Goal: Task Accomplishment & Management: Use online tool/utility

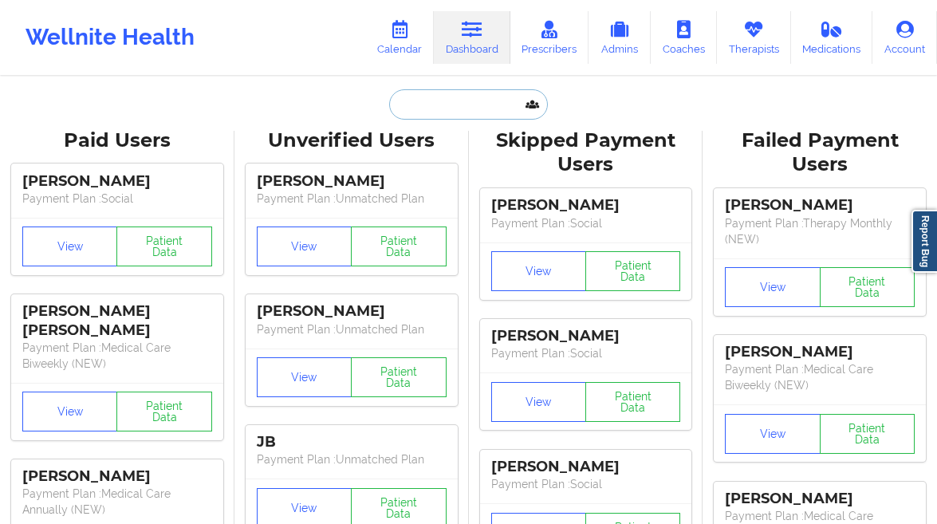
click at [492, 112] on input "text" at bounding box center [468, 104] width 158 height 30
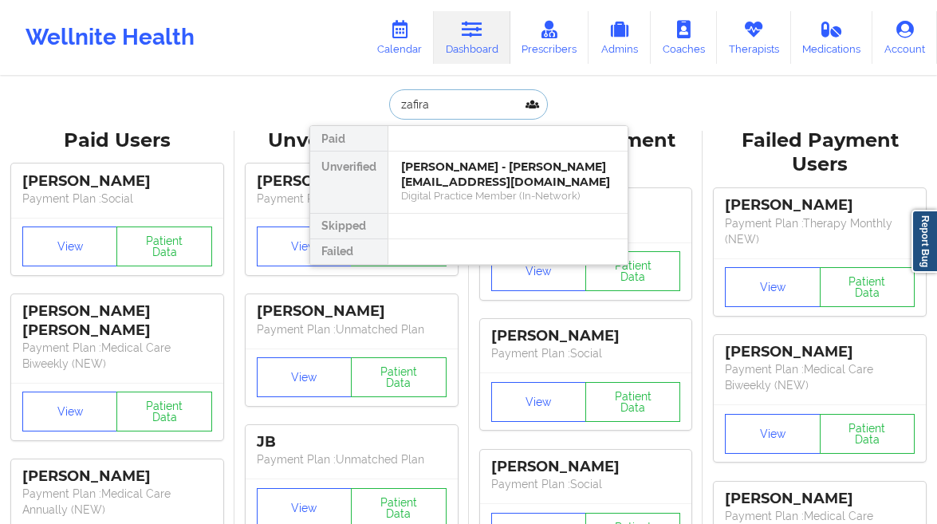
type input "zafirah"
click at [496, 175] on div "[PERSON_NAME] - [EMAIL_ADDRESS][DOMAIN_NAME]" at bounding box center [508, 173] width 214 height 29
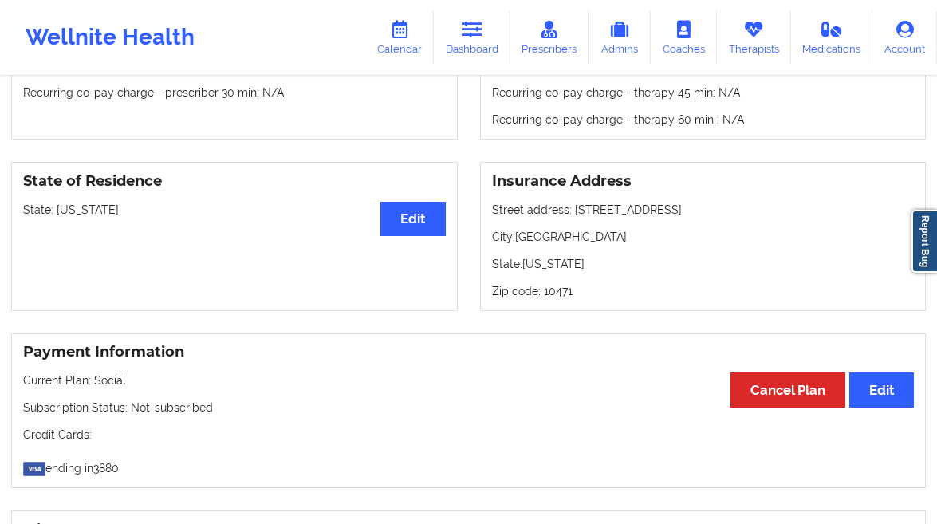
scroll to position [1243, 0]
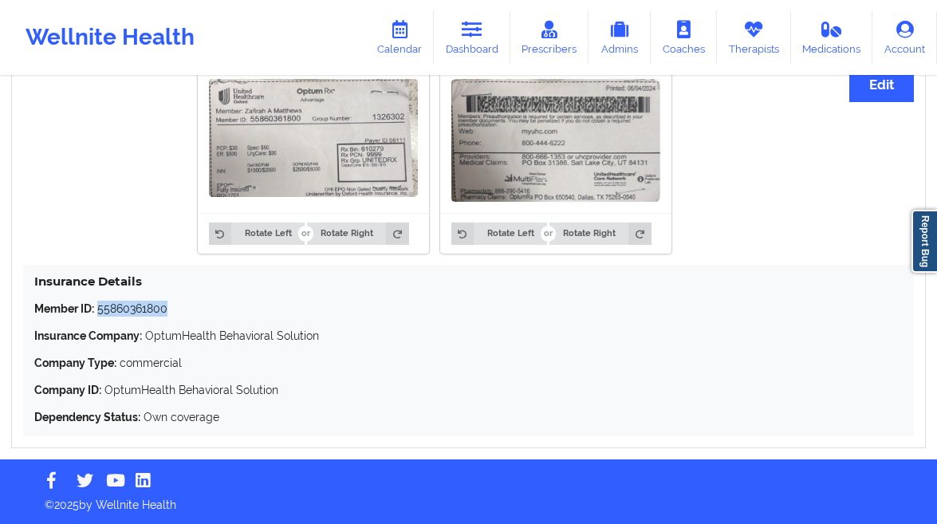
drag, startPoint x: 166, startPoint y: 312, endPoint x: 100, endPoint y: 309, distance: 66.2
click at [100, 309] on p "Member ID: 55860361800" at bounding box center [468, 309] width 868 height 16
copy p "55860361800"
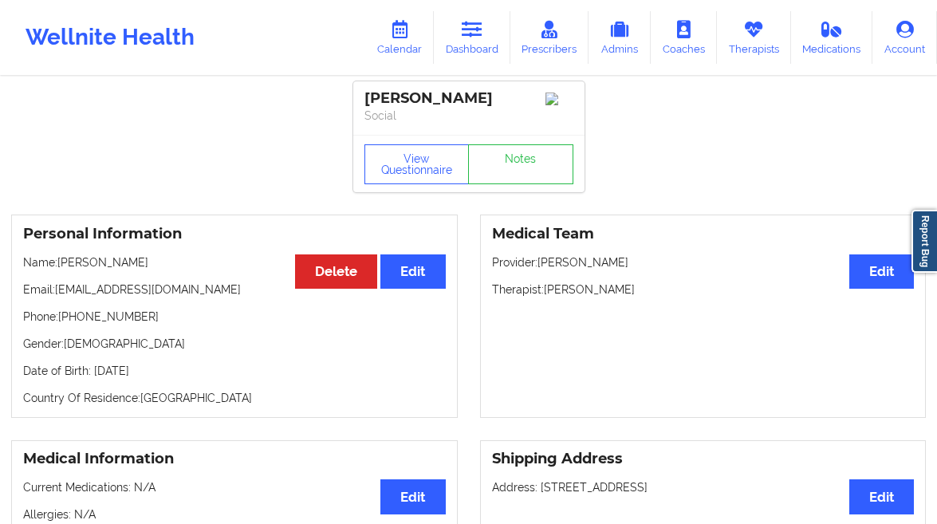
scroll to position [0, 0]
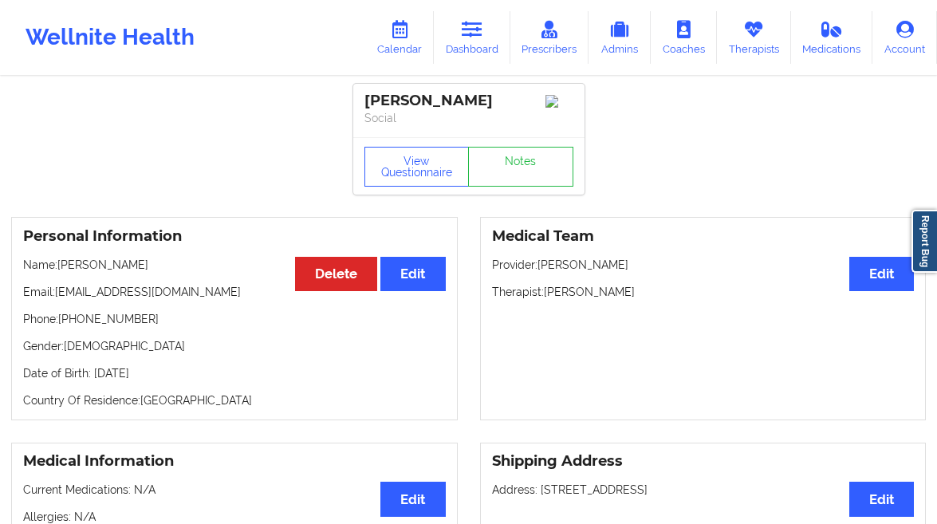
drag, startPoint x: 509, startPoint y: 104, endPoint x: 360, endPoint y: 102, distance: 148.3
click at [360, 102] on div "[PERSON_NAME] Social" at bounding box center [468, 110] width 231 height 53
copy div "[PERSON_NAME]"
click at [459, 25] on link "Dashboard" at bounding box center [472, 37] width 77 height 53
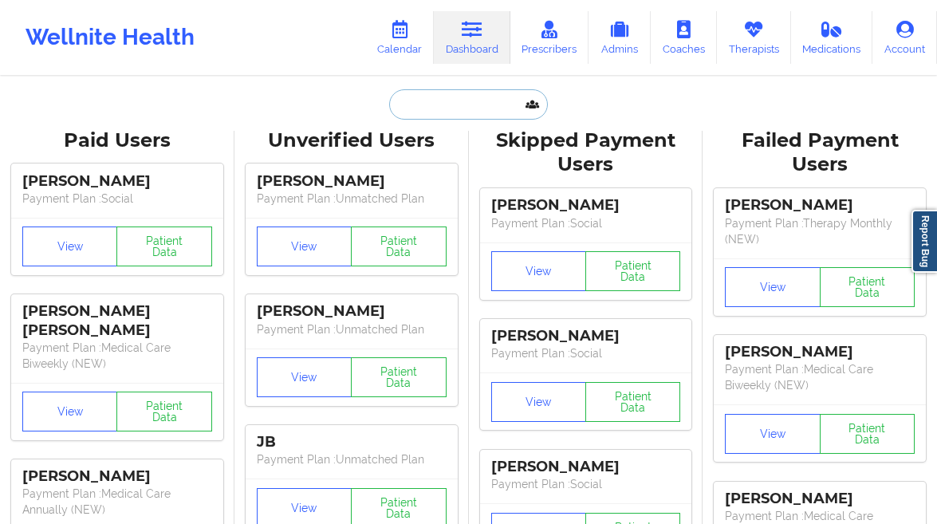
click at [453, 95] on input "text" at bounding box center [468, 104] width 158 height 30
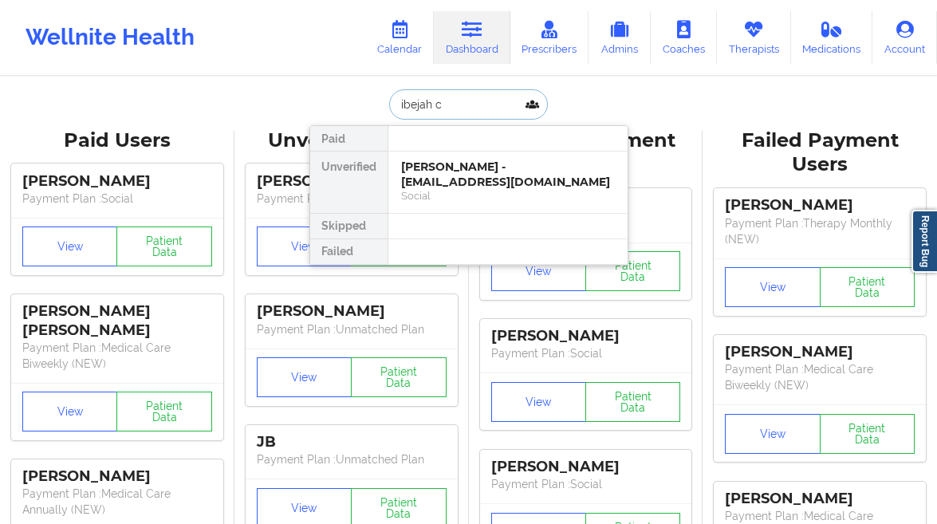
type input "ibejah cl"
click at [528, 198] on div "Social" at bounding box center [508, 196] width 214 height 14
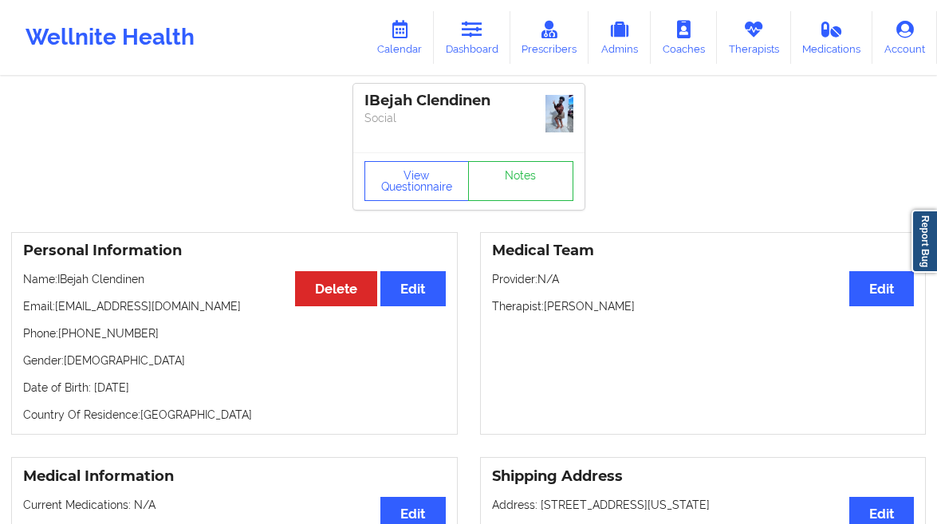
click at [555, 108] on img at bounding box center [559, 113] width 28 height 37
drag, startPoint x: 486, startPoint y: 37, endPoint x: 472, endPoint y: 49, distance: 19.2
click at [486, 36] on link "Dashboard" at bounding box center [472, 37] width 77 height 53
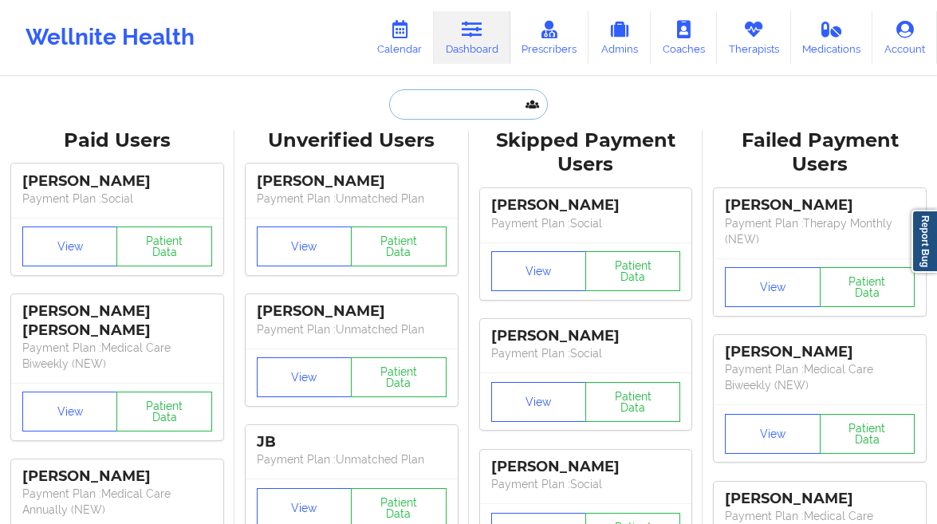
click at [416, 109] on input "text" at bounding box center [468, 104] width 158 height 30
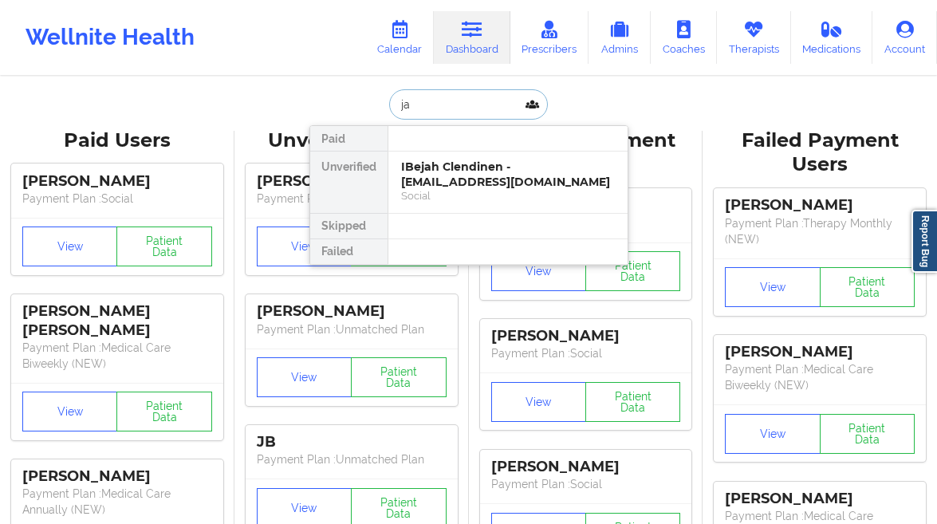
type input "j"
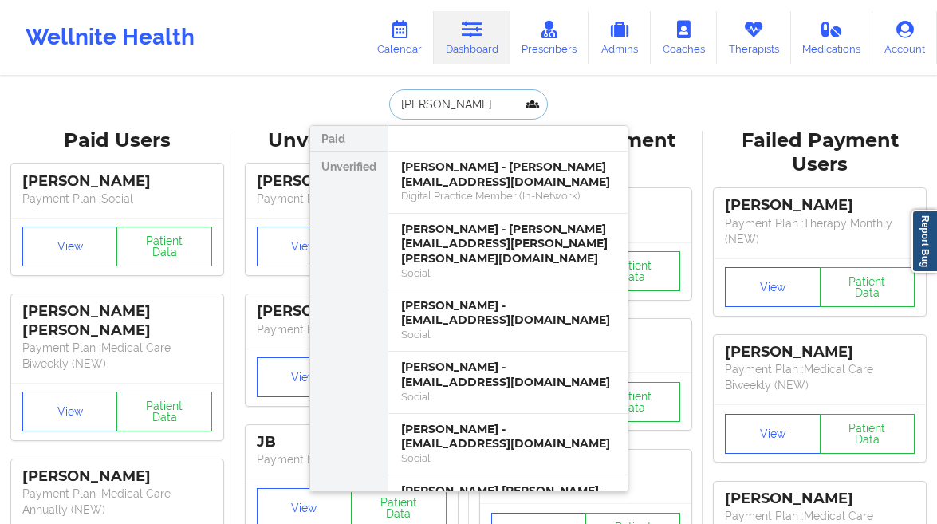
type input "[PERSON_NAME]"
click at [441, 176] on div "[PERSON_NAME] - [PERSON_NAME][EMAIL_ADDRESS][DOMAIN_NAME]" at bounding box center [508, 173] width 214 height 29
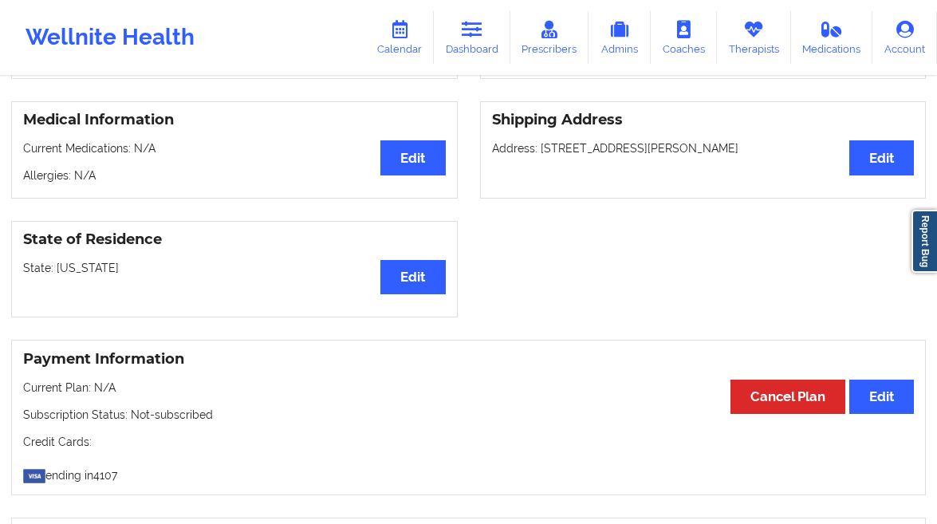
scroll to position [514, 0]
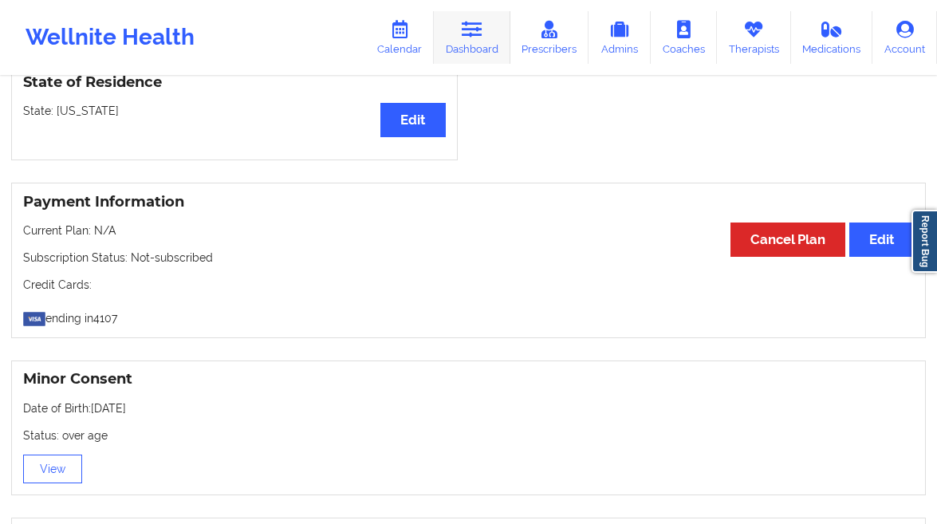
click at [468, 40] on link "Dashboard" at bounding box center [472, 37] width 77 height 53
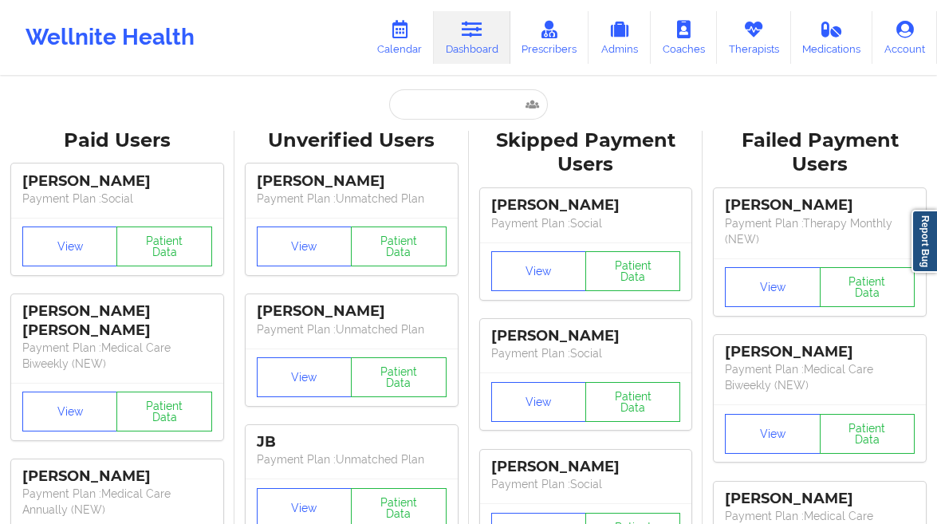
click at [438, 116] on input "text" at bounding box center [468, 104] width 158 height 30
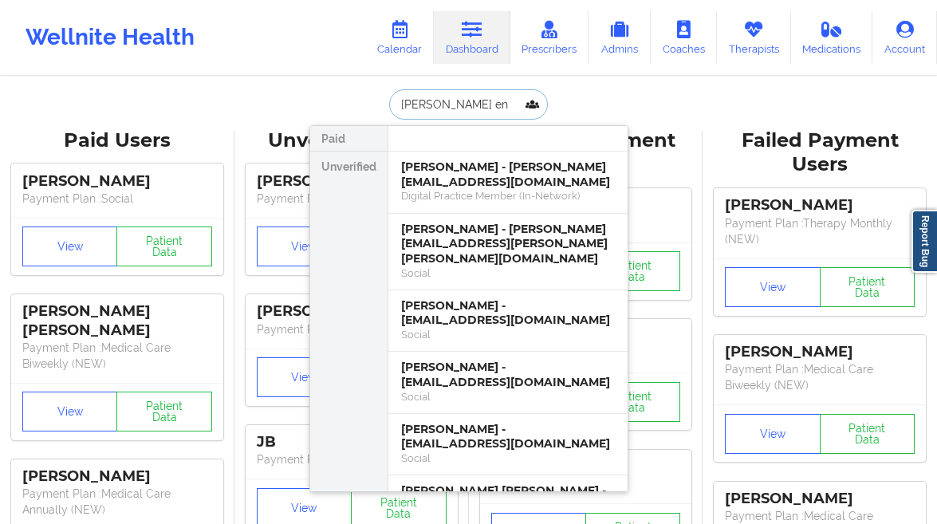
type input "[PERSON_NAME]"
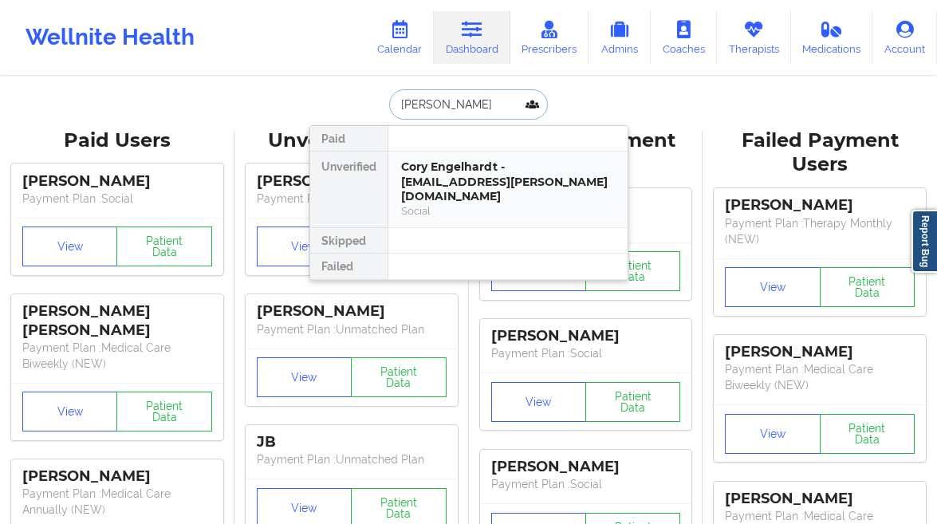
click at [485, 169] on div "Cory Engelhardt - [EMAIL_ADDRESS][PERSON_NAME][DOMAIN_NAME]" at bounding box center [508, 181] width 214 height 45
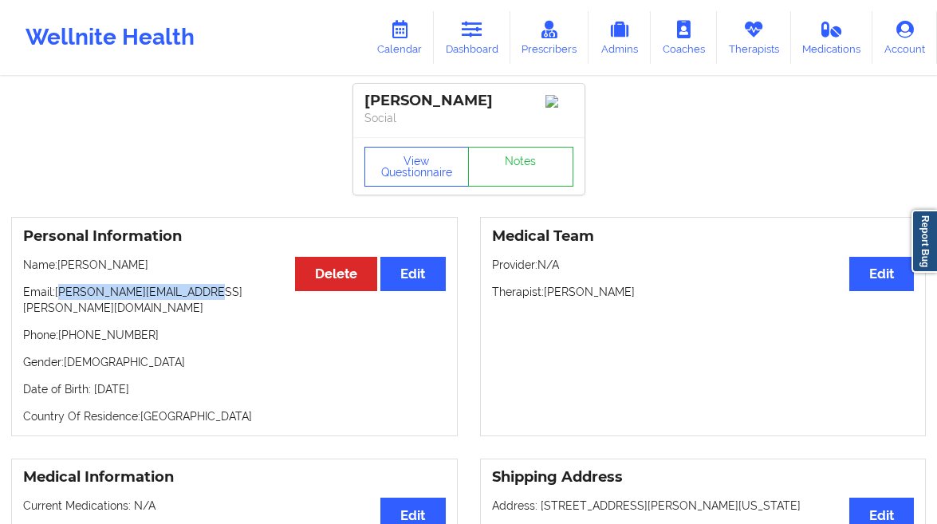
drag, startPoint x: 218, startPoint y: 297, endPoint x: 57, endPoint y: 296, distance: 160.2
click at [59, 296] on p "Email: [PERSON_NAME][EMAIL_ADDRESS][PERSON_NAME][DOMAIN_NAME]" at bounding box center [234, 300] width 422 height 32
copy p "[PERSON_NAME][EMAIL_ADDRESS][PERSON_NAME][DOMAIN_NAME]"
click at [493, 39] on link "Dashboard" at bounding box center [472, 37] width 77 height 53
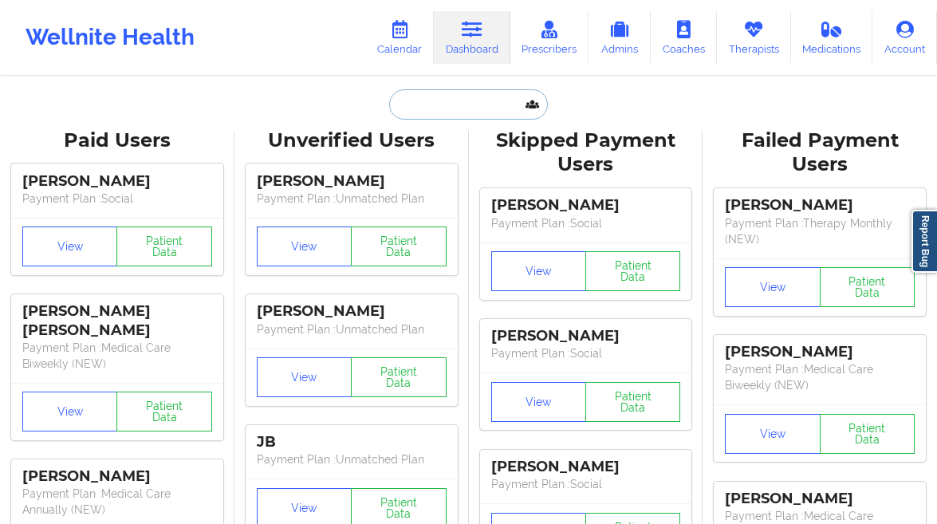
click at [426, 95] on input "text" at bounding box center [468, 104] width 158 height 30
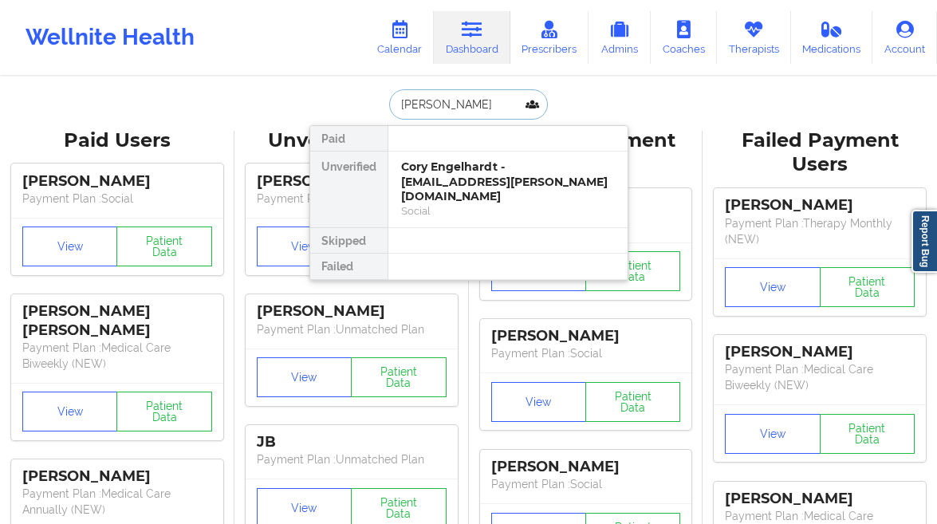
type input "[PERSON_NAME]"
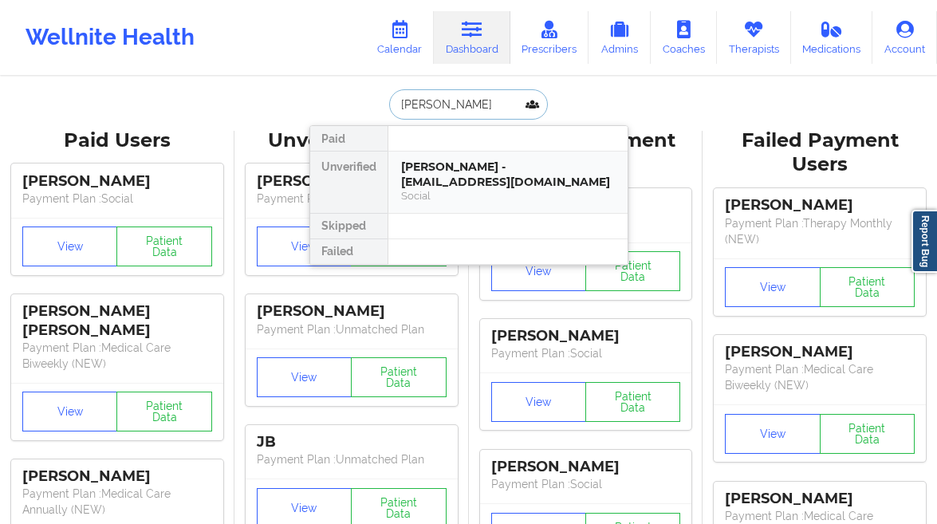
click at [452, 187] on div "[PERSON_NAME] - [EMAIL_ADDRESS][DOMAIN_NAME]" at bounding box center [508, 173] width 214 height 29
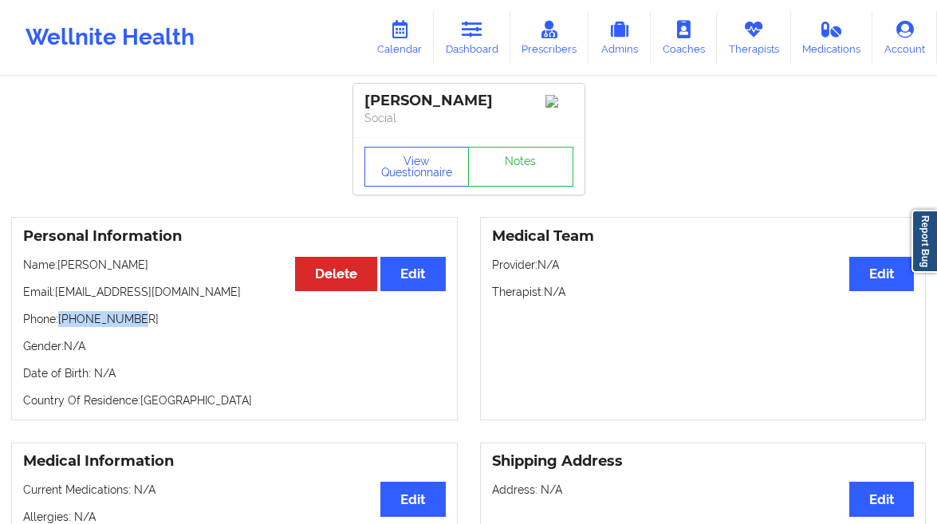
drag, startPoint x: 108, startPoint y: 326, endPoint x: 61, endPoint y: 327, distance: 47.0
click at [61, 327] on p "Phone: [PHONE_NUMBER]" at bounding box center [234, 319] width 422 height 16
copy p "[PHONE_NUMBER]"
click at [491, 33] on link "Dashboard" at bounding box center [472, 37] width 77 height 53
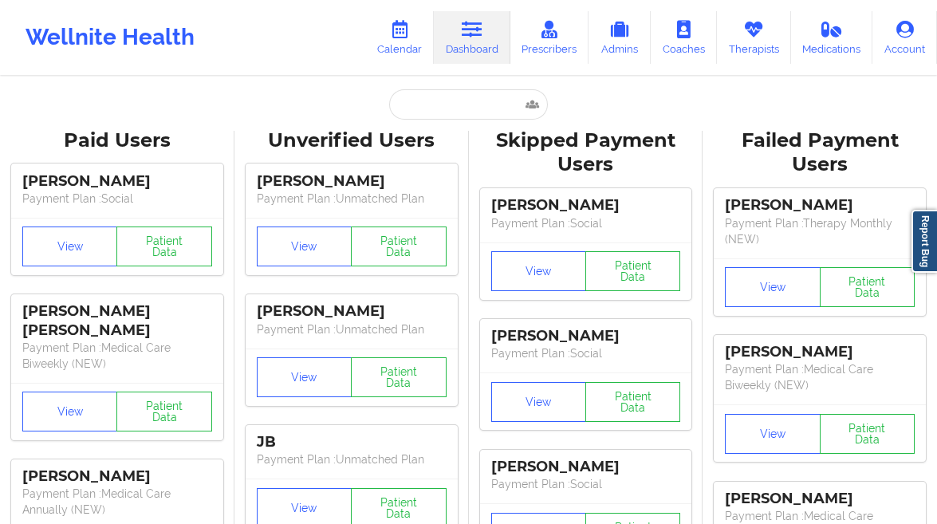
click at [424, 97] on input "text" at bounding box center [468, 104] width 158 height 30
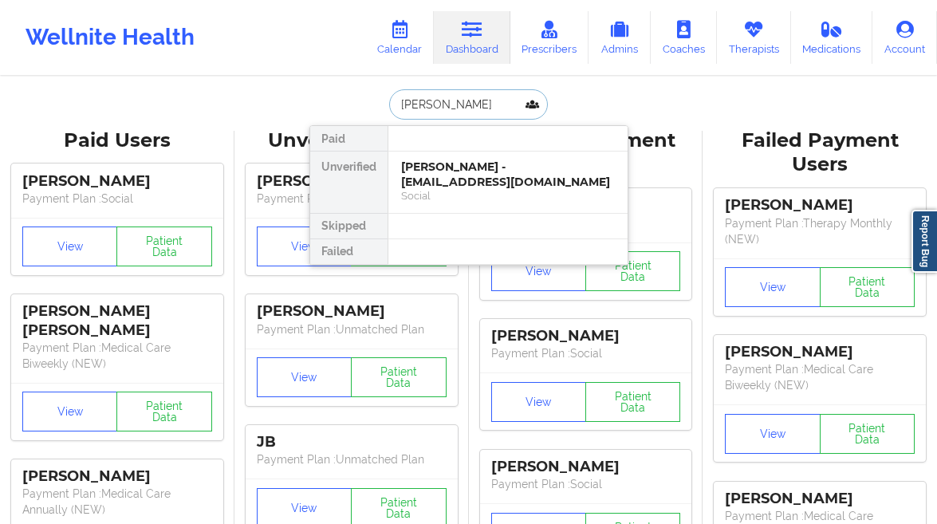
type input "[PERSON_NAME] e"
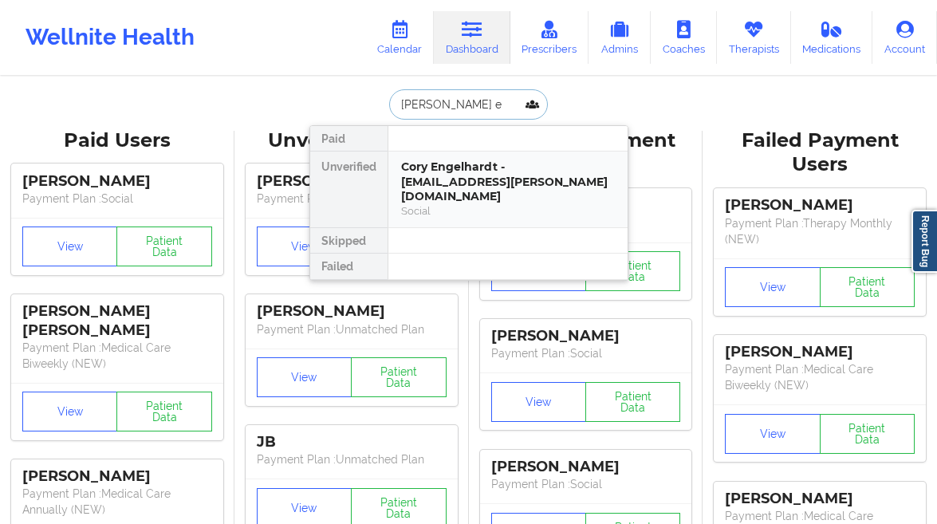
click at [434, 204] on div "Social" at bounding box center [508, 211] width 214 height 14
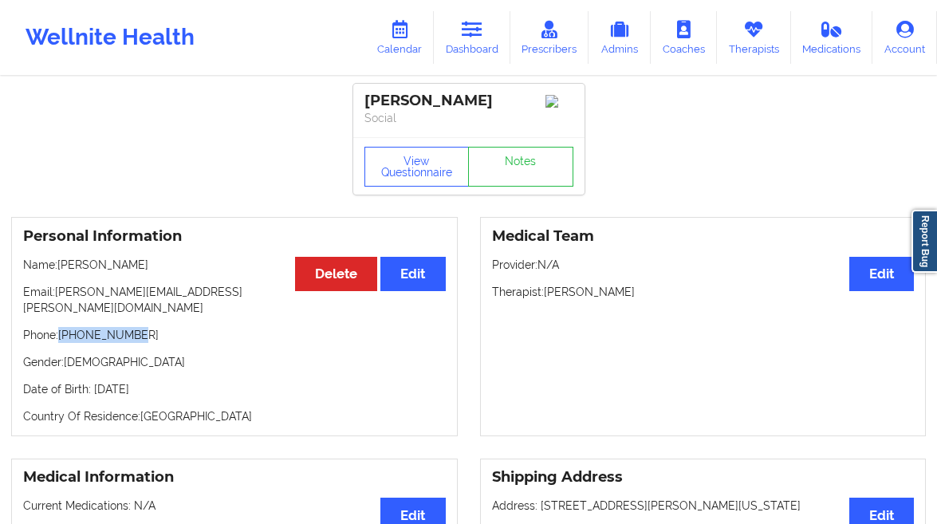
drag, startPoint x: 142, startPoint y: 324, endPoint x: 61, endPoint y: 330, distance: 80.8
click at [61, 330] on p "Phone: [PHONE_NUMBER]" at bounding box center [234, 335] width 422 height 16
click at [474, 41] on link "Dashboard" at bounding box center [472, 37] width 77 height 53
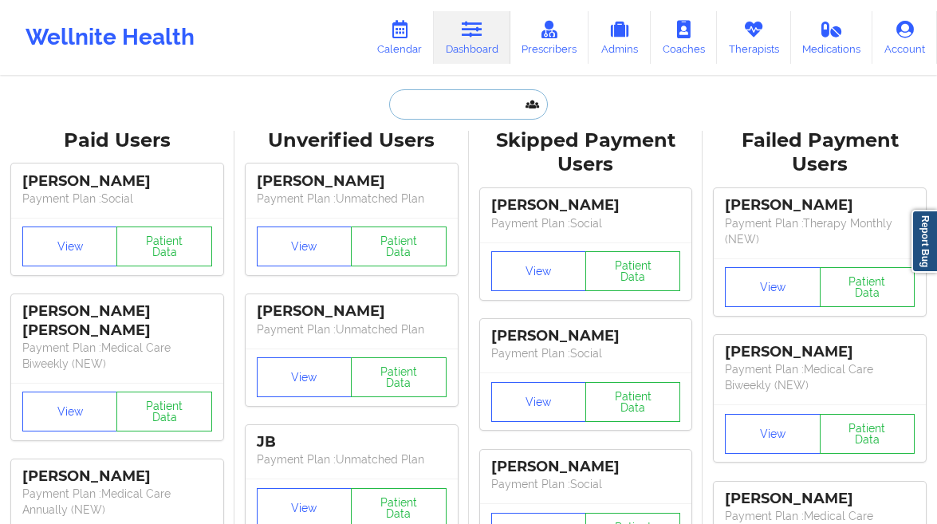
click at [438, 92] on input "text" at bounding box center [468, 104] width 158 height 30
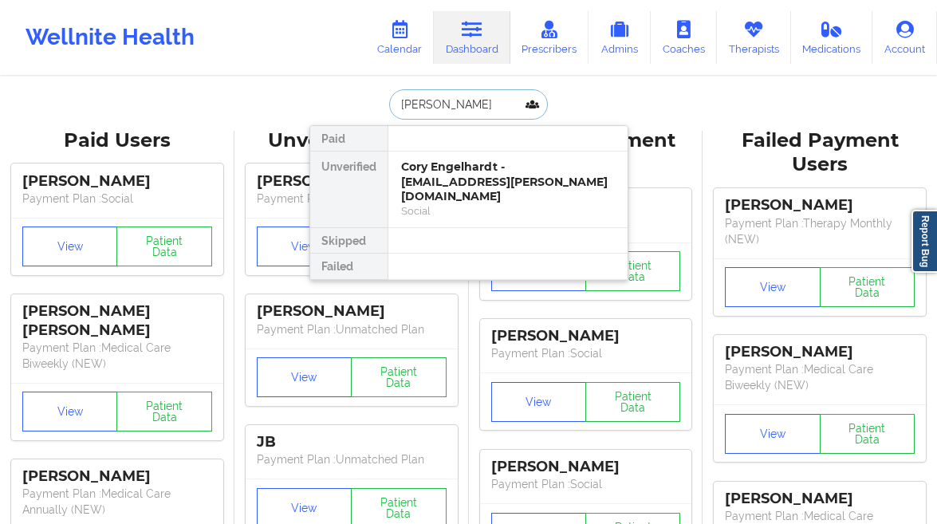
type input "[PERSON_NAME]"
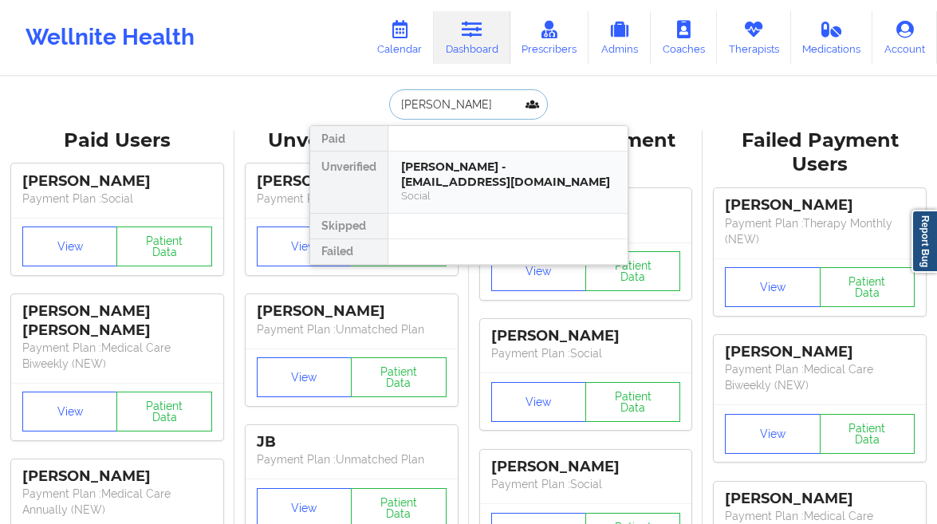
click at [486, 191] on div "Social" at bounding box center [508, 196] width 214 height 14
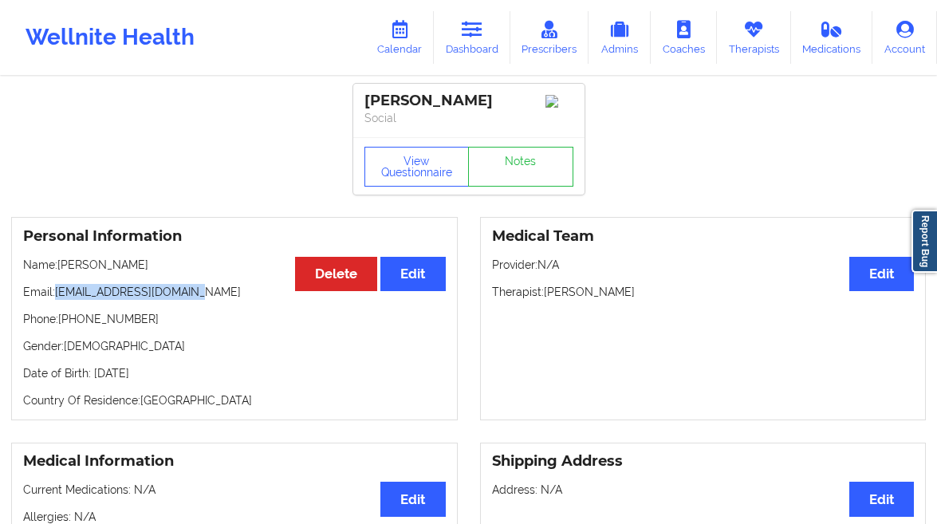
drag, startPoint x: 191, startPoint y: 299, endPoint x: 57, endPoint y: 301, distance: 133.9
click at [57, 300] on p "Email: [EMAIL_ADDRESS][DOMAIN_NAME]" at bounding box center [234, 292] width 422 height 16
copy p "[EMAIL_ADDRESS][DOMAIN_NAME]"
click at [462, 26] on link "Dashboard" at bounding box center [472, 37] width 77 height 53
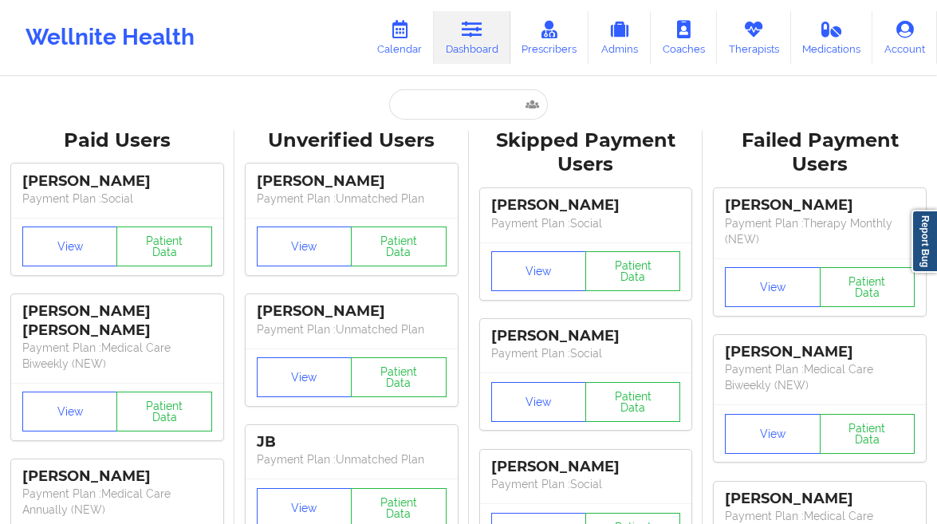
click at [413, 99] on input "text" at bounding box center [468, 104] width 158 height 30
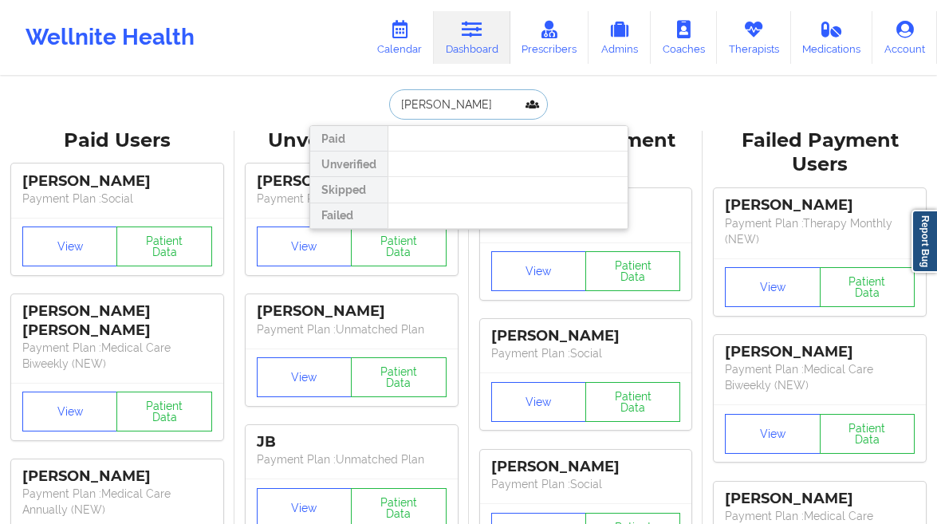
type input "[PERSON_NAME]"
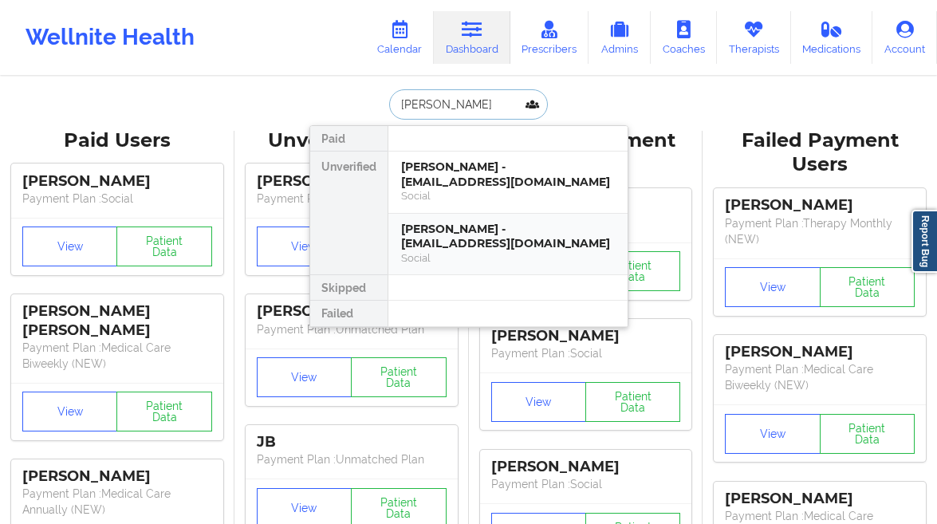
click at [482, 248] on div "[PERSON_NAME] - [EMAIL_ADDRESS][DOMAIN_NAME]" at bounding box center [508, 236] width 214 height 29
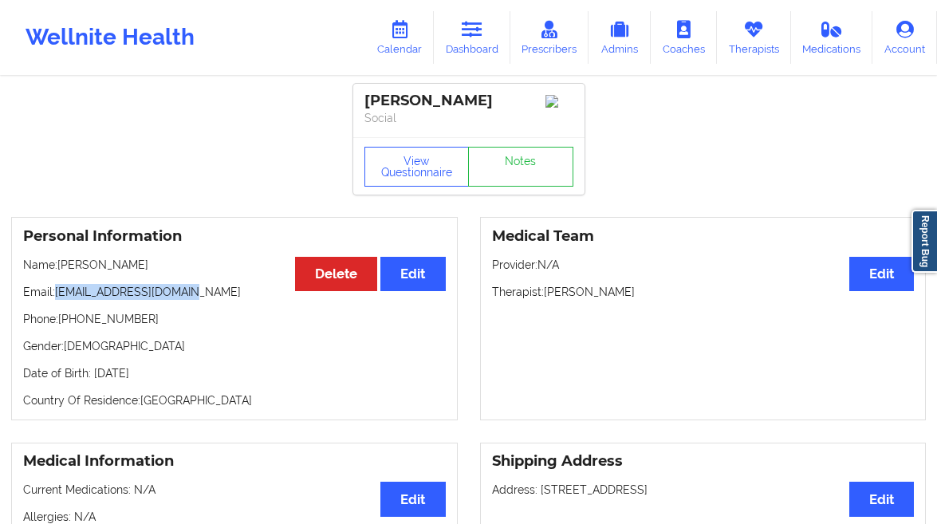
drag, startPoint x: 205, startPoint y: 308, endPoint x: 57, endPoint y: 309, distance: 147.5
click at [57, 300] on p "Email: [EMAIL_ADDRESS][DOMAIN_NAME]" at bounding box center [234, 292] width 422 height 16
copy p "[EMAIL_ADDRESS][DOMAIN_NAME]"
click at [473, 46] on link "Dashboard" at bounding box center [472, 37] width 77 height 53
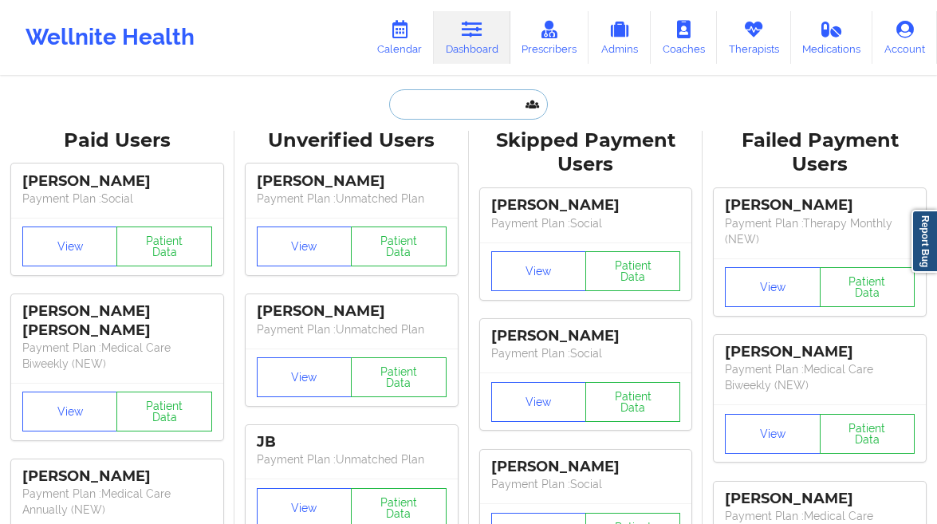
click at [418, 90] on input "text" at bounding box center [468, 104] width 158 height 30
paste input "TODDNIECE"
type input "TODDNIECE"
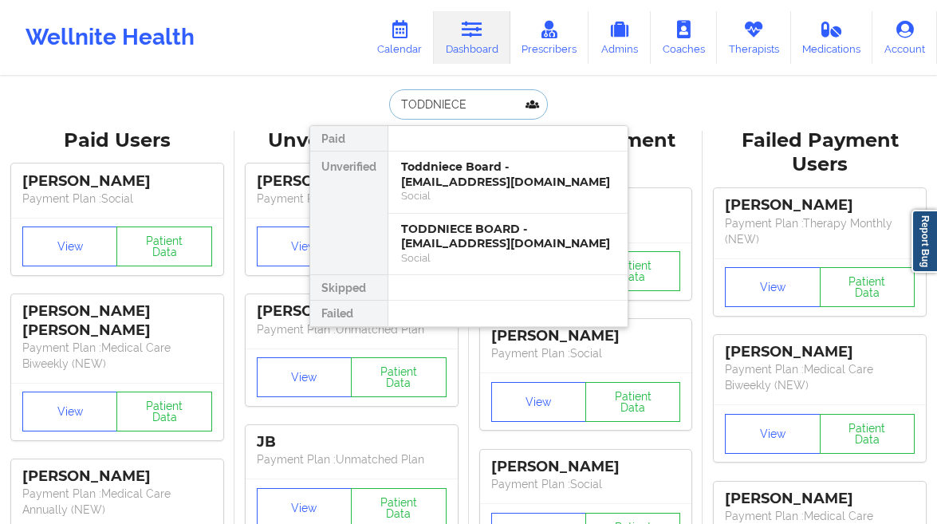
click at [457, 190] on div "Social" at bounding box center [508, 196] width 214 height 14
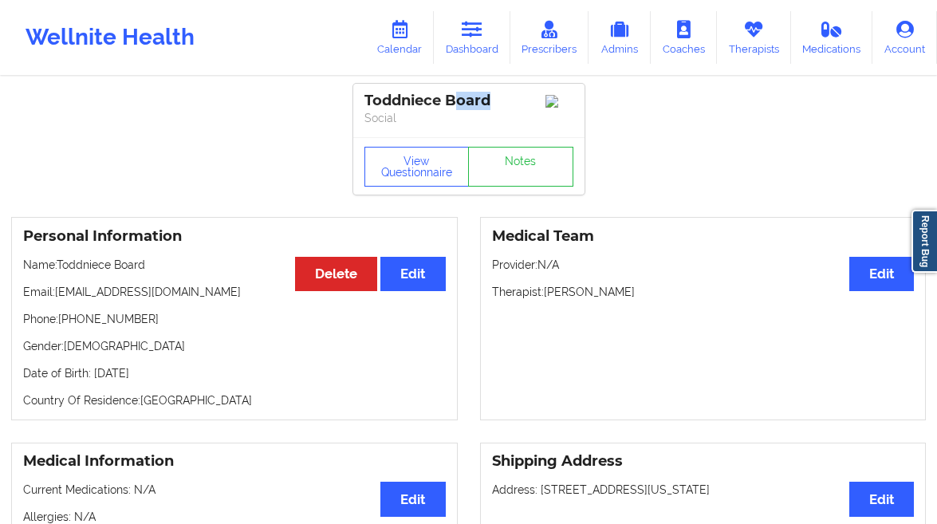
drag, startPoint x: 465, startPoint y: 103, endPoint x: 451, endPoint y: 104, distance: 13.6
click at [451, 104] on div "Toddniece Board" at bounding box center [468, 101] width 209 height 18
click at [449, 88] on div "Toddniece Board Social" at bounding box center [468, 110] width 231 height 53
drag, startPoint x: 454, startPoint y: 103, endPoint x: 497, endPoint y: 104, distance: 43.1
click at [497, 104] on div "Toddniece Board" at bounding box center [468, 101] width 209 height 18
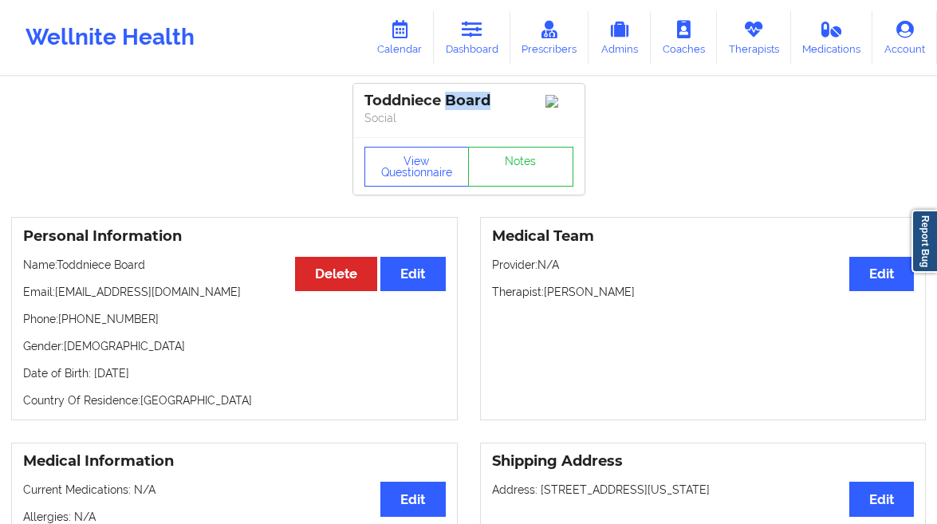
copy div "Board"
click at [451, 96] on div "Toddniece Board" at bounding box center [468, 101] width 209 height 18
drag, startPoint x: 139, startPoint y: 324, endPoint x: 70, endPoint y: 327, distance: 68.6
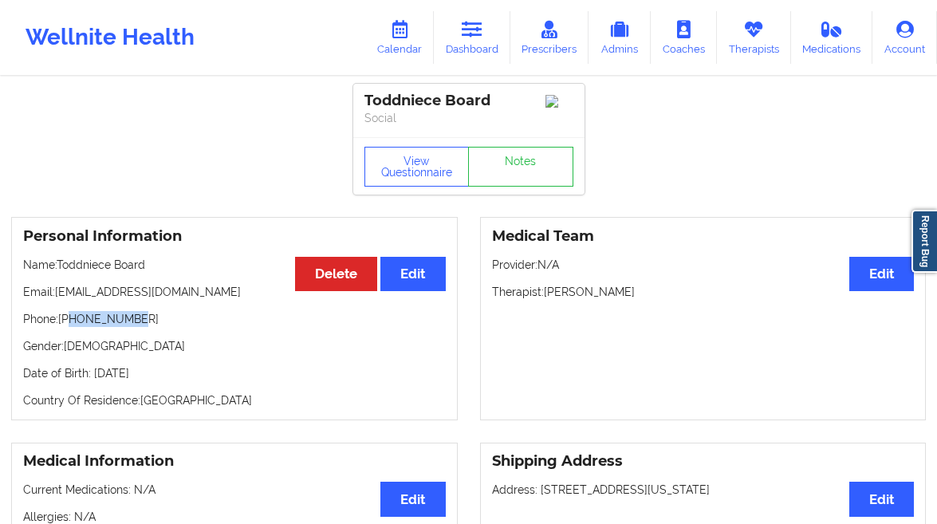
click at [70, 327] on p "Phone: [PHONE_NUMBER]" at bounding box center [234, 319] width 422 height 16
copy p "4058623081"
drag, startPoint x: 194, startPoint y: 296, endPoint x: 59, endPoint y: 301, distance: 134.8
click at [59, 300] on p "Email: [EMAIL_ADDRESS][DOMAIN_NAME]" at bounding box center [234, 292] width 422 height 16
copy p "[EMAIL_ADDRESS][DOMAIN_NAME]"
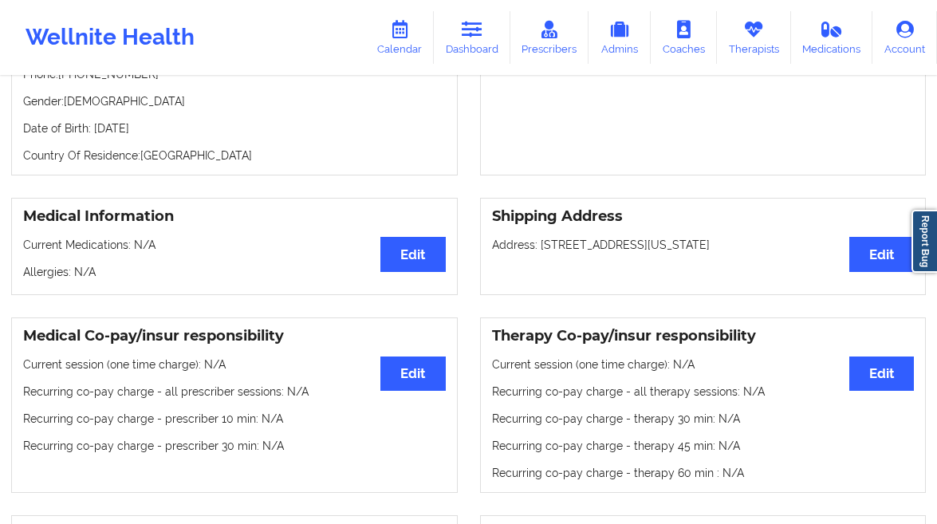
scroll to position [137, 0]
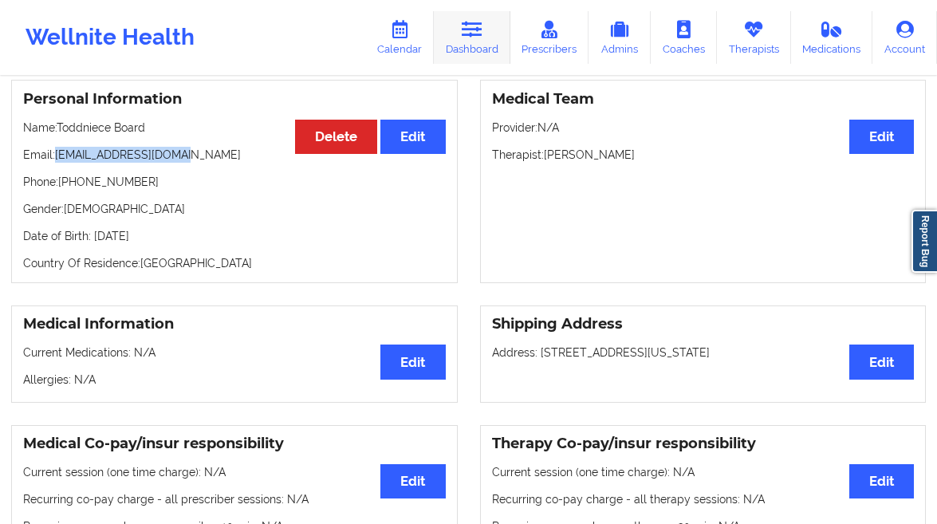
click at [468, 33] on icon at bounding box center [472, 30] width 21 height 18
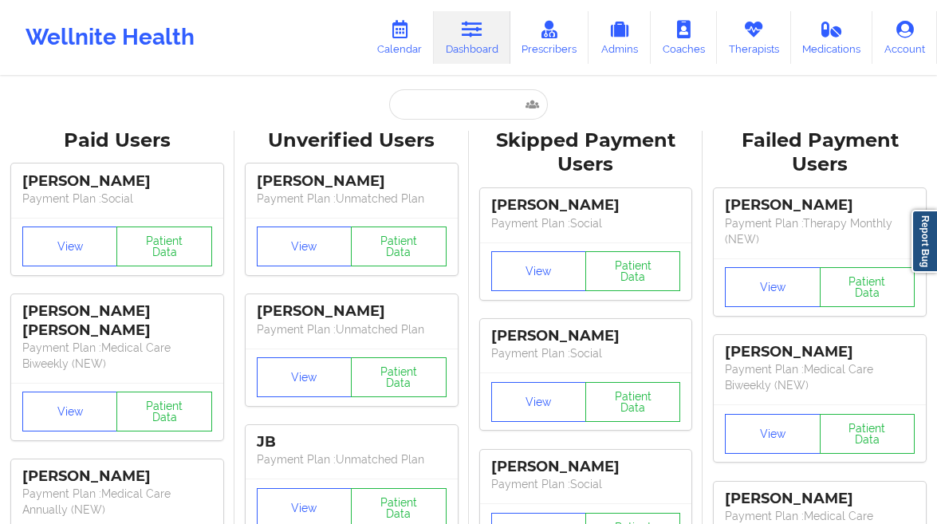
click at [415, 100] on input "text" at bounding box center [468, 104] width 158 height 30
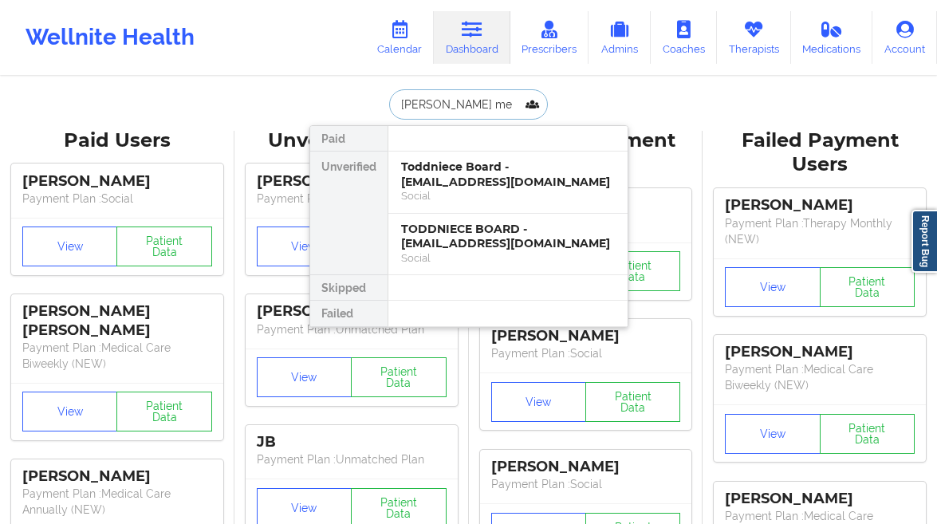
type input "[PERSON_NAME]"
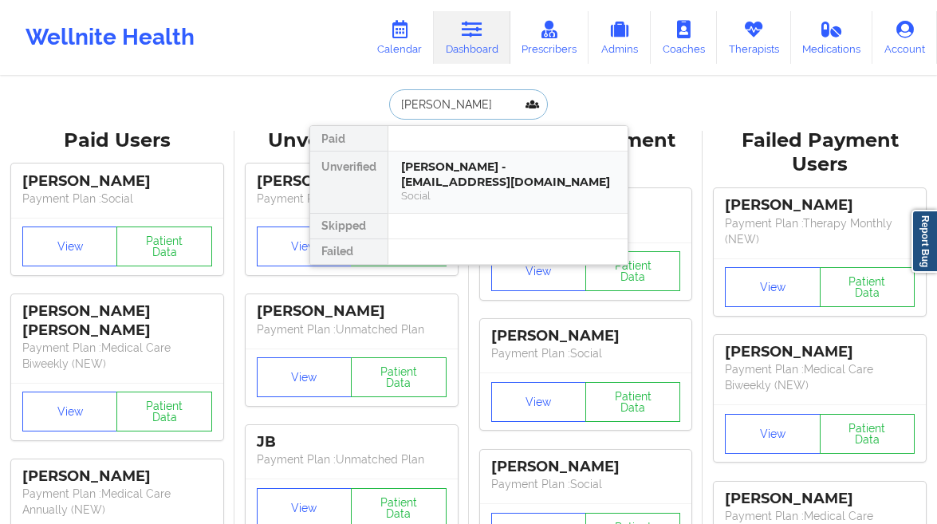
click at [454, 184] on div "[PERSON_NAME] - [EMAIL_ADDRESS][DOMAIN_NAME]" at bounding box center [508, 173] width 214 height 29
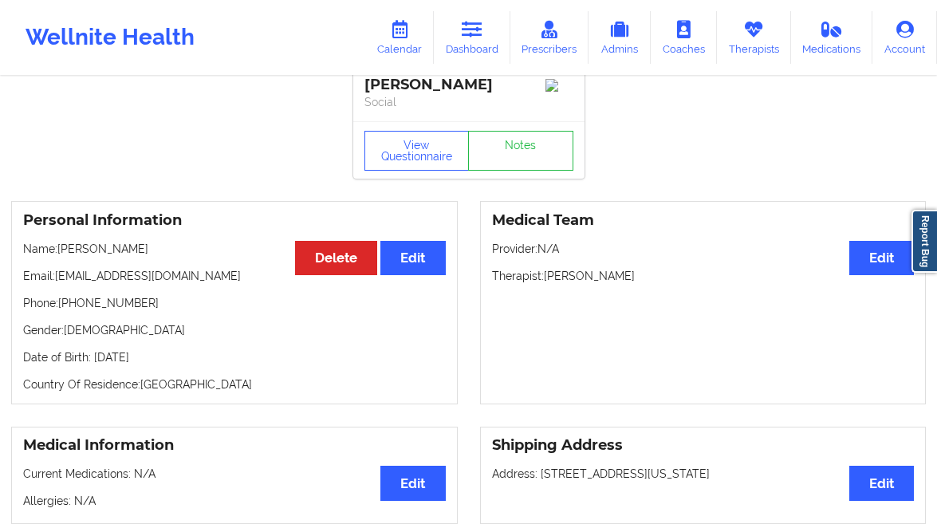
scroll to position [16, 0]
click at [445, 85] on div "[PERSON_NAME]" at bounding box center [468, 85] width 209 height 18
copy div "[PERSON_NAME]"
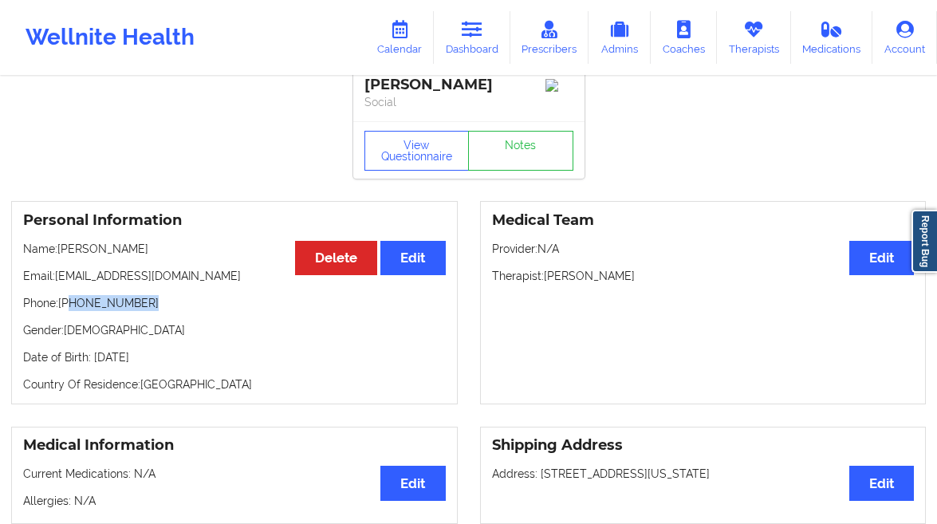
drag, startPoint x: 146, startPoint y: 306, endPoint x: 70, endPoint y: 308, distance: 75.7
click at [70, 308] on p "Phone: [PHONE_NUMBER]" at bounding box center [234, 303] width 422 height 16
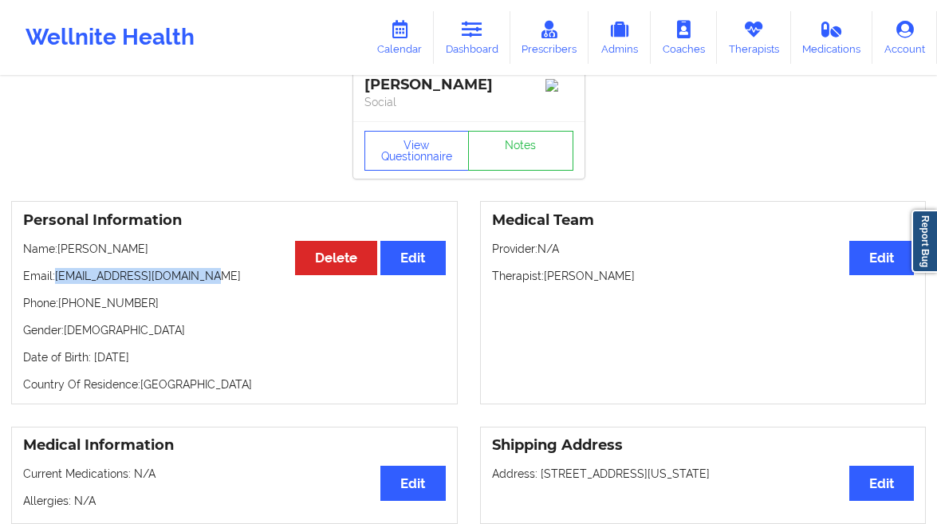
drag, startPoint x: 222, startPoint y: 280, endPoint x: 61, endPoint y: 284, distance: 161.1
click at [61, 284] on p "Email: [EMAIL_ADDRESS][DOMAIN_NAME]" at bounding box center [234, 276] width 422 height 16
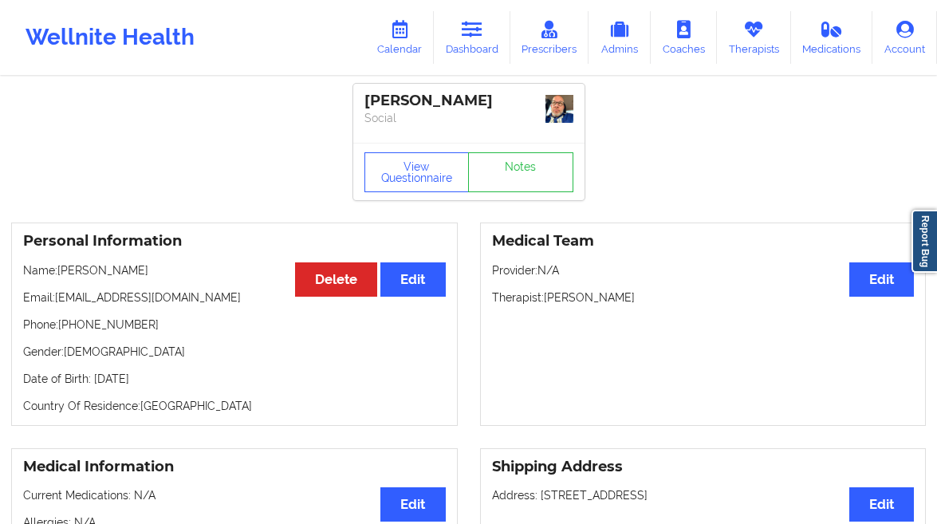
click at [365, 27] on div "Wellnite Health Calendar Dashboard Prescribers Admins Coaches Therapists Medica…" at bounding box center [468, 38] width 937 height 64
click at [422, 31] on link "Calendar" at bounding box center [399, 37] width 69 height 53
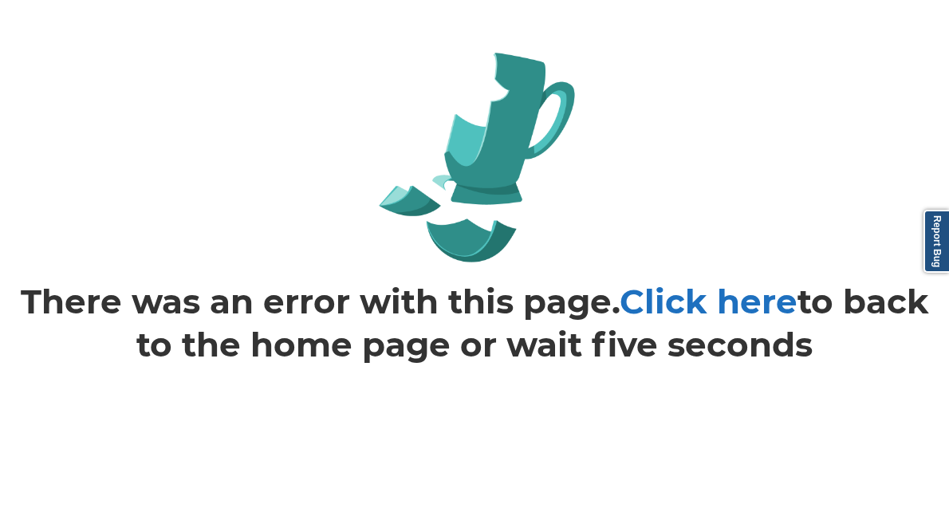
click at [658, 307] on link "Click here" at bounding box center [708, 301] width 178 height 41
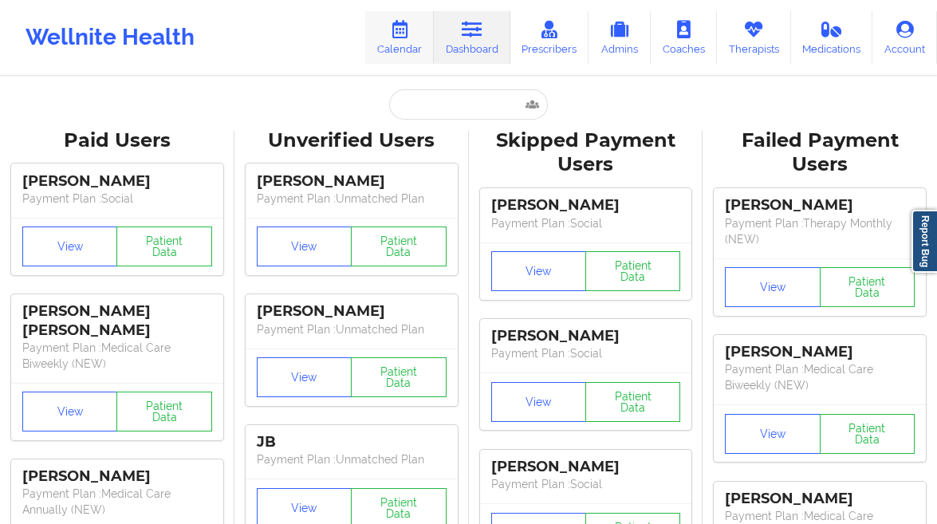
click at [411, 41] on link "Calendar" at bounding box center [399, 37] width 69 height 53
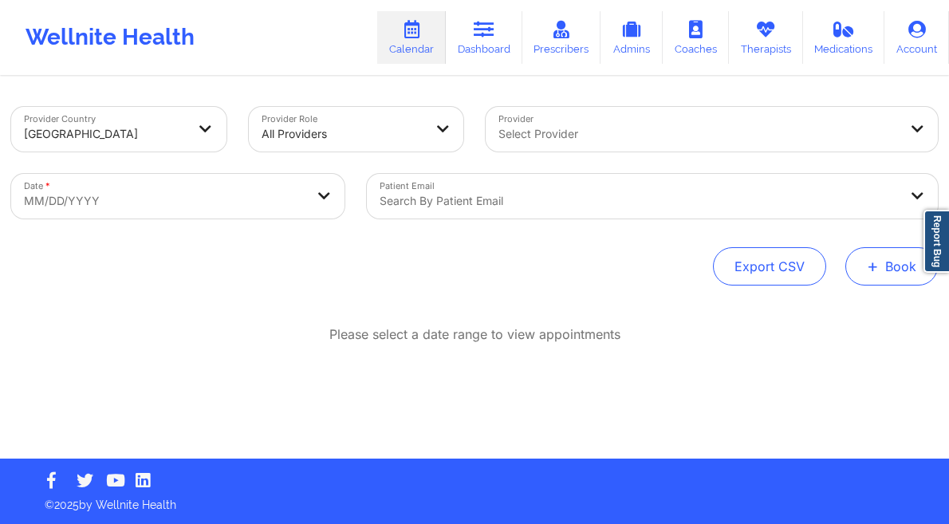
click at [896, 277] on button "+ Book" at bounding box center [891, 266] width 92 height 38
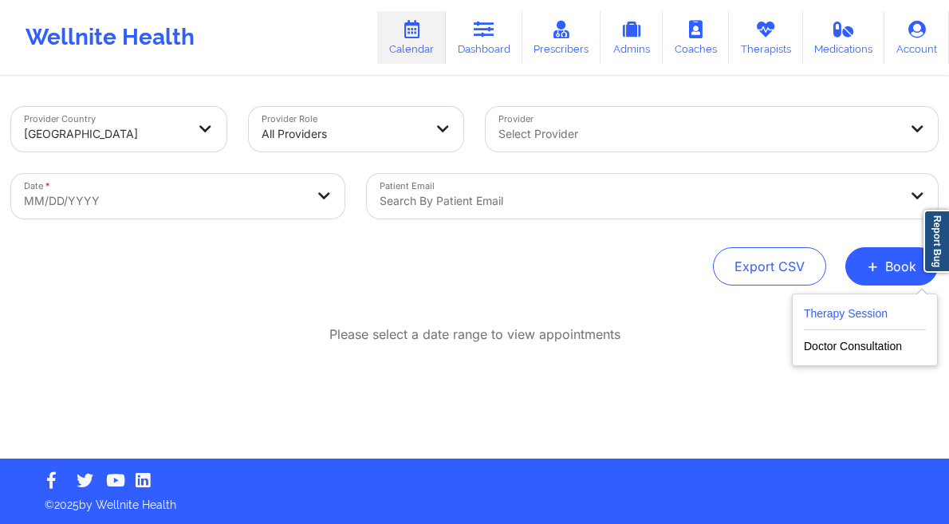
click at [825, 326] on button "Therapy Session" at bounding box center [865, 317] width 122 height 26
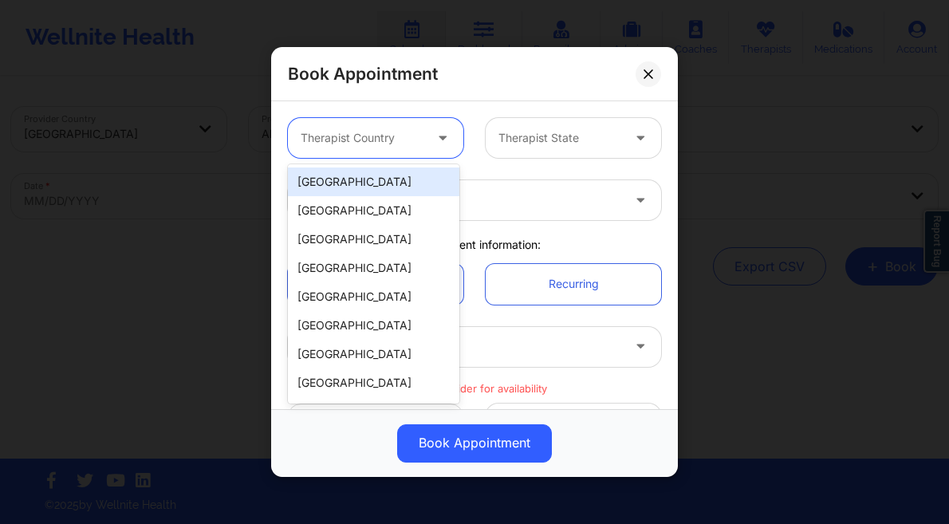
click at [405, 151] on div "Therapist Country" at bounding box center [356, 138] width 137 height 40
click at [368, 171] on div "[GEOGRAPHIC_DATA]" at bounding box center [373, 181] width 171 height 29
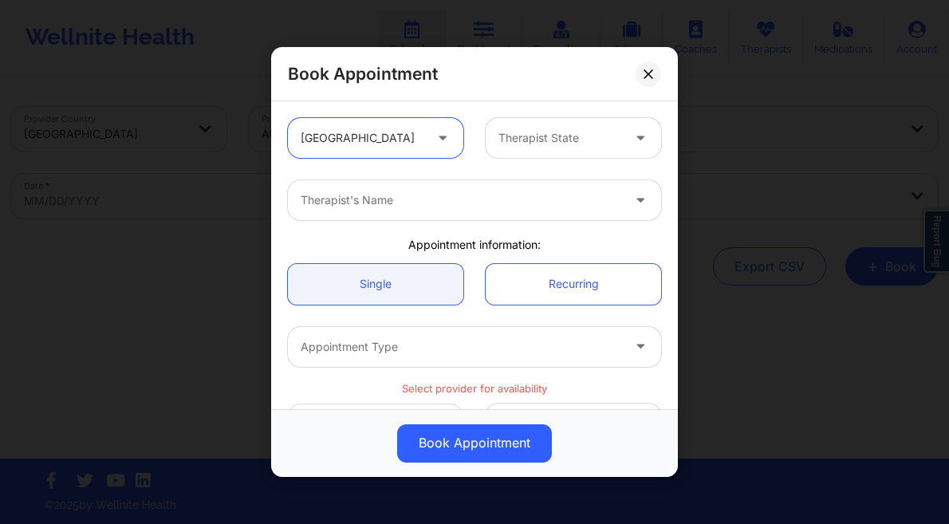
click at [515, 130] on div at bounding box center [559, 137] width 123 height 19
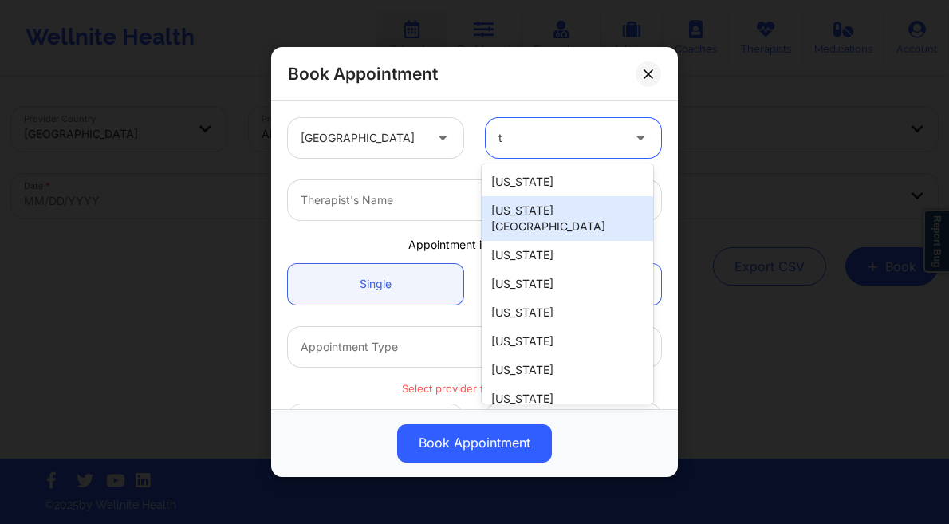
type input "te"
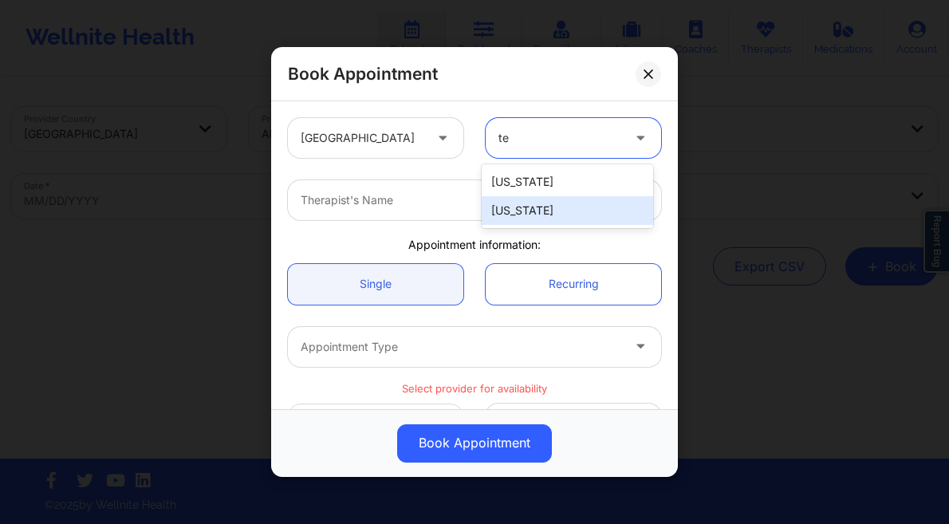
click at [521, 202] on div "[US_STATE]" at bounding box center [566, 210] width 171 height 29
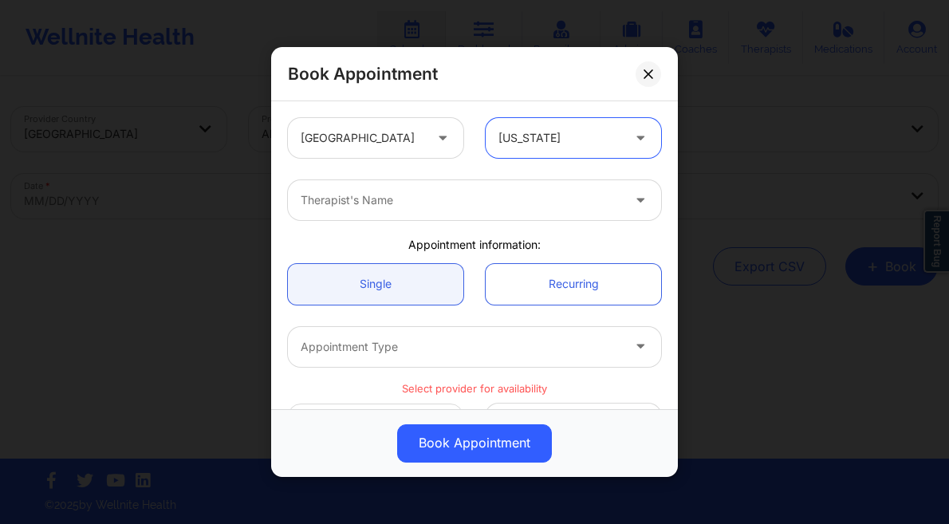
click at [425, 187] on div "Therapist's Name" at bounding box center [455, 200] width 335 height 40
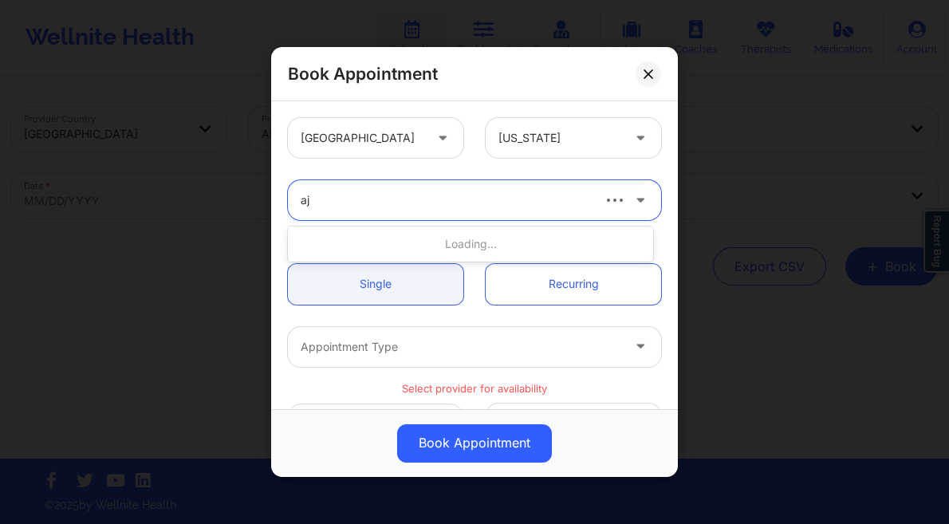
type input "a"
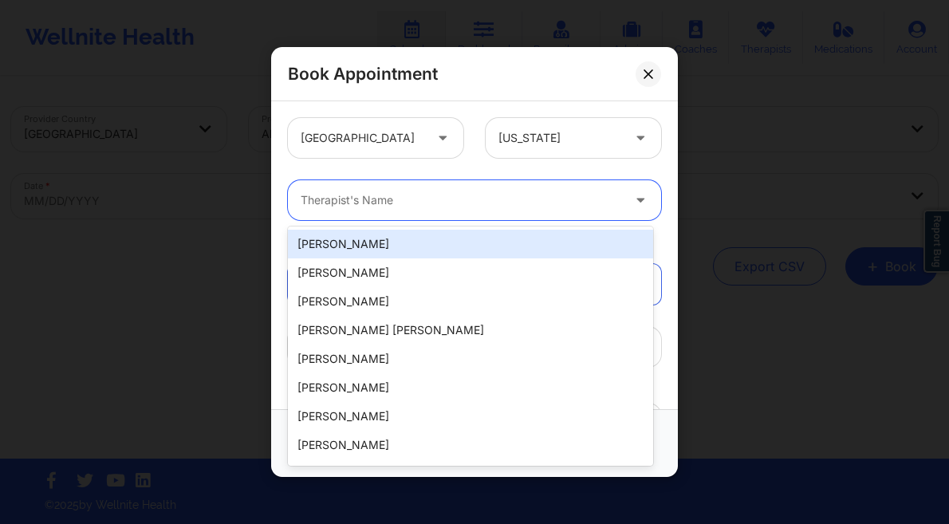
type input "a"
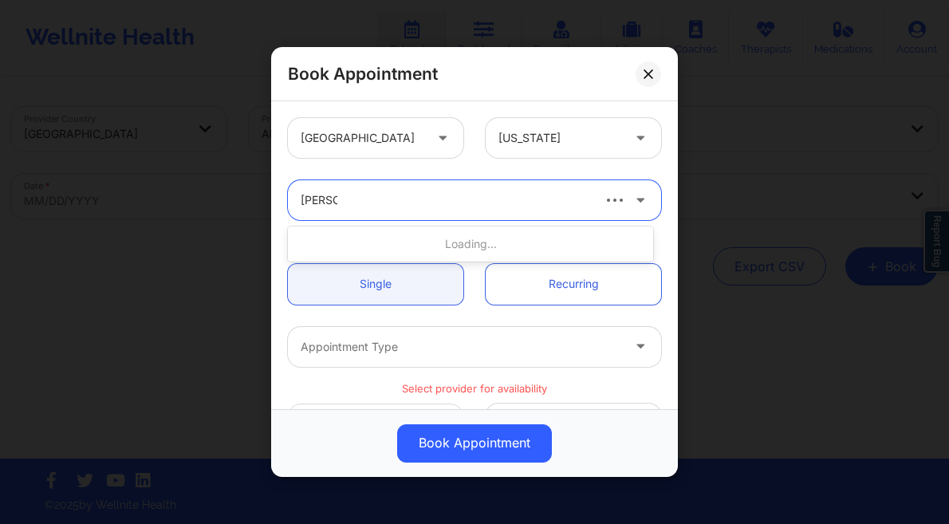
type input "james sa"
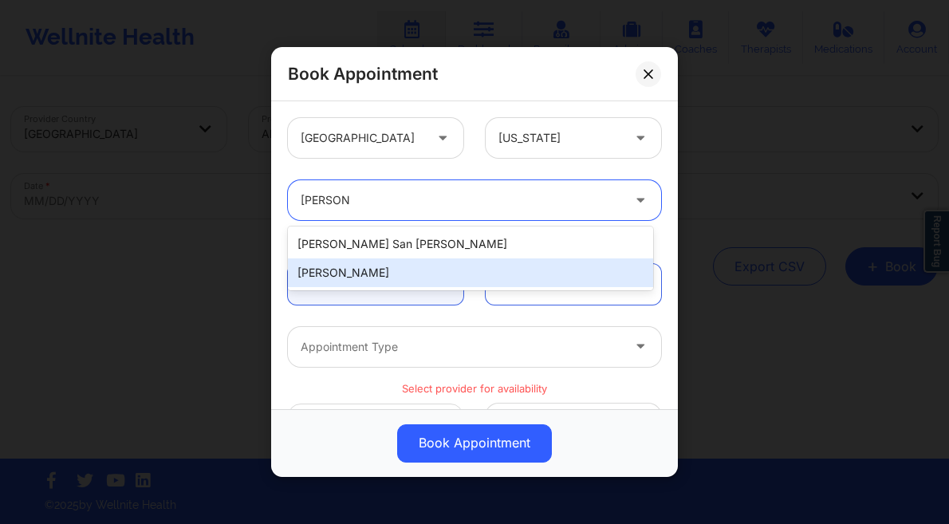
click at [380, 265] on div "[PERSON_NAME]" at bounding box center [470, 272] width 365 height 29
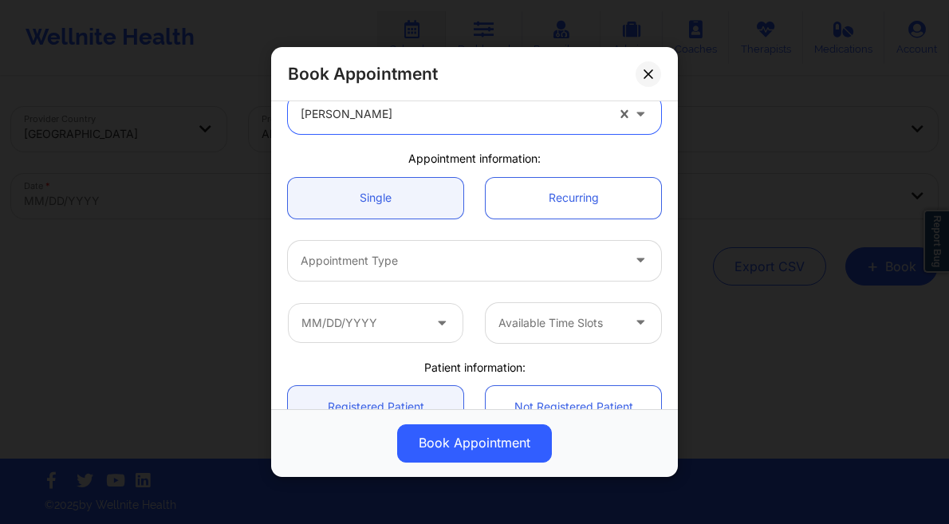
scroll to position [130, 0]
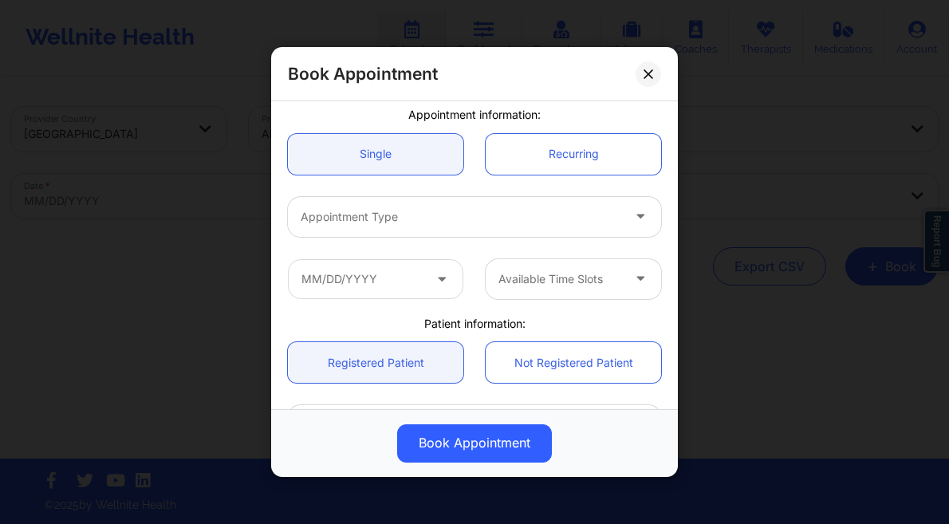
click at [395, 213] on div at bounding box center [461, 216] width 320 height 19
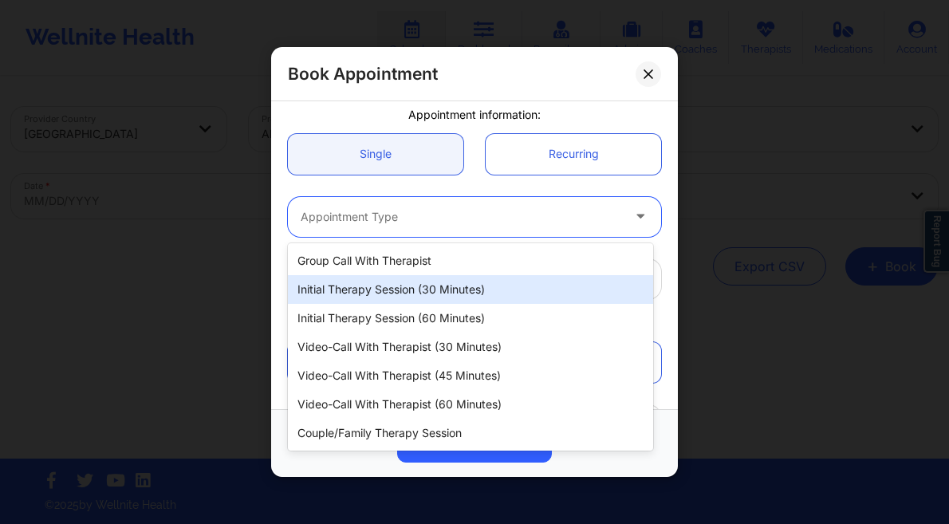
click at [470, 292] on div "Initial Therapy Session (30 minutes)" at bounding box center [470, 289] width 365 height 29
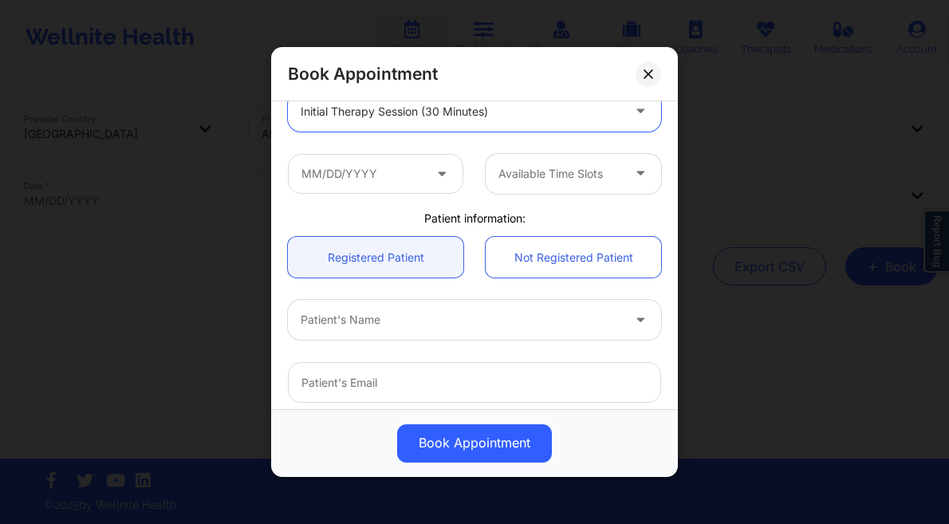
scroll to position [240, 0]
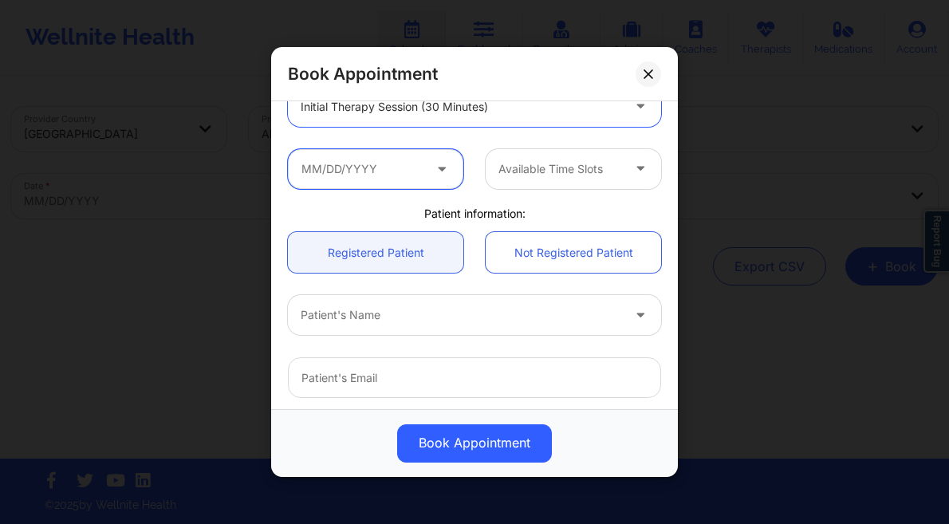
click at [418, 157] on input "text" at bounding box center [375, 169] width 175 height 40
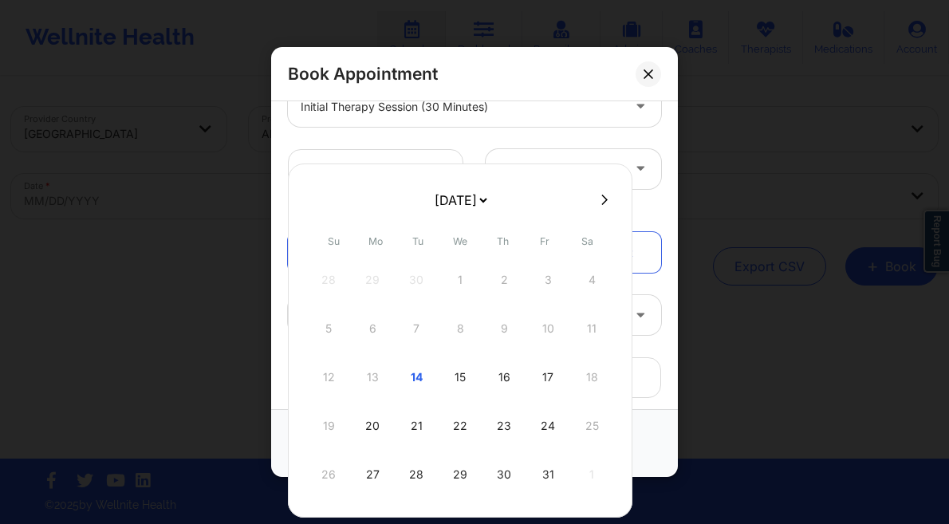
click at [402, 147] on div "Available Time Slots" at bounding box center [474, 169] width 395 height 62
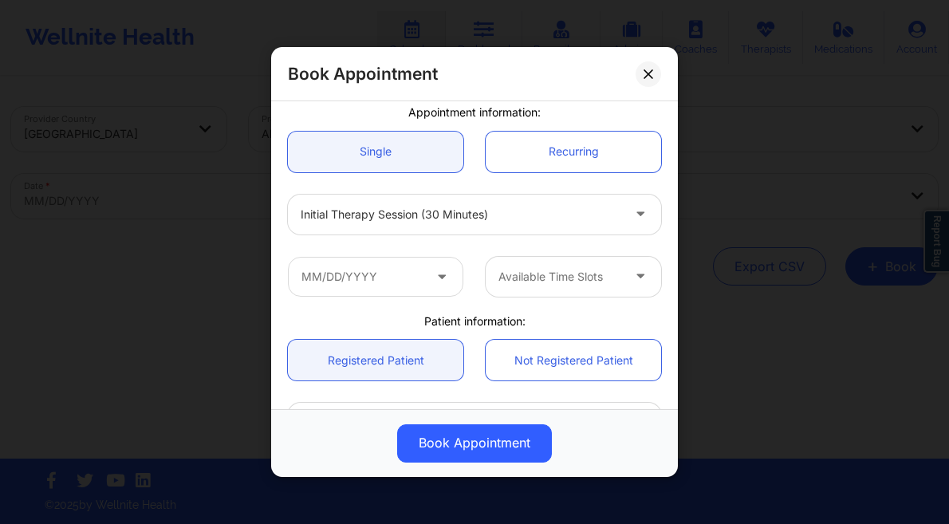
scroll to position [132, 0]
click at [401, 265] on input "text" at bounding box center [375, 277] width 175 height 40
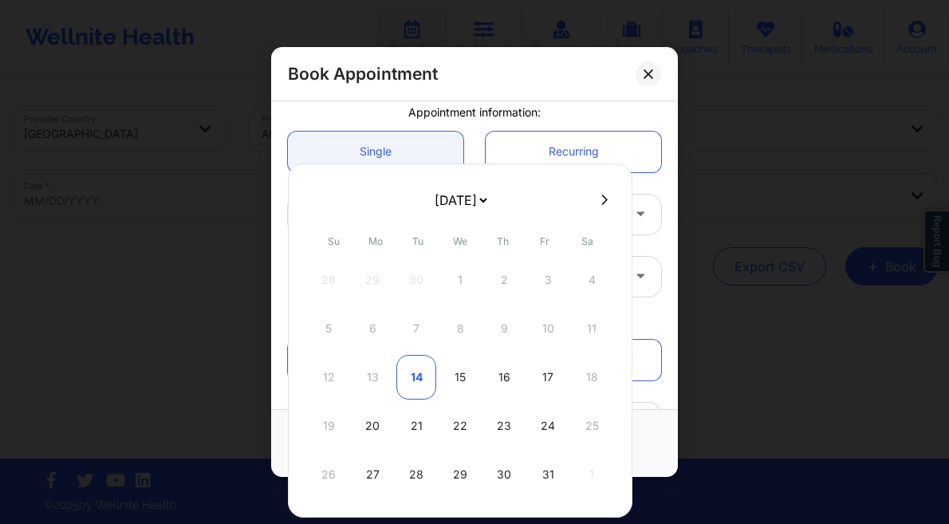
click at [410, 383] on div "14" at bounding box center [416, 377] width 40 height 45
type input "10/14/2025"
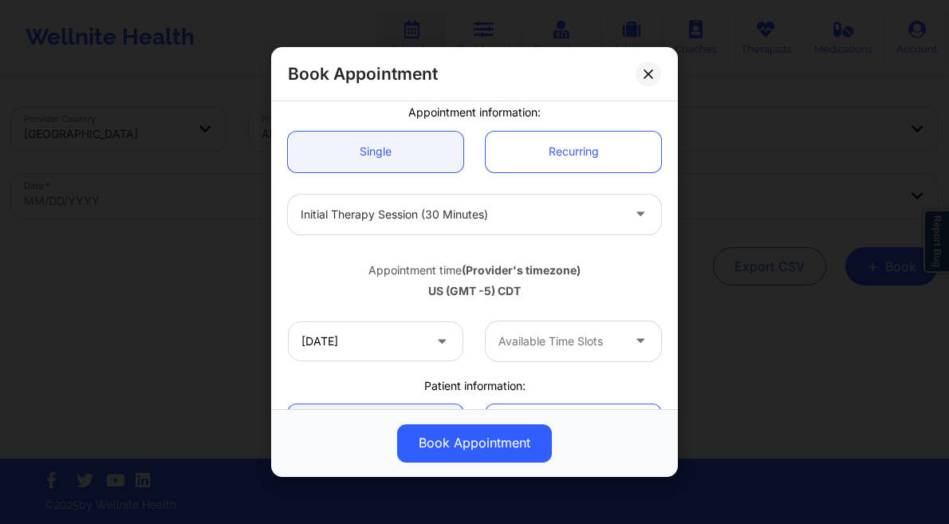
click at [552, 348] on div at bounding box center [559, 341] width 123 height 19
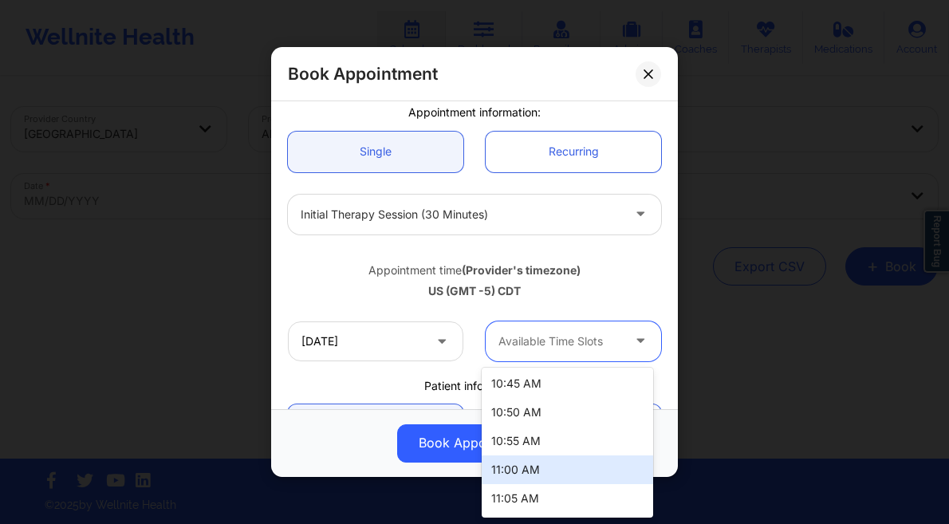
scroll to position [628, 0]
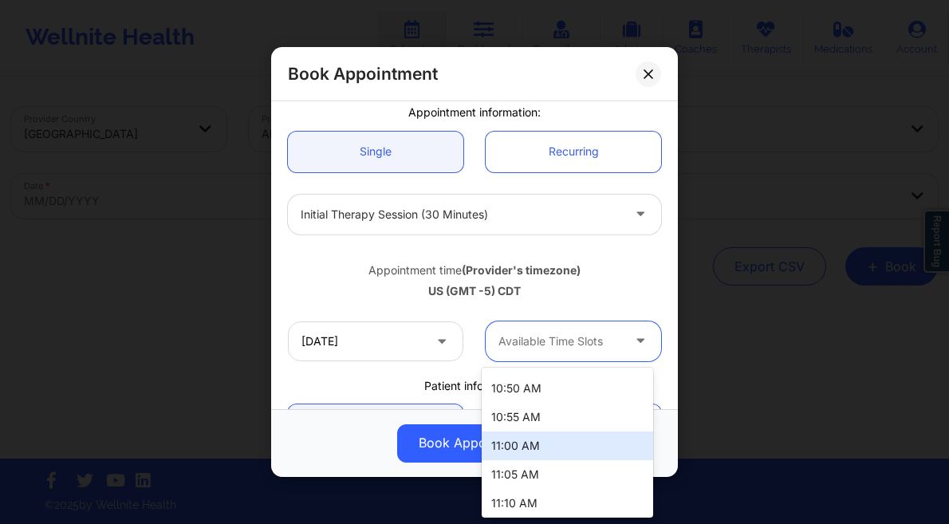
click at [549, 443] on div "11:00 AM" at bounding box center [566, 445] width 171 height 29
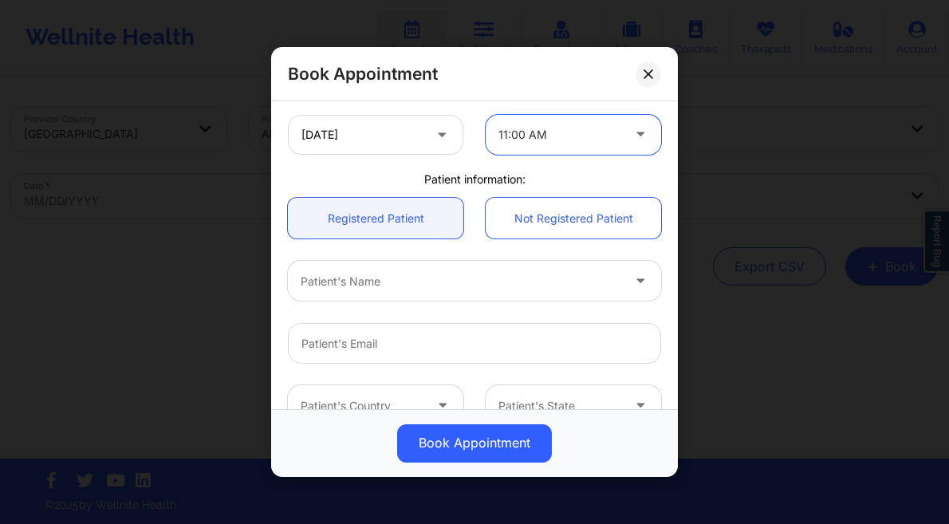
scroll to position [339, 0]
click at [371, 269] on div "Patient's Name" at bounding box center [455, 281] width 335 height 40
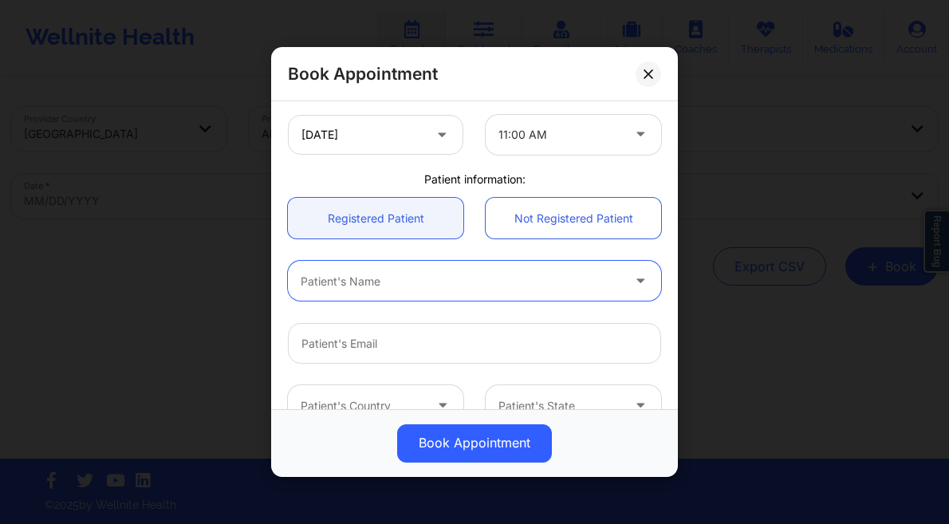
click at [375, 281] on div at bounding box center [461, 281] width 320 height 19
type input "zacharia s"
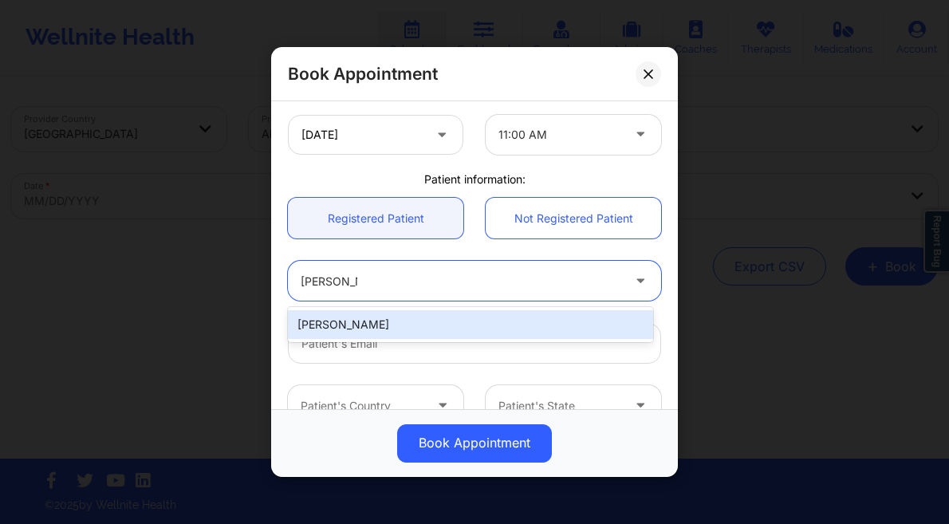
click at [396, 321] on div "[PERSON_NAME]" at bounding box center [470, 324] width 365 height 29
type input "[EMAIL_ADDRESS][DOMAIN_NAME]"
type input "[PHONE_NUMBER]"
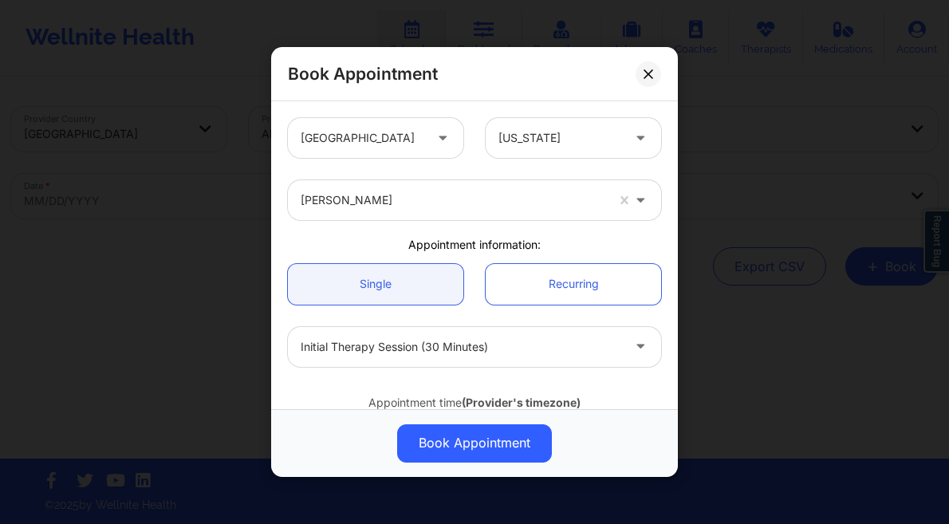
scroll to position [520, 0]
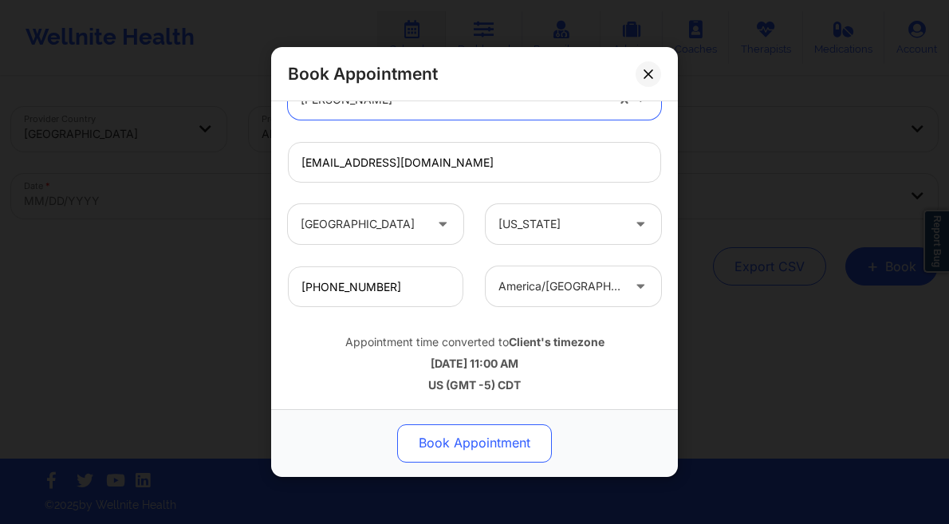
click at [473, 461] on button "Book Appointment" at bounding box center [474, 443] width 155 height 38
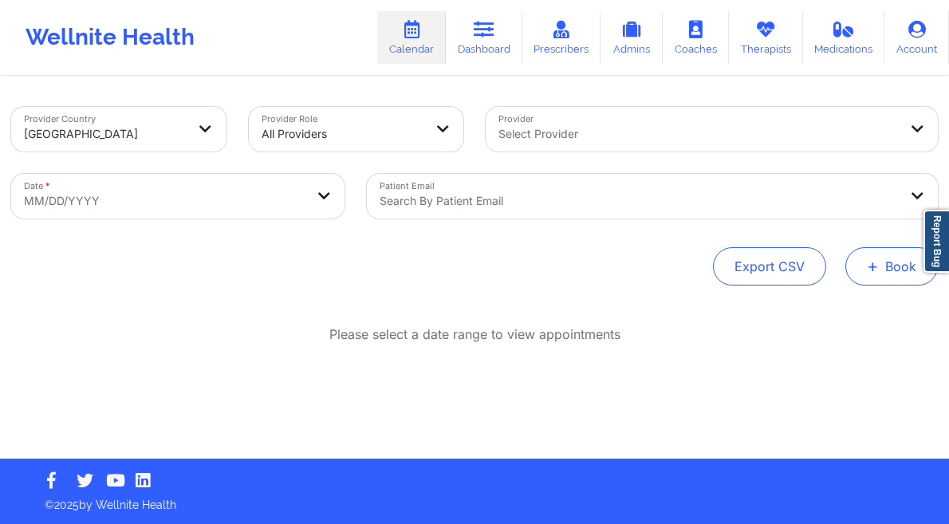
click at [879, 258] on button "+ Book" at bounding box center [891, 266] width 92 height 38
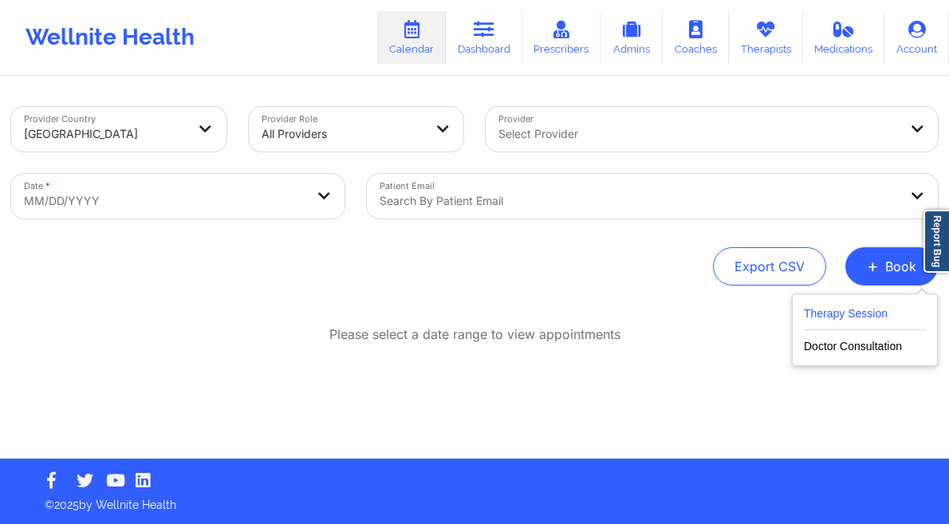
click at [834, 309] on button "Therapy Session" at bounding box center [865, 317] width 122 height 26
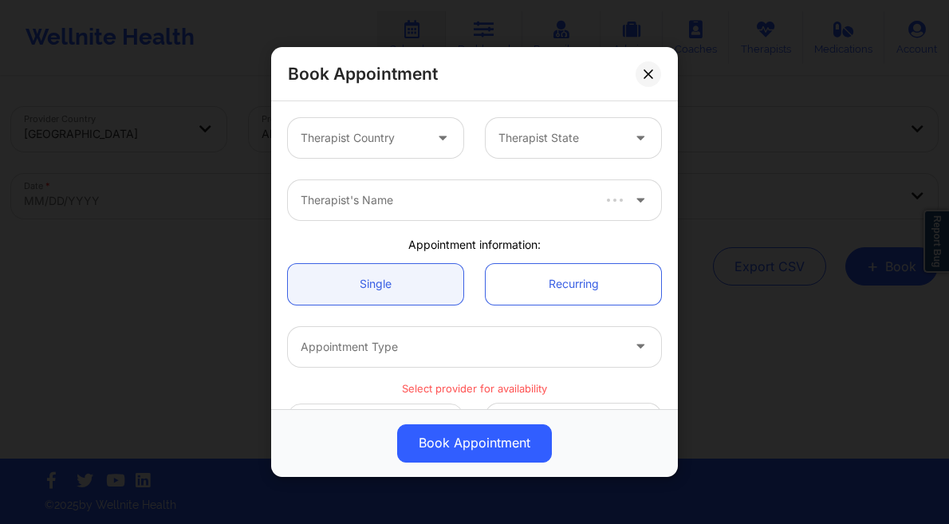
click at [350, 120] on div "Therapist Country" at bounding box center [356, 138] width 137 height 40
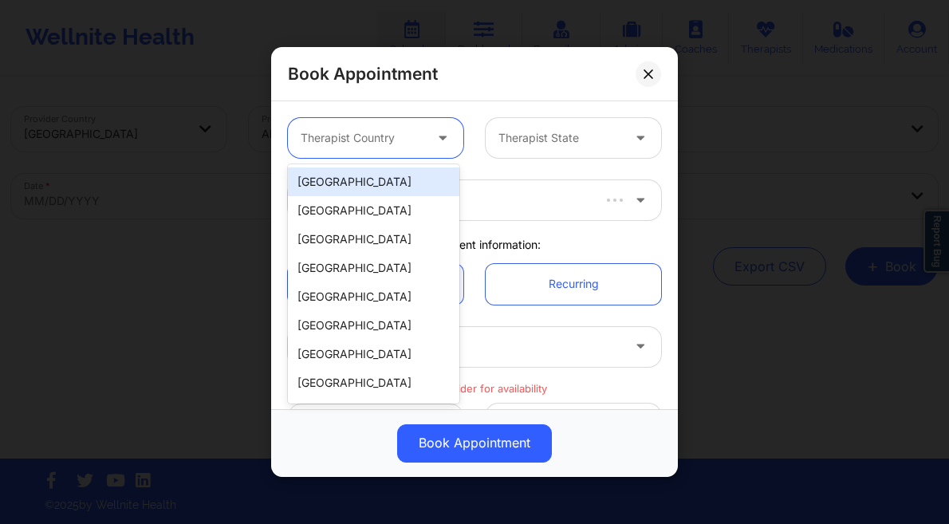
click at [357, 179] on div "[GEOGRAPHIC_DATA]" at bounding box center [373, 181] width 171 height 29
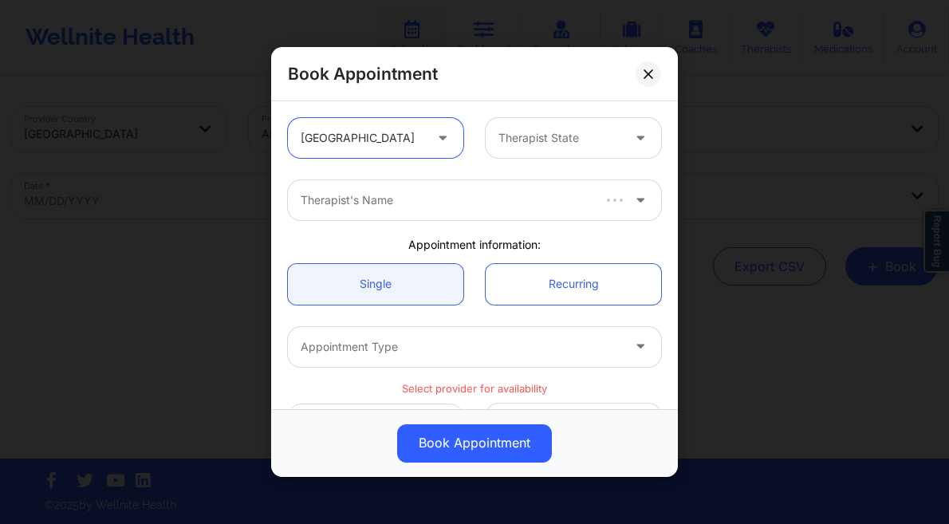
click at [517, 146] on div at bounding box center [559, 137] width 123 height 19
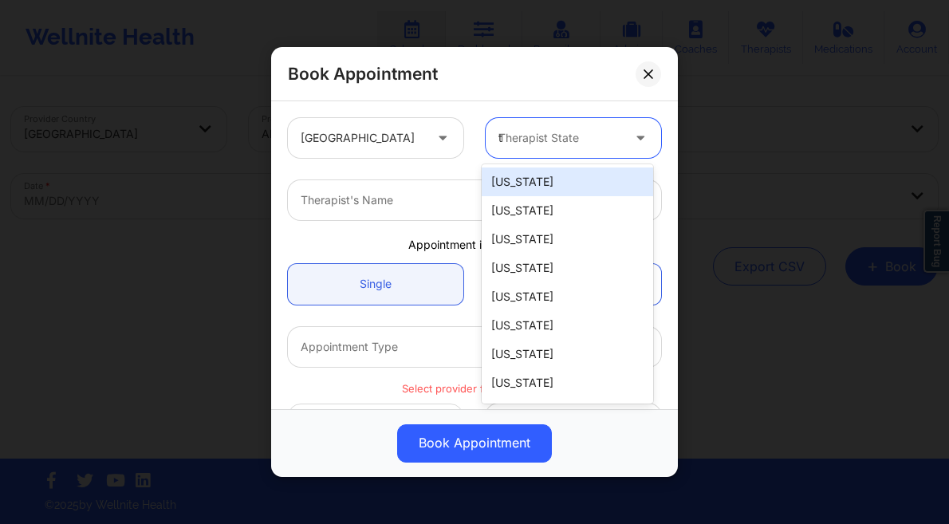
type input "te"
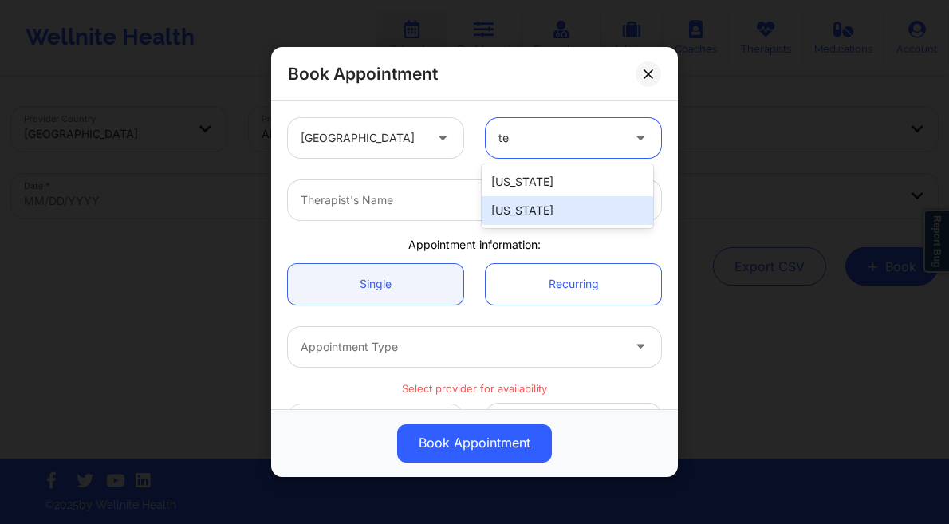
drag, startPoint x: 525, startPoint y: 210, endPoint x: 515, endPoint y: 210, distance: 9.6
click at [525, 210] on div "[US_STATE]" at bounding box center [566, 210] width 171 height 29
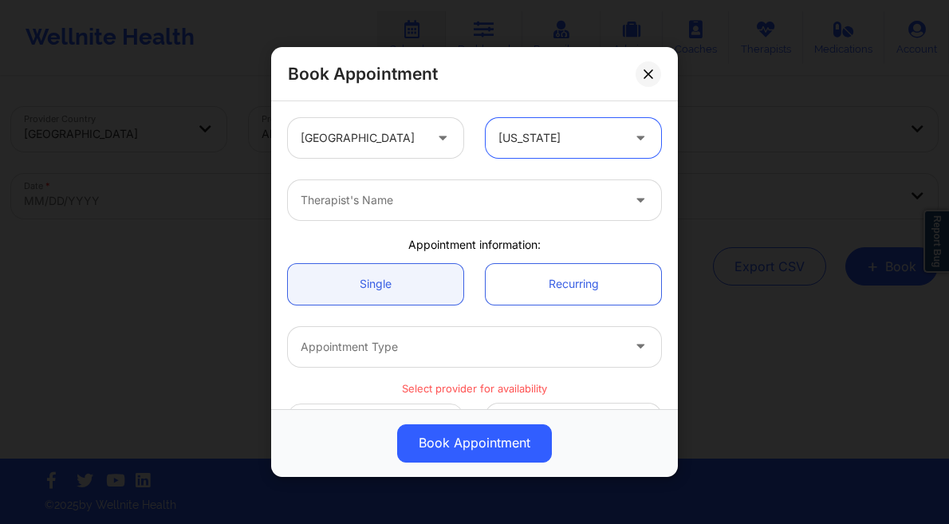
click at [409, 198] on div at bounding box center [461, 200] width 320 height 19
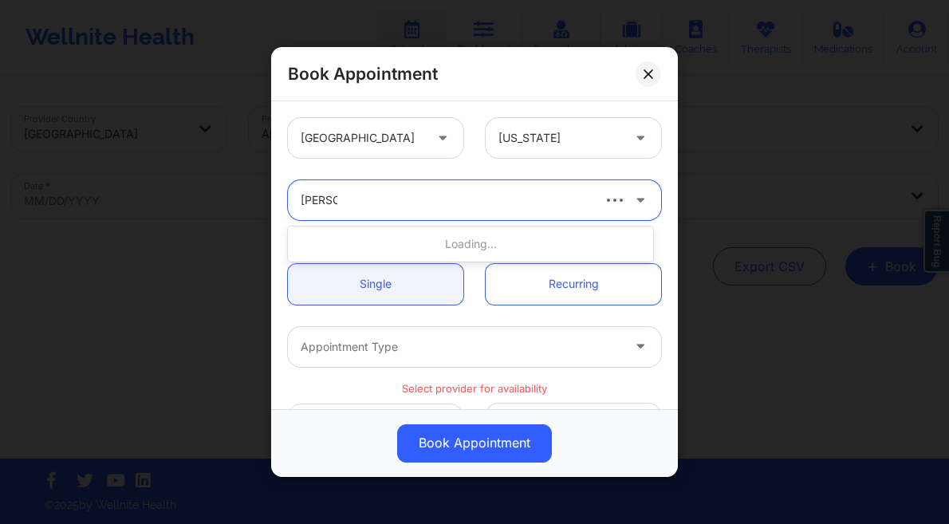
type input "james sa"
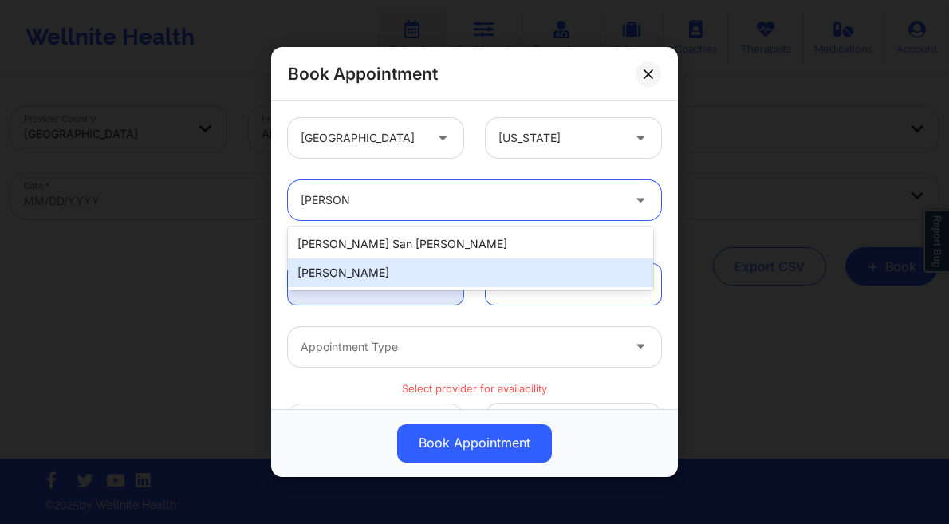
click at [406, 269] on div "[PERSON_NAME]" at bounding box center [470, 272] width 365 height 29
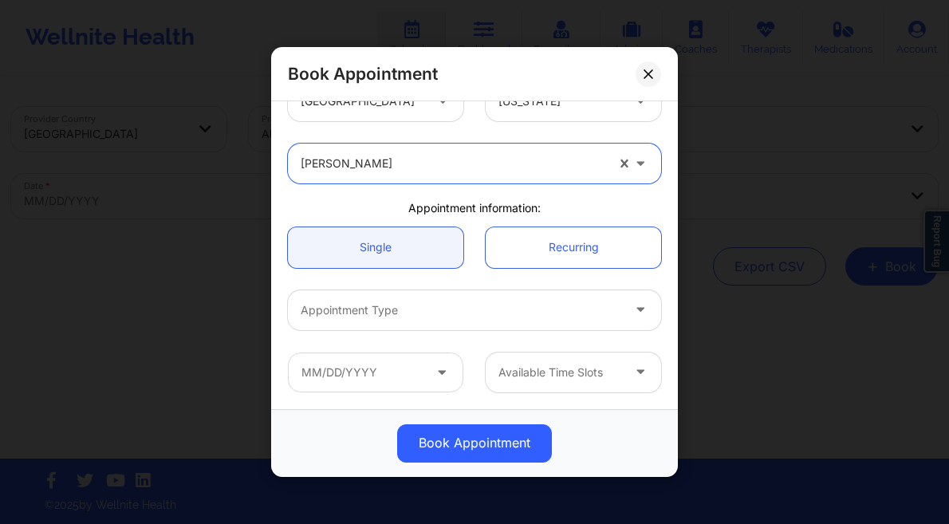
scroll to position [60, 0]
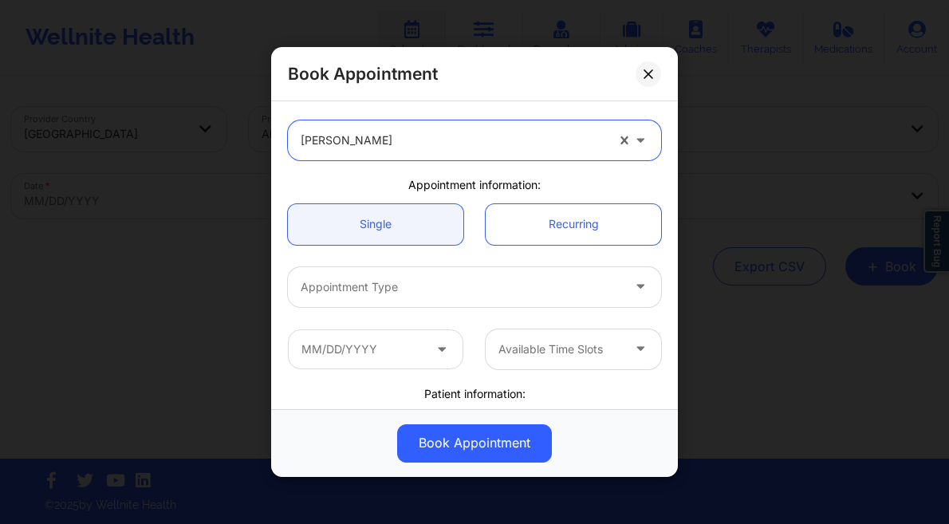
click at [411, 283] on div at bounding box center [461, 286] width 320 height 19
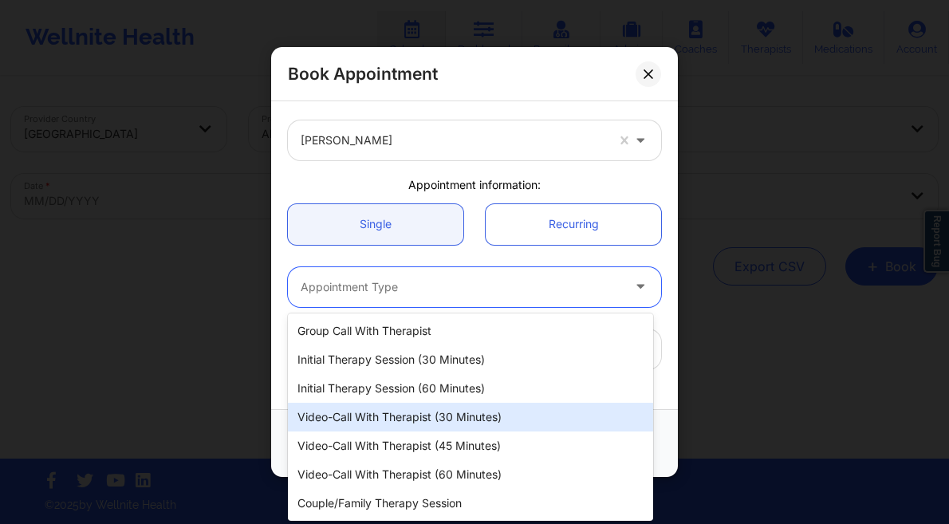
click at [463, 412] on div "Video-Call with Therapist (30 minutes)" at bounding box center [470, 417] width 365 height 29
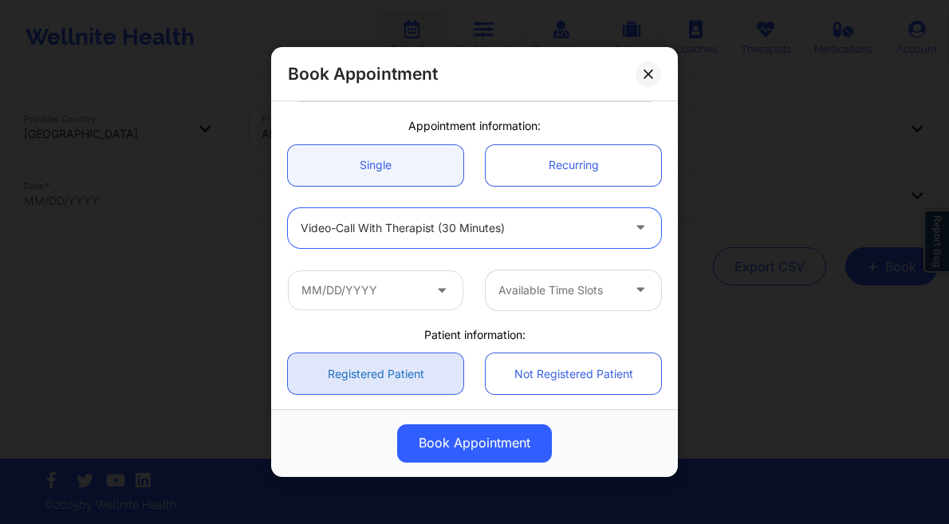
scroll to position [198, 0]
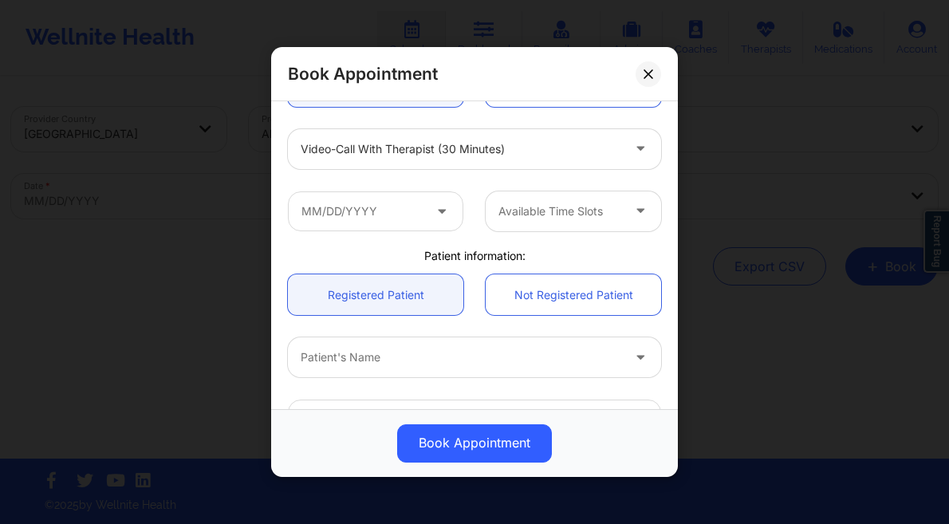
click at [434, 210] on icon at bounding box center [442, 208] width 16 height 14
click at [387, 216] on input "text" at bounding box center [375, 211] width 175 height 40
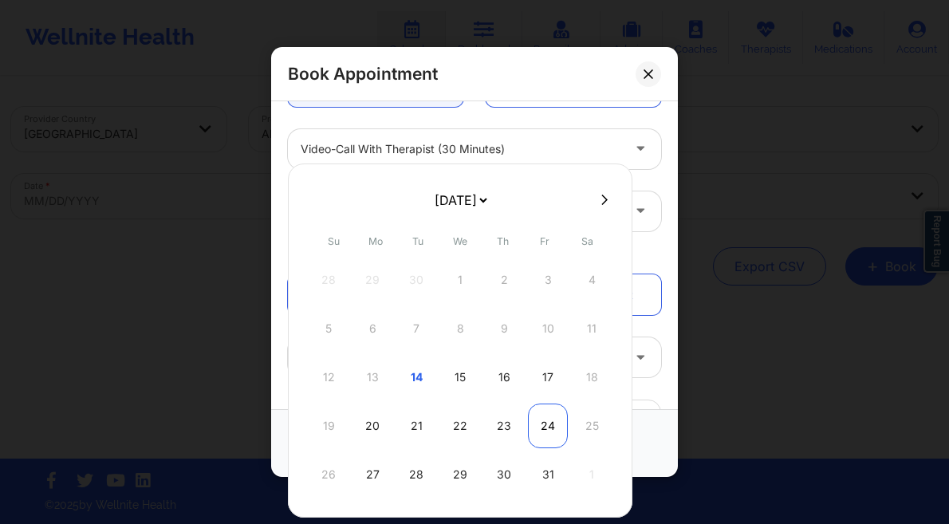
click at [529, 425] on div "24" at bounding box center [548, 425] width 40 height 45
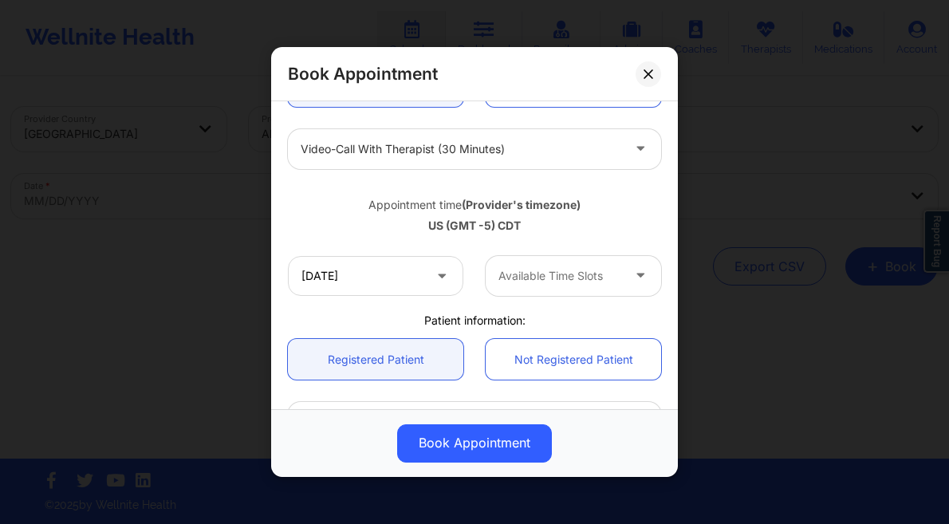
click at [521, 272] on div at bounding box center [559, 275] width 123 height 19
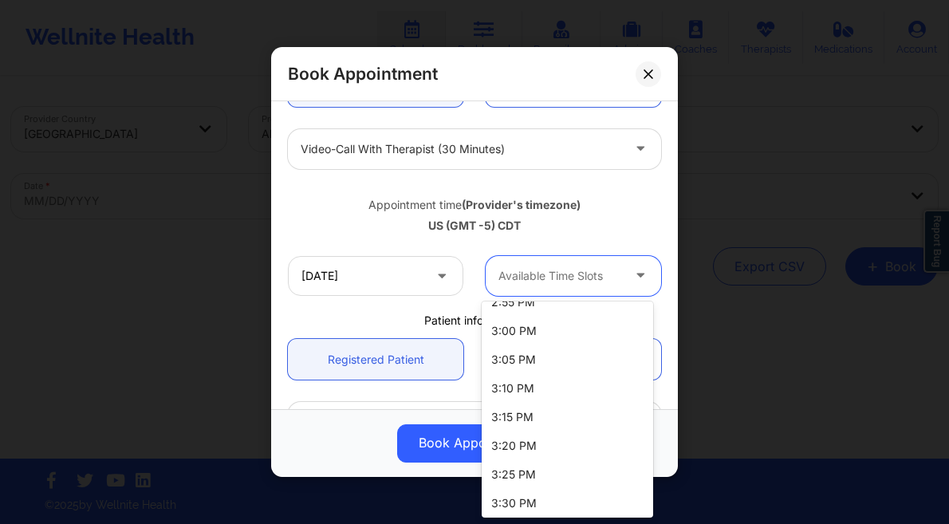
scroll to position [2402, 0]
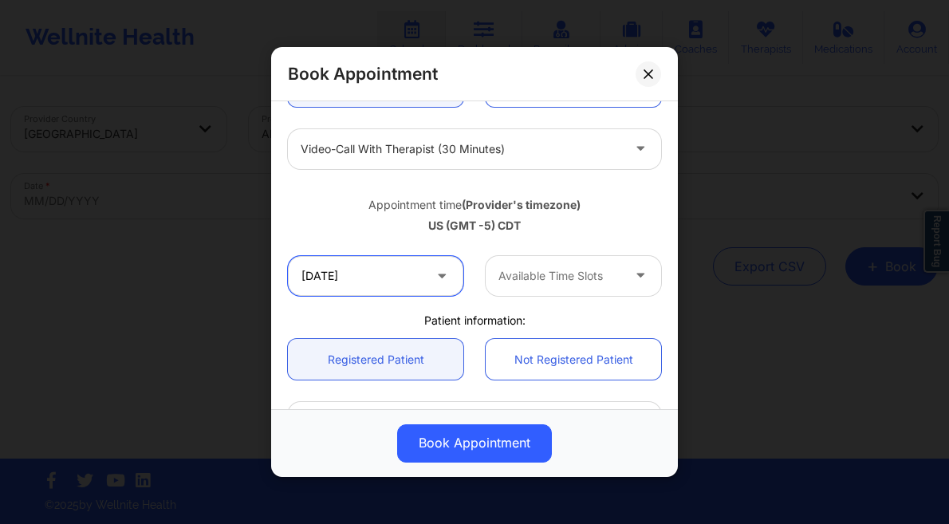
click at [409, 285] on input "10/24/2025" at bounding box center [375, 276] width 175 height 40
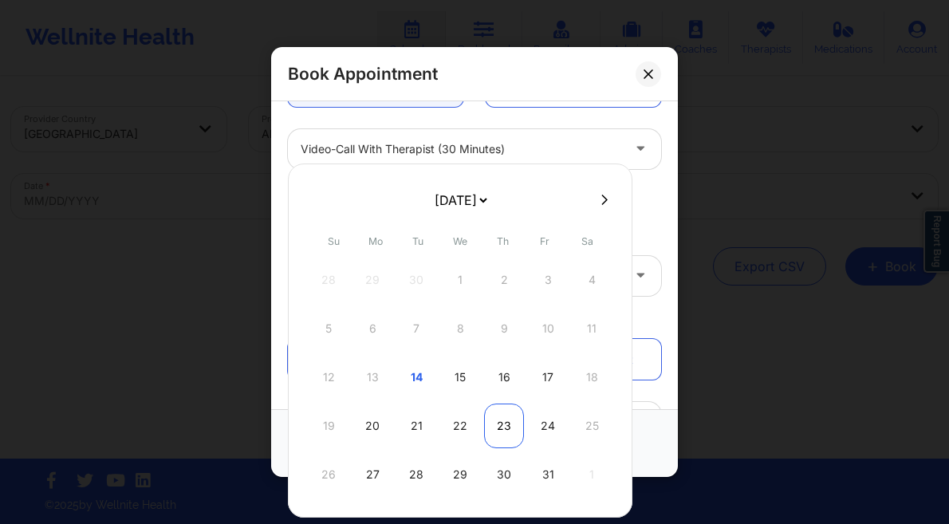
click at [509, 439] on div "23" at bounding box center [504, 425] width 40 height 45
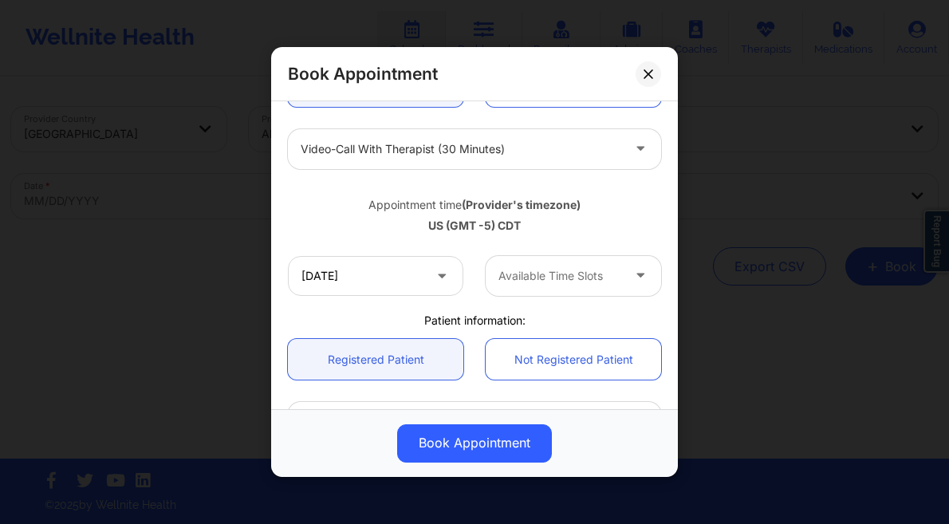
click at [580, 285] on div "Available Time Slots" at bounding box center [553, 276] width 137 height 40
click at [356, 274] on input "10/23/2025" at bounding box center [375, 276] width 175 height 40
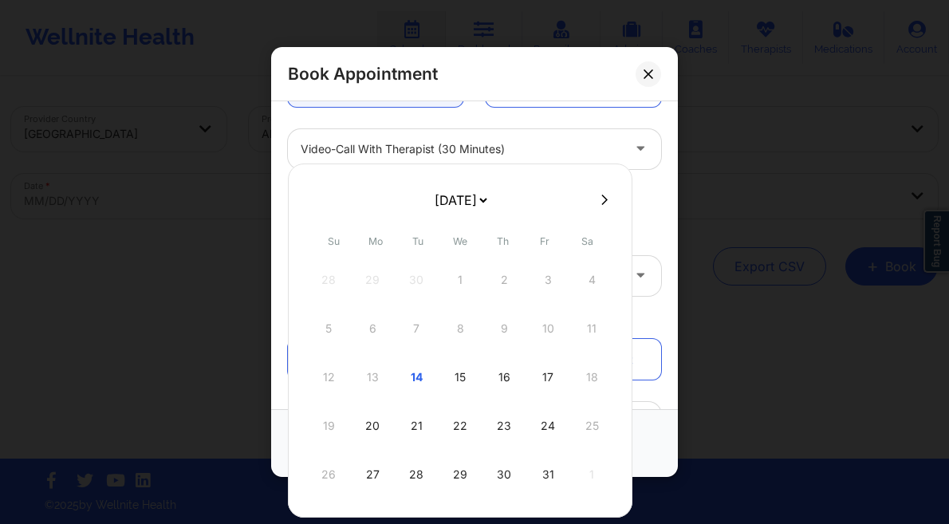
click at [462, 421] on div "22" at bounding box center [460, 425] width 40 height 45
type input "10/22/2025"
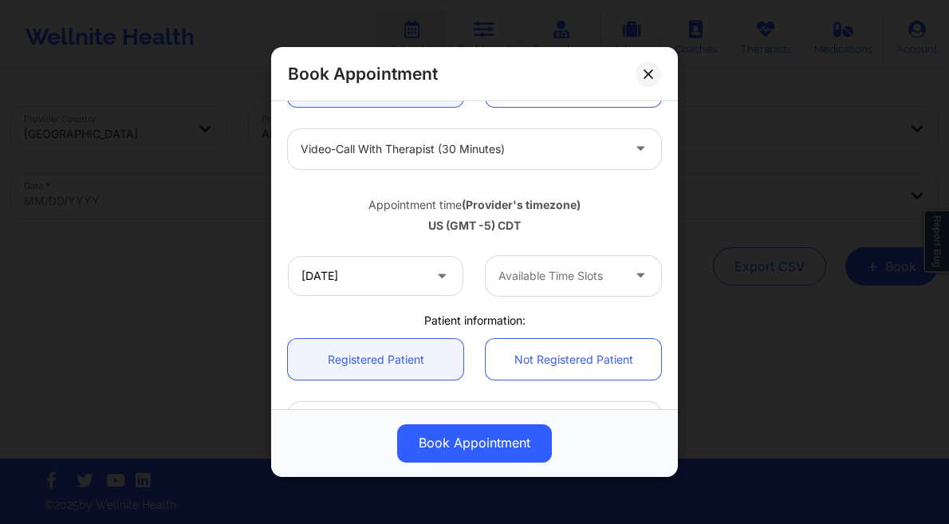
click at [585, 271] on div at bounding box center [559, 275] width 123 height 19
click at [641, 72] on button at bounding box center [648, 74] width 26 height 26
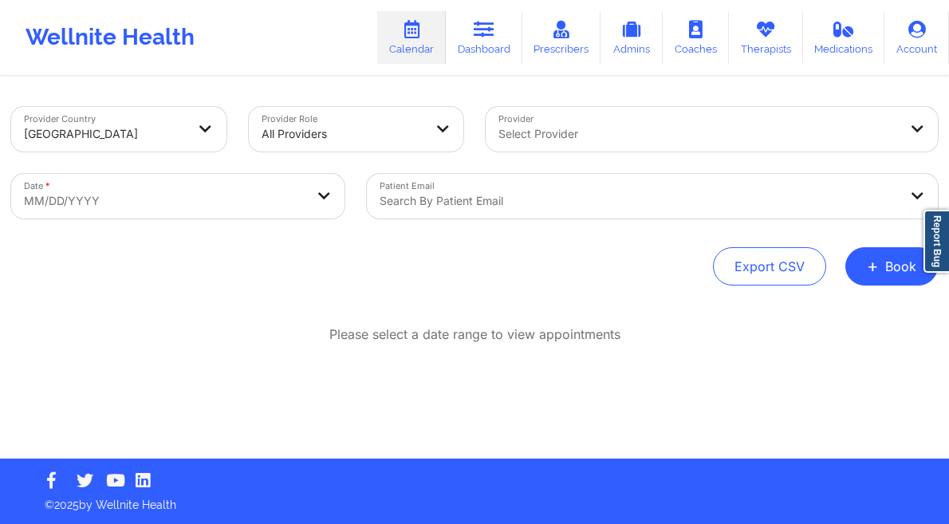
click at [127, 196] on body "Wellnite Health Calendar Dashboard Prescribers Admins Coaches Therapists Medica…" at bounding box center [474, 262] width 949 height 524
select select "2025-8"
select select "2025-9"
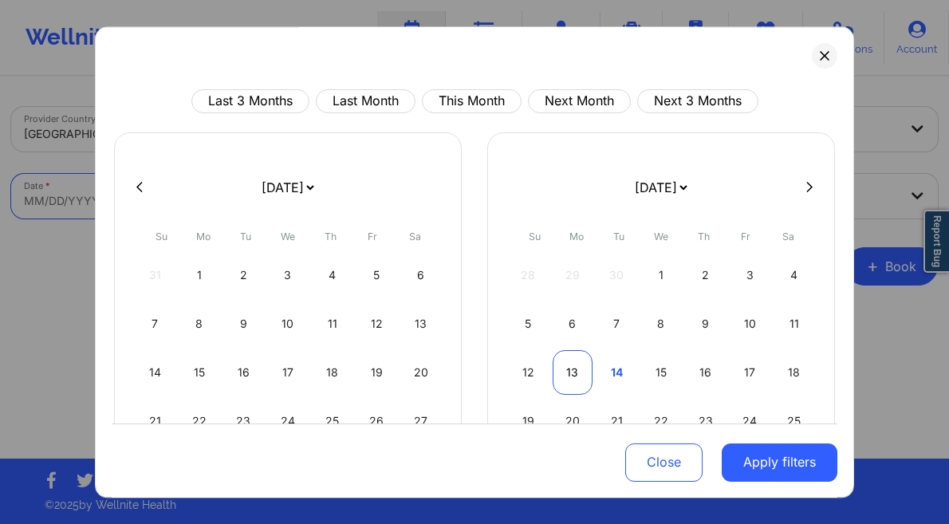
click at [568, 377] on div "13" at bounding box center [572, 372] width 41 height 45
select select "2025-9"
select select "2025-10"
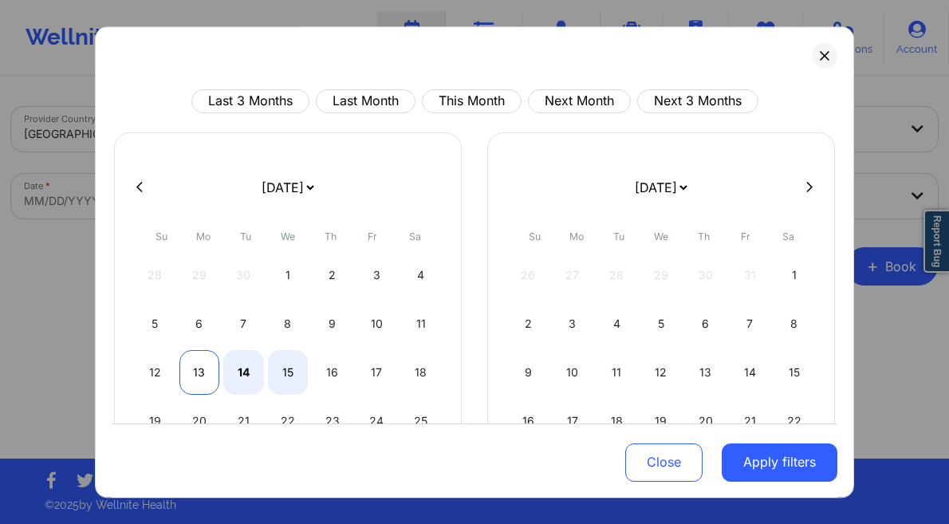
select select "2025-9"
select select "2025-10"
drag, startPoint x: 185, startPoint y: 367, endPoint x: 308, endPoint y: 371, distance: 123.6
click at [186, 366] on div "13" at bounding box center [199, 372] width 41 height 45
select select "2025-9"
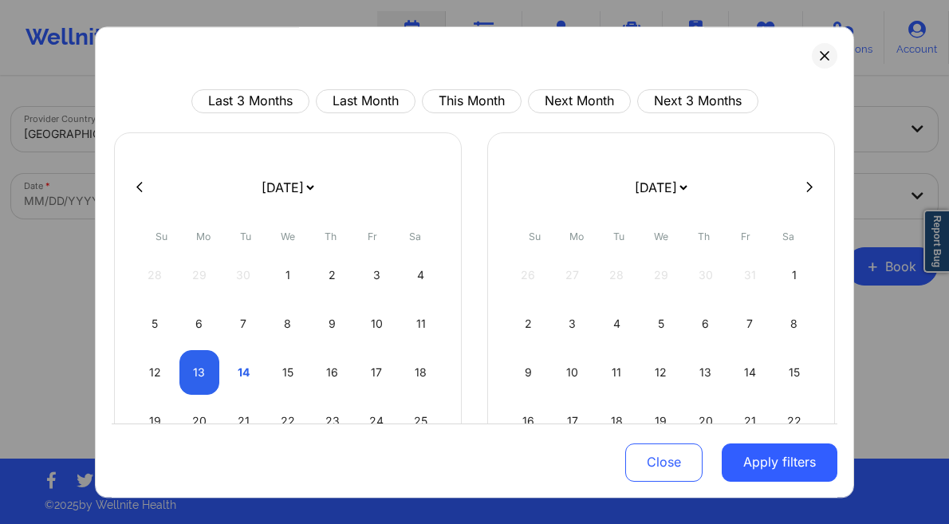
select select "2025-10"
click at [769, 457] on button "Apply filters" at bounding box center [779, 461] width 116 height 38
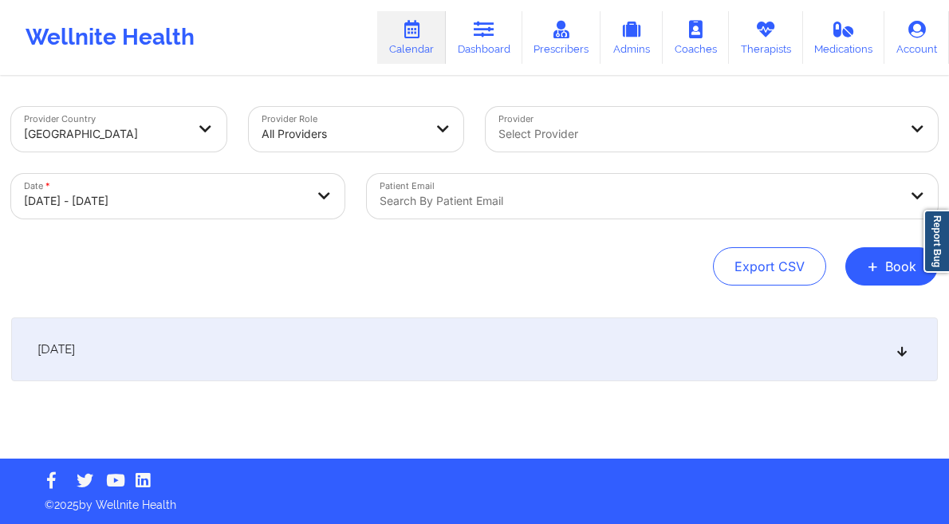
click at [536, 195] on div at bounding box center [638, 200] width 518 height 19
paste input "[PERSON_NAME][EMAIL_ADDRESS][PERSON_NAME][DOMAIN_NAME]"
type input "[PERSON_NAME][EMAIL_ADDRESS][PERSON_NAME][DOMAIN_NAME]"
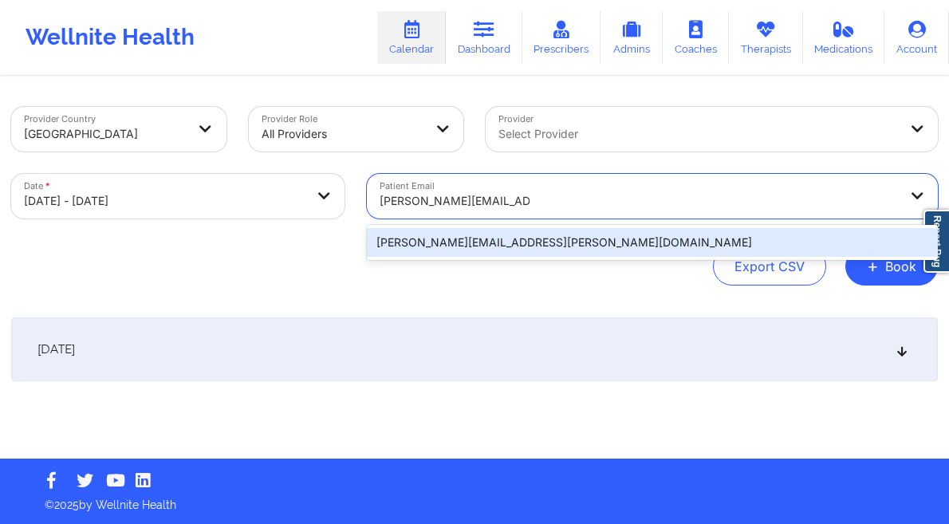
click at [660, 246] on div "[PERSON_NAME][EMAIL_ADDRESS][PERSON_NAME][DOMAIN_NAME]" at bounding box center [652, 242] width 571 height 29
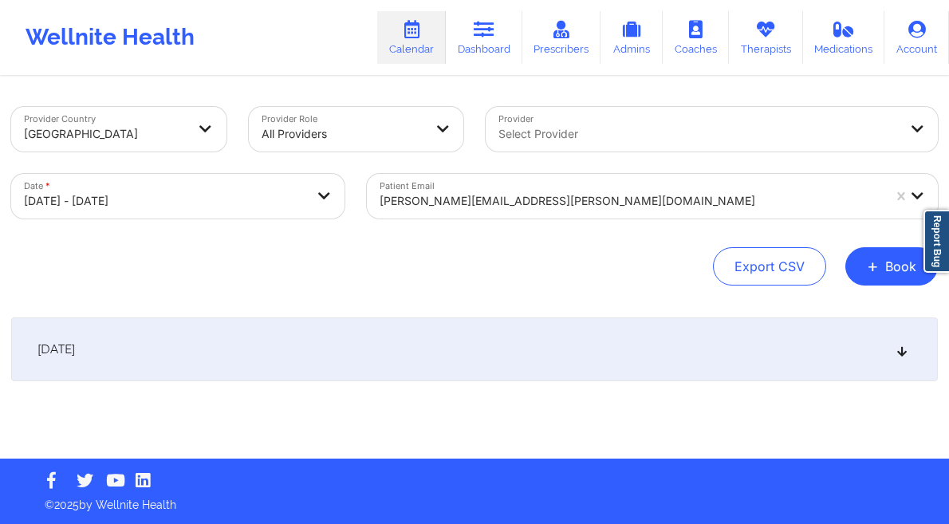
click at [554, 359] on div "October 13, 2025" at bounding box center [474, 349] width 926 height 64
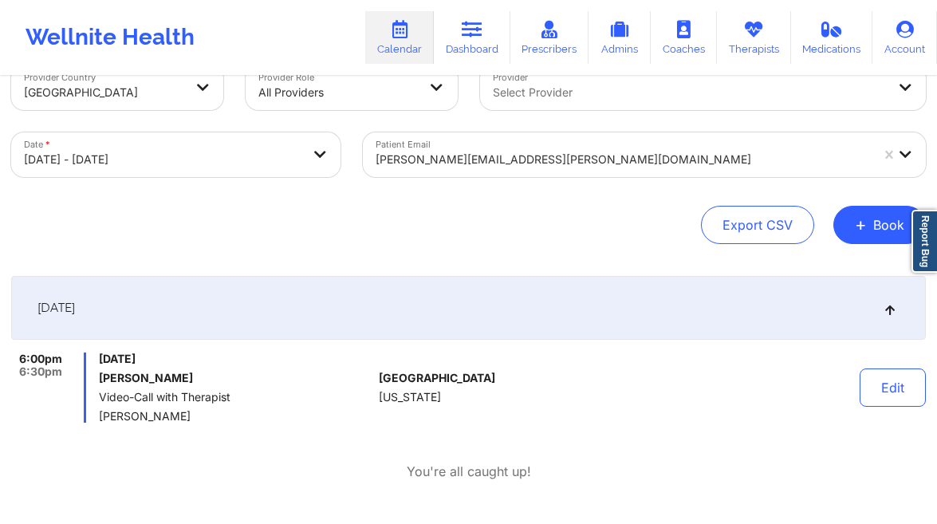
scroll to position [0, 0]
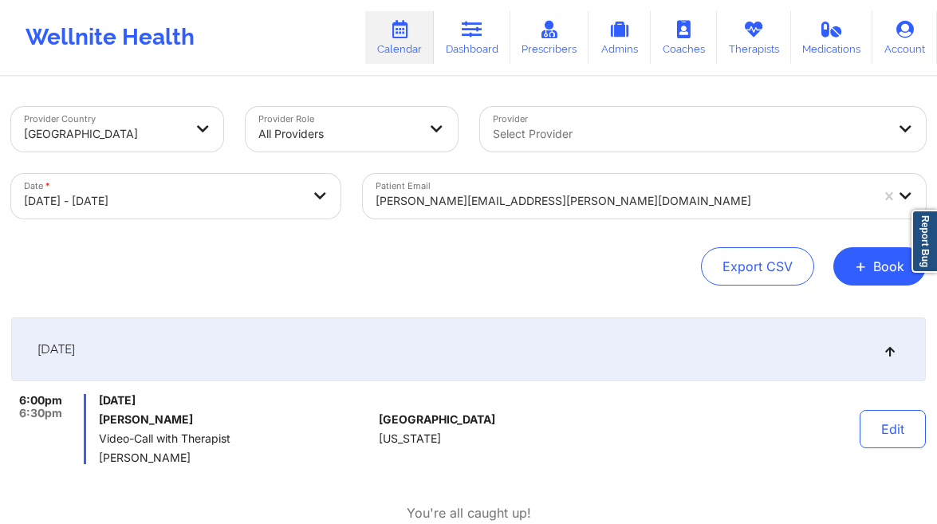
select select "2025-9"
select select "2025-10"
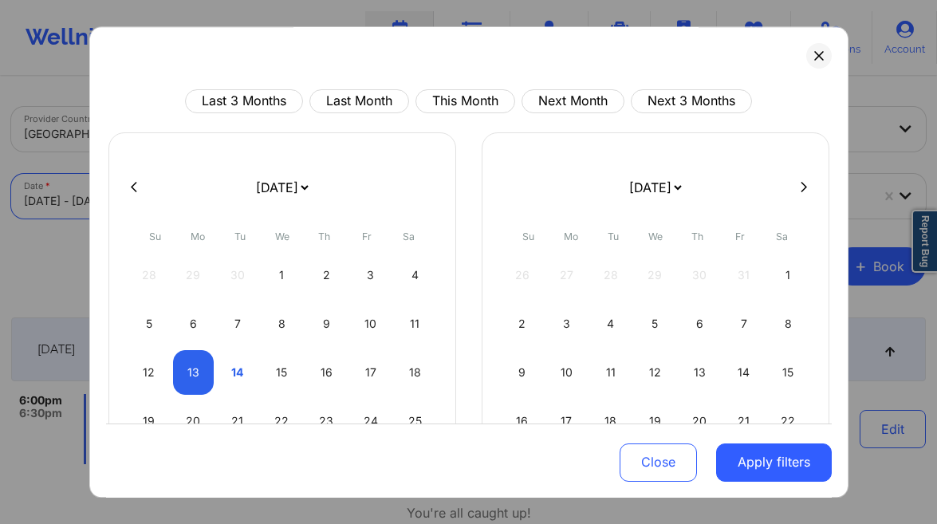
click at [247, 194] on body "Wellnite Health Calendar Dashboard Prescribers Admins Coaches Therapists Medica…" at bounding box center [468, 262] width 937 height 524
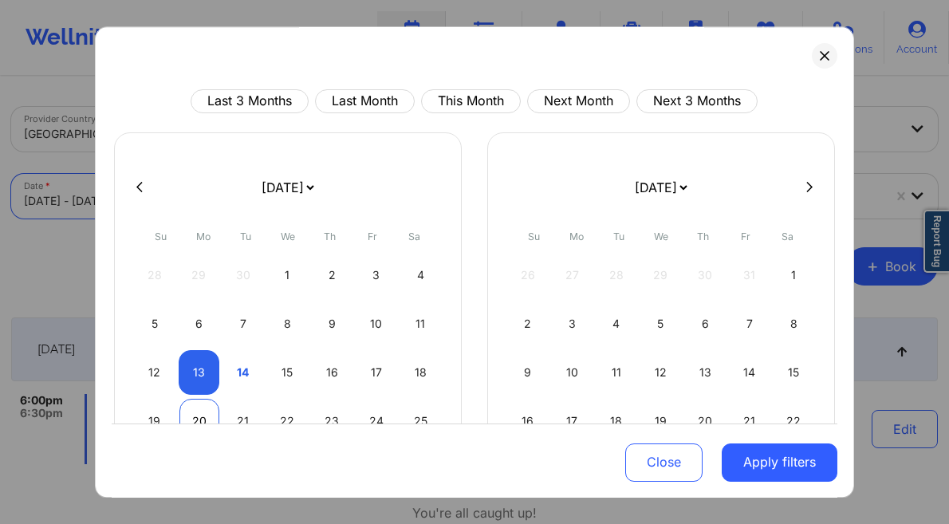
click at [195, 415] on div "20" at bounding box center [199, 421] width 41 height 45
select select "2025-9"
select select "2025-10"
select select "2025-9"
select select "2025-10"
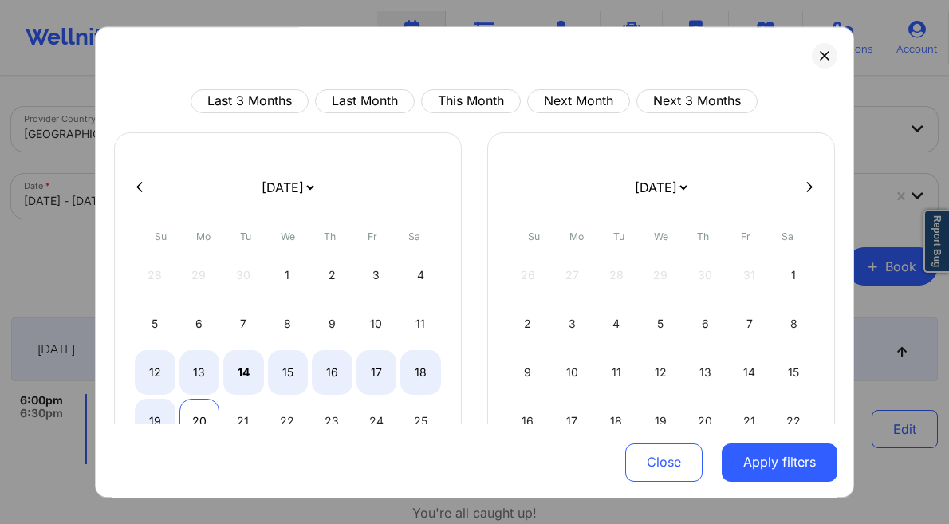
select select "2025-9"
select select "2025-10"
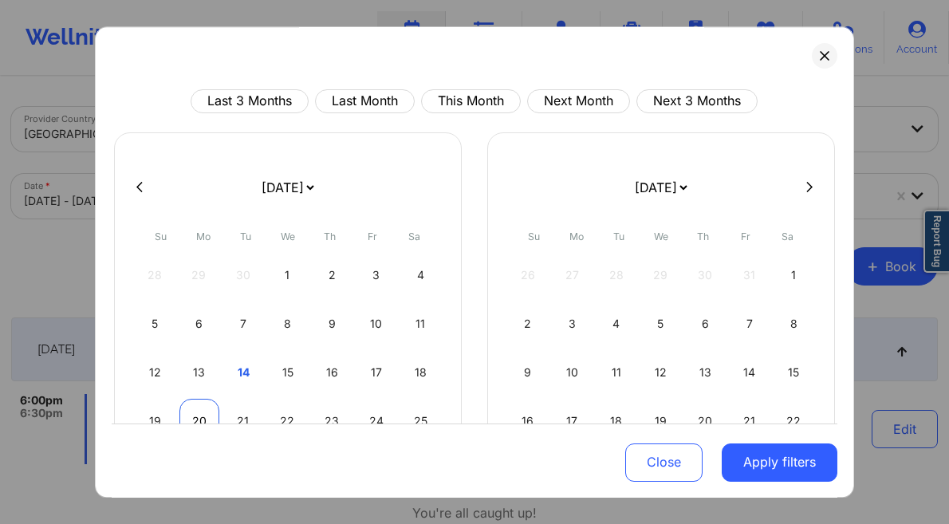
click at [183, 411] on div "20" at bounding box center [199, 421] width 41 height 45
select select "2025-9"
select select "2025-10"
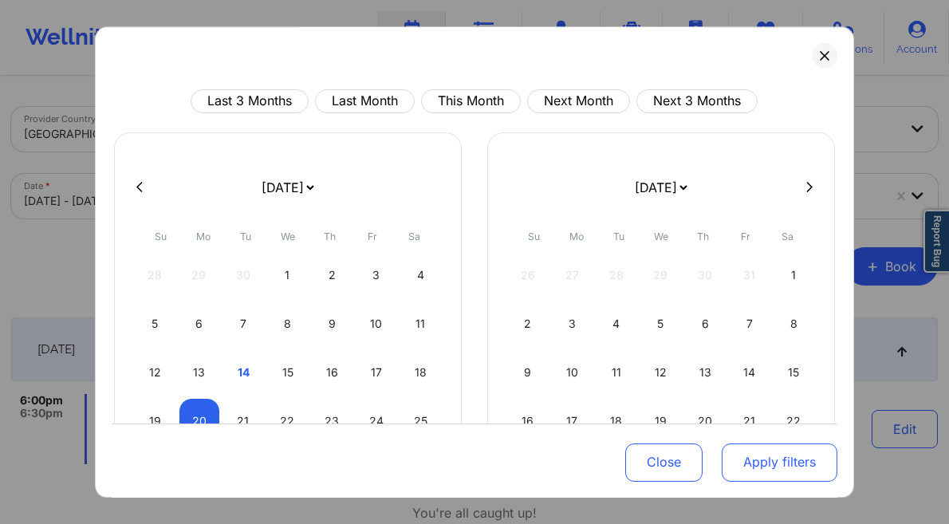
click at [752, 450] on button "Apply filters" at bounding box center [779, 461] width 116 height 38
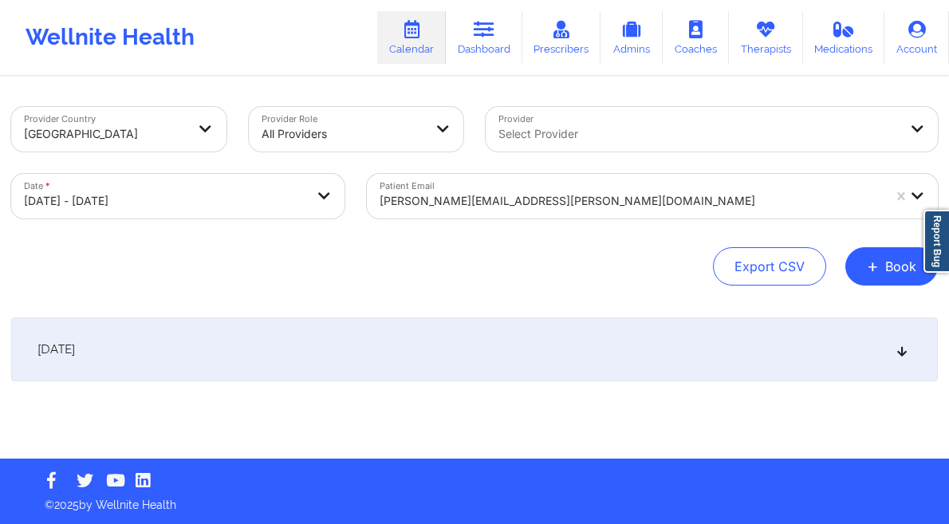
click at [206, 340] on div "October 20, 2025" at bounding box center [474, 349] width 926 height 64
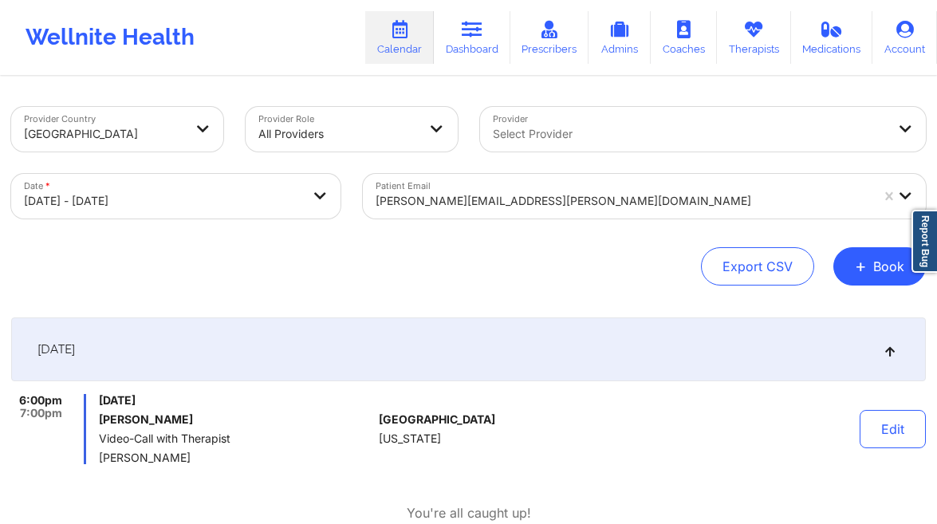
click at [246, 207] on body "Wellnite Health Calendar Dashboard Prescribers Admins Coaches Therapists Medica…" at bounding box center [468, 262] width 937 height 524
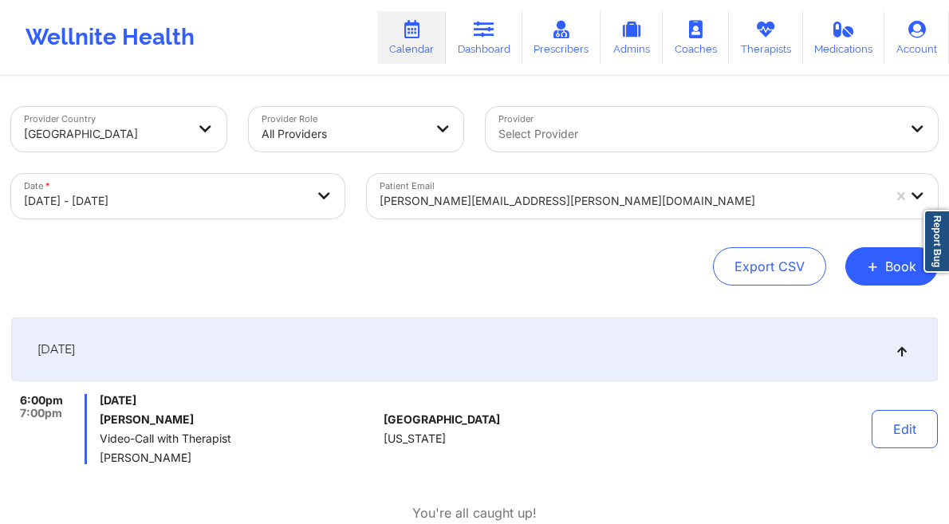
select select "2025-9"
select select "2025-10"
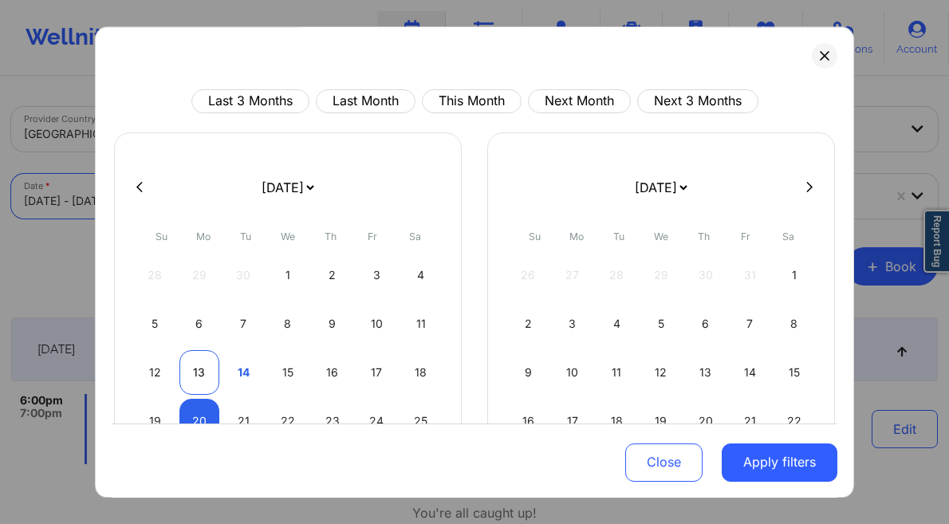
click at [206, 370] on div "13" at bounding box center [199, 372] width 41 height 45
select select "2025-9"
select select "2025-10"
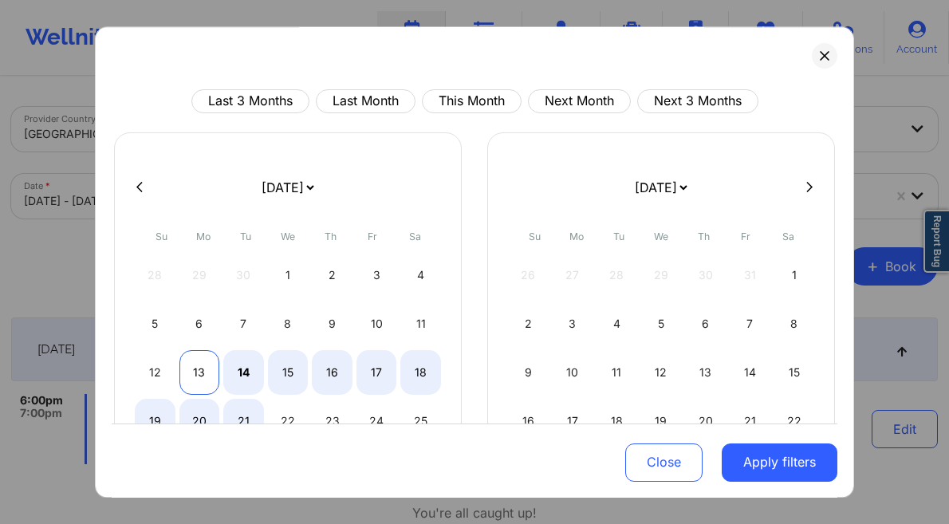
select select "2025-9"
select select "2025-10"
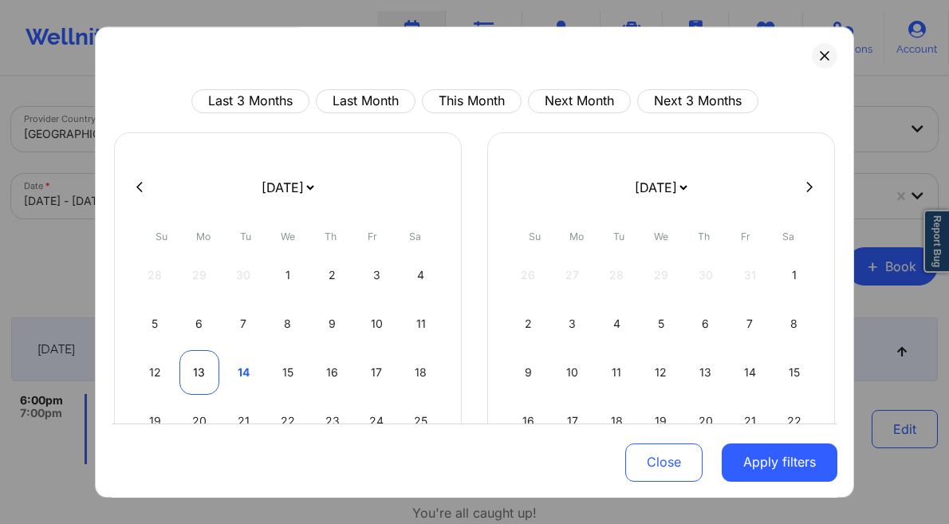
click at [193, 368] on div "13" at bounding box center [199, 372] width 41 height 45
select select "2025-9"
select select "2025-10"
click at [820, 473] on button "Apply filters" at bounding box center [779, 461] width 116 height 38
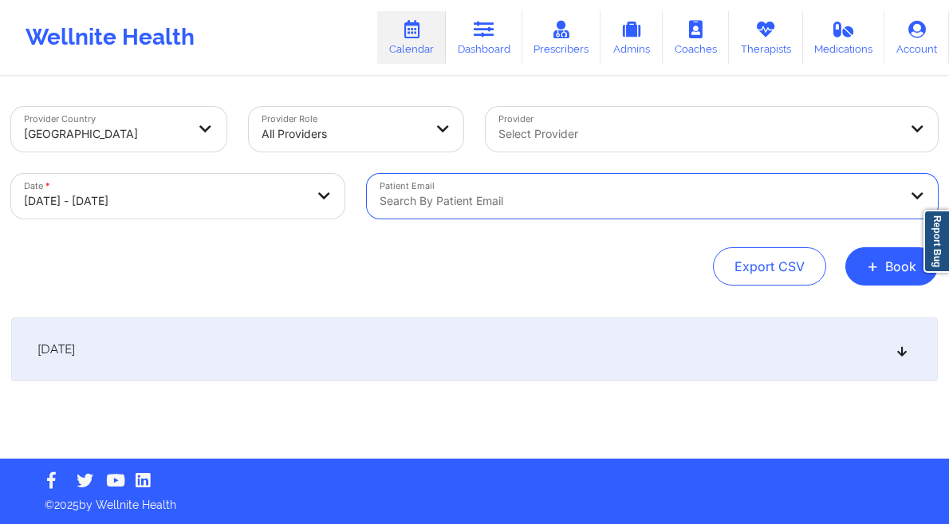
click at [693, 120] on div "Select Provider" at bounding box center [692, 129] width 414 height 45
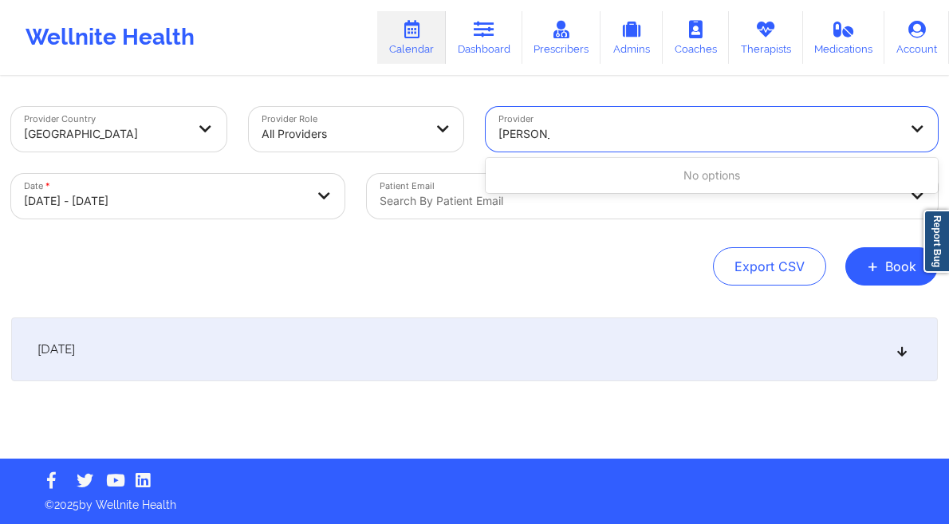
click at [534, 132] on input "jeniffer bl" at bounding box center [523, 134] width 51 height 16
click at [533, 132] on input "jeniffer bl" at bounding box center [523, 134] width 51 height 16
type input "bloom"
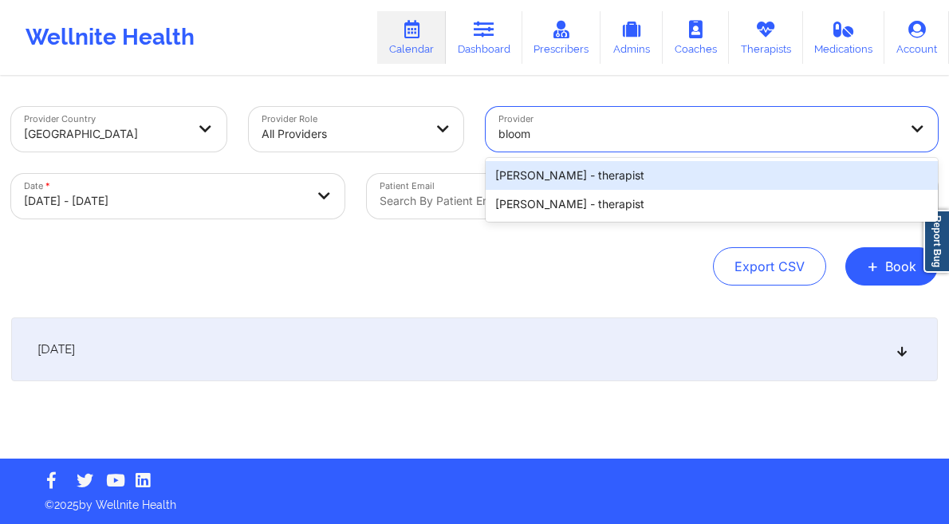
click at [612, 170] on div "Jennifer Bloom - therapist" at bounding box center [711, 175] width 452 height 29
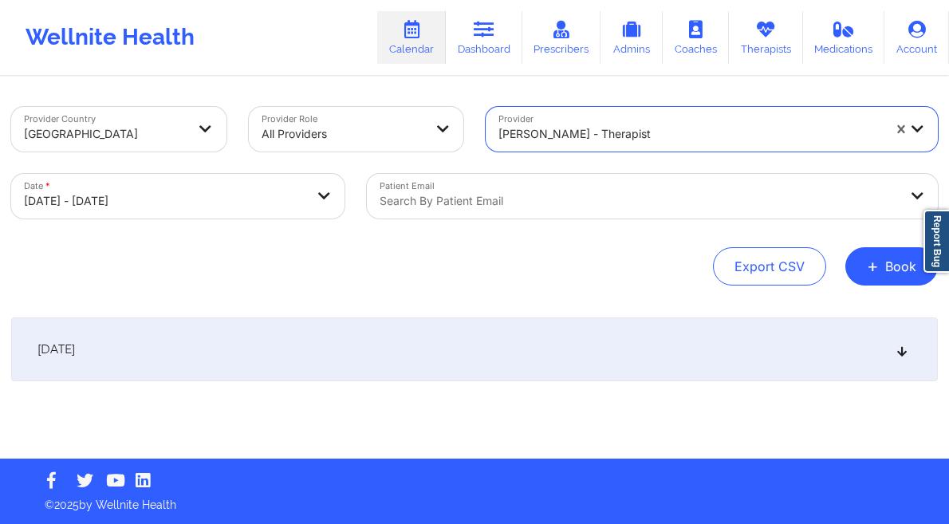
click at [483, 330] on div "October 13, 2025" at bounding box center [474, 349] width 926 height 64
click at [588, 179] on div "Search by patient email" at bounding box center [633, 196] width 532 height 45
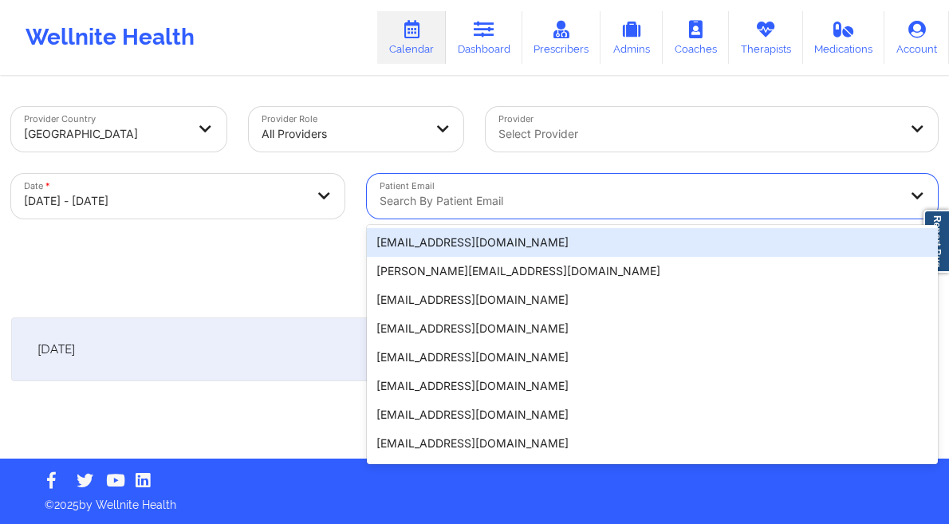
paste input "[EMAIL_ADDRESS][DOMAIN_NAME]"
type input "[EMAIL_ADDRESS][DOMAIN_NAME]"
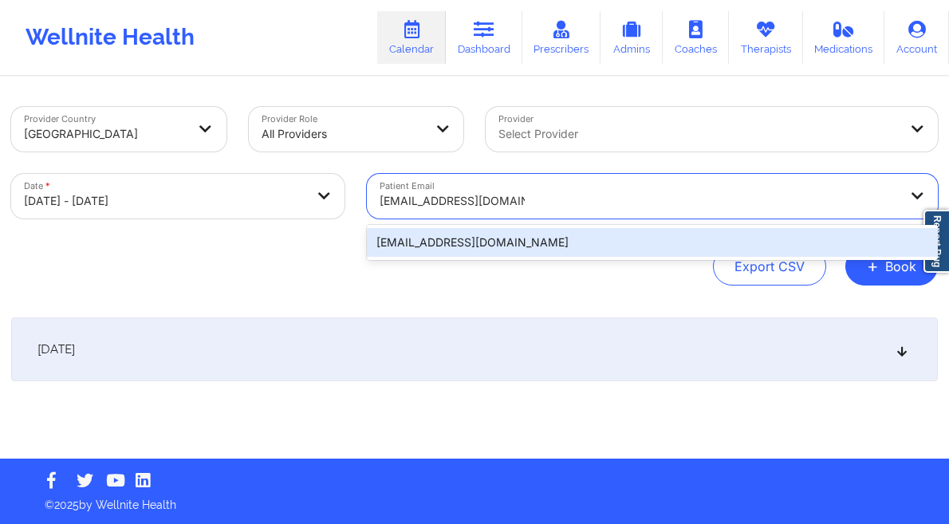
click at [521, 240] on div "[EMAIL_ADDRESS][DOMAIN_NAME]" at bounding box center [652, 242] width 571 height 29
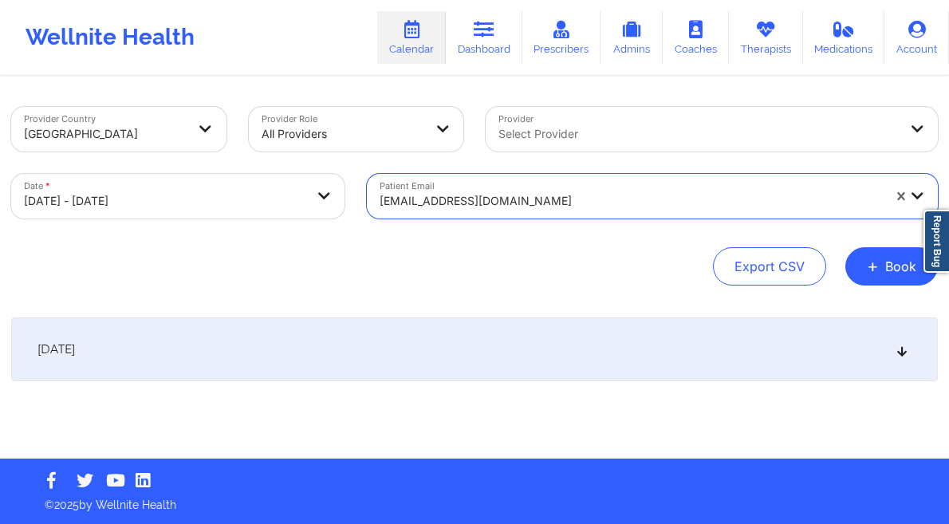
click at [404, 313] on div "Provider Country United States Provider Role All Providers Provider Select Prov…" at bounding box center [474, 268] width 949 height 380
click at [576, 346] on div "October 13, 2025" at bounding box center [474, 349] width 926 height 64
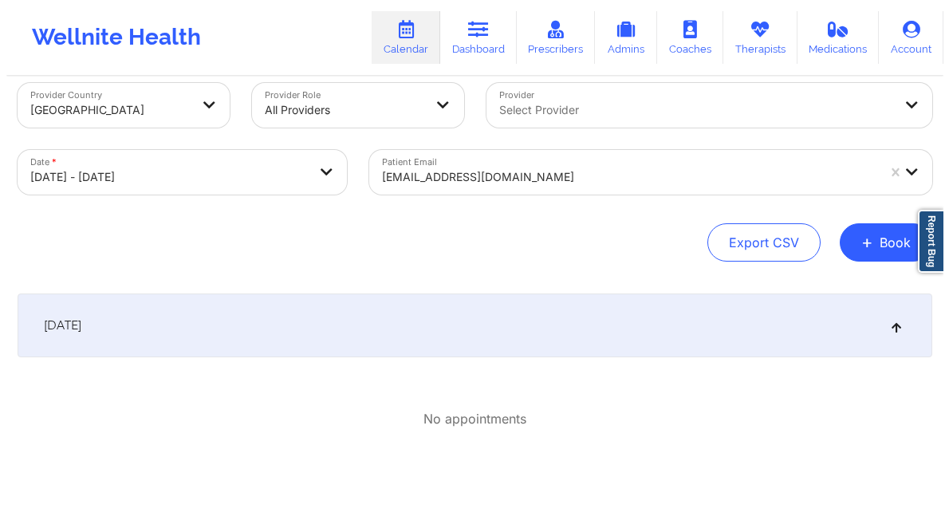
scroll to position [12, 0]
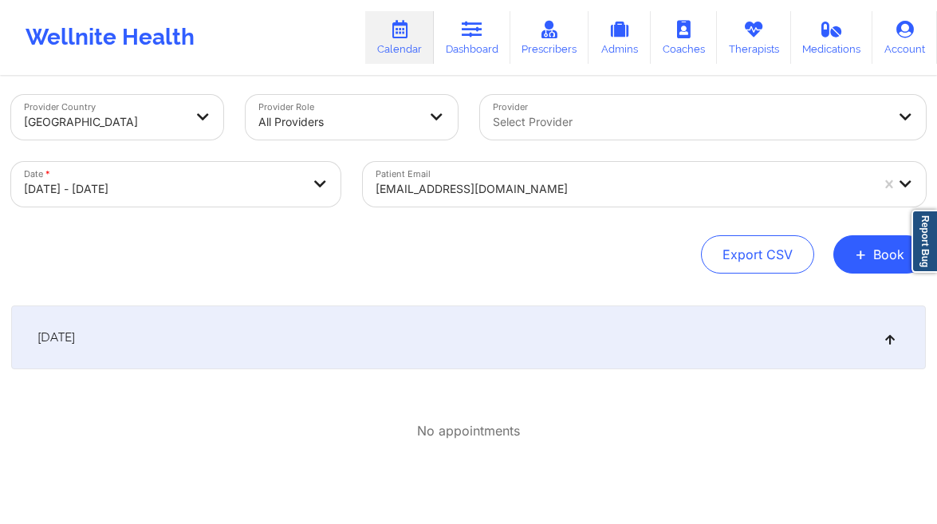
select select "2025-9"
select select "2025-10"
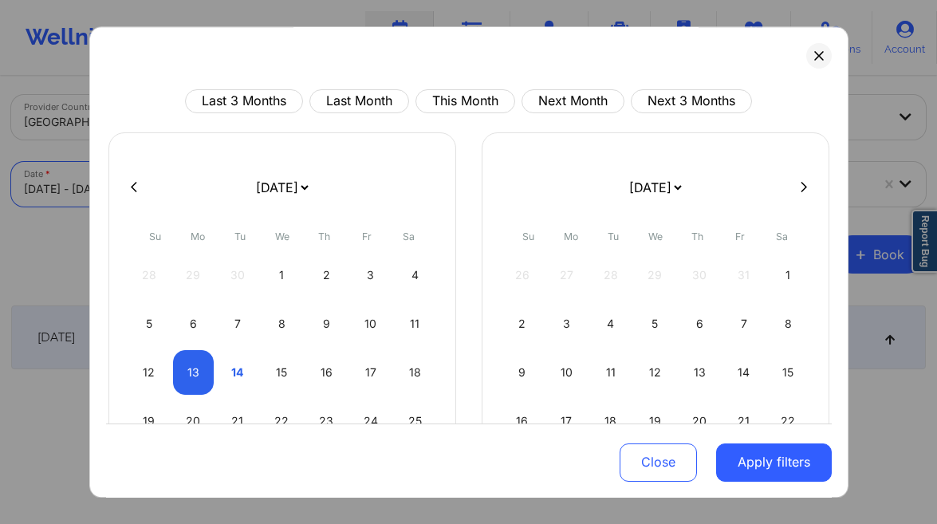
click at [290, 200] on body "Wellnite Health Calendar Dashboard Prescribers Admins Coaches Therapists Medica…" at bounding box center [468, 250] width 937 height 524
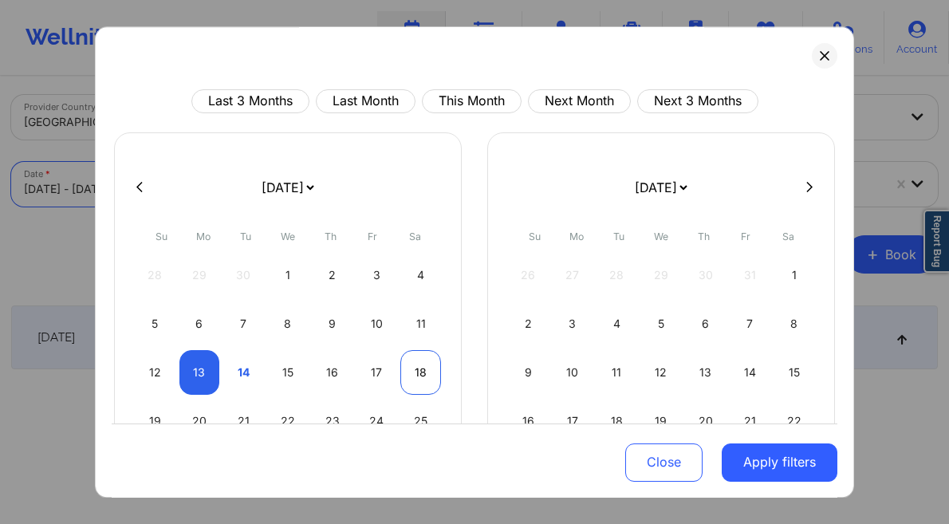
click at [408, 370] on div "18" at bounding box center [420, 372] width 41 height 45
select select "2025-9"
select select "2025-10"
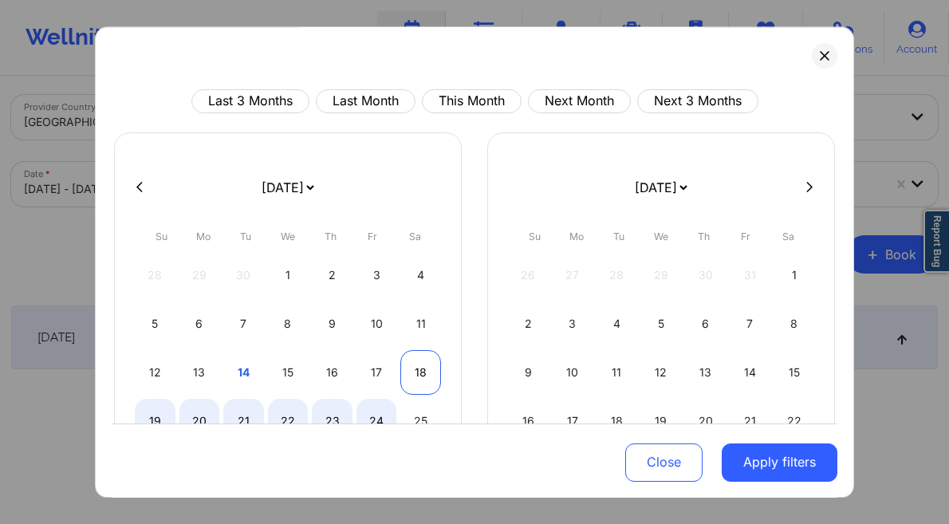
select select "2025-9"
select select "2025-10"
click at [419, 371] on div "18" at bounding box center [420, 372] width 41 height 45
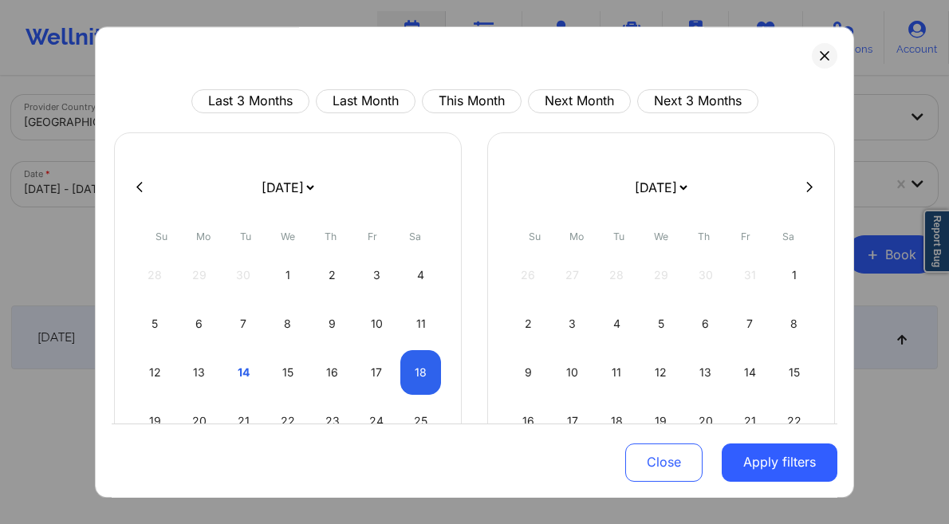
select select "2025-9"
select select "2025-10"
click at [786, 457] on button "Apply filters" at bounding box center [779, 461] width 116 height 38
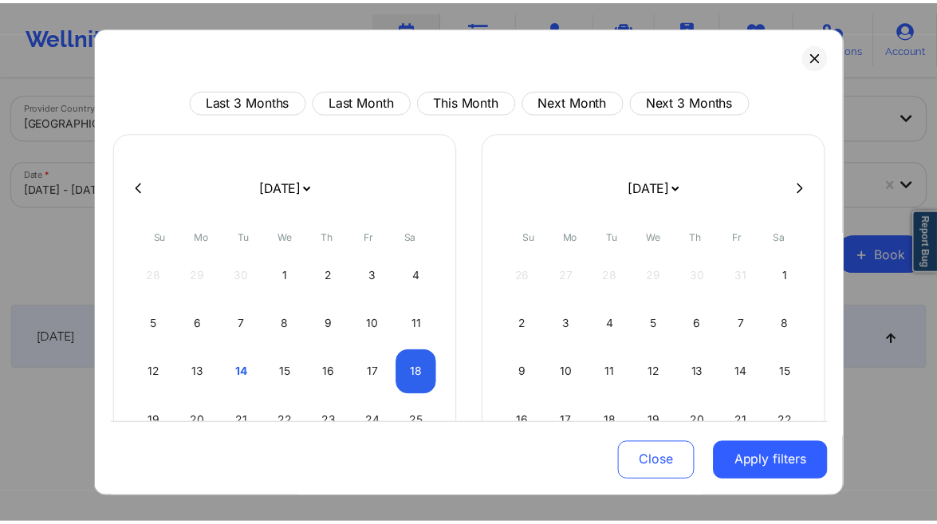
scroll to position [0, 0]
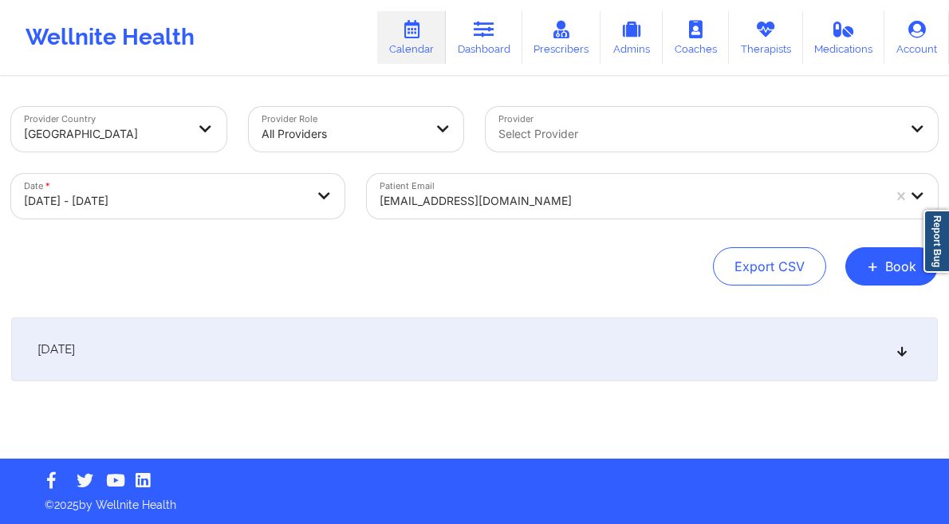
click at [628, 144] on div "Select Provider" at bounding box center [692, 129] width 414 height 45
type input "stanle"
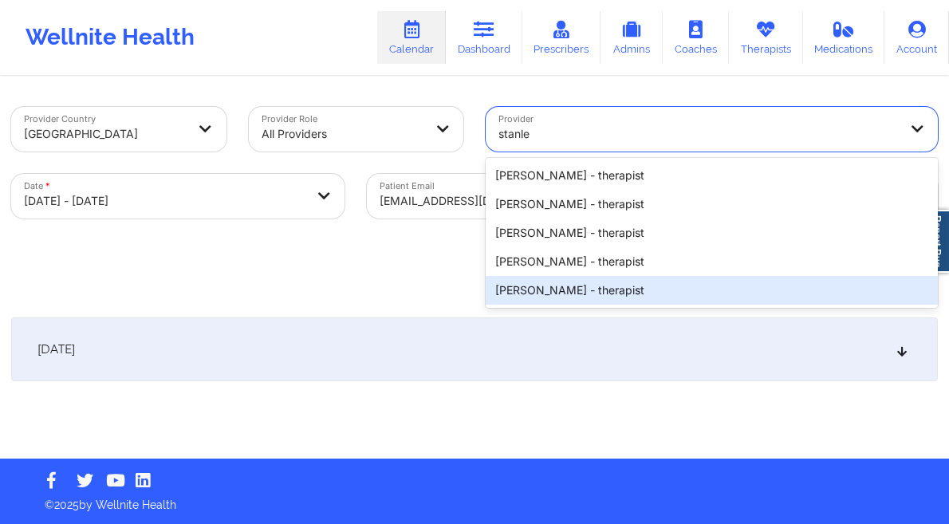
click at [629, 287] on div "Stanley Pearlberg - therapist" at bounding box center [711, 290] width 452 height 29
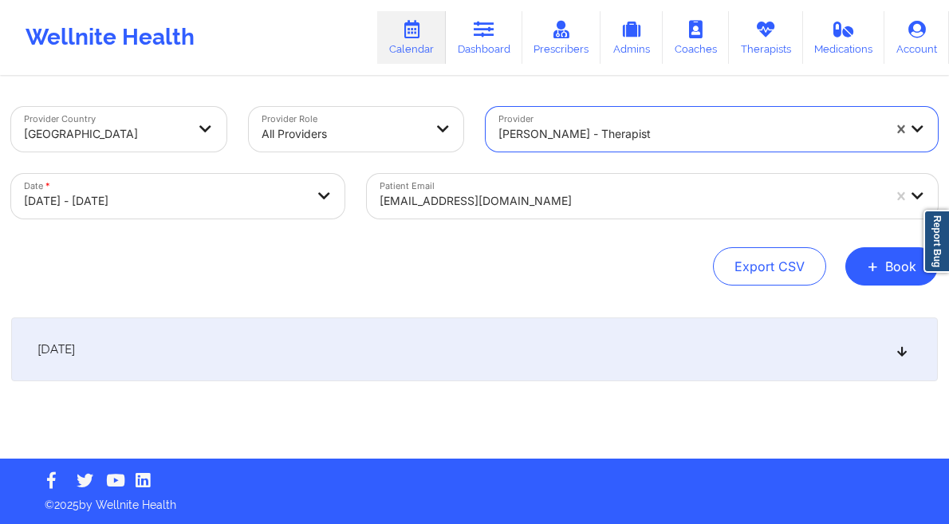
click at [469, 352] on div "October 18, 2025" at bounding box center [474, 349] width 926 height 64
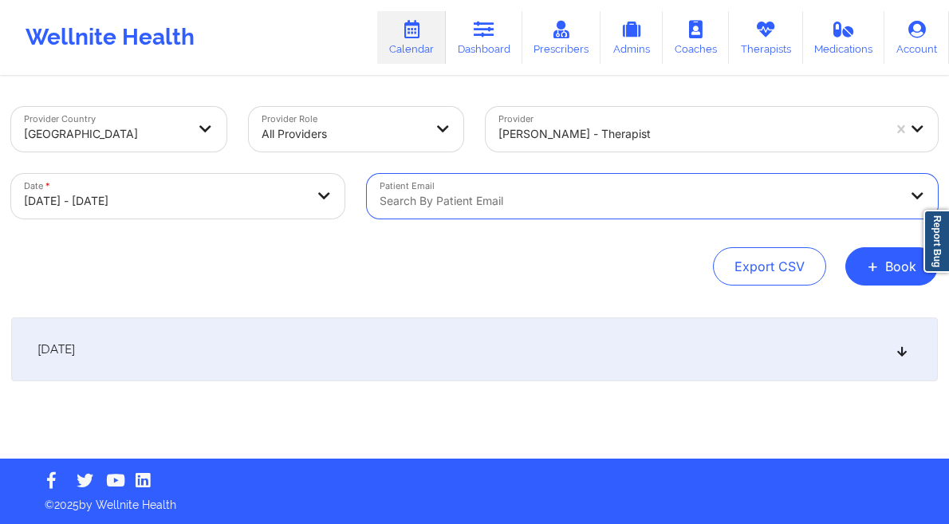
click at [447, 348] on div "October 18, 2025" at bounding box center [474, 349] width 926 height 64
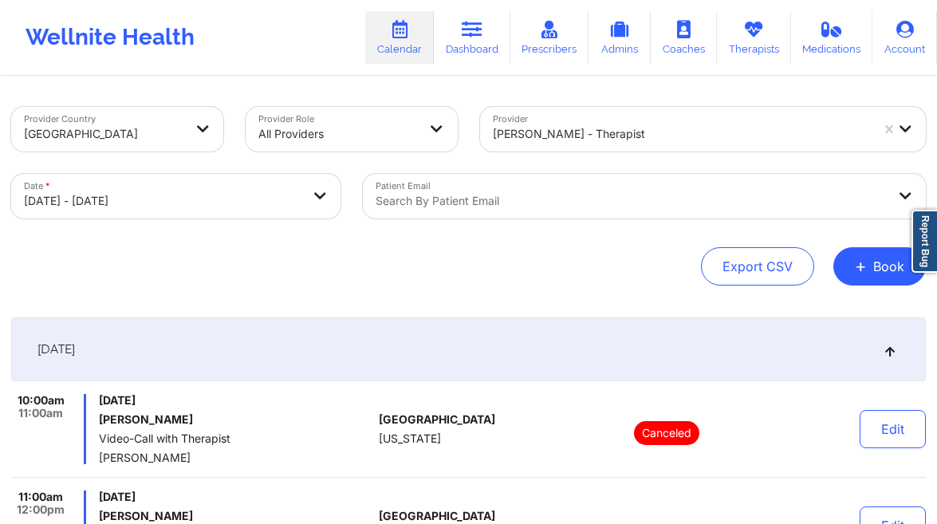
click at [872, 289] on div "Provider Country United States Provider Role All Providers Provider Stanley Pea…" at bounding box center [468, 448] width 937 height 741
click at [869, 283] on button "+ Book" at bounding box center [879, 266] width 92 height 38
click at [813, 308] on button "Therapy Session" at bounding box center [853, 317] width 122 height 26
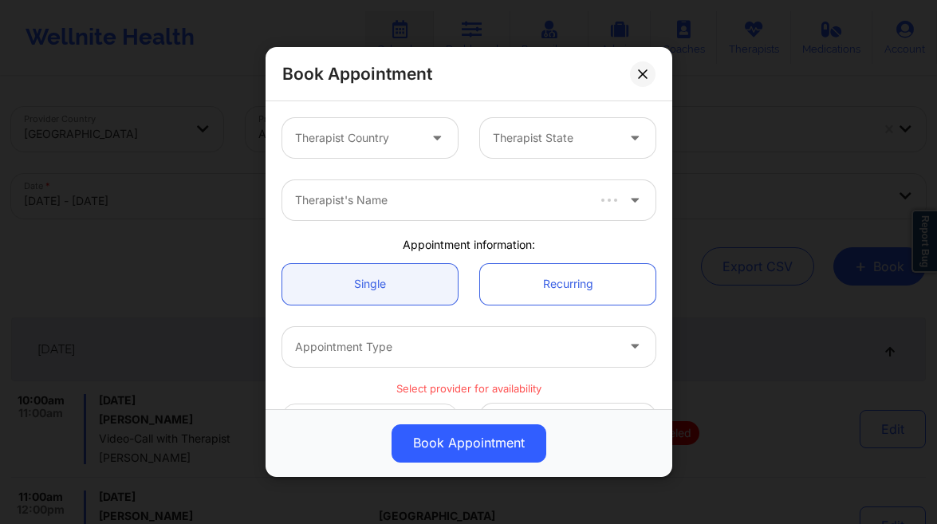
drag, startPoint x: 411, startPoint y: 141, endPoint x: 398, endPoint y: 145, distance: 13.4
click at [411, 141] on div at bounding box center [356, 137] width 123 height 19
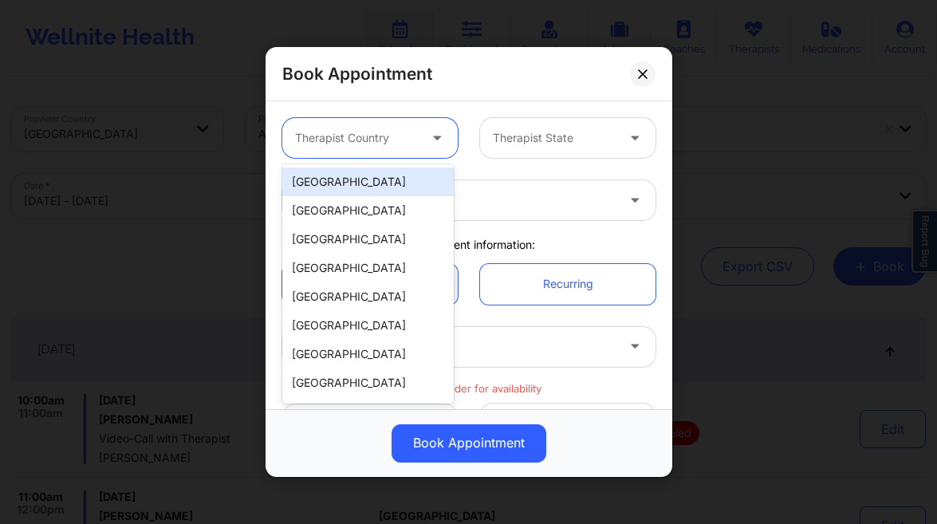
click at [354, 176] on div "[GEOGRAPHIC_DATA]" at bounding box center [367, 181] width 171 height 29
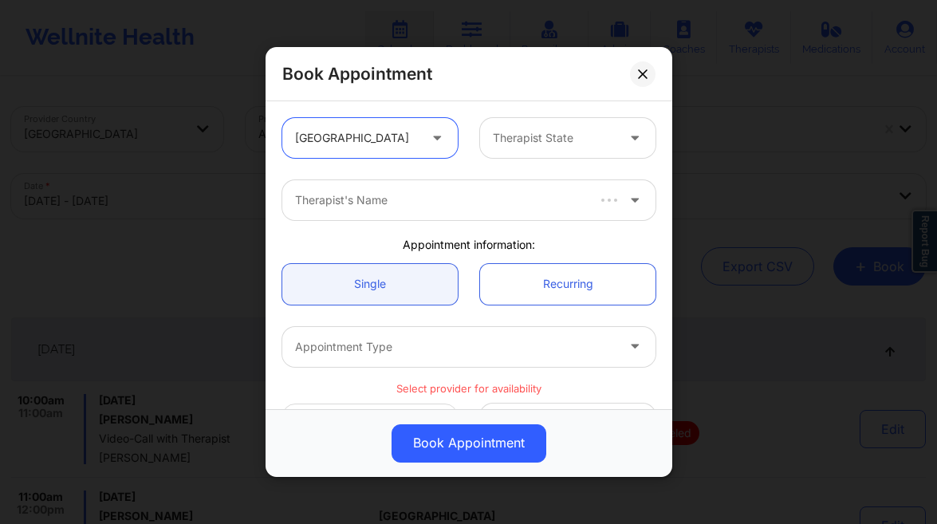
click at [493, 143] on div at bounding box center [554, 137] width 123 height 19
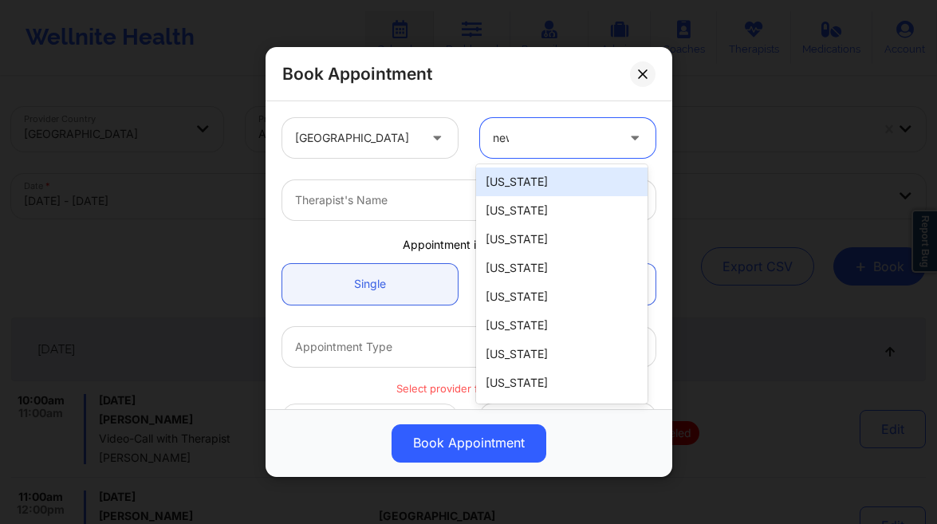
type input "new"
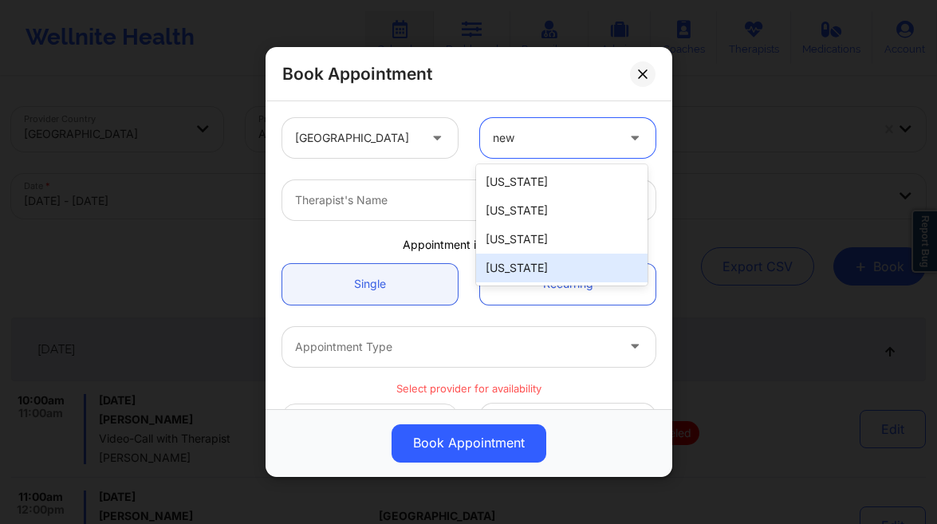
drag, startPoint x: 524, startPoint y: 259, endPoint x: 396, endPoint y: 211, distance: 136.2
click at [524, 259] on div "[US_STATE]" at bounding box center [561, 267] width 171 height 29
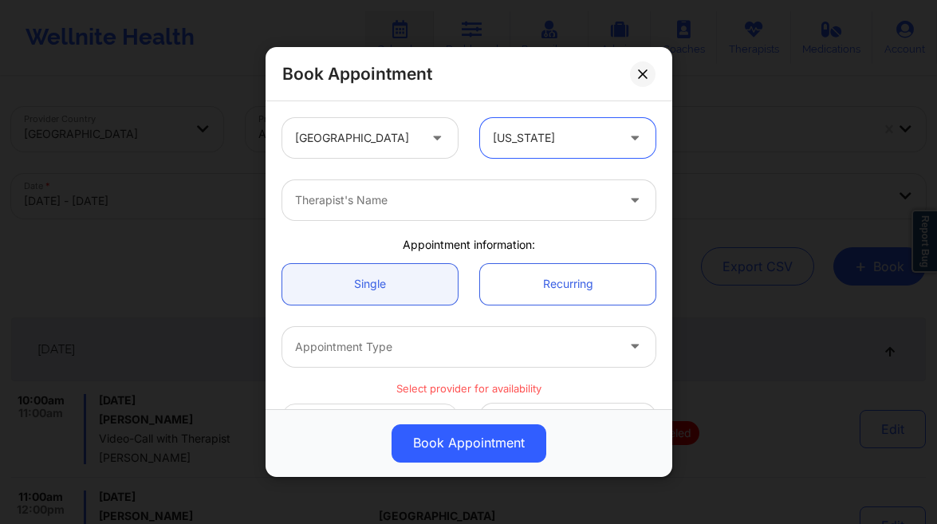
click at [382, 200] on div at bounding box center [455, 200] width 320 height 19
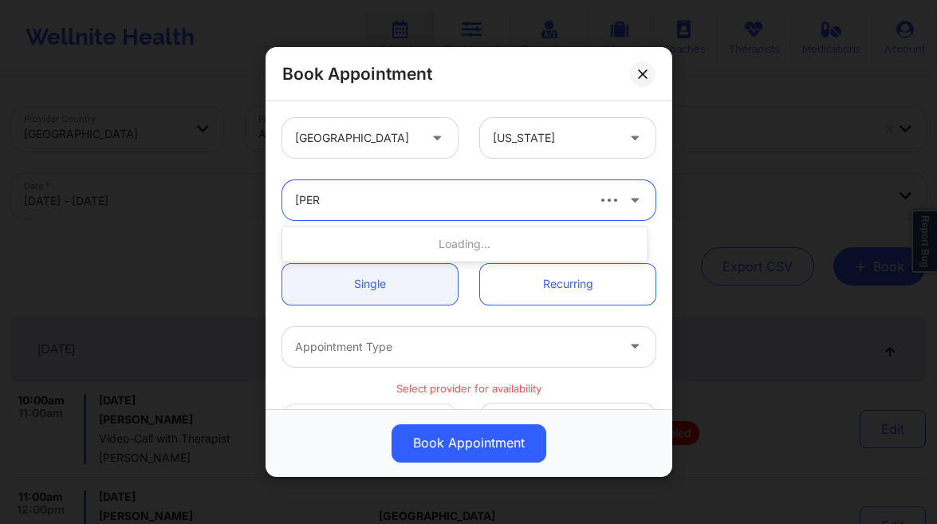
type input "stanl"
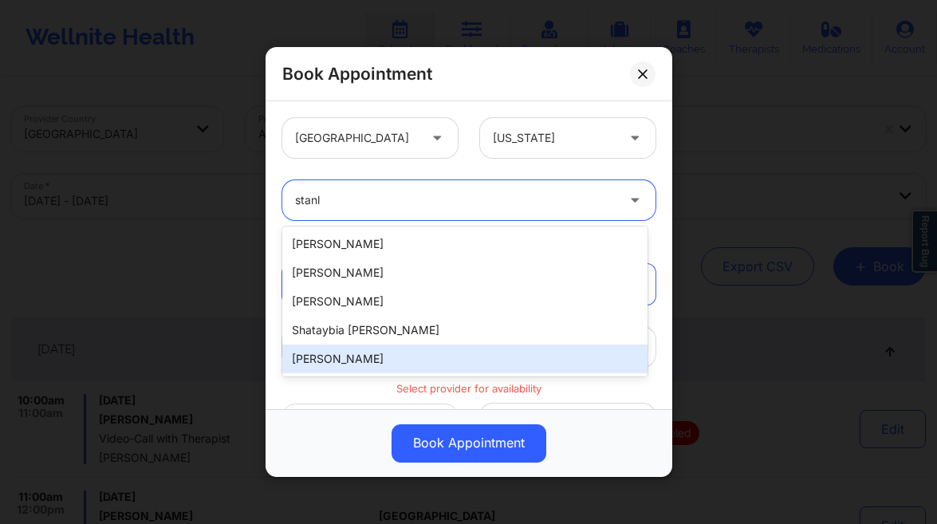
click at [383, 354] on div "Stanley Pearlberg" at bounding box center [464, 358] width 365 height 29
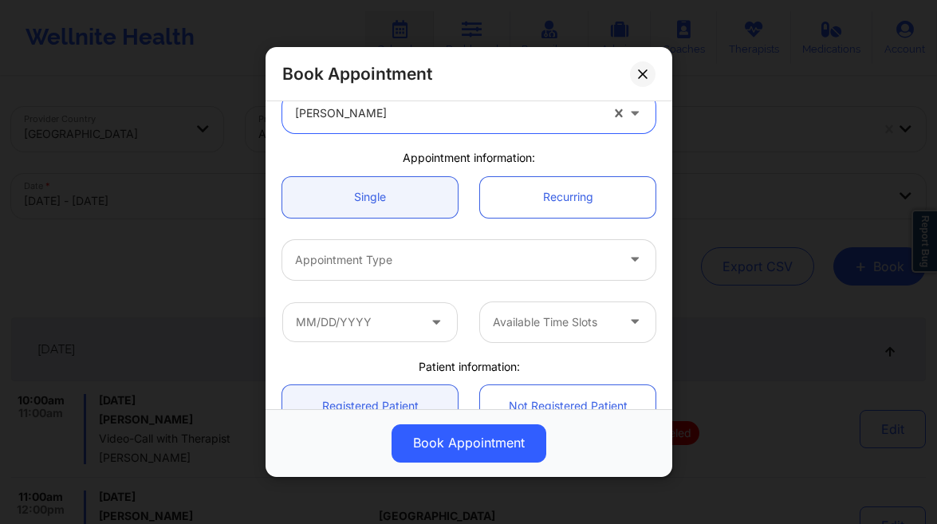
scroll to position [94, 0]
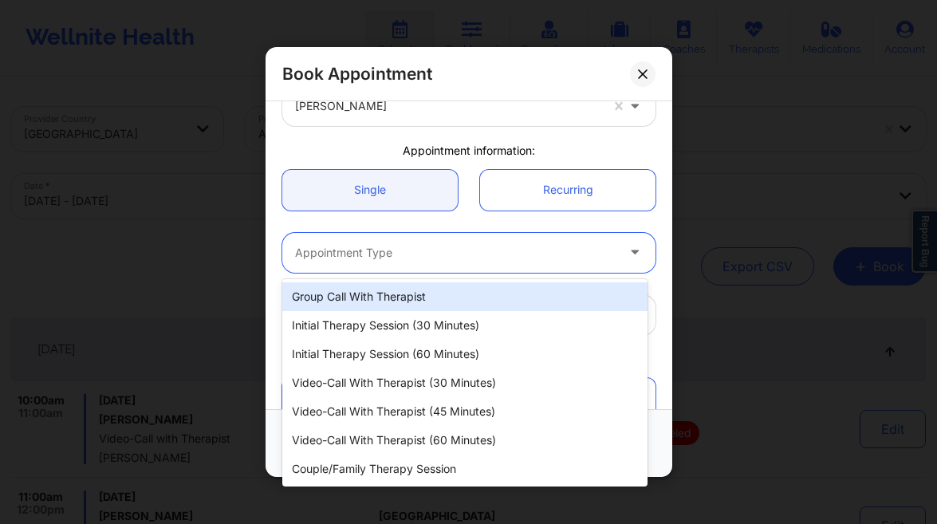
click at [384, 250] on div at bounding box center [455, 252] width 320 height 19
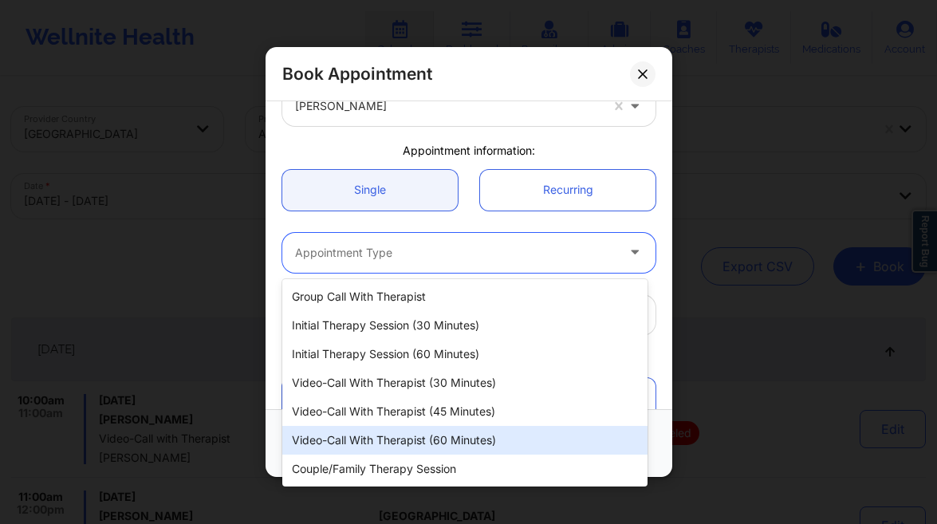
click at [466, 431] on div "Video-Call with Therapist (60 minutes)" at bounding box center [464, 440] width 365 height 29
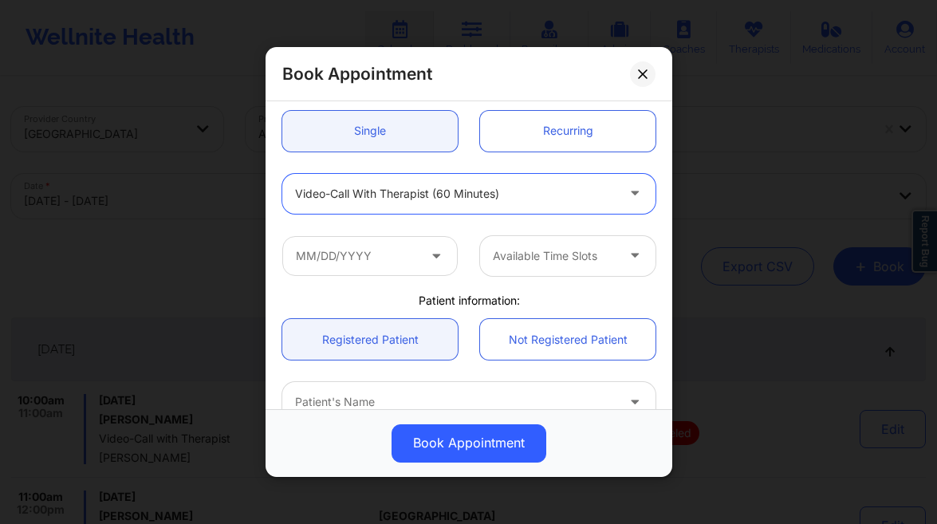
scroll to position [168, 0]
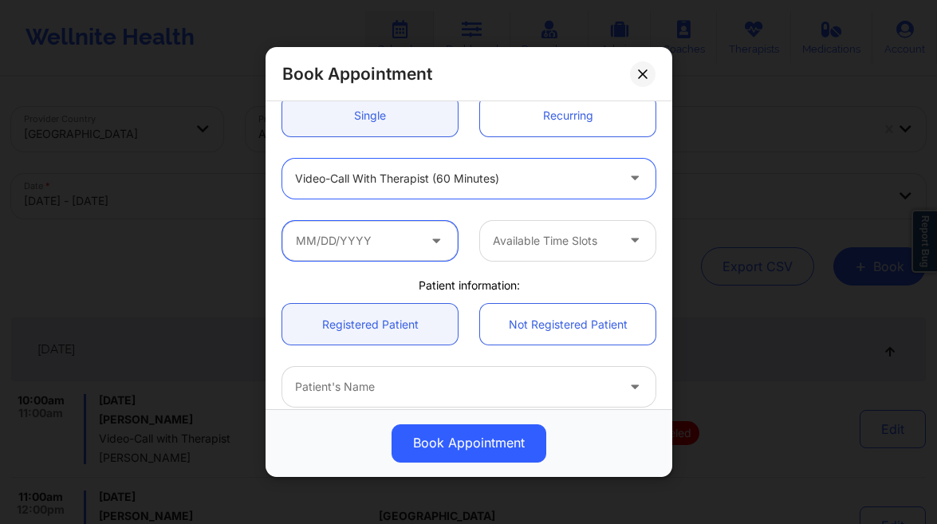
click at [393, 232] on input "text" at bounding box center [369, 241] width 175 height 40
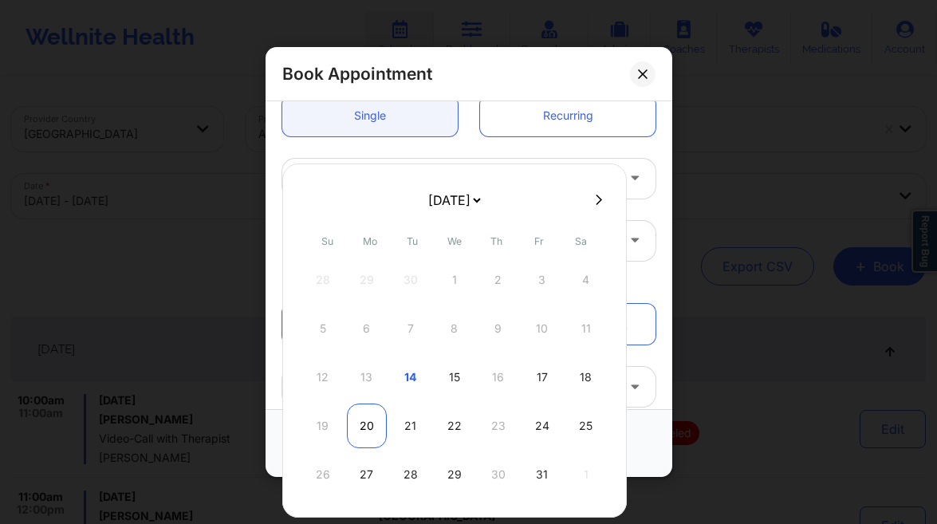
click at [361, 437] on div "20" at bounding box center [367, 425] width 40 height 45
type input "10/20/2025"
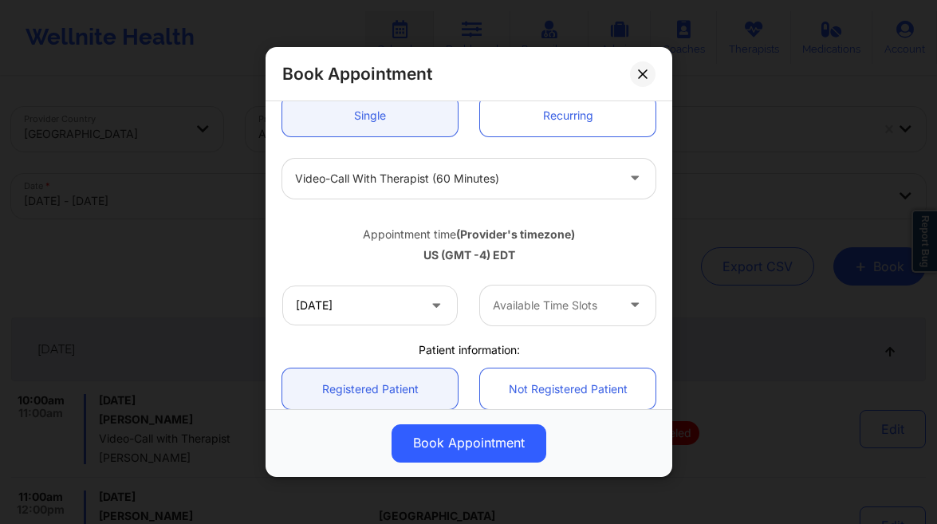
click at [545, 305] on div at bounding box center [554, 305] width 123 height 19
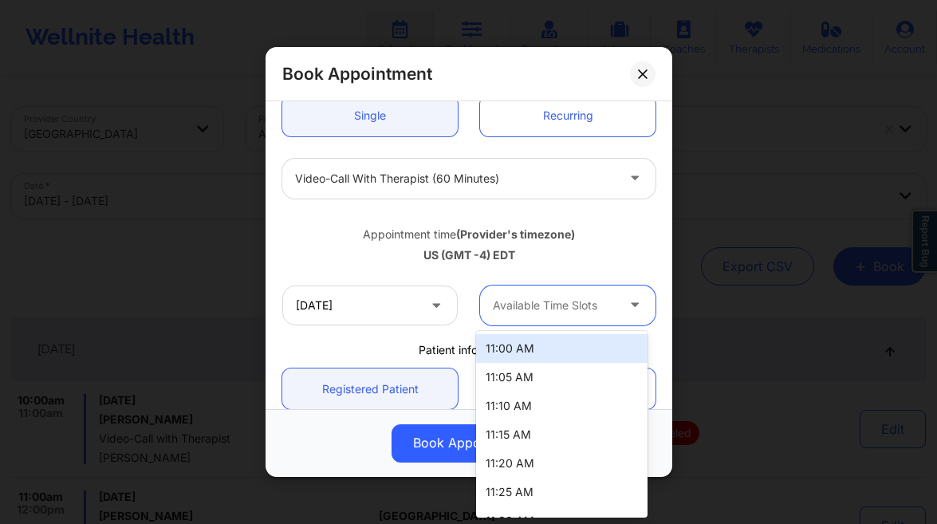
click at [601, 351] on div "11:00 AM" at bounding box center [561, 348] width 171 height 29
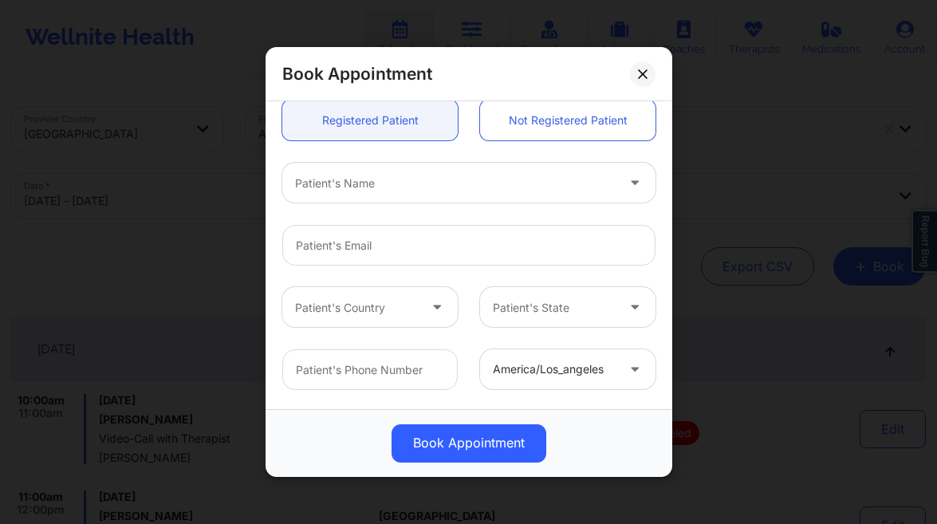
scroll to position [438, 0]
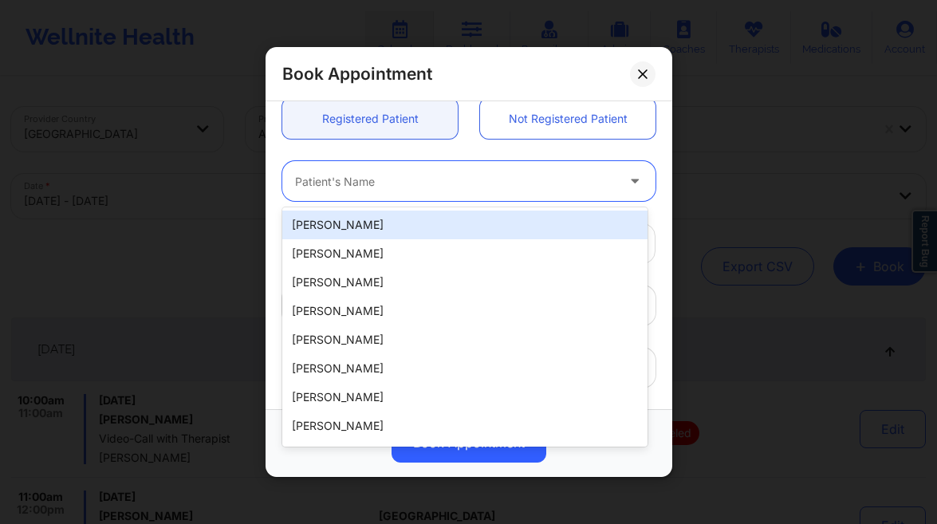
click at [352, 180] on div at bounding box center [455, 181] width 320 height 19
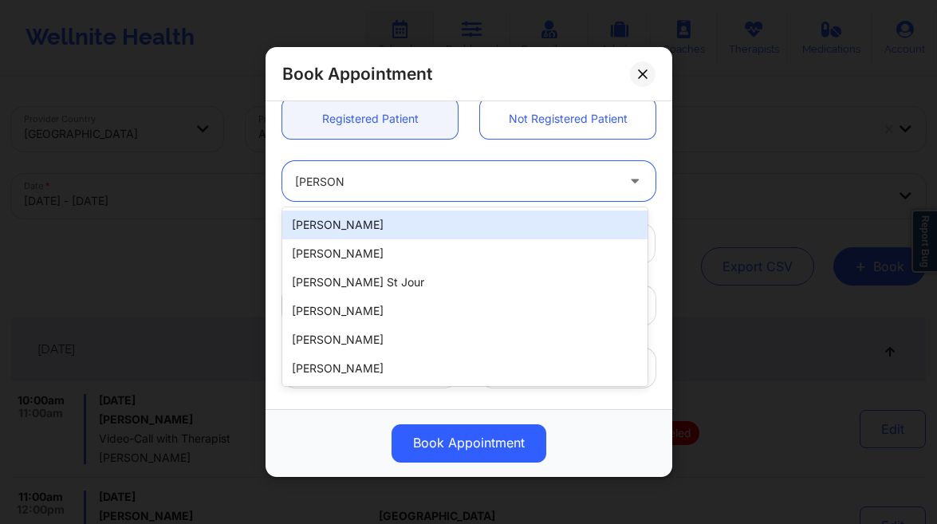
type input "lindsey st"
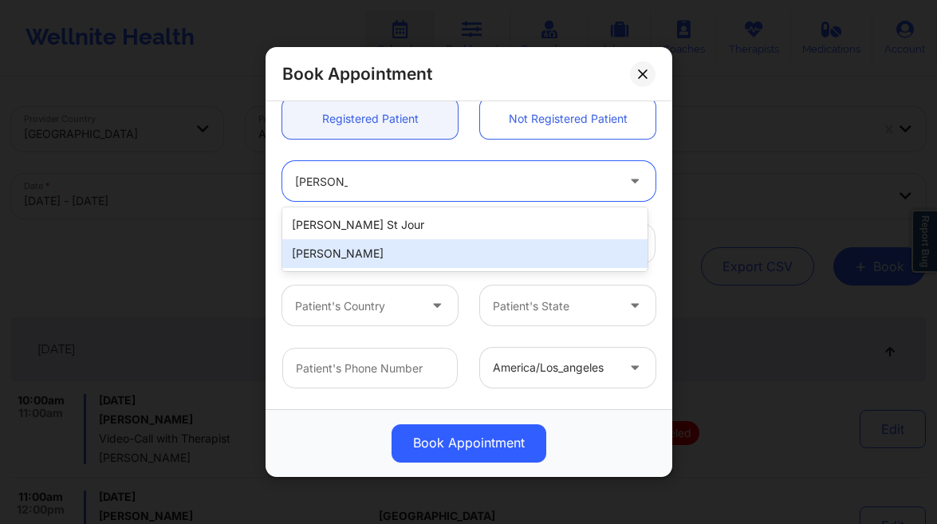
click at [360, 242] on div "Lindsey Steer" at bounding box center [464, 253] width 365 height 29
type input "lindseysteer@gmail.com"
type input "+1651-373-6607"
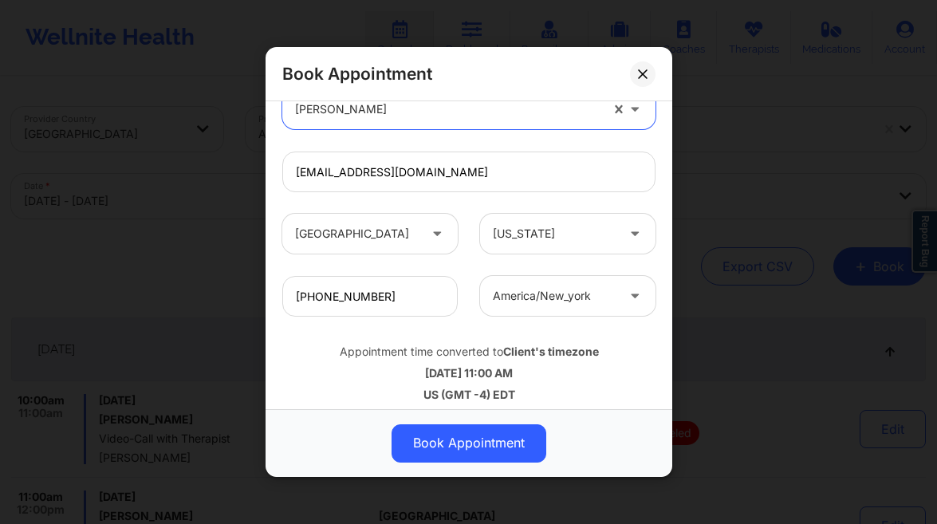
scroll to position [520, 0]
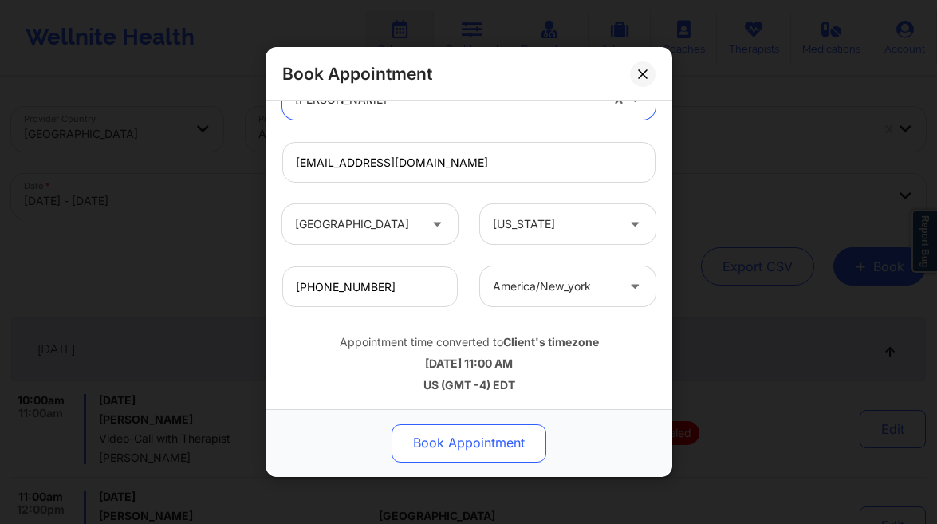
click at [492, 429] on button "Book Appointment" at bounding box center [468, 443] width 155 height 38
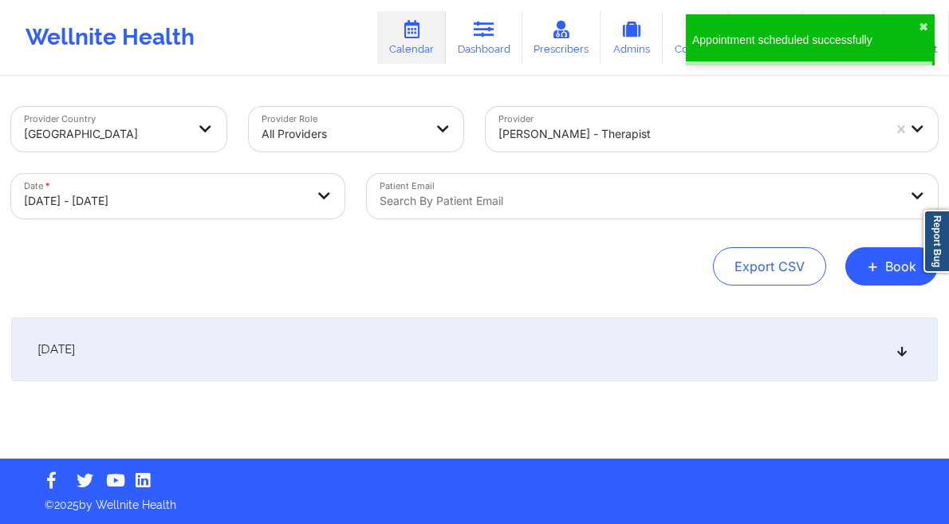
click at [593, 357] on div "October 18, 2025" at bounding box center [474, 349] width 926 height 64
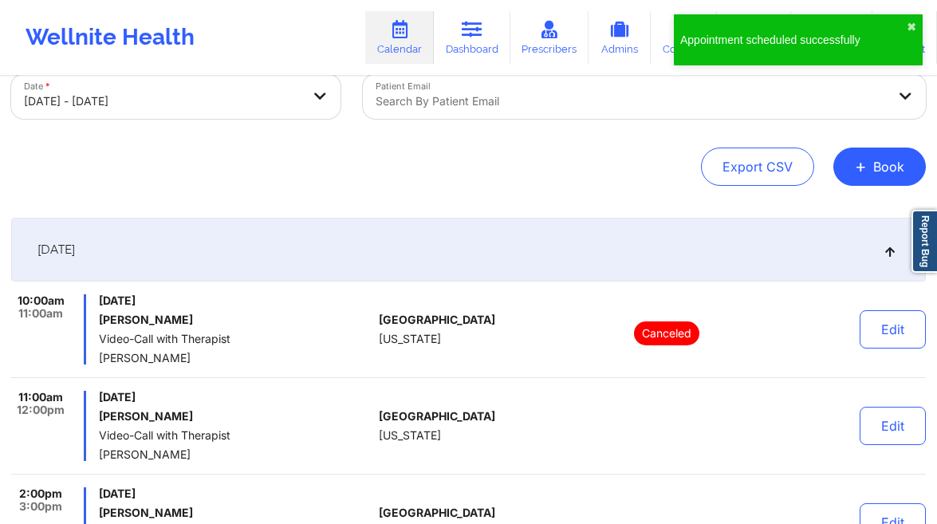
scroll to position [116, 0]
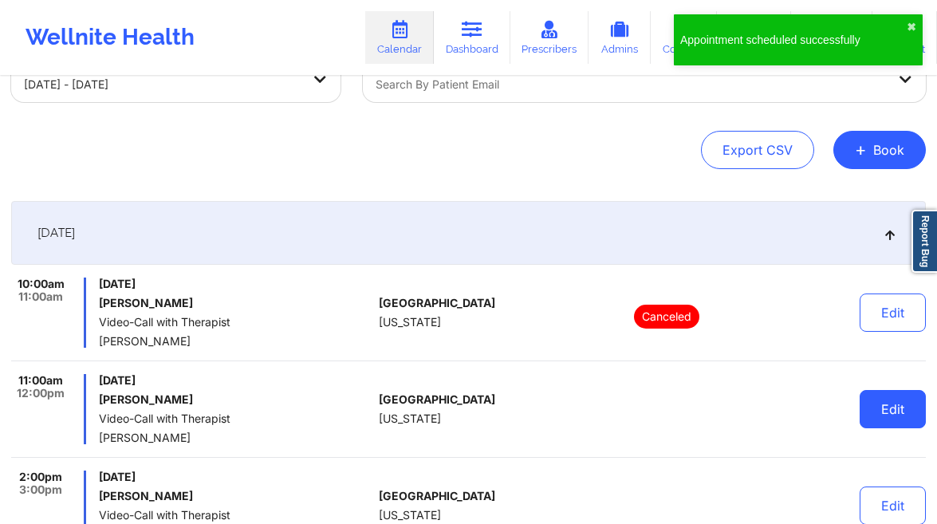
click at [890, 395] on button "Edit" at bounding box center [892, 409] width 66 height 38
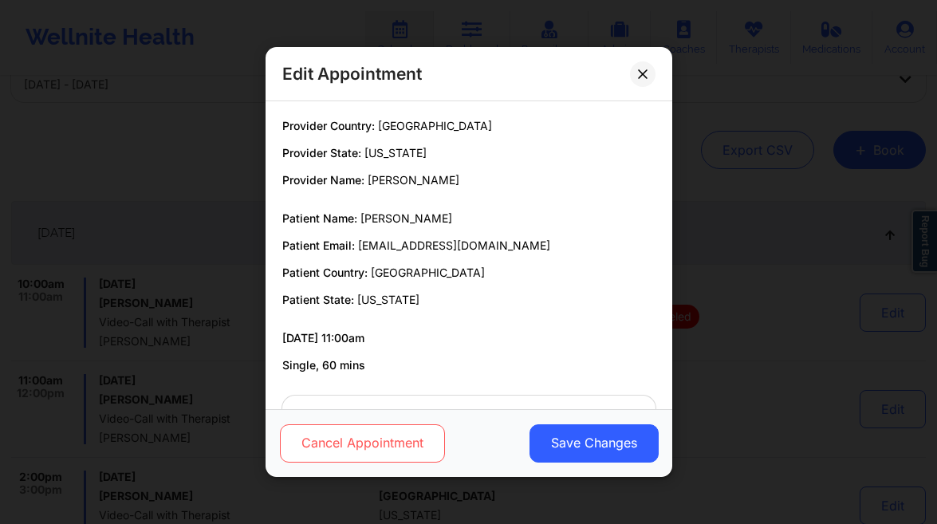
click at [383, 434] on button "Cancel Appointment" at bounding box center [361, 443] width 165 height 38
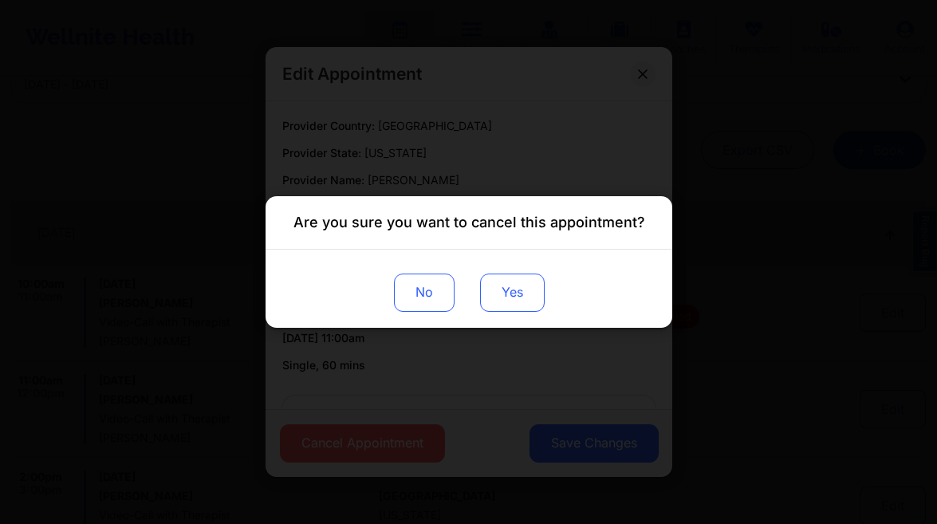
click at [509, 303] on button "Yes" at bounding box center [511, 292] width 65 height 38
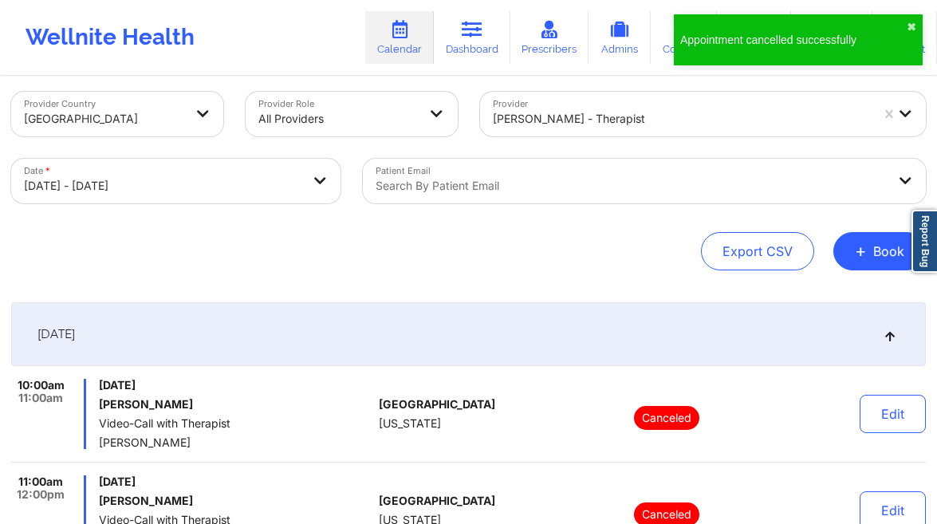
scroll to position [0, 0]
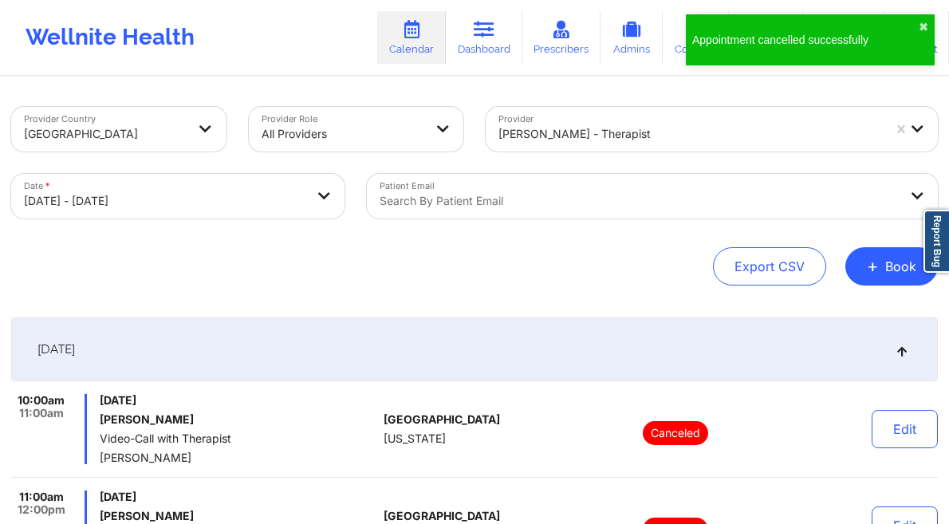
click at [256, 191] on body "Appointment cancelled successfully ✖︎ Wellnite Health Calendar Dashboard Prescr…" at bounding box center [474, 262] width 949 height 524
select select "2025-9"
select select "2025-10"
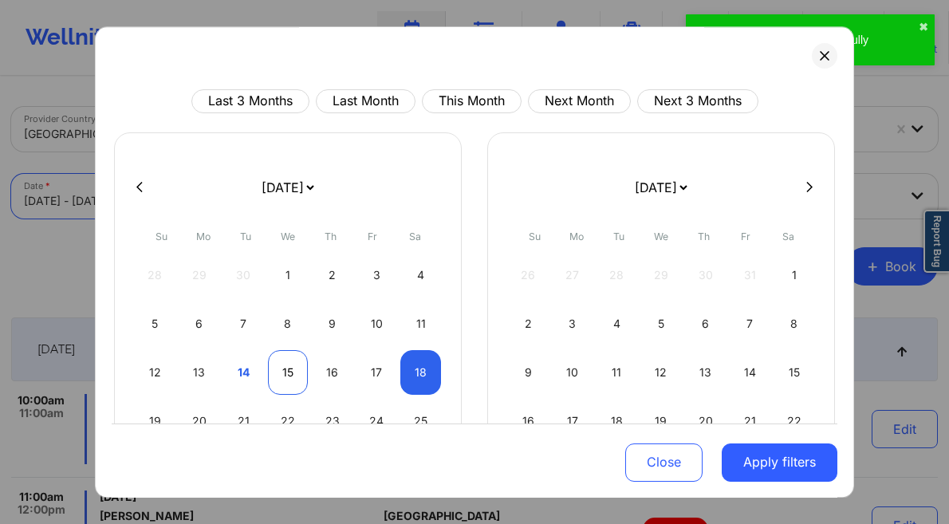
click at [268, 367] on div "15" at bounding box center [288, 372] width 41 height 45
select select "2025-9"
select select "2025-10"
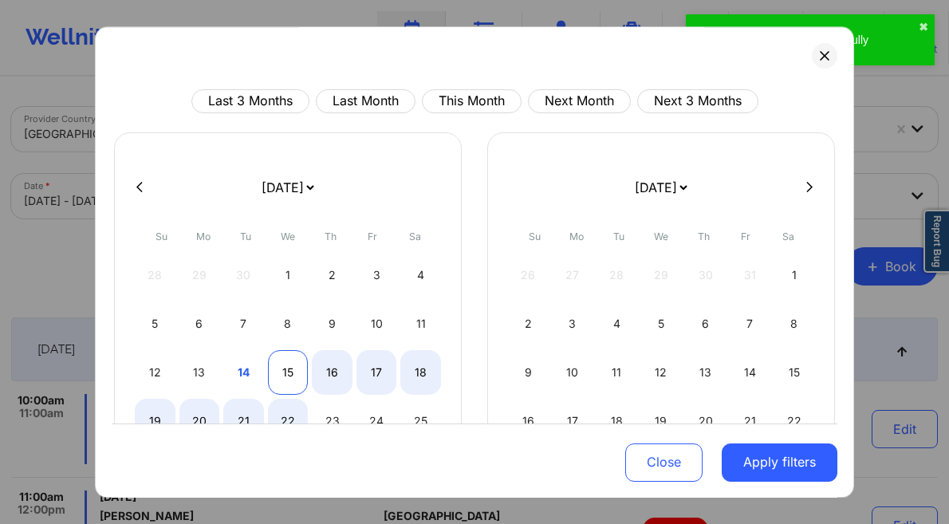
select select "2025-9"
select select "2025-10"
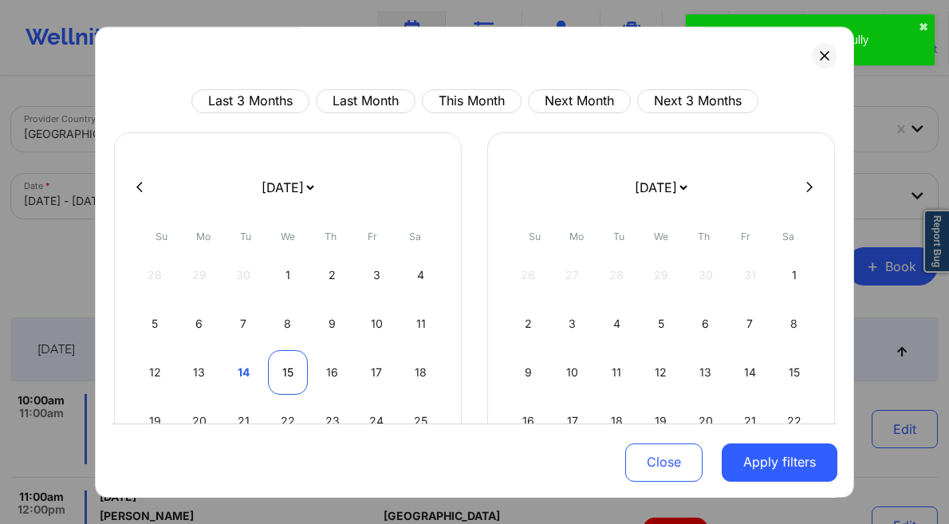
click at [276, 373] on div "15" at bounding box center [288, 372] width 41 height 45
select select "2025-9"
select select "2025-10"
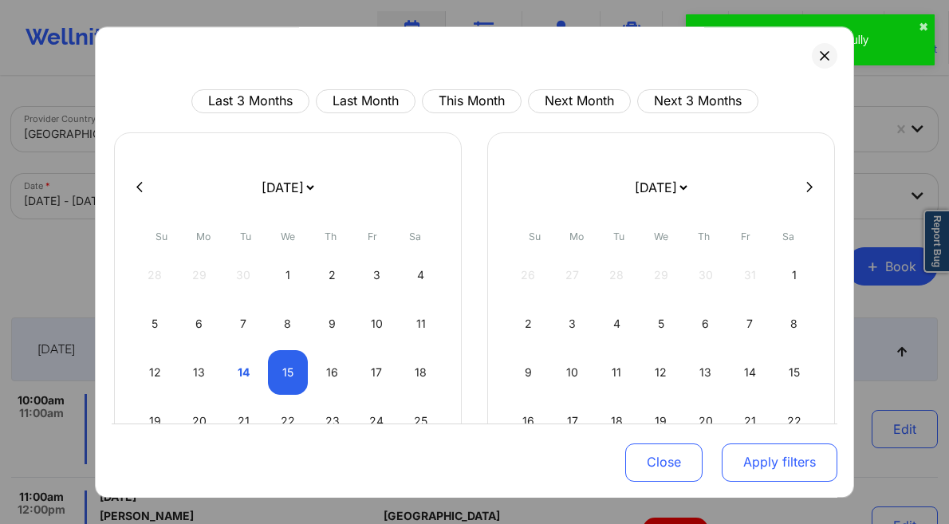
click at [772, 461] on button "Apply filters" at bounding box center [779, 461] width 116 height 38
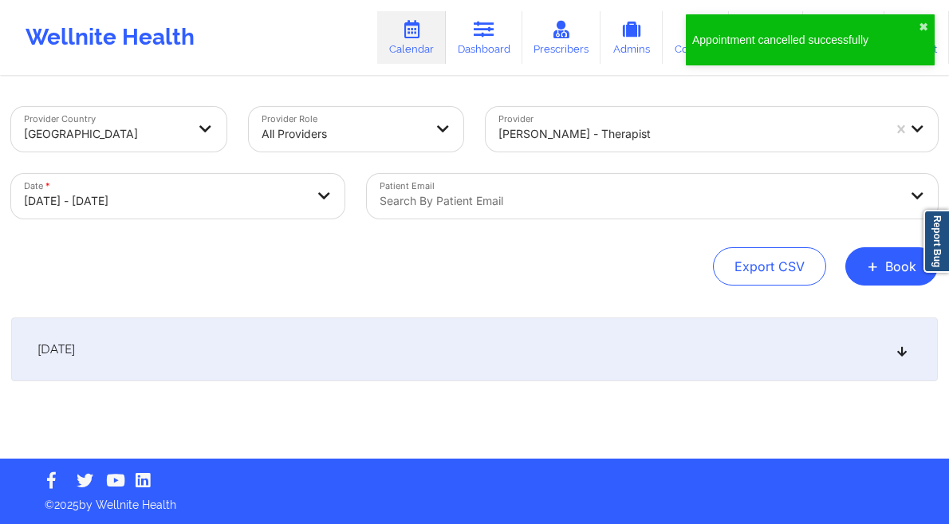
click at [578, 149] on div "Stanley Pearlberg - therapist" at bounding box center [689, 133] width 383 height 35
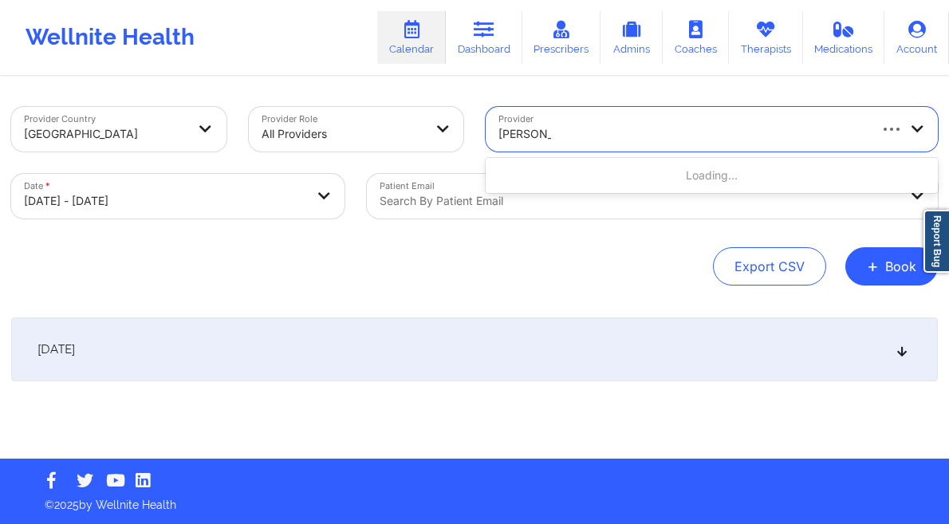
type input "katrina rush"
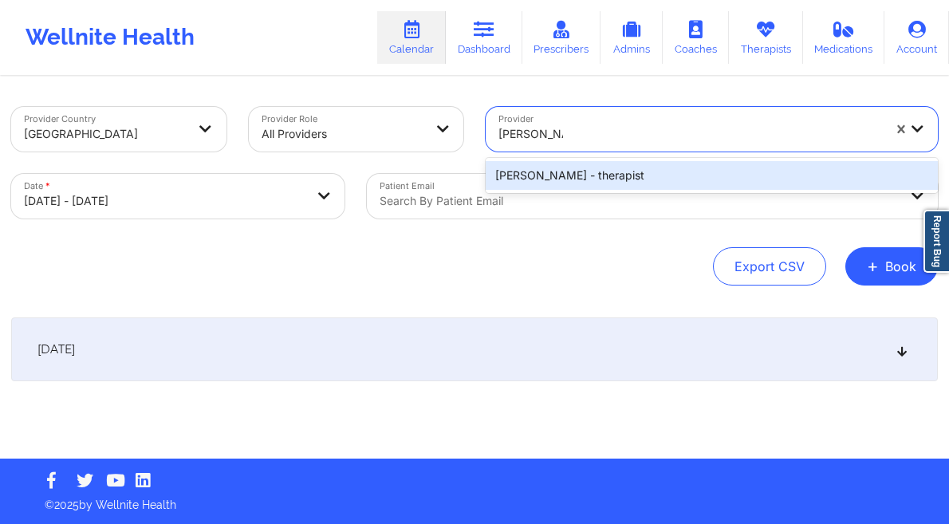
click at [620, 184] on div "Katrina Rushing - therapist" at bounding box center [711, 175] width 452 height 29
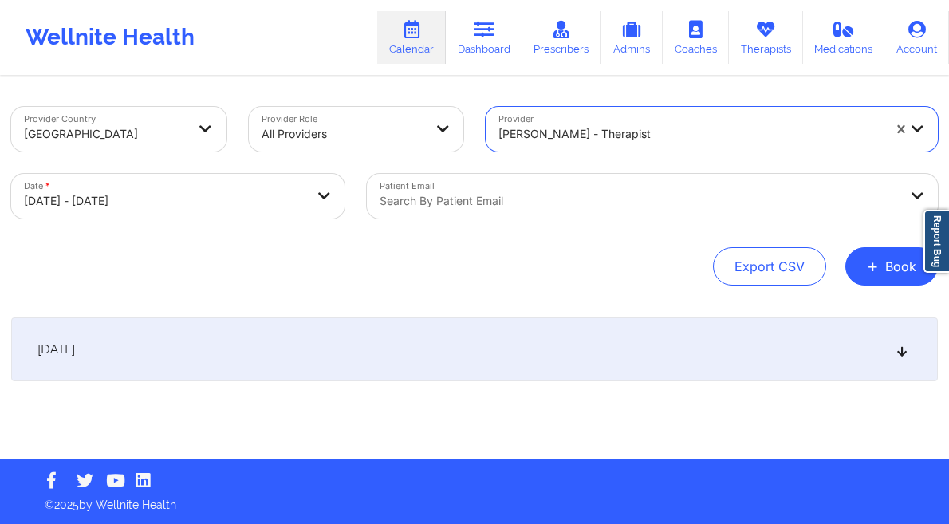
click at [517, 328] on div "October 15, 2025" at bounding box center [474, 349] width 926 height 64
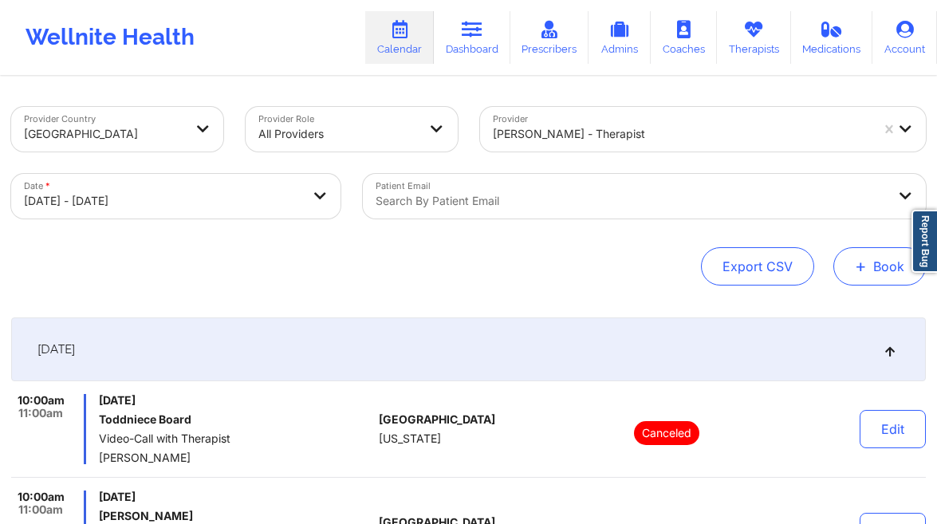
drag, startPoint x: 873, startPoint y: 266, endPoint x: 863, endPoint y: 275, distance: 13.0
click at [873, 266] on button "+ Book" at bounding box center [879, 266] width 92 height 38
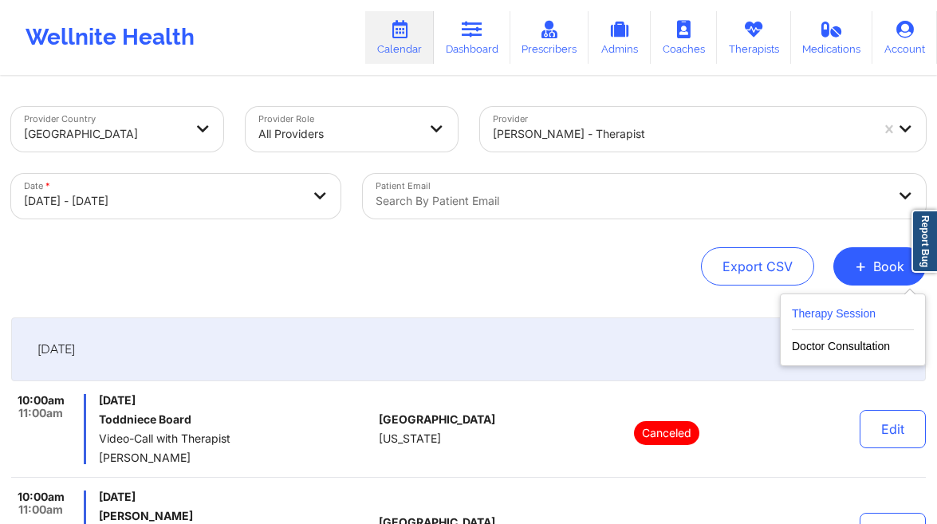
click at [805, 311] on button "Therapy Session" at bounding box center [853, 317] width 122 height 26
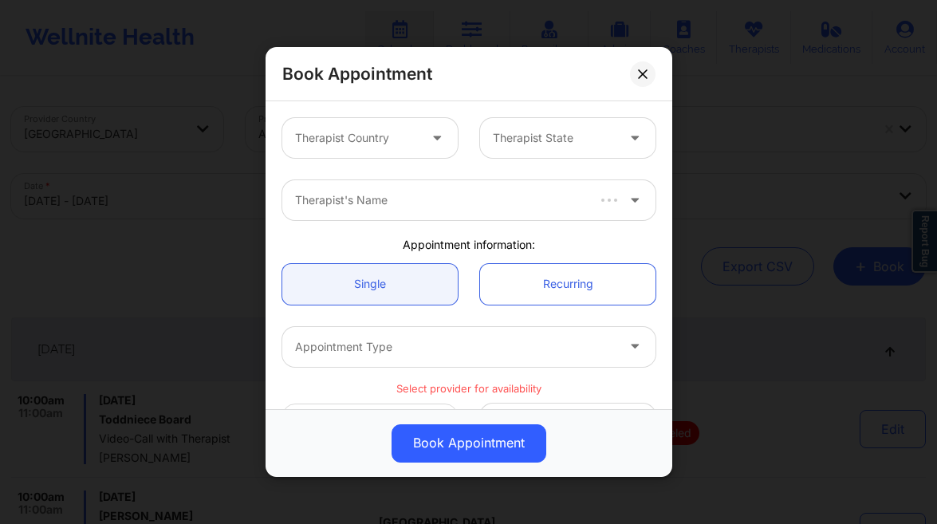
click at [391, 148] on div "Therapist Country" at bounding box center [350, 138] width 137 height 40
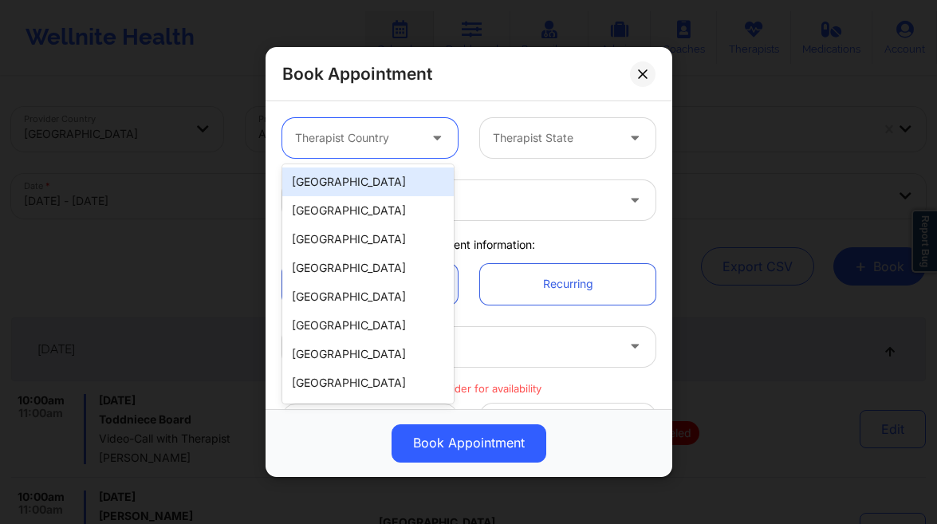
click at [362, 175] on div "[GEOGRAPHIC_DATA]" at bounding box center [367, 181] width 171 height 29
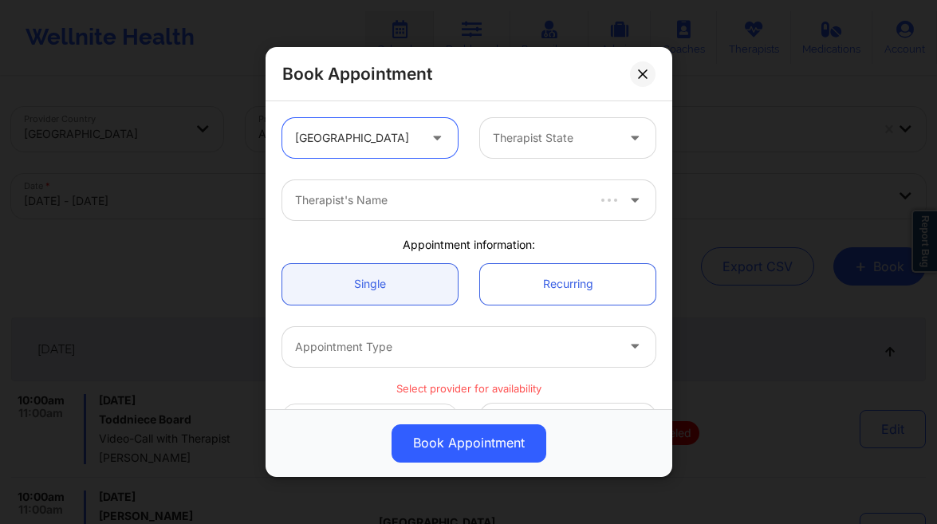
click at [508, 149] on div "Therapist State" at bounding box center [548, 138] width 137 height 40
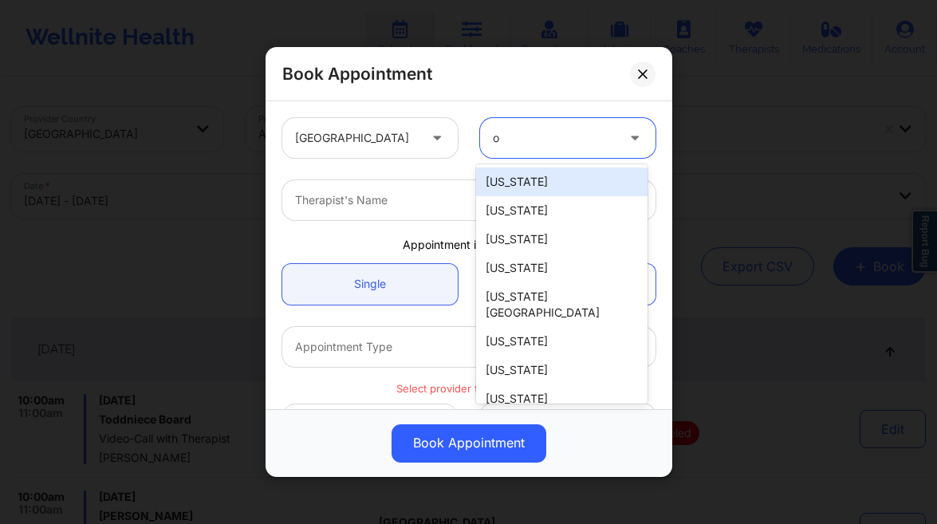
type input "ok"
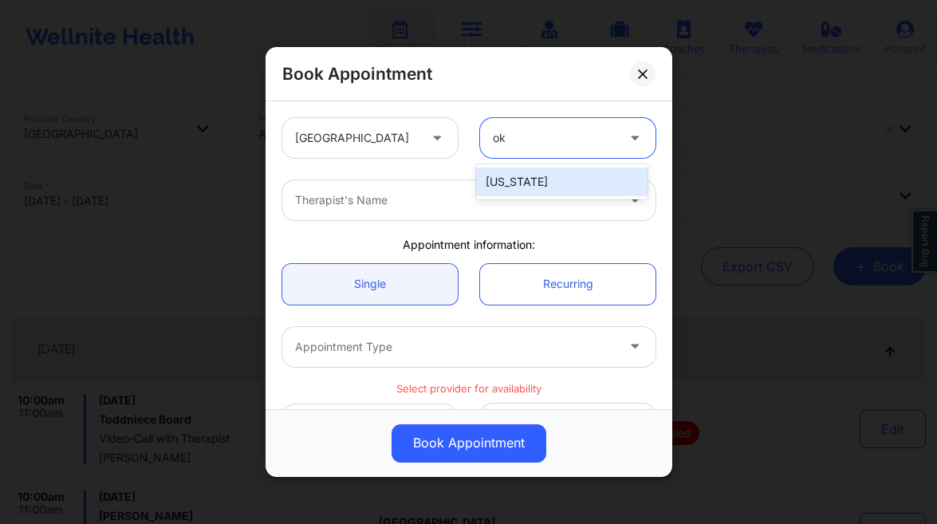
click at [505, 175] on div "[US_STATE]" at bounding box center [561, 181] width 171 height 29
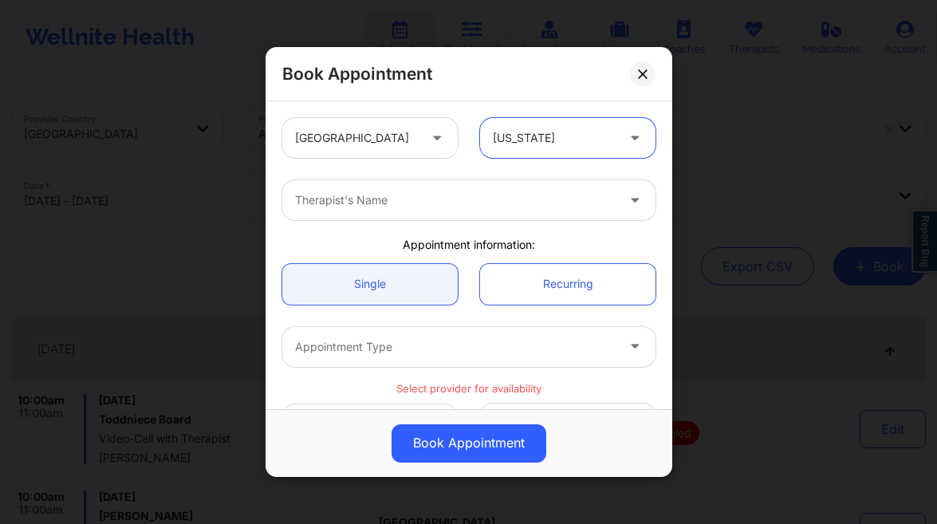
click at [435, 189] on div "Therapist's Name" at bounding box center [449, 200] width 335 height 40
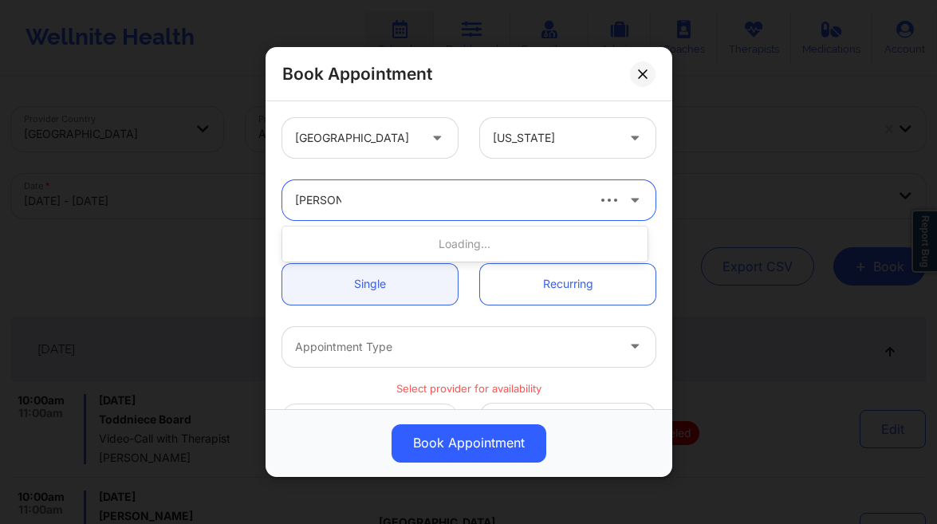
type input "katrina ru"
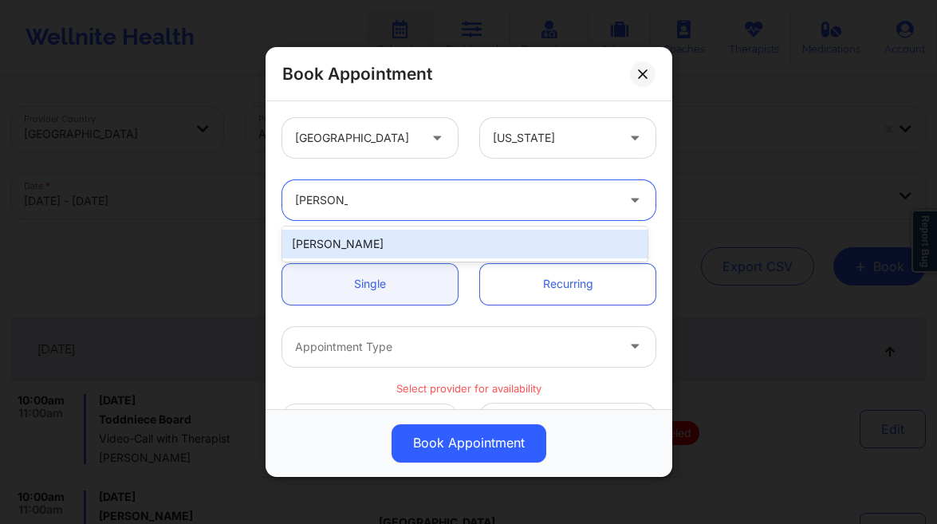
click at [438, 242] on div "[PERSON_NAME]" at bounding box center [464, 244] width 365 height 29
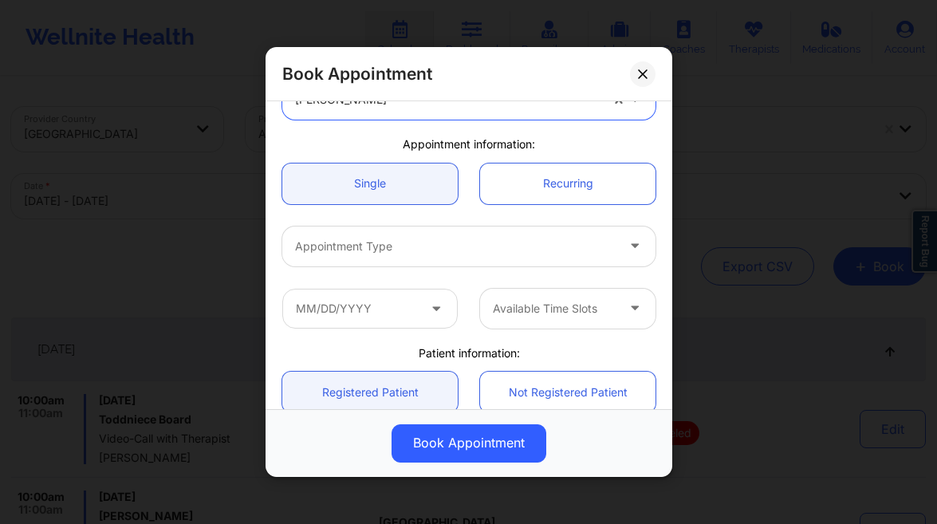
scroll to position [101, 0]
click at [382, 251] on div at bounding box center [455, 245] width 320 height 19
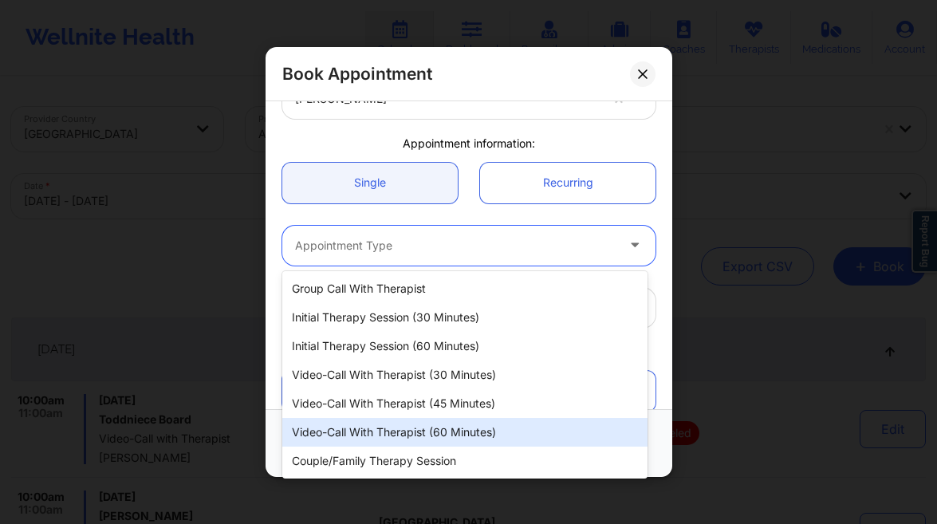
click at [456, 433] on div "Video-Call with Therapist (60 minutes)" at bounding box center [464, 432] width 365 height 29
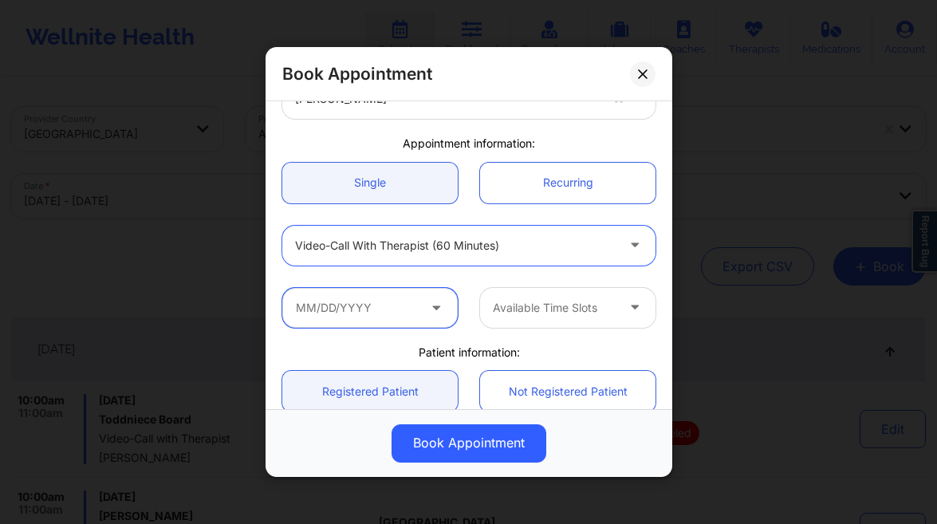
click at [312, 305] on input "text" at bounding box center [369, 308] width 175 height 40
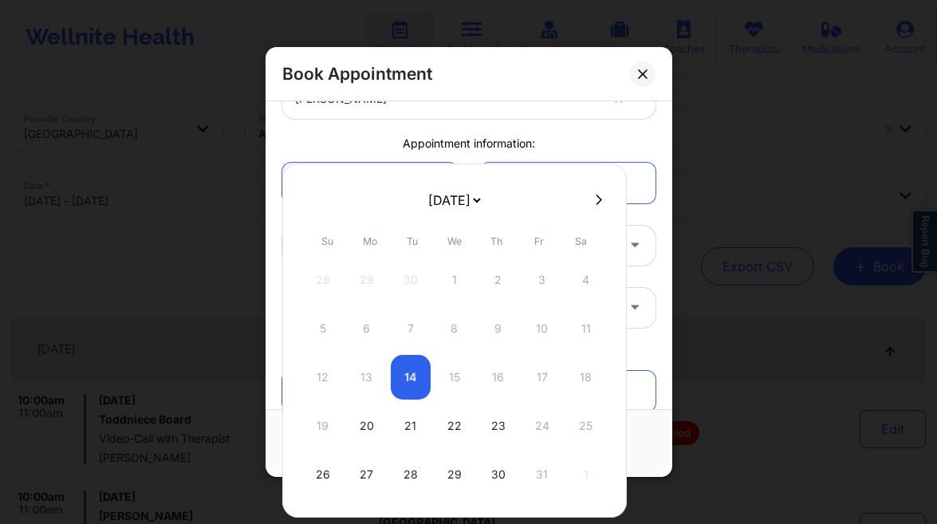
click at [451, 379] on div "12 13 14 15 16 17 18" at bounding box center [454, 377] width 303 height 45
click at [333, 321] on div "5 6 7 8 9 10 11" at bounding box center [454, 328] width 303 height 45
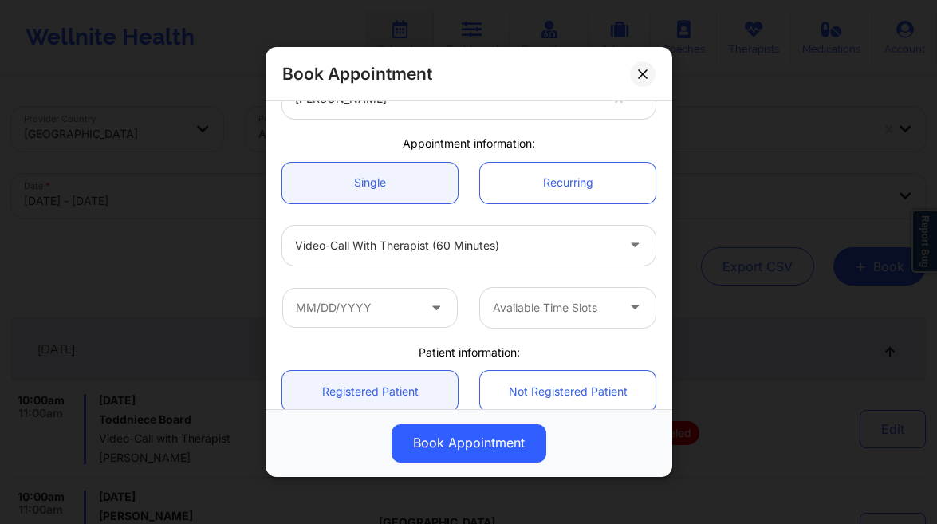
click at [134, 279] on div "Book Appointment United States Oklahoma Katrina Rushing Appointment information…" at bounding box center [468, 262] width 937 height 524
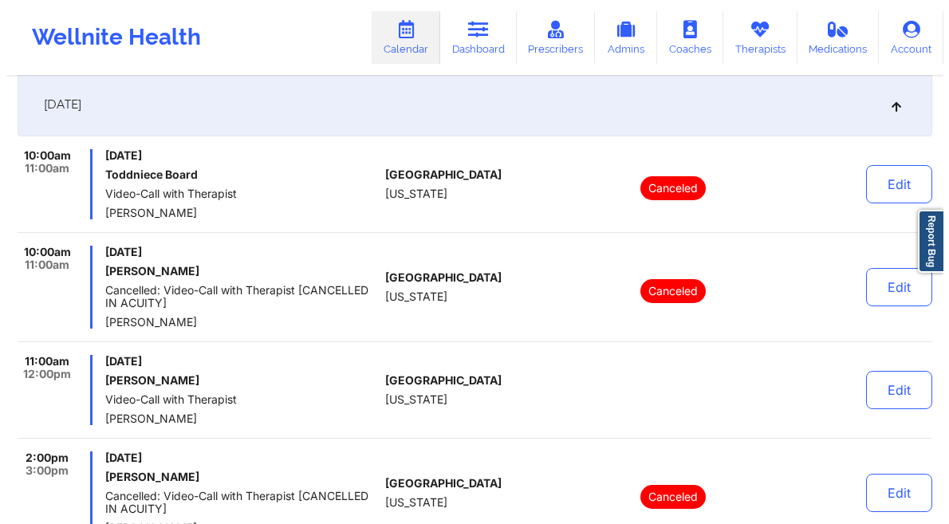
scroll to position [0, 0]
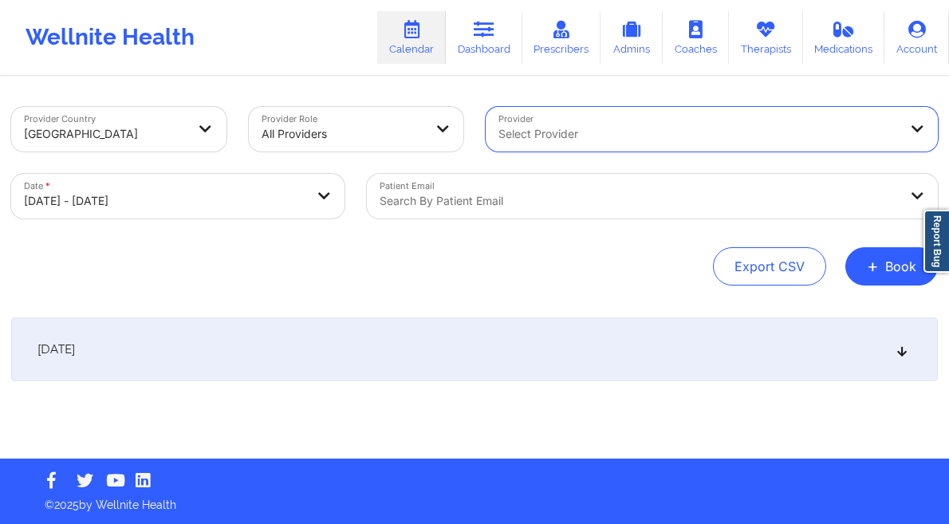
click at [139, 201] on body "Wellnite Health Calendar Dashboard Prescribers Admins Coaches Therapists Medica…" at bounding box center [474, 262] width 949 height 524
select select "2025-9"
select select "2025-10"
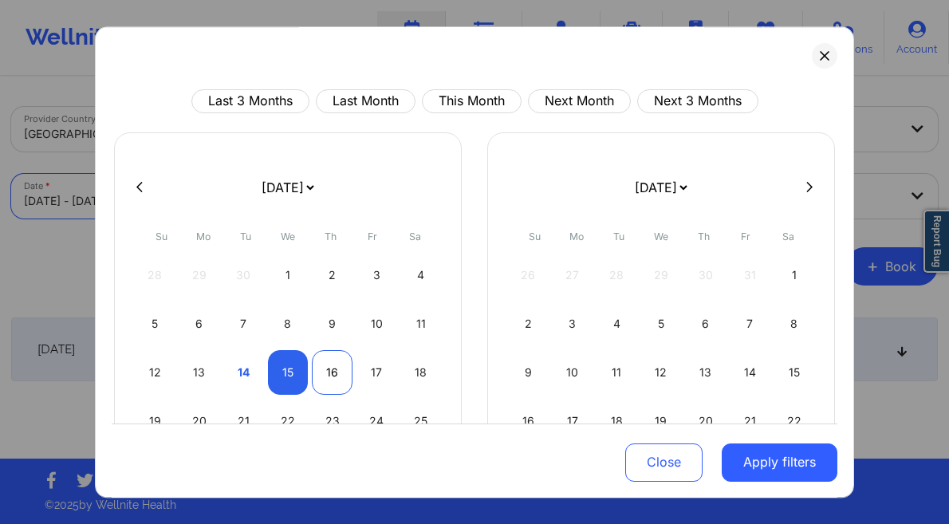
drag, startPoint x: 281, startPoint y: 379, endPoint x: 324, endPoint y: 382, distance: 43.2
click at [281, 379] on div "15" at bounding box center [288, 372] width 41 height 45
select select "2025-9"
select select "2025-10"
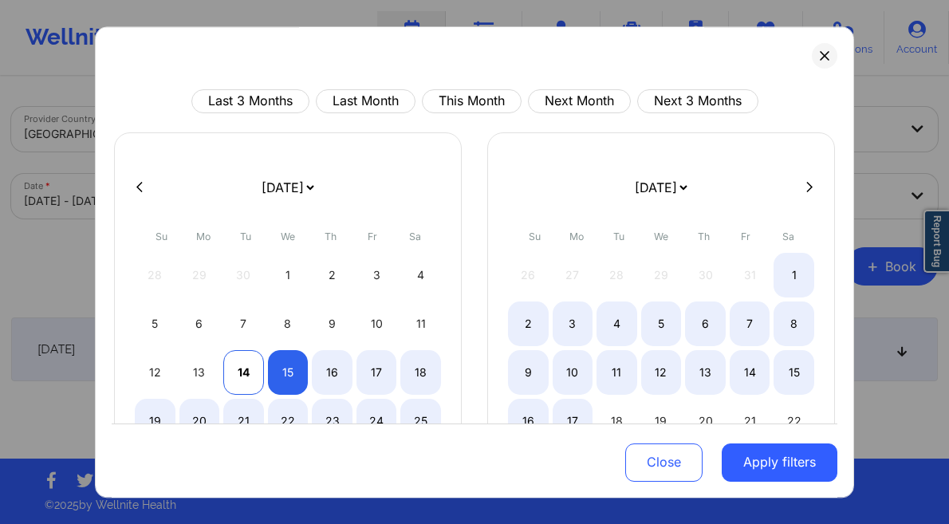
select select "2025-9"
select select "2025-10"
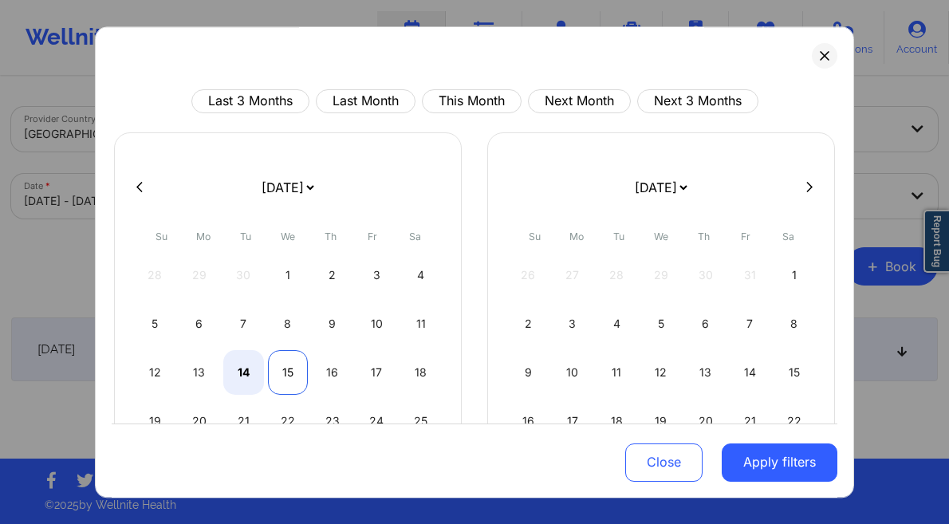
select select "2025-9"
select select "2025-10"
click at [291, 379] on div "15" at bounding box center [288, 372] width 41 height 45
select select "2025-9"
select select "2025-10"
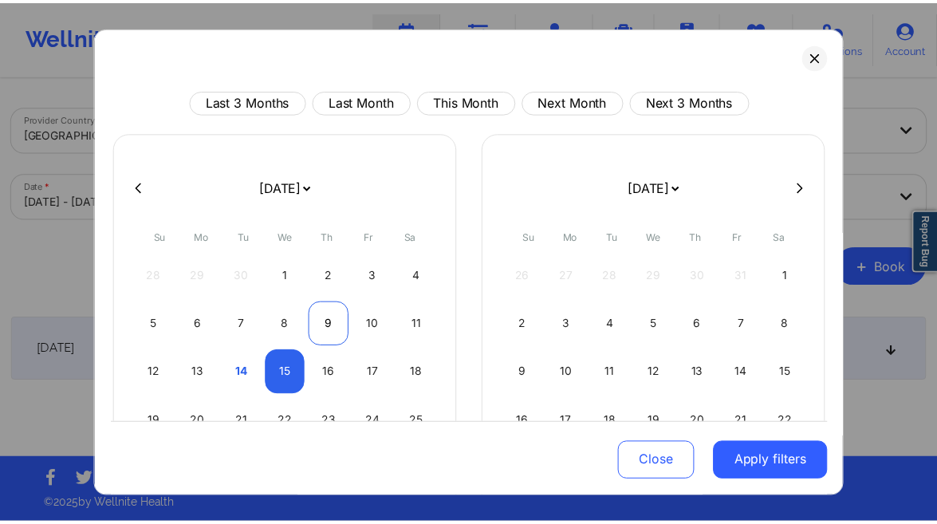
scroll to position [22, 0]
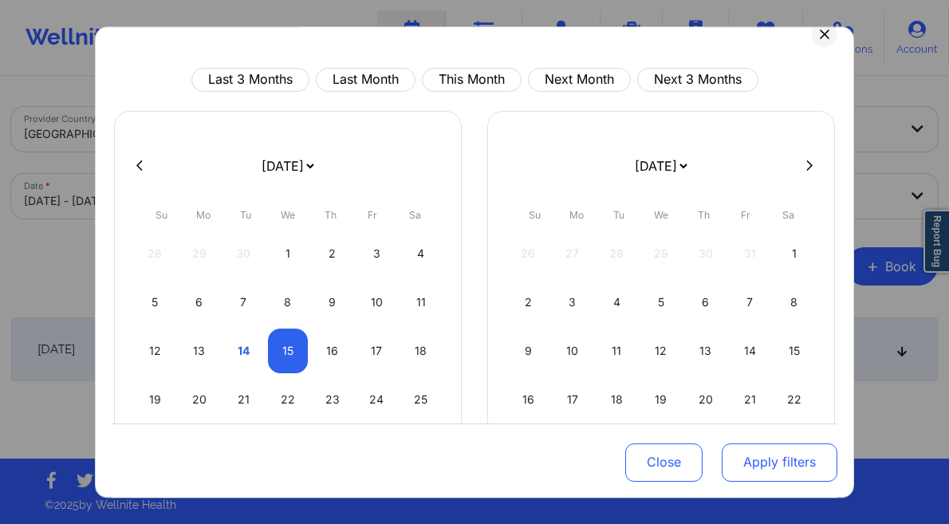
click at [807, 471] on button "Apply filters" at bounding box center [779, 461] width 116 height 38
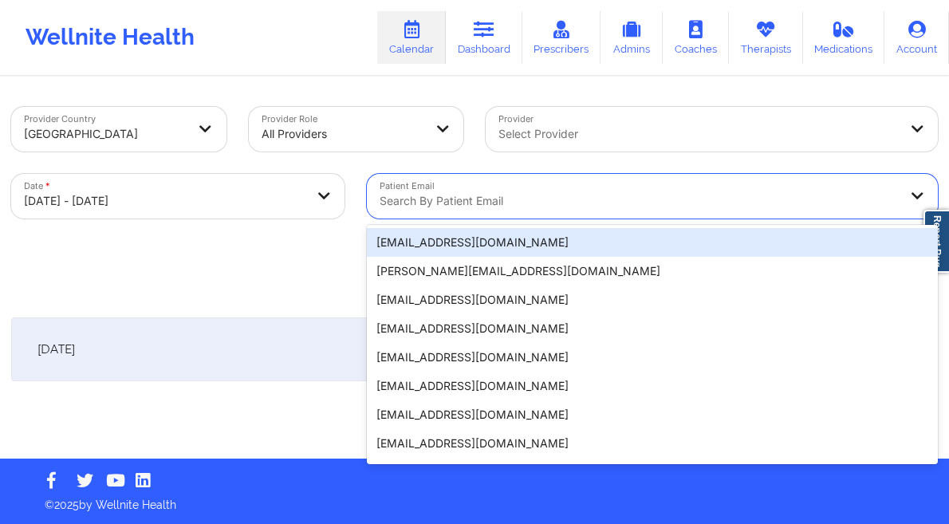
click at [524, 202] on div at bounding box center [638, 200] width 518 height 19
paste input "[EMAIL_ADDRESS][DOMAIN_NAME]"
type input "[EMAIL_ADDRESS][DOMAIN_NAME]"
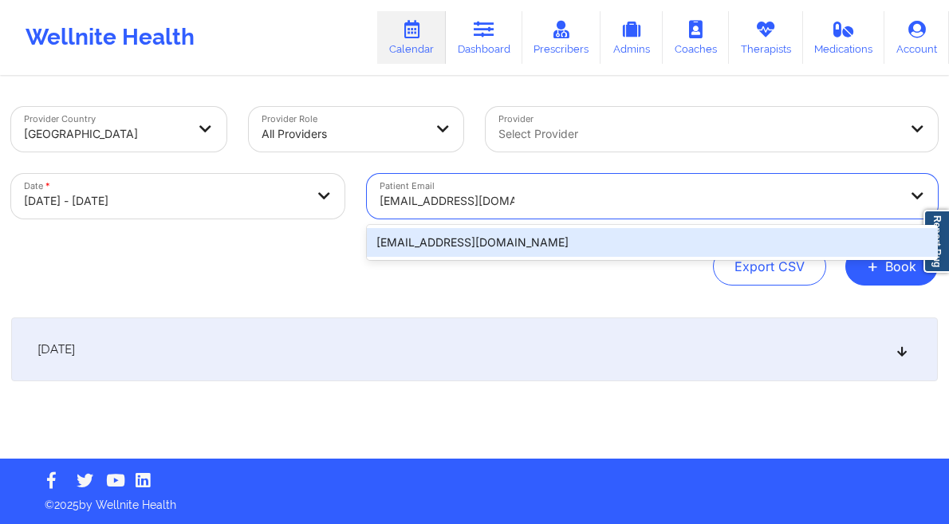
click at [487, 246] on div "[EMAIL_ADDRESS][DOMAIN_NAME]" at bounding box center [652, 242] width 571 height 29
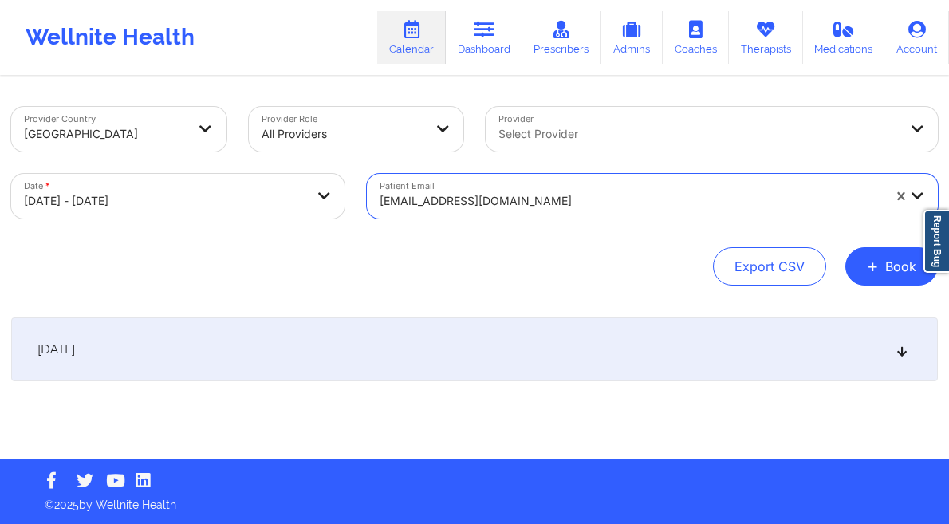
click at [352, 358] on div "October 15, 2025" at bounding box center [474, 349] width 926 height 64
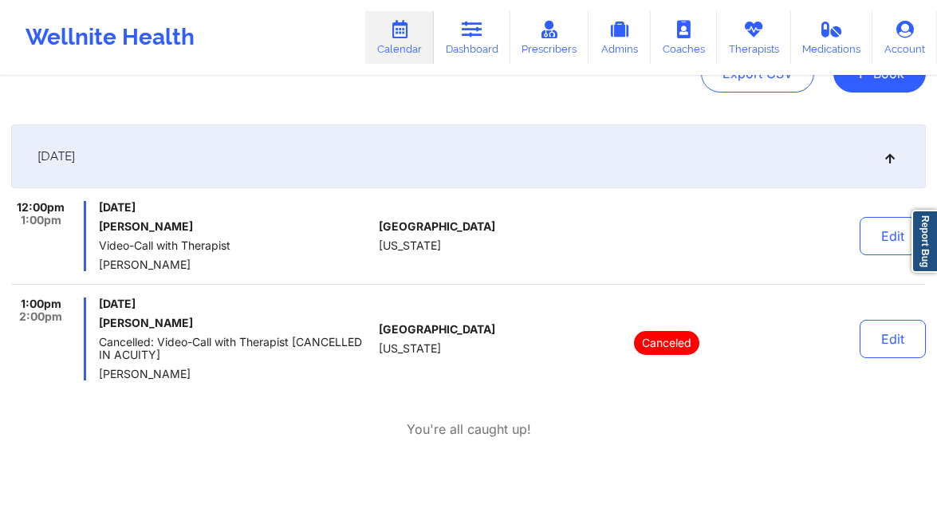
scroll to position [206, 0]
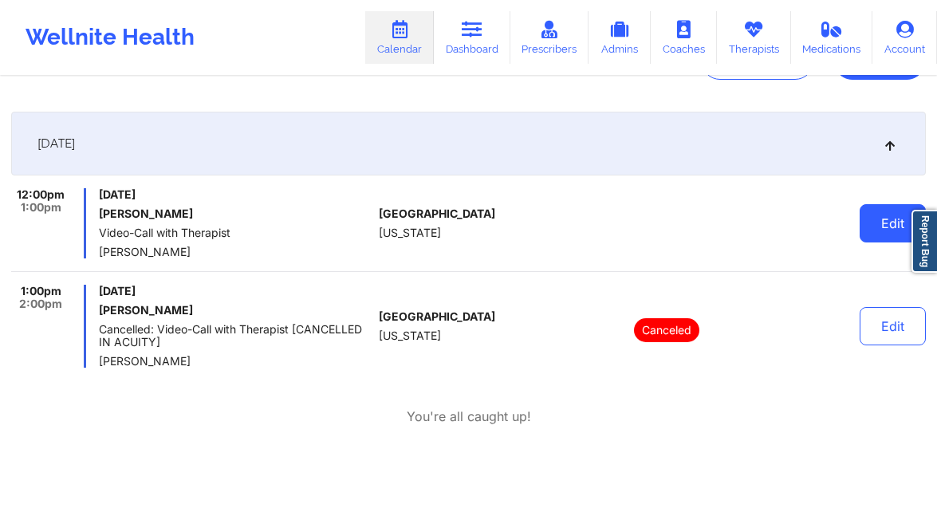
click at [883, 240] on button "Edit" at bounding box center [892, 223] width 66 height 38
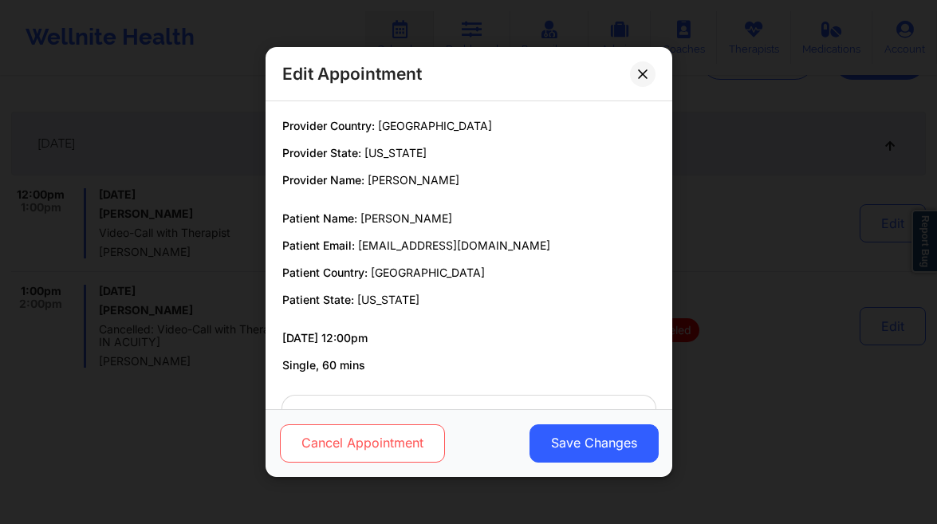
click at [376, 436] on button "Cancel Appointment" at bounding box center [361, 443] width 165 height 38
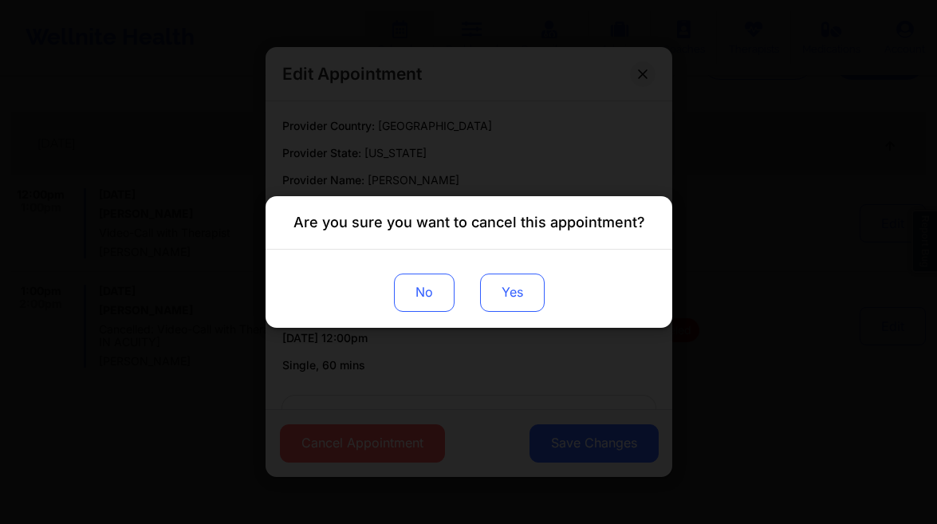
click at [513, 304] on button "Yes" at bounding box center [511, 292] width 65 height 38
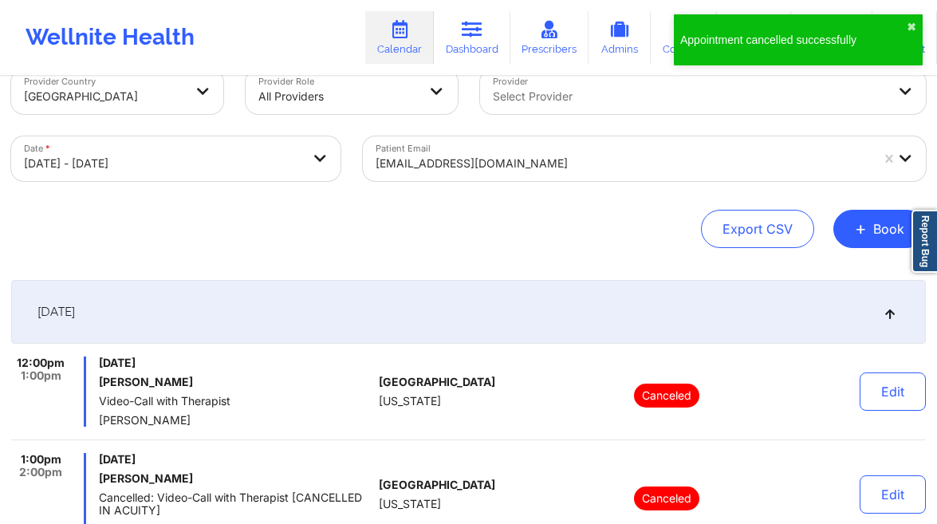
scroll to position [0, 0]
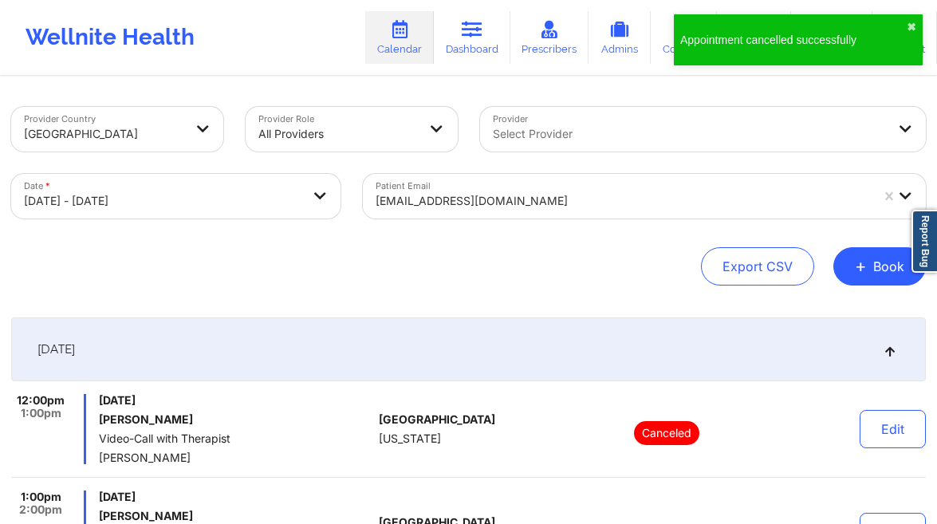
click at [110, 191] on body "Appointment cancelled successfully ✖︎ Wellnite Health Calendar Dashboard Prescr…" at bounding box center [468, 262] width 937 height 524
select select "2025-9"
select select "2025-10"
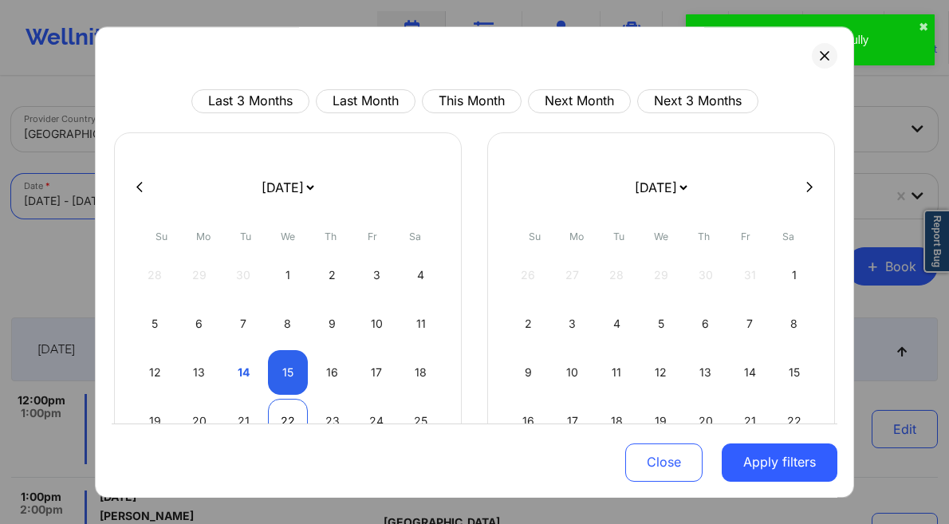
click at [288, 411] on div "22" at bounding box center [288, 421] width 41 height 45
select select "2025-9"
select select "2025-10"
select select "2025-9"
select select "2025-10"
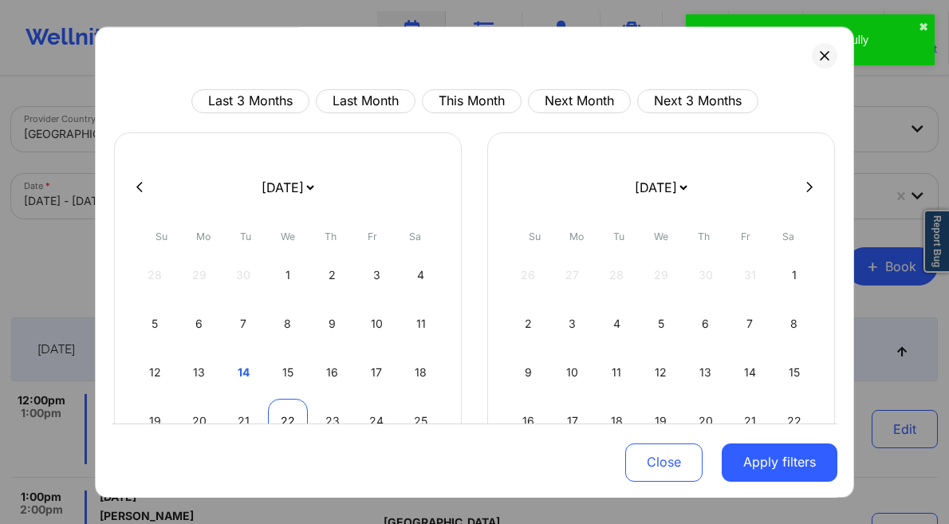
click at [290, 415] on div "22" at bounding box center [288, 421] width 41 height 45
select select "2025-9"
select select "2025-10"
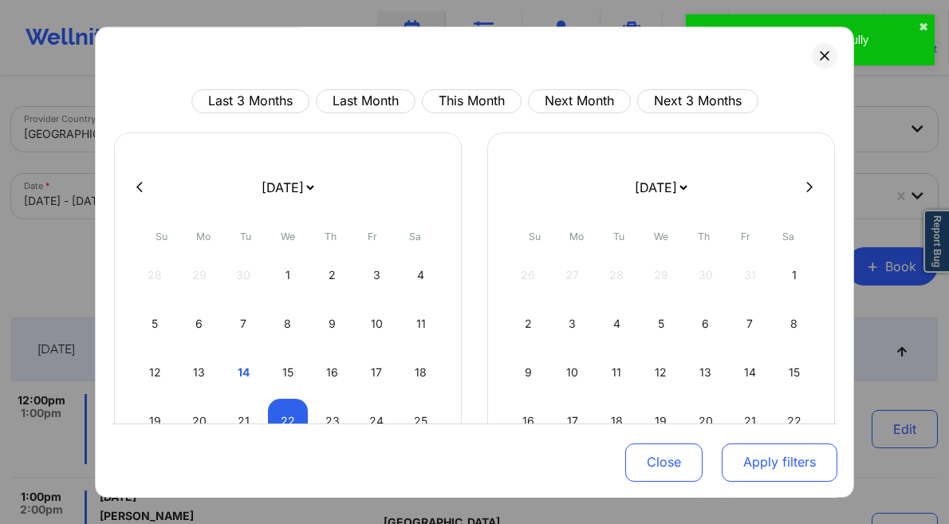
click at [779, 479] on button "Apply filters" at bounding box center [779, 461] width 116 height 38
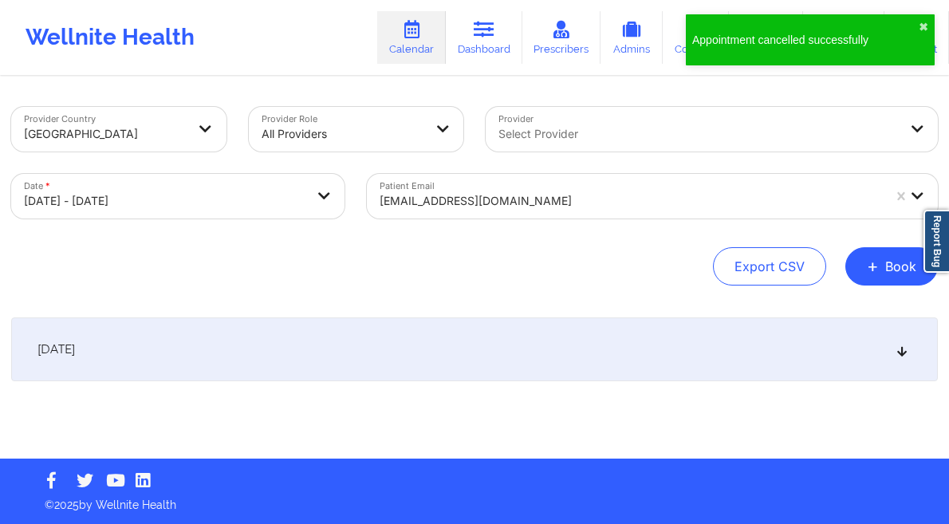
click at [626, 363] on div "October 22, 2025" at bounding box center [474, 349] width 926 height 64
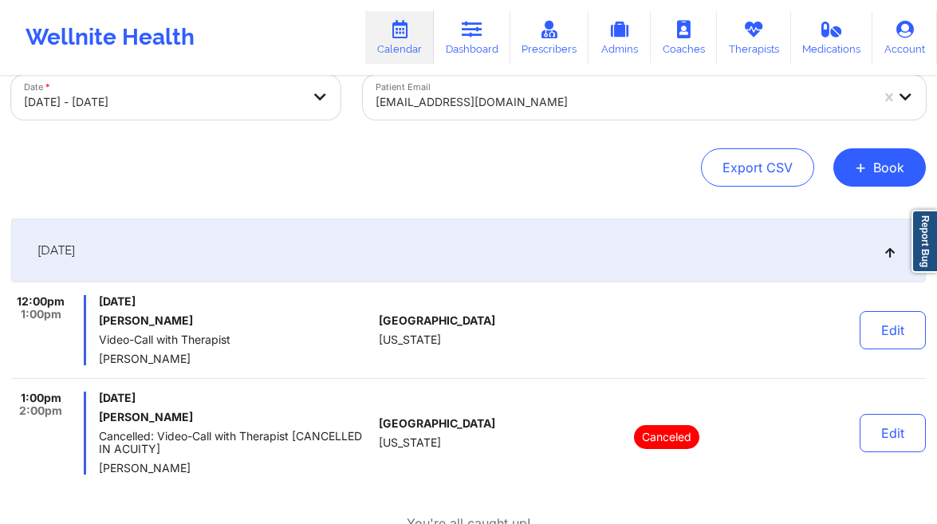
scroll to position [104, 0]
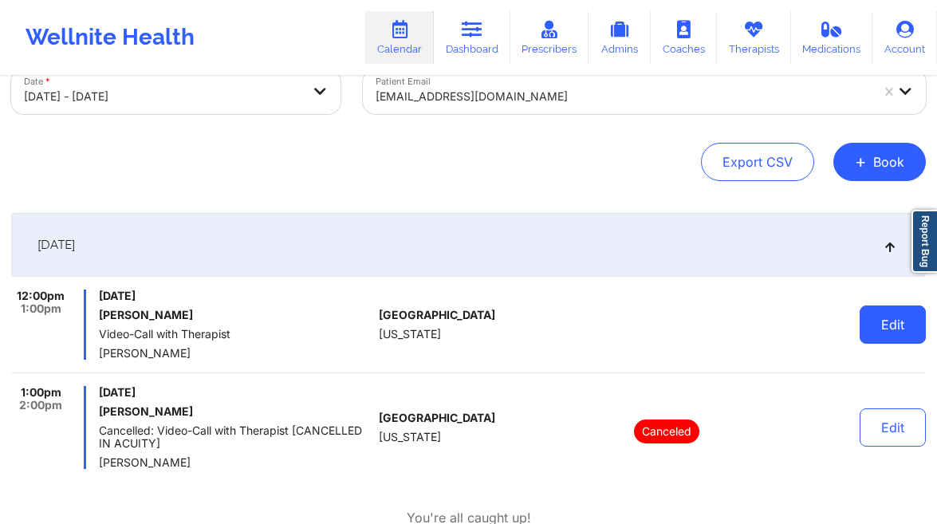
click at [898, 321] on button "Edit" at bounding box center [892, 324] width 66 height 38
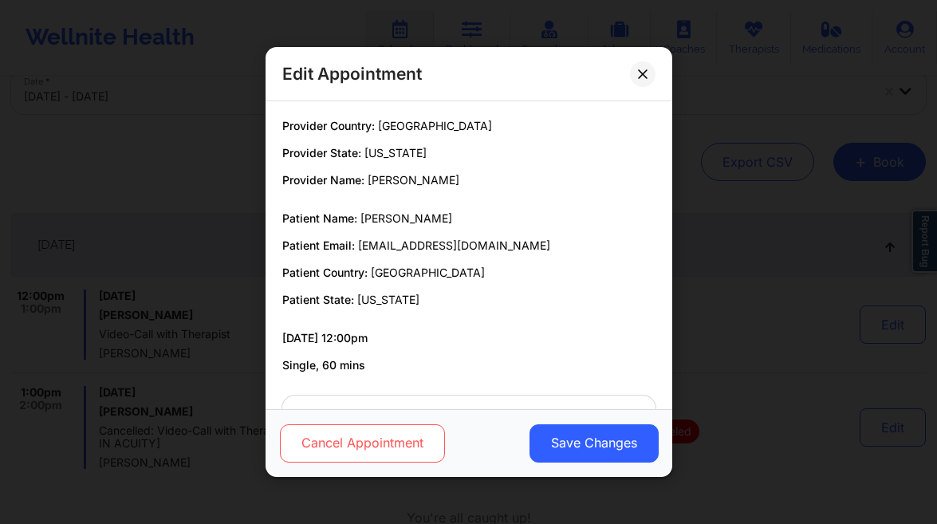
click at [371, 435] on button "Cancel Appointment" at bounding box center [361, 443] width 165 height 38
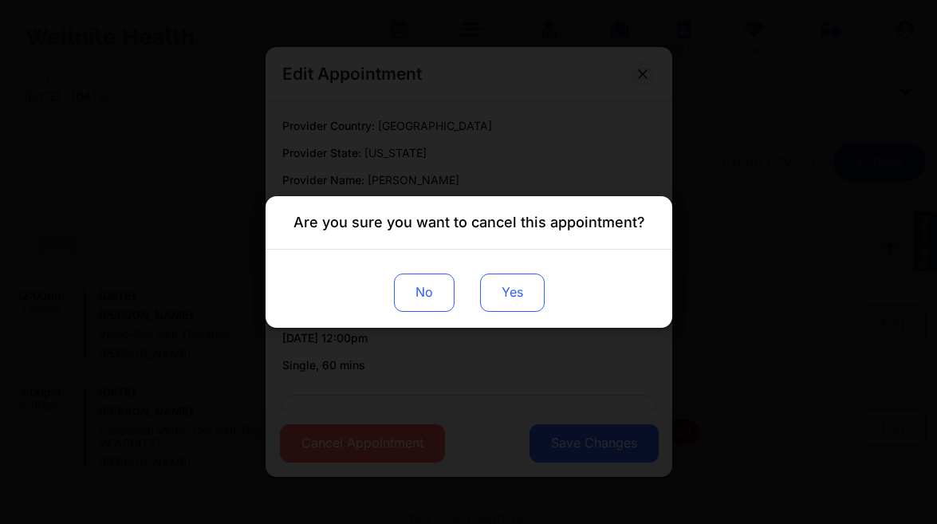
click at [493, 289] on button "Yes" at bounding box center [511, 292] width 65 height 38
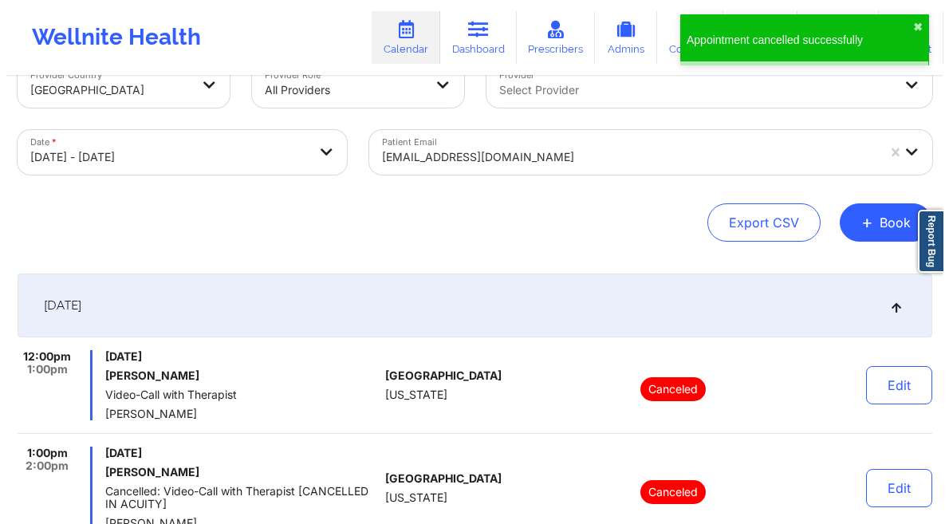
scroll to position [0, 0]
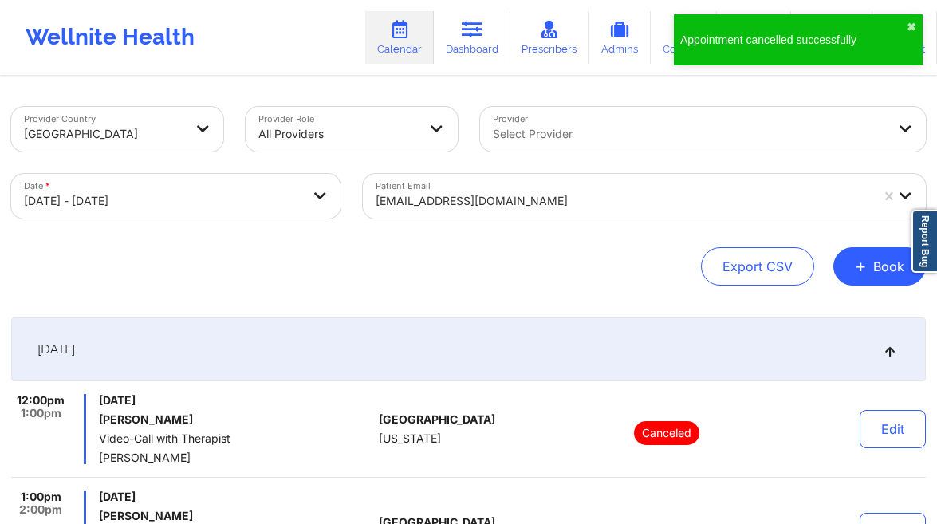
click at [190, 205] on body "Appointment cancelled successfully ✖︎ Wellnite Health Calendar Dashboard Prescr…" at bounding box center [468, 262] width 937 height 524
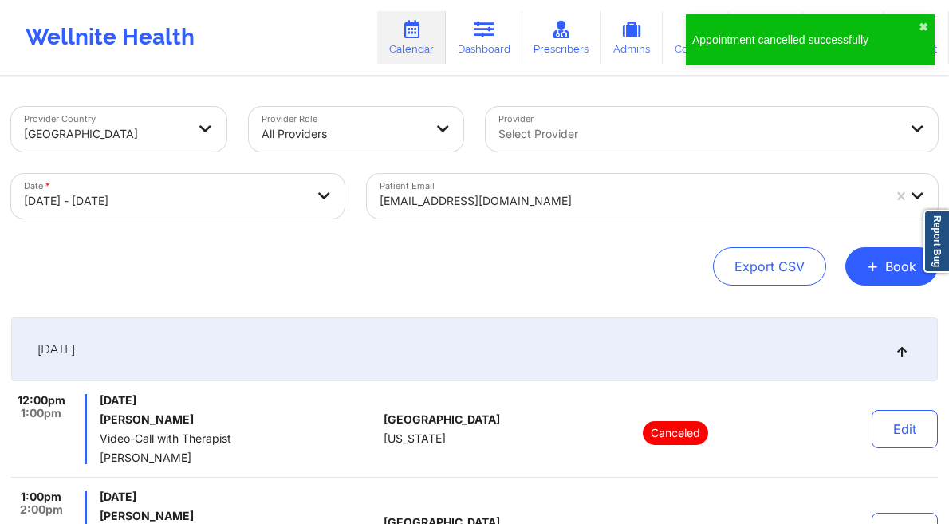
select select "2025-9"
select select "2025-10"
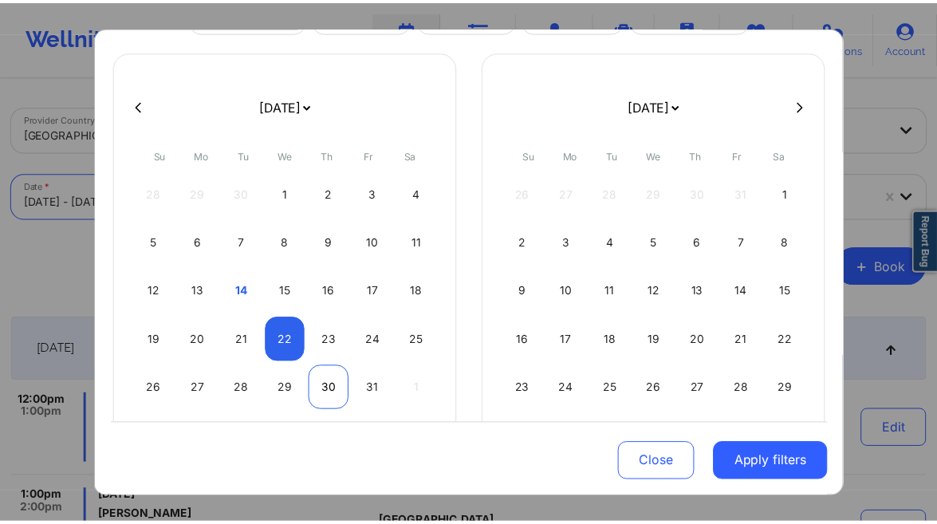
scroll to position [143, 0]
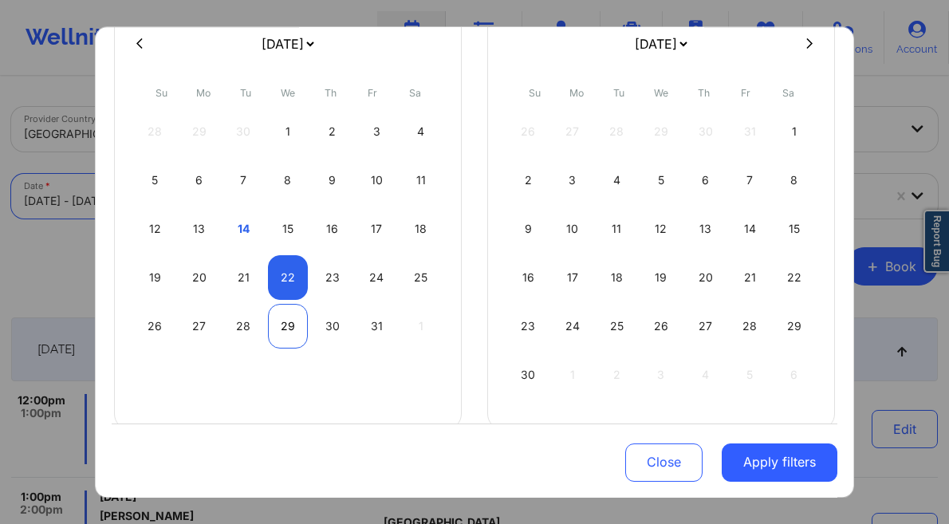
click at [285, 335] on div "29" at bounding box center [288, 326] width 41 height 45
select select "2025-9"
select select "2025-10"
select select "2025-9"
select select "2025-10"
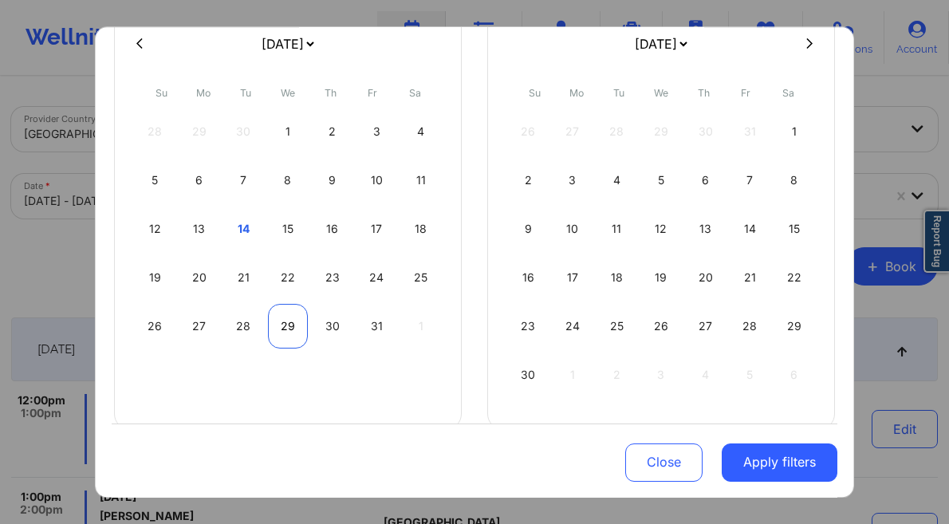
click at [283, 332] on div "29" at bounding box center [288, 326] width 41 height 45
select select "2025-9"
select select "2025-10"
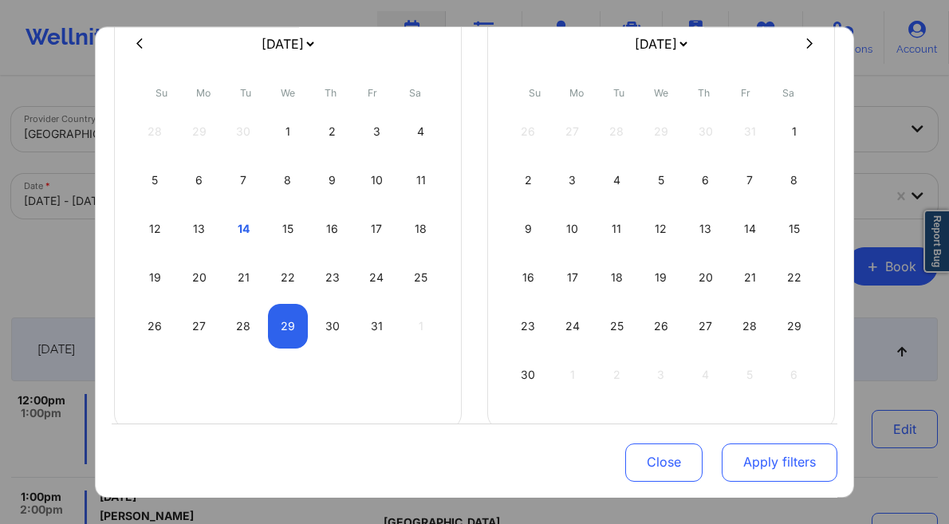
click at [796, 450] on button "Apply filters" at bounding box center [779, 461] width 116 height 38
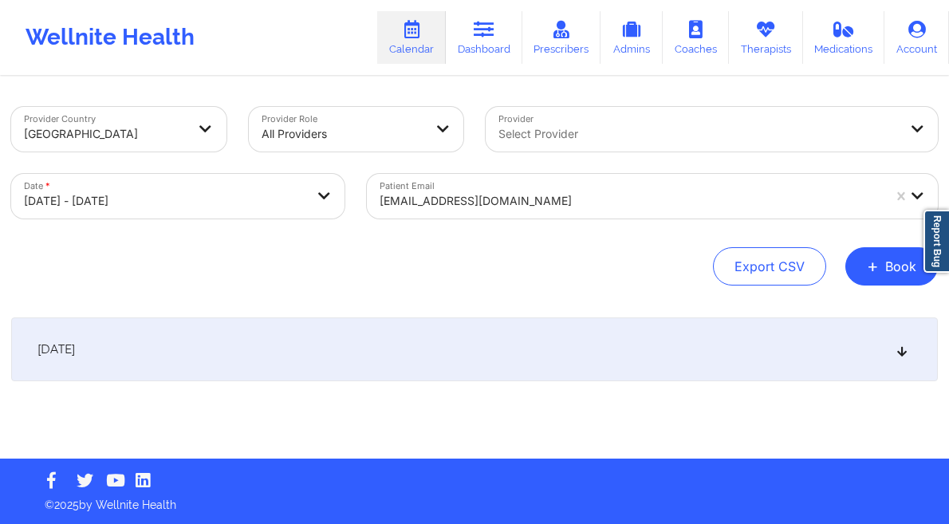
click at [725, 375] on div "October 29, 2025" at bounding box center [474, 349] width 926 height 64
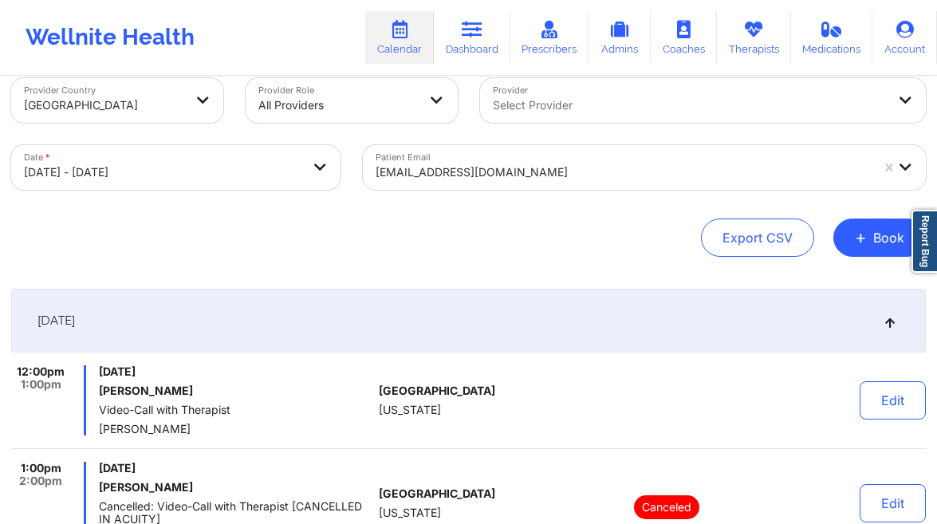
scroll to position [0, 0]
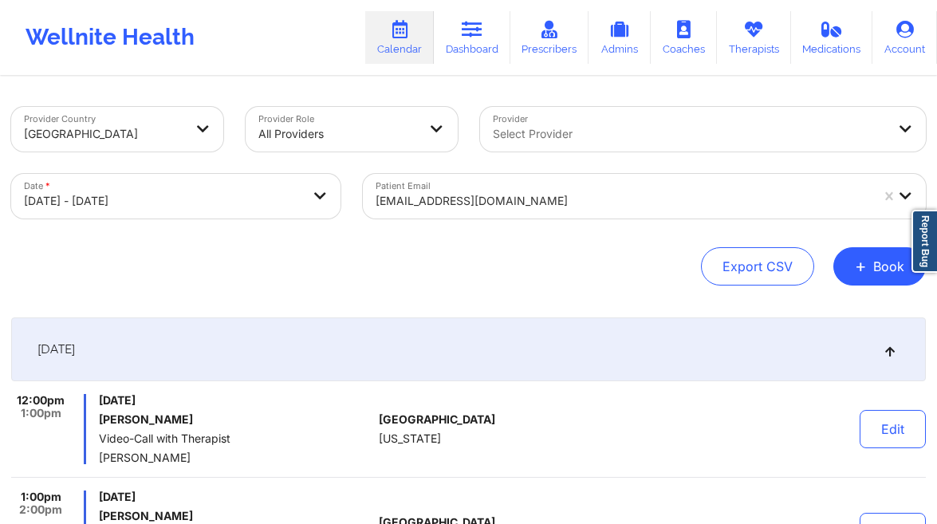
select select "2025-9"
select select "2025-10"
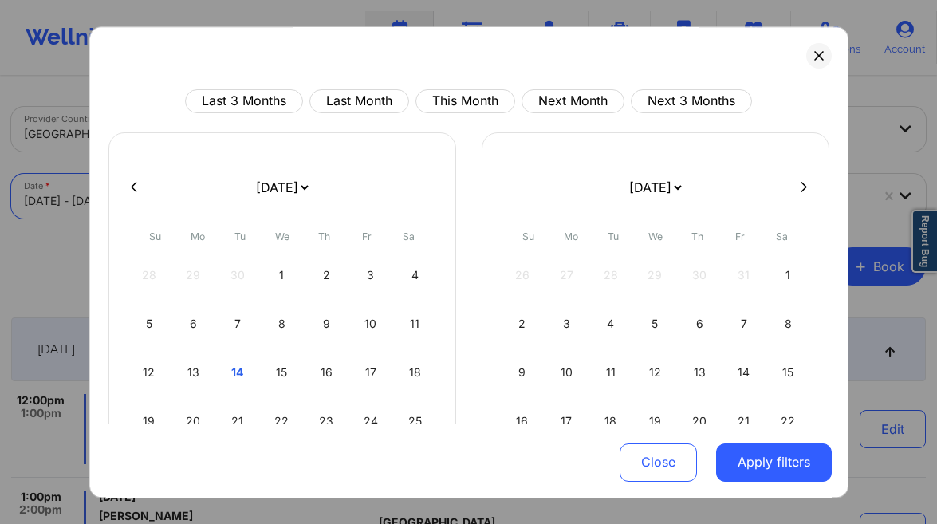
click at [171, 197] on body "Wellnite Health Calendar Dashboard Prescribers Admins Coaches Therapists Medica…" at bounding box center [468, 262] width 937 height 524
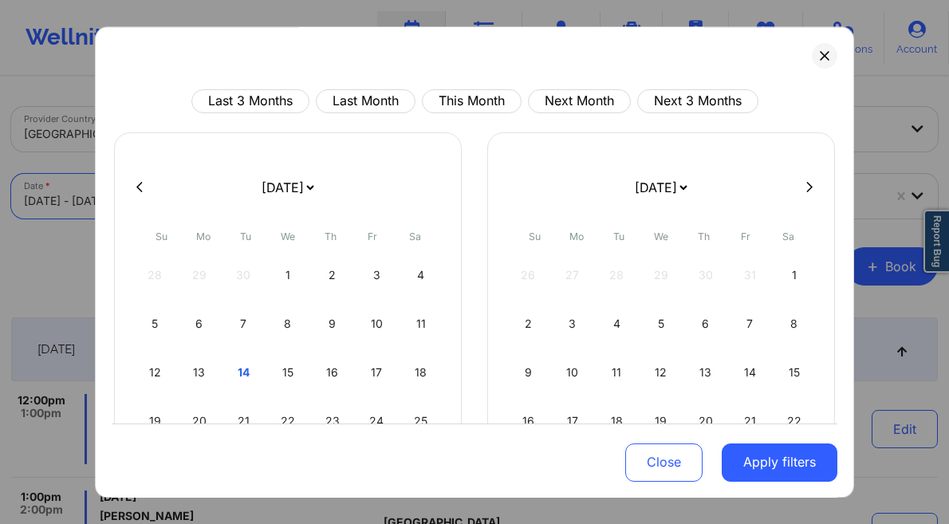
click at [796, 51] on div "Last 3 Months Last Month This Month Next Month Next 3 Months January 2019 Febru…" at bounding box center [474, 261] width 759 height 471
click at [811, 55] on button at bounding box center [824, 56] width 26 height 26
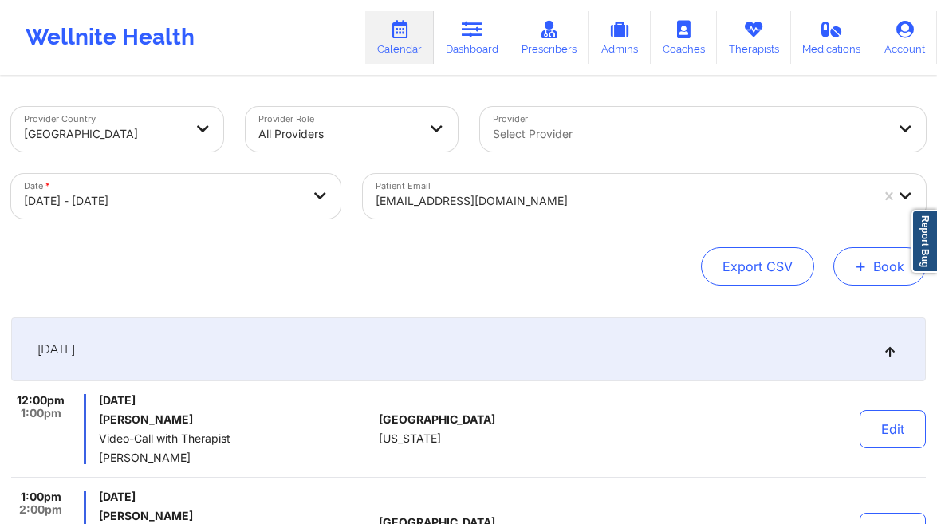
click at [882, 266] on button "+ Book" at bounding box center [879, 266] width 92 height 38
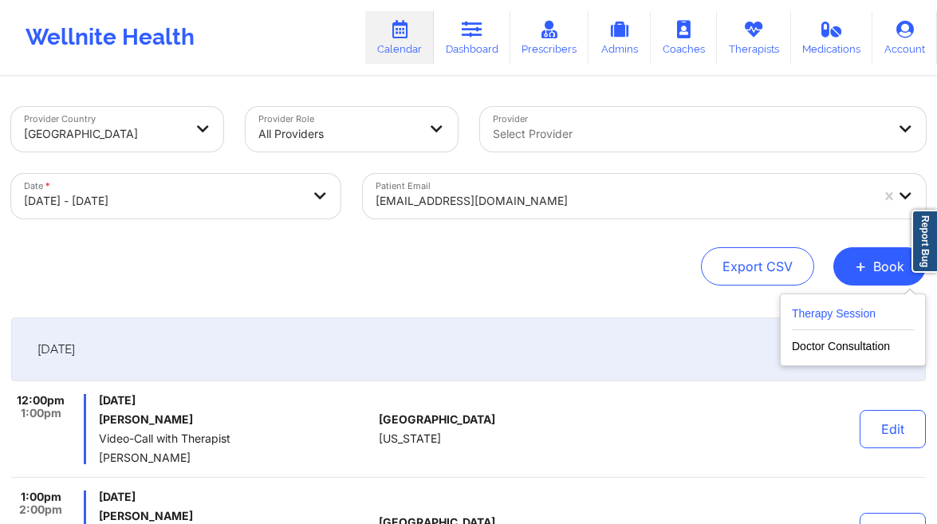
click at [815, 309] on button "Therapy Session" at bounding box center [853, 317] width 122 height 26
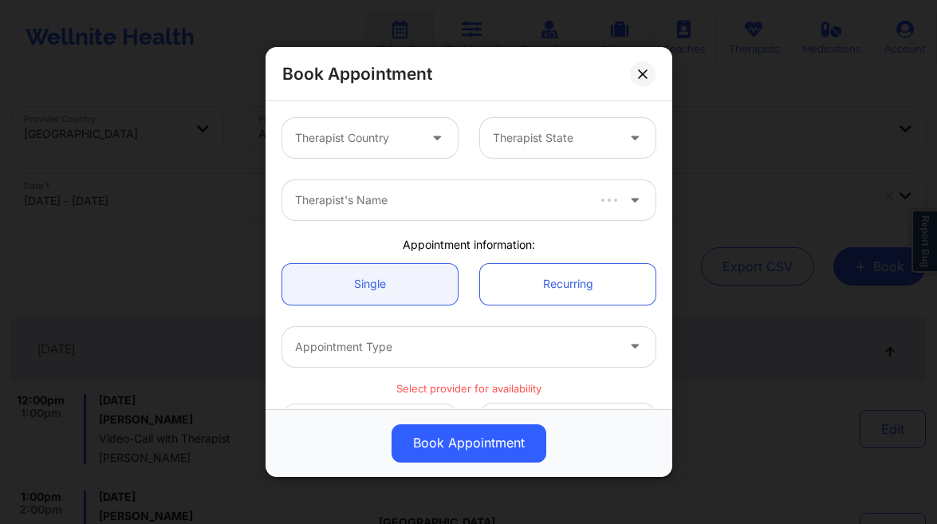
click at [383, 136] on div at bounding box center [356, 137] width 123 height 19
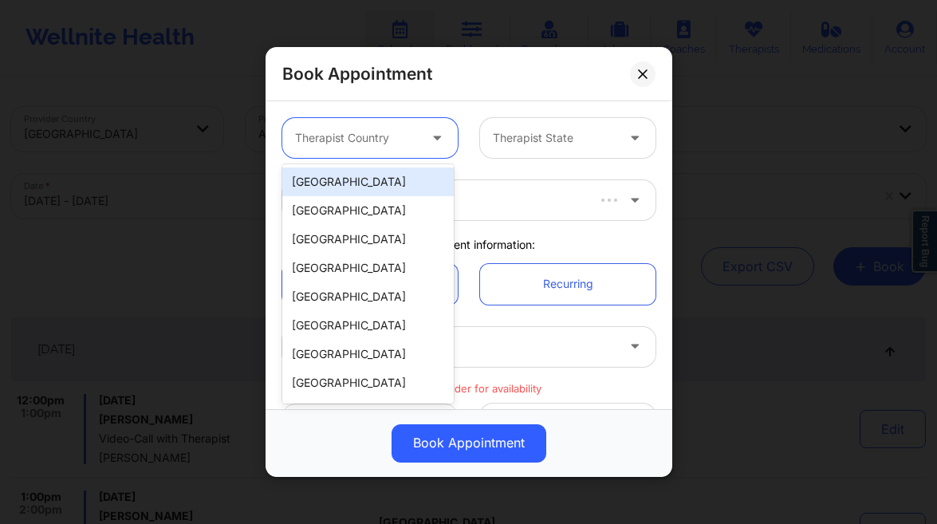
click at [352, 178] on div "[GEOGRAPHIC_DATA]" at bounding box center [367, 181] width 171 height 29
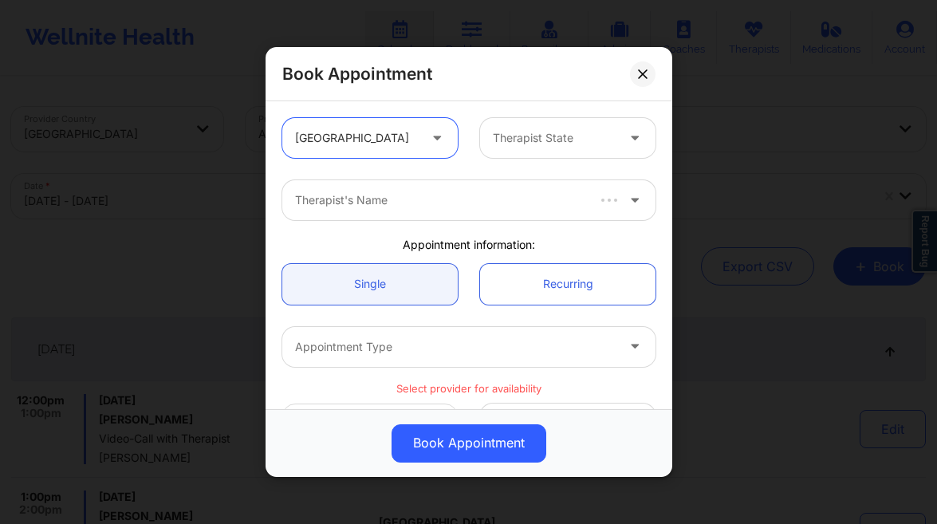
click at [528, 143] on div at bounding box center [554, 137] width 123 height 19
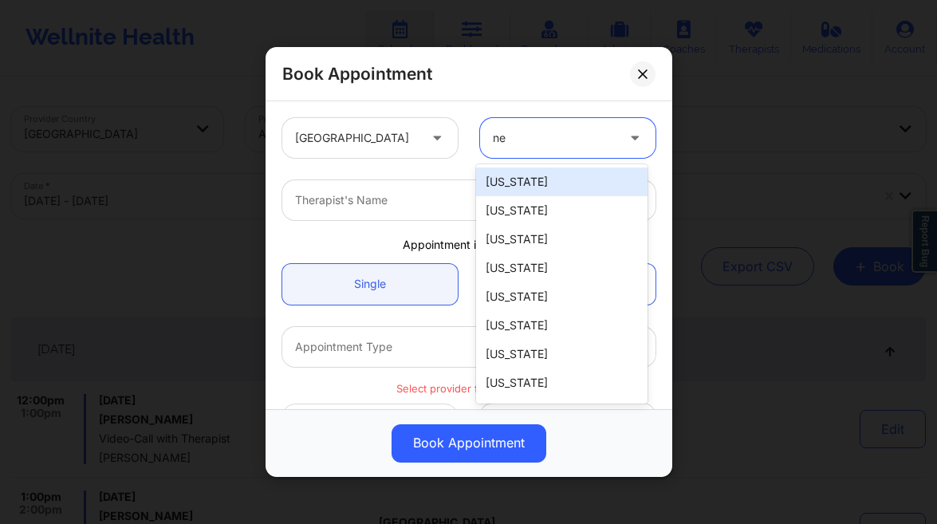
type input "new"
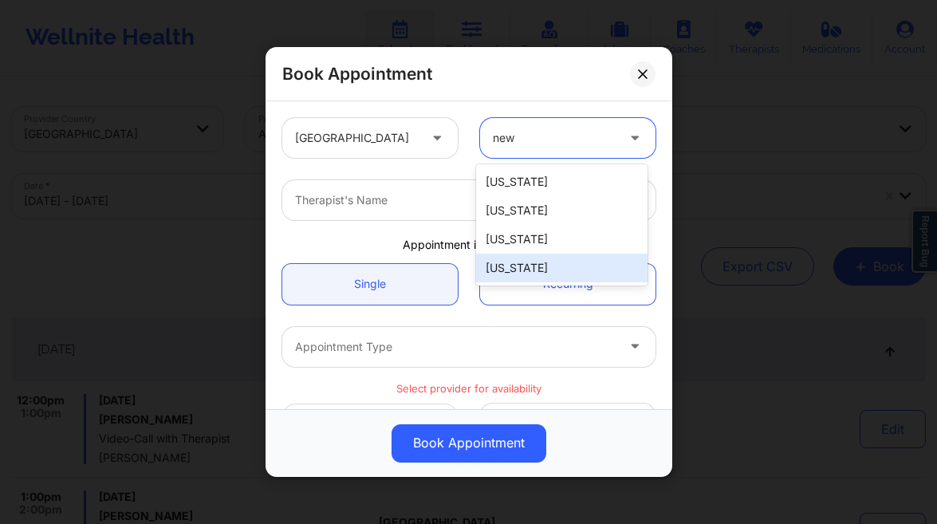
click at [528, 266] on div "[US_STATE]" at bounding box center [561, 267] width 171 height 29
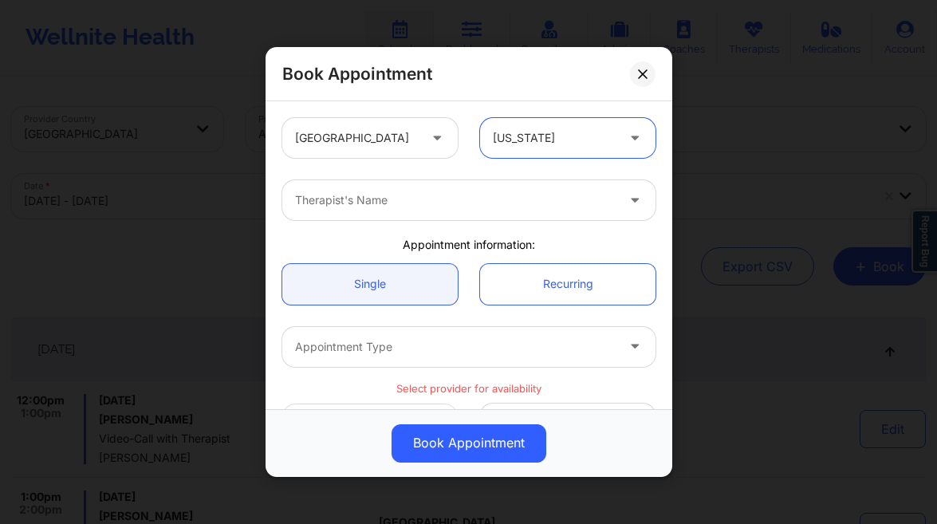
click at [394, 212] on div "Therapist's Name" at bounding box center [449, 200] width 335 height 40
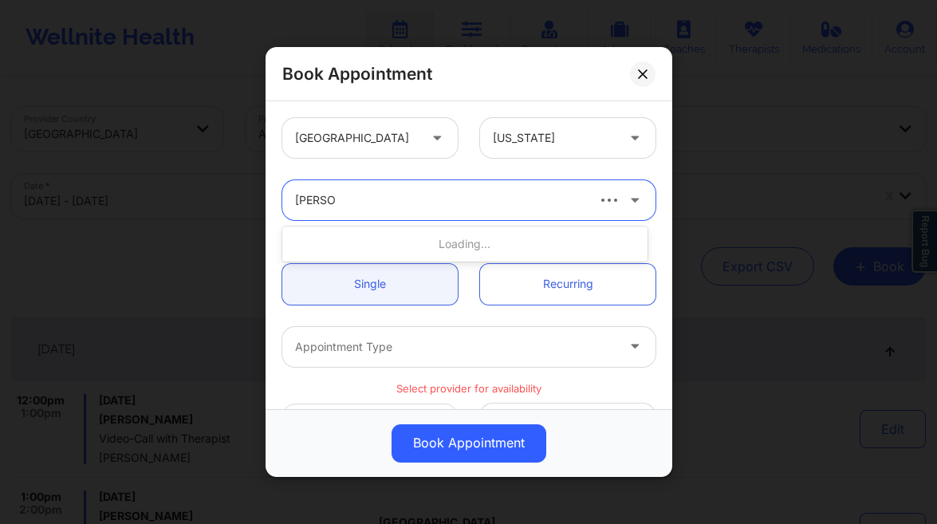
type input "yvette h"
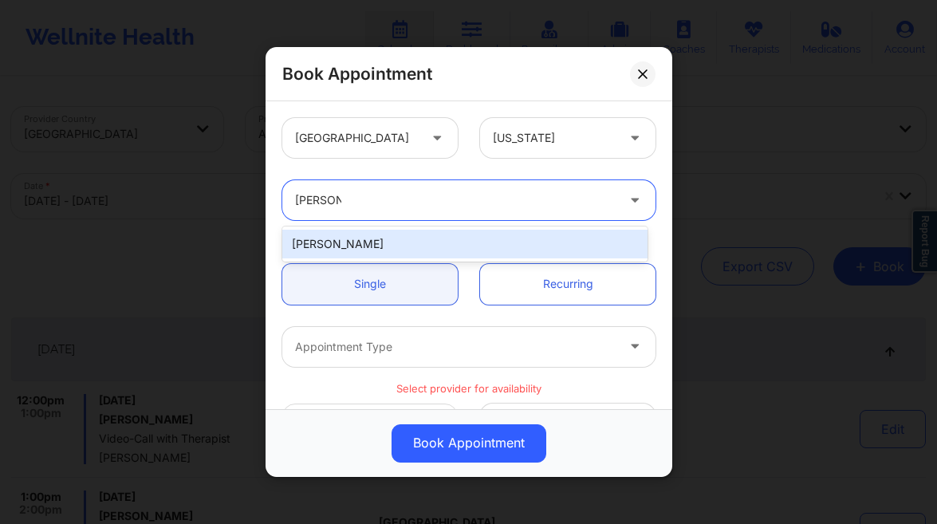
click at [411, 247] on div "Yvette Harville" at bounding box center [464, 244] width 365 height 29
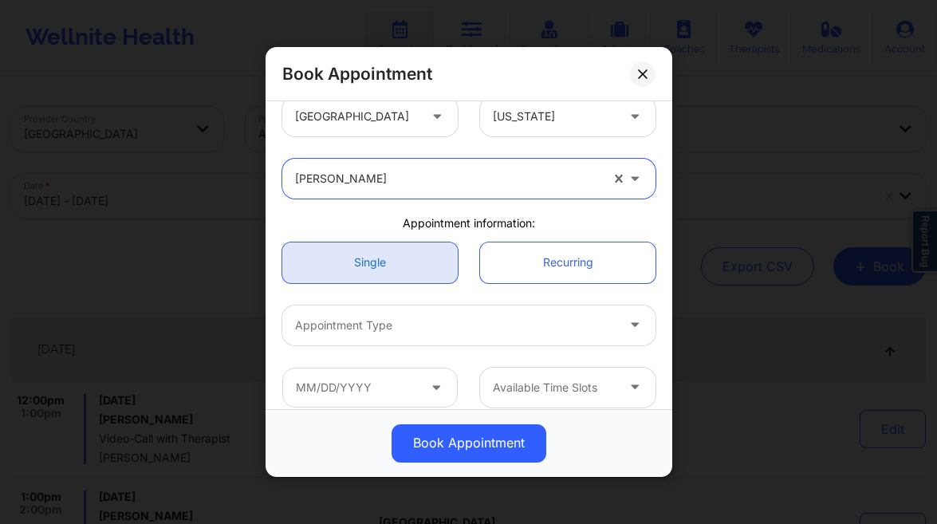
scroll to position [108, 0]
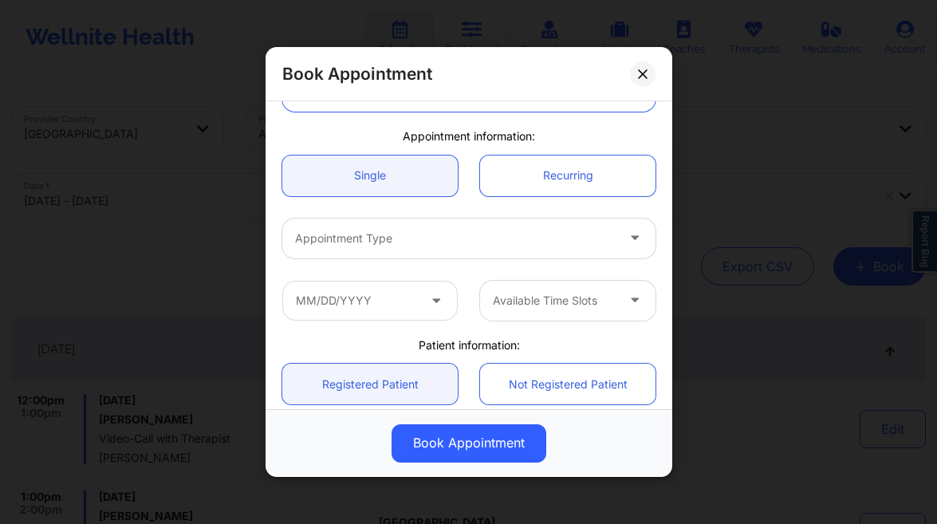
click at [398, 224] on div "Appointment Type" at bounding box center [449, 238] width 335 height 40
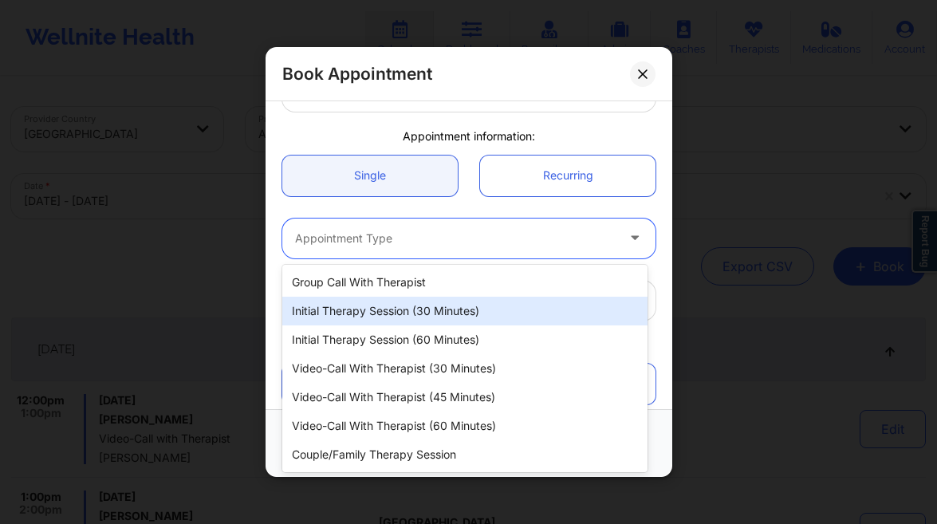
click at [464, 319] on div "Initial Therapy Session (30 minutes)" at bounding box center [464, 311] width 365 height 29
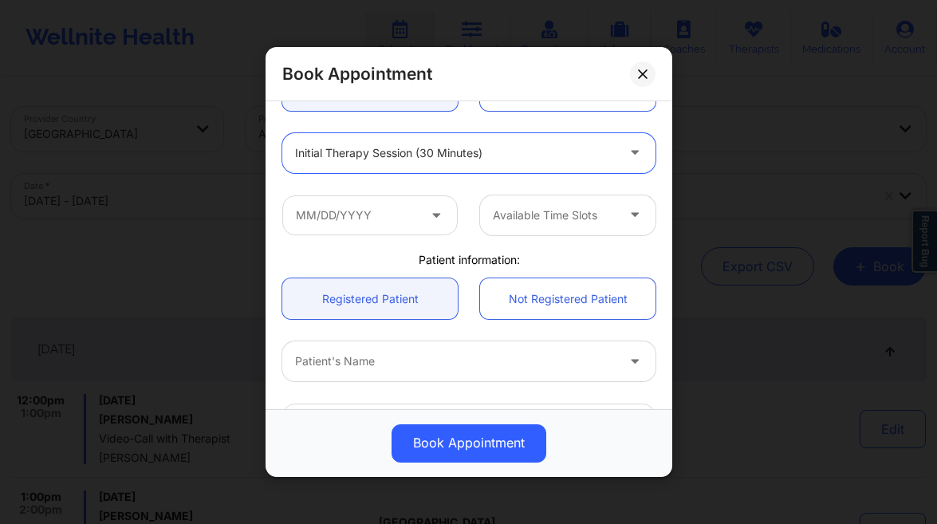
scroll to position [238, 0]
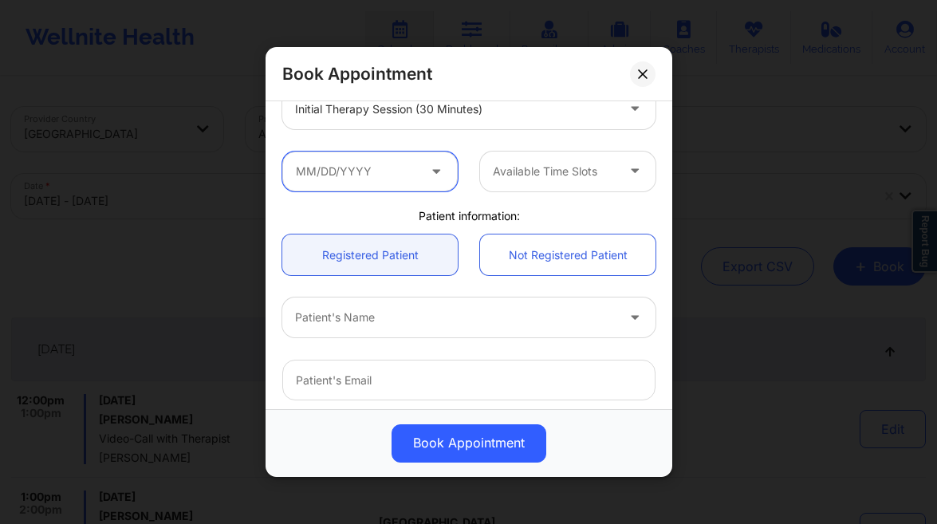
click at [400, 157] on input "text" at bounding box center [369, 171] width 175 height 40
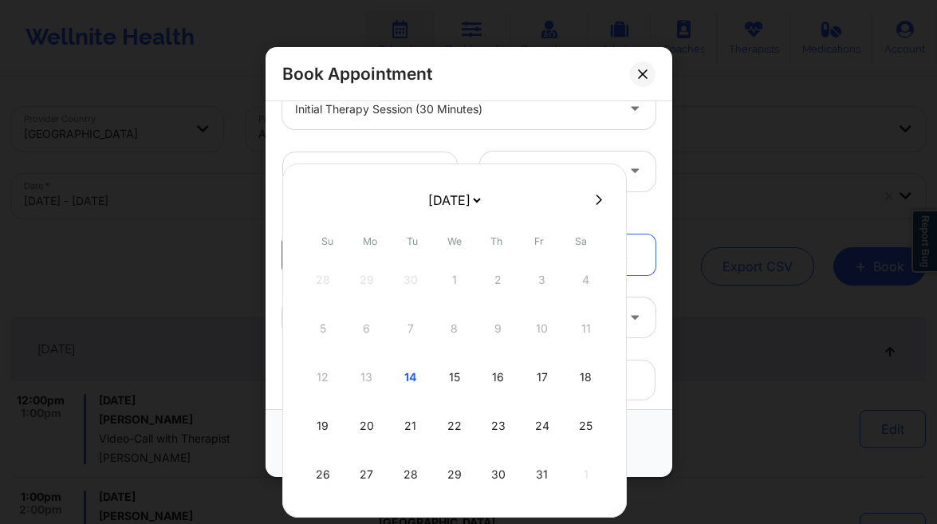
click at [458, 383] on div "15" at bounding box center [454, 377] width 40 height 45
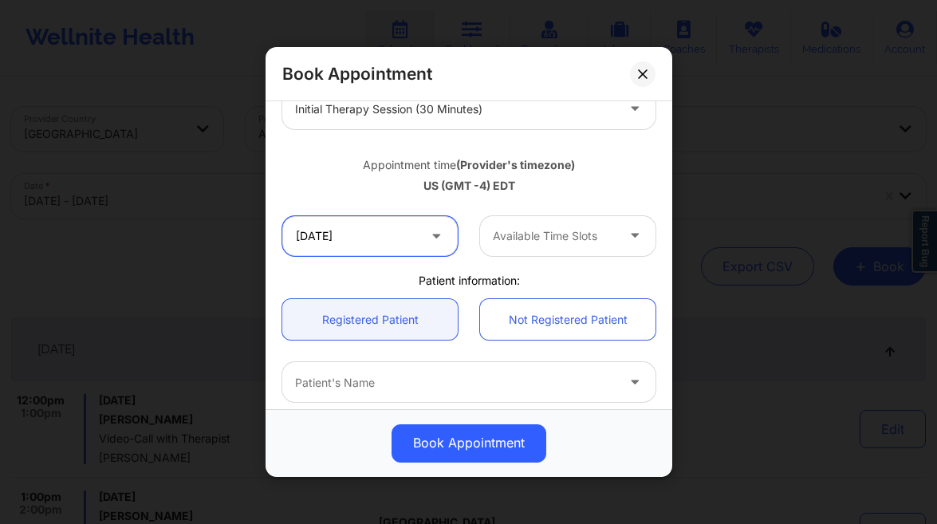
click at [395, 242] on input "10/15/2025" at bounding box center [369, 236] width 175 height 40
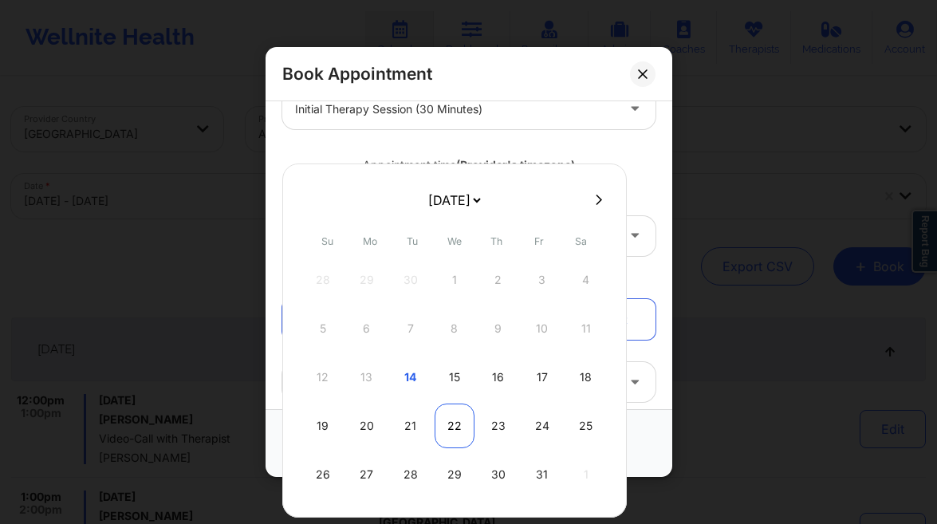
click at [455, 428] on div "22" at bounding box center [454, 425] width 40 height 45
type input "10/22/2025"
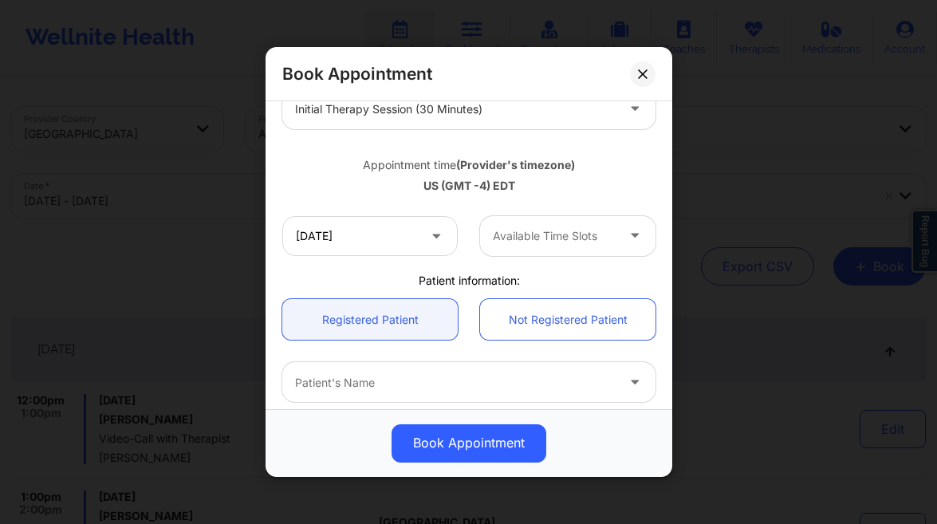
click at [561, 219] on div "Available Time Slots" at bounding box center [548, 236] width 137 height 40
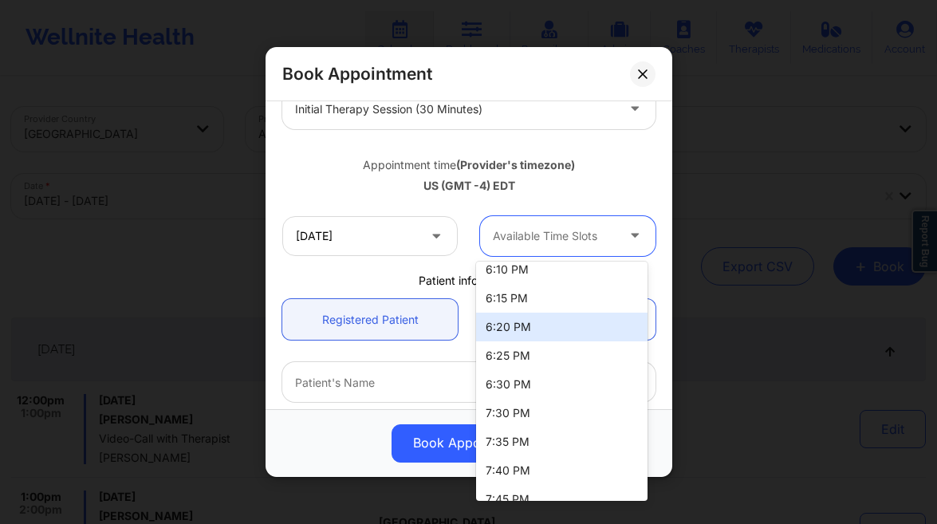
scroll to position [0, 0]
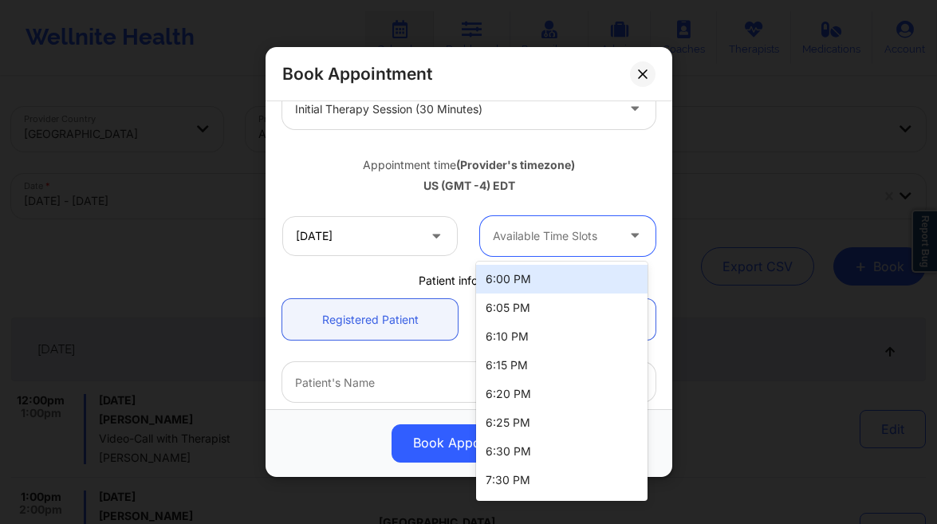
click at [568, 240] on div at bounding box center [554, 235] width 123 height 19
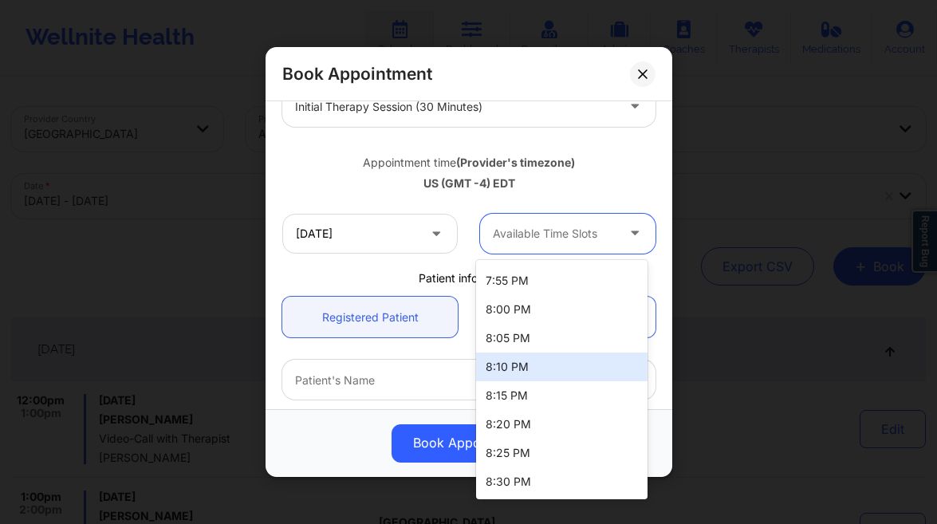
scroll to position [241, 0]
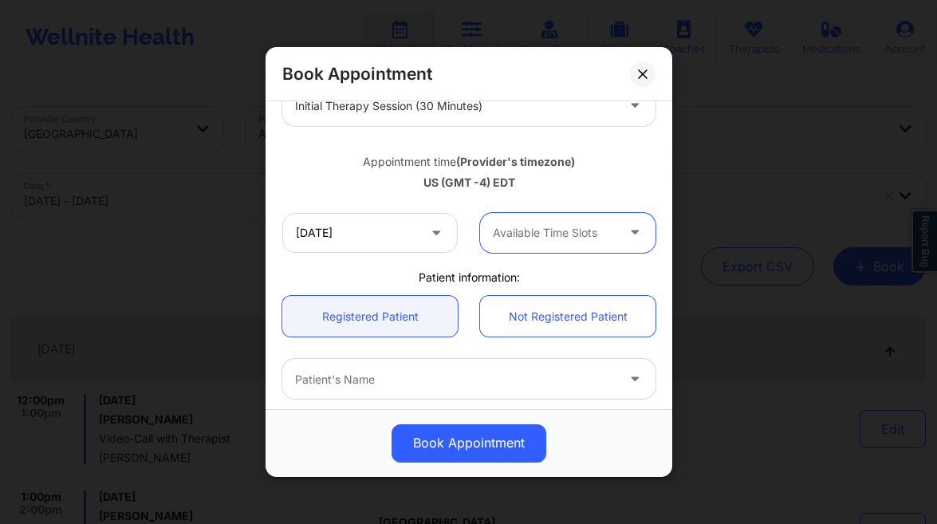
click at [643, 70] on icon at bounding box center [643, 74] width 10 height 10
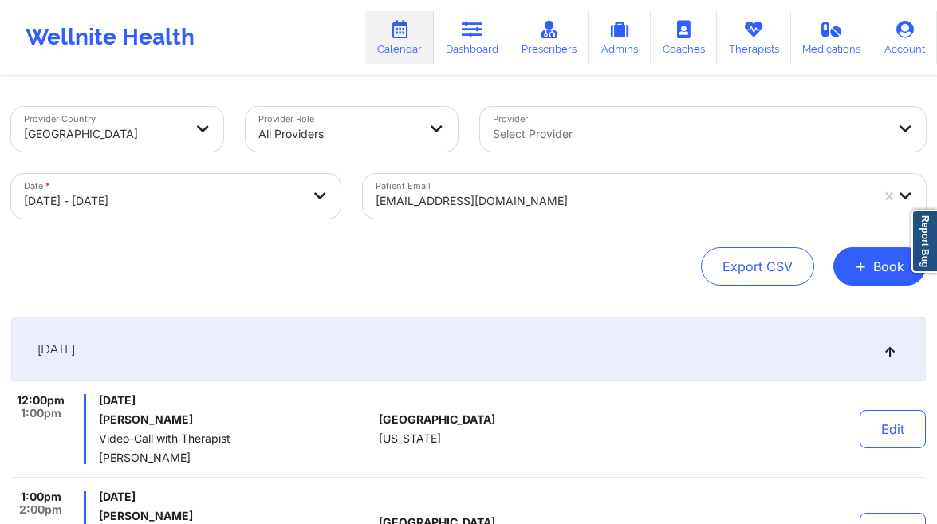
click at [249, 214] on body "Wellnite Health Calendar Dashboard Prescribers Admins Coaches Therapists Medica…" at bounding box center [468, 262] width 937 height 524
select select "2025-9"
select select "2025-10"
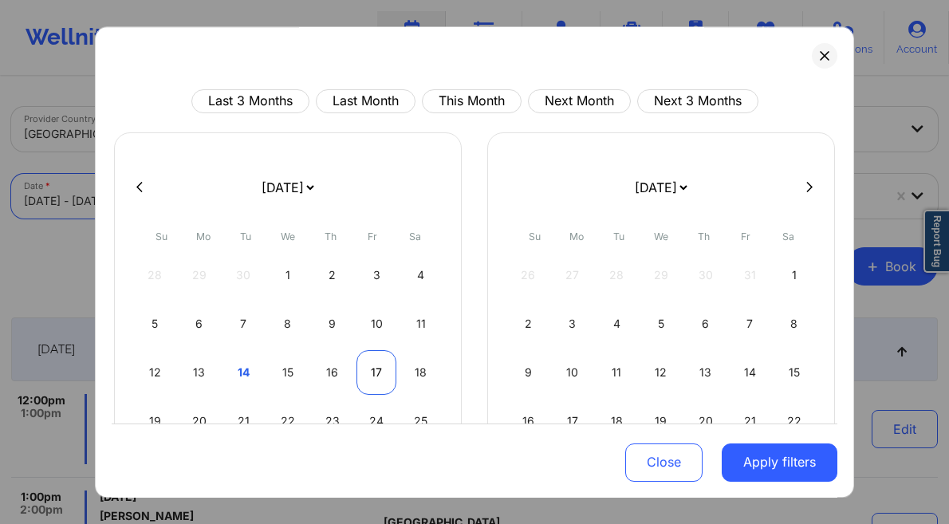
click at [356, 370] on div "17" at bounding box center [376, 372] width 41 height 45
select select "2025-9"
select select "2025-10"
select select "2025-9"
select select "2025-10"
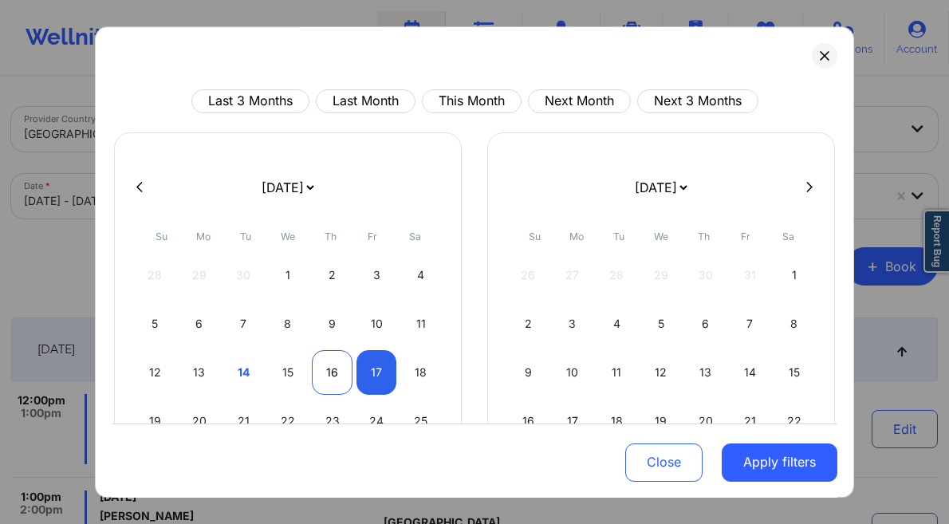
click at [331, 376] on div "16" at bounding box center [332, 372] width 41 height 45
select select "2025-9"
select select "2025-10"
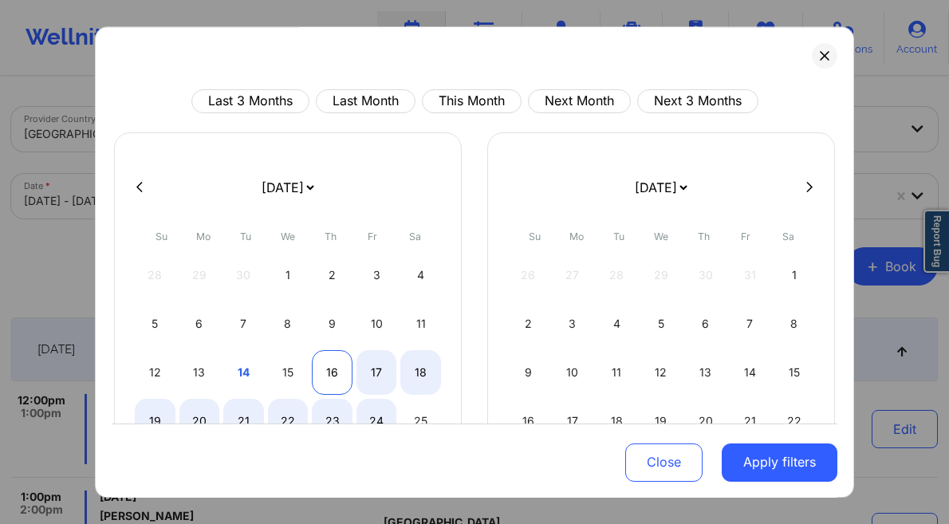
select select "2025-9"
select select "2025-10"
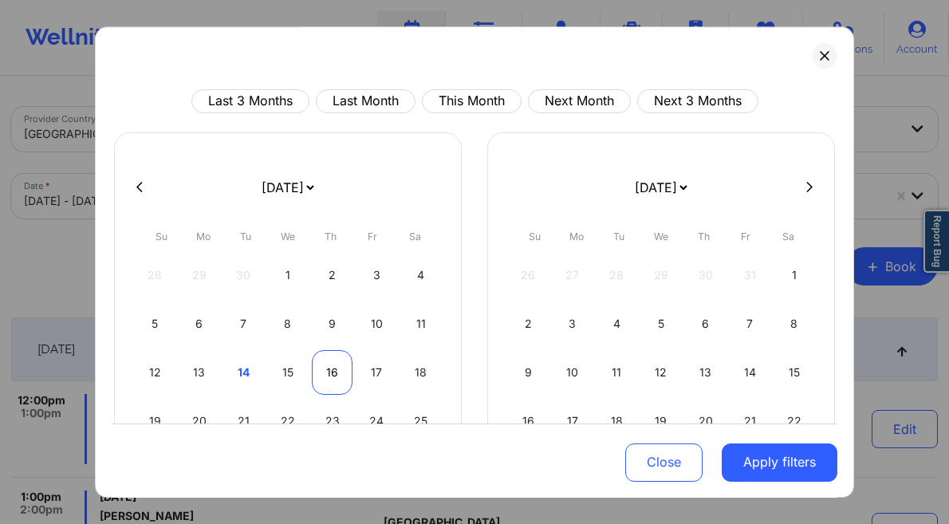
click at [329, 371] on div "16" at bounding box center [332, 372] width 41 height 45
select select "2025-9"
select select "2025-10"
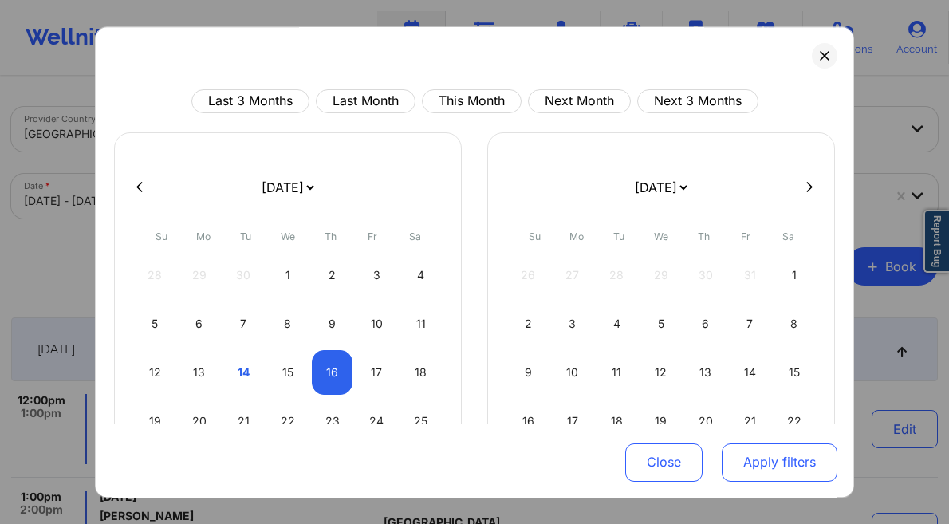
drag, startPoint x: 709, startPoint y: 459, endPoint x: 742, endPoint y: 463, distance: 33.7
click at [709, 459] on div "Close Apply filters" at bounding box center [474, 459] width 725 height 74
click at [744, 460] on button "Apply filters" at bounding box center [779, 461] width 116 height 38
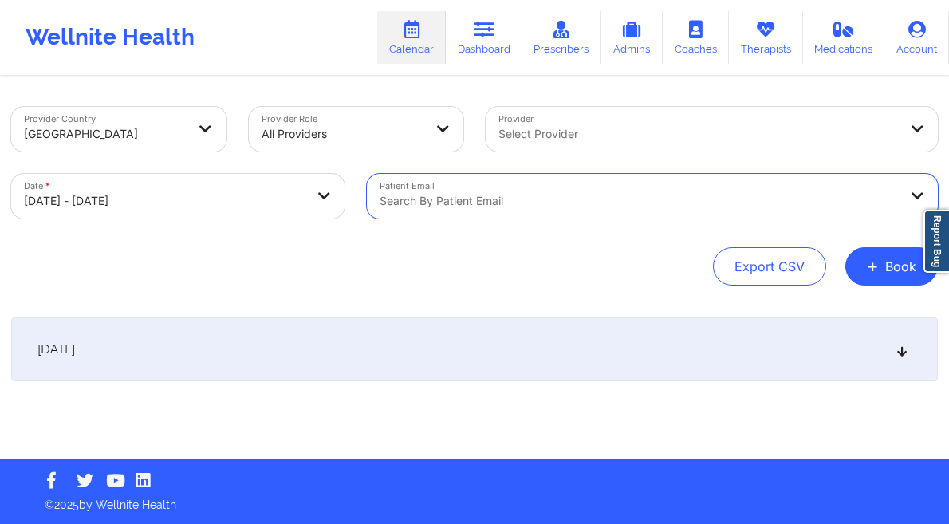
click at [711, 131] on div at bounding box center [697, 133] width 399 height 19
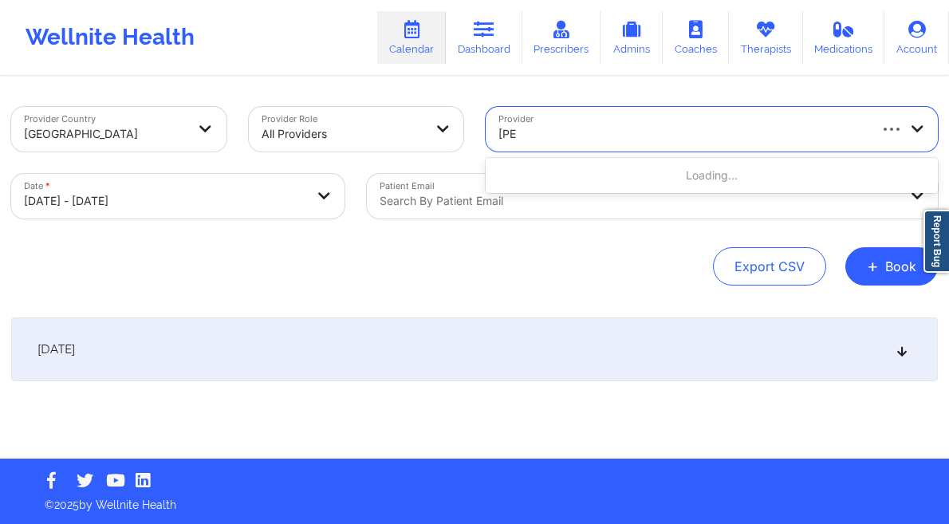
type input "lour"
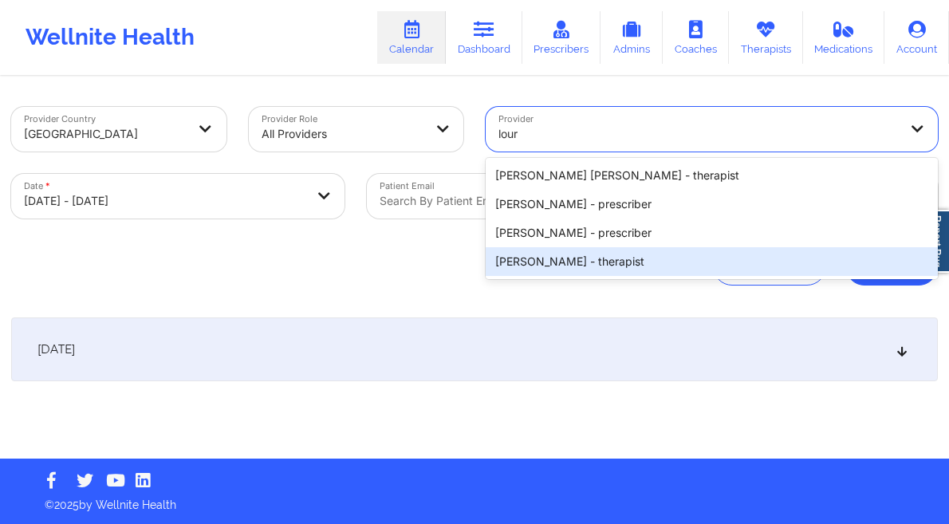
click at [649, 253] on div "Lourdes Joseph - therapist" at bounding box center [711, 261] width 452 height 29
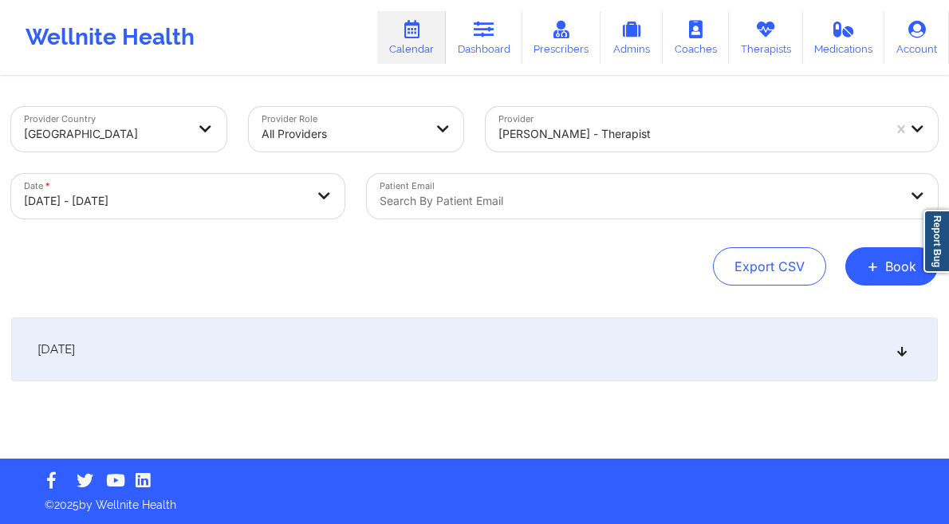
click at [564, 346] on div "October 16, 2025" at bounding box center [474, 349] width 926 height 64
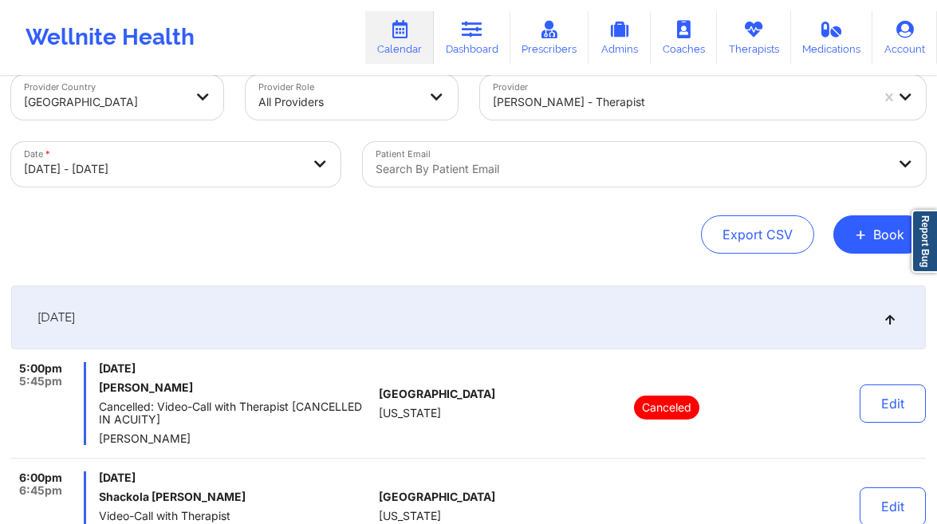
scroll to position [0, 0]
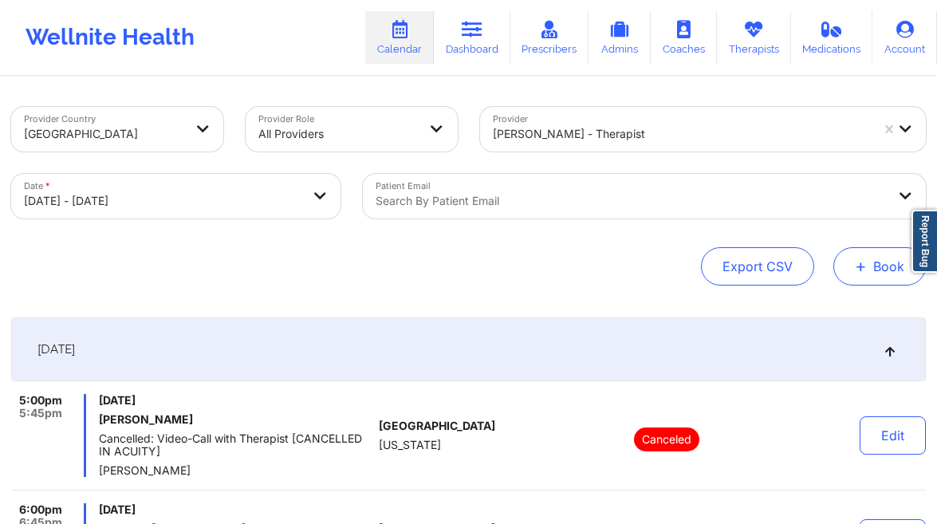
click at [840, 268] on button "+ Book" at bounding box center [879, 266] width 92 height 38
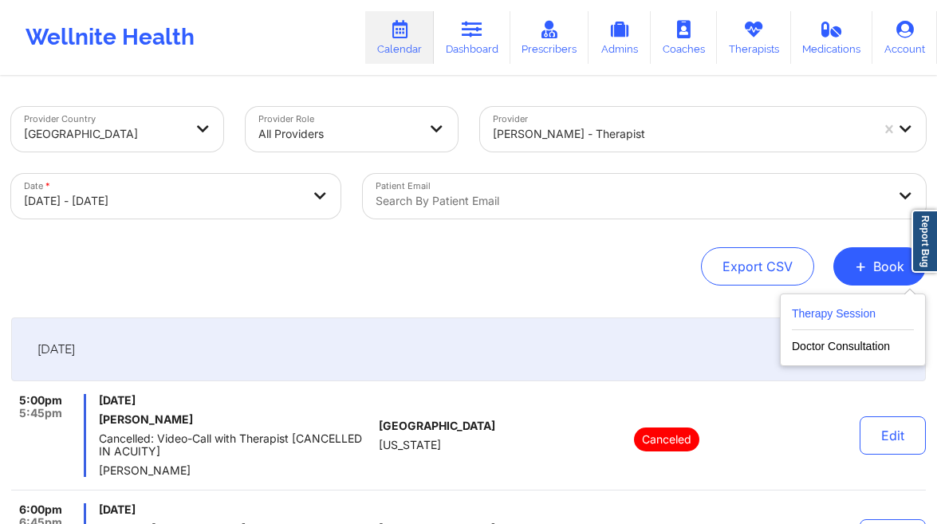
click at [804, 308] on button "Therapy Session" at bounding box center [853, 317] width 122 height 26
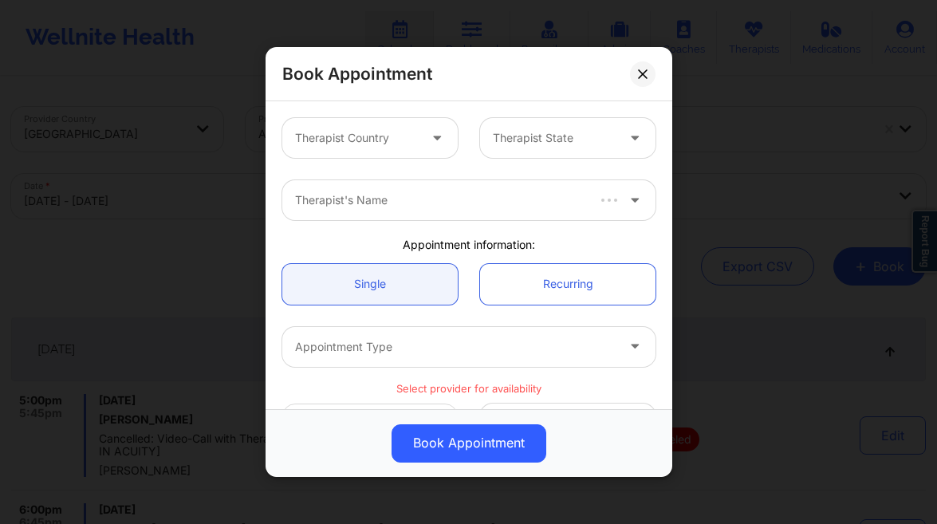
click at [384, 128] on div "Therapist Country" at bounding box center [350, 138] width 137 height 40
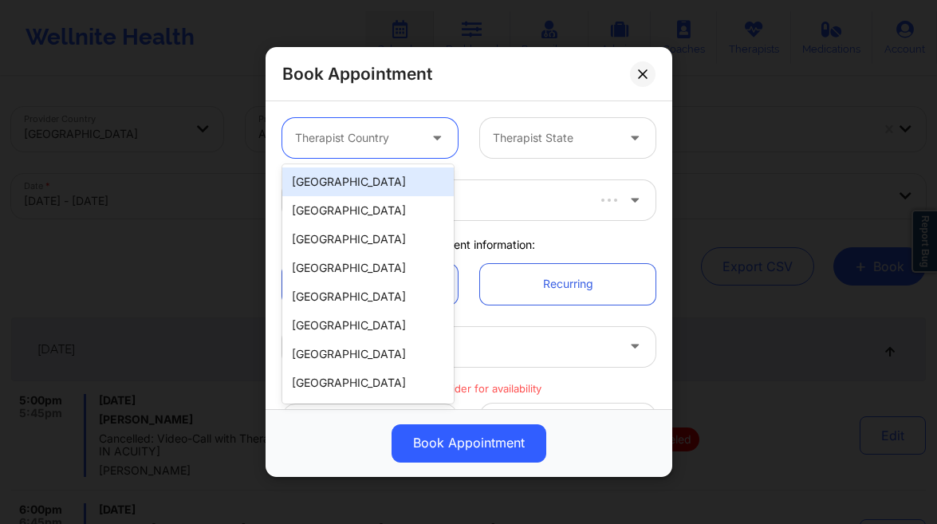
click at [339, 177] on div "[GEOGRAPHIC_DATA]" at bounding box center [367, 181] width 171 height 29
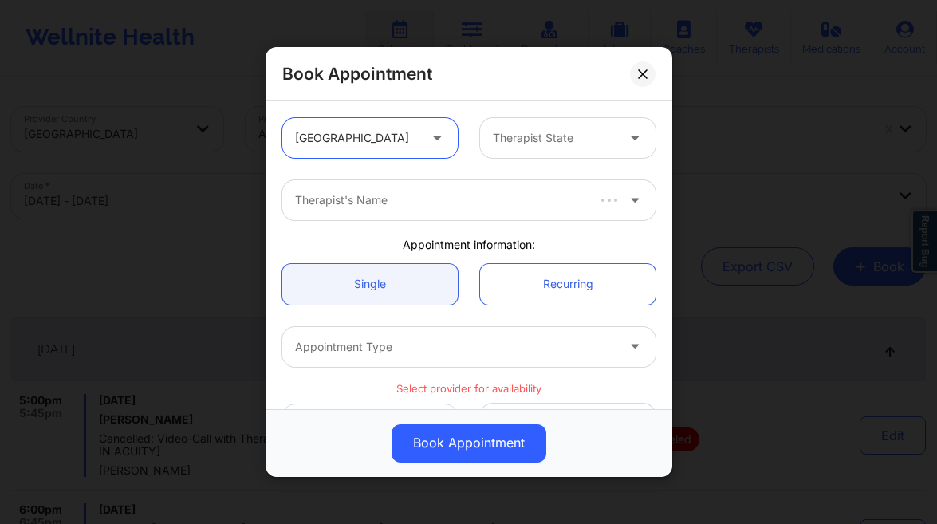
click at [500, 149] on div "Therapist State" at bounding box center [548, 138] width 137 height 40
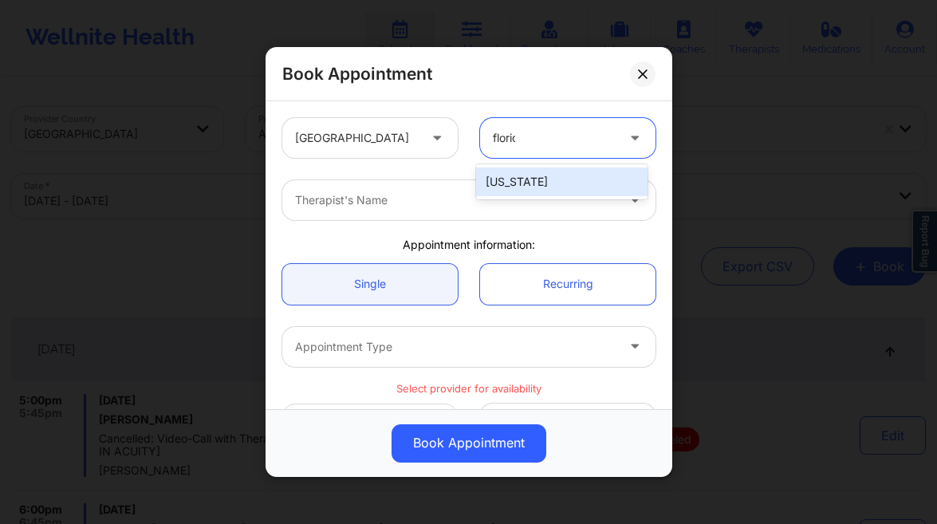
type input "florida"
click at [514, 192] on div "[US_STATE]" at bounding box center [561, 181] width 171 height 29
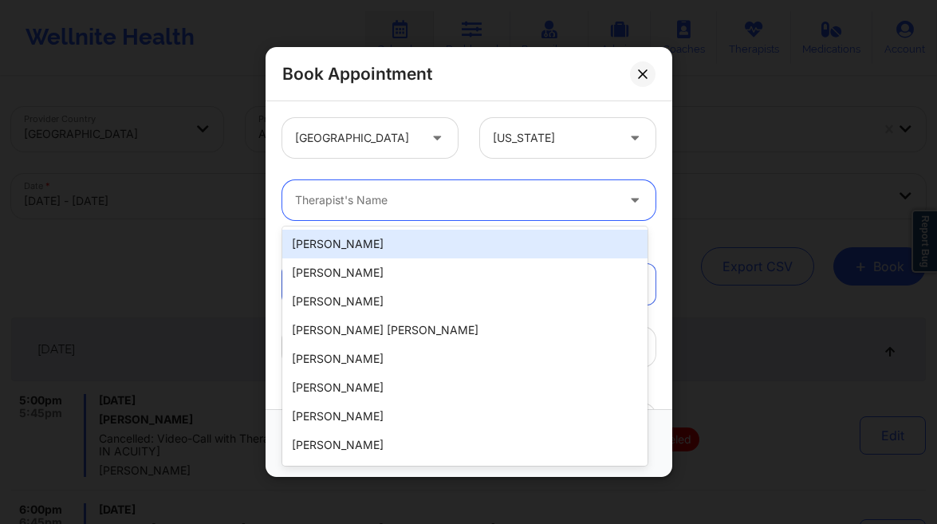
click at [497, 196] on div at bounding box center [455, 200] width 320 height 19
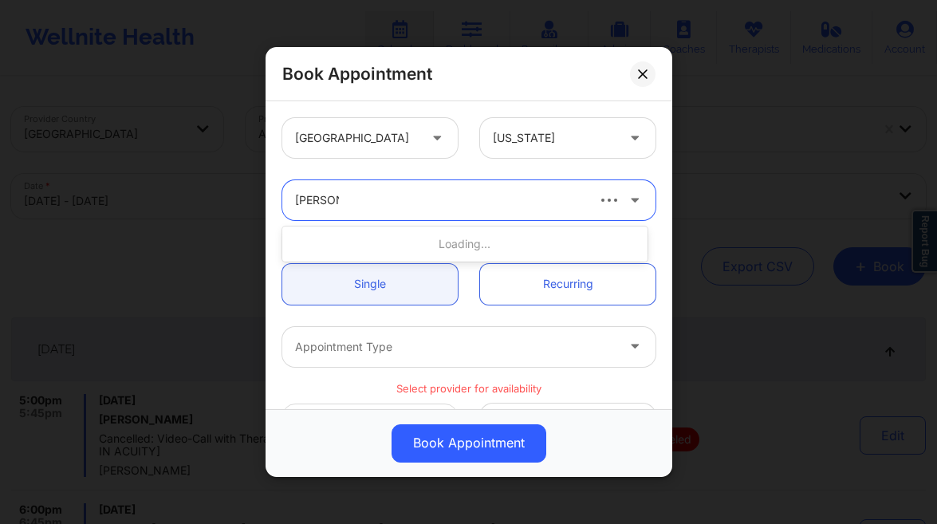
type input "lynda woo"
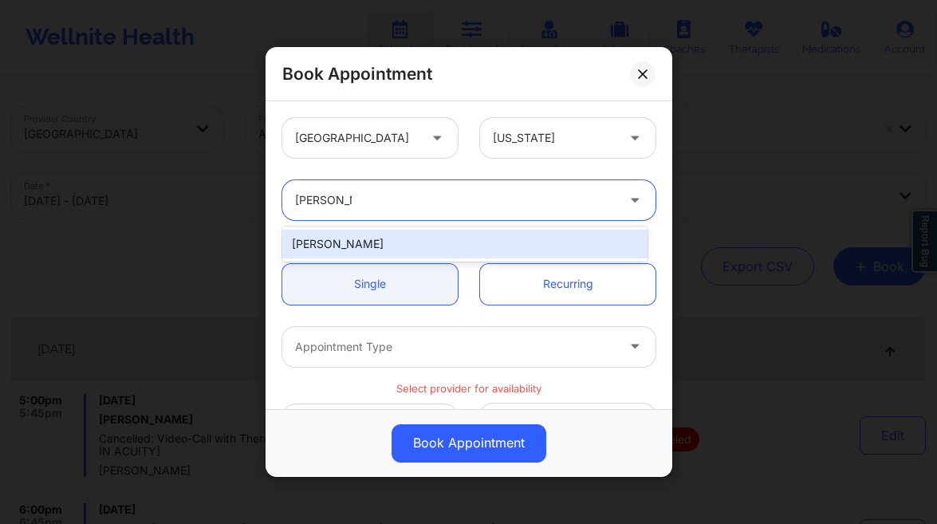
click at [483, 239] on div "[PERSON_NAME]" at bounding box center [464, 244] width 365 height 29
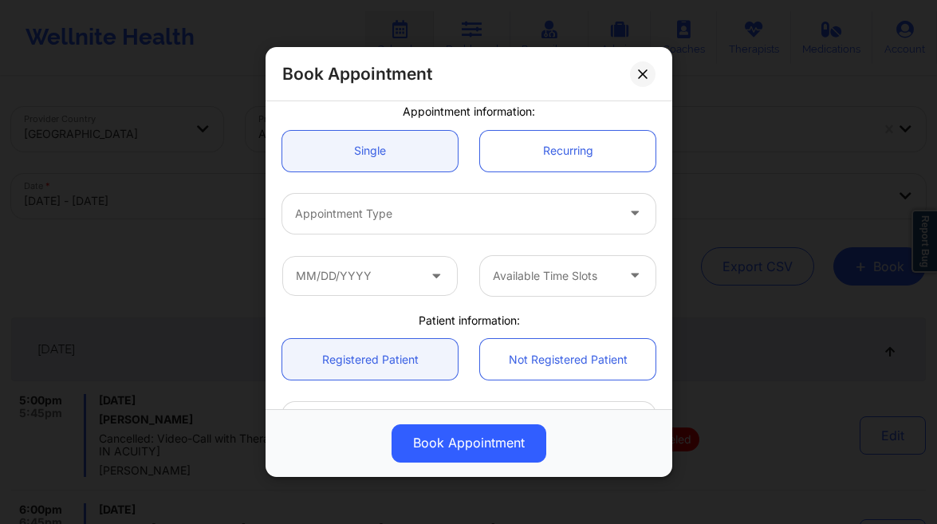
scroll to position [148, 0]
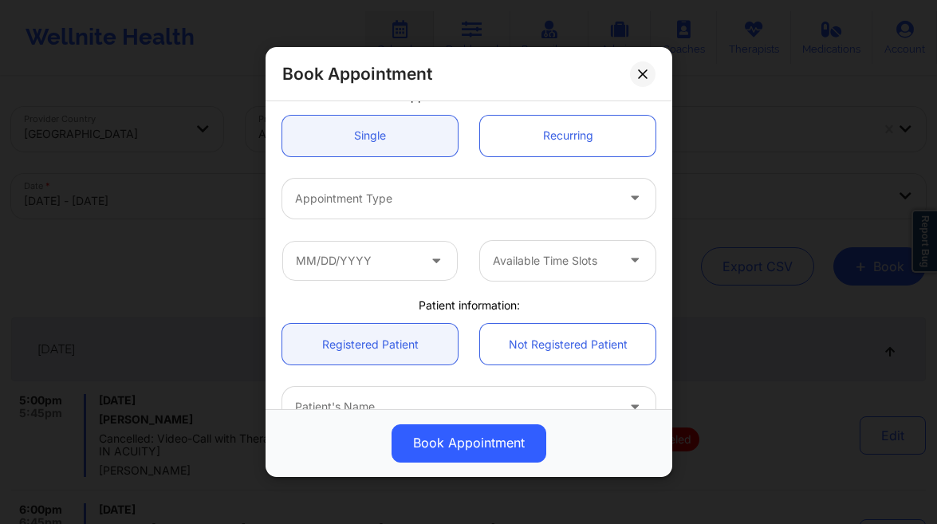
click at [399, 198] on div at bounding box center [455, 198] width 320 height 19
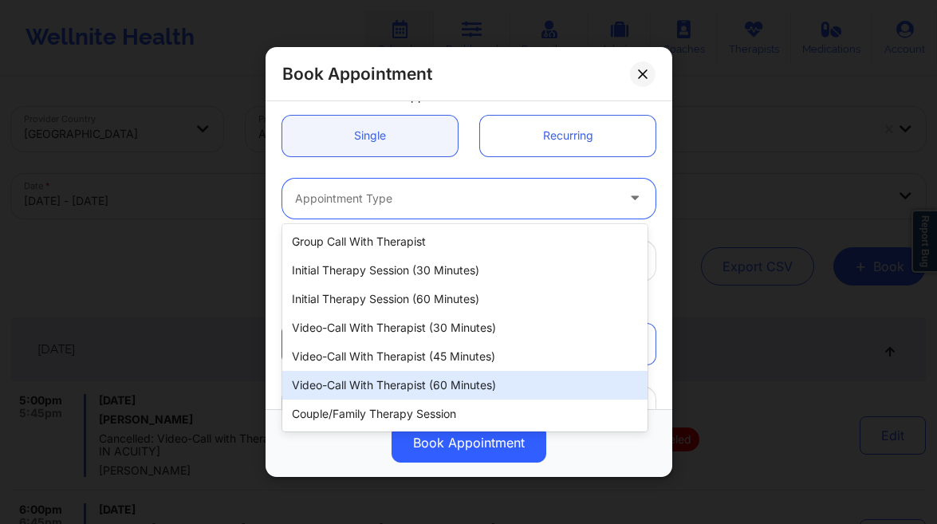
click at [442, 380] on div "Video-Call with Therapist (60 minutes)" at bounding box center [464, 385] width 365 height 29
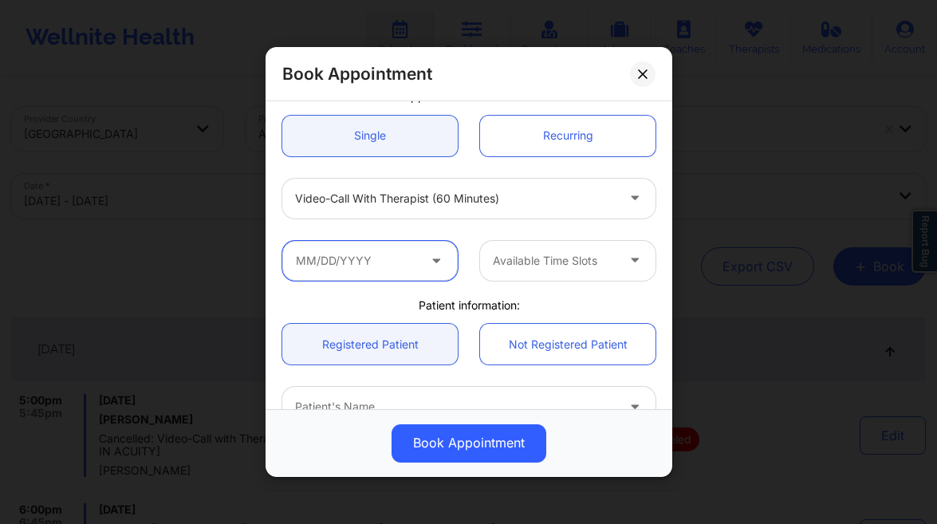
click at [309, 250] on input "text" at bounding box center [369, 261] width 175 height 40
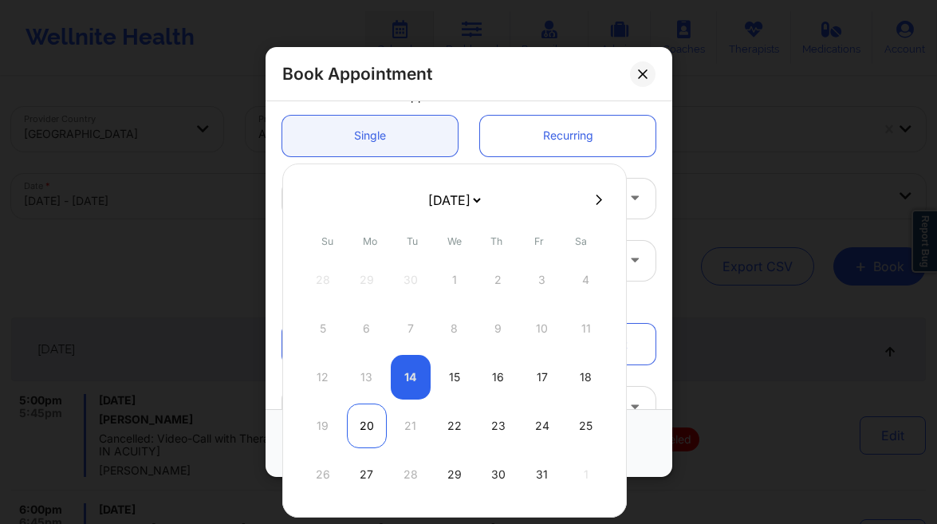
click at [371, 429] on div "20" at bounding box center [367, 425] width 40 height 45
type input "10/20/2025"
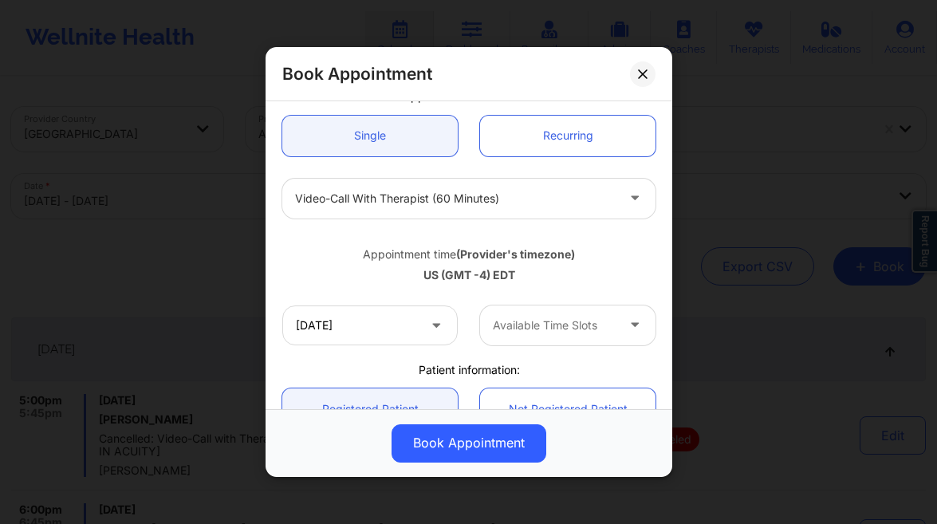
click at [532, 337] on div "Available Time Slots" at bounding box center [548, 325] width 137 height 40
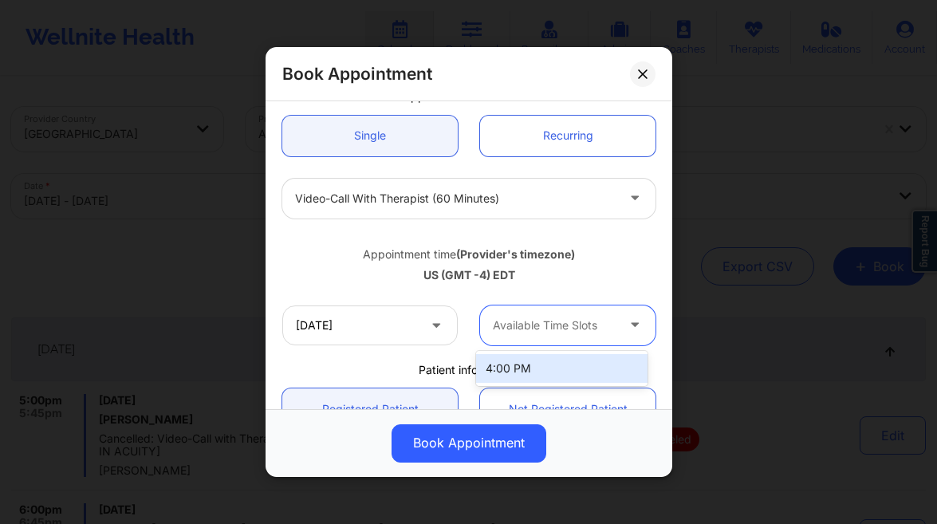
click at [528, 360] on div "4:00 PM" at bounding box center [561, 368] width 171 height 29
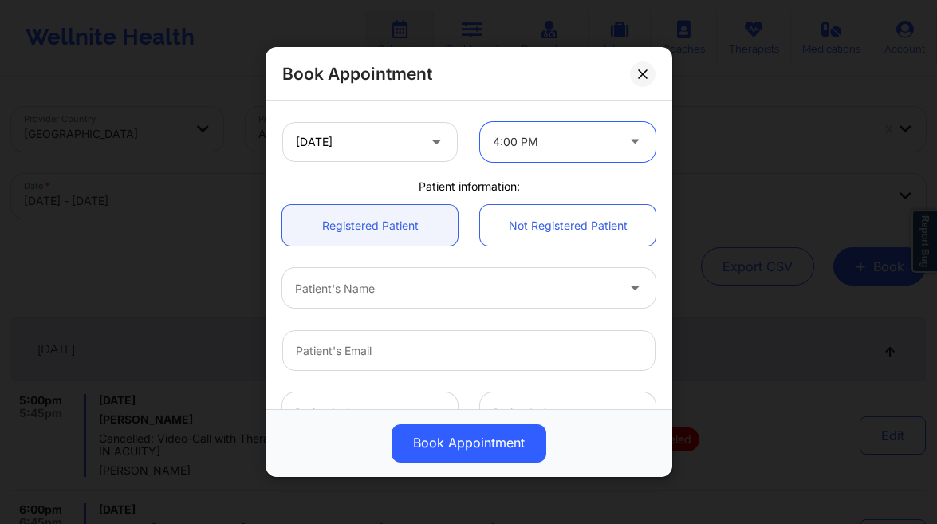
scroll to position [349, 0]
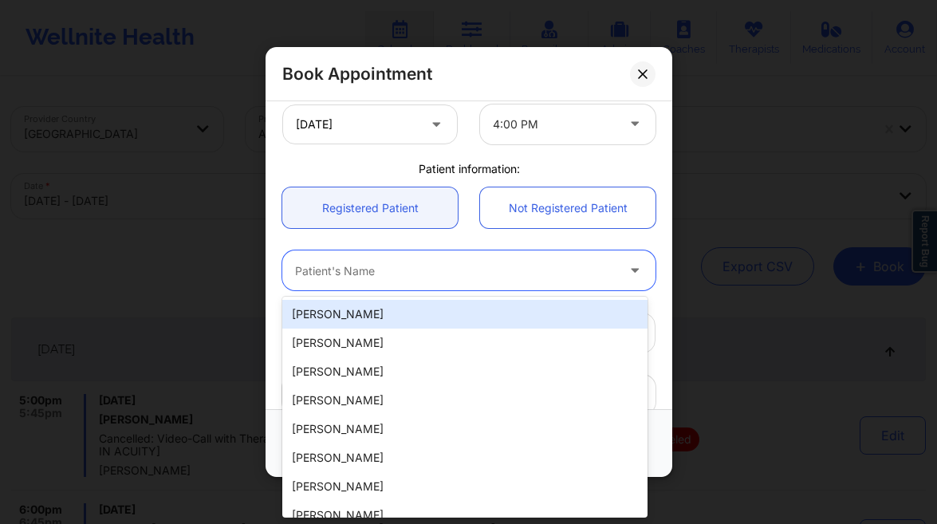
click at [386, 260] on div "Patient's Name" at bounding box center [449, 271] width 335 height 40
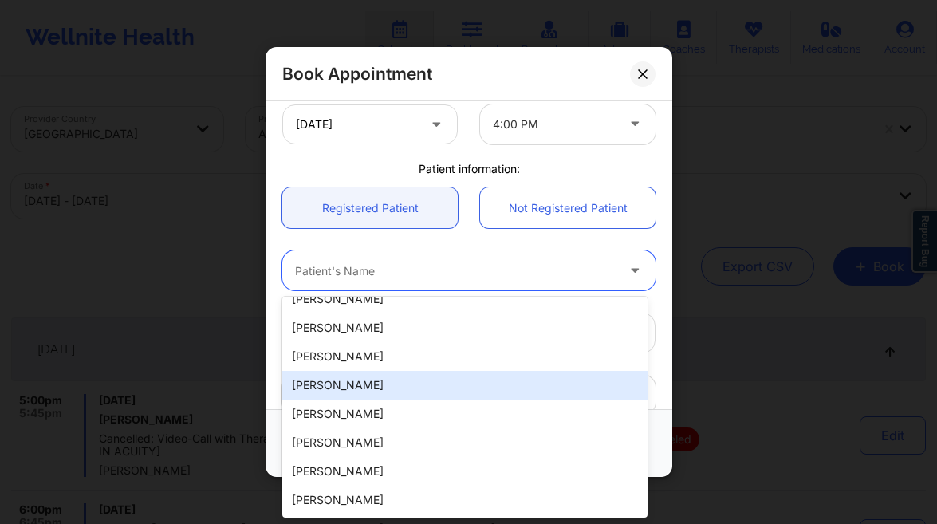
scroll to position [15, 0]
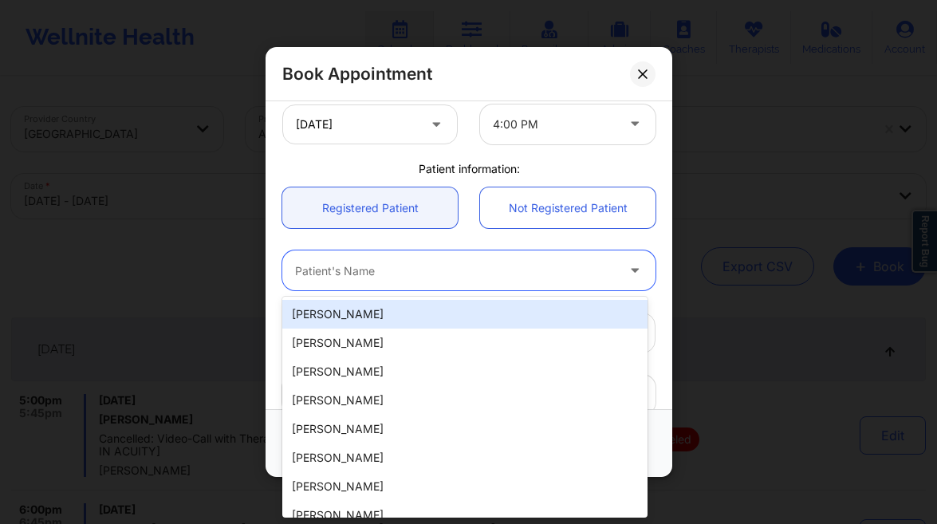
click at [338, 281] on div "Patient's Name" at bounding box center [449, 271] width 335 height 40
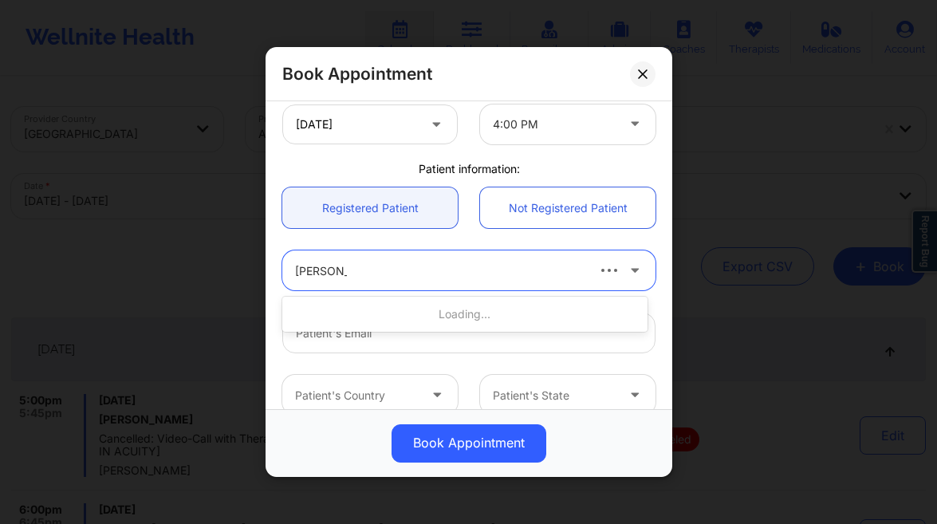
type input "[PERSON_NAME] me"
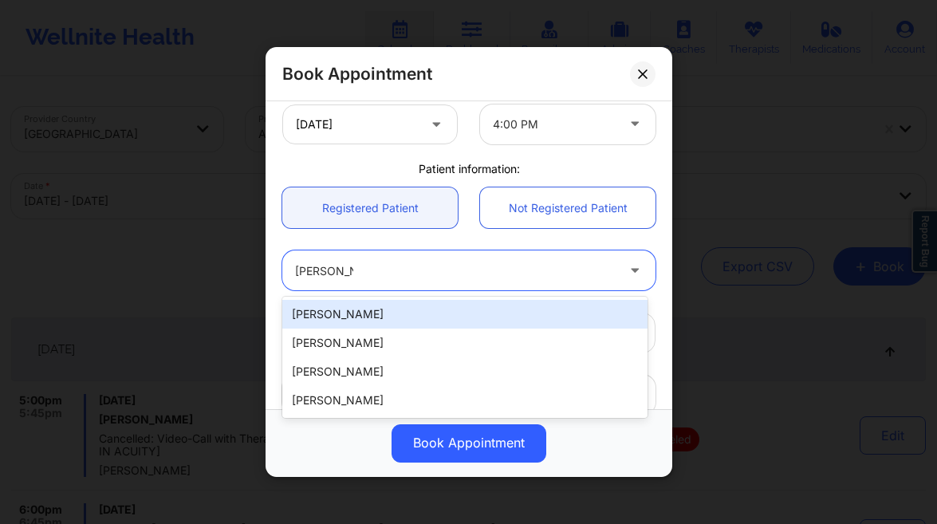
click at [369, 309] on div "[PERSON_NAME]" at bounding box center [464, 314] width 365 height 29
type input "[EMAIL_ADDRESS][DOMAIN_NAME]"
type input "[PHONE_NUMBER]"
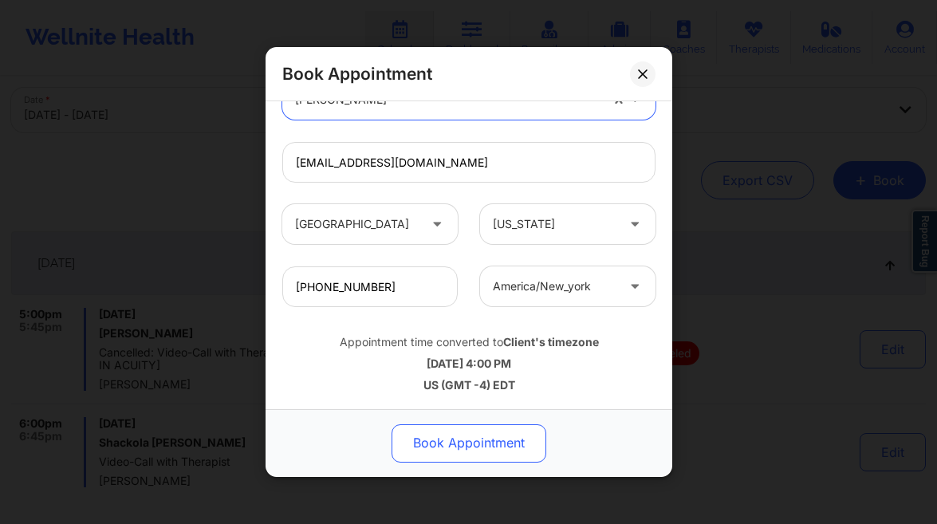
scroll to position [182, 0]
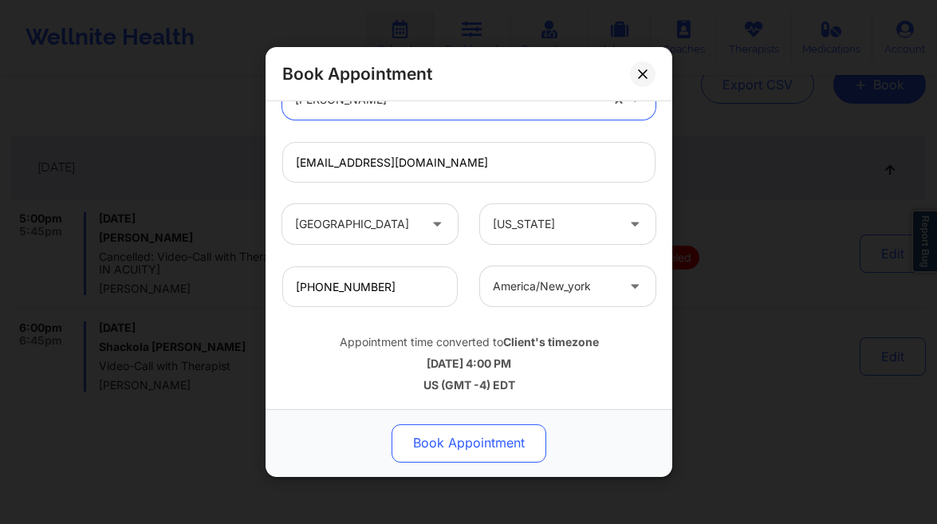
click at [470, 452] on button "Book Appointment" at bounding box center [468, 443] width 155 height 38
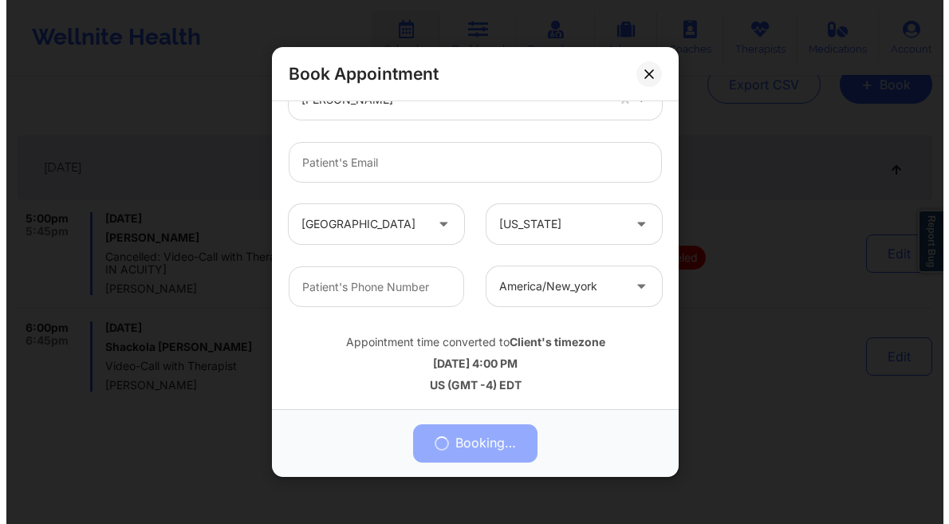
scroll to position [0, 0]
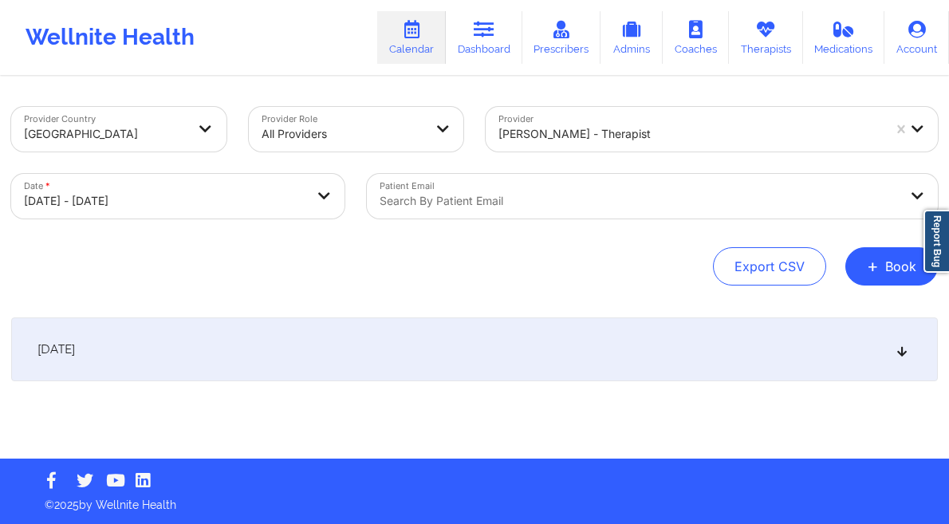
drag, startPoint x: 877, startPoint y: 268, endPoint x: 854, endPoint y: 289, distance: 31.6
click at [877, 268] on span "+" at bounding box center [872, 265] width 12 height 9
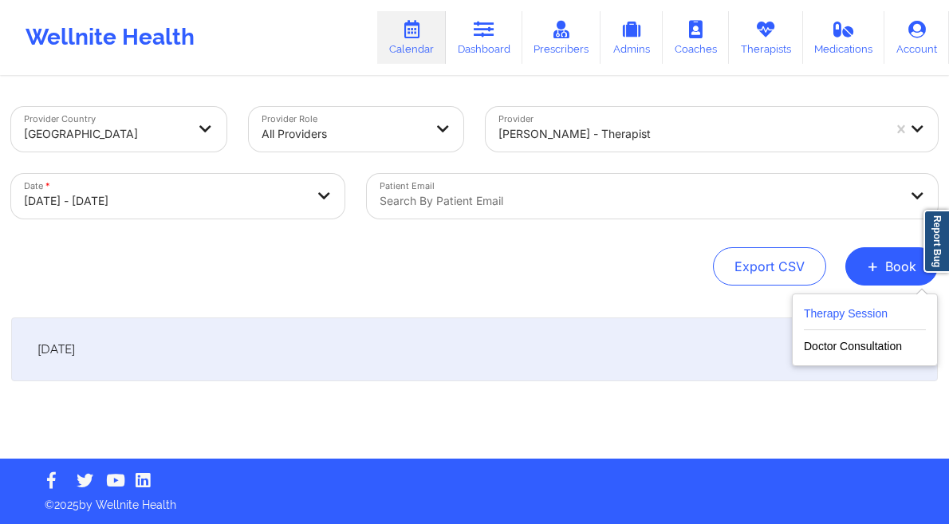
click at [830, 311] on button "Therapy Session" at bounding box center [865, 317] width 122 height 26
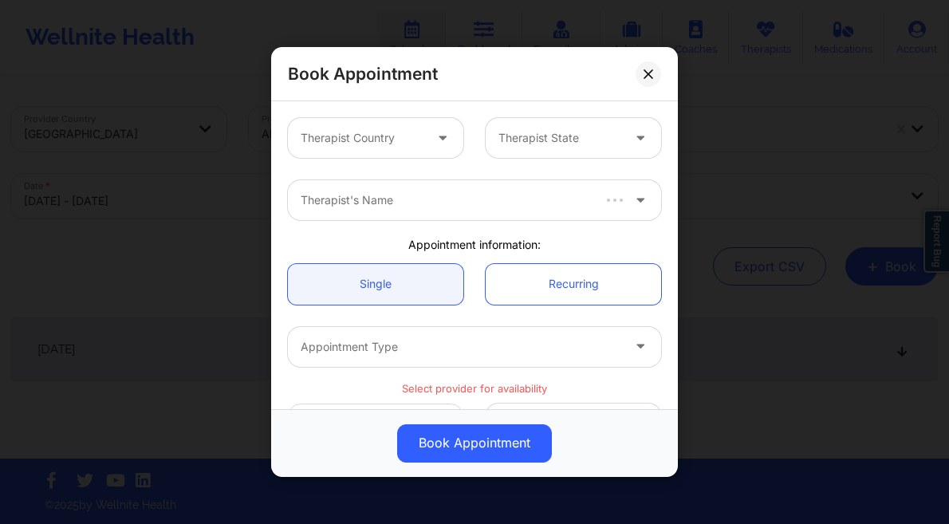
click at [340, 136] on div "Therapist Country Therapist State" at bounding box center [474, 138] width 395 height 62
click at [340, 136] on div at bounding box center [362, 137] width 123 height 19
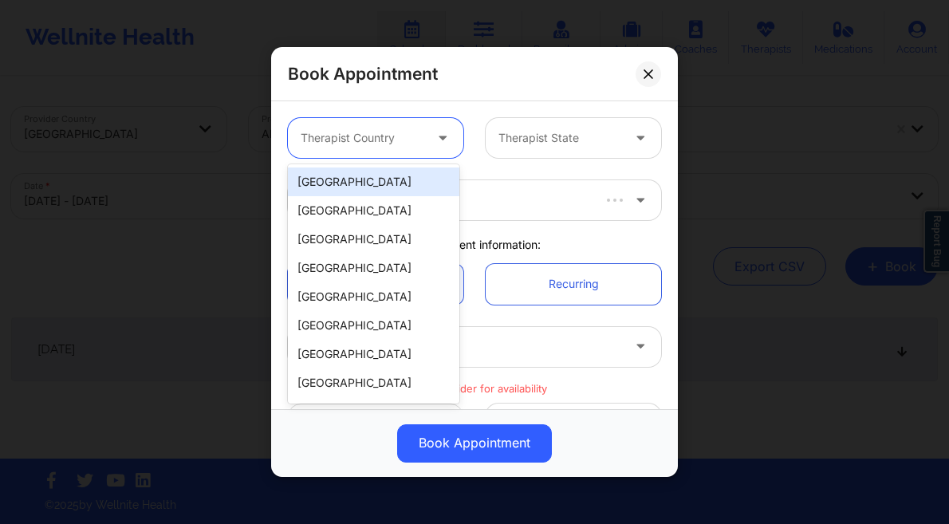
click at [392, 185] on div "[GEOGRAPHIC_DATA]" at bounding box center [373, 181] width 171 height 29
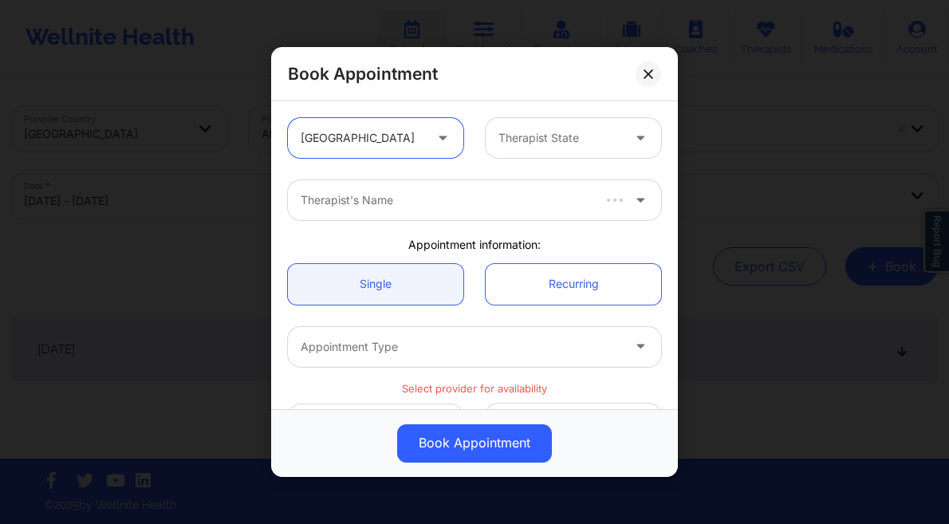
click at [534, 150] on div "Therapist State" at bounding box center [553, 138] width 137 height 40
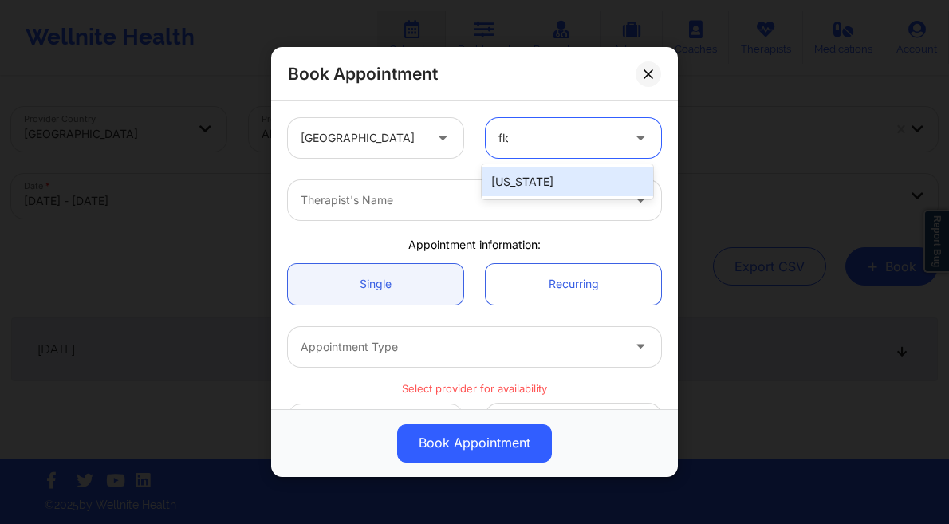
type input "flor"
click at [543, 182] on div "[US_STATE]" at bounding box center [566, 181] width 171 height 29
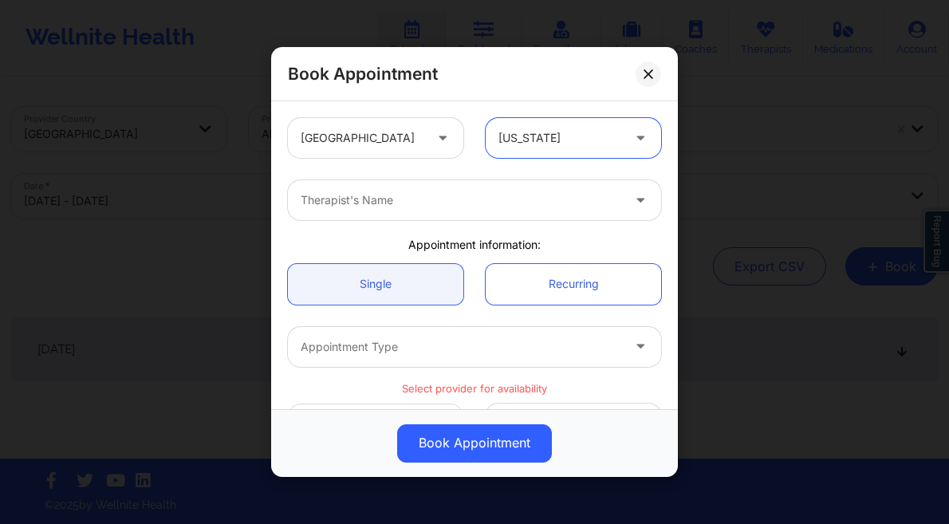
click at [462, 214] on div "Therapist's Name" at bounding box center [455, 200] width 335 height 40
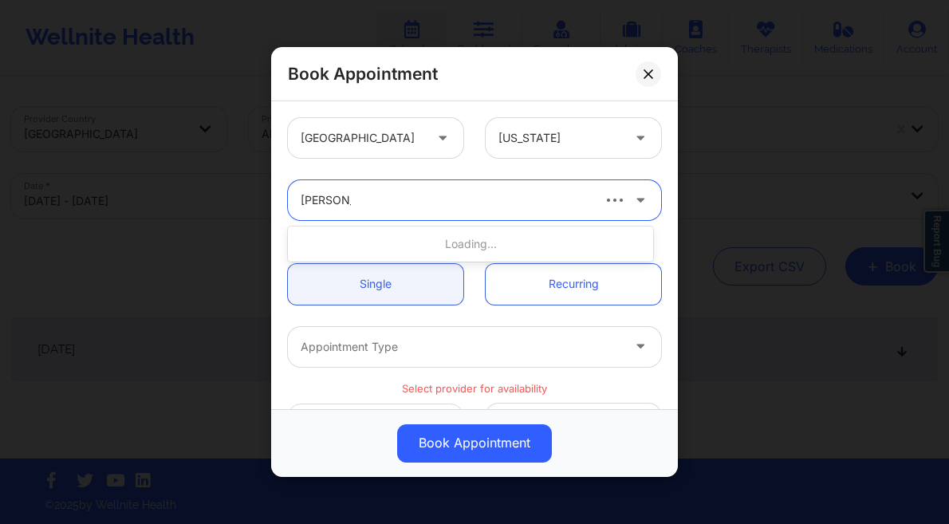
type input "lynda wood"
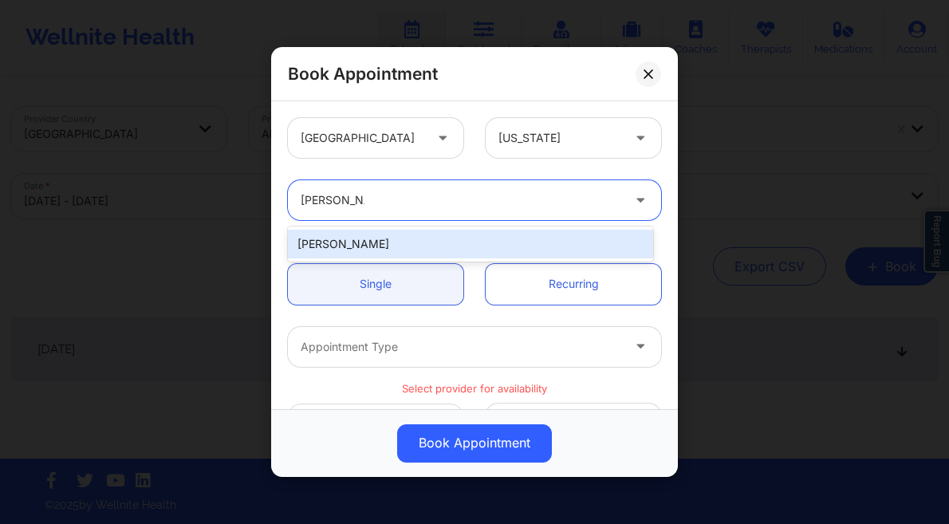
click at [462, 245] on div "[PERSON_NAME]" at bounding box center [470, 244] width 365 height 29
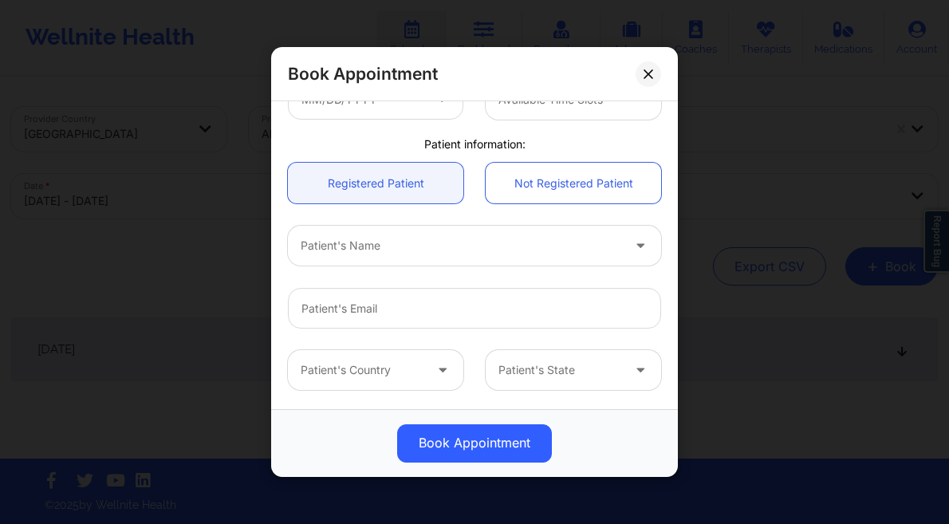
scroll to position [226, 0]
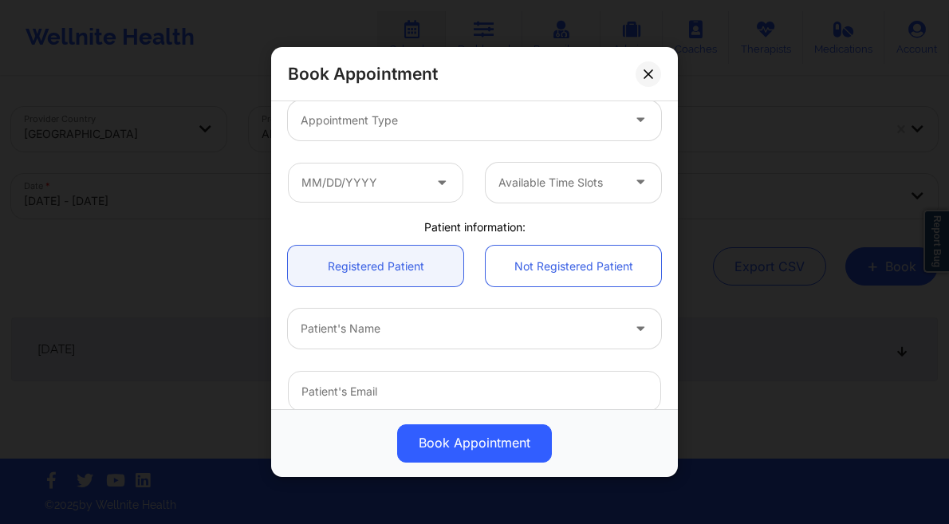
click at [398, 119] on div at bounding box center [461, 120] width 320 height 19
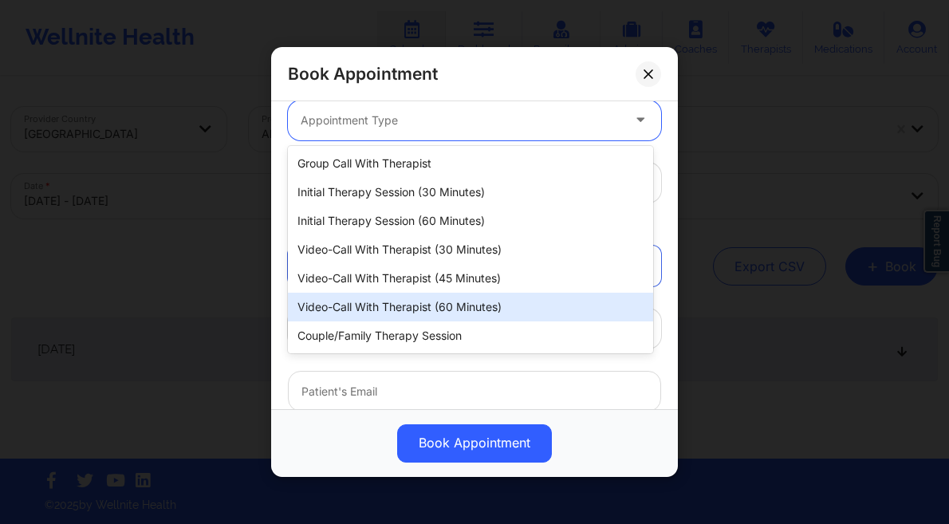
click at [468, 301] on div "Video-Call with Therapist (60 minutes)" at bounding box center [470, 307] width 365 height 29
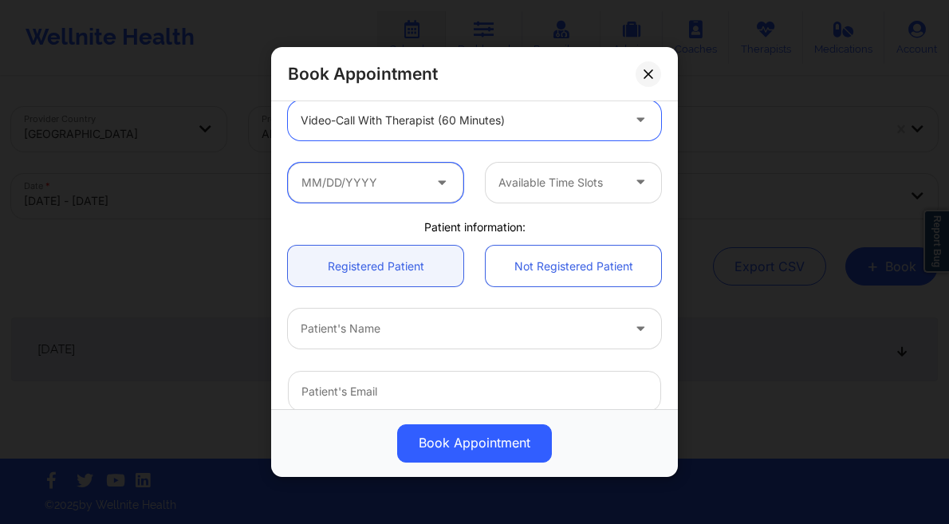
click at [385, 191] on input "text" at bounding box center [375, 183] width 175 height 40
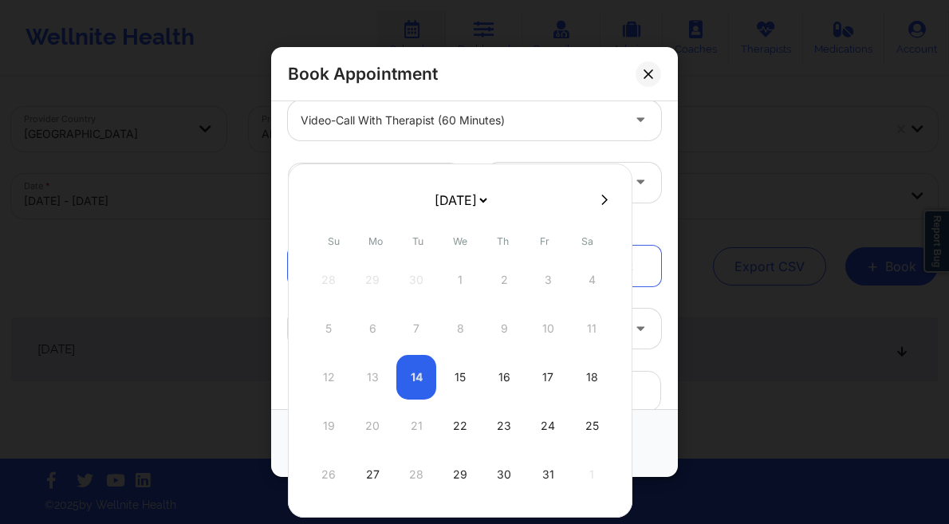
click at [380, 481] on div "27" at bounding box center [372, 474] width 40 height 45
type input "10/27/2025"
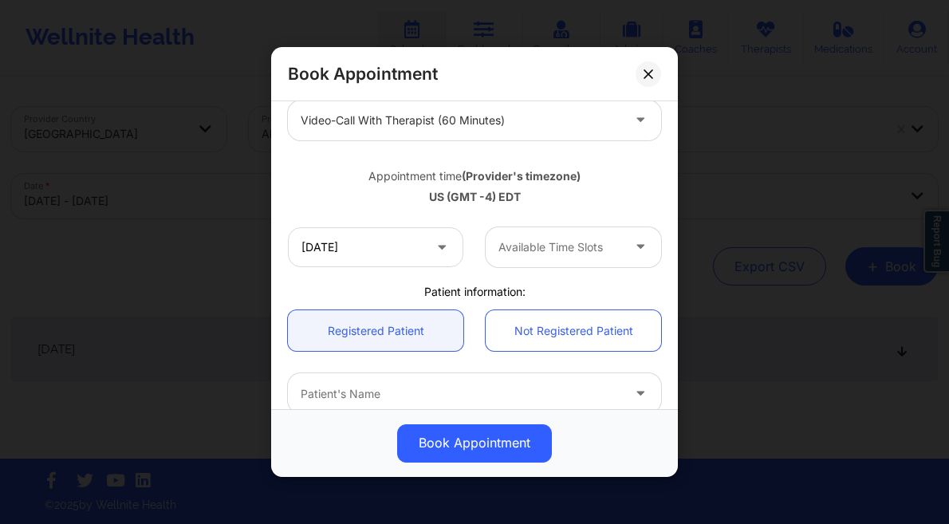
click at [584, 241] on div at bounding box center [559, 247] width 123 height 19
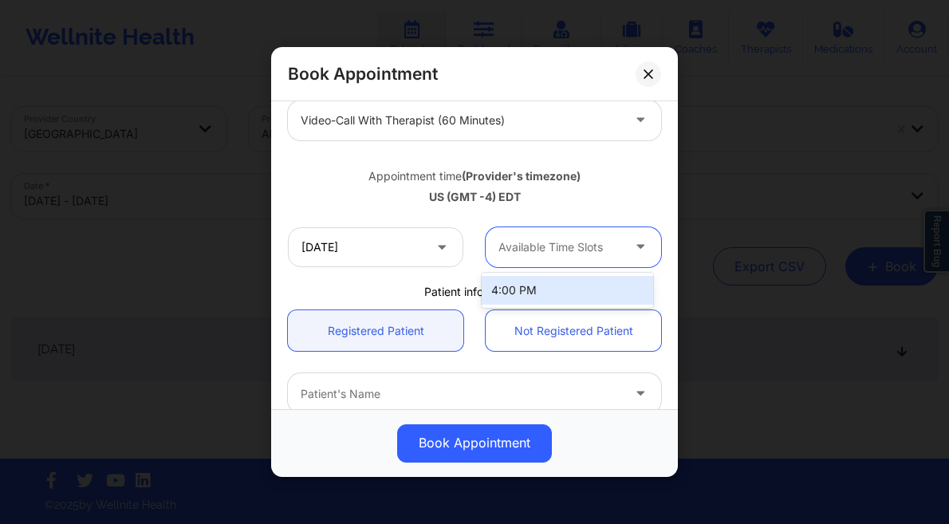
click at [560, 289] on div "4:00 PM" at bounding box center [566, 290] width 171 height 29
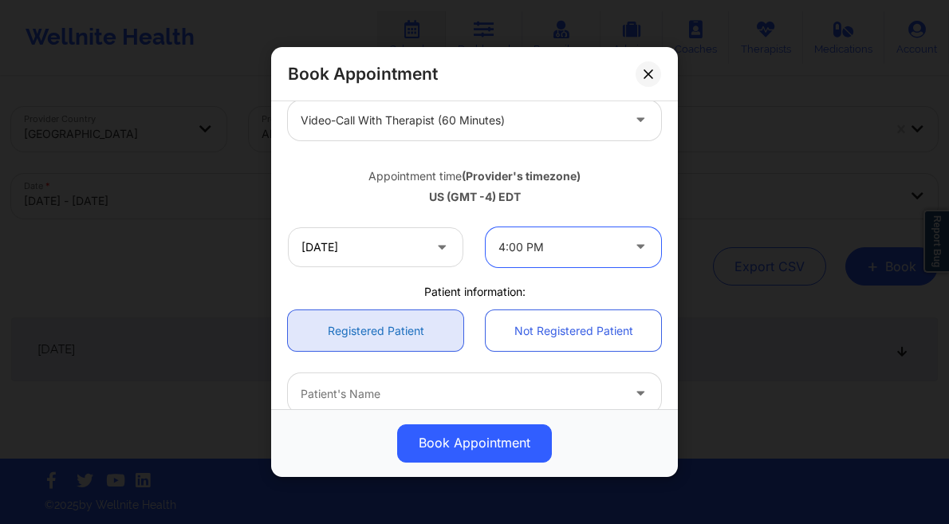
scroll to position [257, 0]
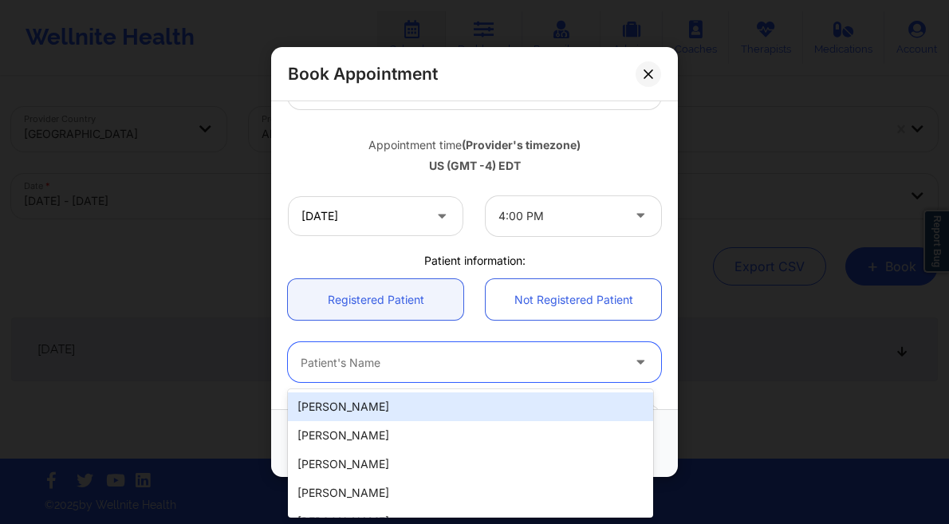
click at [383, 351] on div "Patient's Name" at bounding box center [455, 363] width 335 height 40
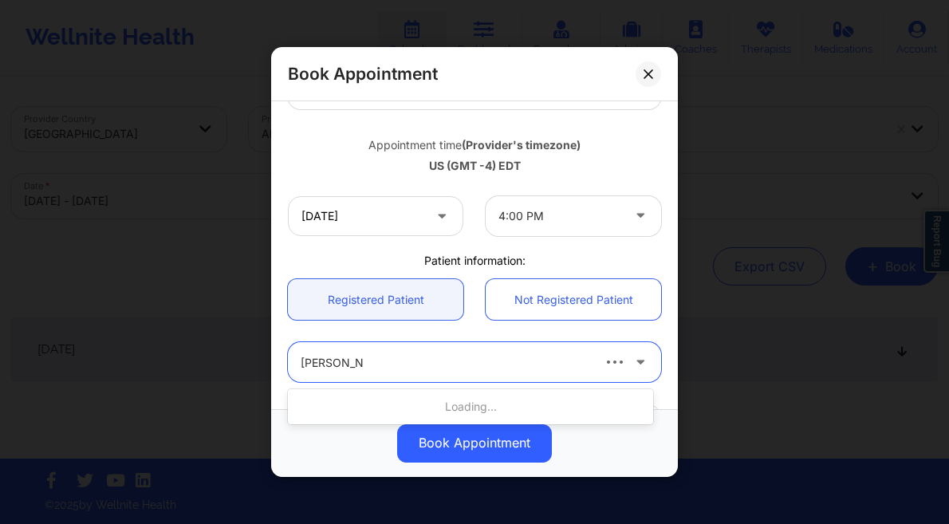
type input "megan merr"
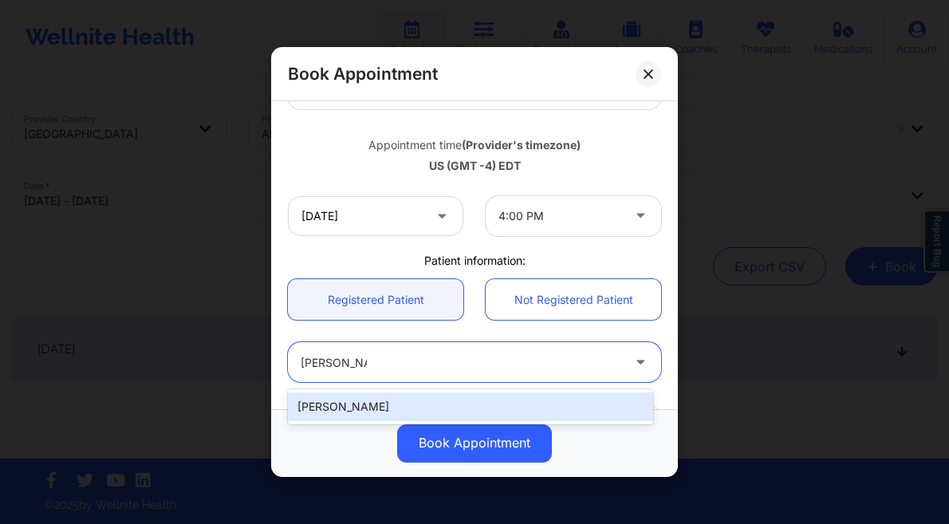
click at [387, 399] on div "[PERSON_NAME]" at bounding box center [470, 406] width 365 height 29
type input "[EMAIL_ADDRESS][DOMAIN_NAME]"
type input "[PHONE_NUMBER]"
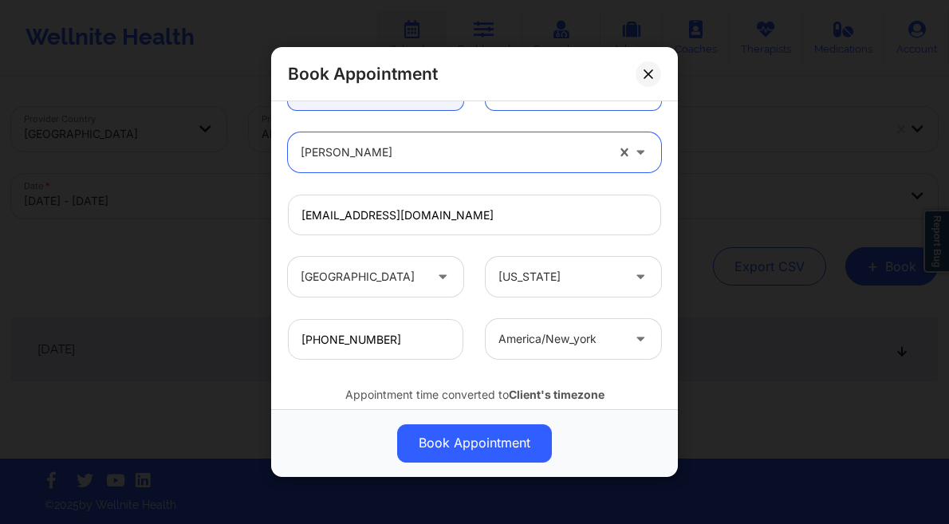
scroll to position [520, 0]
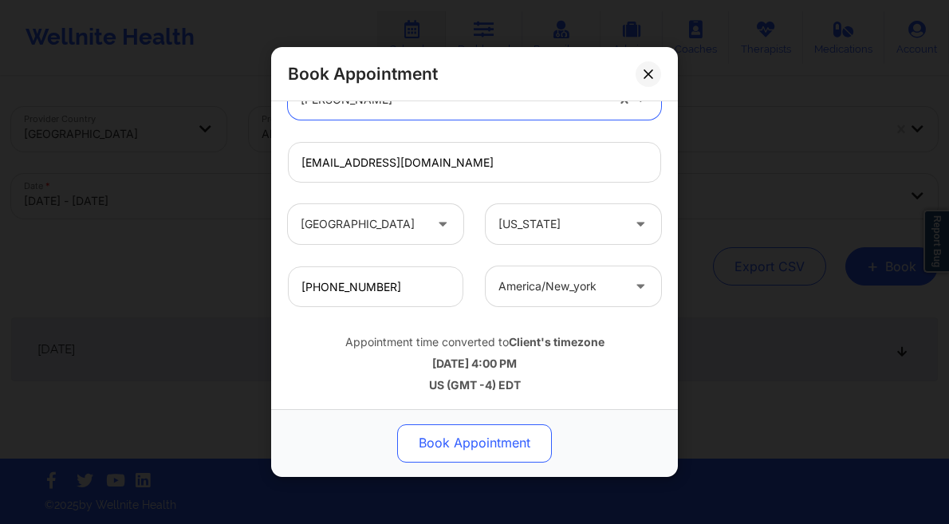
click at [465, 438] on button "Book Appointment" at bounding box center [474, 443] width 155 height 38
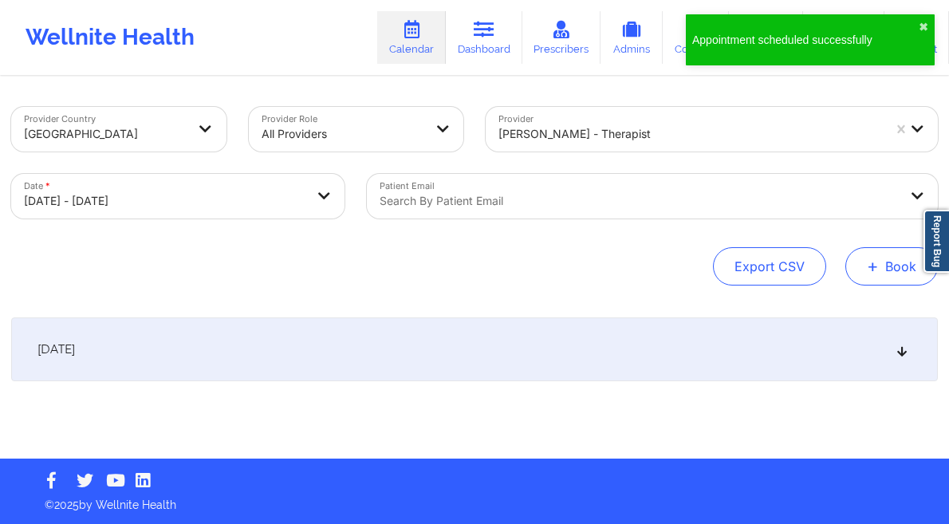
click at [903, 260] on button "+ Book" at bounding box center [891, 266] width 92 height 38
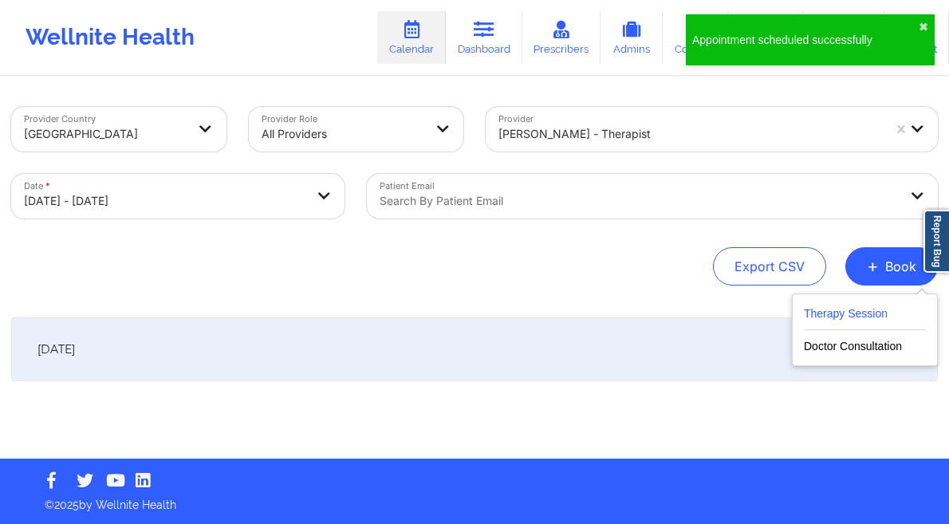
click at [836, 310] on button "Therapy Session" at bounding box center [865, 317] width 122 height 26
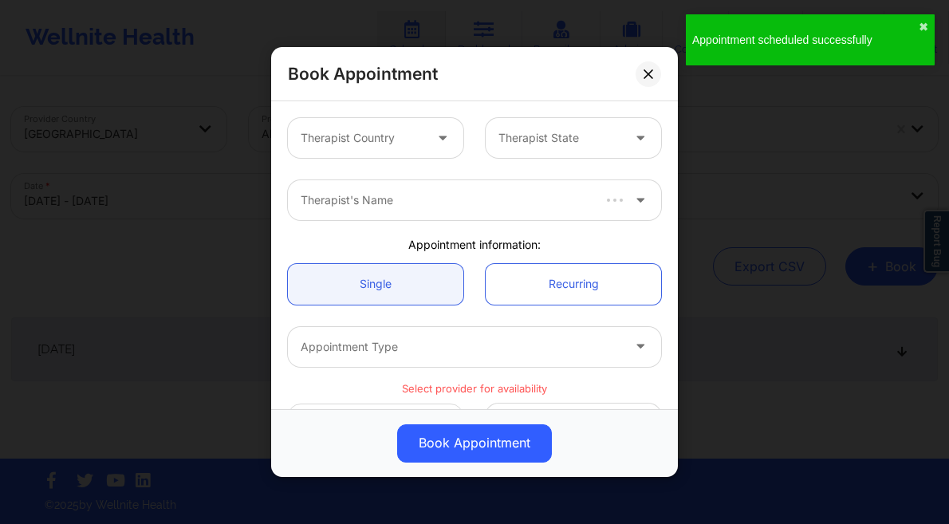
click at [373, 137] on div at bounding box center [362, 137] width 123 height 19
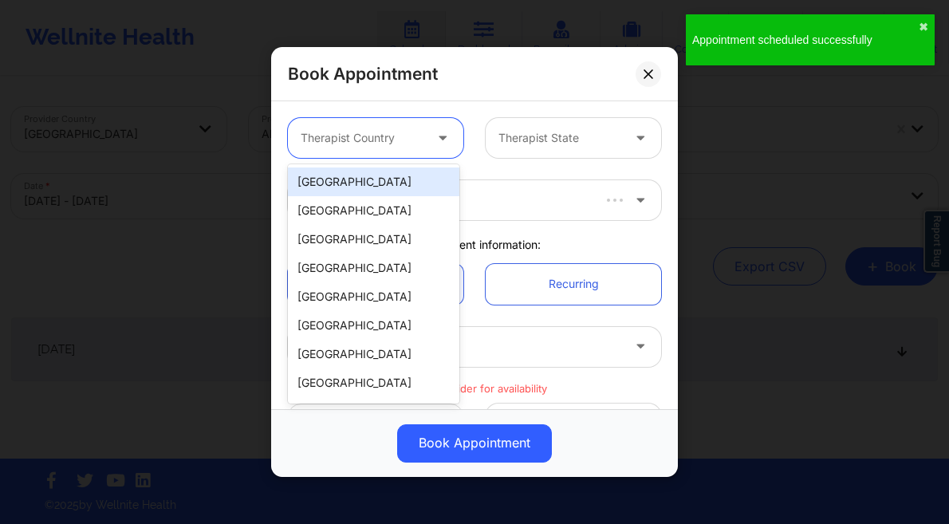
drag, startPoint x: 356, startPoint y: 169, endPoint x: 367, endPoint y: 171, distance: 10.5
click at [356, 169] on div "[GEOGRAPHIC_DATA]" at bounding box center [373, 181] width 171 height 29
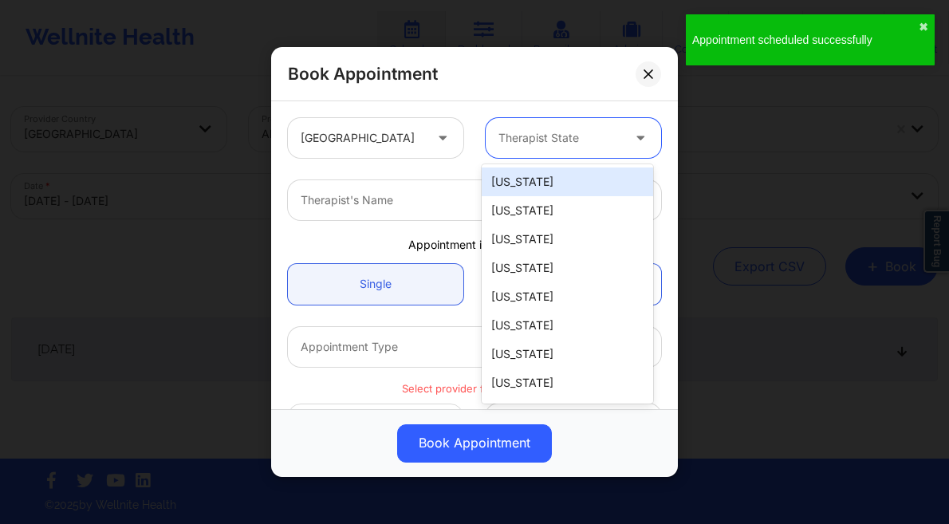
click at [511, 143] on div at bounding box center [559, 137] width 123 height 19
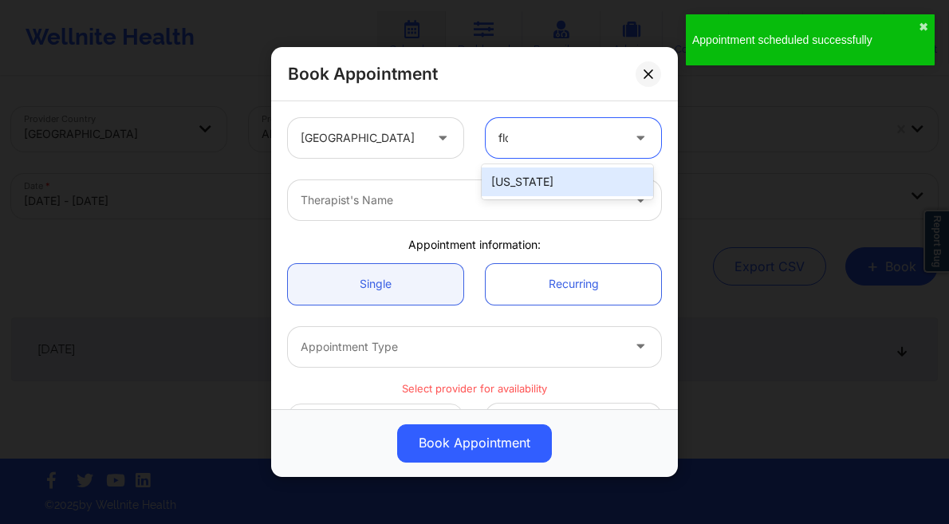
type input "flor"
click at [522, 174] on div "[US_STATE]" at bounding box center [566, 181] width 171 height 29
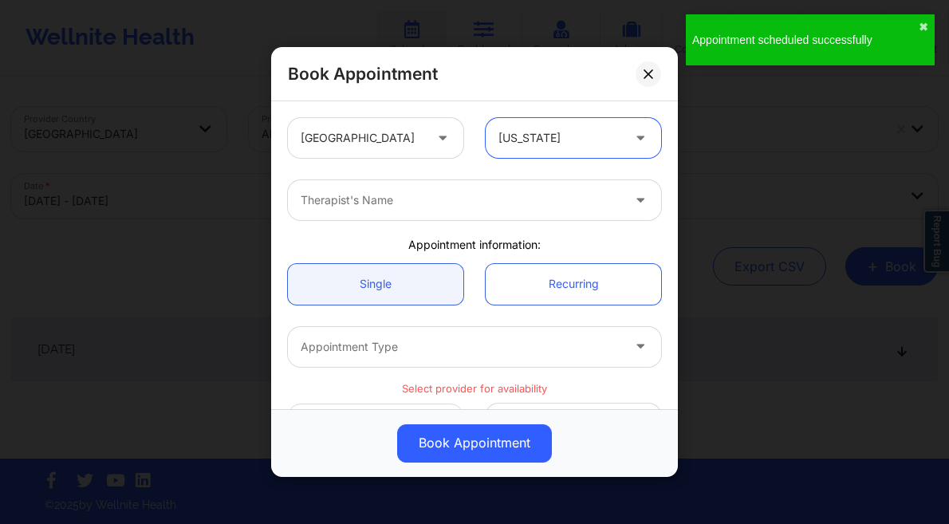
click at [466, 198] on div at bounding box center [461, 200] width 320 height 19
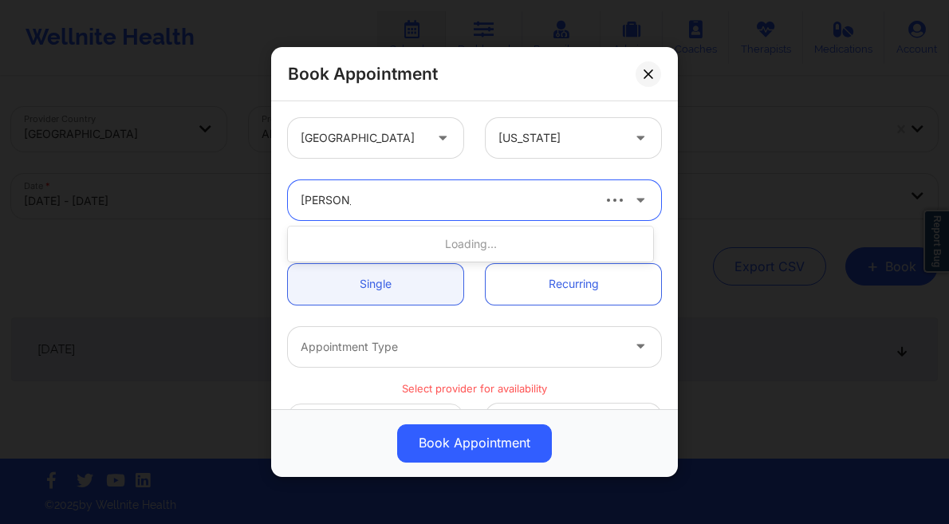
type input "lynda woo"
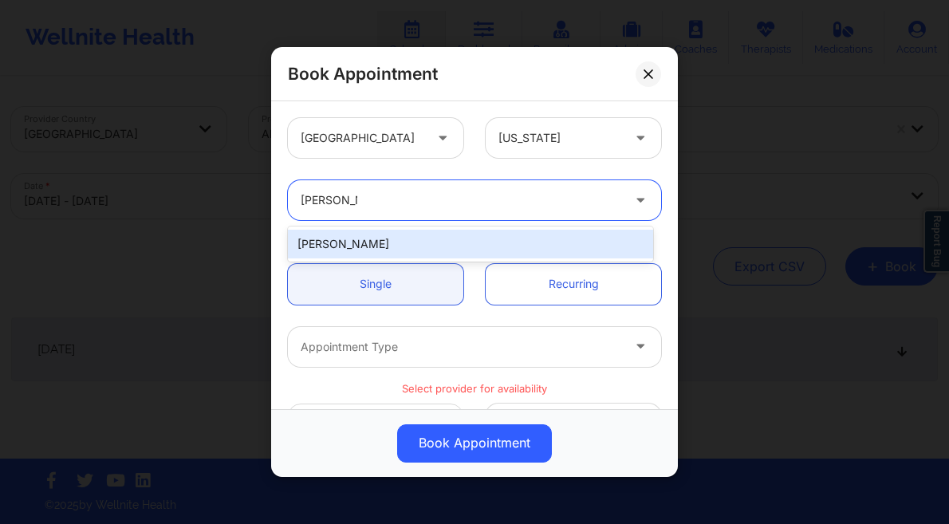
click at [458, 246] on div "[PERSON_NAME]" at bounding box center [470, 244] width 365 height 29
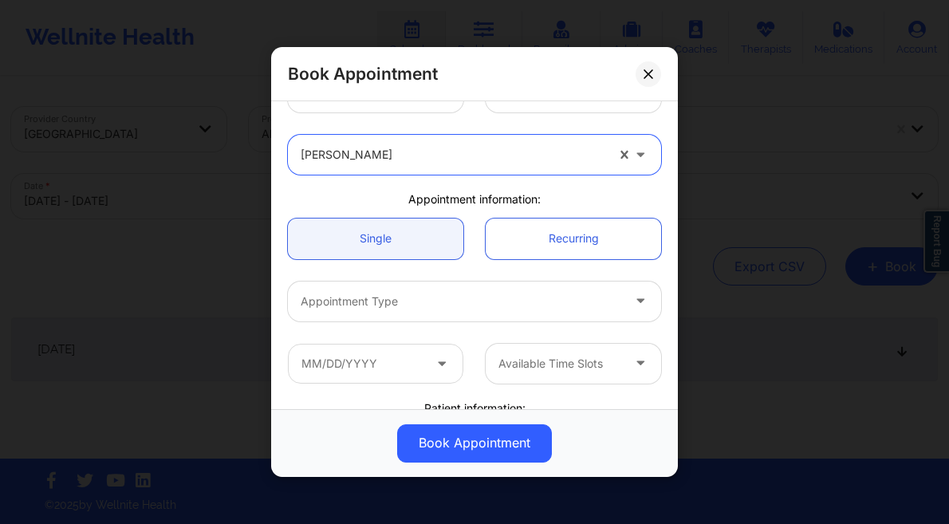
scroll to position [136, 0]
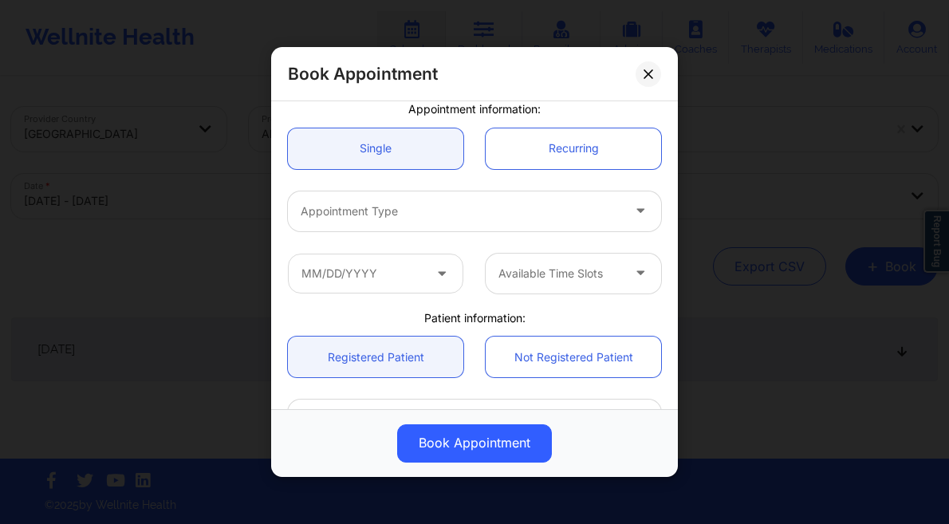
click at [434, 183] on div "Appointment Type" at bounding box center [474, 211] width 395 height 62
click at [441, 212] on div at bounding box center [461, 211] width 320 height 19
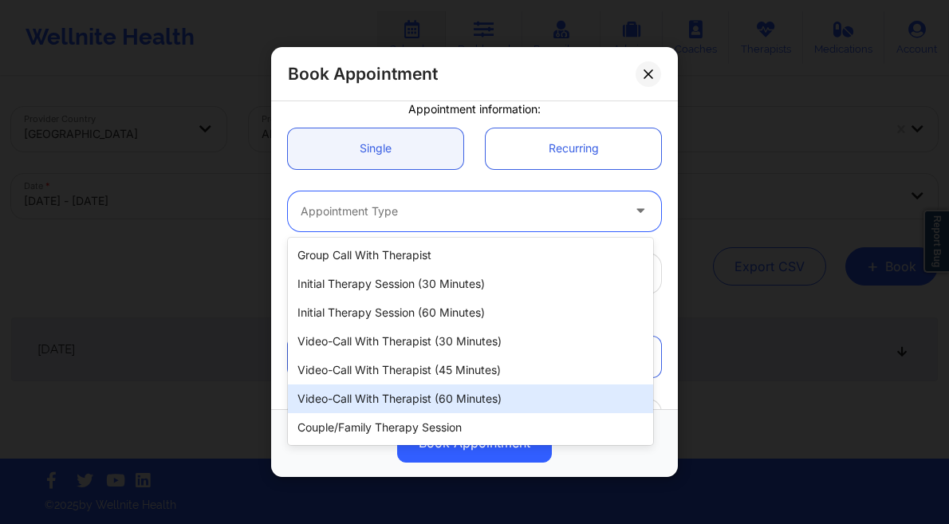
drag, startPoint x: 490, startPoint y: 403, endPoint x: 500, endPoint y: 391, distance: 15.3
click at [490, 403] on div "Video-Call with Therapist (60 minutes)" at bounding box center [470, 398] width 365 height 29
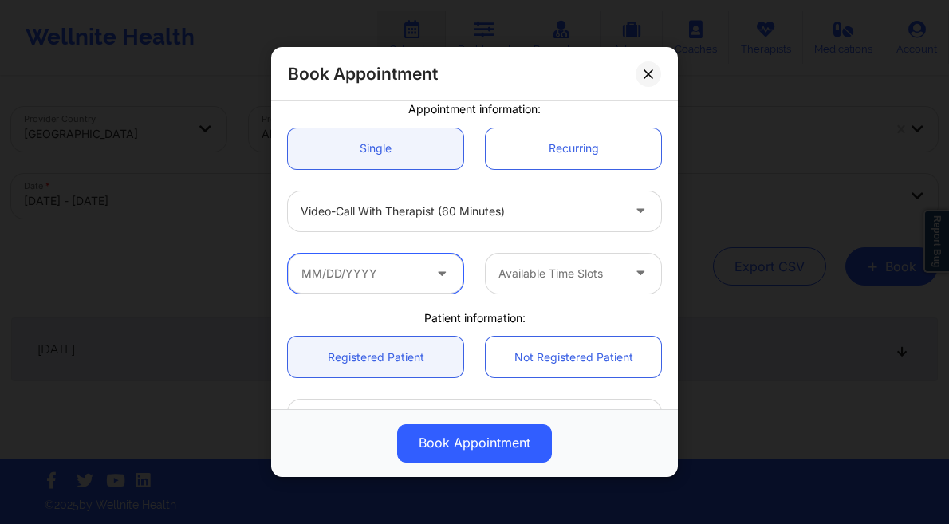
click at [416, 258] on input "text" at bounding box center [375, 273] width 175 height 40
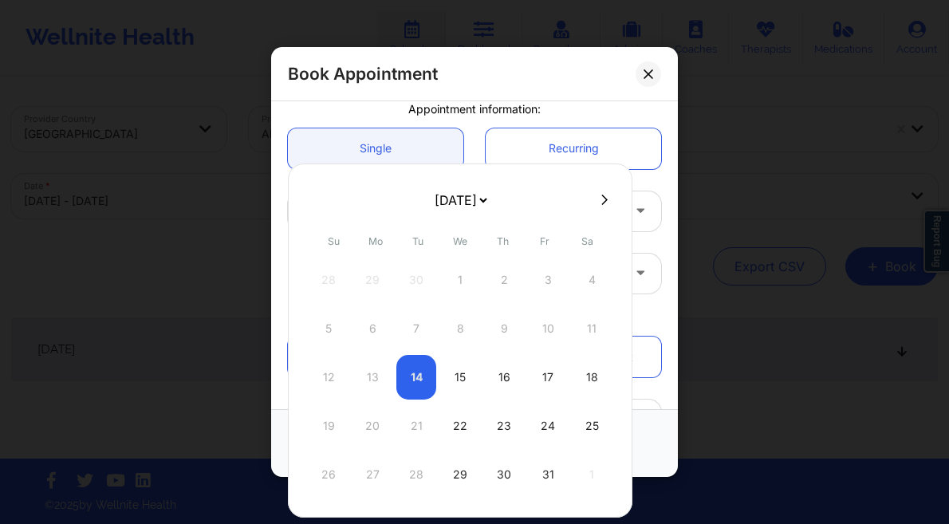
click at [603, 196] on icon at bounding box center [604, 200] width 6 height 12
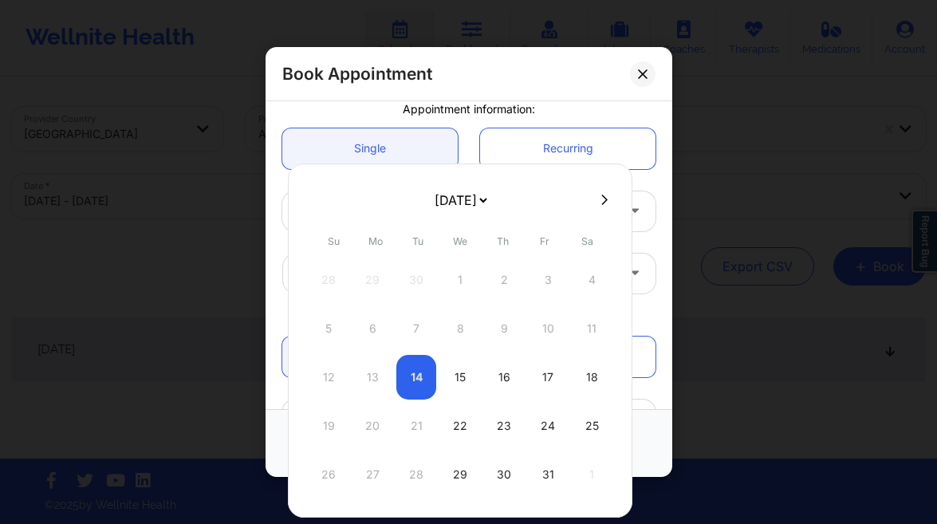
select select "2025-10"
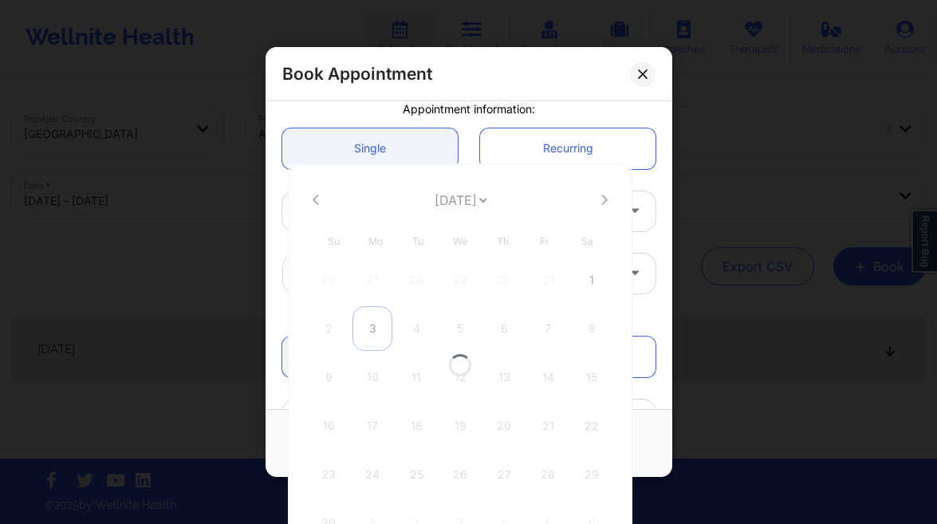
select select "2025-10"
click at [378, 333] on div "3" at bounding box center [372, 328] width 40 height 45
type input "11/03/2025"
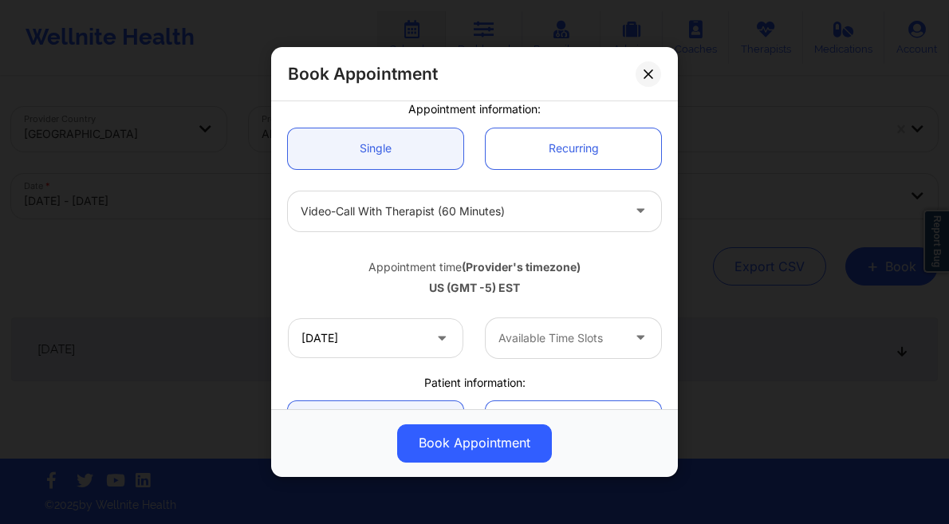
click at [572, 330] on div at bounding box center [559, 337] width 123 height 19
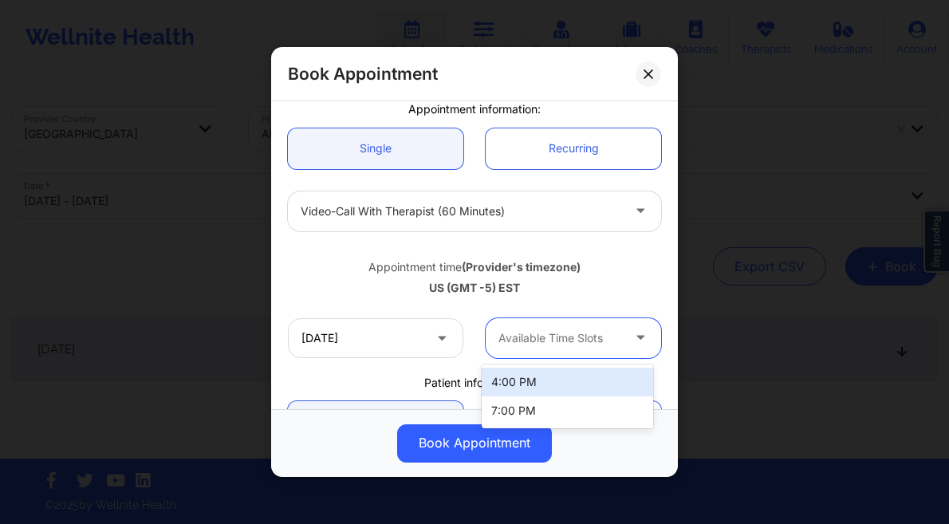
click at [554, 382] on div "4:00 PM" at bounding box center [566, 381] width 171 height 29
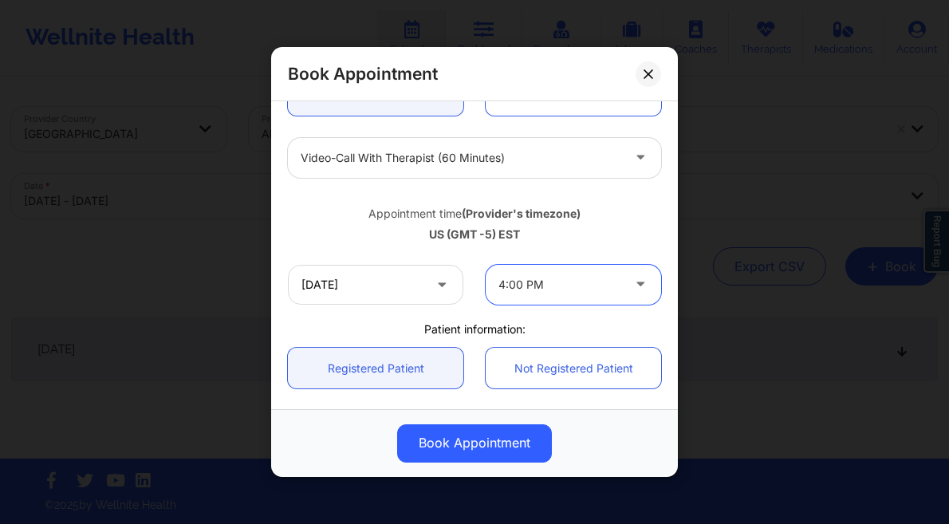
scroll to position [405, 0]
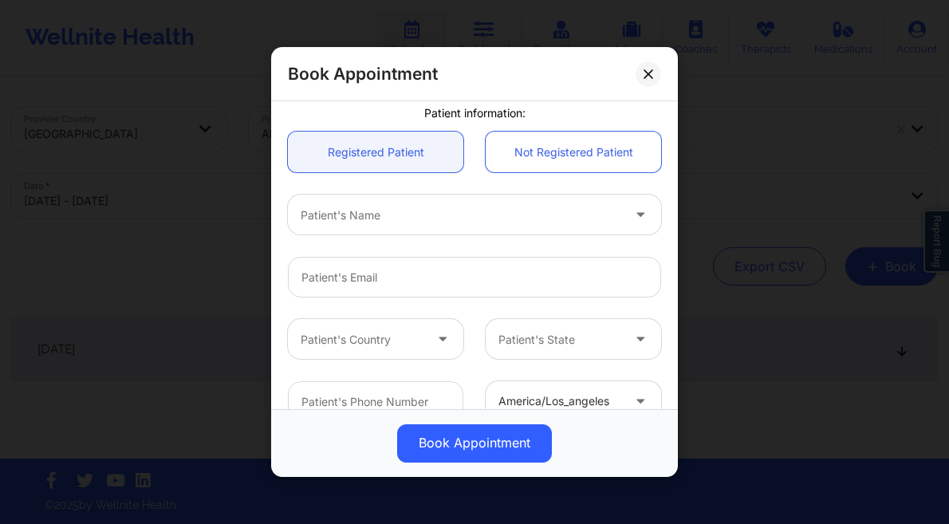
click at [401, 213] on div at bounding box center [461, 215] width 320 height 19
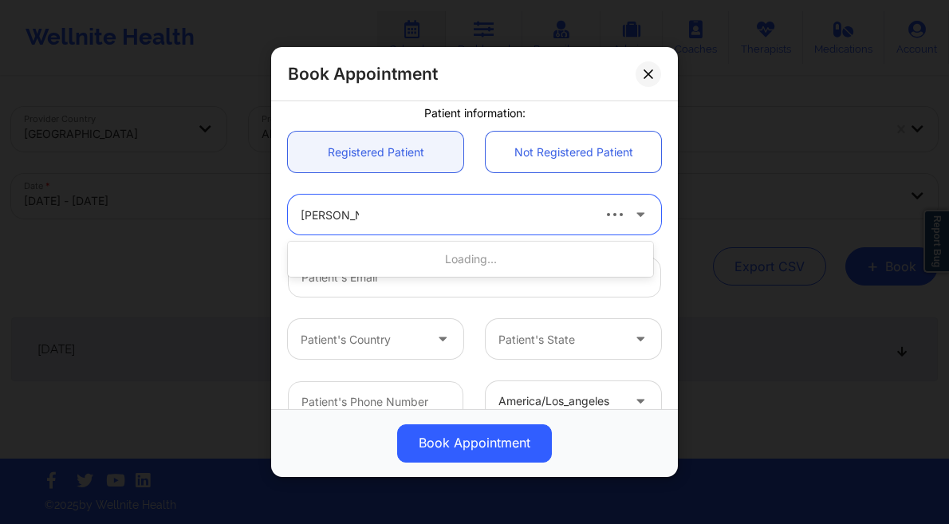
type input "[PERSON_NAME]"
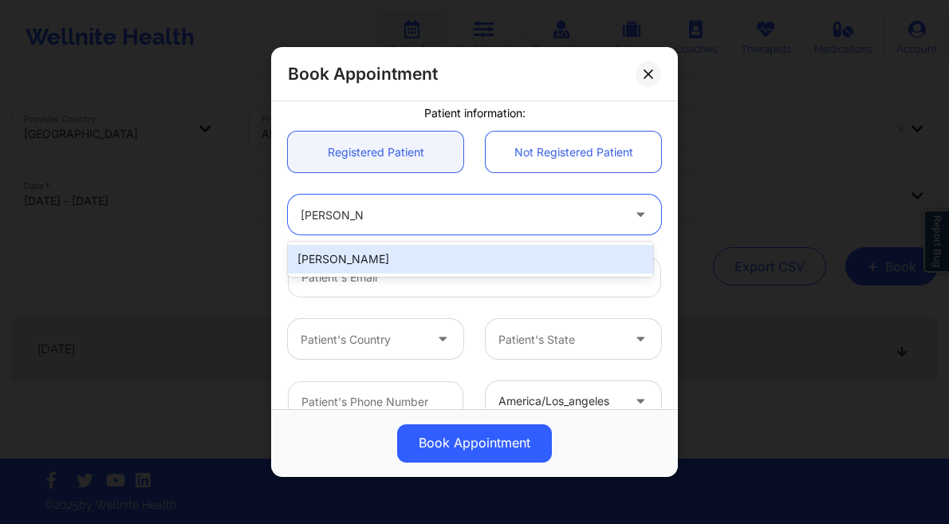
click at [373, 257] on div "[PERSON_NAME]" at bounding box center [470, 259] width 365 height 29
type input "[EMAIL_ADDRESS][DOMAIN_NAME]"
type input "[PHONE_NUMBER]"
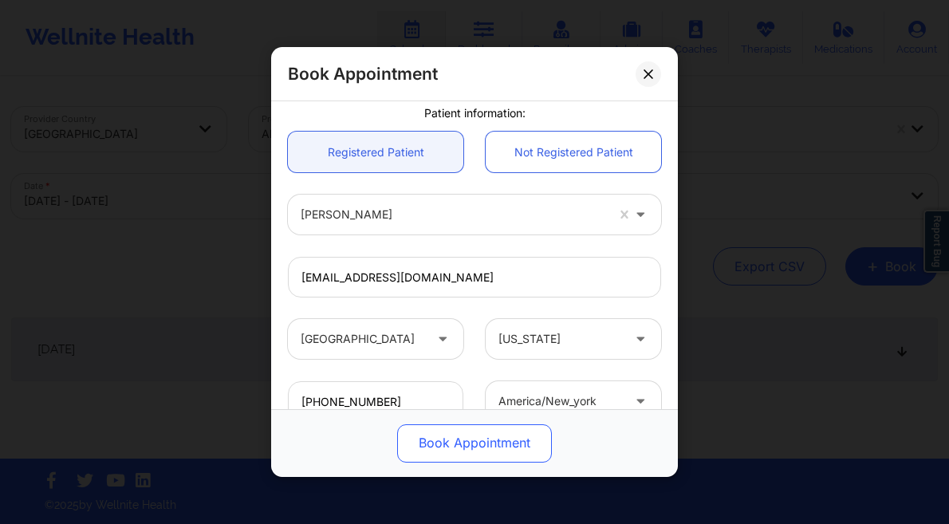
click at [454, 438] on button "Book Appointment" at bounding box center [474, 443] width 155 height 38
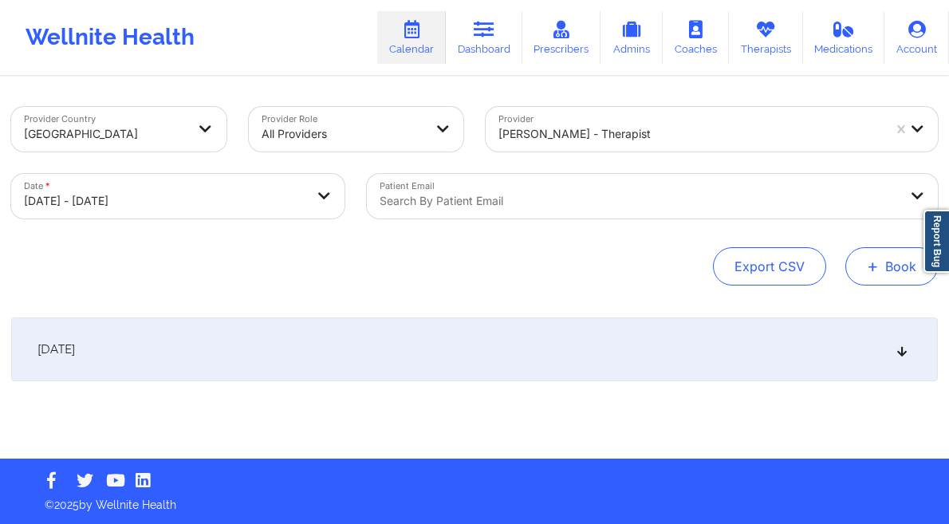
click at [866, 262] on span "+" at bounding box center [872, 265] width 12 height 9
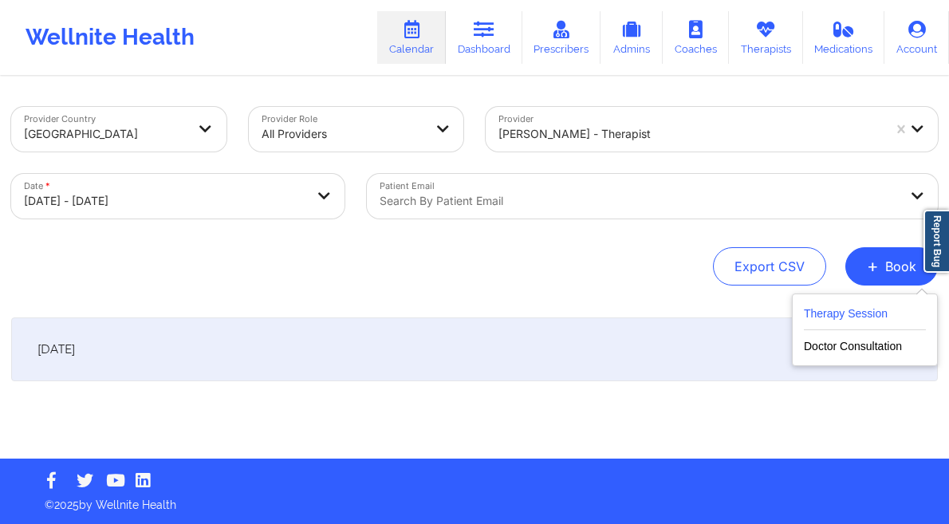
click at [847, 317] on button "Therapy Session" at bounding box center [865, 317] width 122 height 26
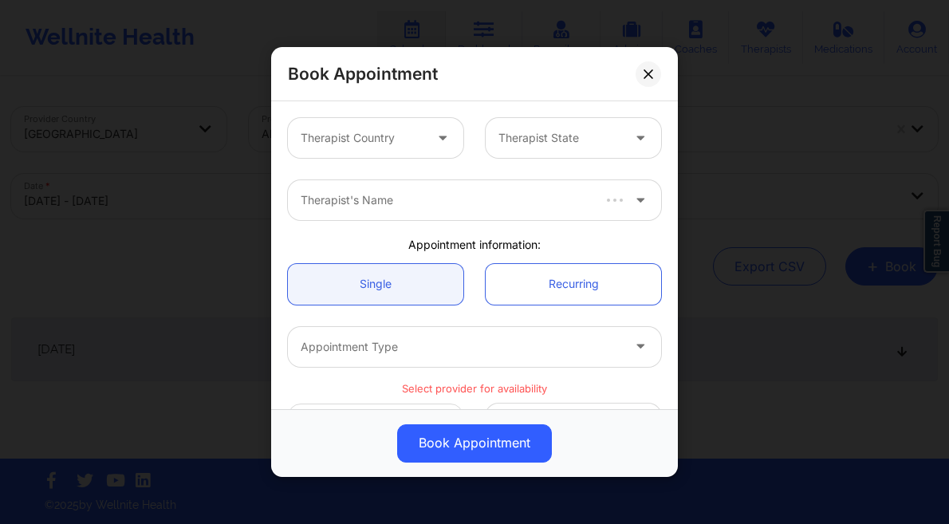
click at [395, 127] on div "Therapist Country" at bounding box center [356, 138] width 137 height 40
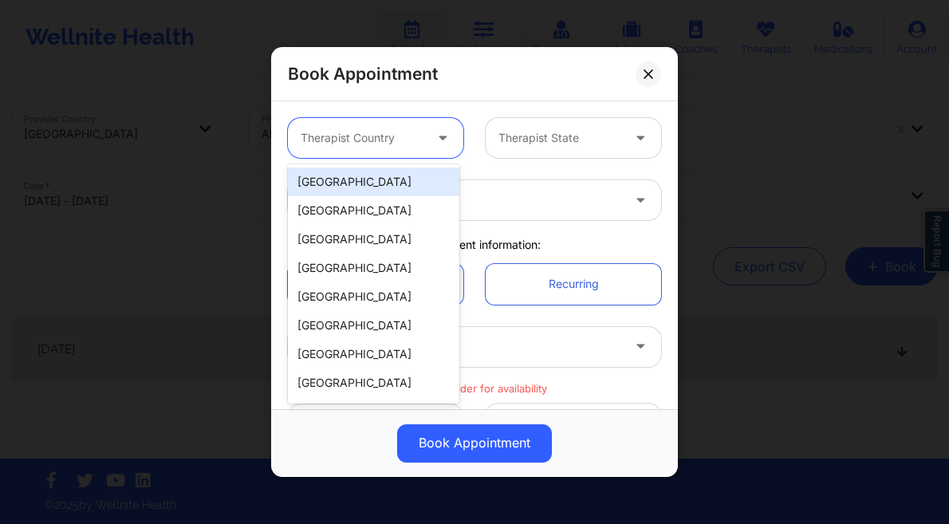
click at [381, 172] on div "[GEOGRAPHIC_DATA]" at bounding box center [373, 181] width 171 height 29
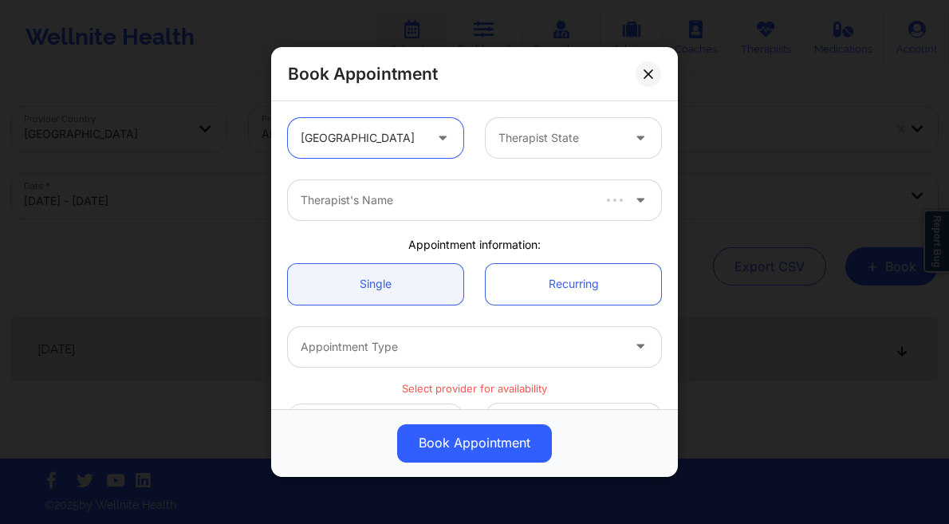
click at [512, 134] on div at bounding box center [559, 137] width 123 height 19
type input "f"
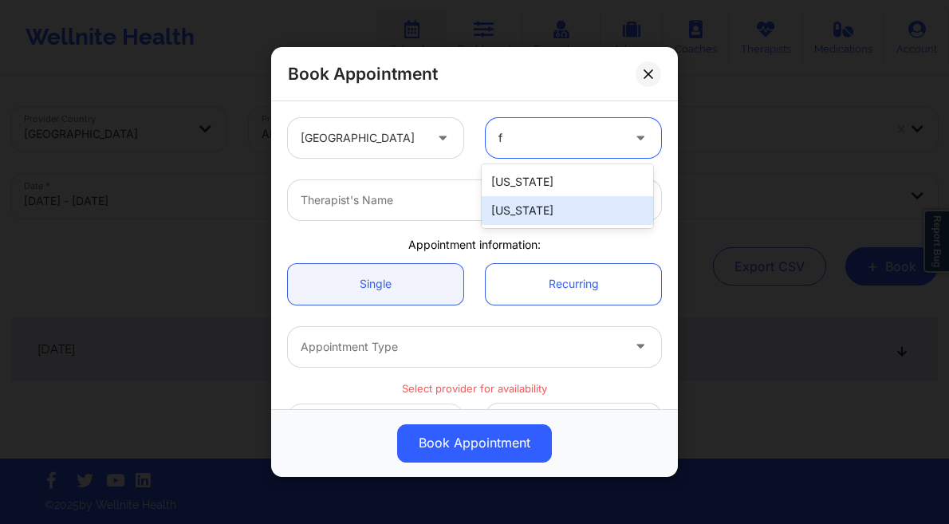
click at [556, 211] on div "[US_STATE]" at bounding box center [566, 210] width 171 height 29
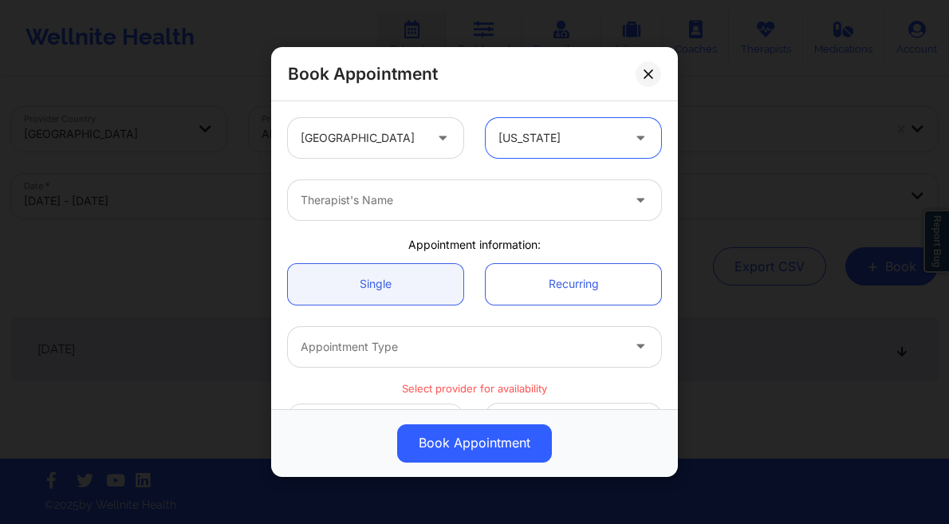
click at [444, 209] on div "Therapist's Name" at bounding box center [455, 200] width 335 height 40
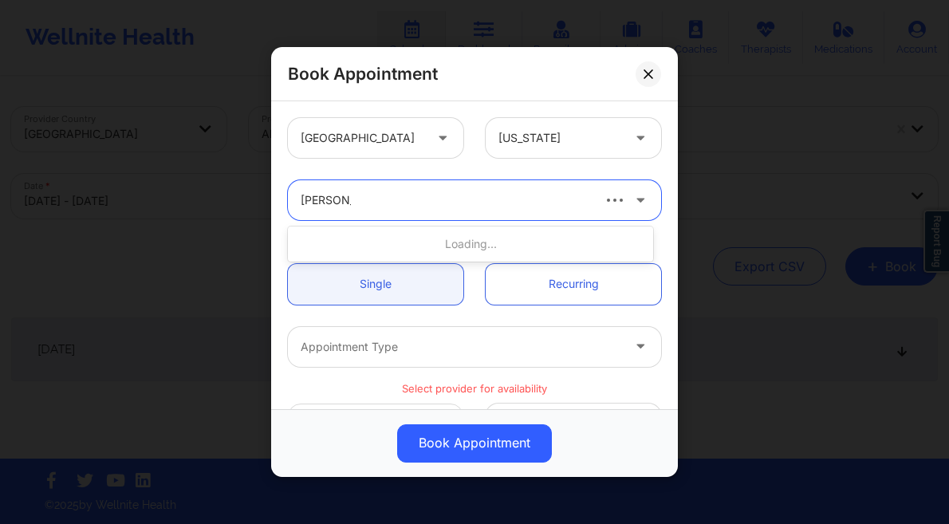
type input "lynda woo"
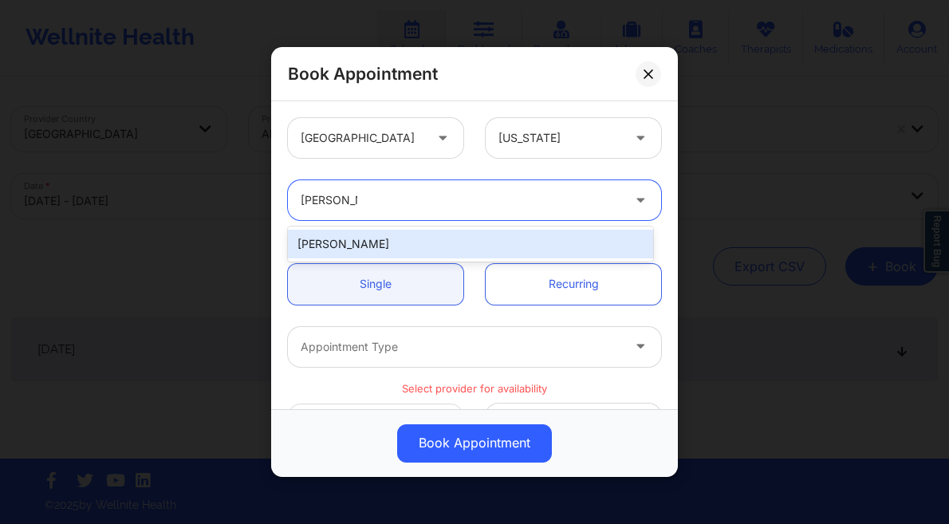
click at [452, 246] on div "[PERSON_NAME]" at bounding box center [470, 244] width 365 height 29
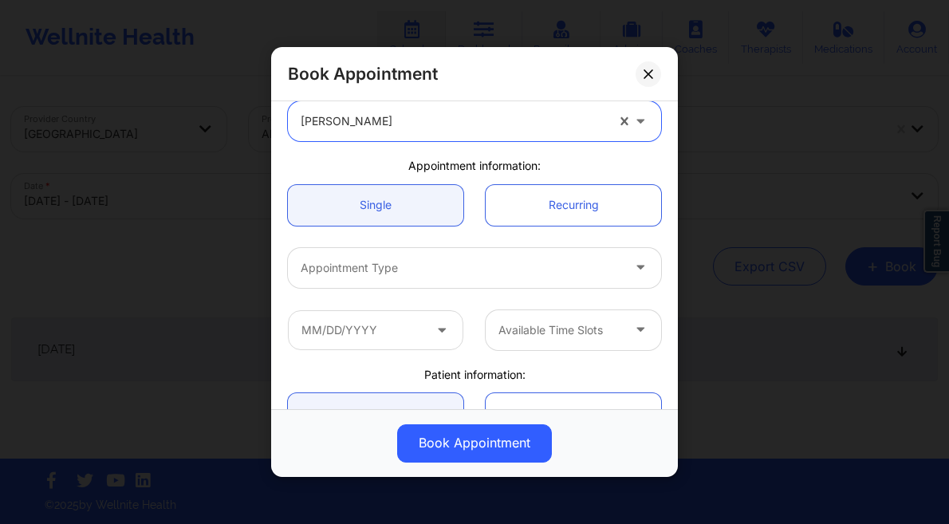
scroll to position [94, 0]
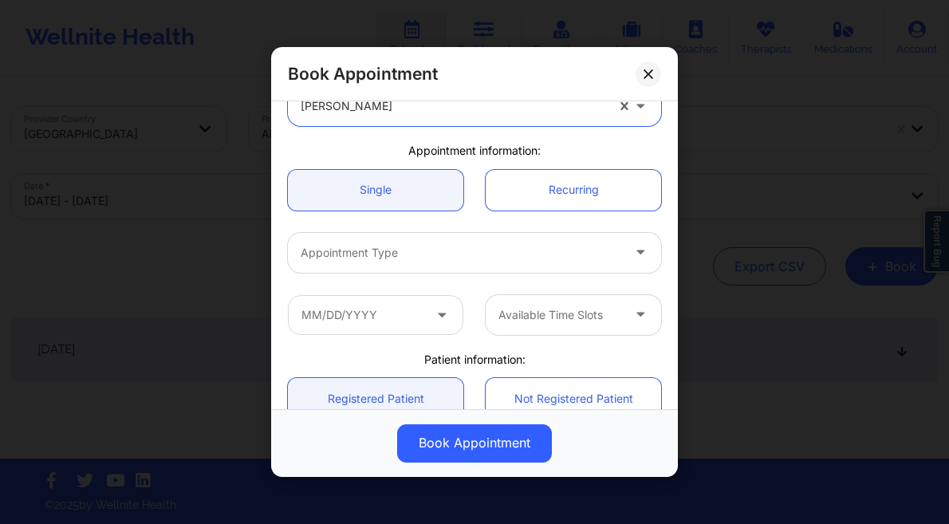
click at [418, 256] on div at bounding box center [461, 252] width 320 height 19
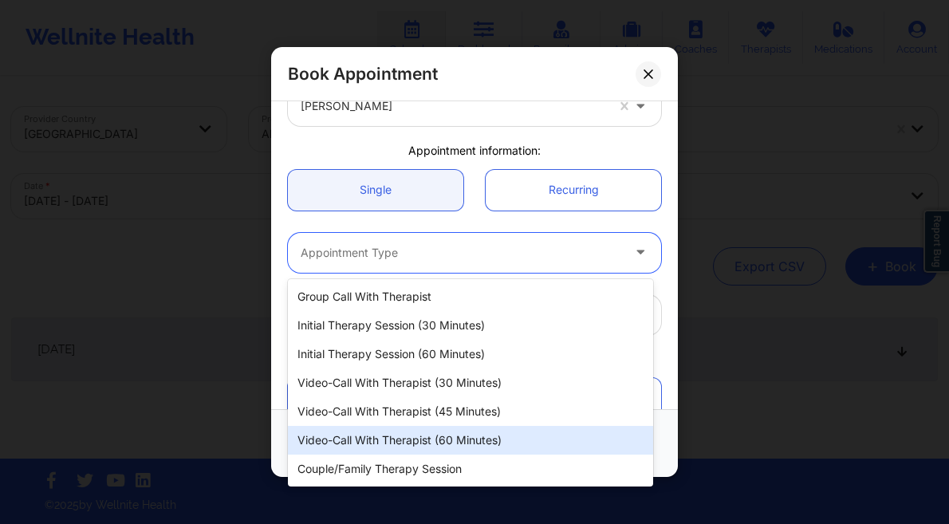
click at [442, 432] on div "Video-Call with Therapist (60 minutes)" at bounding box center [470, 440] width 365 height 29
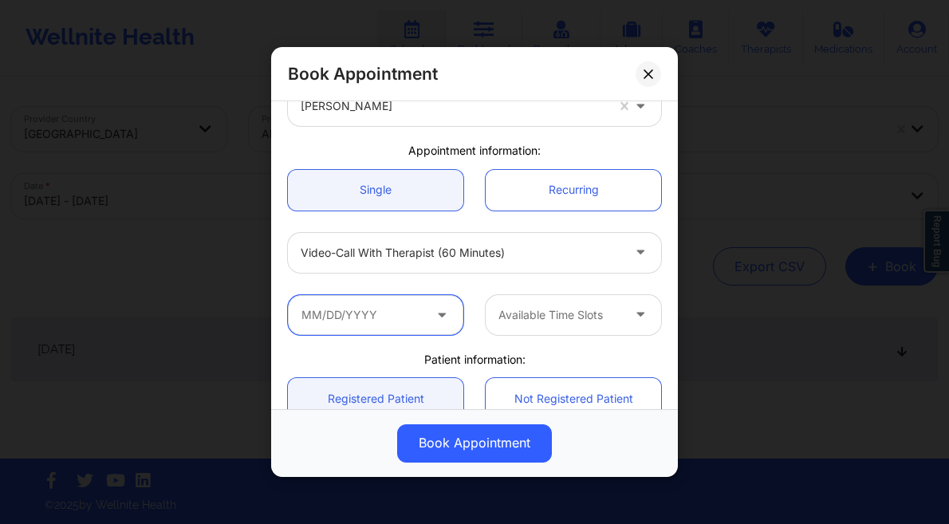
click at [374, 308] on input "text" at bounding box center [375, 315] width 175 height 40
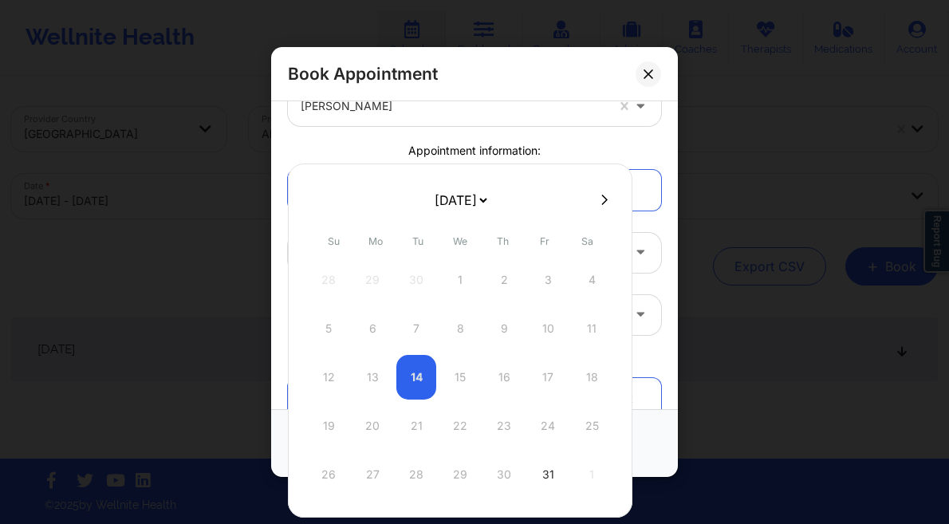
click at [604, 202] on icon at bounding box center [604, 200] width 6 height 12
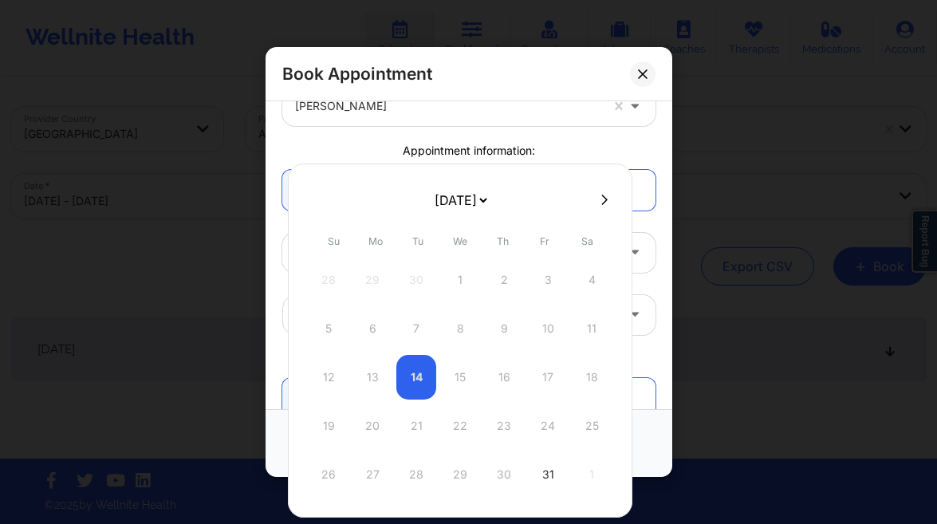
select select "2025-10"
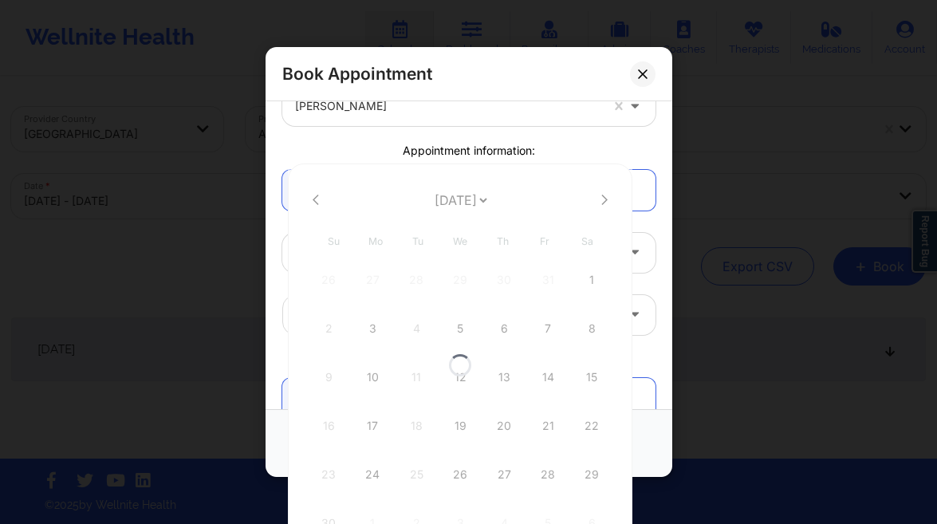
select select "2025-10"
click at [377, 382] on div "10" at bounding box center [372, 377] width 40 height 45
type input "11/10/2025"
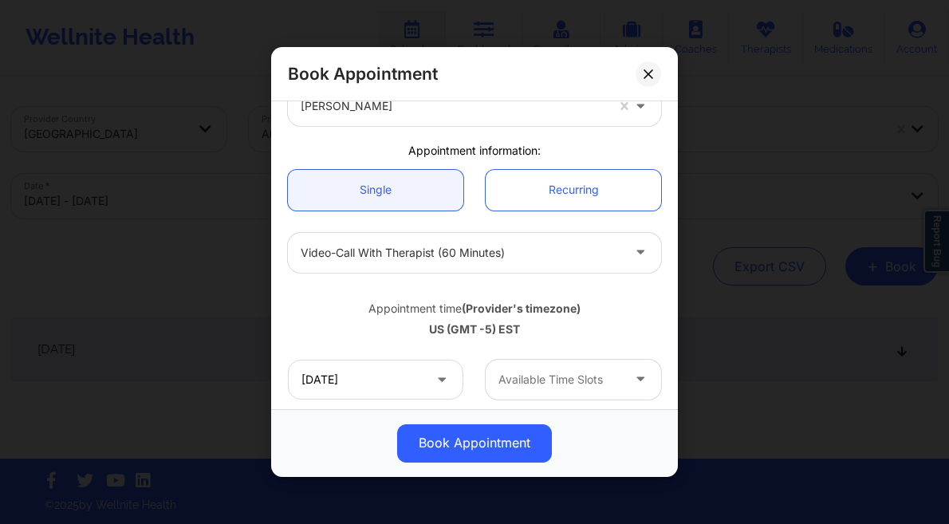
click at [556, 375] on div at bounding box center [559, 379] width 123 height 19
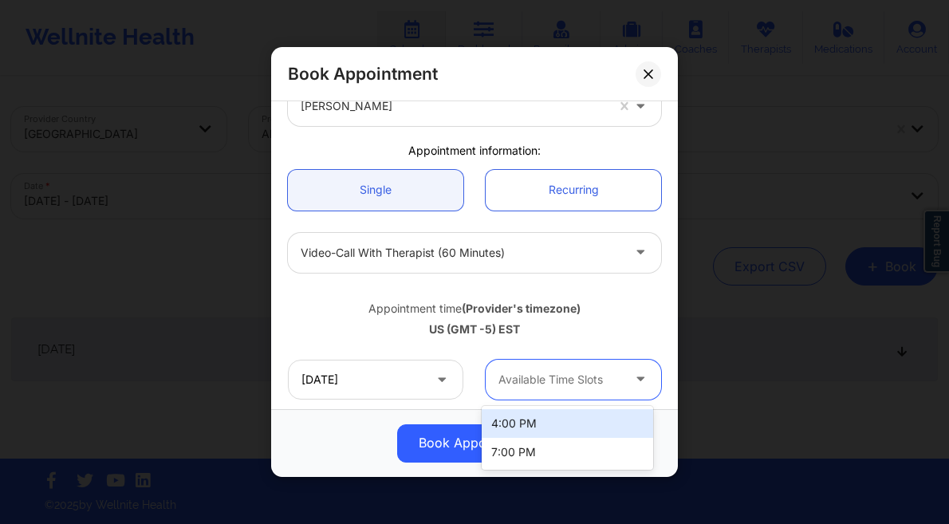
click at [536, 415] on div "4:00 PM" at bounding box center [566, 423] width 171 height 29
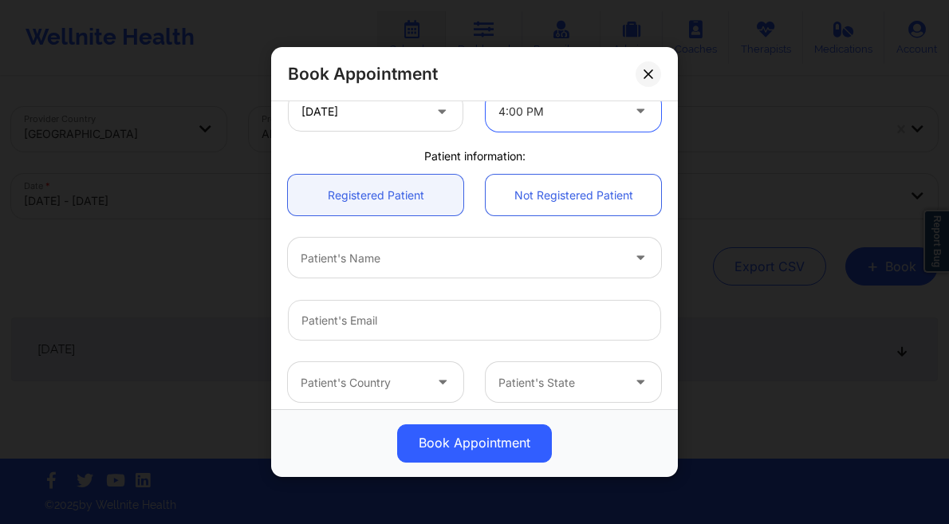
scroll to position [520, 0]
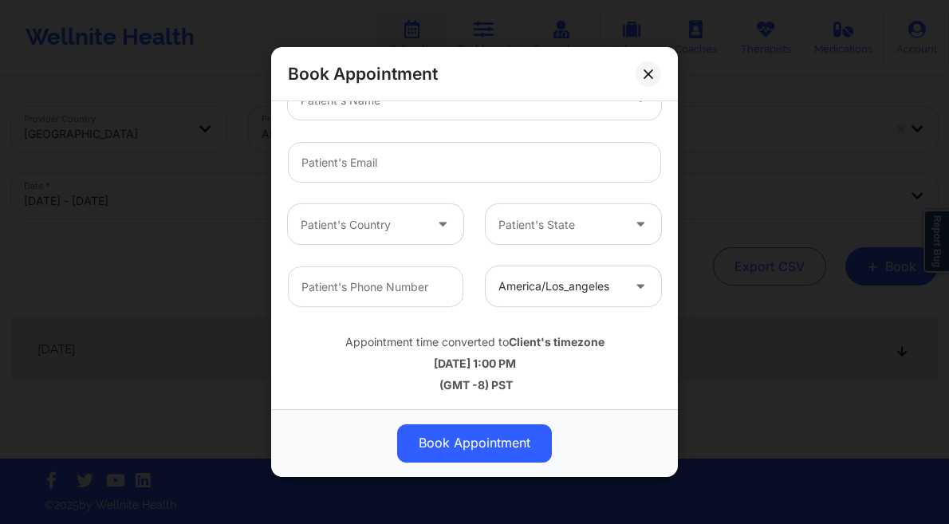
click at [382, 111] on div "Patient's Name" at bounding box center [455, 101] width 335 height 40
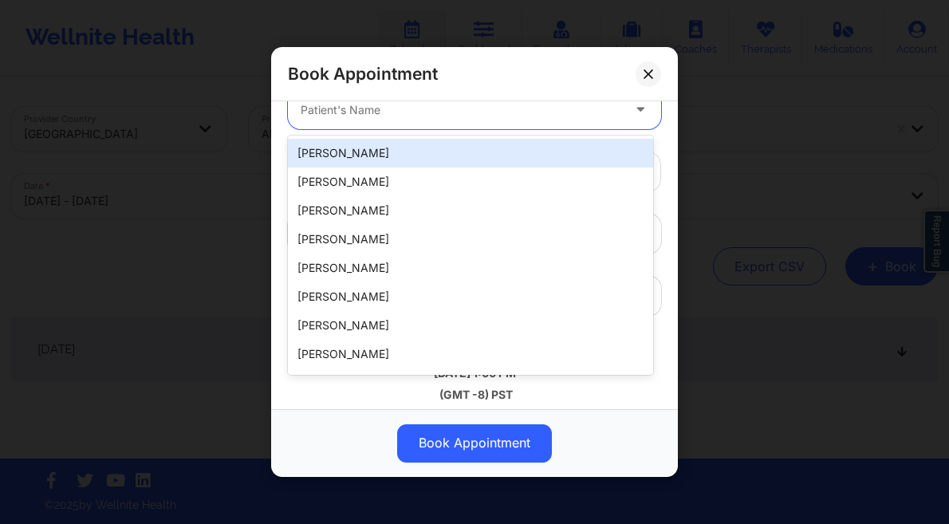
type input "e"
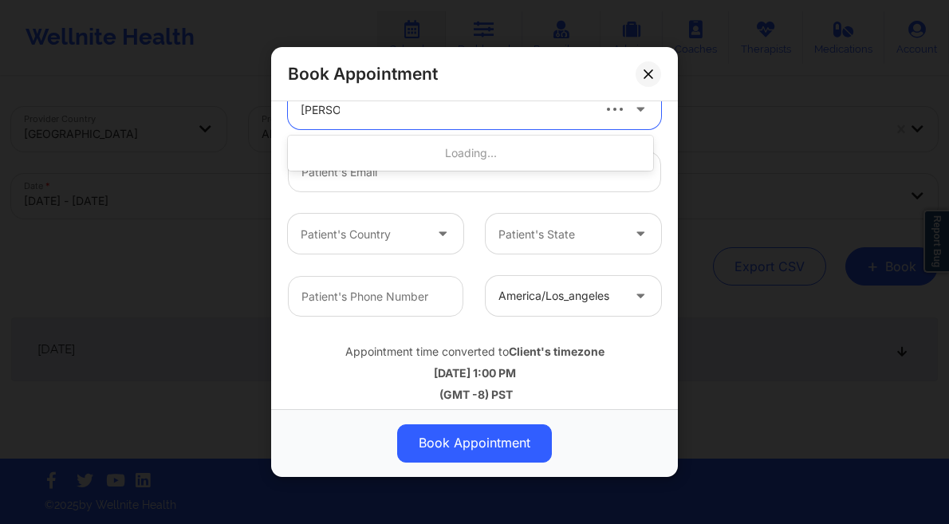
type input "[PERSON_NAME] me"
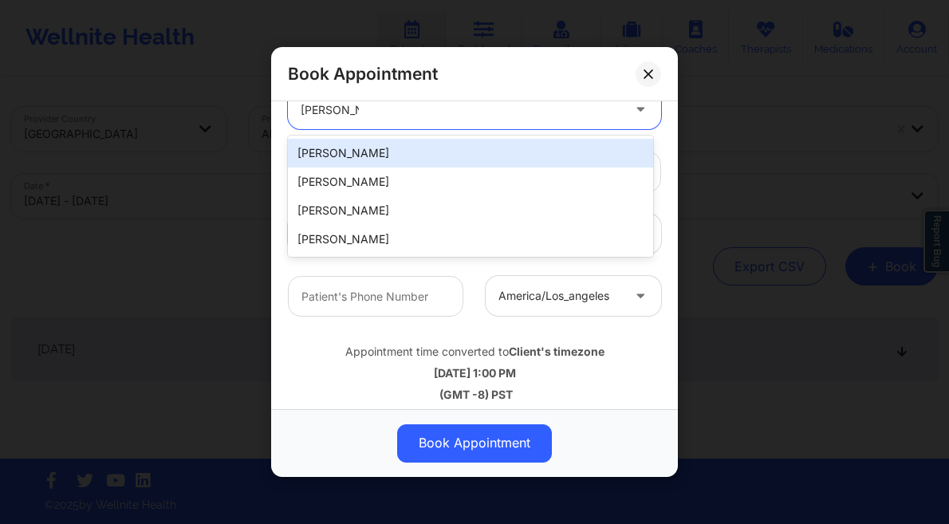
click at [380, 147] on div "[PERSON_NAME]" at bounding box center [470, 153] width 365 height 29
type input "[EMAIL_ADDRESS][DOMAIN_NAME]"
type input "[PHONE_NUMBER]"
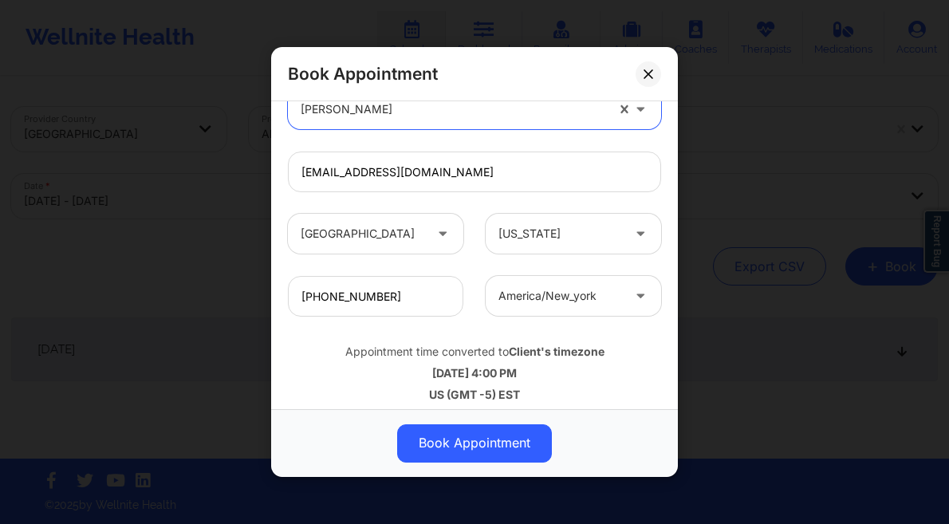
click at [472, 455] on button "Book Appointment" at bounding box center [474, 443] width 155 height 38
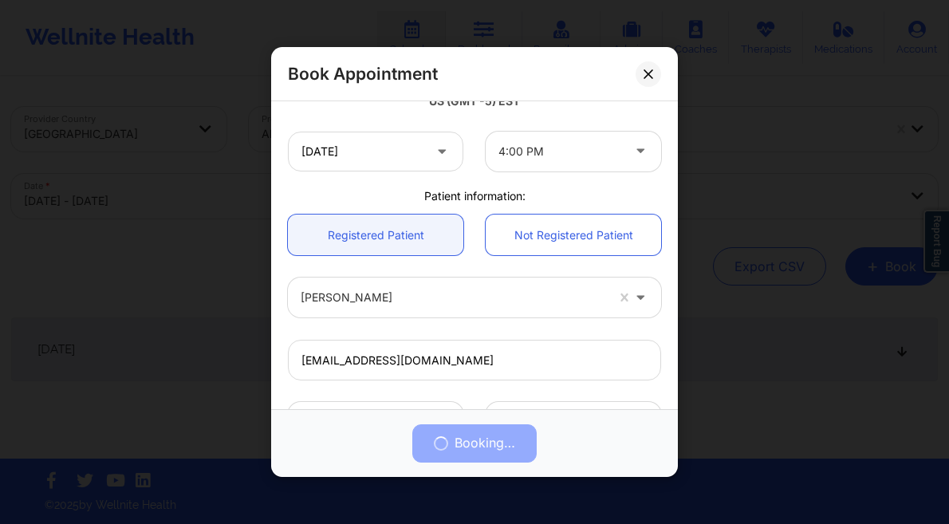
scroll to position [520, 0]
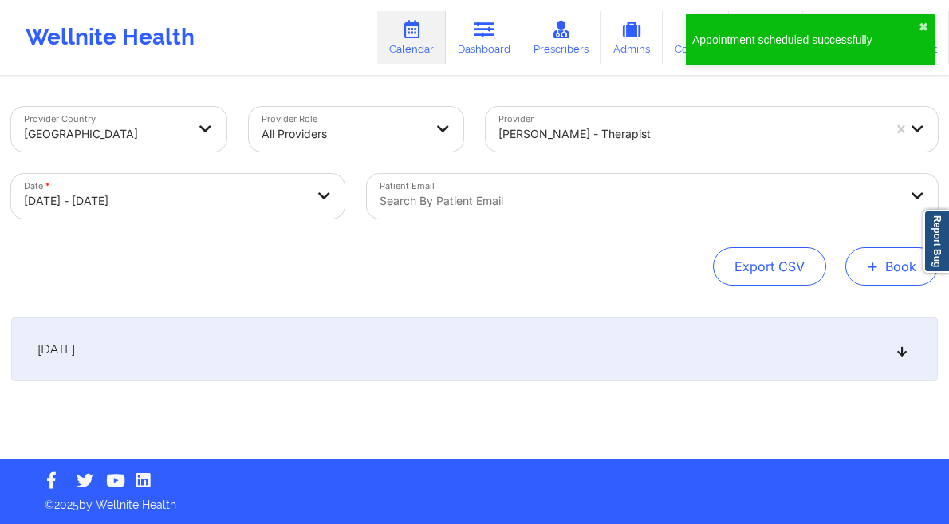
click at [862, 275] on button "+ Book" at bounding box center [891, 266] width 92 height 38
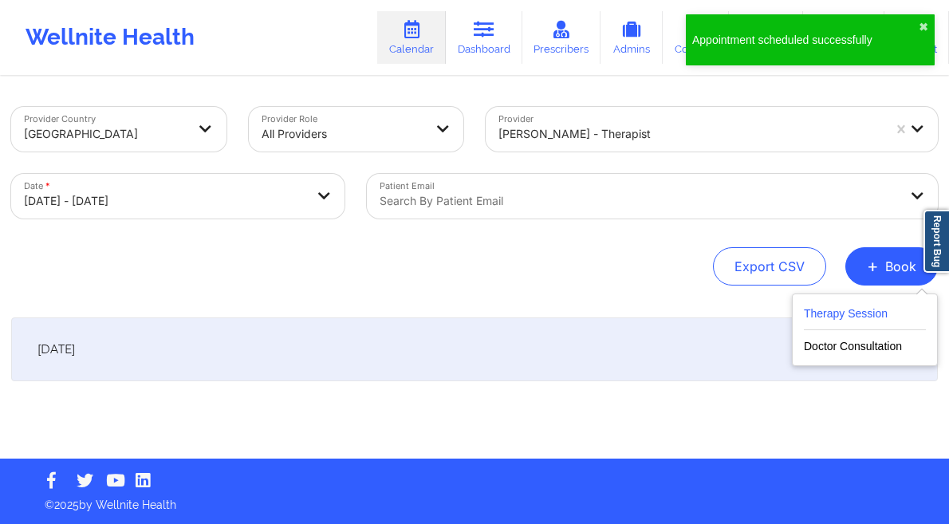
click at [847, 309] on button "Therapy Session" at bounding box center [865, 317] width 122 height 26
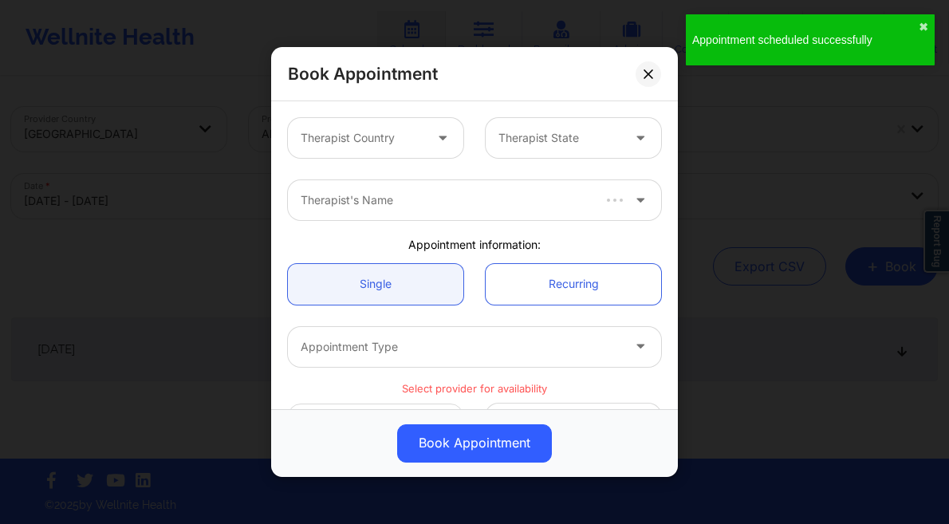
click at [407, 124] on div "Therapist Country" at bounding box center [356, 138] width 137 height 40
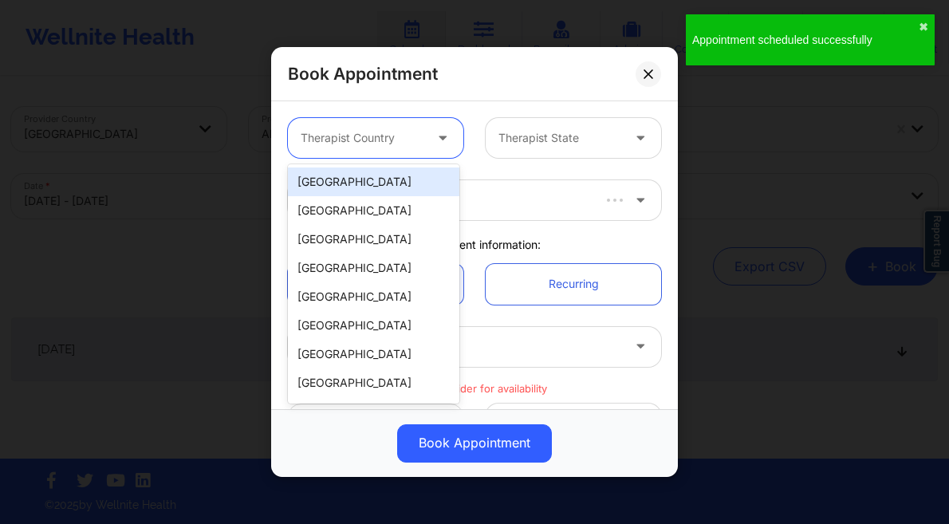
click at [391, 176] on div "[GEOGRAPHIC_DATA]" at bounding box center [373, 181] width 171 height 29
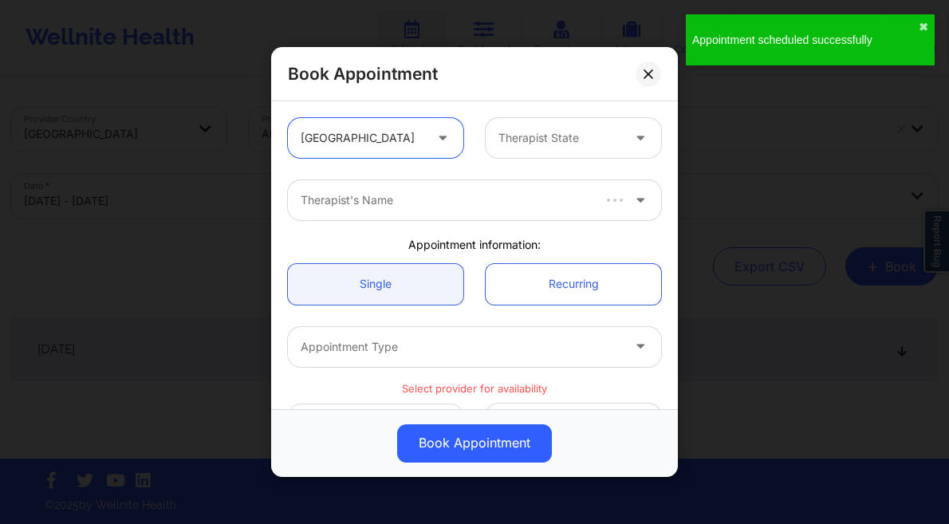
click at [544, 130] on div at bounding box center [559, 137] width 123 height 19
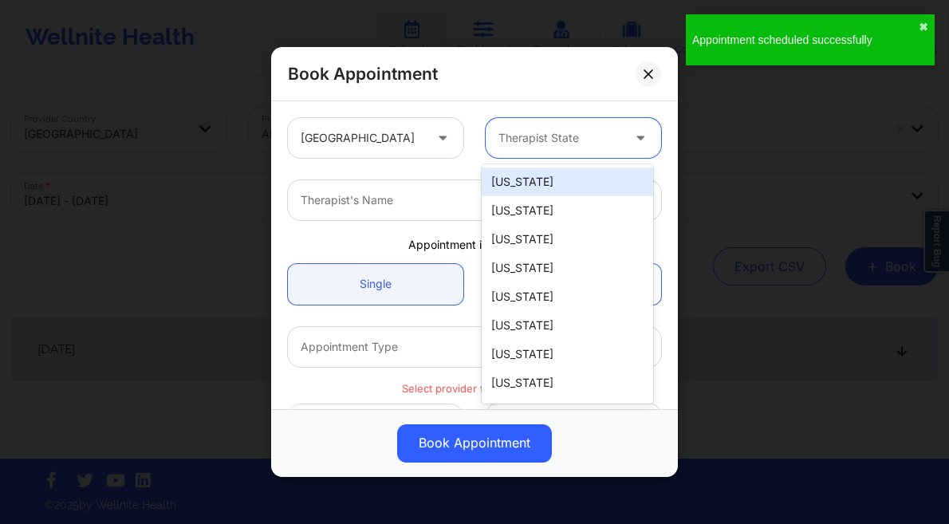
type input "f"
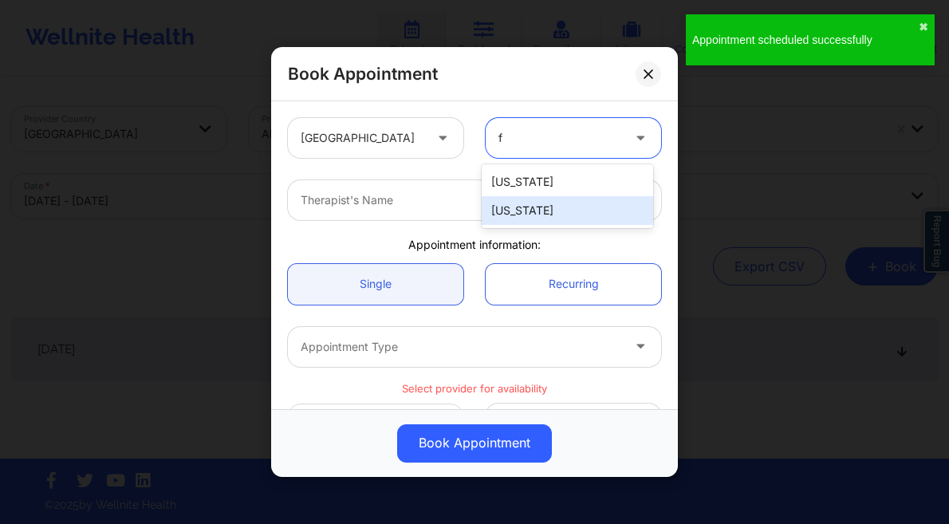
click at [528, 205] on div "[US_STATE]" at bounding box center [566, 210] width 171 height 29
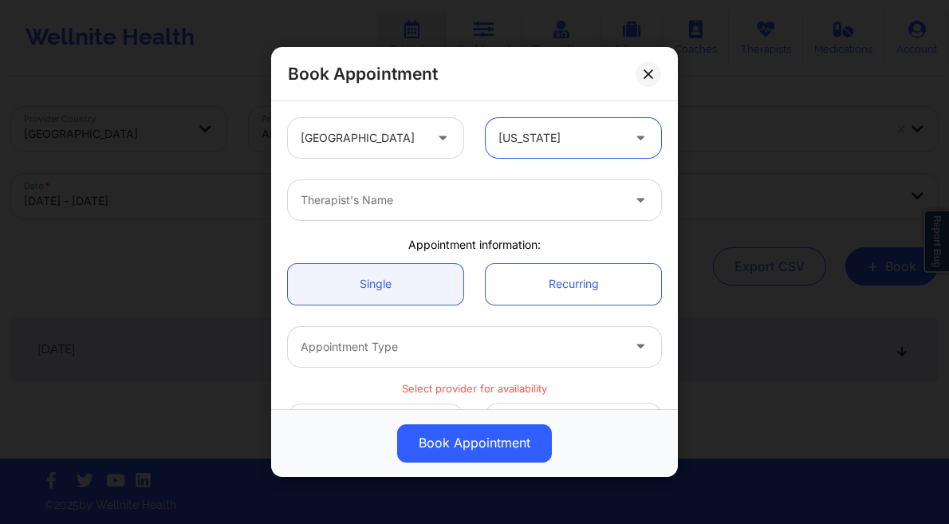
click at [462, 198] on div at bounding box center [461, 200] width 320 height 19
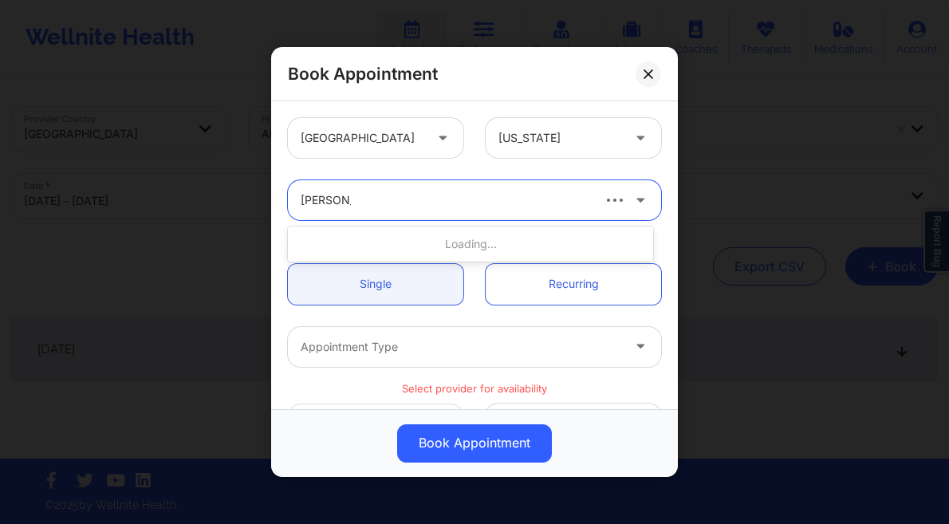
type input "lynda woo"
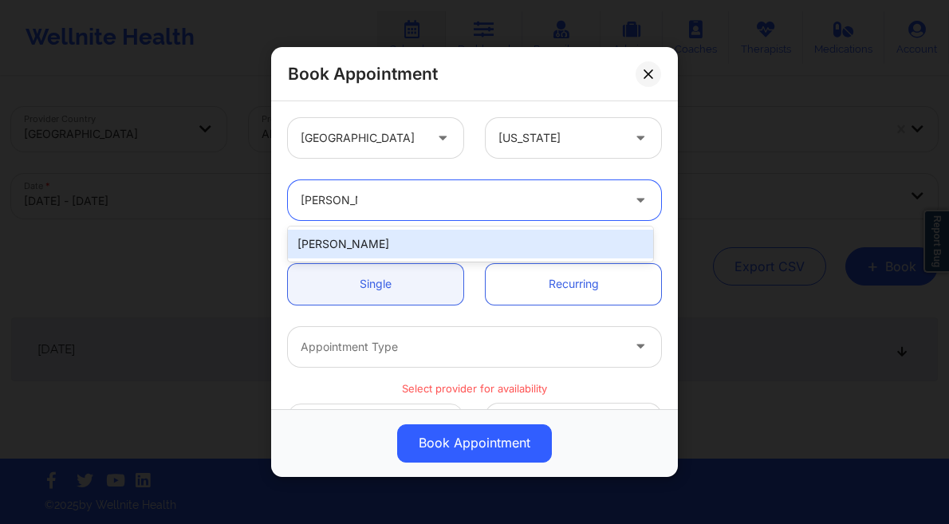
click at [408, 246] on div "[PERSON_NAME]" at bounding box center [470, 244] width 365 height 29
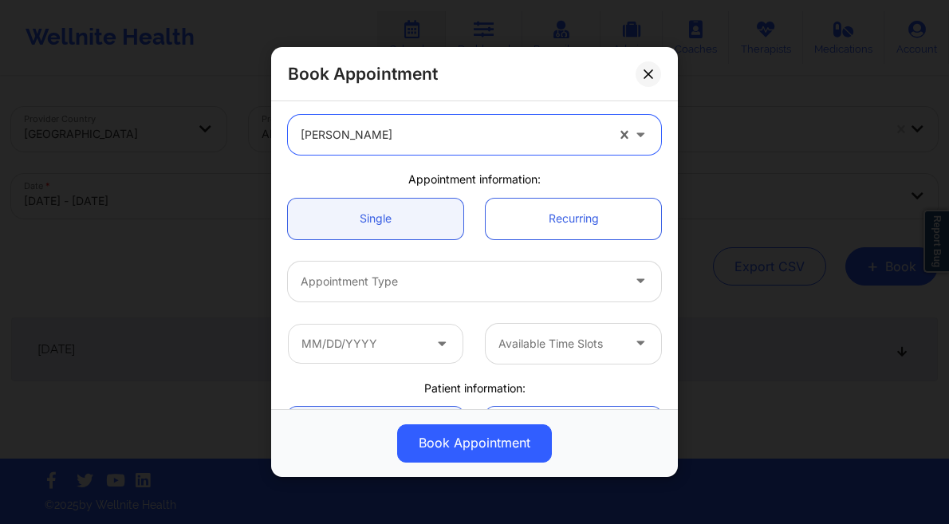
scroll to position [79, 0]
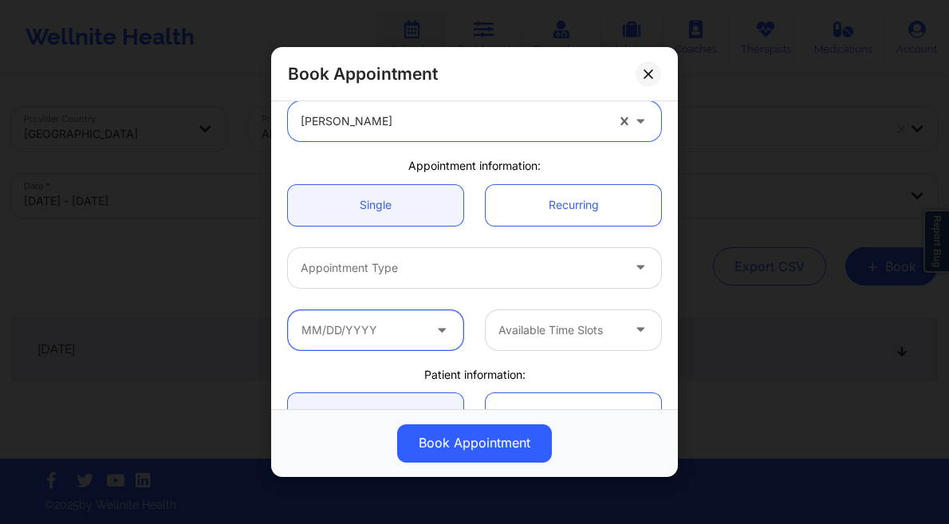
click at [393, 310] on input "text" at bounding box center [375, 330] width 175 height 40
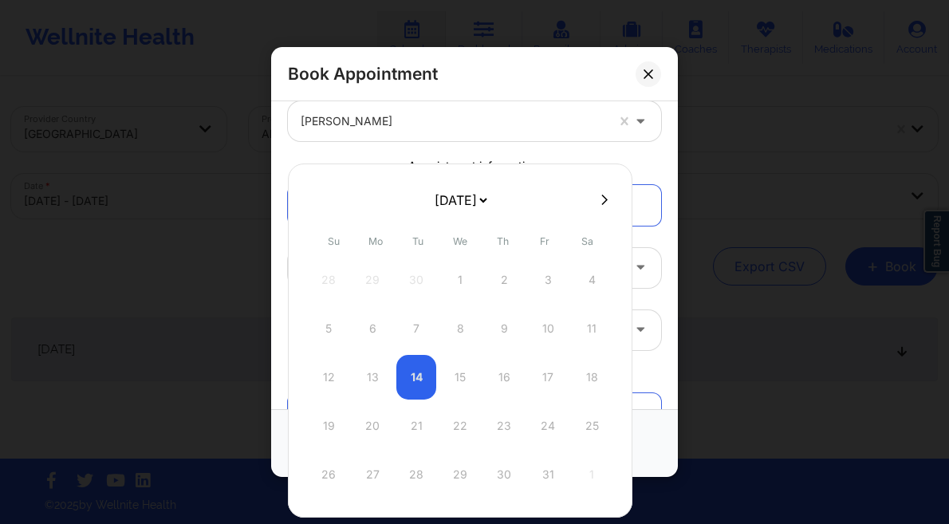
click at [423, 267] on div "28 29 30 1 2 3 4" at bounding box center [459, 279] width 303 height 45
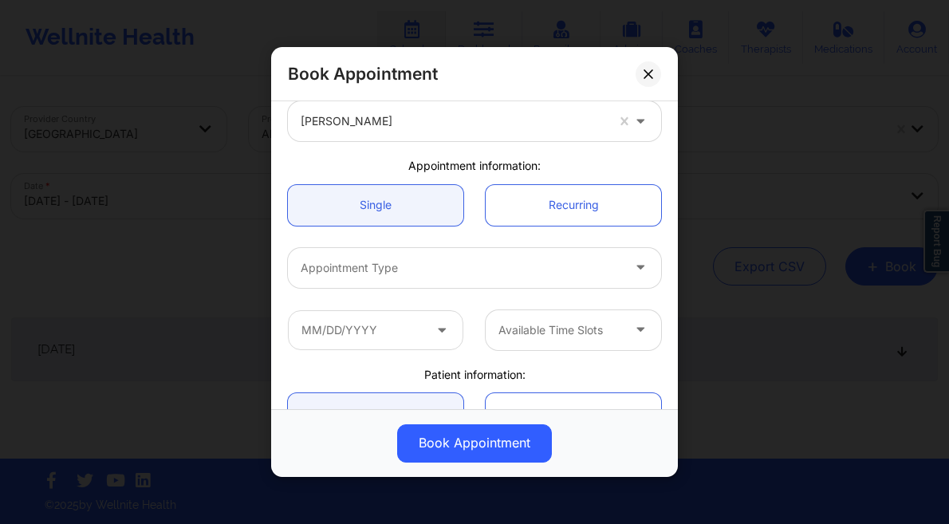
click at [658, 262] on div "Appointment Type" at bounding box center [474, 268] width 395 height 40
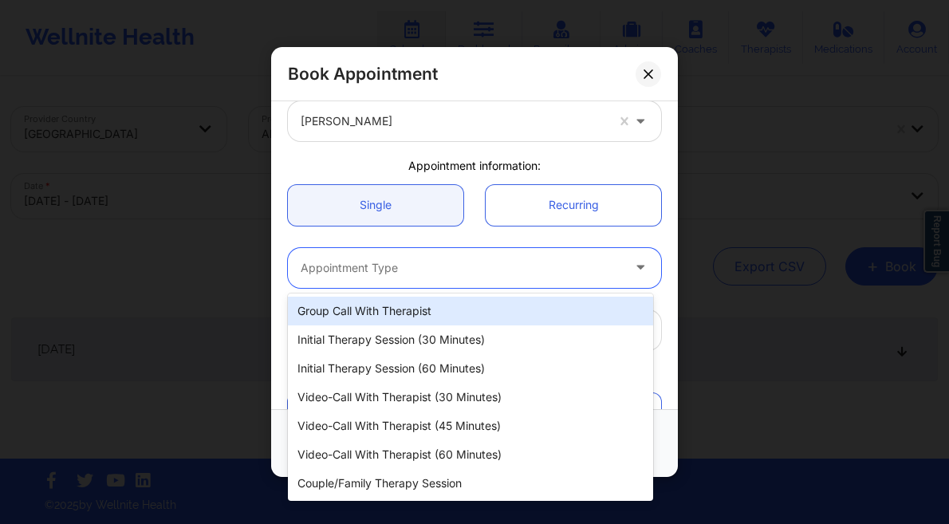
click at [535, 268] on div at bounding box center [461, 267] width 320 height 19
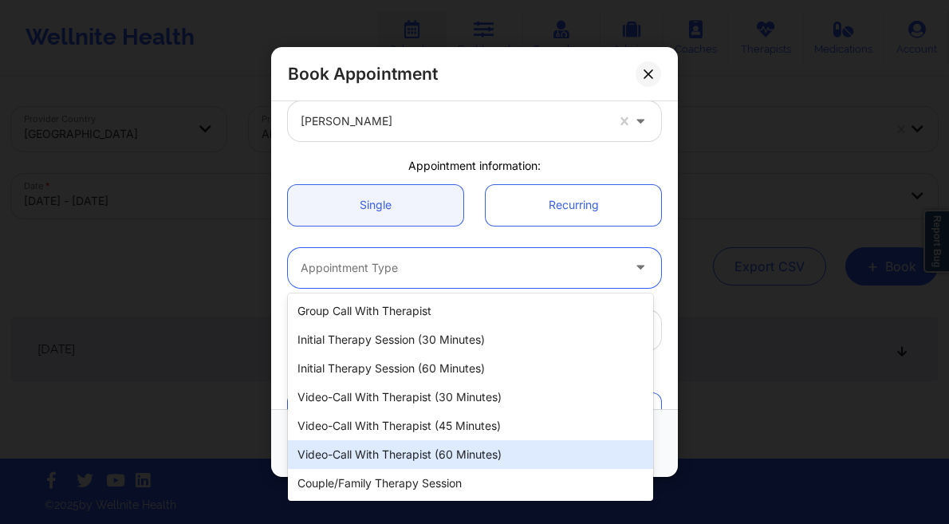
click at [481, 458] on div "Video-Call with Therapist (60 minutes)" at bounding box center [470, 454] width 365 height 29
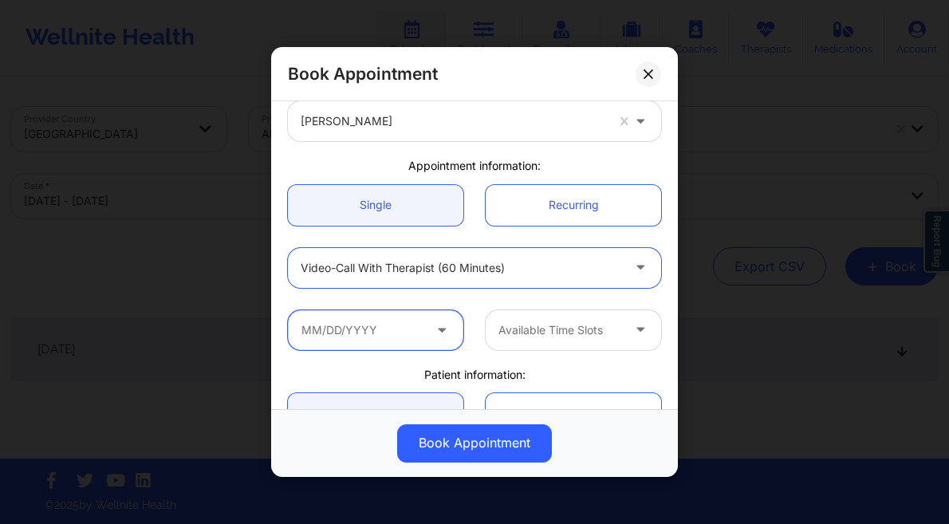
click at [383, 321] on input "text" at bounding box center [375, 330] width 175 height 40
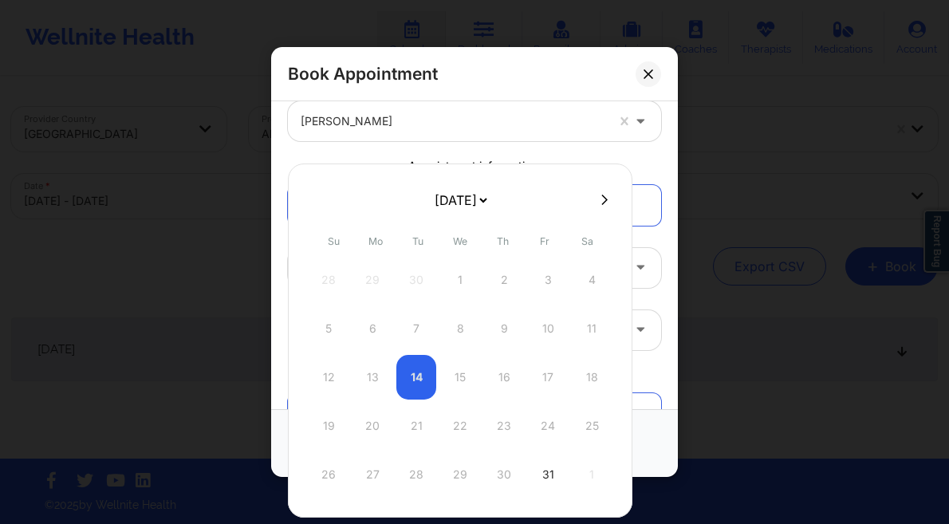
click at [605, 195] on button at bounding box center [604, 200] width 16 height 14
select select "2025-10"
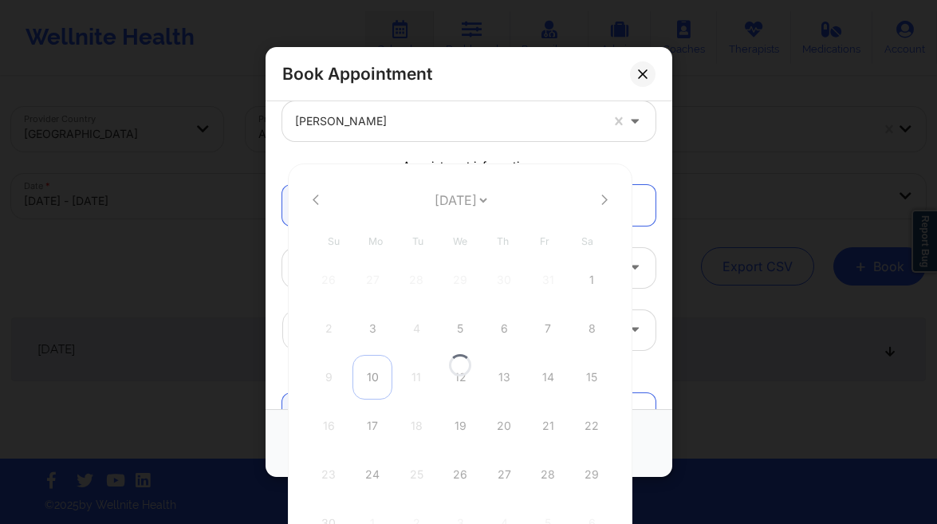
select select "2025-10"
click at [370, 379] on div "10" at bounding box center [372, 377] width 40 height 45
type input "11/10/2025"
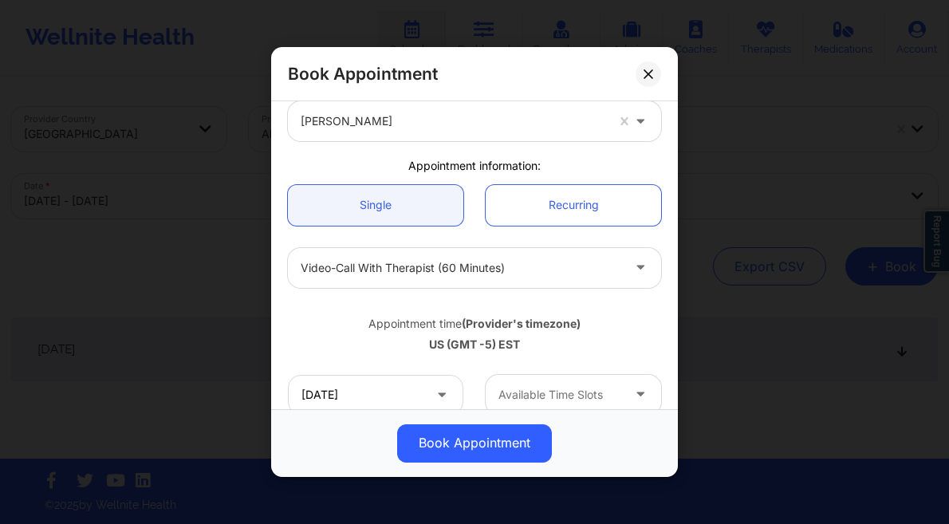
click at [553, 391] on div at bounding box center [559, 394] width 123 height 19
click at [384, 399] on input "11/10/2025" at bounding box center [375, 395] width 175 height 40
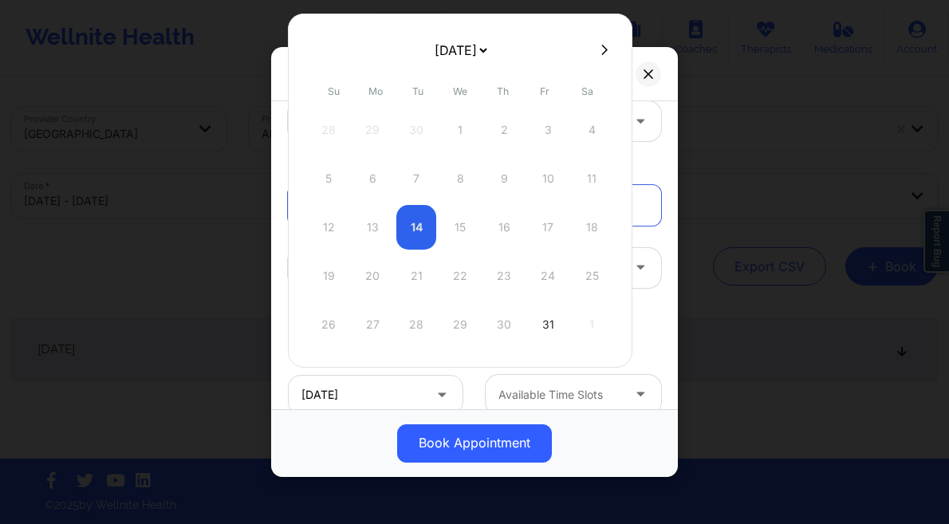
click at [601, 58] on div at bounding box center [460, 49] width 344 height 24
click at [601, 54] on icon at bounding box center [604, 50] width 6 height 12
select select "2025-10"
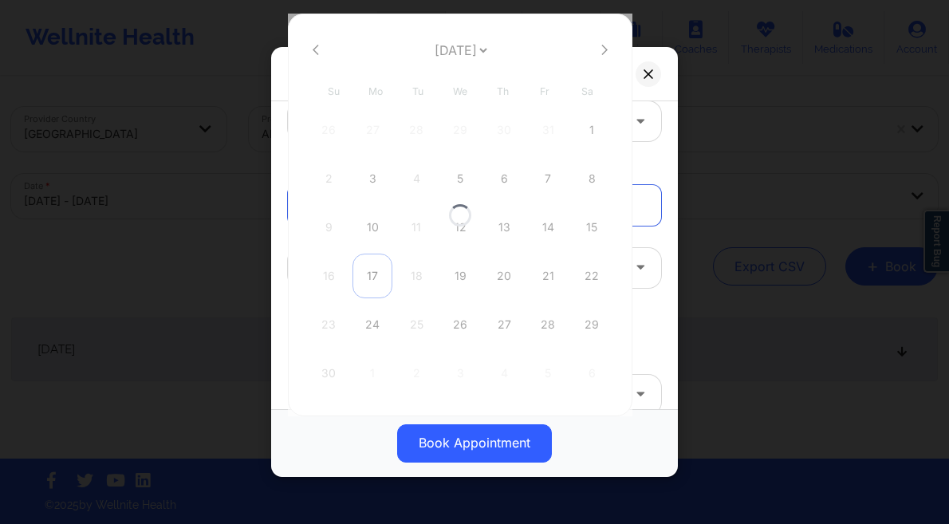
select select "2025-10"
click at [375, 277] on div "17" at bounding box center [372, 275] width 40 height 45
type input "11/17/2025"
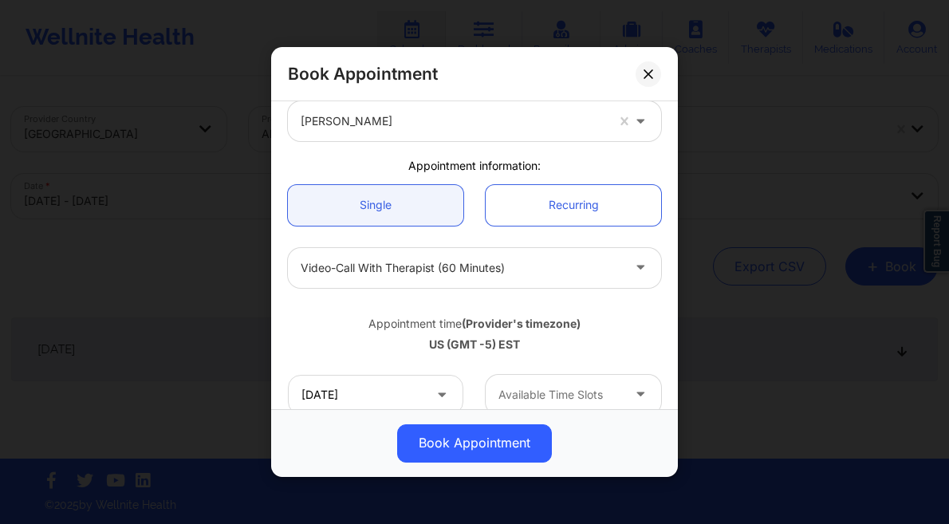
click at [596, 376] on div "Available Time Slots" at bounding box center [553, 395] width 137 height 40
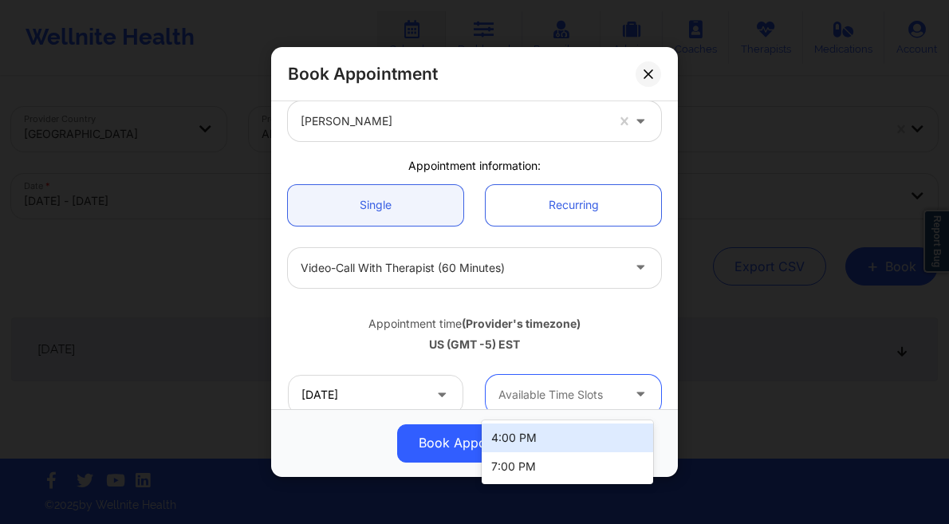
click at [521, 435] on div "4:00 PM" at bounding box center [566, 437] width 171 height 29
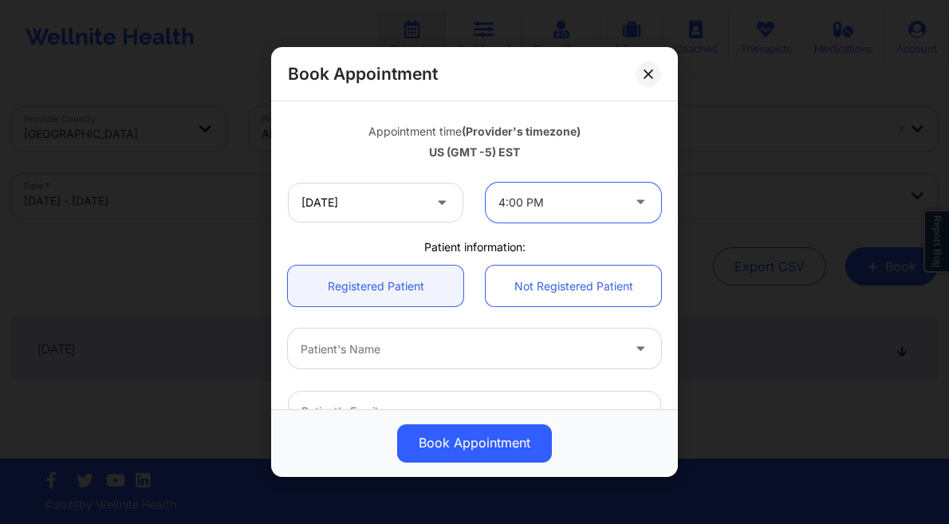
scroll to position [347, 0]
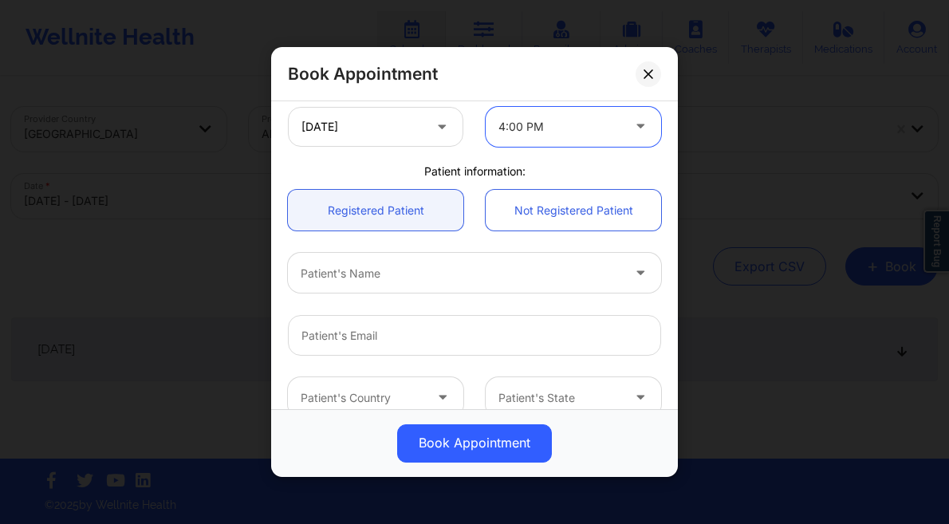
click at [400, 272] on div at bounding box center [461, 273] width 320 height 19
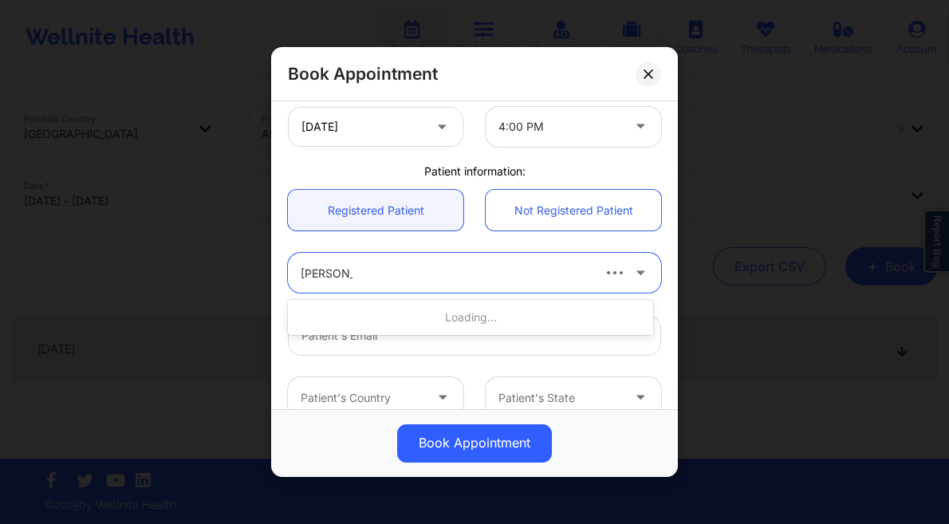
type input "[PERSON_NAME] me"
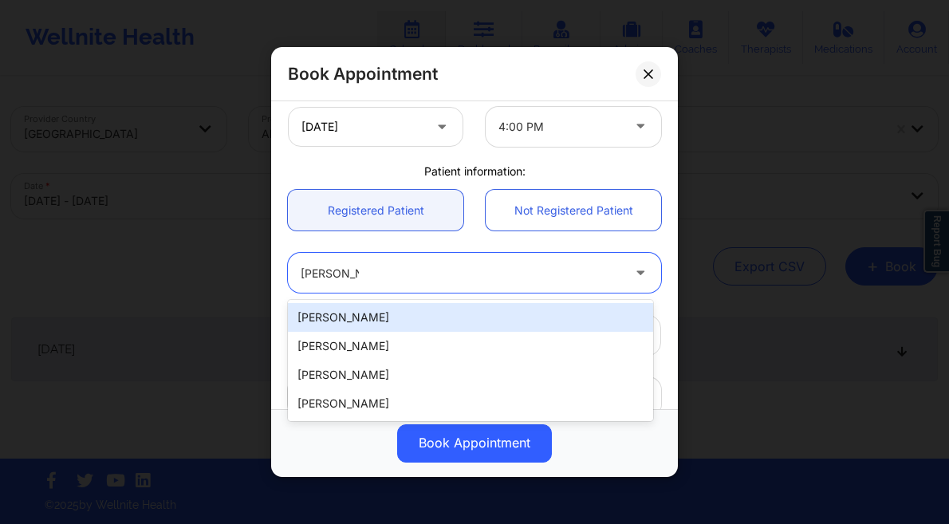
click at [376, 309] on div "[PERSON_NAME]" at bounding box center [470, 317] width 365 height 29
type input "[EMAIL_ADDRESS][DOMAIN_NAME]"
type input "[PHONE_NUMBER]"
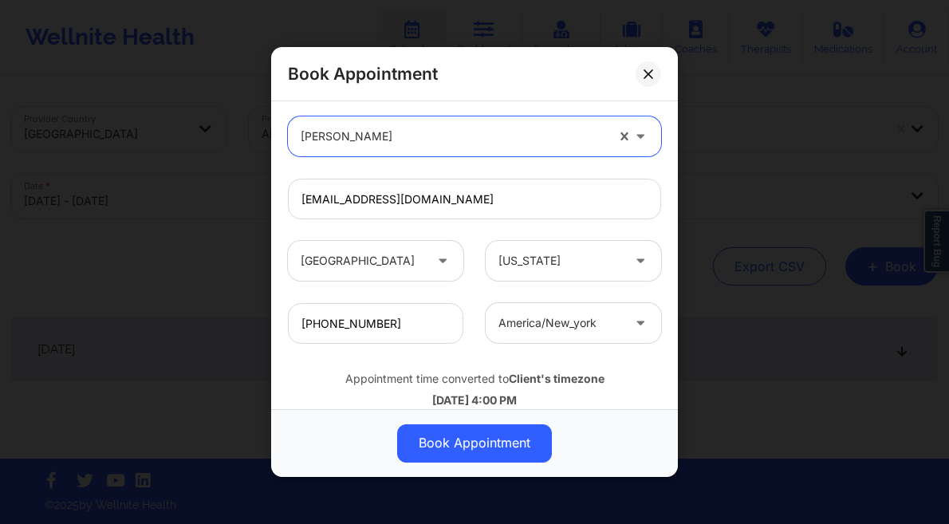
scroll to position [520, 0]
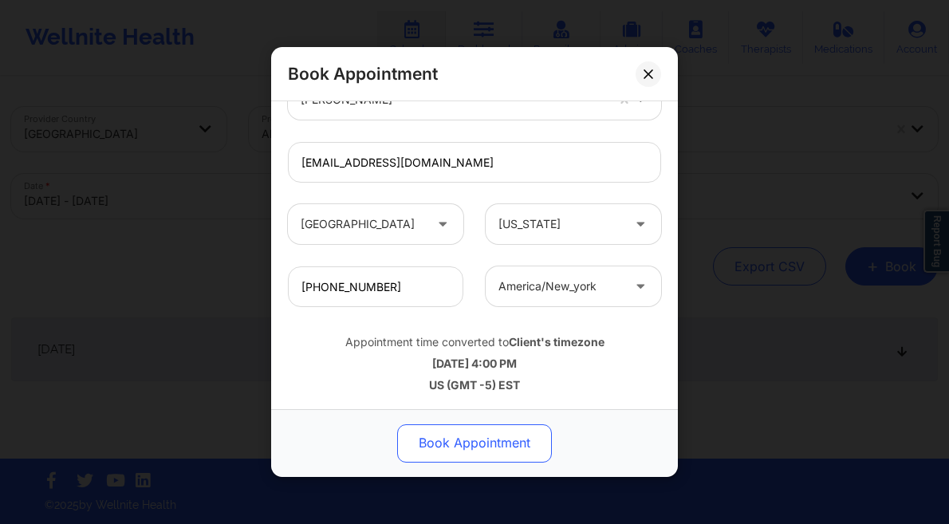
click at [471, 450] on button "Book Appointment" at bounding box center [474, 443] width 155 height 38
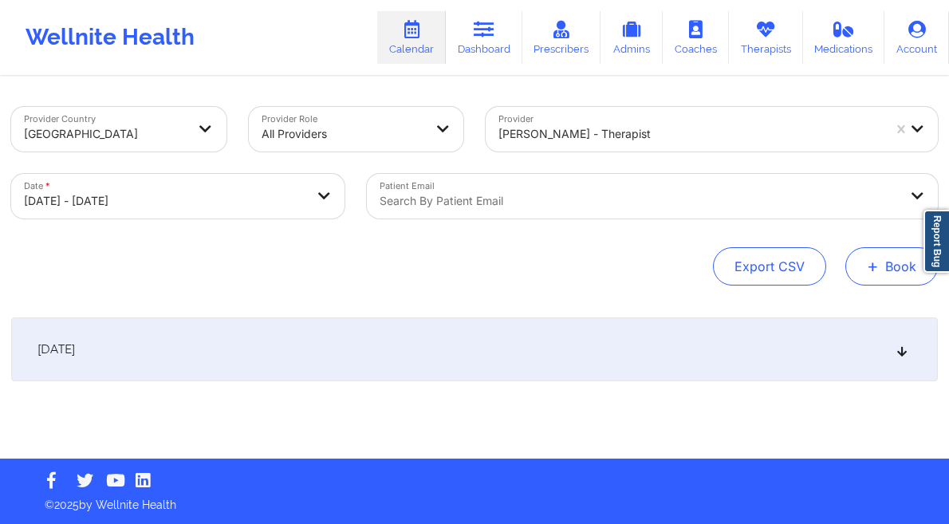
click at [881, 272] on button "+ Book" at bounding box center [891, 266] width 92 height 38
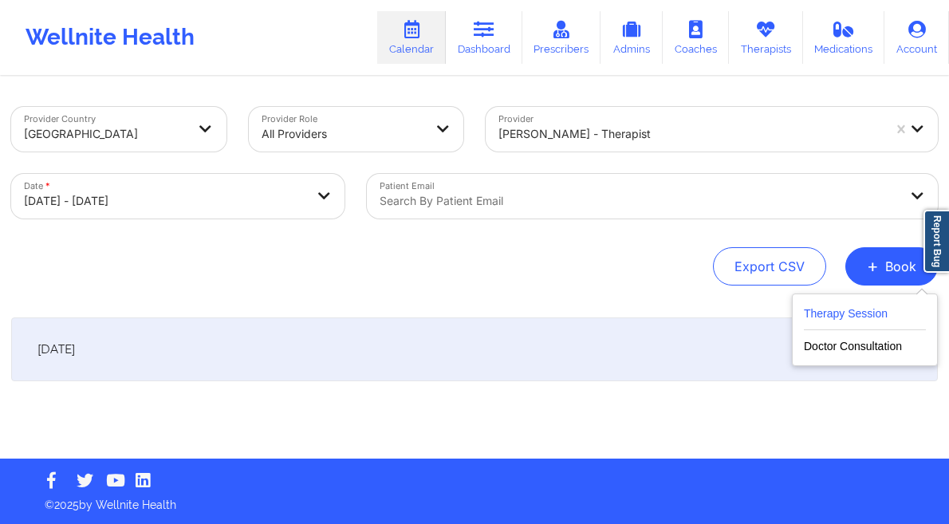
click at [823, 325] on button "Therapy Session" at bounding box center [865, 317] width 122 height 26
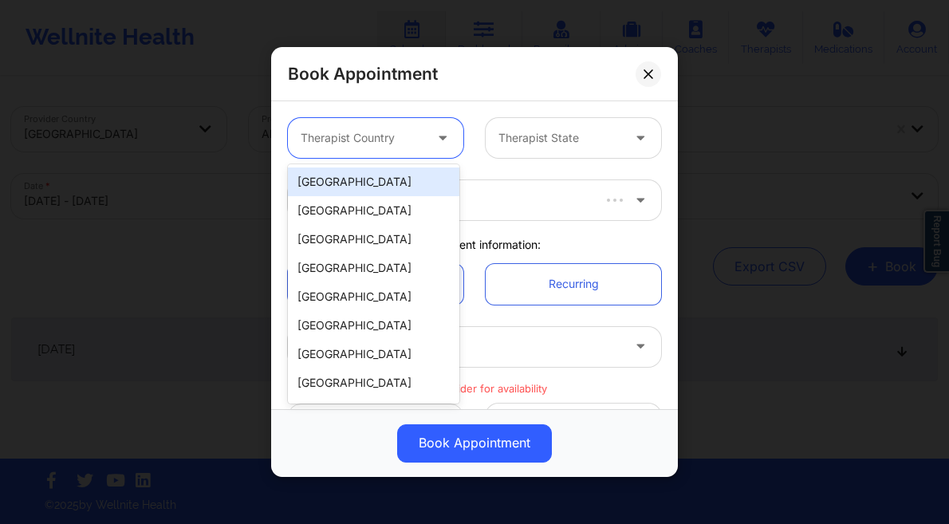
click at [429, 144] on div at bounding box center [444, 138] width 38 height 40
click at [401, 173] on div "[GEOGRAPHIC_DATA]" at bounding box center [373, 181] width 171 height 29
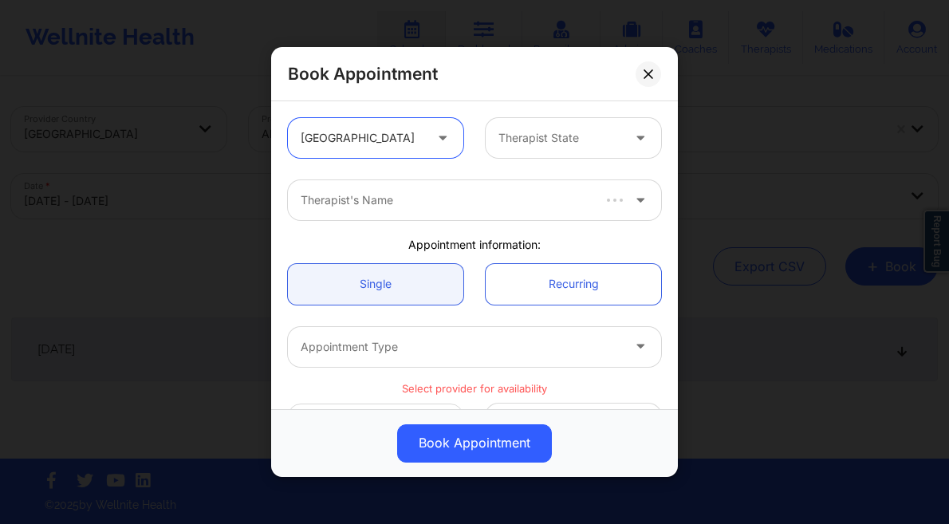
click at [541, 128] on div "Therapist State" at bounding box center [553, 138] width 137 height 40
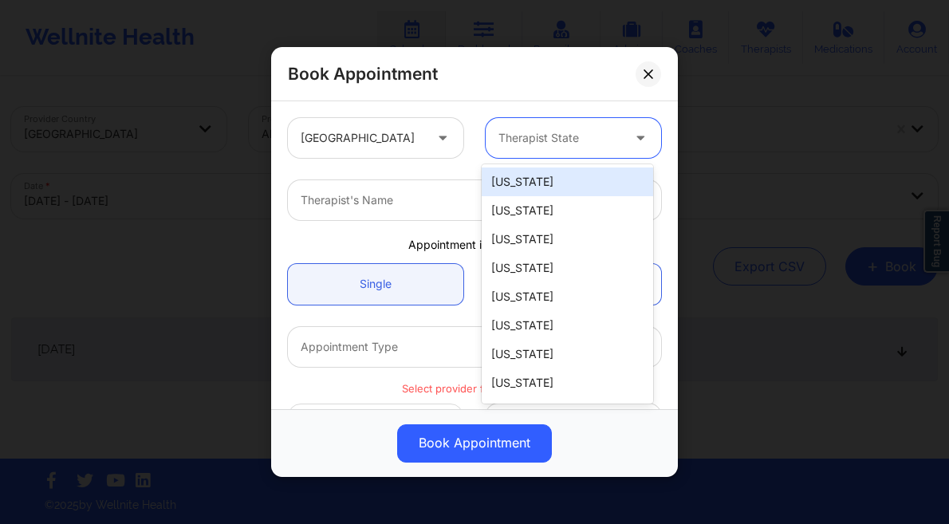
type input "f"
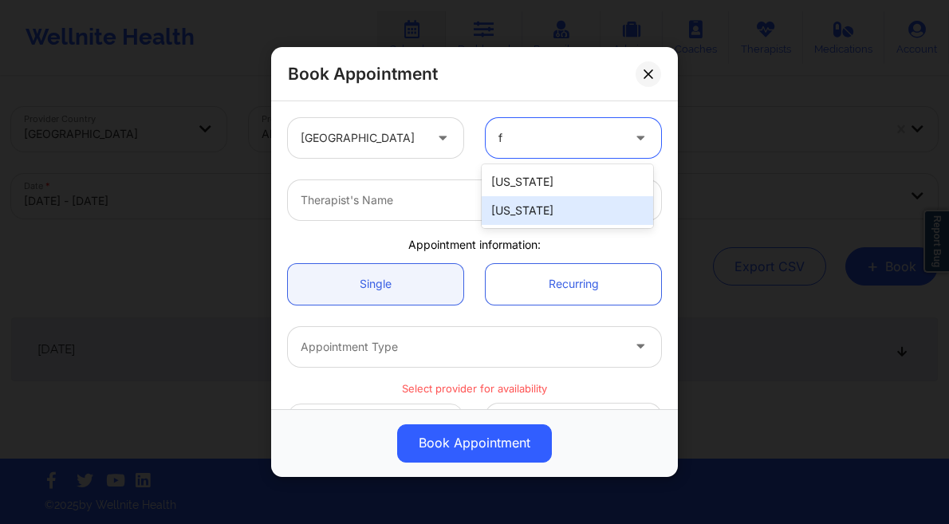
click at [554, 209] on div "[US_STATE]" at bounding box center [566, 210] width 171 height 29
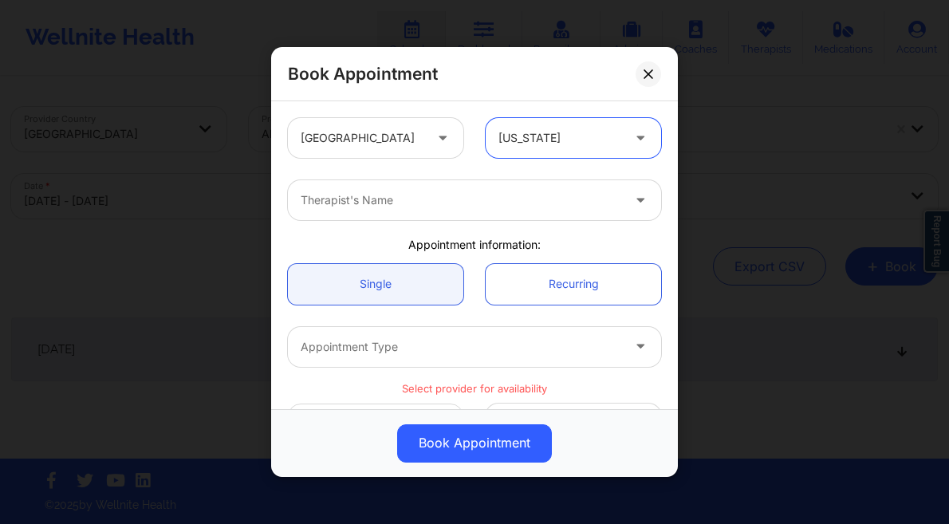
click at [442, 204] on div at bounding box center [461, 200] width 320 height 19
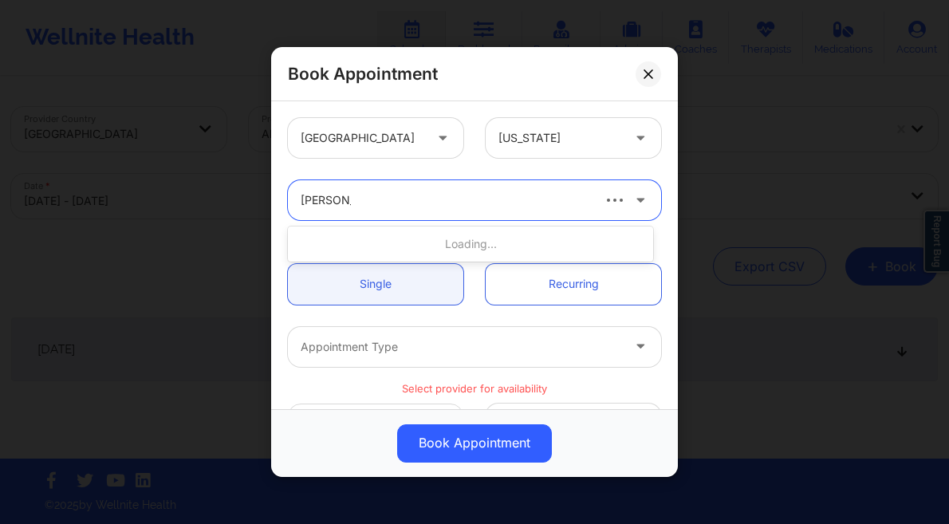
type input "lynda woo"
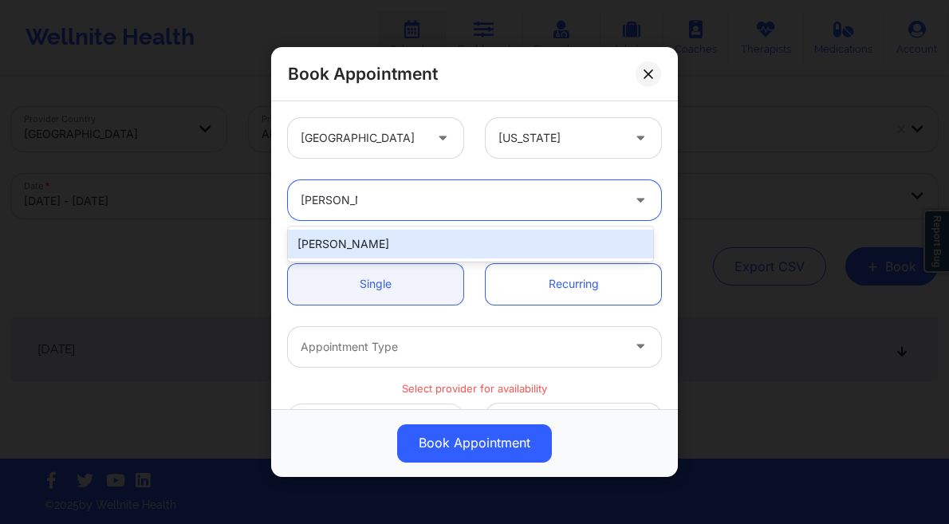
click at [450, 239] on div "[PERSON_NAME]" at bounding box center [470, 244] width 365 height 29
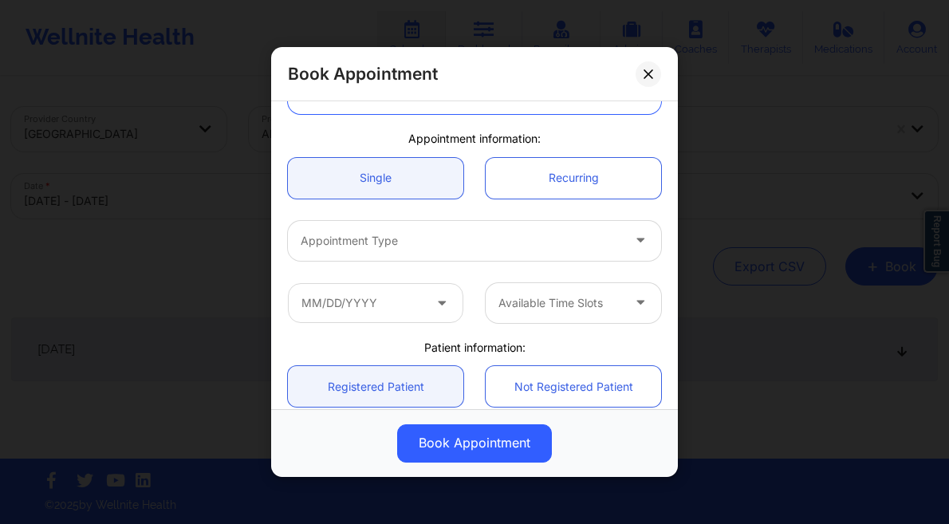
scroll to position [107, 0]
click at [454, 245] on div at bounding box center [461, 239] width 320 height 19
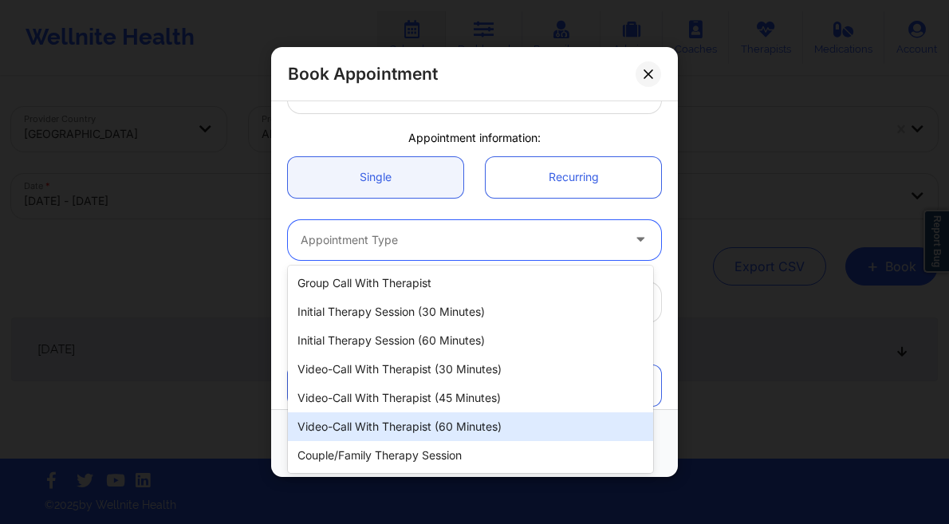
click at [431, 431] on div "Video-Call with Therapist (60 minutes)" at bounding box center [470, 426] width 365 height 29
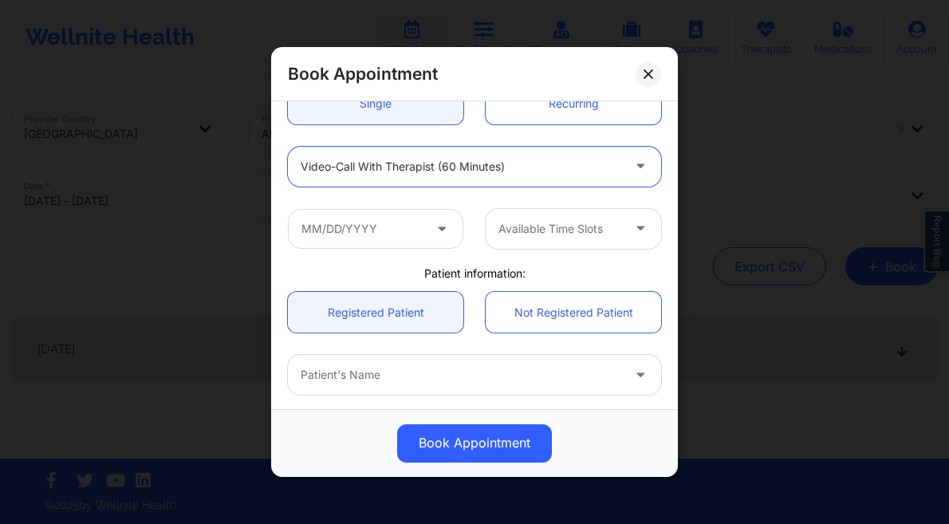
scroll to position [249, 0]
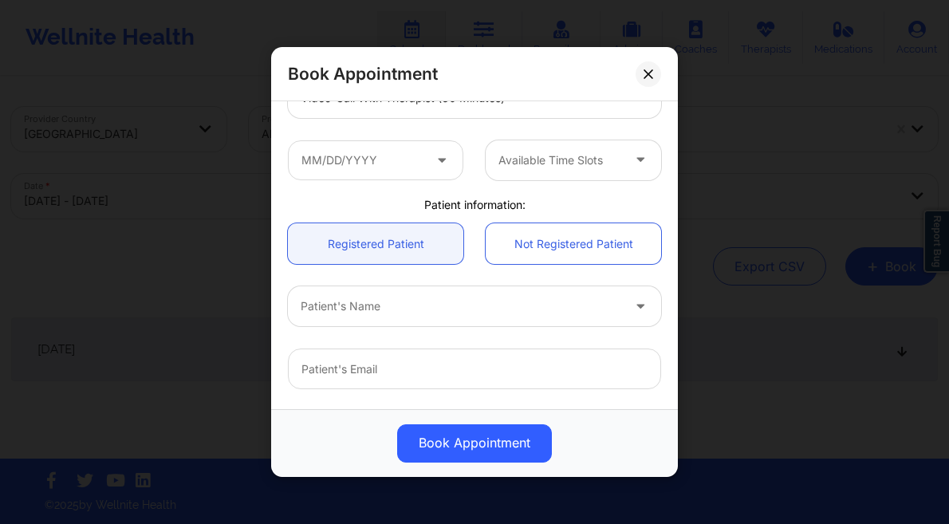
click at [440, 155] on icon at bounding box center [442, 157] width 16 height 14
click at [434, 165] on span at bounding box center [443, 160] width 19 height 20
click at [392, 159] on input "text" at bounding box center [375, 160] width 175 height 40
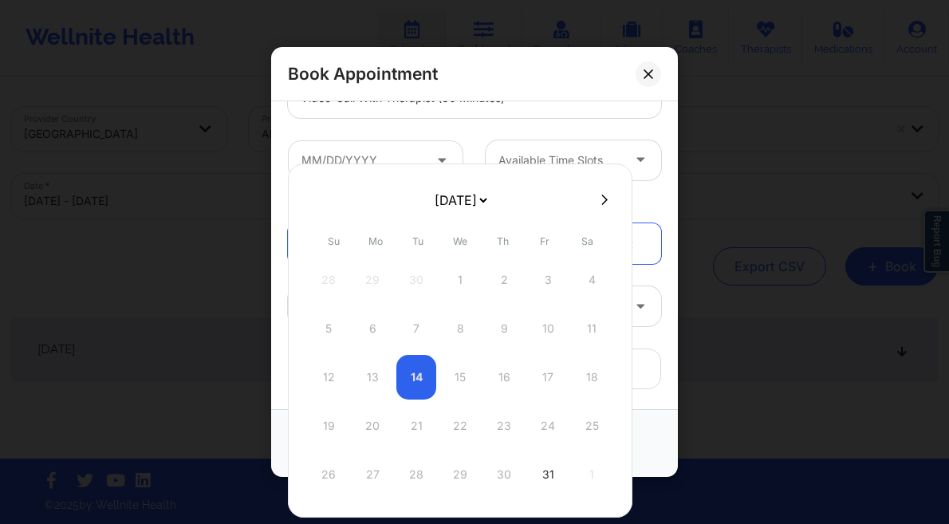
click at [604, 191] on div at bounding box center [460, 199] width 344 height 24
click at [601, 200] on icon at bounding box center [604, 200] width 6 height 12
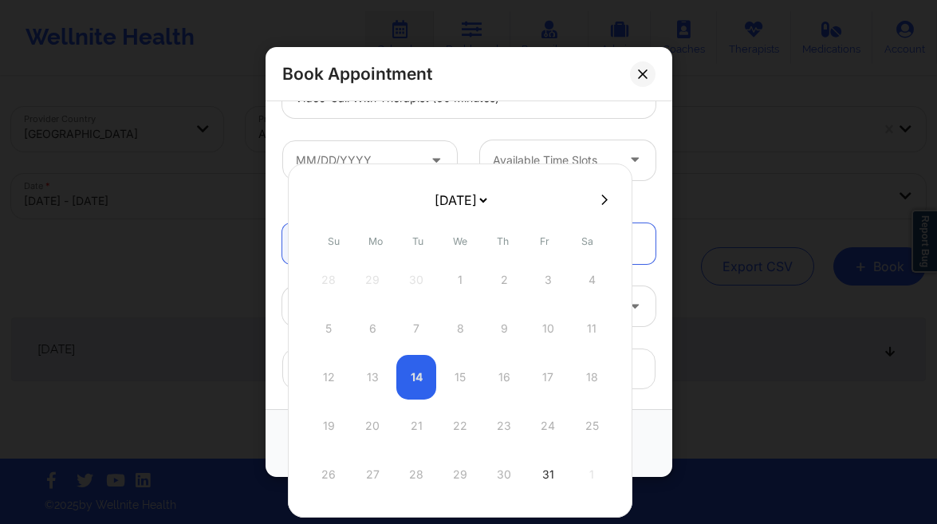
select select "2025-10"
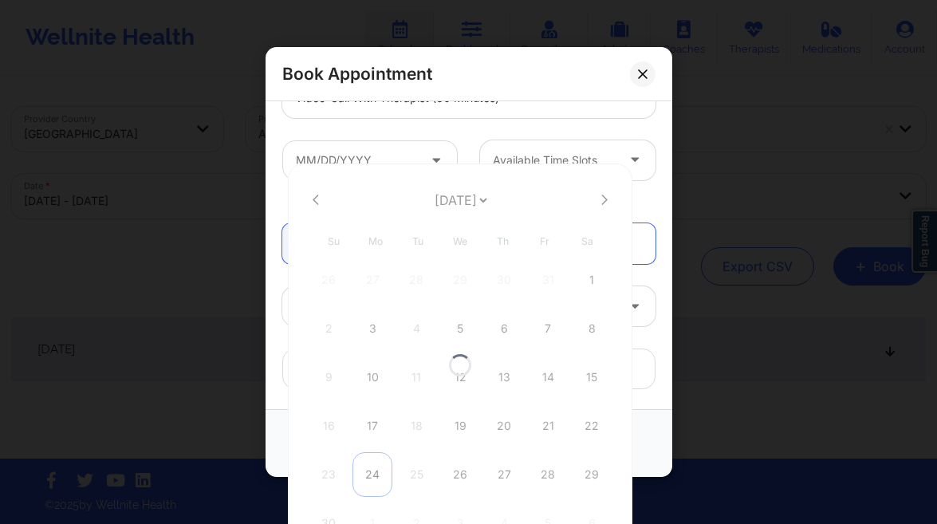
select select "2025-10"
click at [375, 489] on div "24" at bounding box center [372, 474] width 40 height 45
type input "11/24/2025"
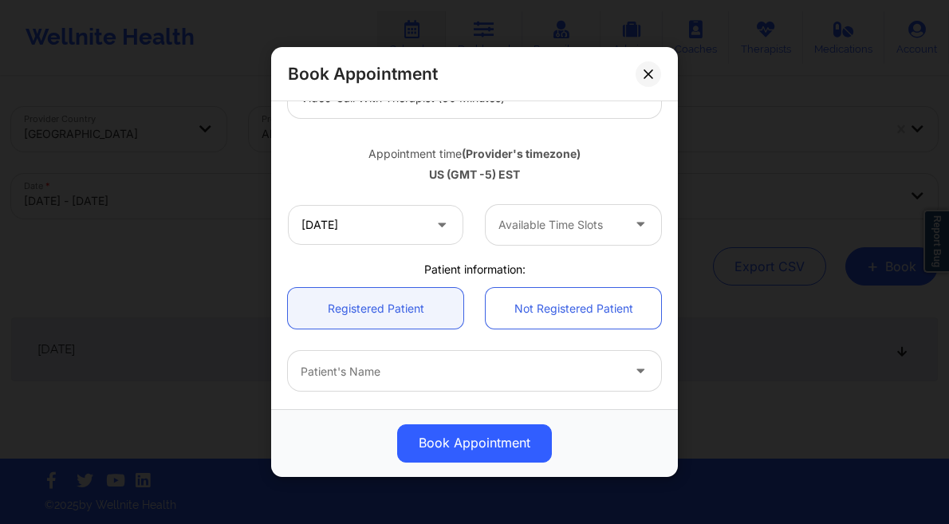
click at [600, 218] on div at bounding box center [559, 224] width 123 height 19
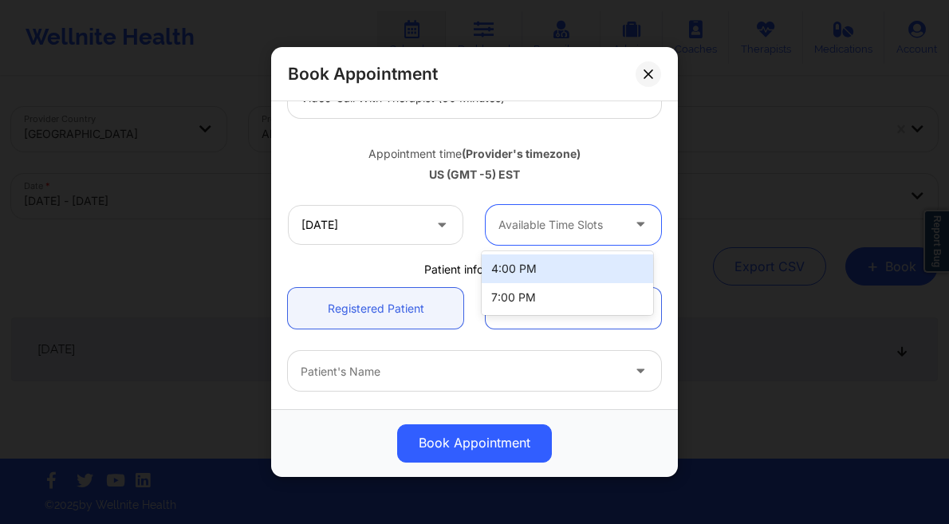
click at [554, 258] on div "4:00 PM" at bounding box center [566, 268] width 171 height 29
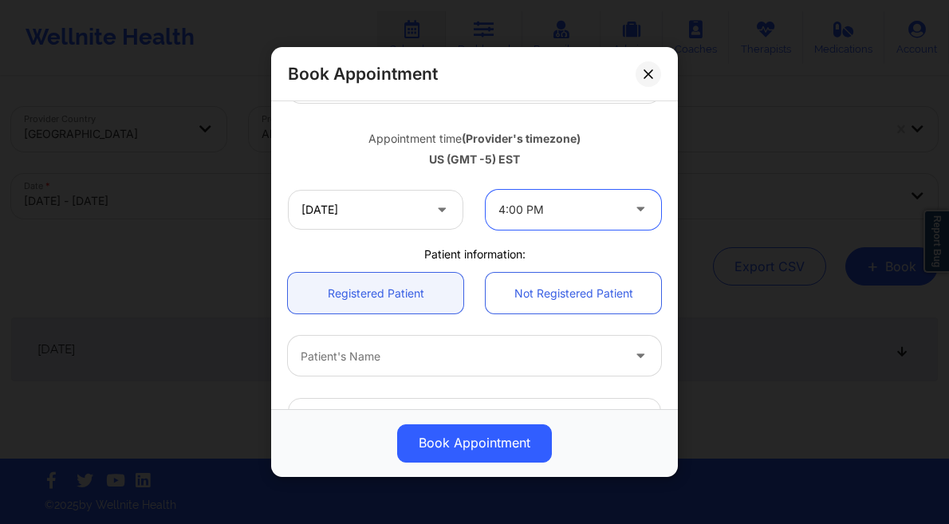
scroll to position [265, 0]
click at [438, 347] on div at bounding box center [461, 355] width 320 height 19
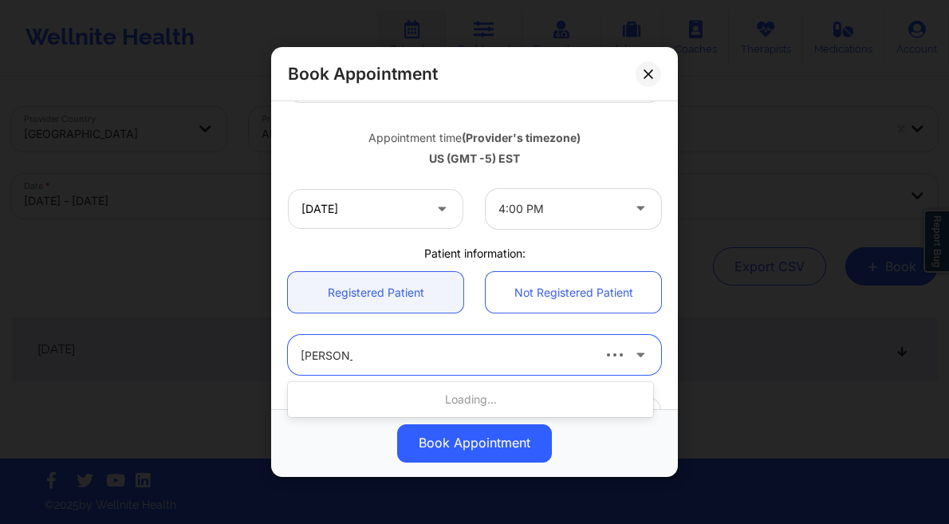
type input "[PERSON_NAME] me"
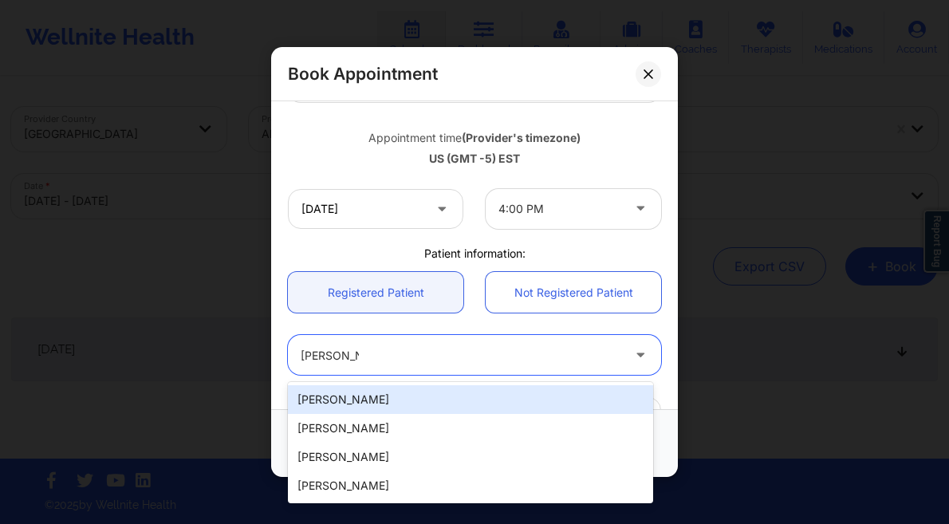
click at [360, 401] on div "[PERSON_NAME]" at bounding box center [470, 399] width 365 height 29
type input "[EMAIL_ADDRESS][DOMAIN_NAME]"
type input "[PHONE_NUMBER]"
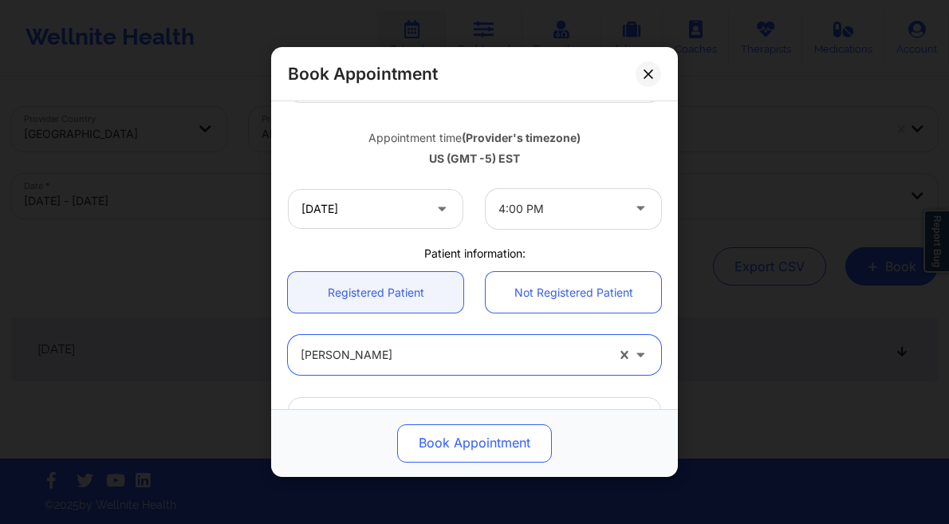
click at [447, 433] on button "Book Appointment" at bounding box center [474, 443] width 155 height 38
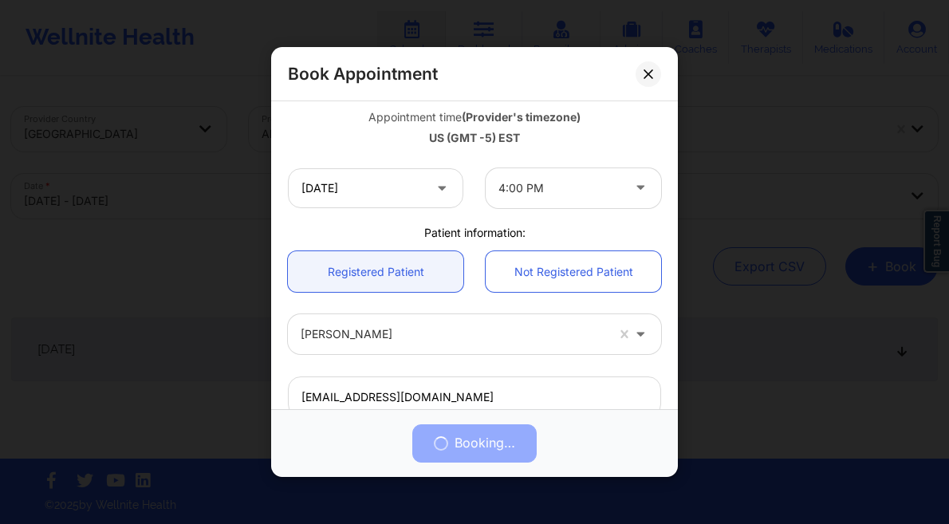
scroll to position [383, 0]
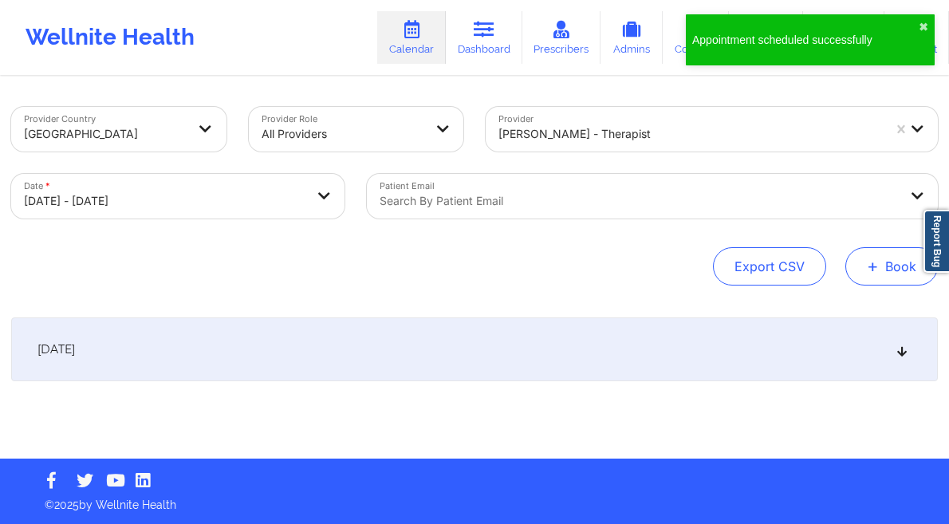
click at [880, 273] on button "+ Book" at bounding box center [891, 266] width 92 height 38
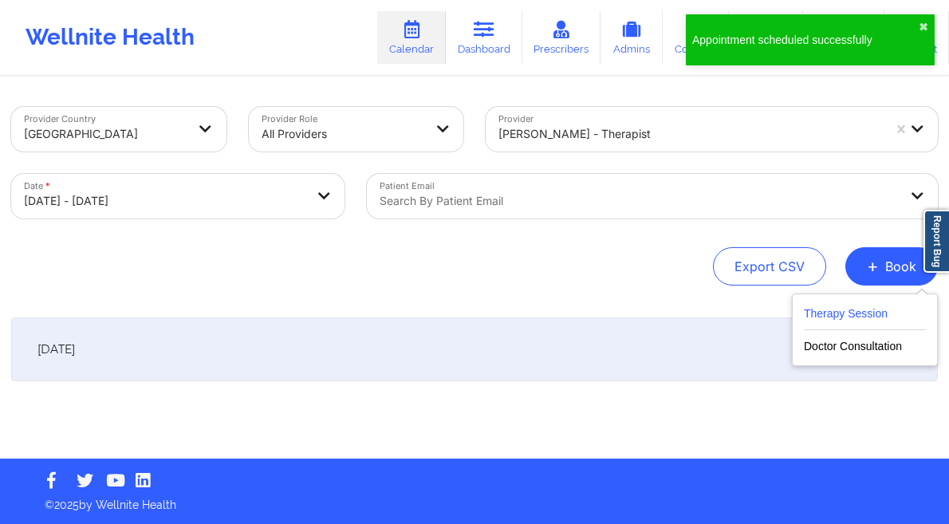
click at [826, 310] on button "Therapy Session" at bounding box center [865, 317] width 122 height 26
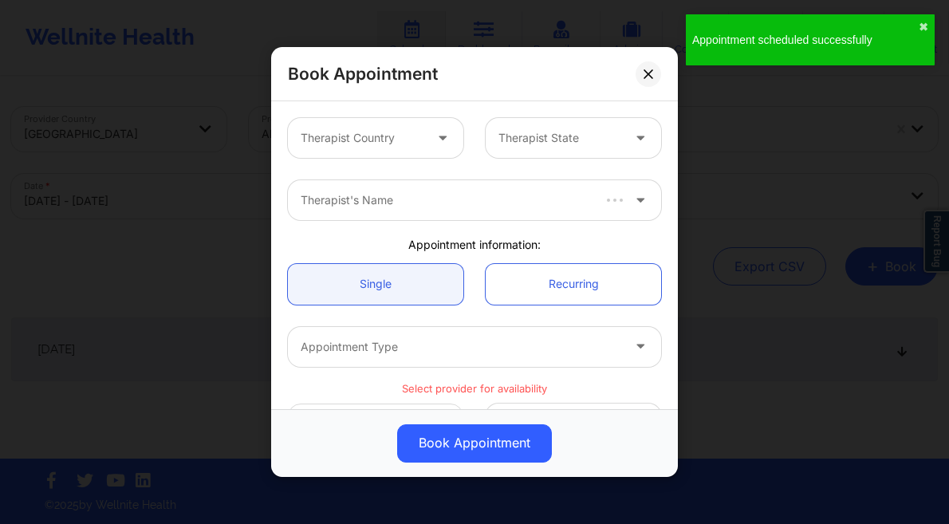
click at [391, 139] on div at bounding box center [362, 137] width 123 height 19
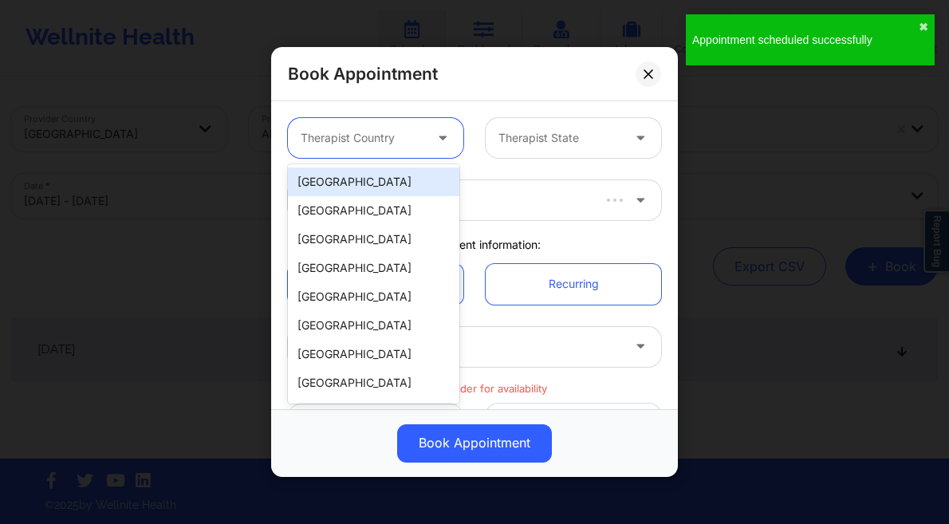
click at [376, 179] on div "[GEOGRAPHIC_DATA]" at bounding box center [373, 181] width 171 height 29
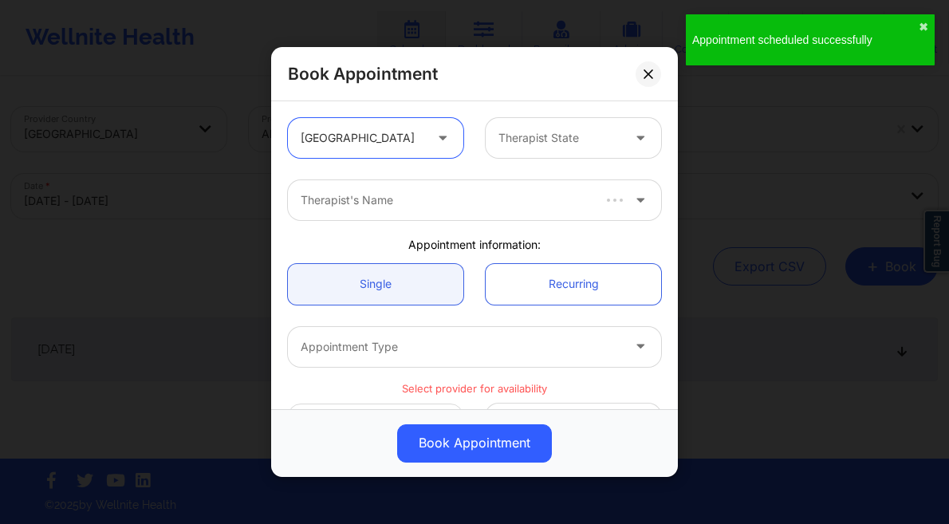
click at [525, 143] on div at bounding box center [559, 137] width 123 height 19
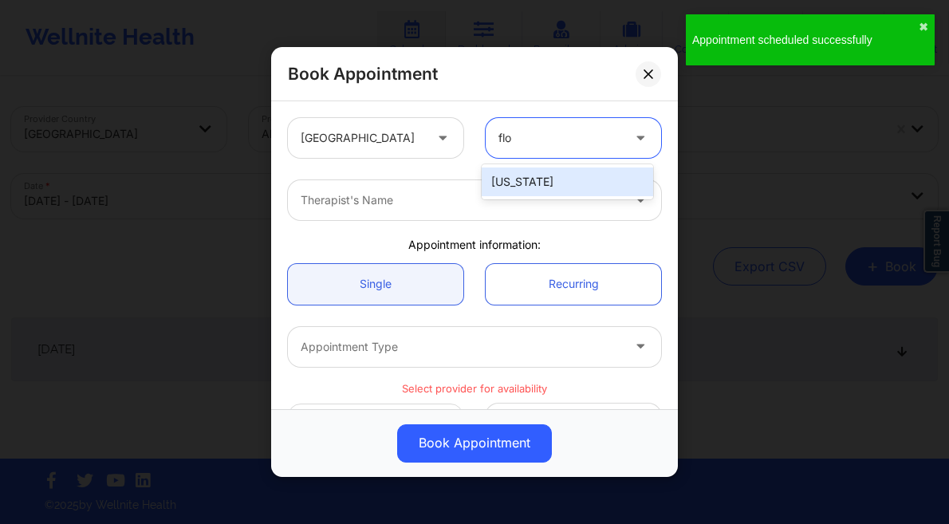
type input "flor"
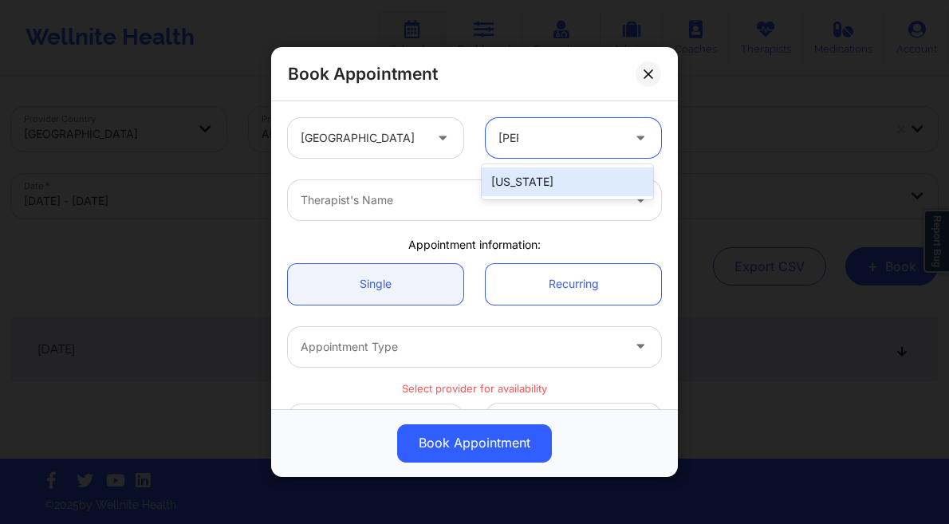
click at [517, 181] on div "[US_STATE]" at bounding box center [566, 181] width 171 height 29
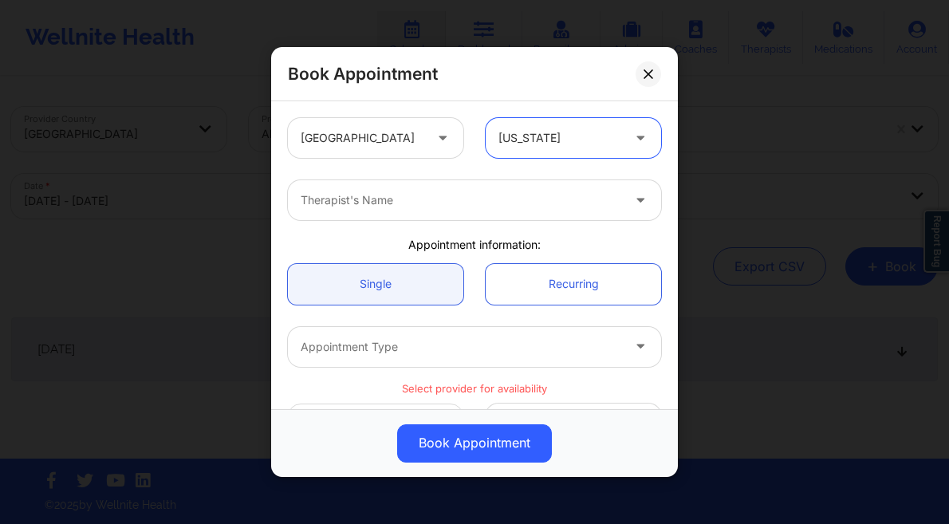
click at [446, 206] on div at bounding box center [461, 200] width 320 height 19
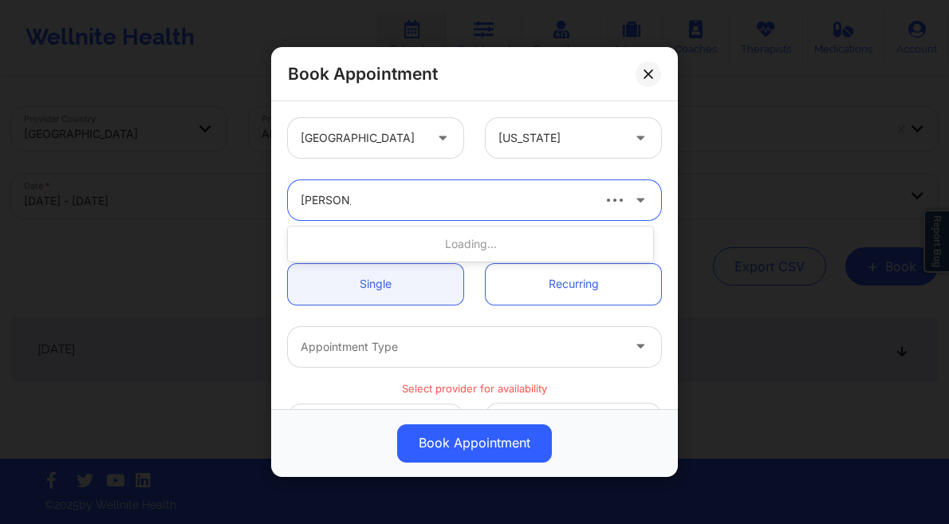
type input "lynda woo"
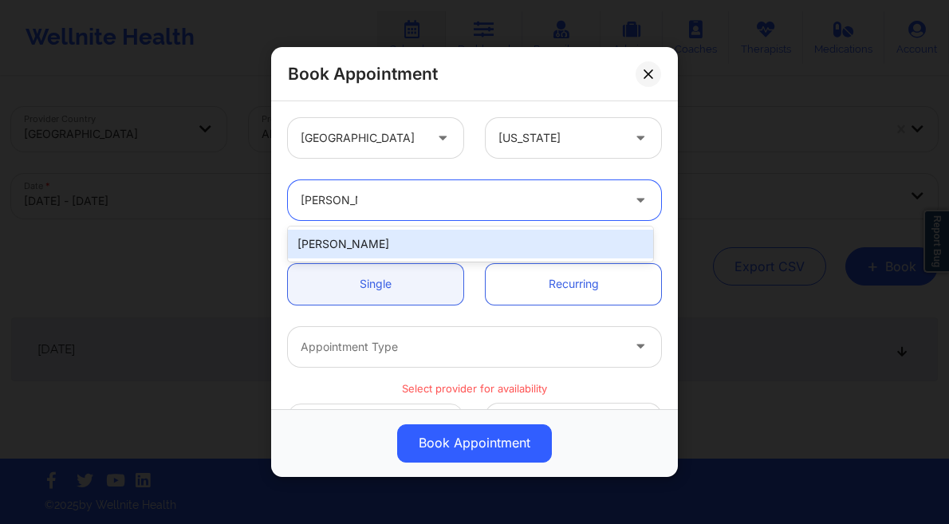
click at [426, 246] on div "[PERSON_NAME]" at bounding box center [470, 244] width 365 height 29
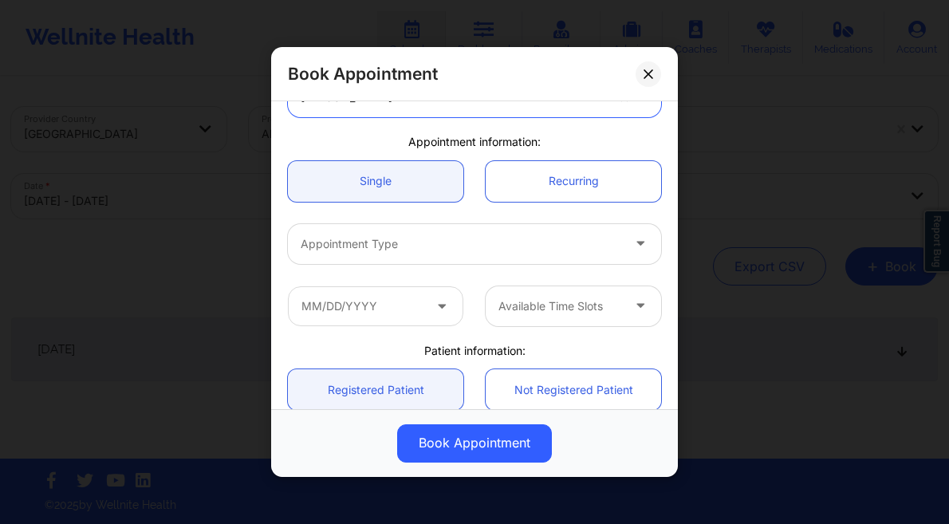
scroll to position [143, 0]
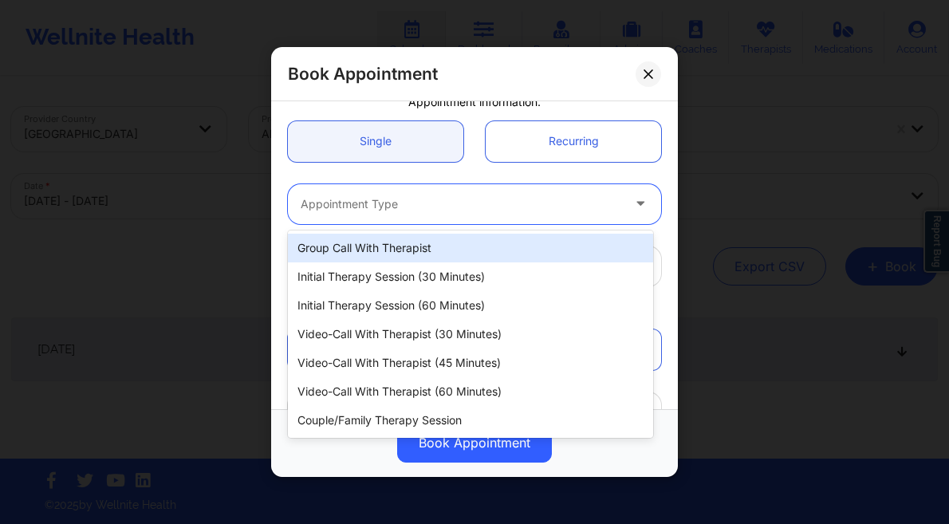
click at [392, 210] on div at bounding box center [461, 203] width 320 height 19
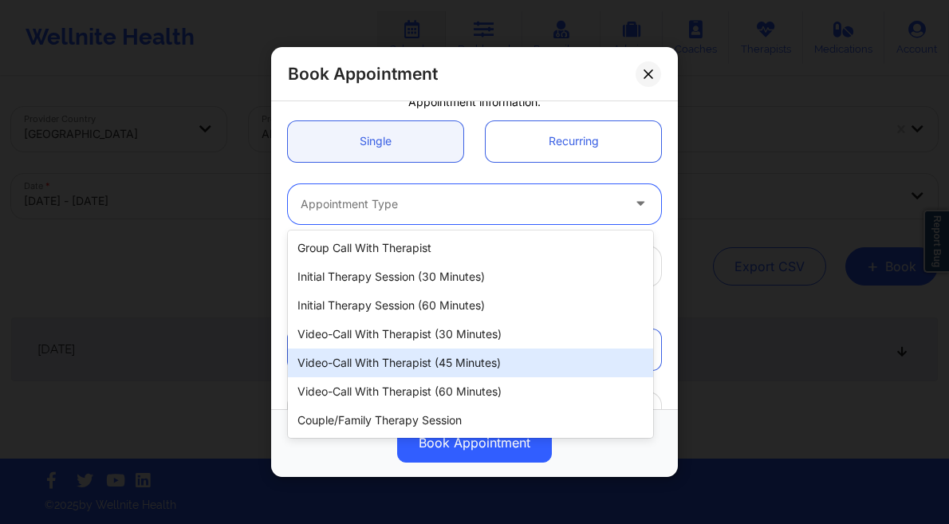
click at [426, 380] on div "Video-Call with Therapist (60 minutes)" at bounding box center [470, 391] width 365 height 29
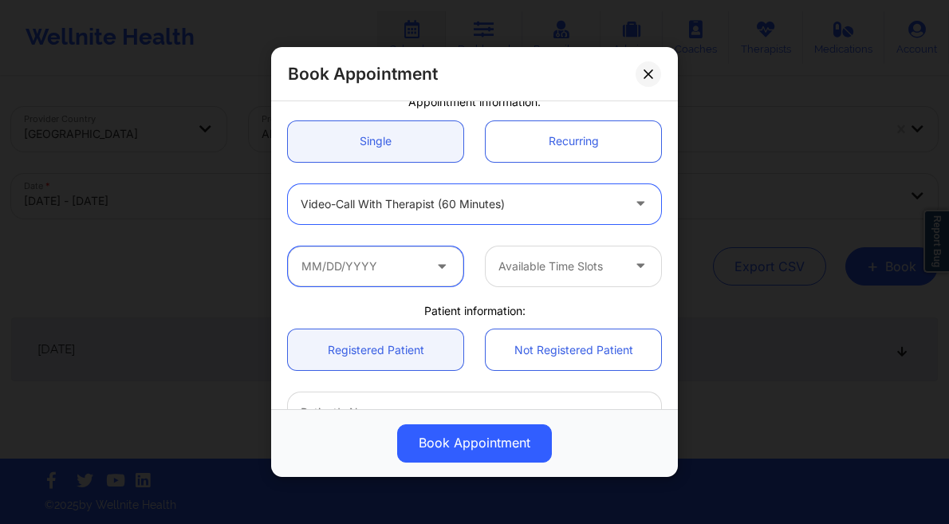
click at [422, 254] on input "text" at bounding box center [375, 266] width 175 height 40
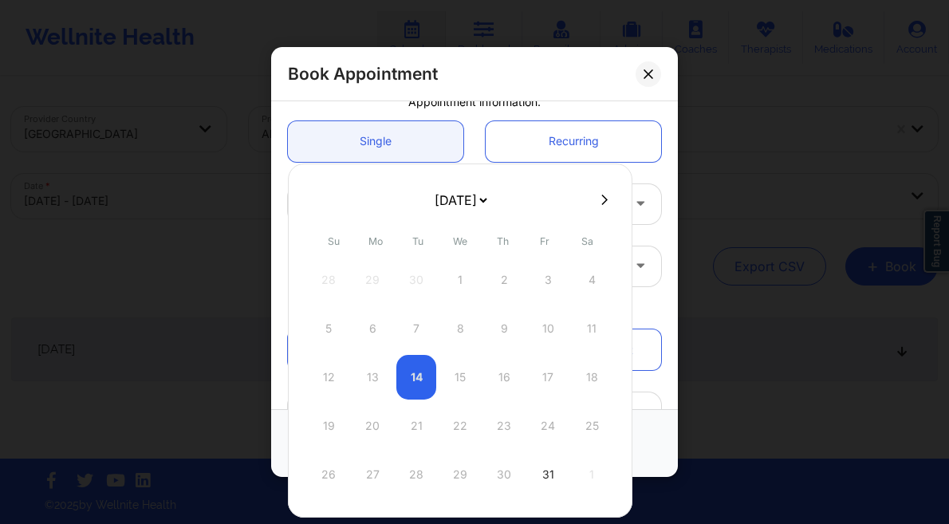
click at [595, 207] on div at bounding box center [460, 199] width 344 height 24
click at [603, 202] on icon at bounding box center [604, 200] width 6 height 12
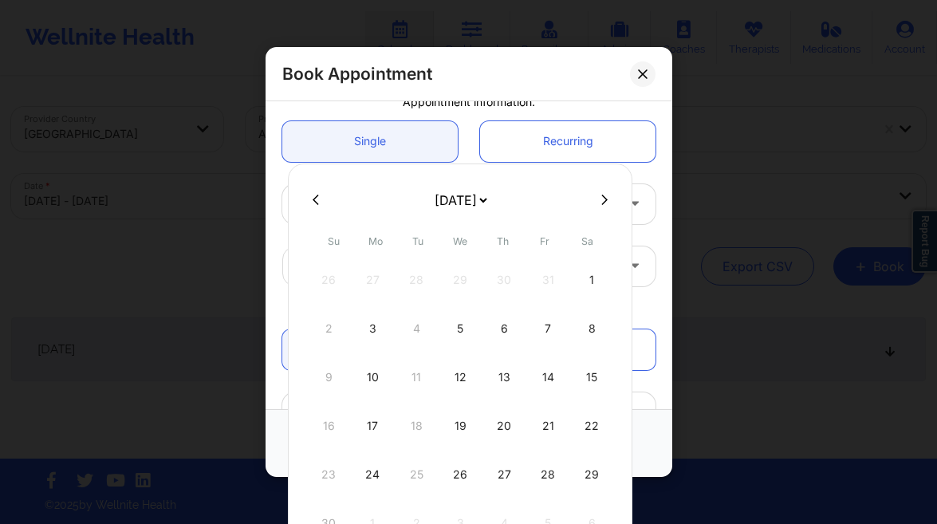
click at [602, 201] on icon at bounding box center [604, 200] width 6 height 12
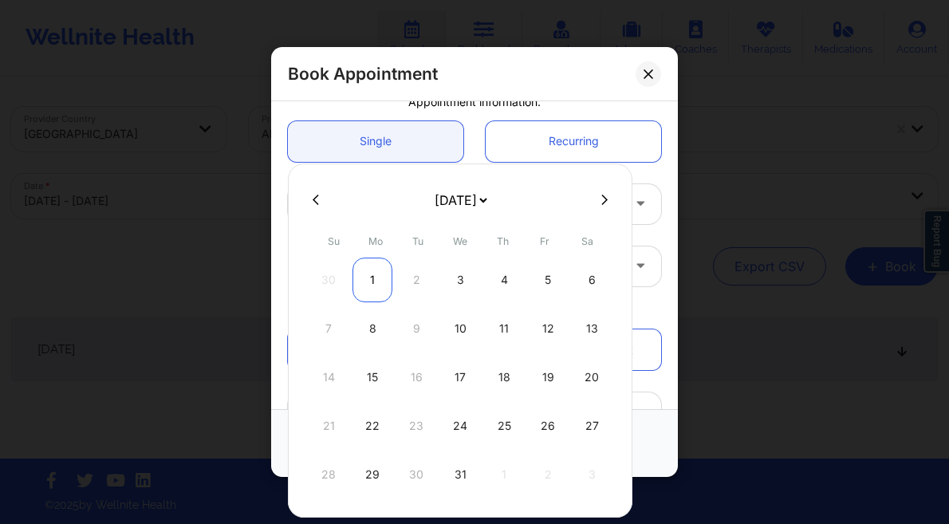
click at [374, 275] on div "1" at bounding box center [372, 279] width 40 height 45
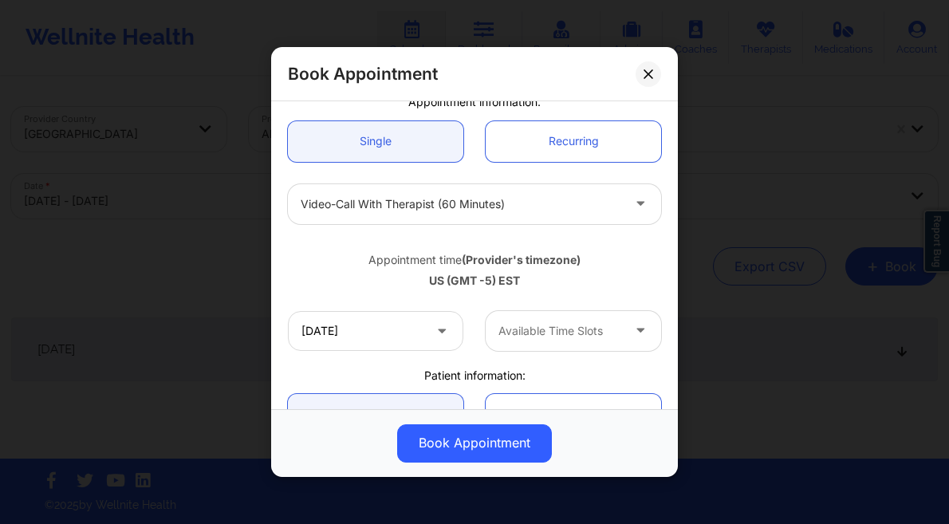
drag, startPoint x: 594, startPoint y: 355, endPoint x: 597, endPoint y: 334, distance: 21.0
click at [594, 353] on div "12/01/2025 Available Time Slots" at bounding box center [474, 331] width 395 height 62
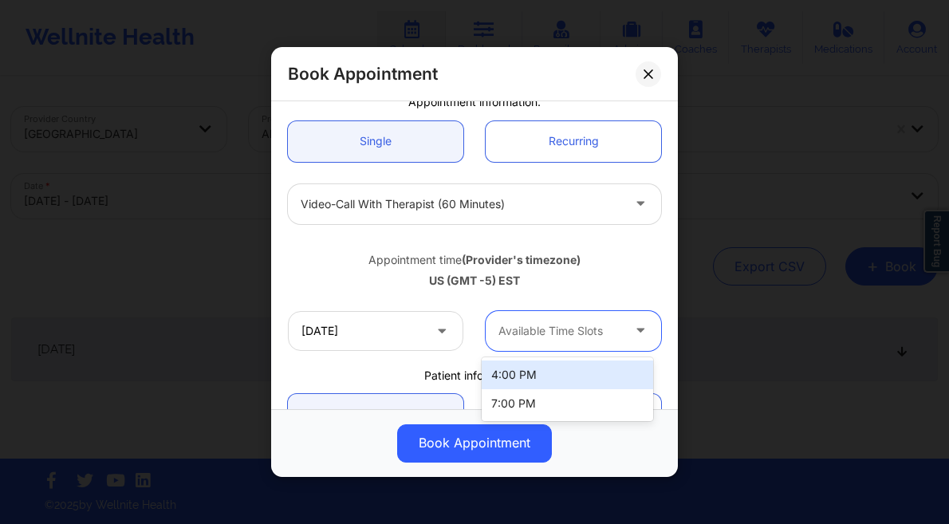
click at [598, 332] on div at bounding box center [559, 330] width 123 height 19
click at [564, 367] on div "4:00 PM" at bounding box center [566, 374] width 171 height 29
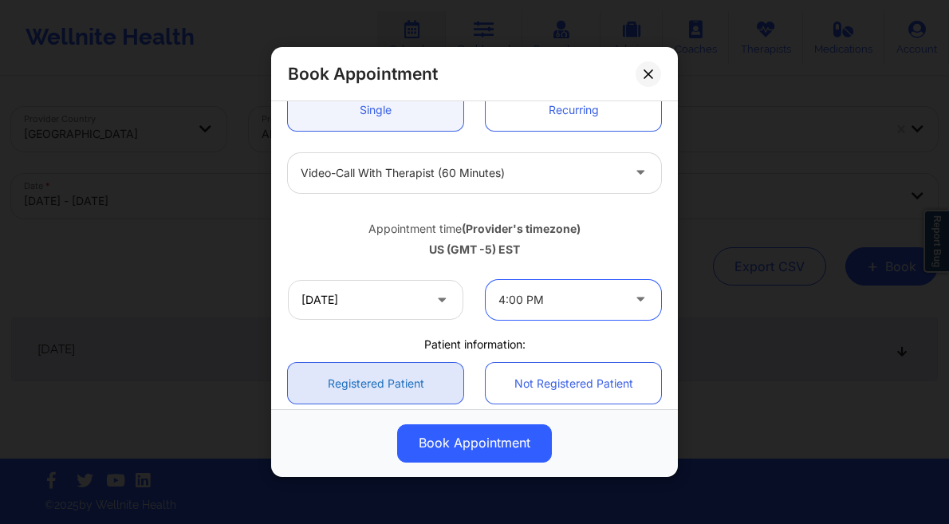
scroll to position [258, 0]
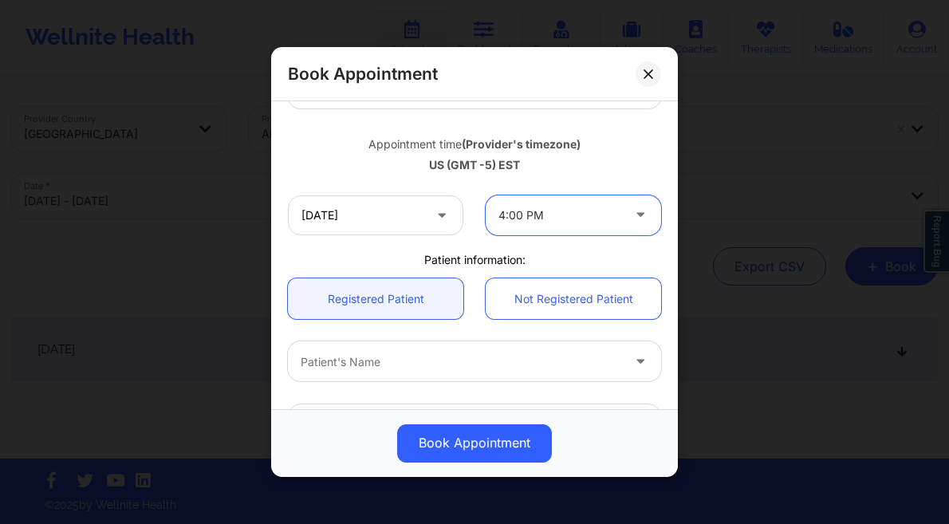
click at [378, 363] on div at bounding box center [461, 361] width 320 height 19
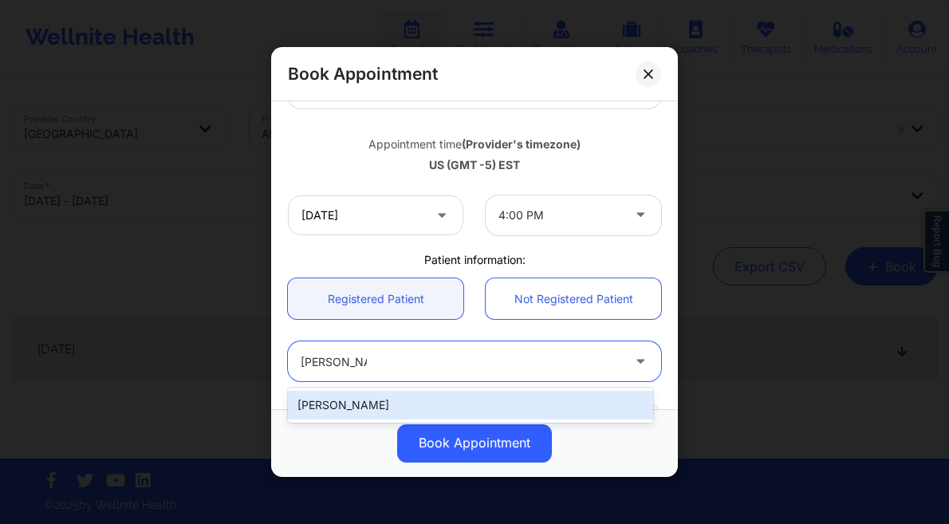
click at [375, 402] on div "[PERSON_NAME]" at bounding box center [470, 405] width 365 height 29
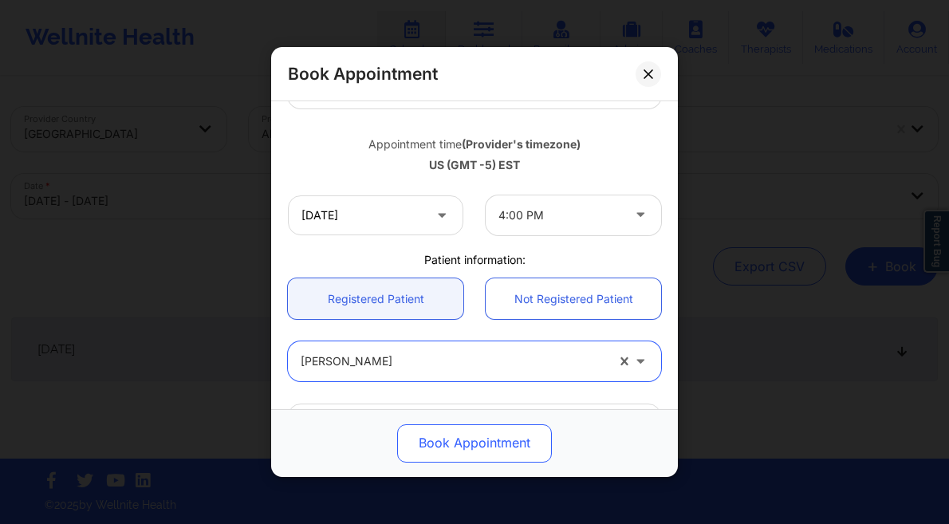
click at [467, 453] on button "Book Appointment" at bounding box center [474, 443] width 155 height 38
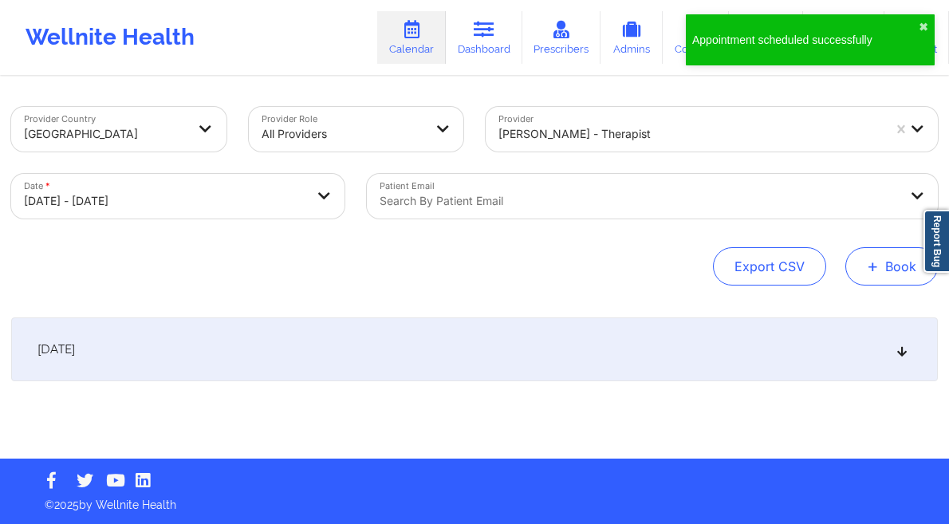
click at [882, 262] on button "+ Book" at bounding box center [891, 266] width 92 height 38
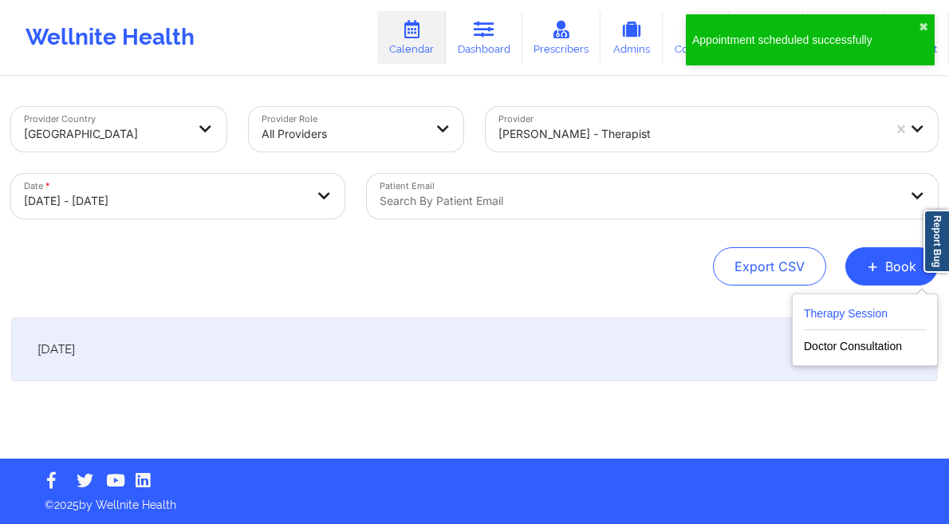
click at [858, 320] on button "Therapy Session" at bounding box center [865, 317] width 122 height 26
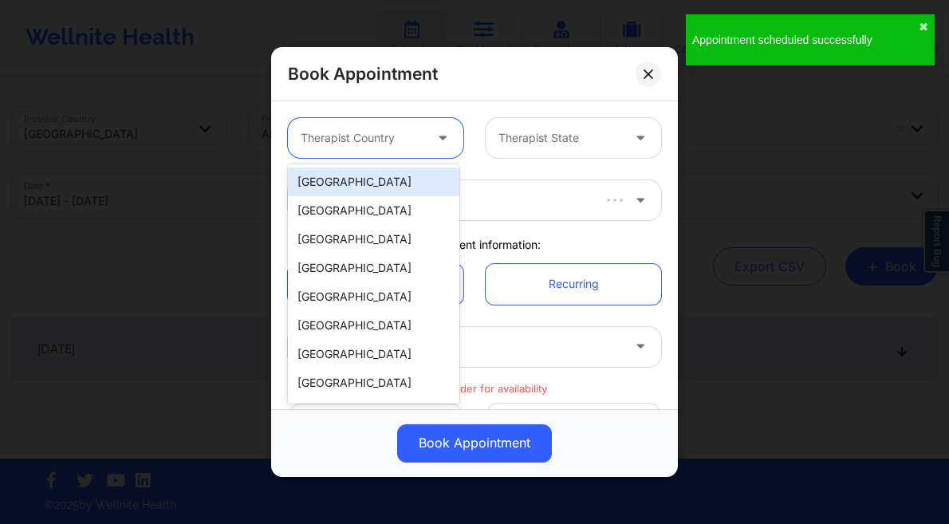
click at [383, 133] on div at bounding box center [362, 137] width 123 height 19
click at [368, 180] on div "[GEOGRAPHIC_DATA]" at bounding box center [373, 181] width 171 height 29
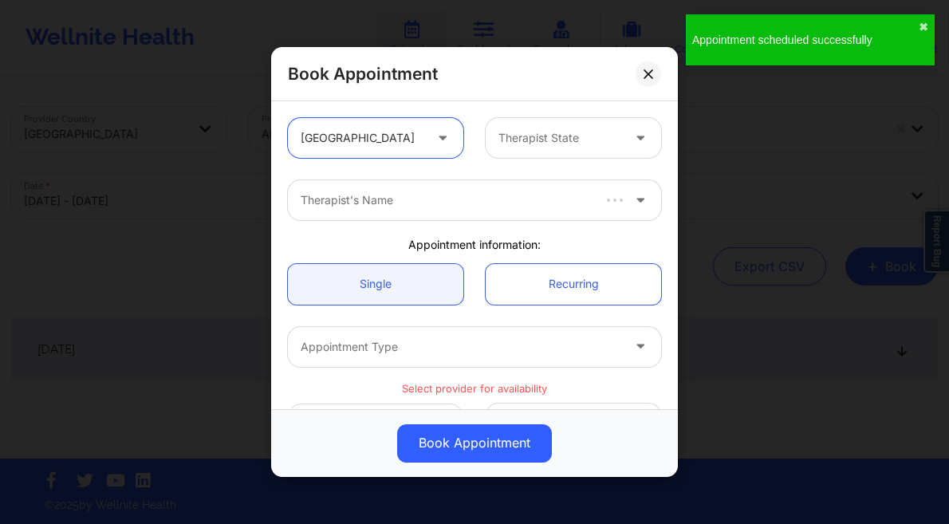
click at [562, 135] on div at bounding box center [559, 137] width 123 height 19
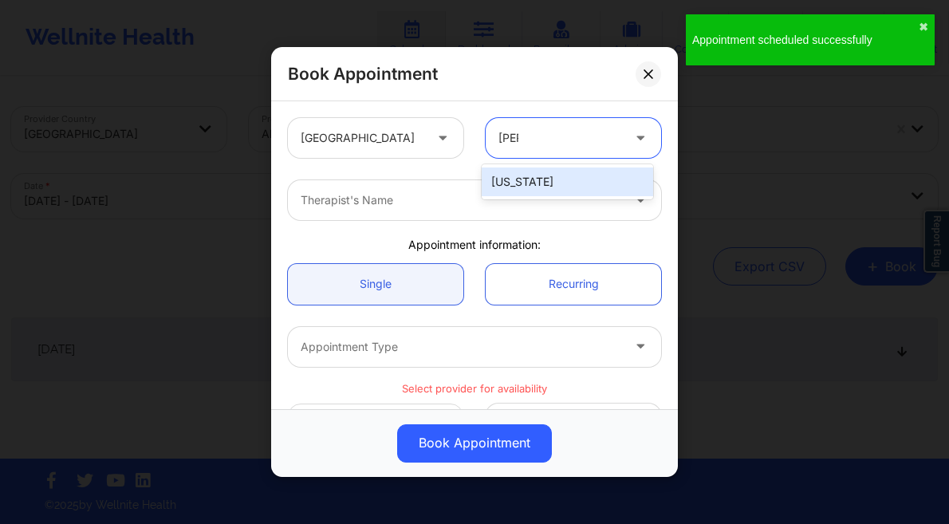
drag, startPoint x: 585, startPoint y: 183, endPoint x: 560, endPoint y: 187, distance: 25.8
click at [585, 183] on div "[US_STATE]" at bounding box center [566, 181] width 171 height 29
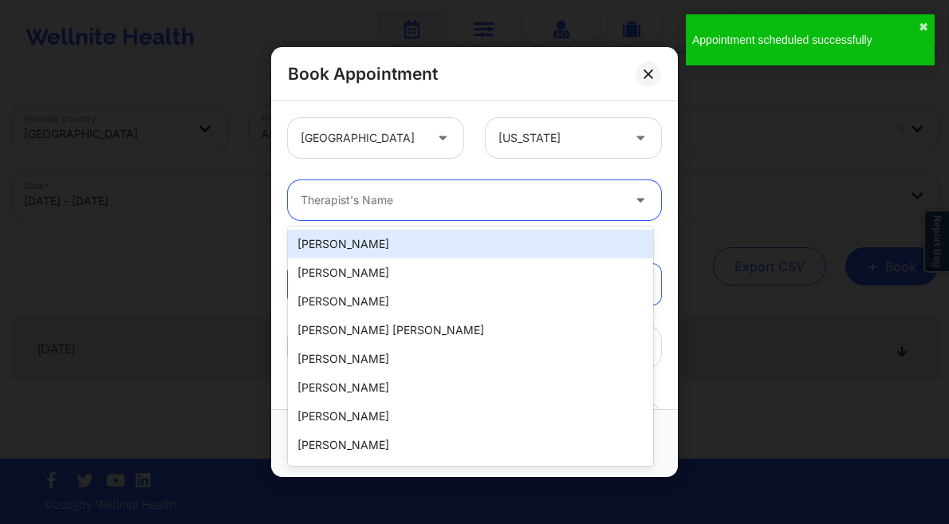
click at [544, 191] on div at bounding box center [461, 200] width 320 height 19
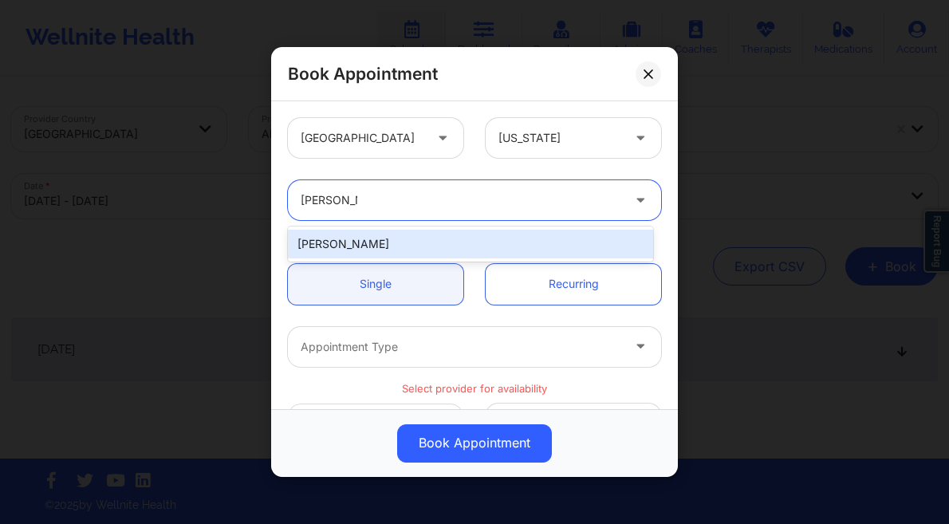
click at [446, 242] on div "[PERSON_NAME]" at bounding box center [470, 244] width 365 height 29
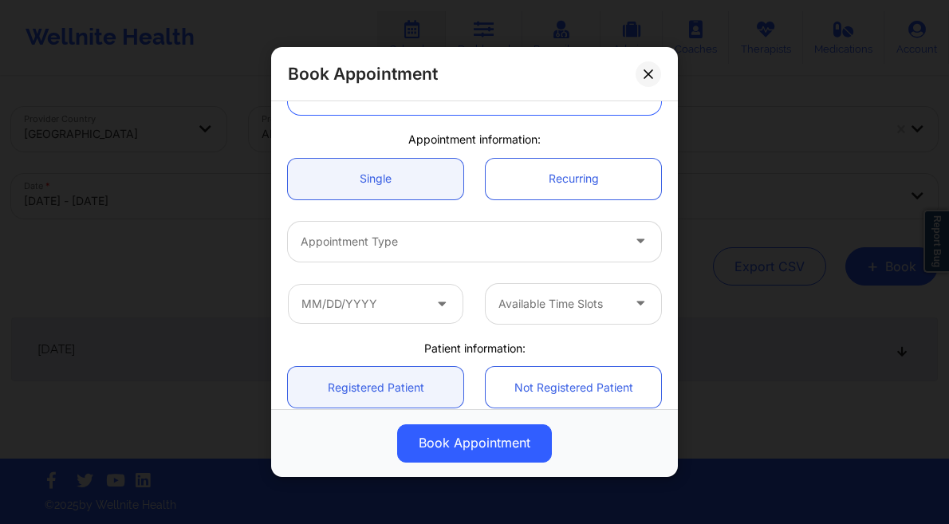
scroll to position [110, 0]
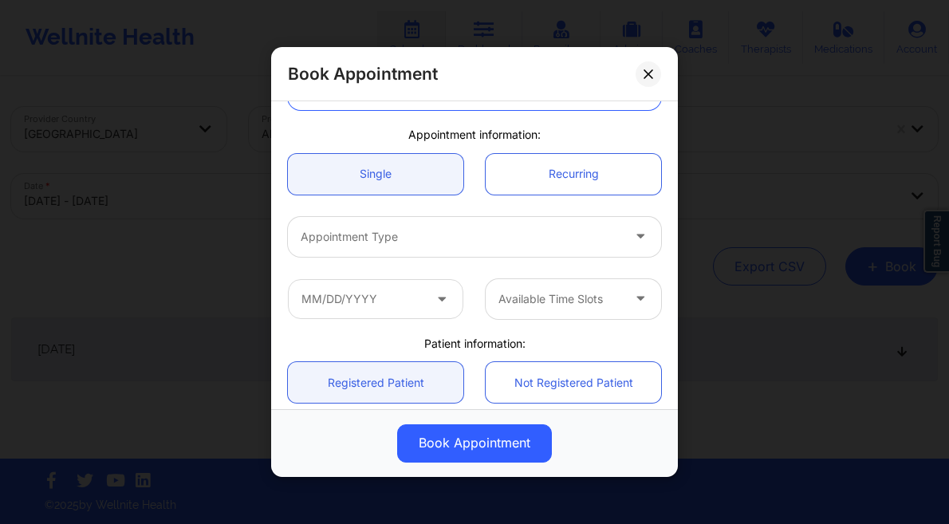
click at [442, 239] on div at bounding box center [461, 236] width 320 height 19
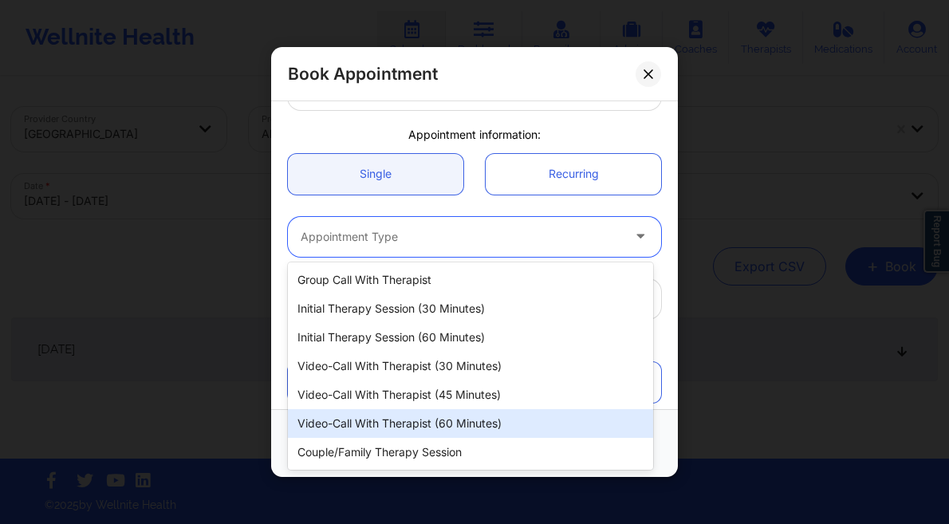
click at [422, 419] on div "Video-Call with Therapist (60 minutes)" at bounding box center [470, 423] width 365 height 29
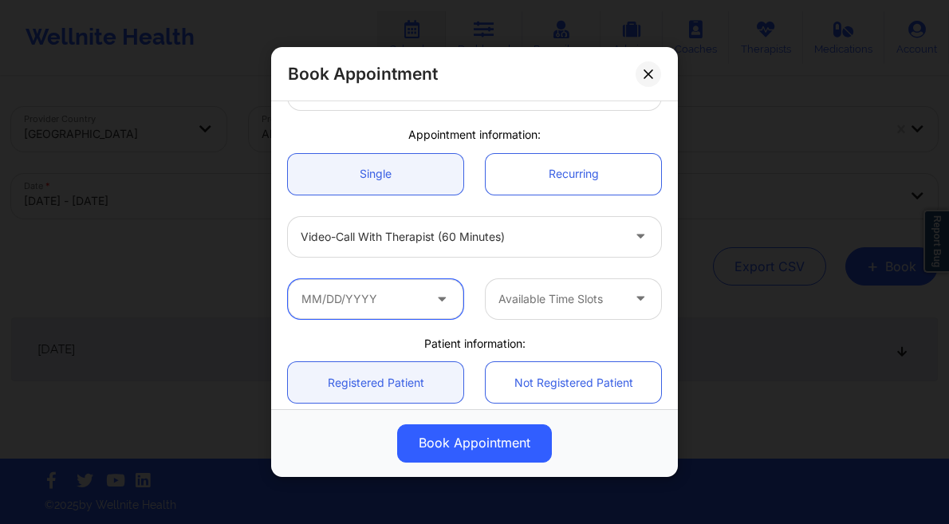
click at [399, 299] on input "text" at bounding box center [375, 299] width 175 height 40
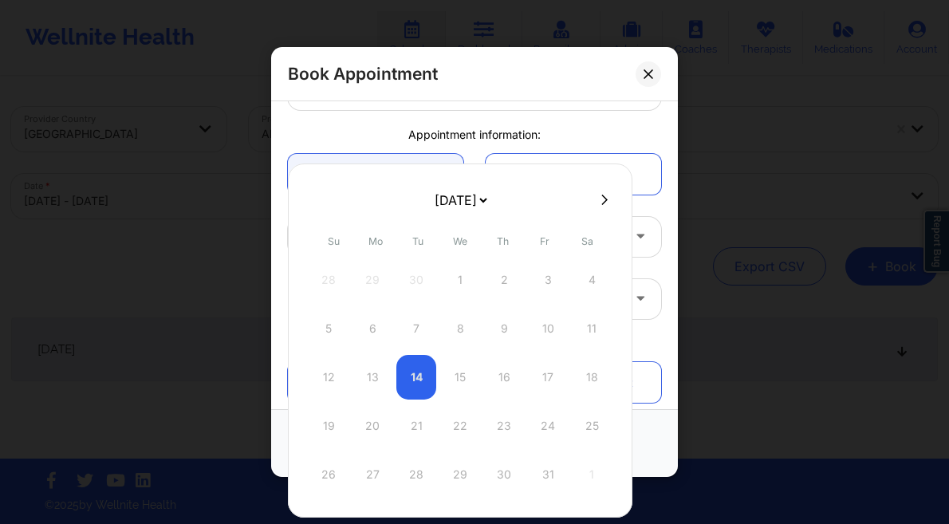
click at [611, 197] on div at bounding box center [460, 199] width 344 height 24
click at [608, 199] on button at bounding box center [604, 200] width 16 height 14
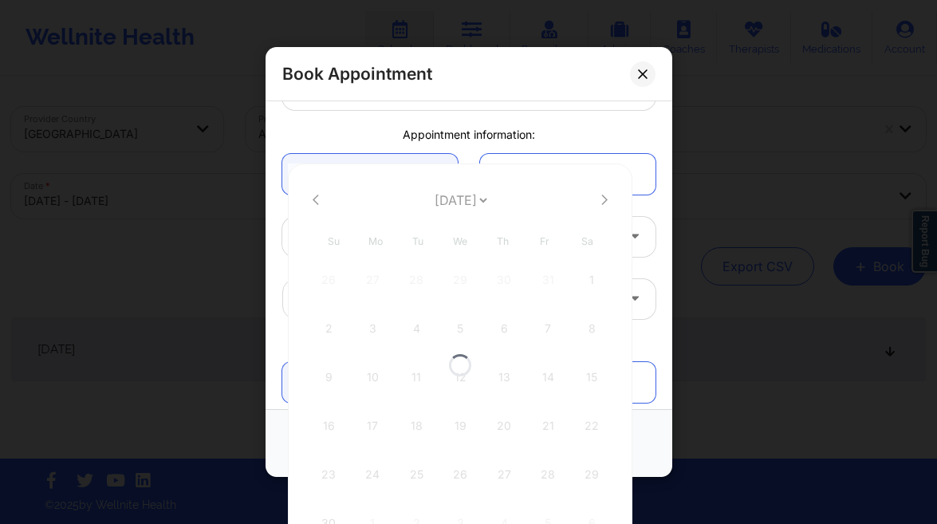
click at [607, 200] on div at bounding box center [460, 364] width 344 height 403
click at [596, 202] on button at bounding box center [604, 200] width 16 height 14
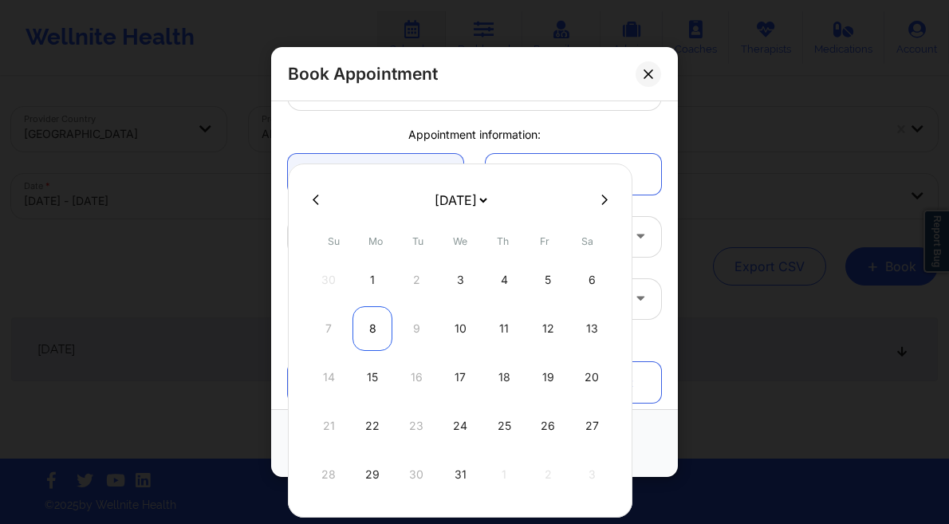
click at [367, 332] on div "8" at bounding box center [372, 328] width 40 height 45
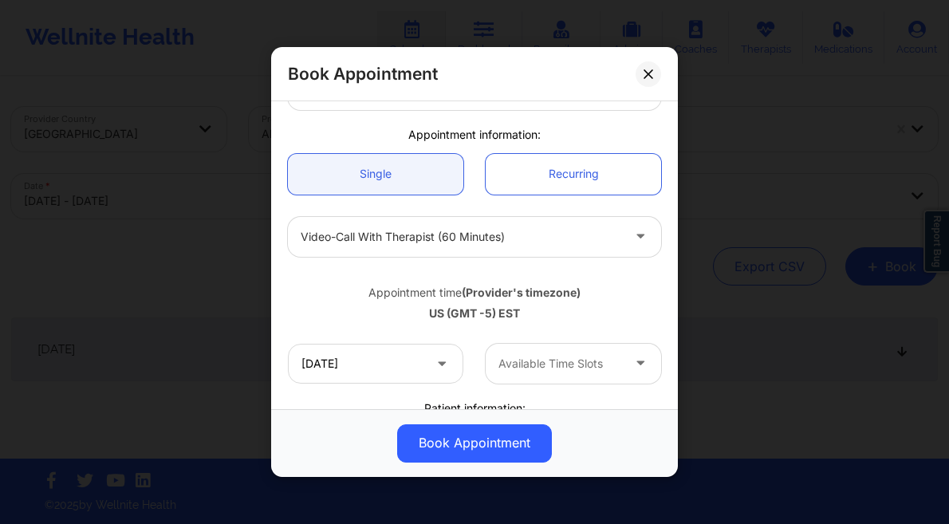
click at [573, 374] on div "Available Time Slots" at bounding box center [553, 364] width 137 height 40
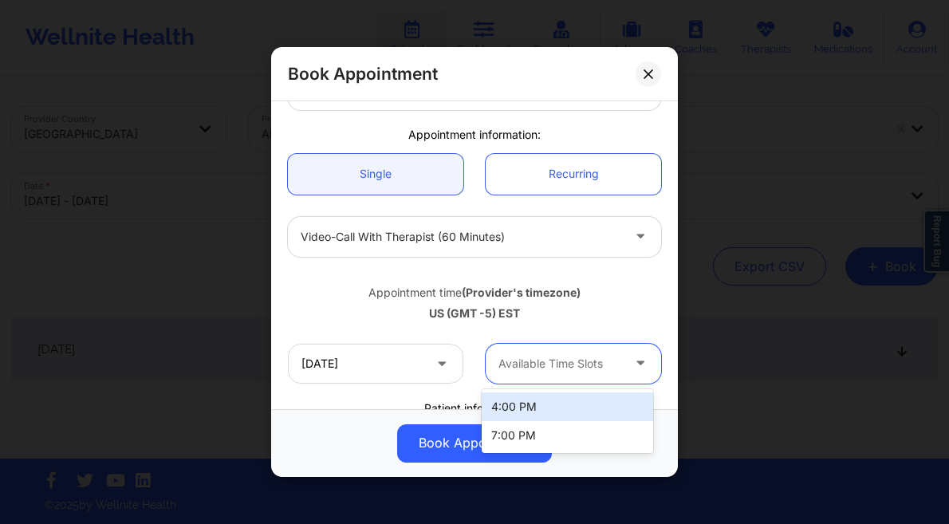
click at [538, 395] on div "4:00 PM" at bounding box center [566, 406] width 171 height 29
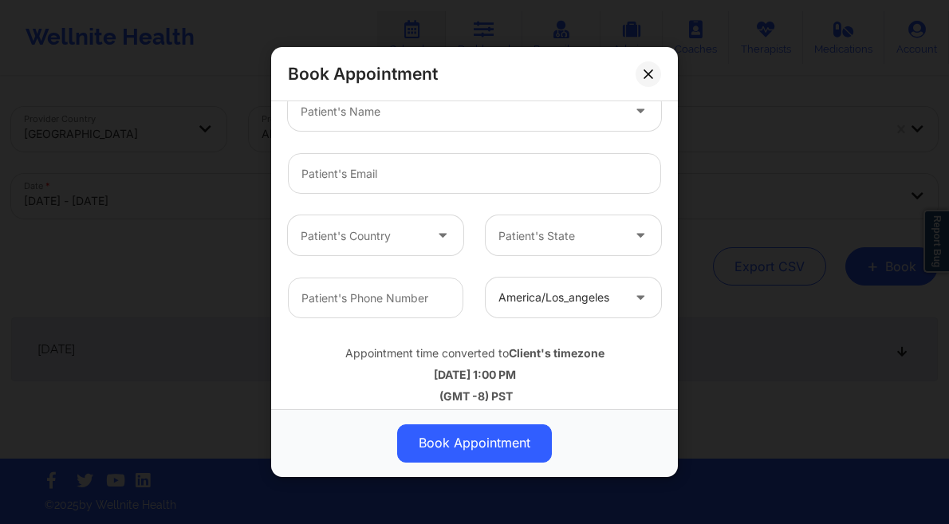
scroll to position [492, 0]
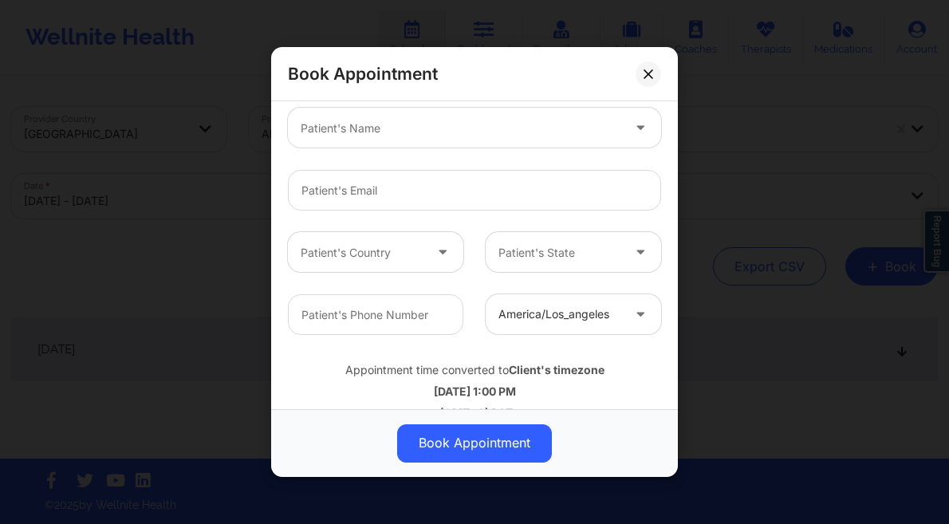
click at [398, 128] on div at bounding box center [461, 128] width 320 height 19
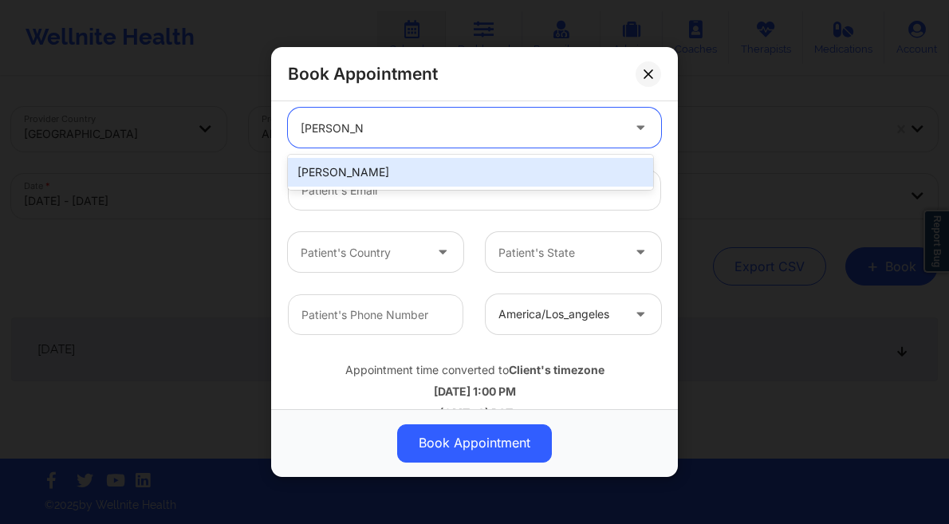
click at [383, 175] on div "[PERSON_NAME]" at bounding box center [470, 172] width 365 height 29
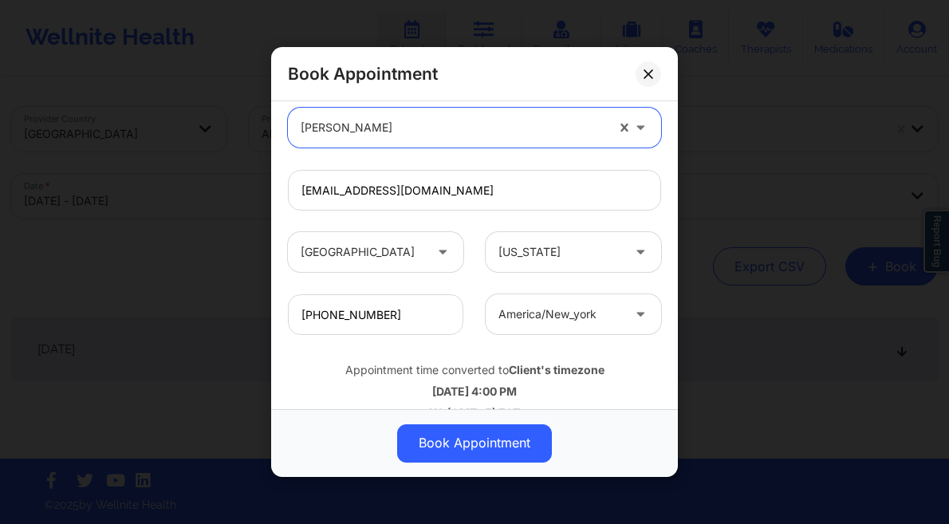
click at [472, 430] on button "Book Appointment" at bounding box center [474, 443] width 155 height 38
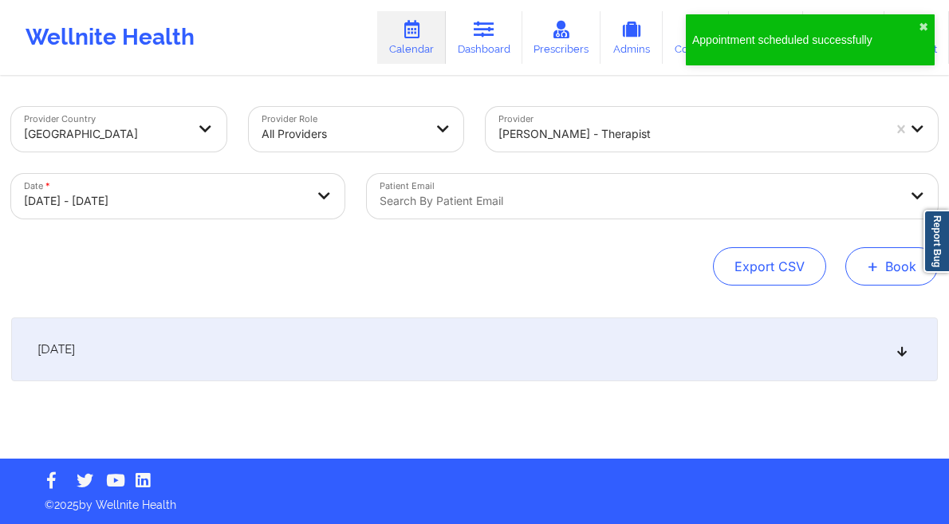
click at [880, 267] on button "+ Book" at bounding box center [891, 266] width 92 height 38
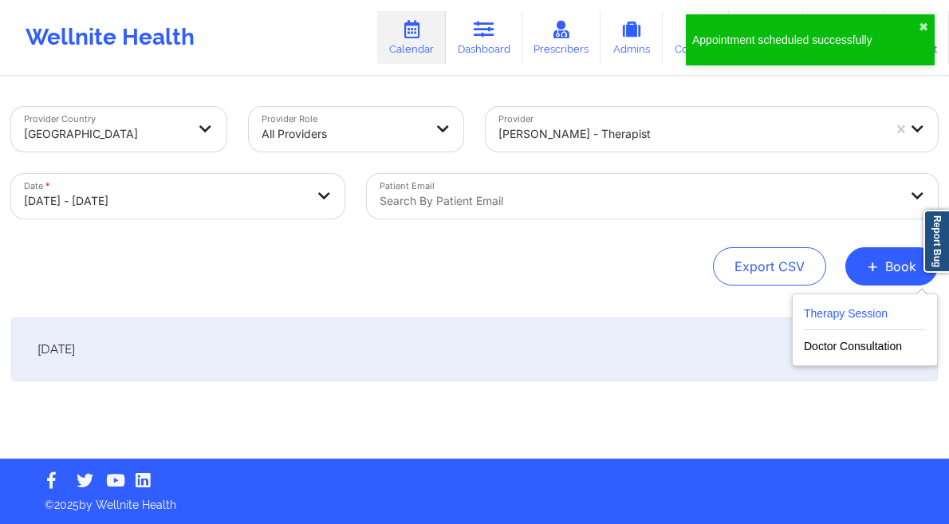
click at [811, 308] on button "Therapy Session" at bounding box center [865, 317] width 122 height 26
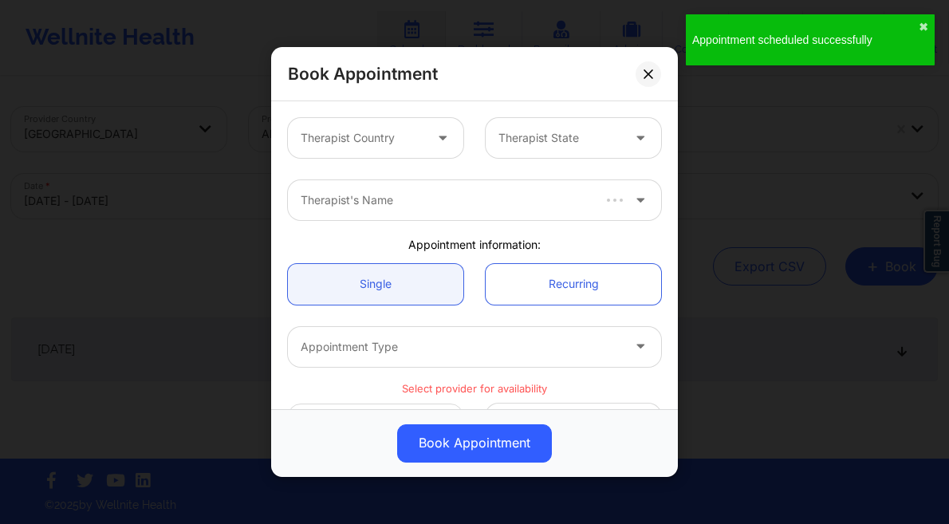
click at [406, 135] on div at bounding box center [362, 137] width 123 height 19
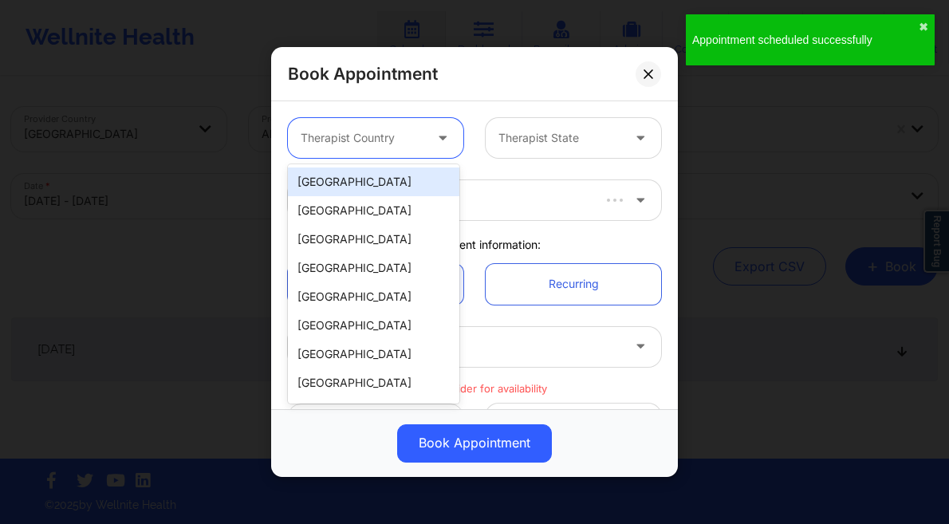
click at [362, 188] on div "[GEOGRAPHIC_DATA]" at bounding box center [373, 181] width 171 height 29
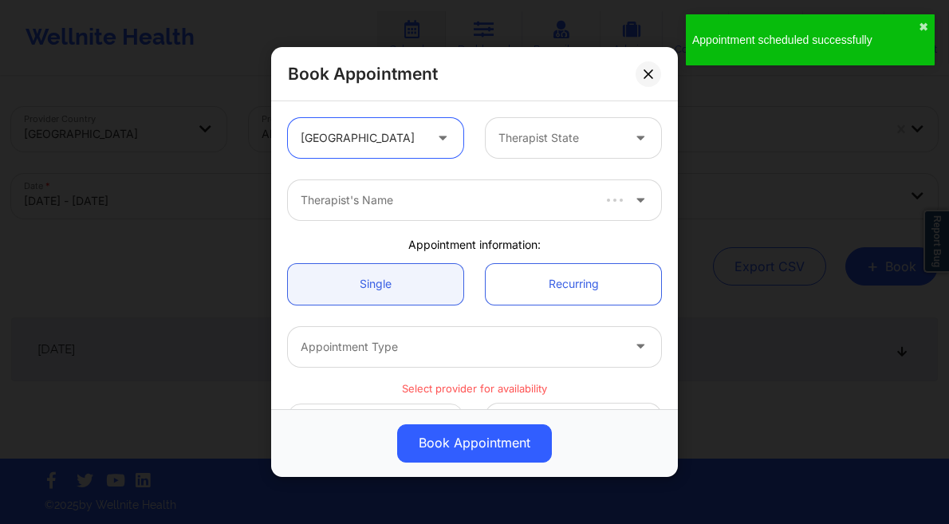
click at [531, 143] on div at bounding box center [559, 137] width 123 height 19
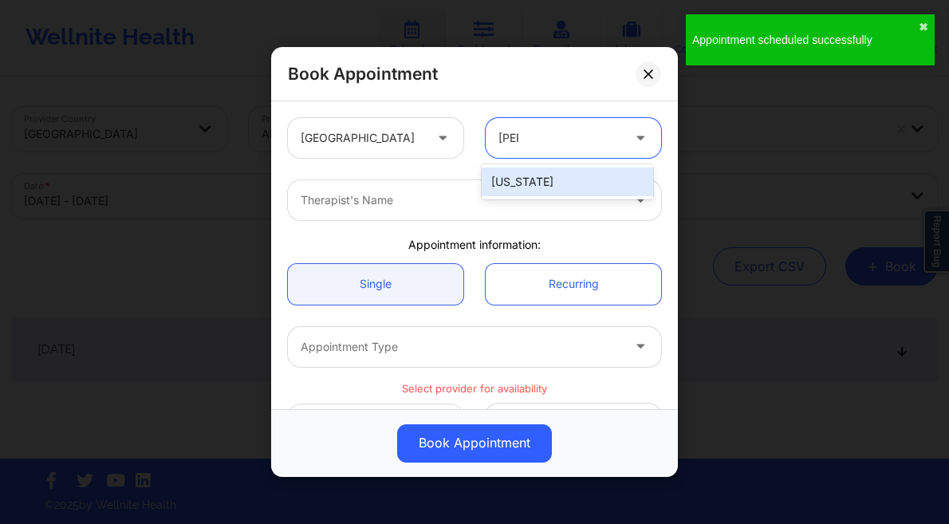
click at [523, 179] on div "[US_STATE]" at bounding box center [566, 181] width 171 height 29
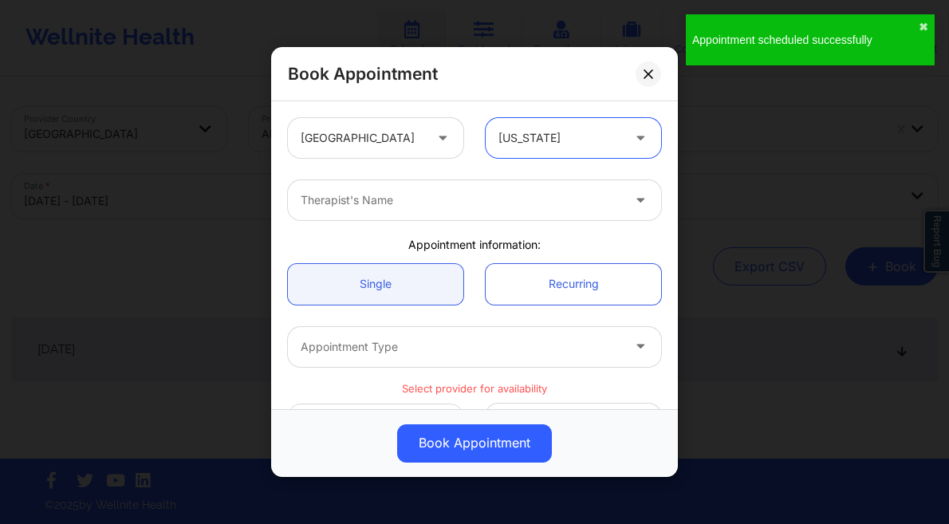
click at [467, 222] on div "Therapist's Name" at bounding box center [474, 200] width 395 height 62
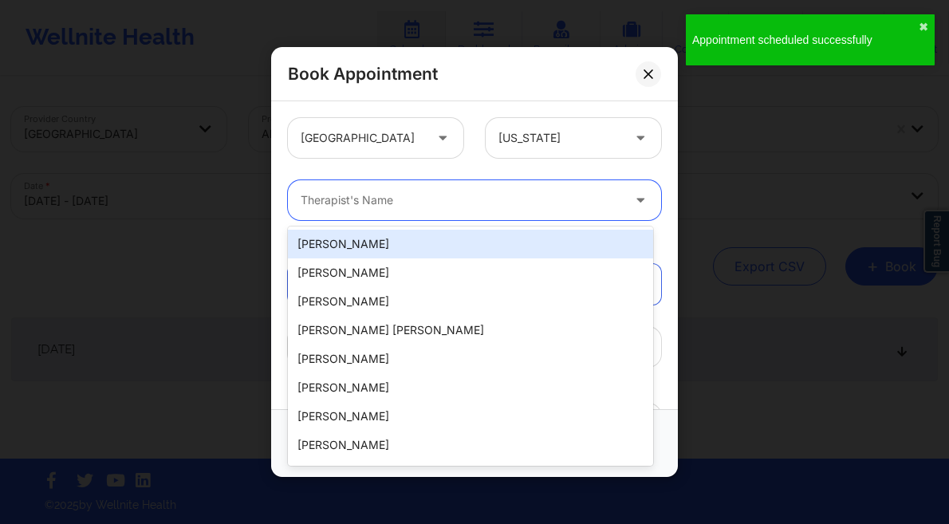
click at [478, 205] on div at bounding box center [461, 200] width 320 height 19
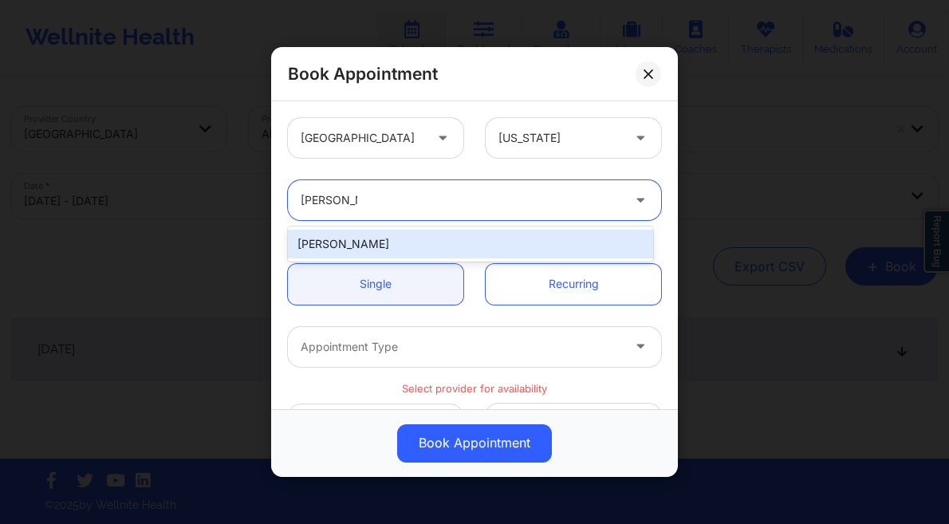
click at [447, 232] on div "[PERSON_NAME]" at bounding box center [470, 244] width 365 height 29
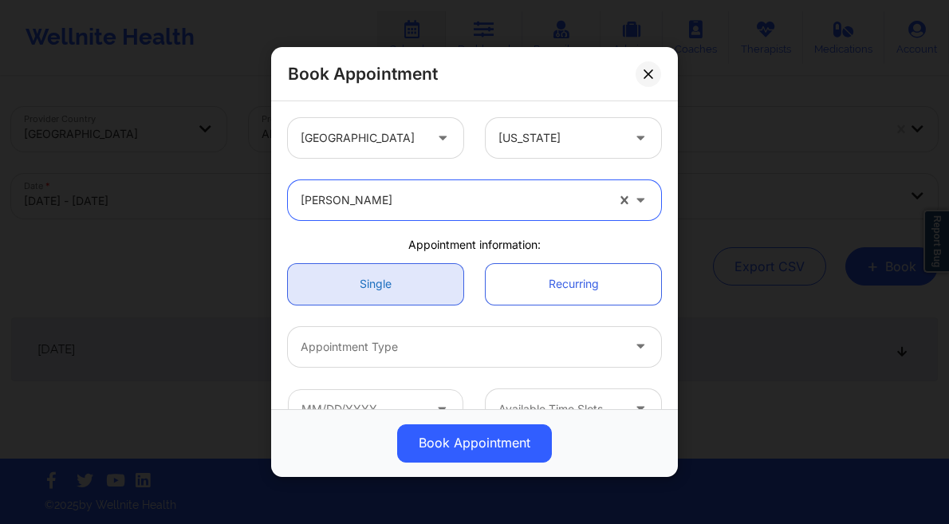
scroll to position [29, 0]
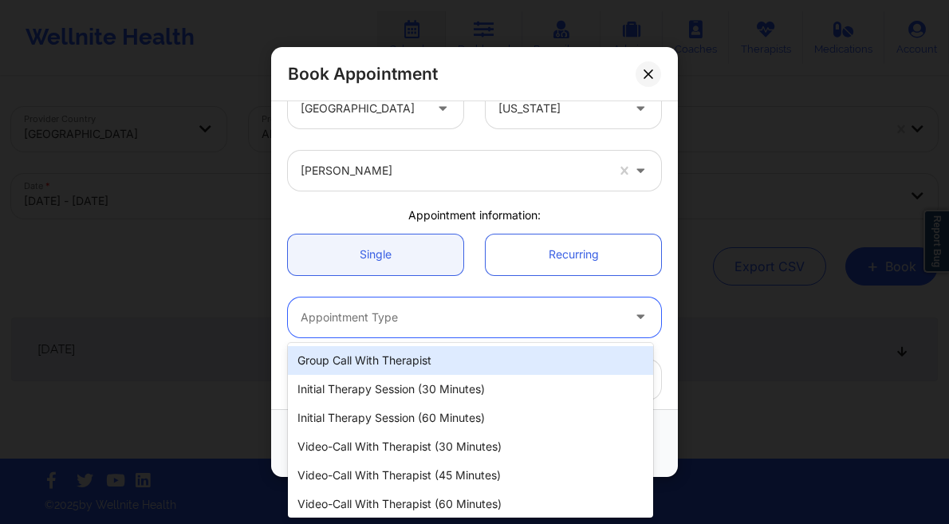
click at [415, 315] on div at bounding box center [461, 317] width 320 height 19
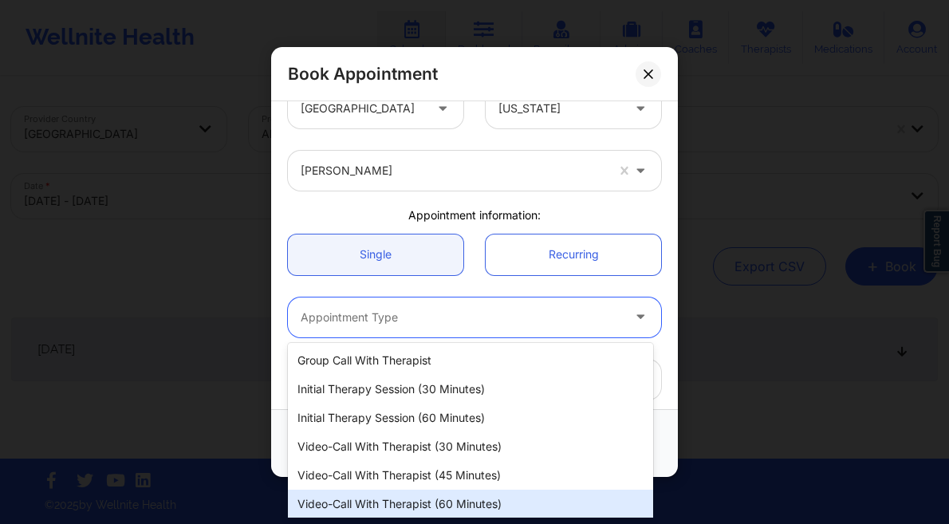
click at [430, 502] on div "Video-Call with Therapist (60 minutes)" at bounding box center [470, 503] width 365 height 29
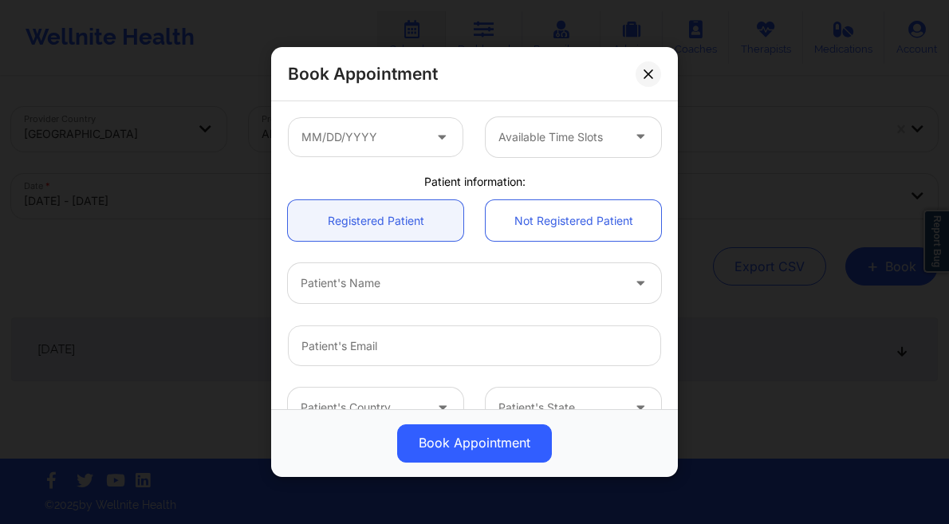
scroll to position [280, 0]
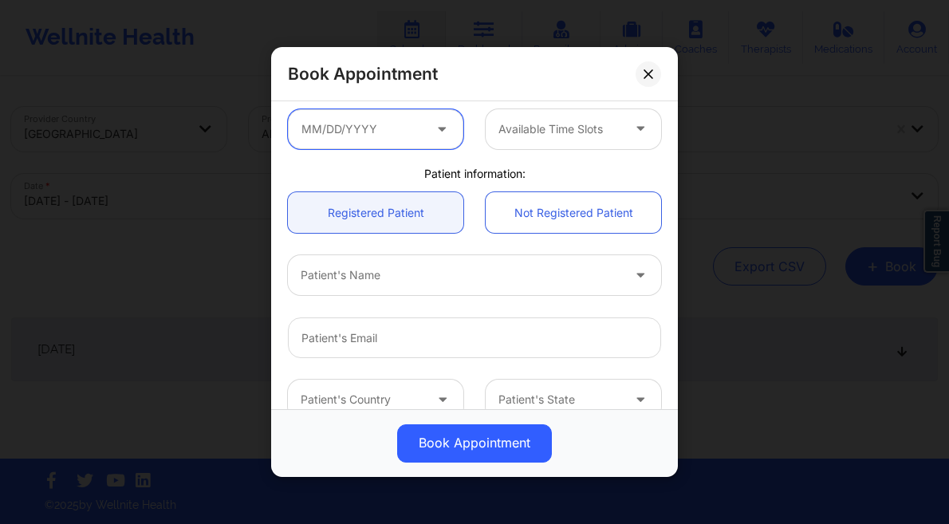
drag, startPoint x: 422, startPoint y: 120, endPoint x: 459, endPoint y: 148, distance: 47.2
click at [422, 120] on input "text" at bounding box center [375, 129] width 175 height 40
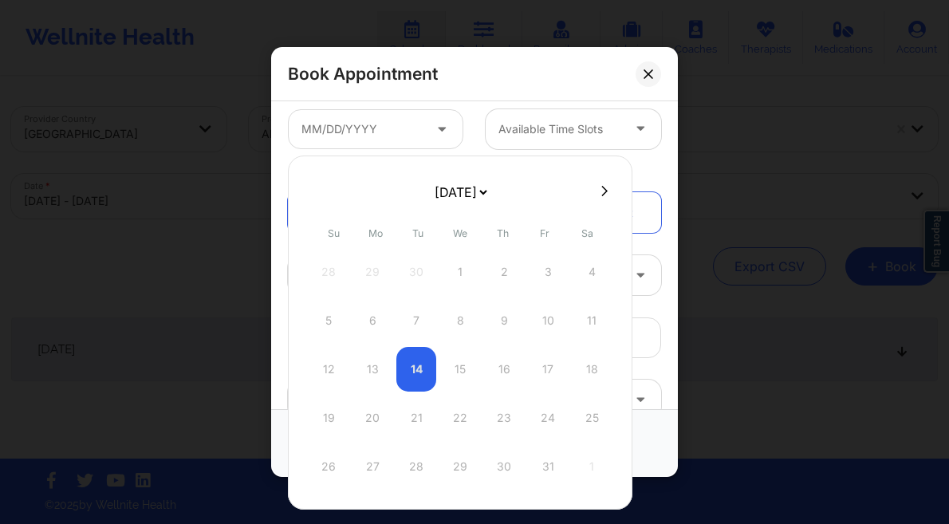
click at [600, 182] on div at bounding box center [460, 191] width 344 height 24
click at [601, 203] on div "October 2025 November 2025 December 2025 January 2026 February 2026 March 2026 …" at bounding box center [460, 332] width 344 height 354
click at [602, 194] on icon at bounding box center [604, 191] width 6 height 12
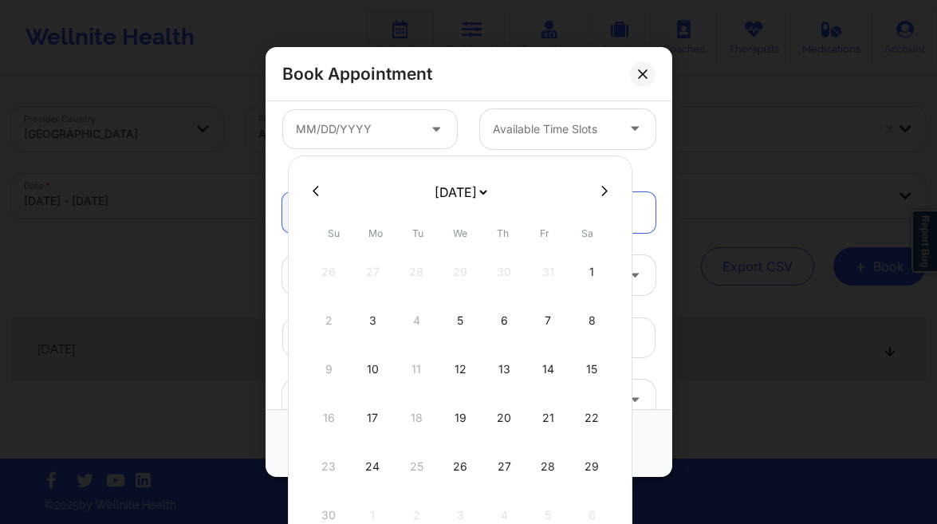
click at [602, 192] on icon at bounding box center [604, 191] width 6 height 10
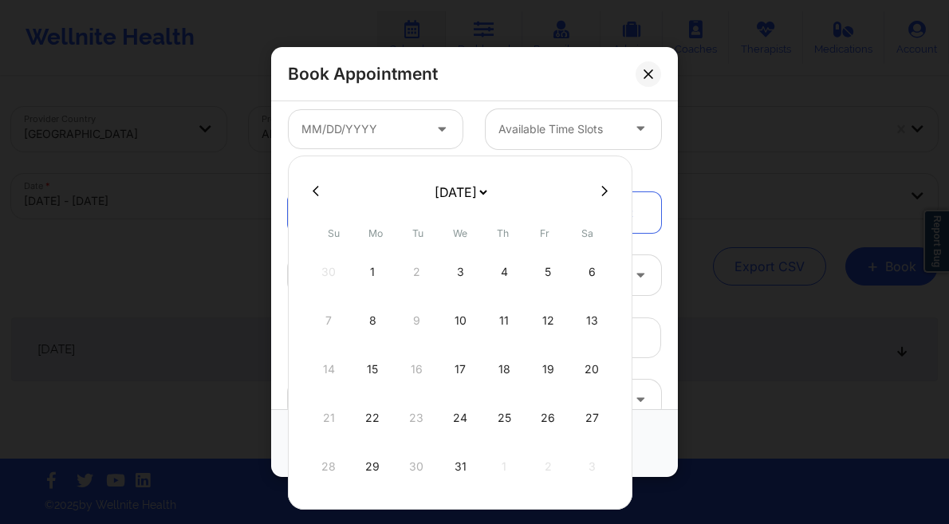
click at [371, 379] on div "15" at bounding box center [372, 369] width 40 height 45
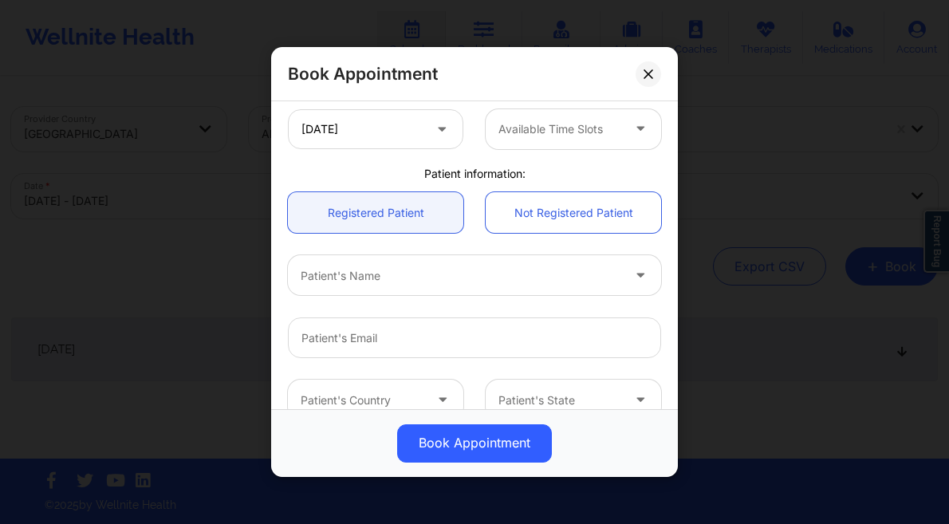
click at [565, 142] on div "Available Time Slots" at bounding box center [553, 129] width 137 height 40
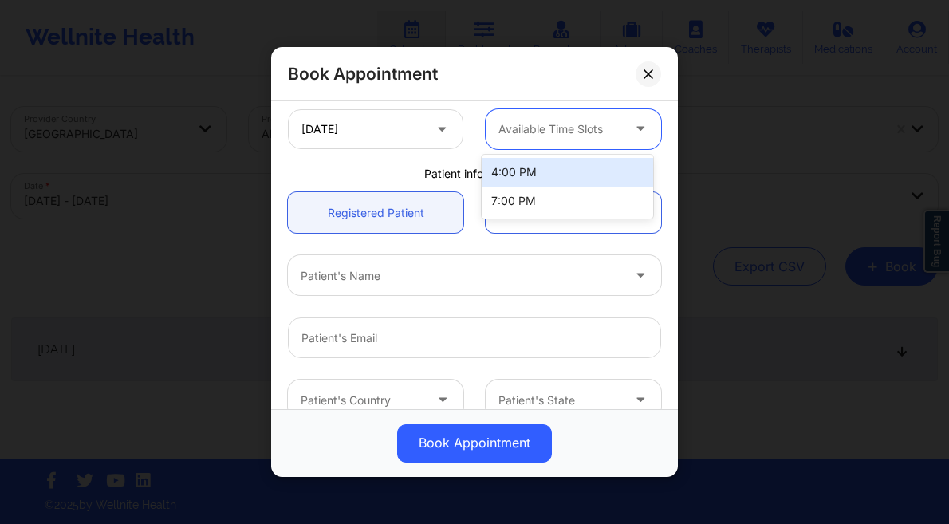
click at [565, 174] on div "4:00 PM" at bounding box center [566, 172] width 171 height 29
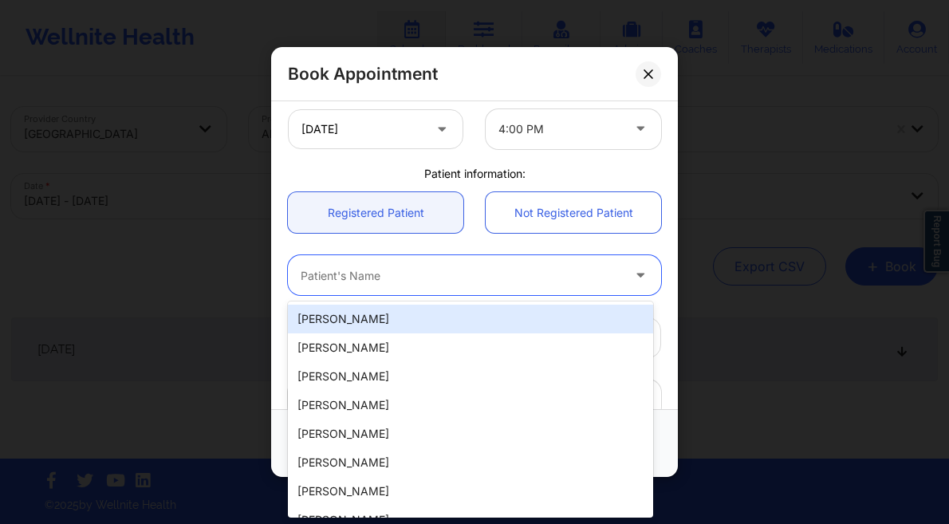
click at [425, 266] on div at bounding box center [461, 275] width 320 height 19
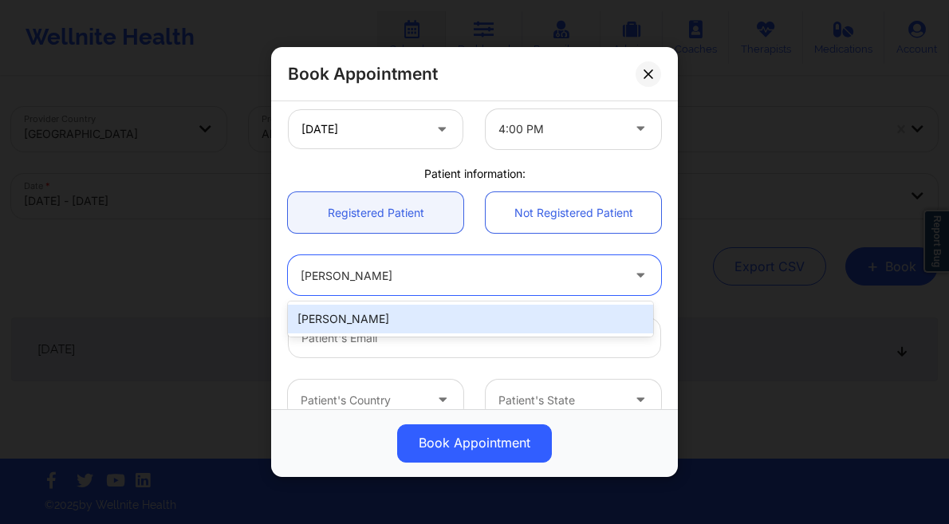
click at [431, 316] on div "[PERSON_NAME]" at bounding box center [470, 319] width 365 height 29
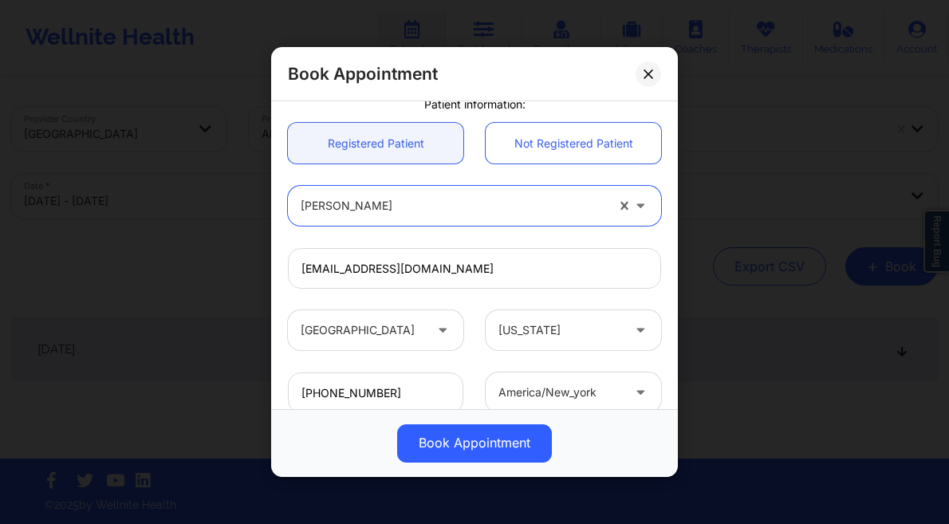
scroll to position [442, 0]
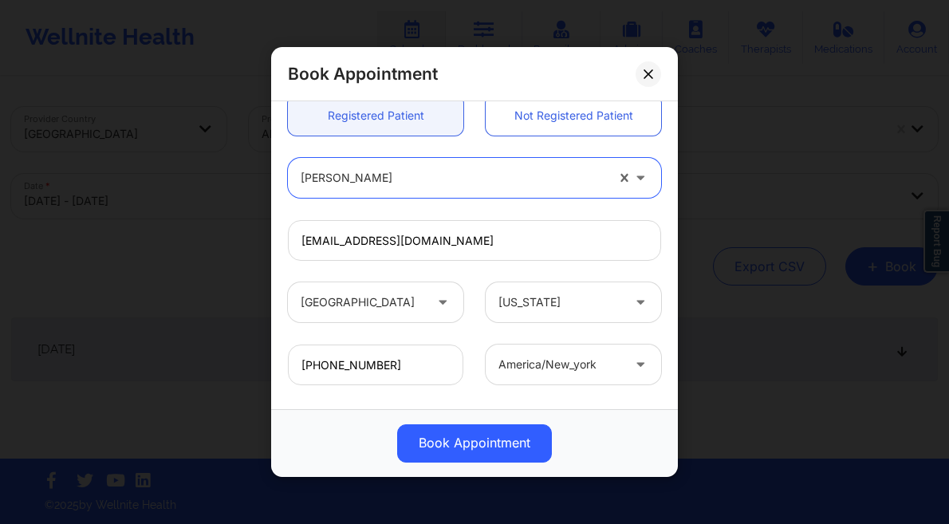
click at [477, 442] on button "Book Appointment" at bounding box center [474, 443] width 155 height 38
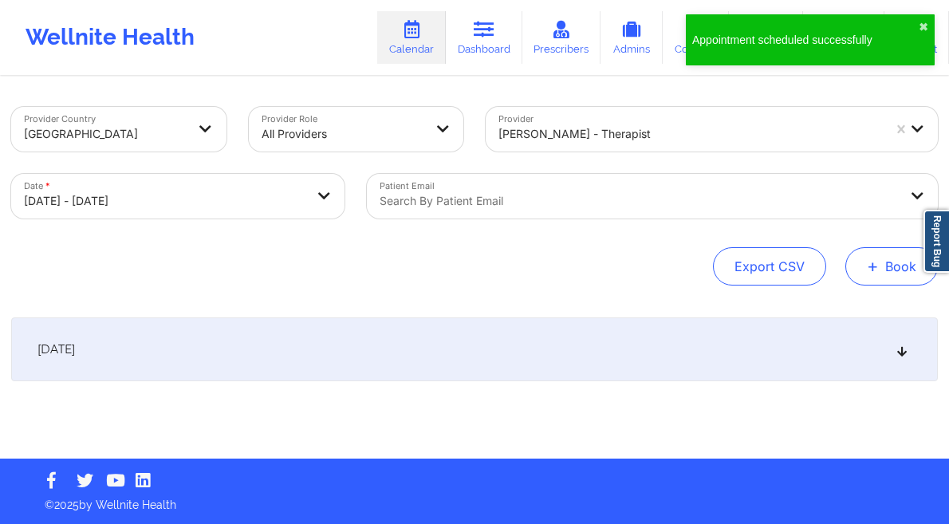
click at [899, 265] on button "+ Book" at bounding box center [891, 266] width 92 height 38
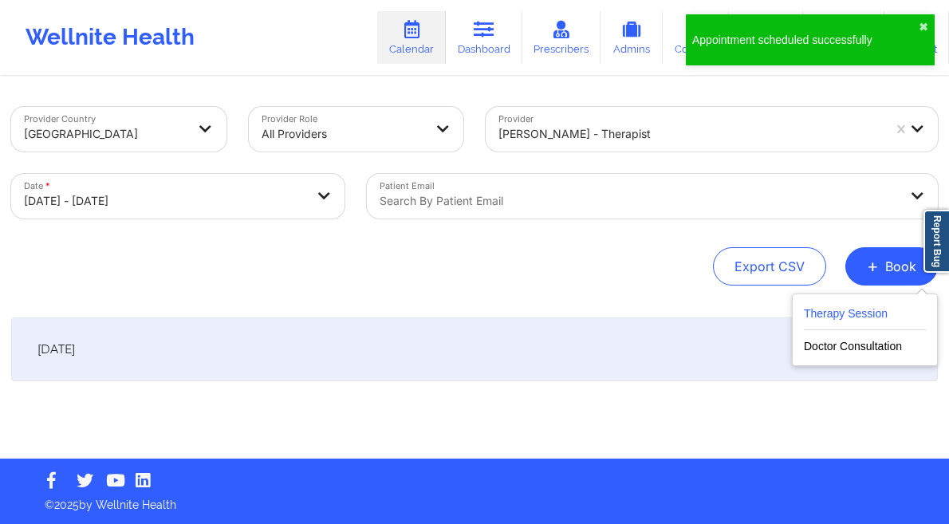
click at [812, 314] on button "Therapy Session" at bounding box center [865, 317] width 122 height 26
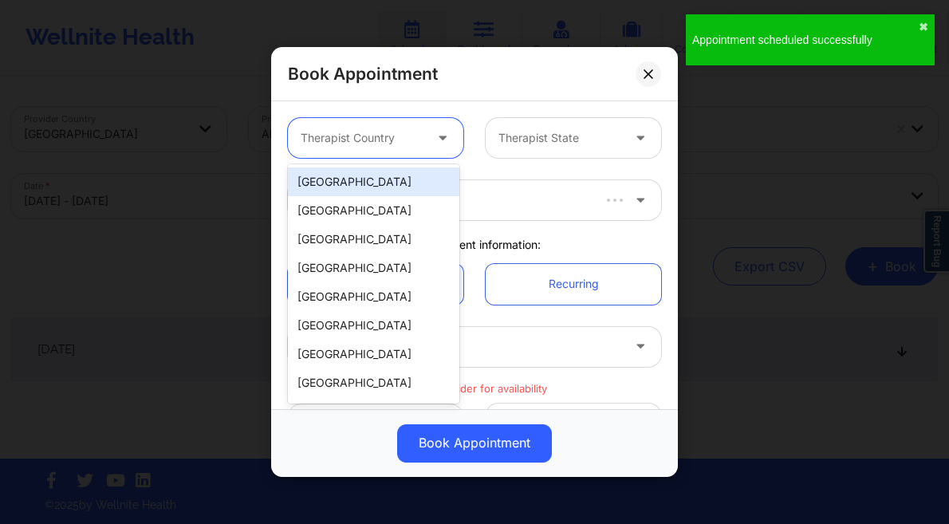
click at [405, 148] on div "Therapist Country" at bounding box center [356, 138] width 137 height 40
click at [349, 182] on div "[GEOGRAPHIC_DATA]" at bounding box center [373, 181] width 171 height 29
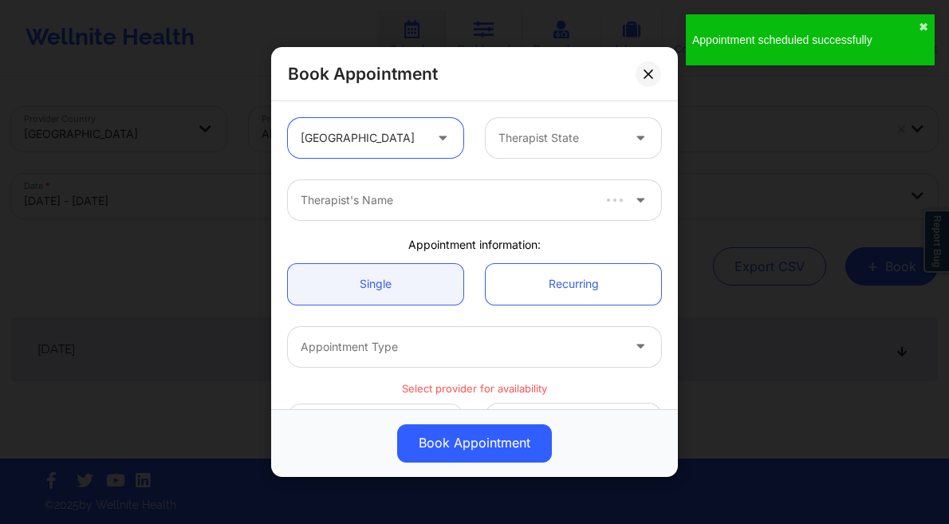
click at [528, 145] on div at bounding box center [559, 137] width 123 height 19
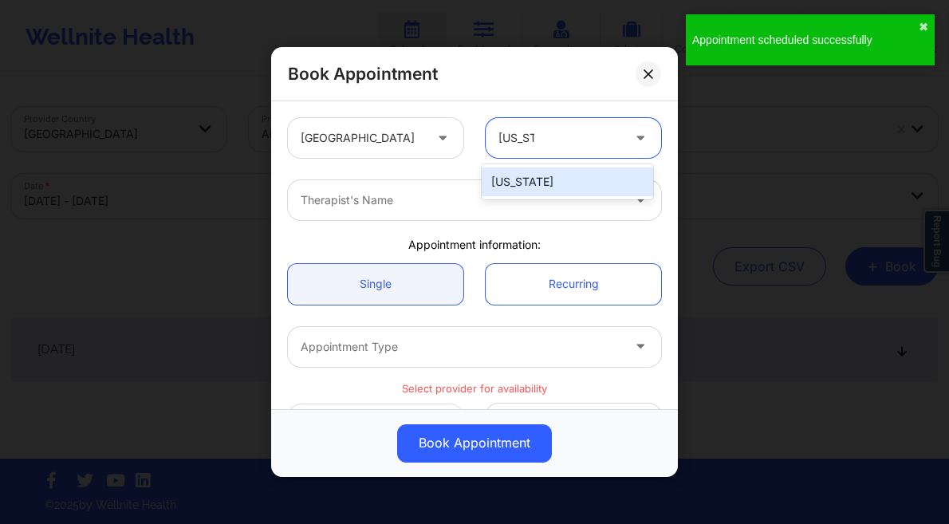
click at [529, 180] on div "[US_STATE]" at bounding box center [566, 181] width 171 height 29
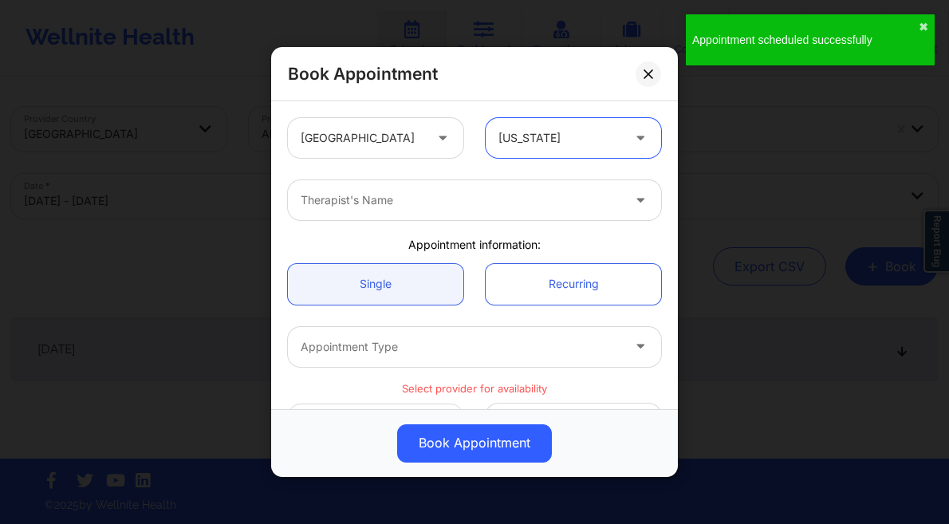
click at [477, 191] on div at bounding box center [461, 200] width 320 height 19
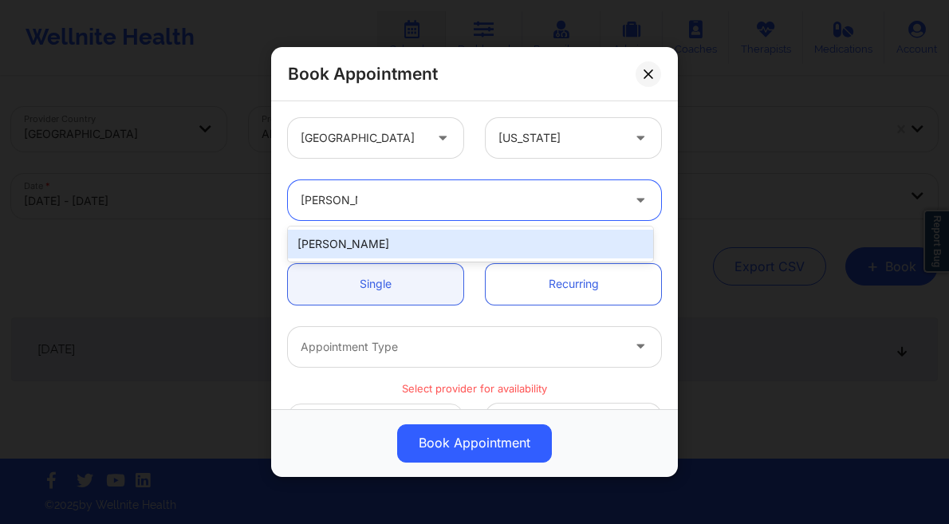
click at [444, 235] on div "[PERSON_NAME]" at bounding box center [470, 244] width 365 height 29
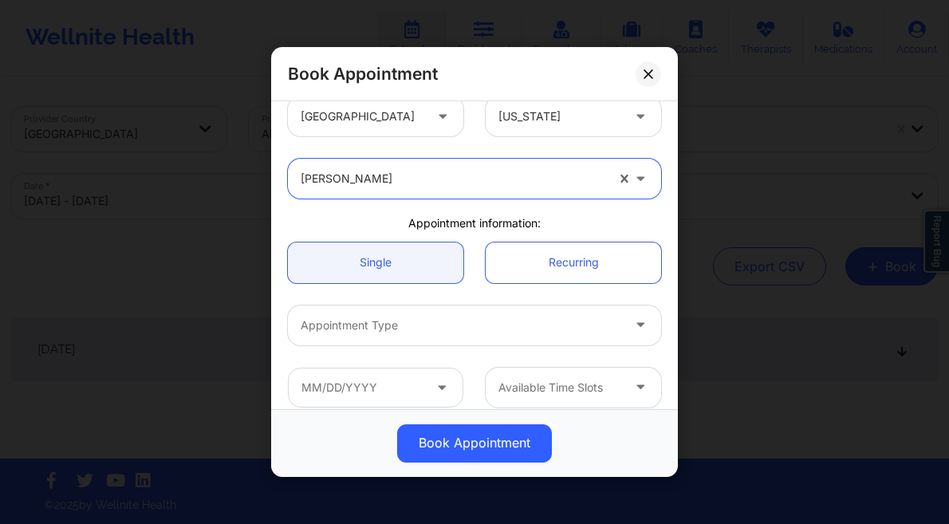
scroll to position [24, 0]
click at [409, 316] on div at bounding box center [461, 322] width 320 height 19
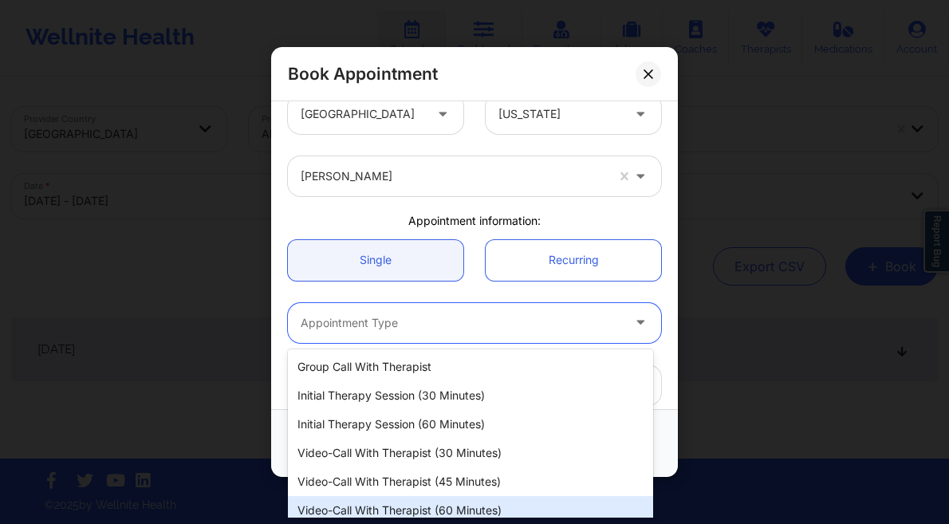
click at [418, 508] on div "Video-Call with Therapist (60 minutes)" at bounding box center [470, 510] width 365 height 29
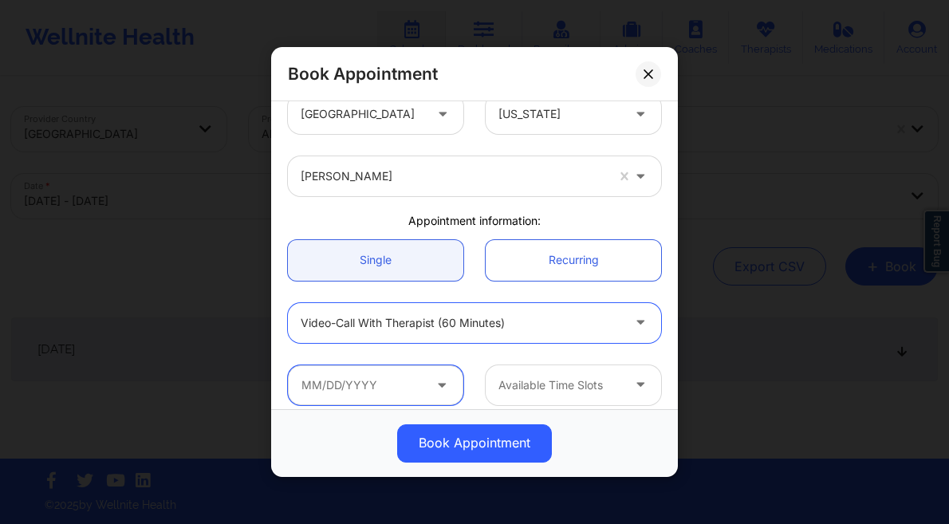
click at [405, 382] on input "text" at bounding box center [375, 385] width 175 height 40
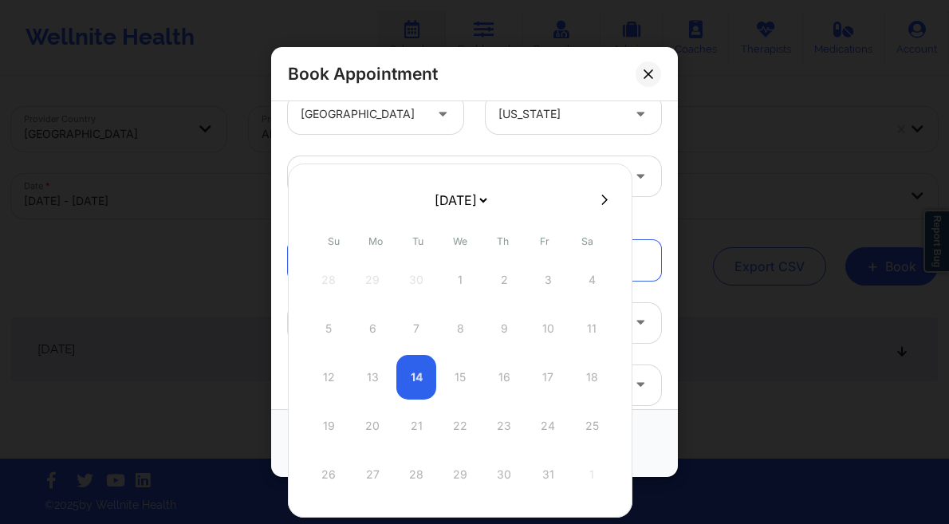
click at [597, 200] on button at bounding box center [604, 200] width 16 height 14
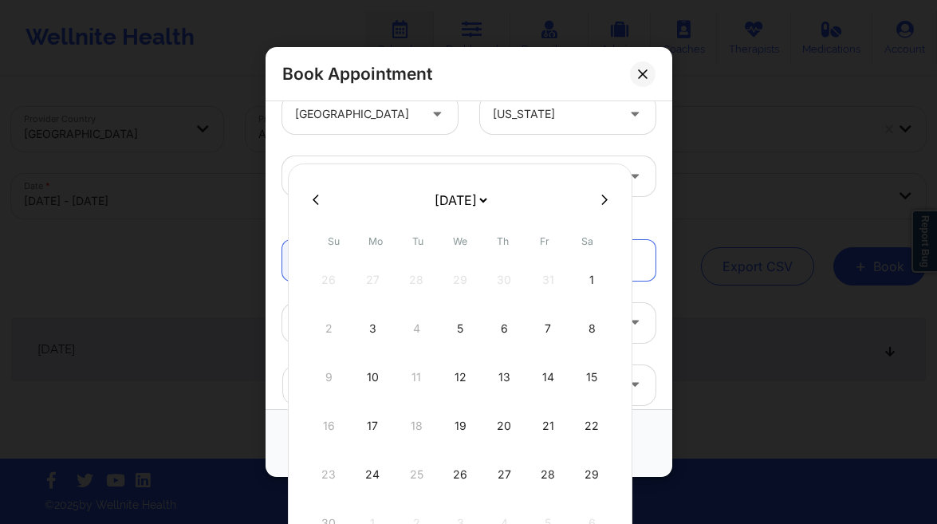
click at [601, 200] on icon at bounding box center [604, 200] width 6 height 12
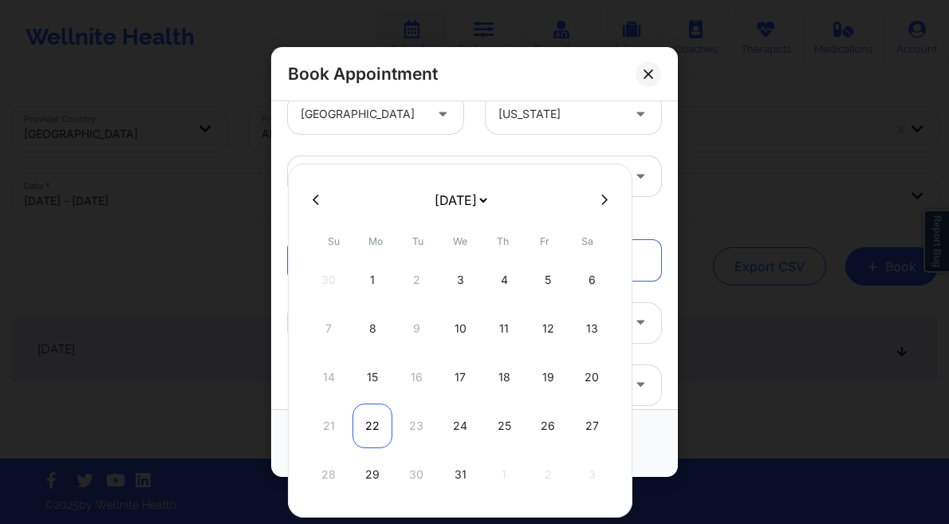
click at [367, 430] on div "22" at bounding box center [372, 425] width 40 height 45
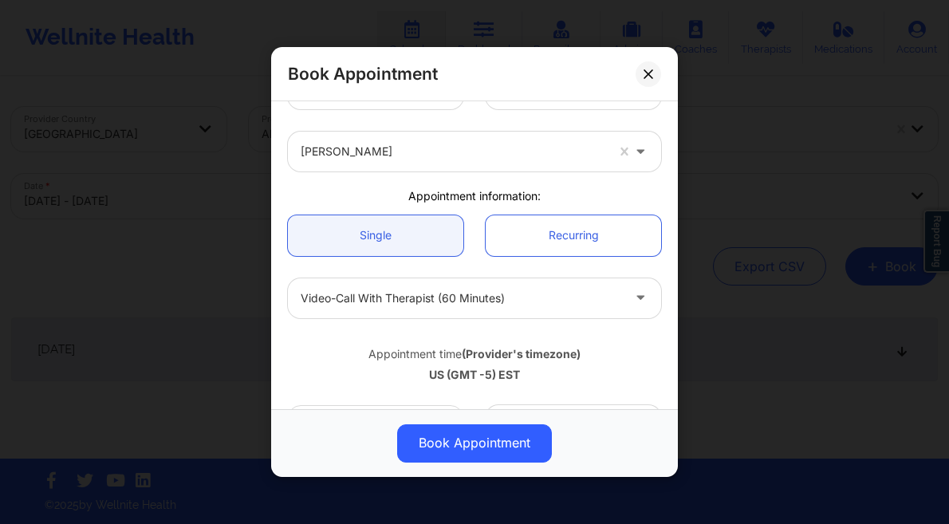
scroll to position [132, 0]
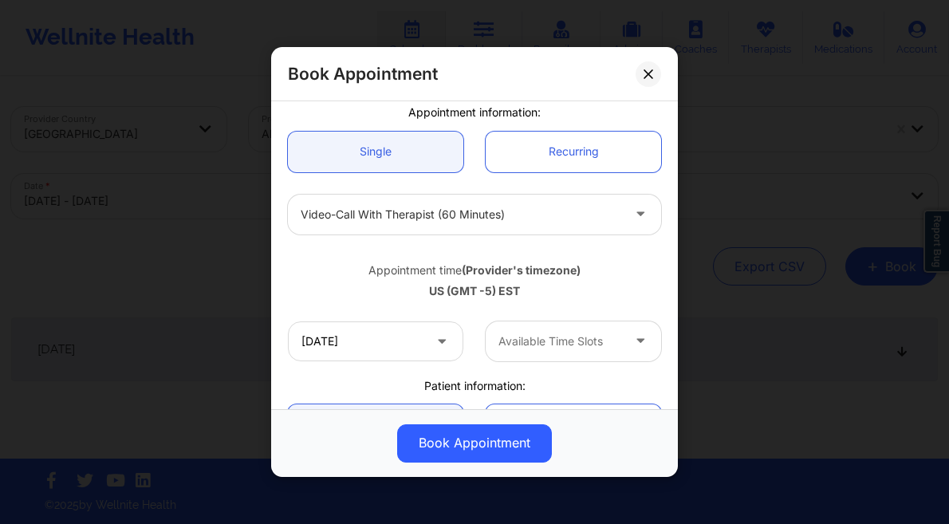
click at [533, 342] on div at bounding box center [559, 341] width 123 height 19
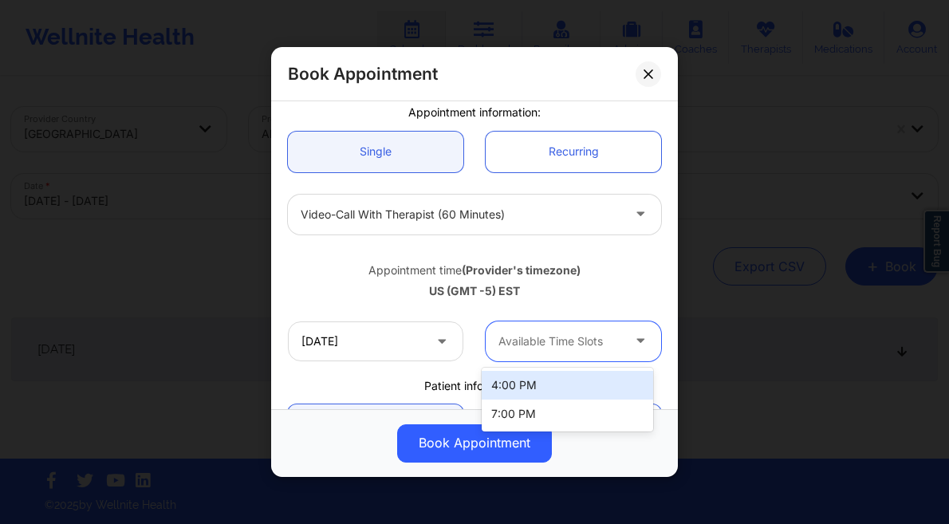
click at [539, 388] on div "4:00 PM" at bounding box center [566, 385] width 171 height 29
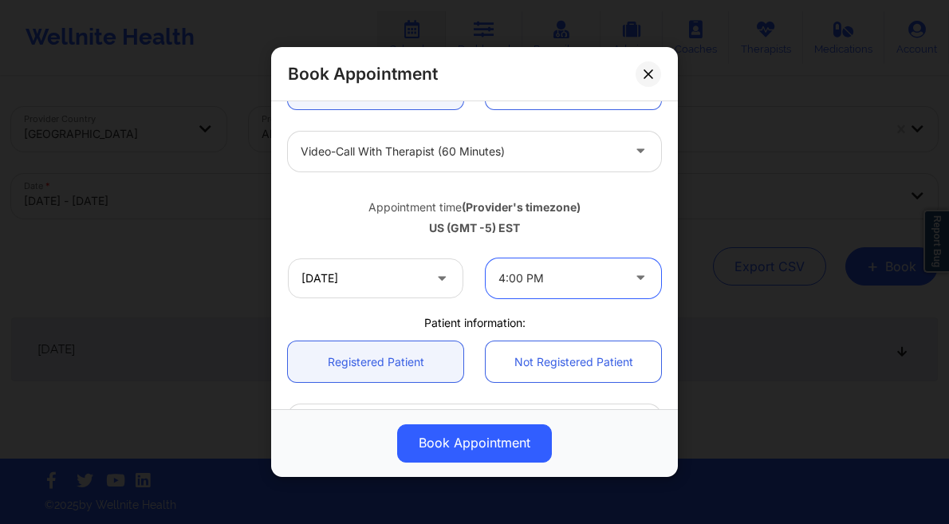
scroll to position [261, 0]
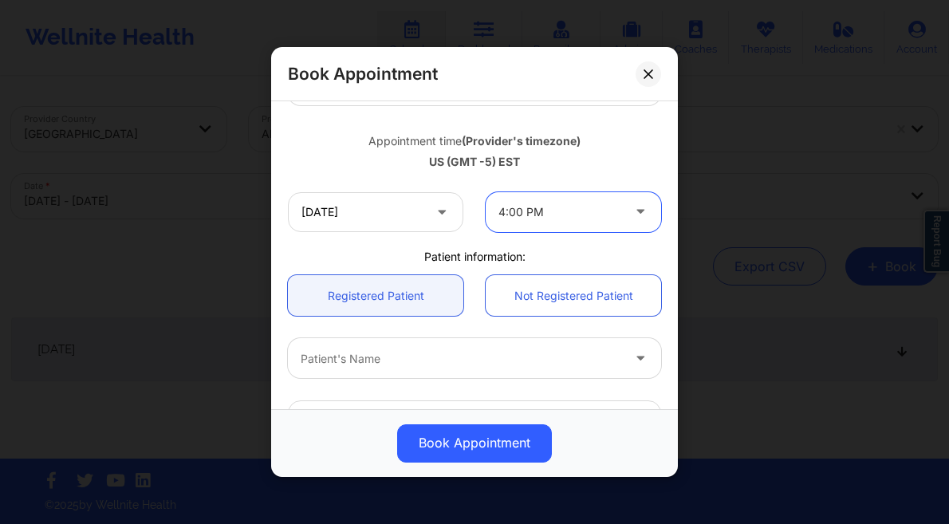
click at [389, 352] on div at bounding box center [461, 358] width 320 height 19
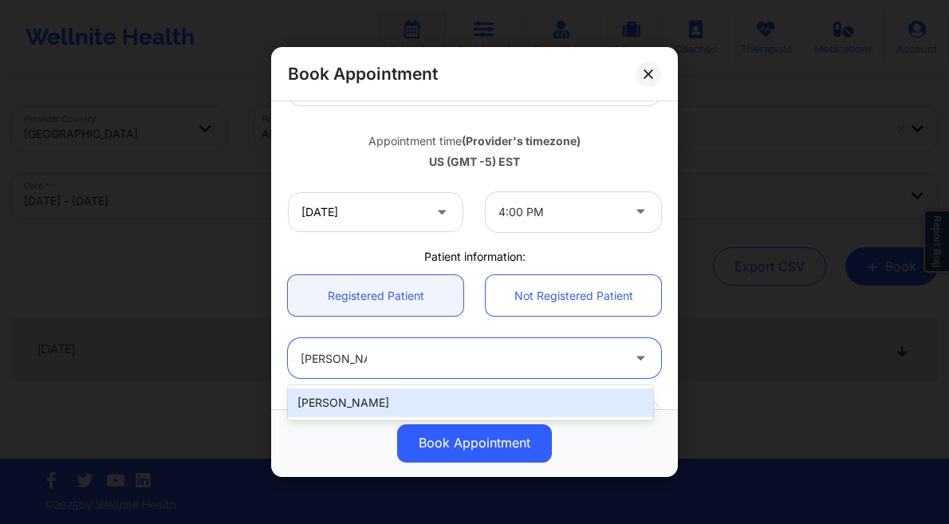
click at [360, 401] on div "[PERSON_NAME]" at bounding box center [470, 402] width 365 height 29
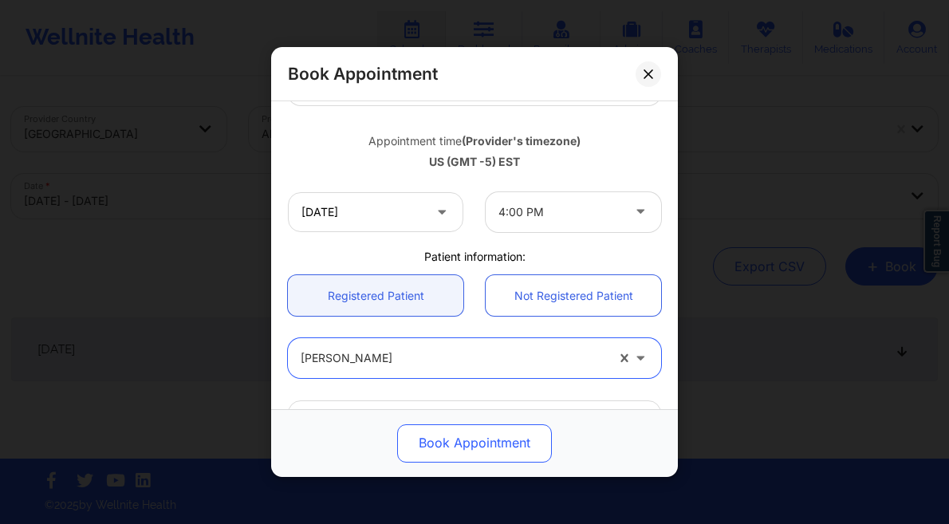
click at [473, 447] on button "Book Appointment" at bounding box center [474, 443] width 155 height 38
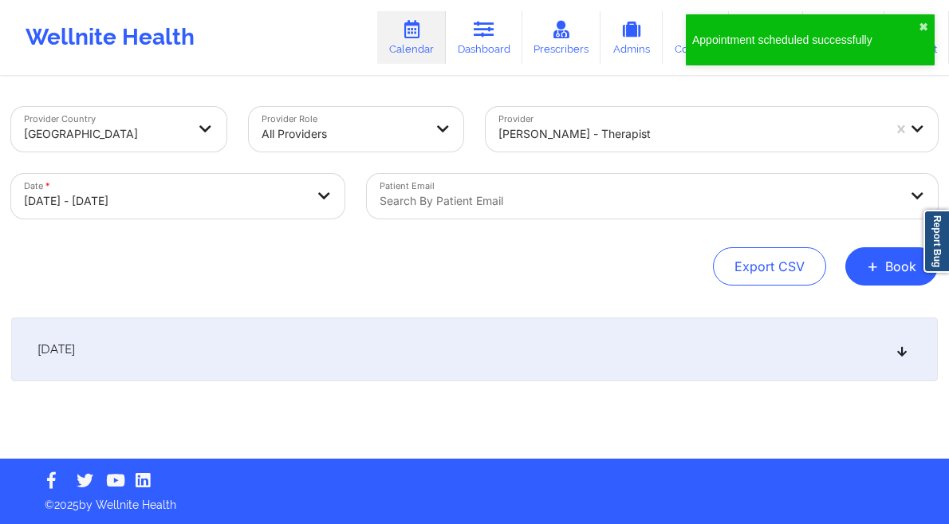
click at [906, 262] on button "+ Book" at bounding box center [891, 266] width 92 height 38
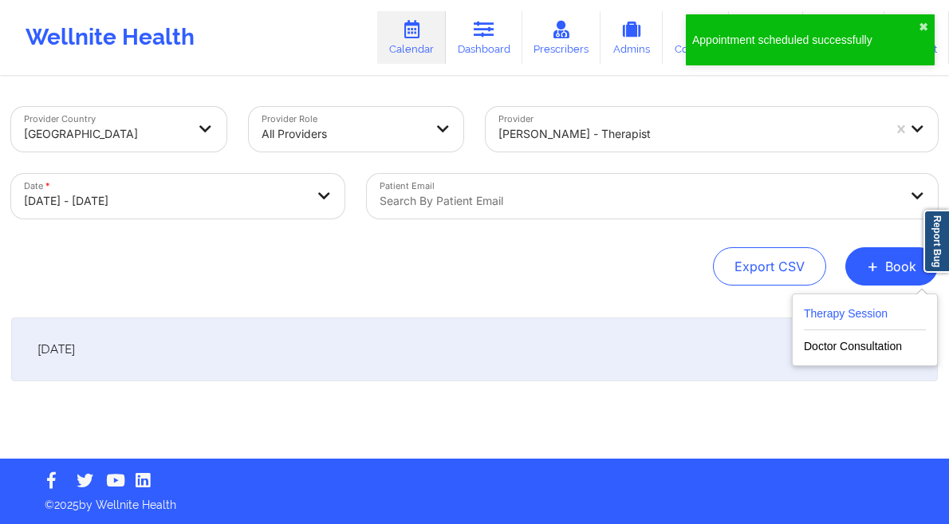
click at [808, 308] on button "Therapy Session" at bounding box center [865, 317] width 122 height 26
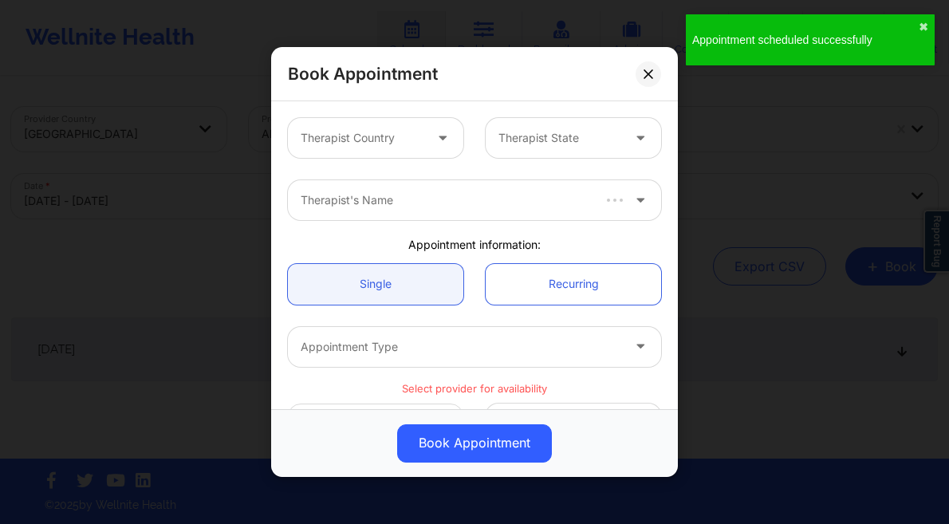
click at [362, 139] on div at bounding box center [362, 137] width 123 height 19
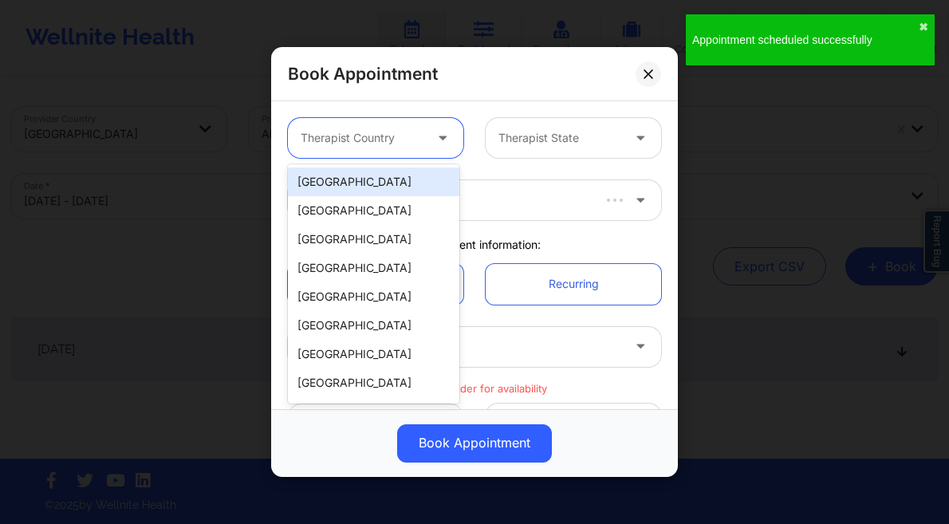
drag, startPoint x: 362, startPoint y: 171, endPoint x: 427, endPoint y: 158, distance: 66.8
click at [362, 171] on div "[GEOGRAPHIC_DATA]" at bounding box center [373, 181] width 171 height 29
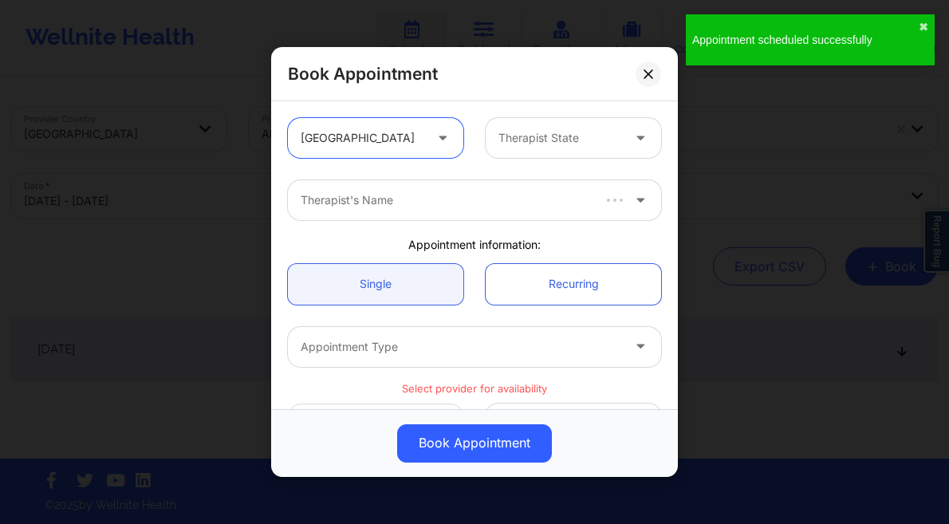
click at [501, 140] on div at bounding box center [559, 137] width 123 height 19
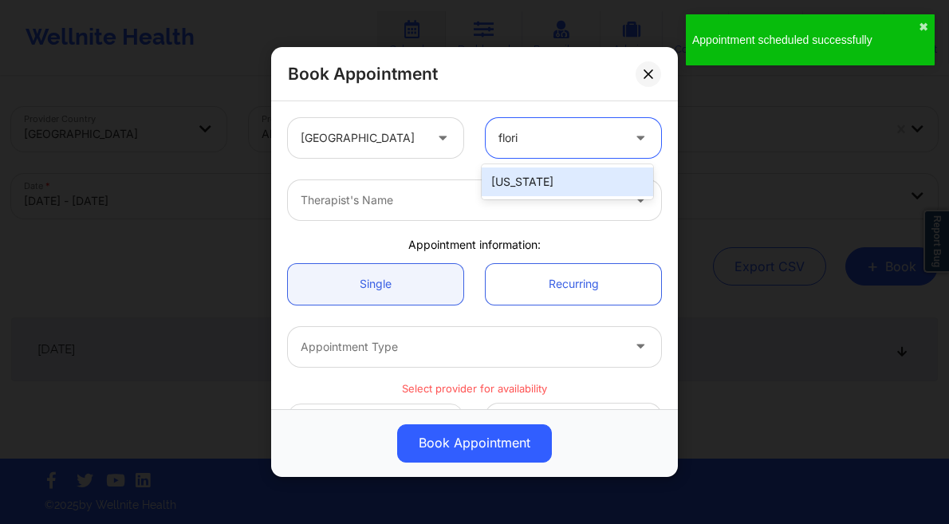
click at [498, 180] on div "[US_STATE]" at bounding box center [566, 181] width 171 height 29
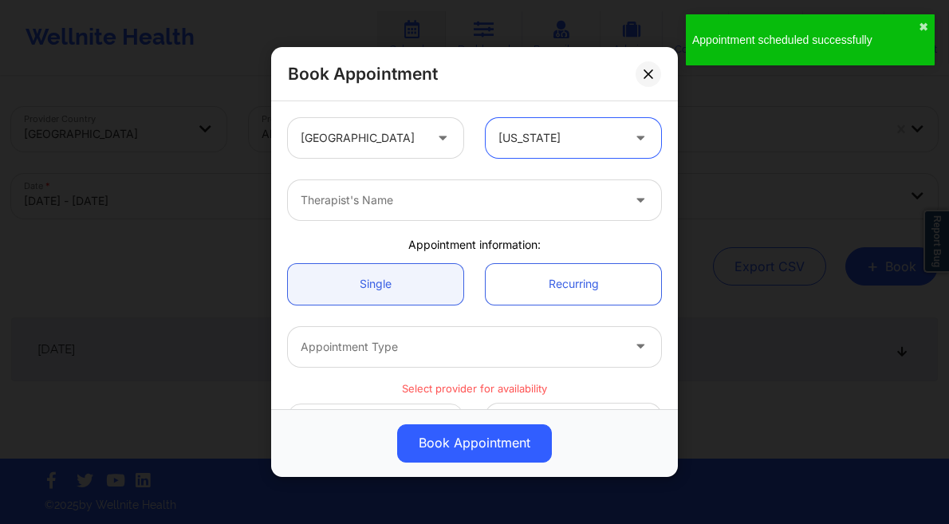
click at [458, 203] on div at bounding box center [461, 200] width 320 height 19
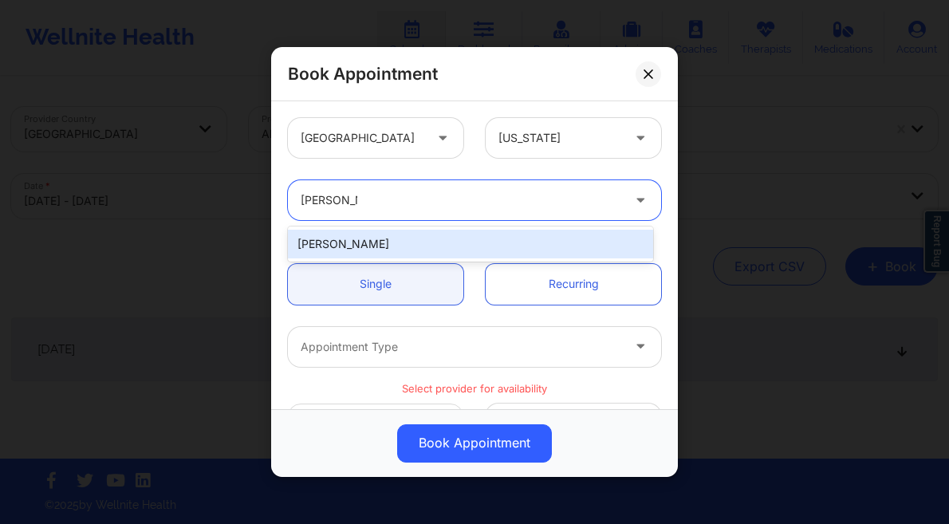
click at [446, 253] on div "[PERSON_NAME]" at bounding box center [470, 244] width 365 height 29
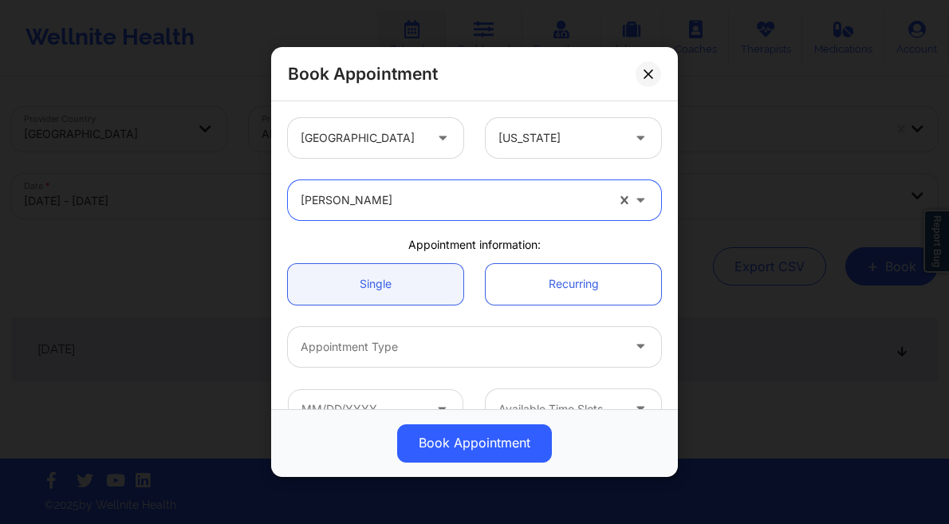
click at [399, 342] on div at bounding box center [461, 346] width 320 height 19
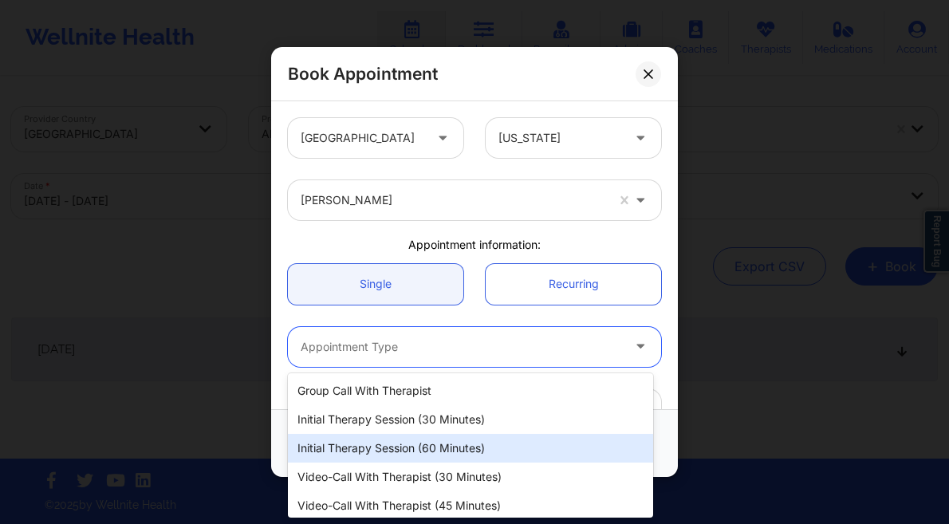
scroll to position [63, 0]
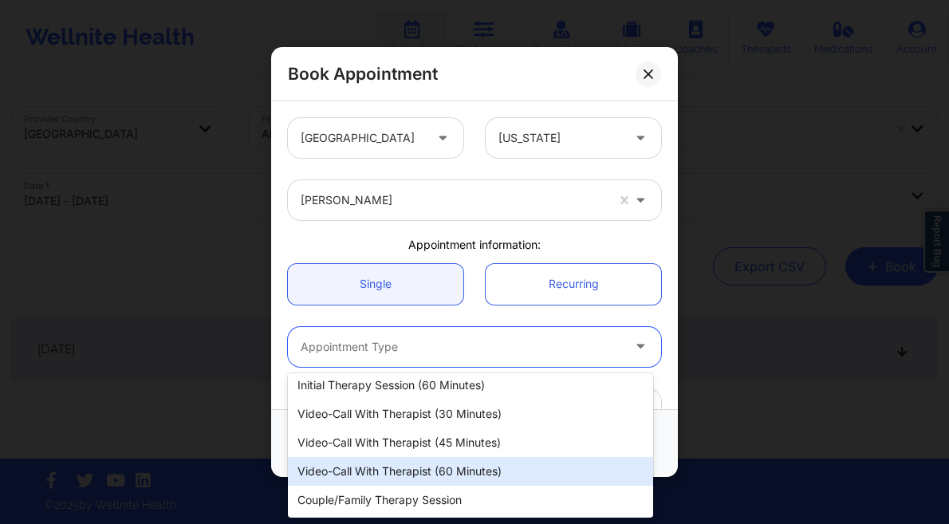
click at [463, 462] on div "Video-Call with Therapist (60 minutes)" at bounding box center [470, 471] width 365 height 29
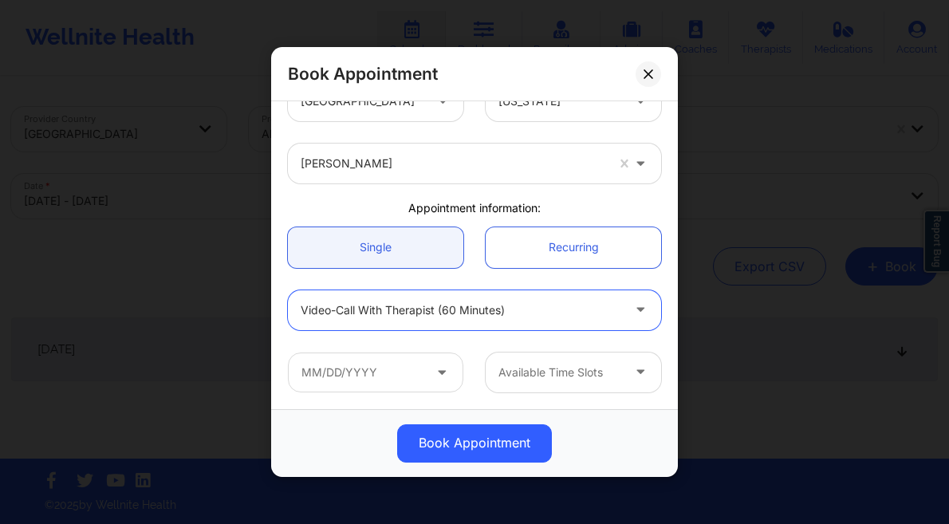
scroll to position [124, 0]
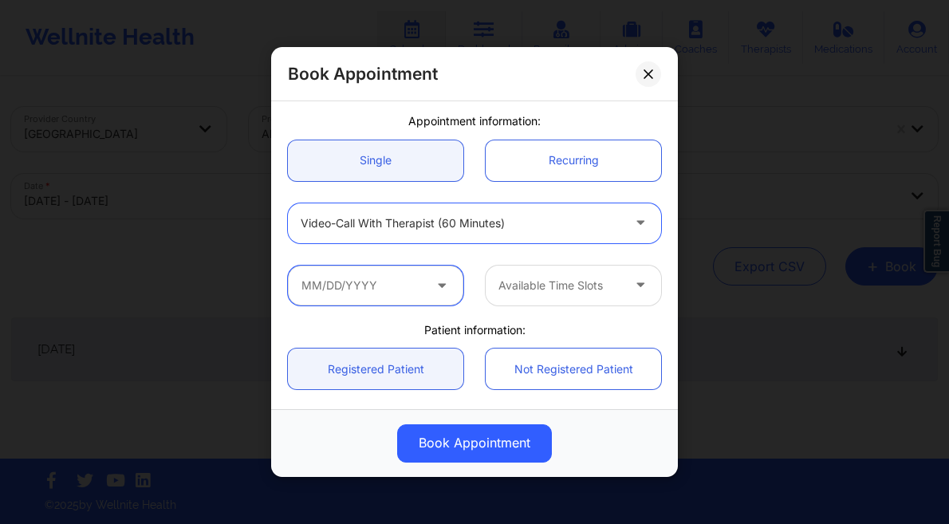
click at [415, 282] on input "text" at bounding box center [375, 285] width 175 height 40
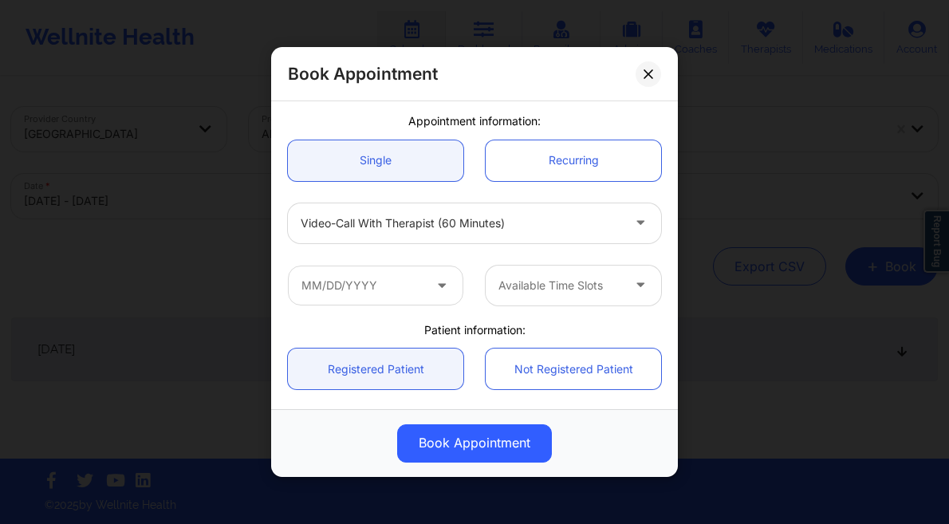
click at [441, 283] on icon at bounding box center [442, 282] width 16 height 14
click at [454, 280] on input "text" at bounding box center [375, 285] width 175 height 40
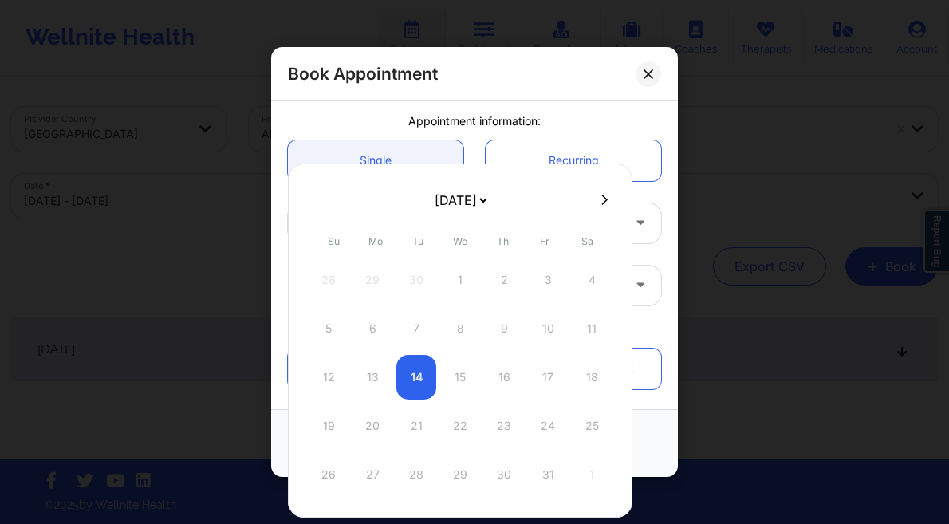
click at [603, 194] on icon at bounding box center [604, 200] width 6 height 12
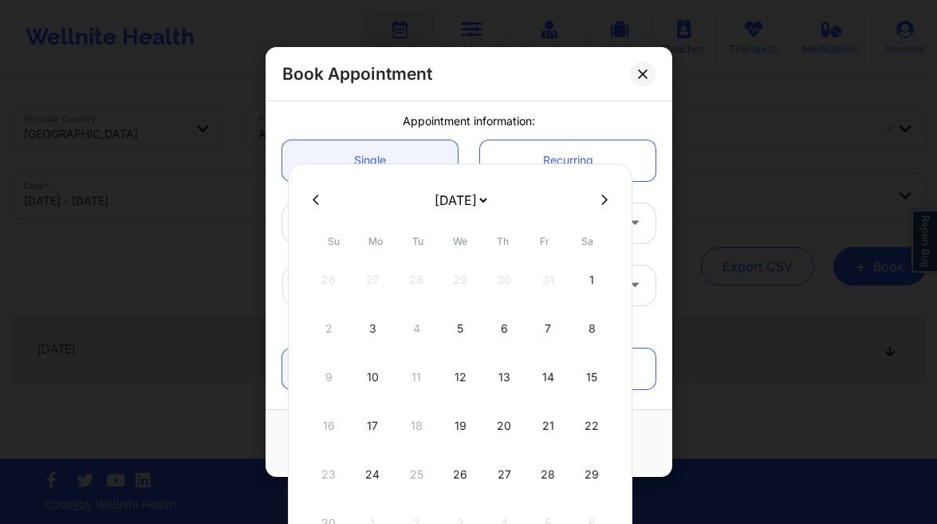
click at [601, 199] on icon at bounding box center [604, 200] width 6 height 12
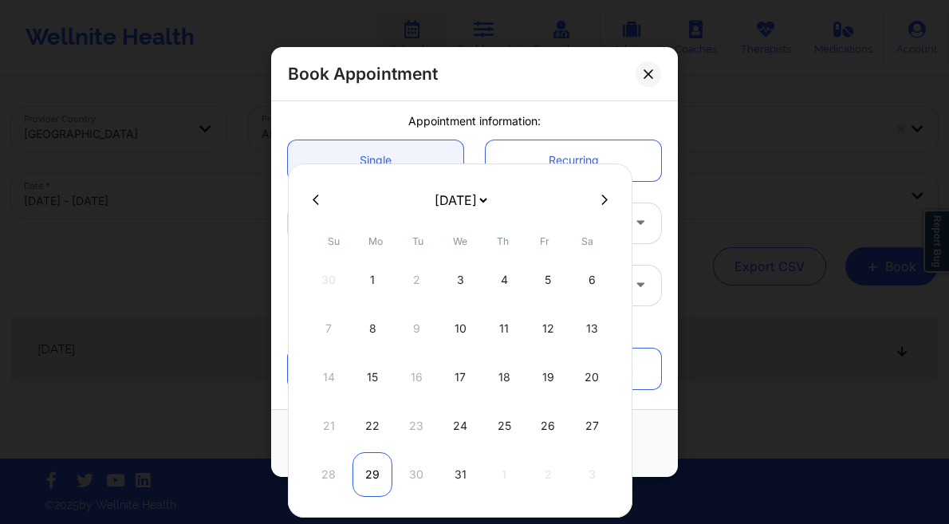
click at [368, 479] on div "29" at bounding box center [372, 474] width 40 height 45
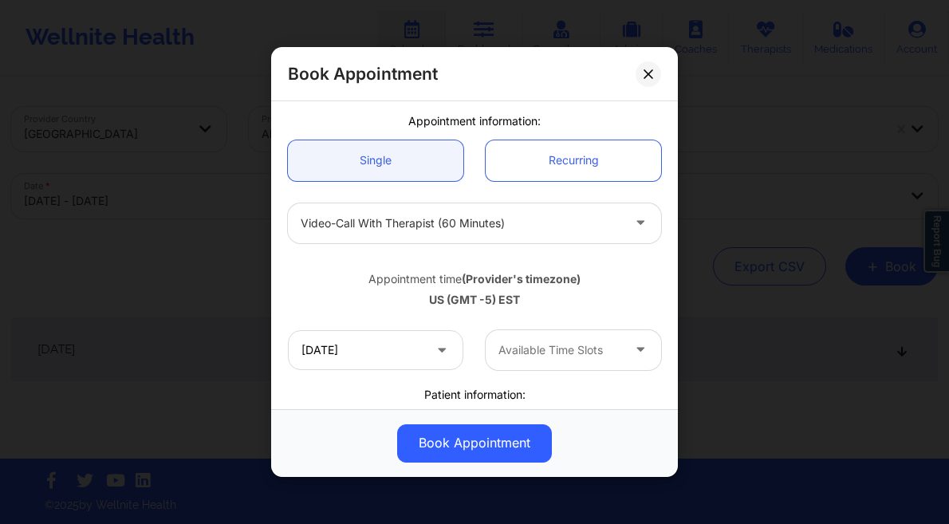
click at [565, 350] on div at bounding box center [559, 349] width 123 height 19
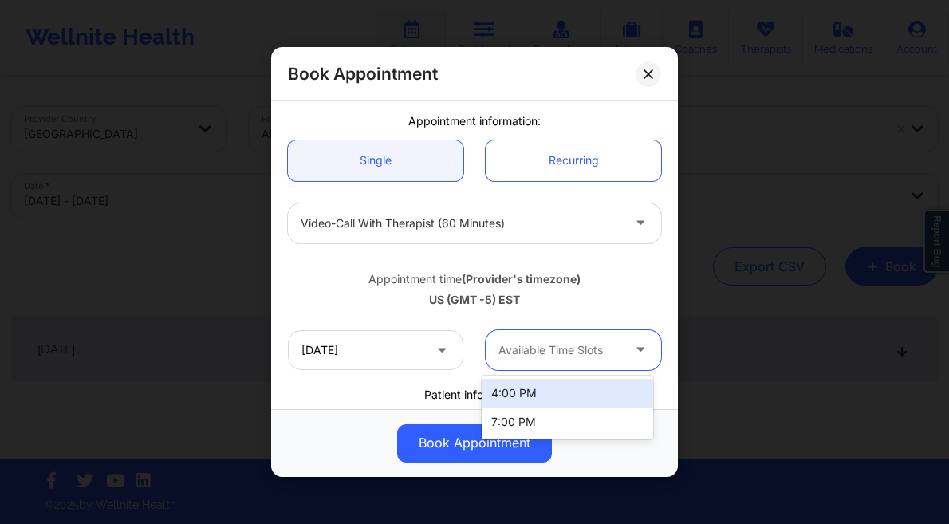
click at [544, 391] on div "4:00 PM" at bounding box center [566, 393] width 171 height 29
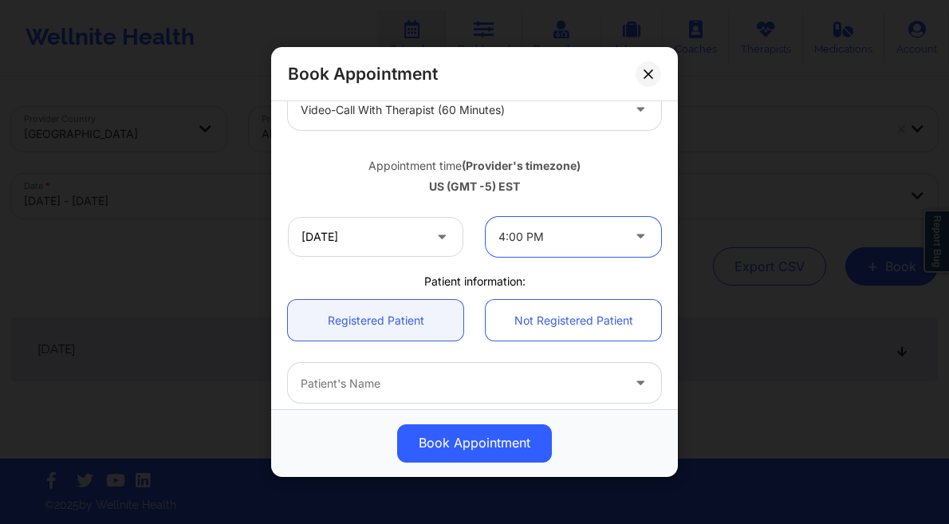
scroll to position [426, 0]
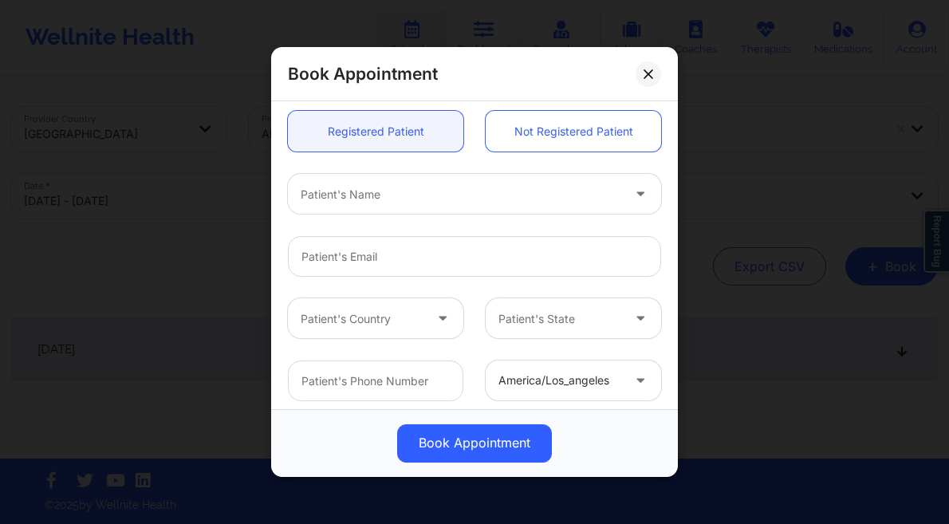
click at [375, 189] on div at bounding box center [461, 194] width 320 height 19
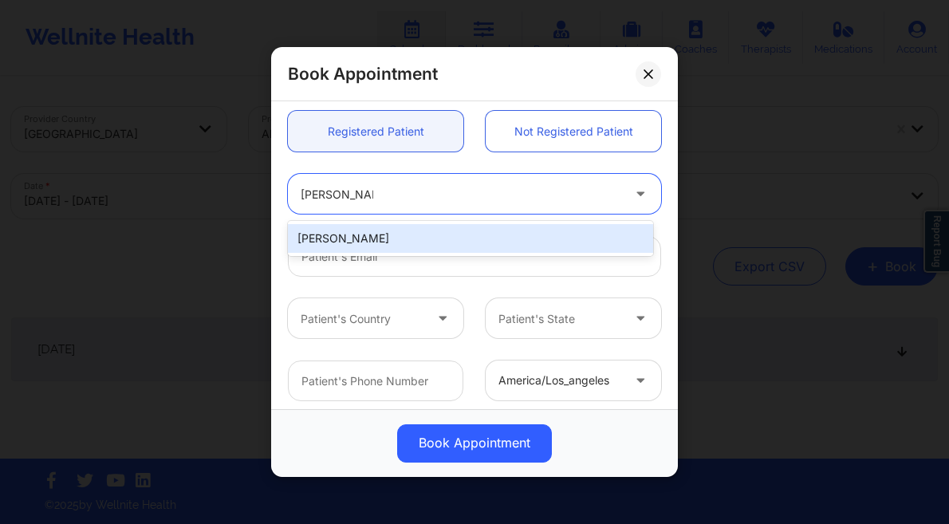
click at [400, 238] on div "[PERSON_NAME]" at bounding box center [470, 238] width 365 height 29
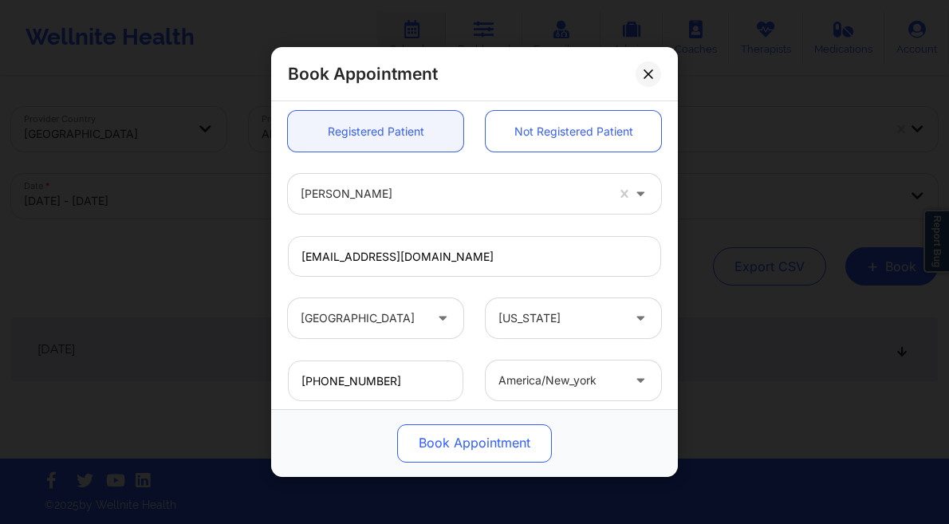
click at [501, 452] on button "Book Appointment" at bounding box center [474, 443] width 155 height 38
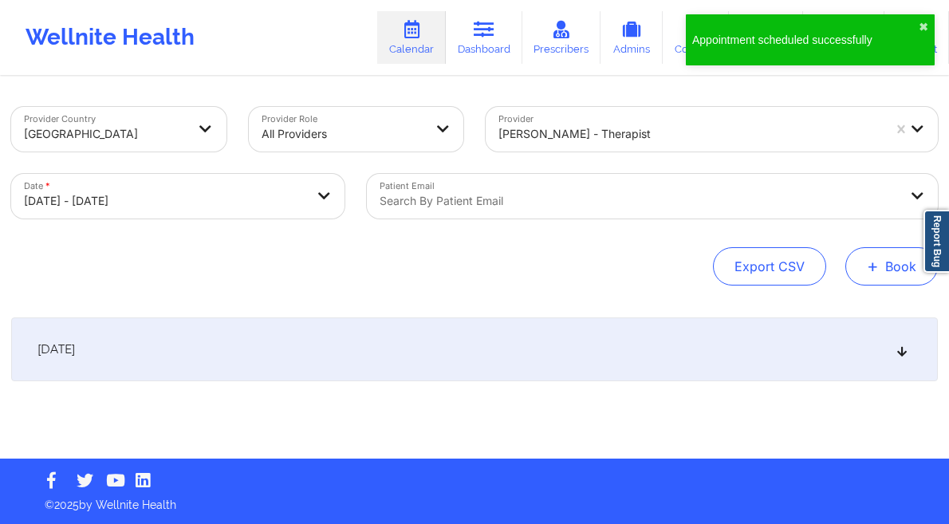
click at [859, 277] on button "+ Book" at bounding box center [891, 266] width 92 height 38
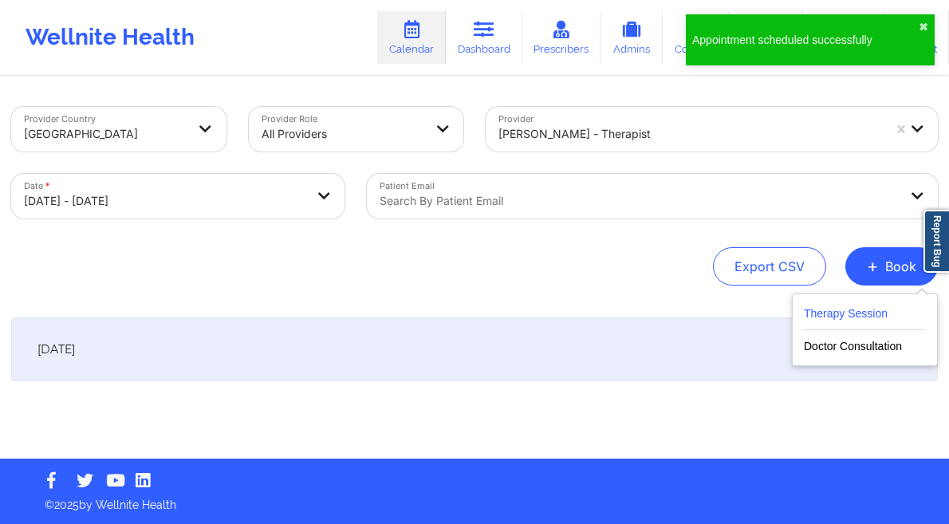
click at [823, 308] on button "Therapy Session" at bounding box center [865, 317] width 122 height 26
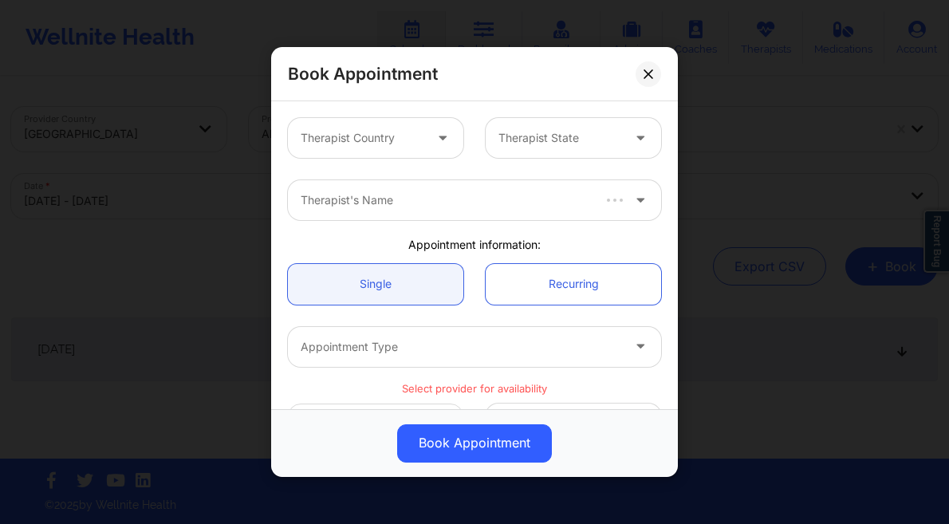
click at [373, 133] on div at bounding box center [362, 137] width 123 height 19
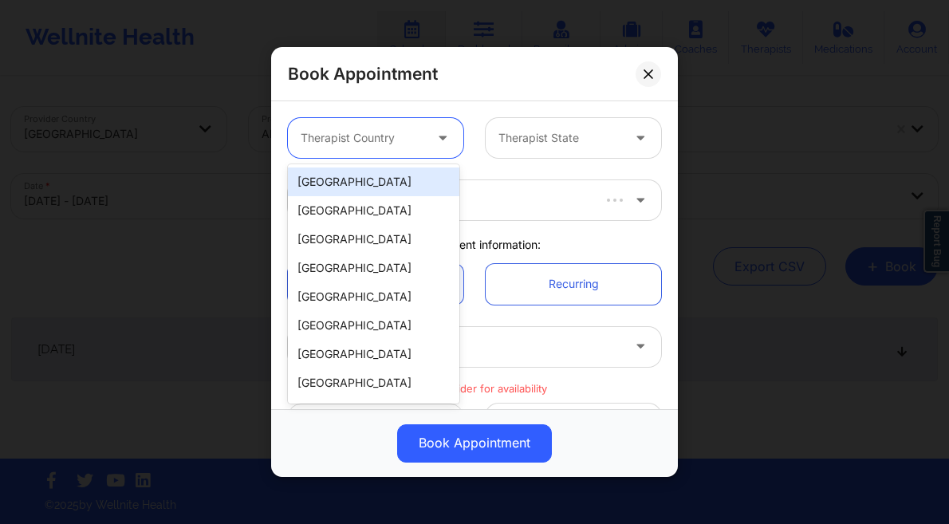
click at [363, 178] on div "[GEOGRAPHIC_DATA]" at bounding box center [373, 181] width 171 height 29
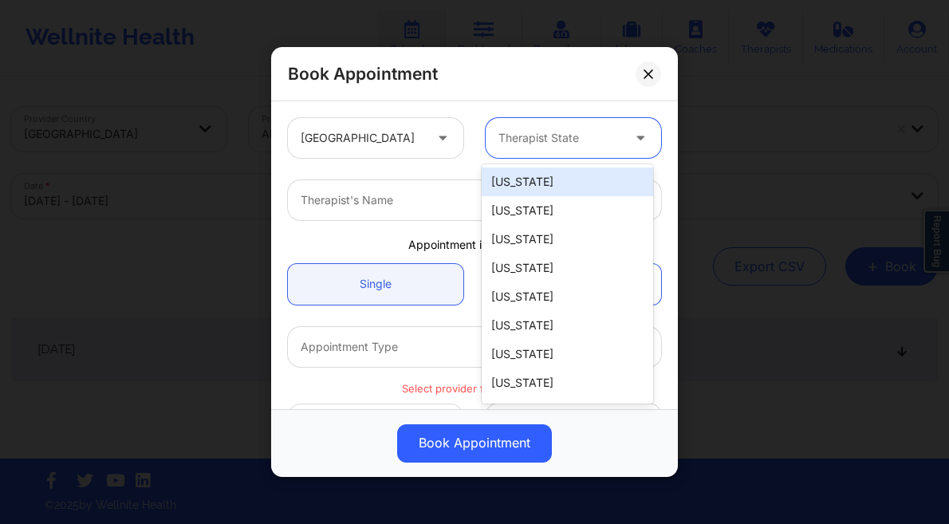
click at [568, 152] on div "Therapist State" at bounding box center [553, 138] width 137 height 40
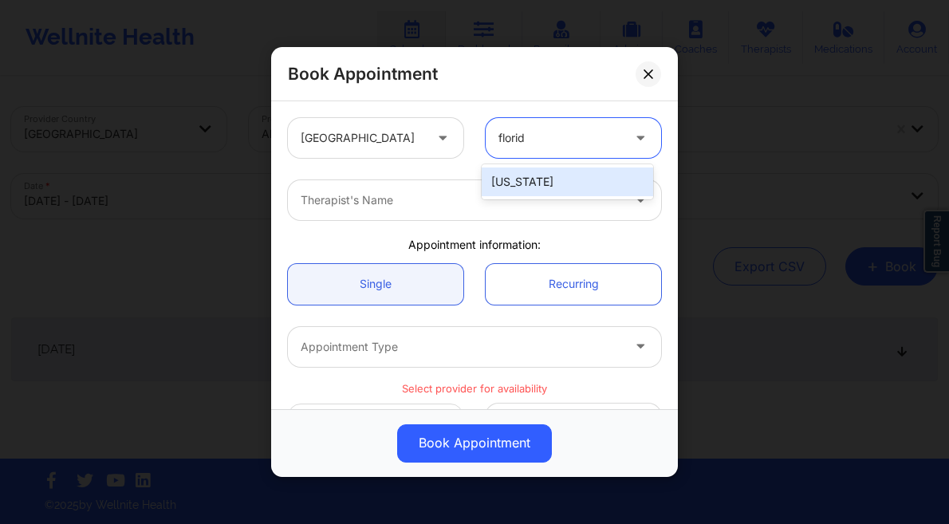
click at [532, 180] on div "[US_STATE]" at bounding box center [566, 181] width 171 height 29
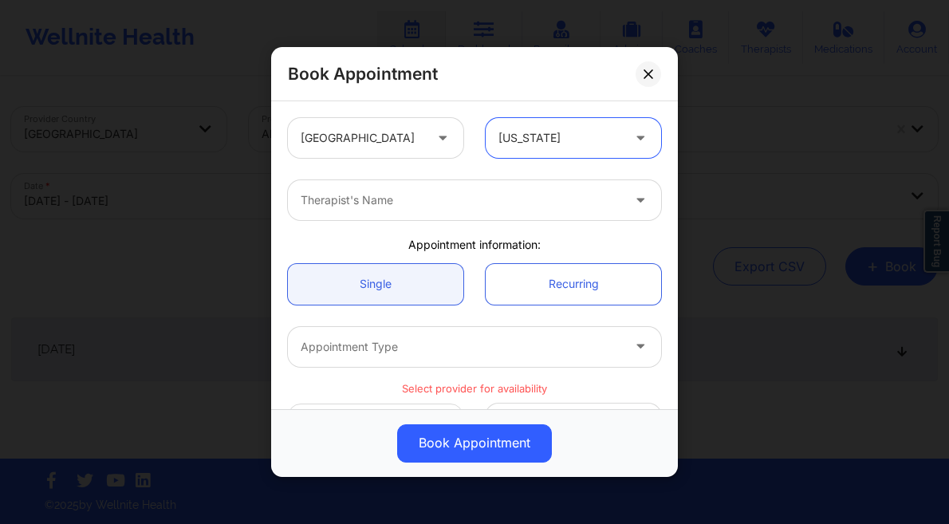
click at [488, 196] on div at bounding box center [461, 200] width 320 height 19
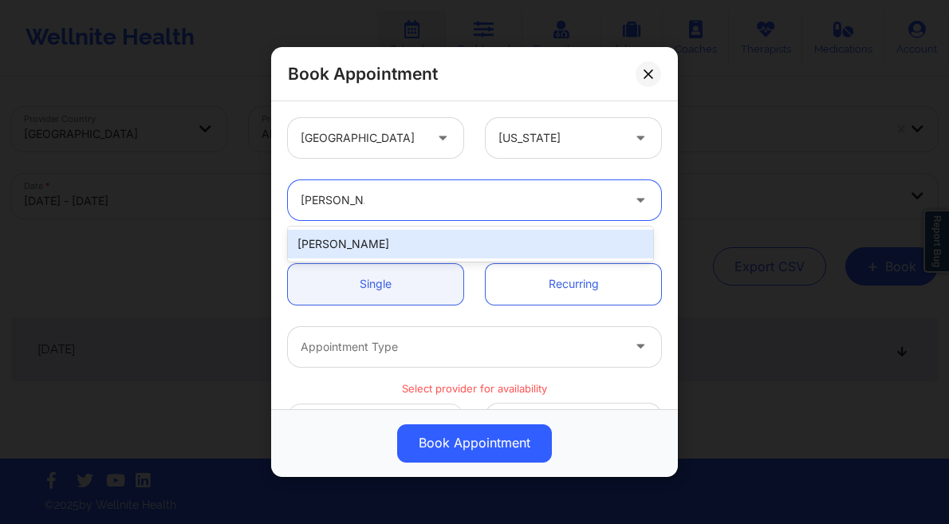
click at [466, 244] on div "[PERSON_NAME]" at bounding box center [470, 244] width 365 height 29
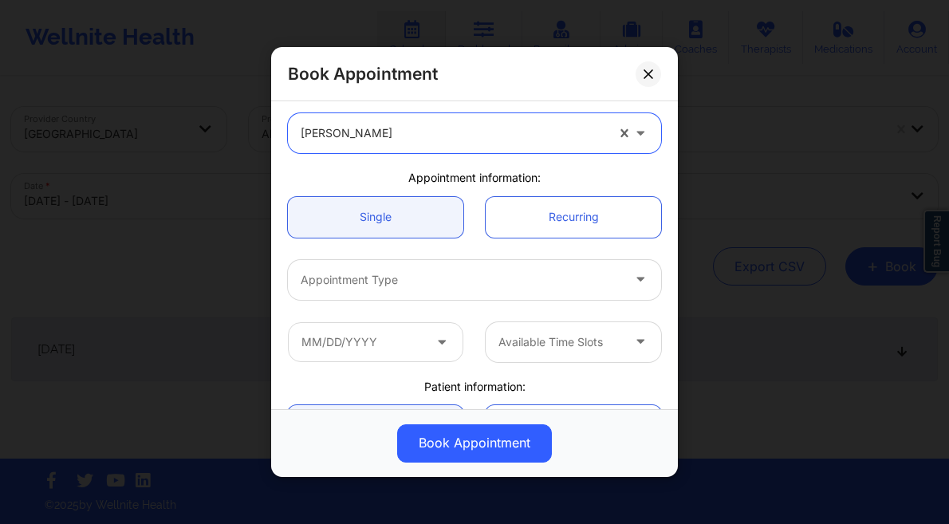
scroll to position [136, 0]
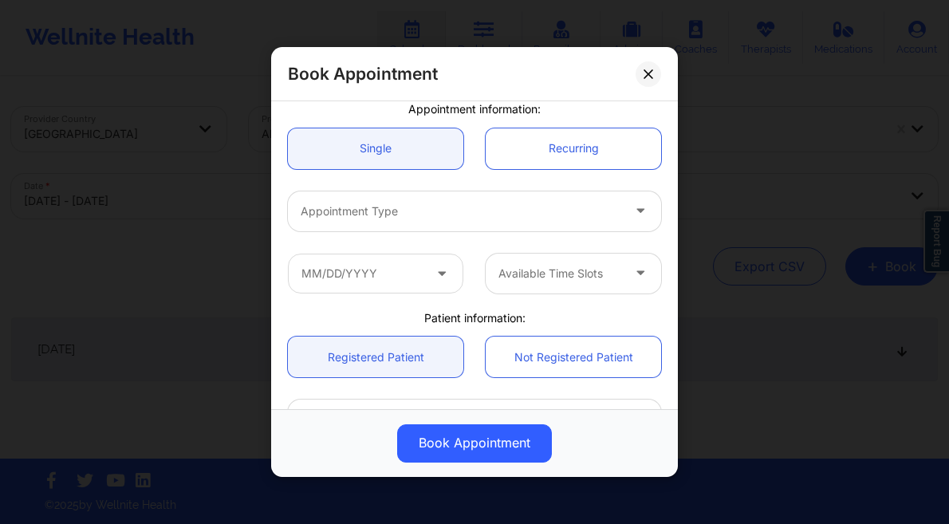
click at [447, 191] on div "Appointment Type" at bounding box center [455, 211] width 335 height 40
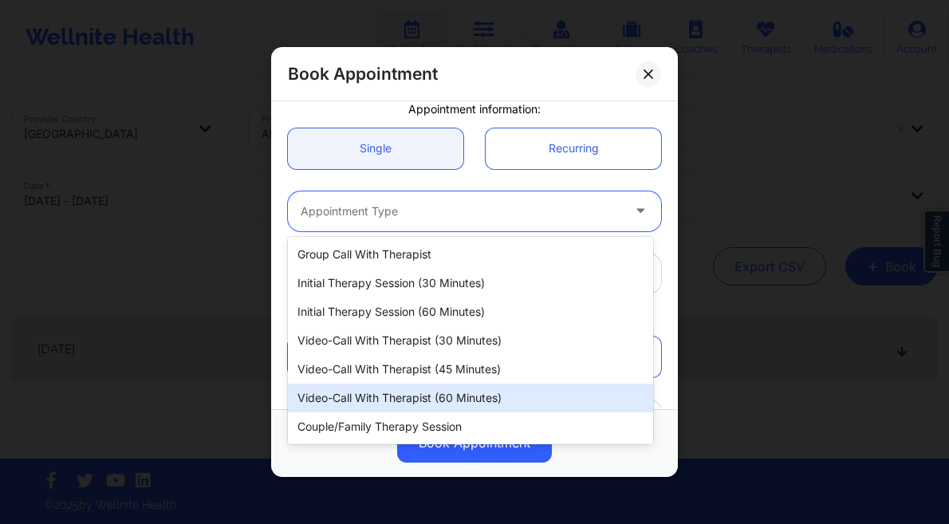
click at [488, 387] on div "Video-Call with Therapist (60 minutes)" at bounding box center [470, 397] width 365 height 29
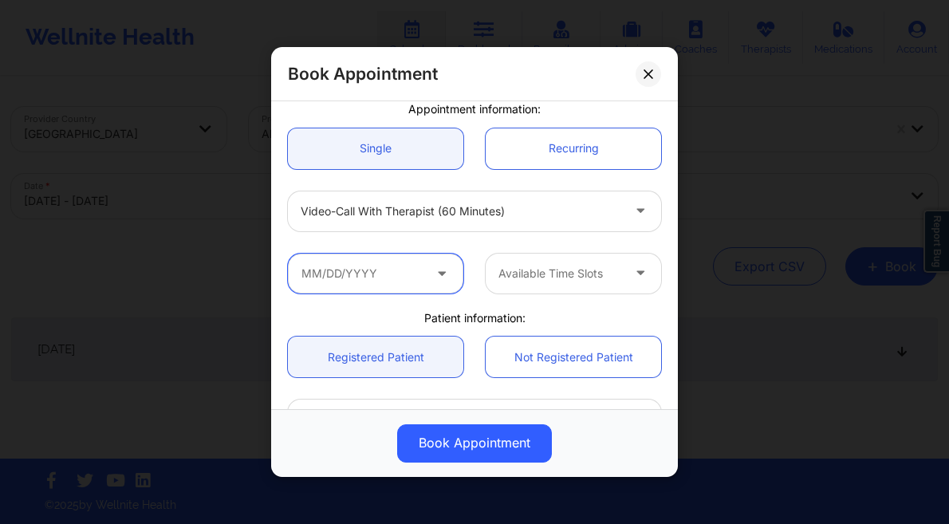
click at [373, 273] on input "text" at bounding box center [375, 273] width 175 height 40
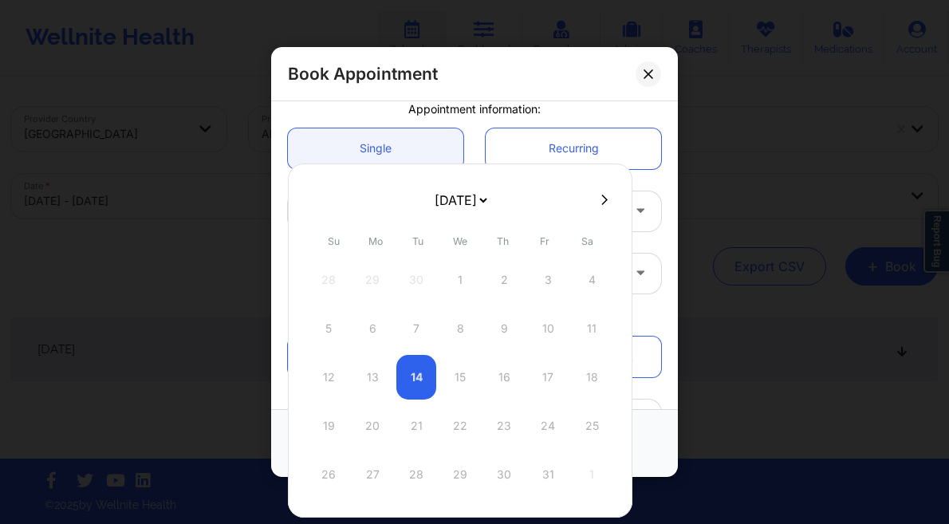
click at [489, 201] on select "October 2025 November 2025 December 2025 January 2026 February 2026 March 2026 …" at bounding box center [460, 200] width 58 height 32
click at [371, 335] on div "5" at bounding box center [372, 328] width 40 height 45
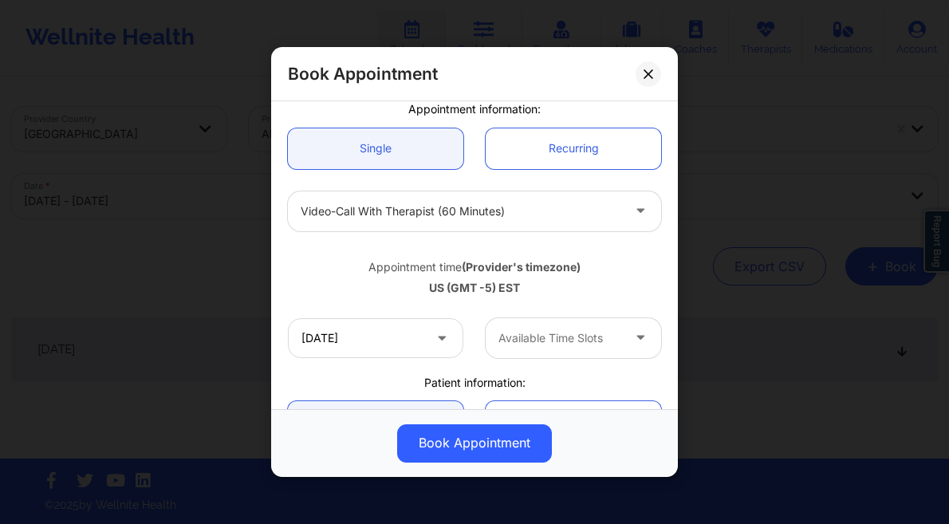
click at [576, 337] on div at bounding box center [559, 337] width 123 height 19
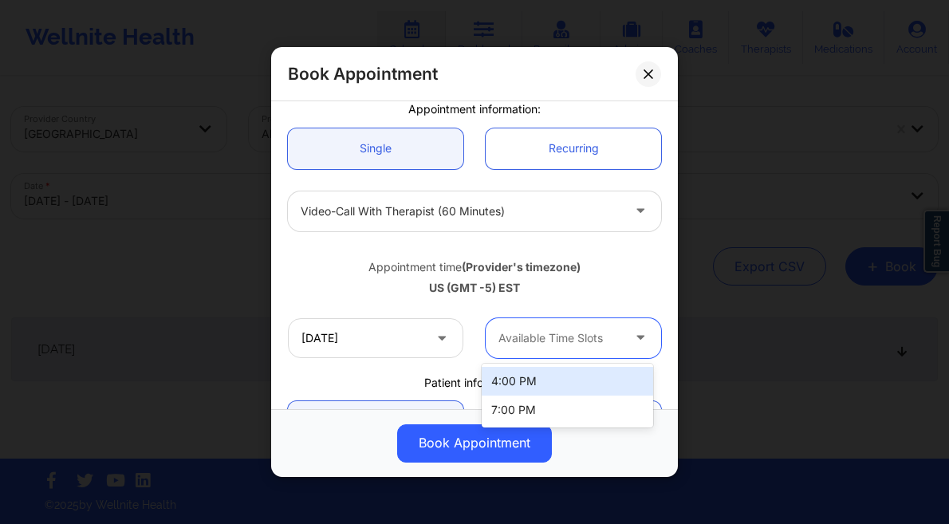
click at [539, 375] on div "4:00 PM" at bounding box center [566, 381] width 171 height 29
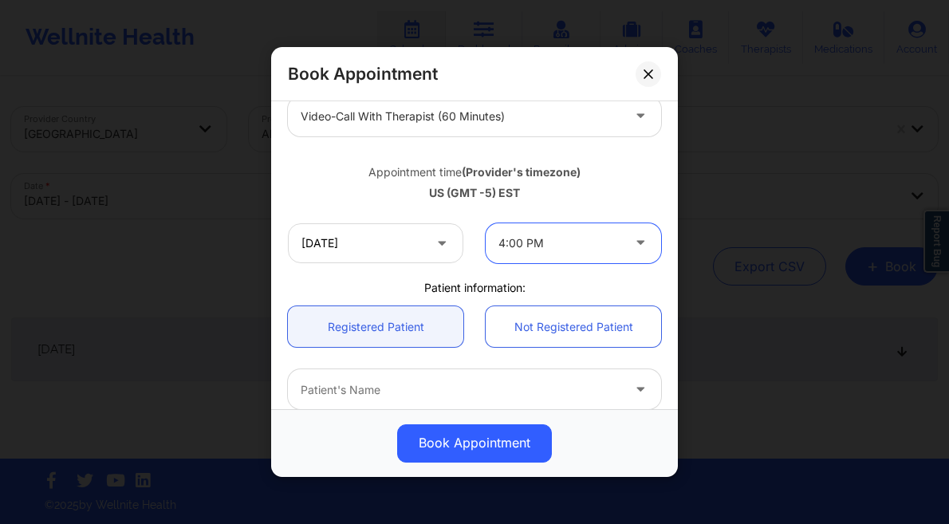
scroll to position [431, 0]
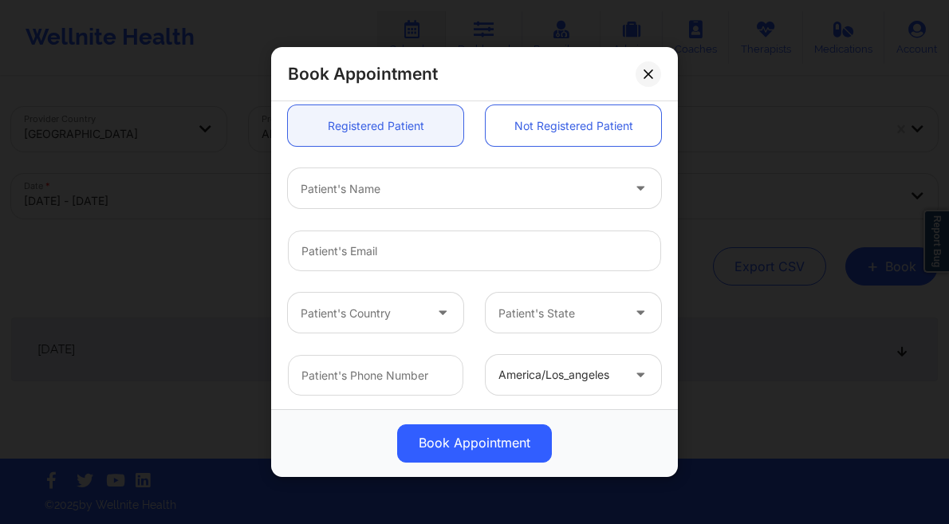
click at [383, 202] on div "Patient's Name" at bounding box center [455, 189] width 335 height 40
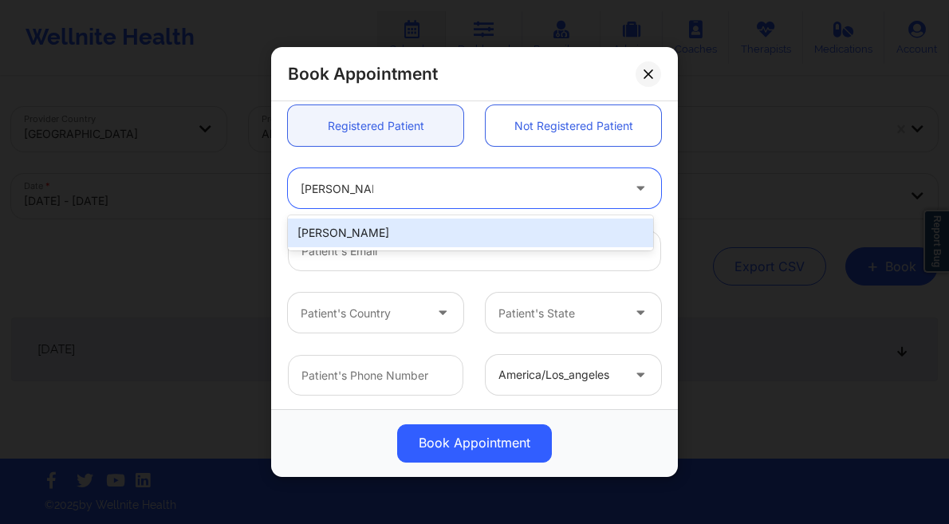
drag, startPoint x: 406, startPoint y: 230, endPoint x: 399, endPoint y: 243, distance: 15.3
click at [406, 230] on div "[PERSON_NAME]" at bounding box center [470, 232] width 365 height 29
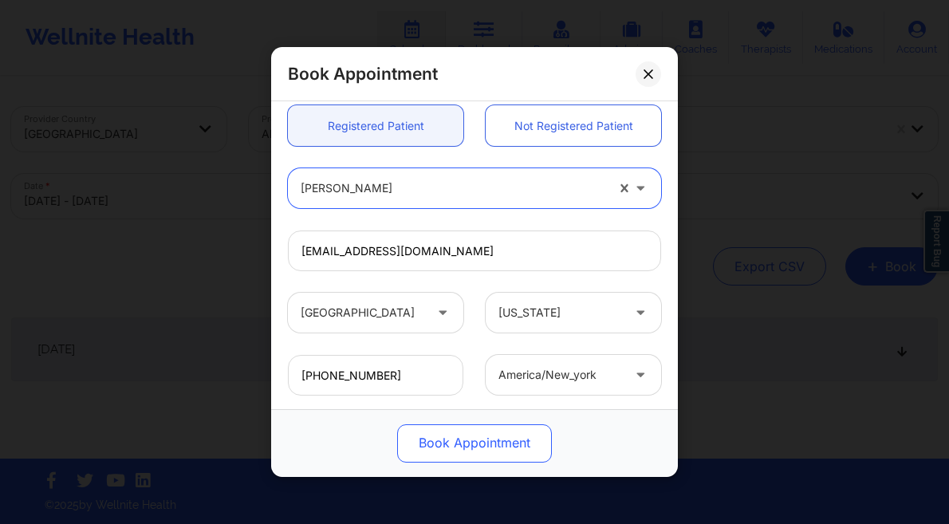
click at [451, 443] on button "Book Appointment" at bounding box center [474, 443] width 155 height 38
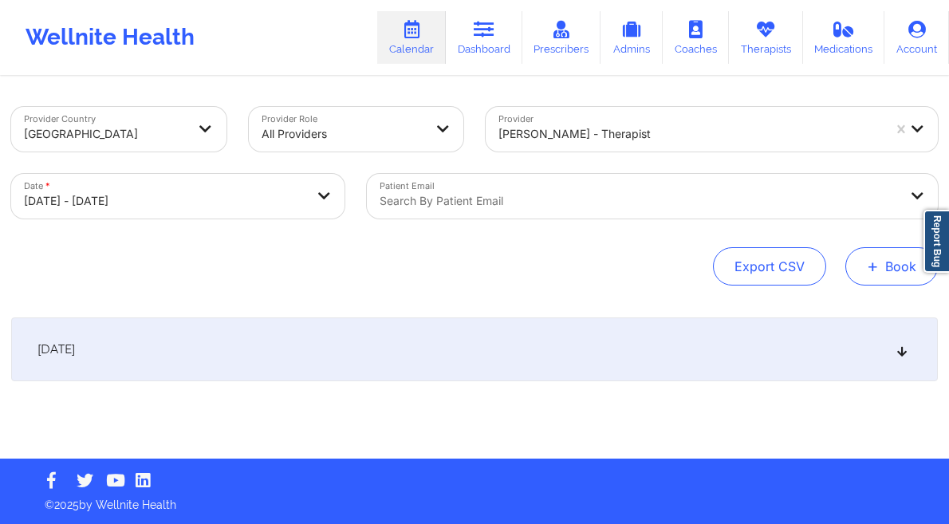
click at [882, 268] on button "+ Book" at bounding box center [891, 266] width 92 height 38
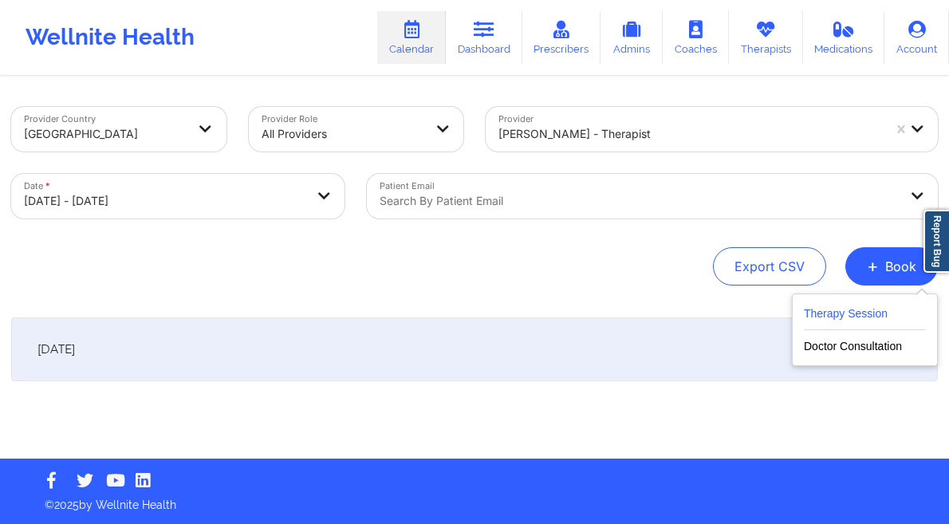
click at [831, 308] on button "Therapy Session" at bounding box center [865, 317] width 122 height 26
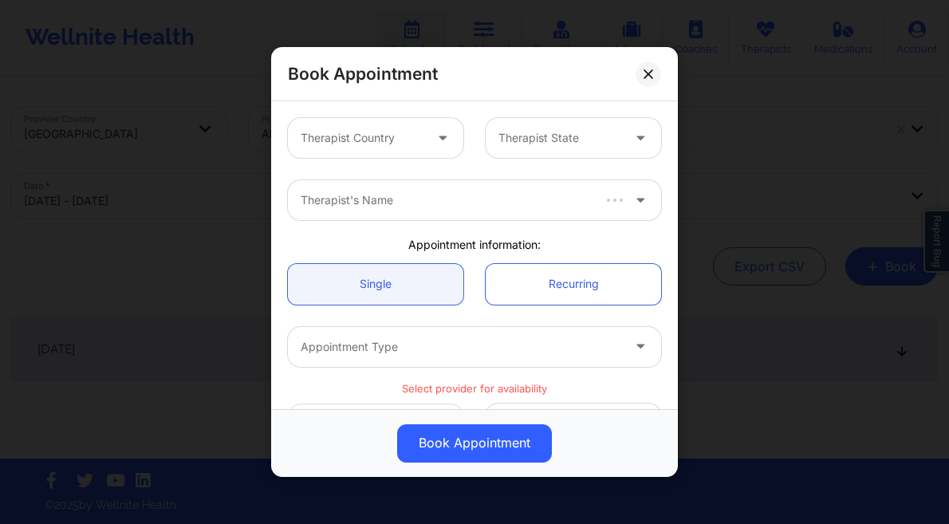
click at [411, 146] on div at bounding box center [362, 137] width 123 height 19
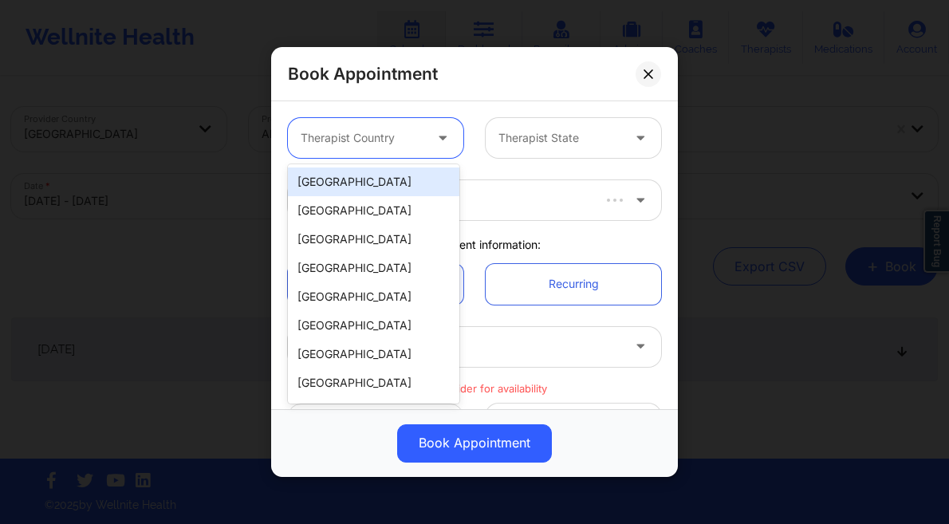
click at [351, 183] on div "[GEOGRAPHIC_DATA]" at bounding box center [373, 181] width 171 height 29
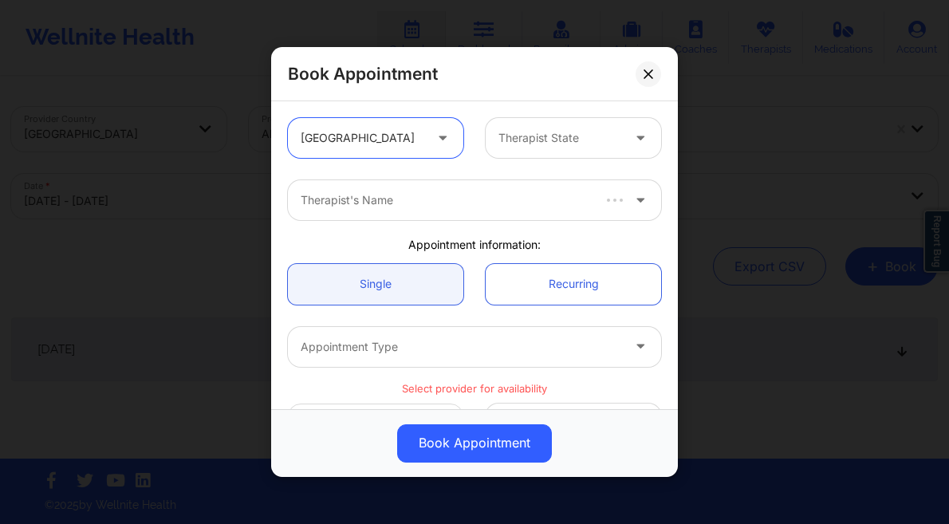
click at [577, 157] on div "Therapist State" at bounding box center [553, 138] width 137 height 40
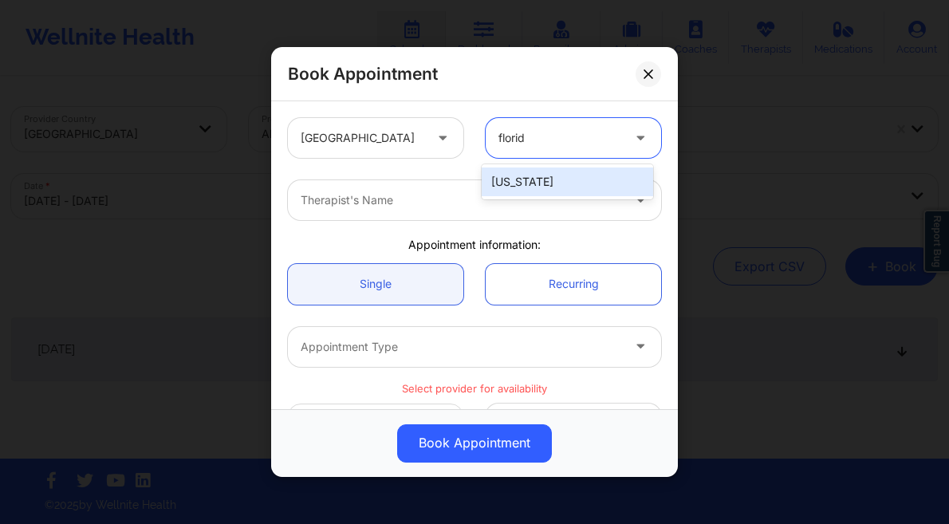
click at [591, 179] on div "[US_STATE]" at bounding box center [566, 181] width 171 height 29
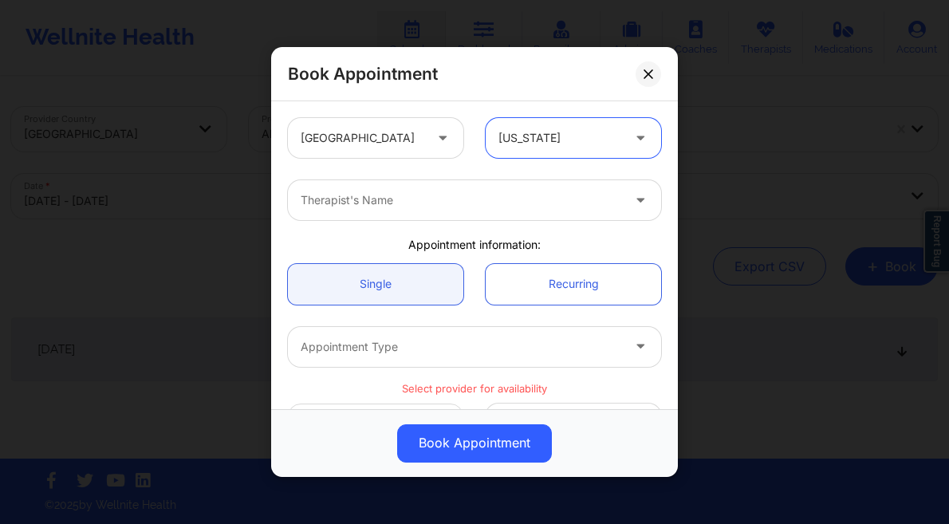
click at [493, 186] on div "Therapist's Name" at bounding box center [455, 200] width 335 height 40
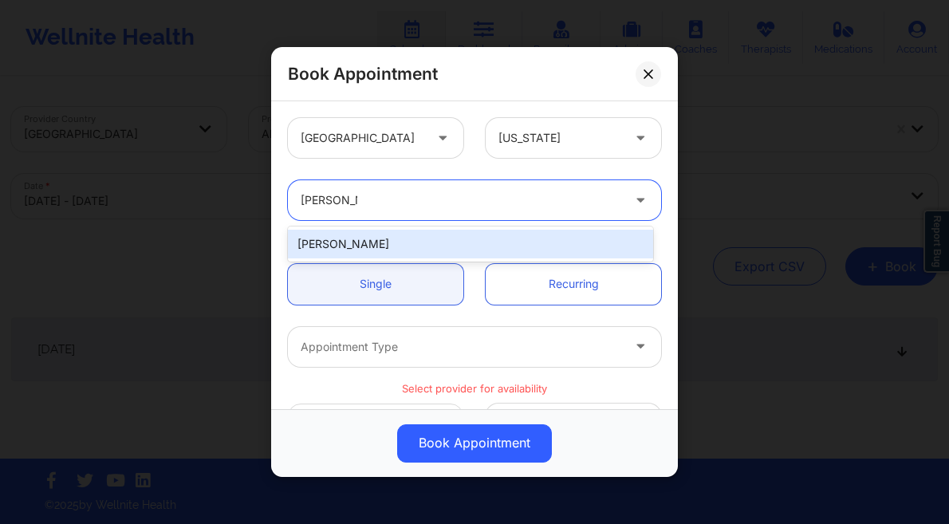
click at [424, 245] on div "[PERSON_NAME]" at bounding box center [470, 244] width 365 height 29
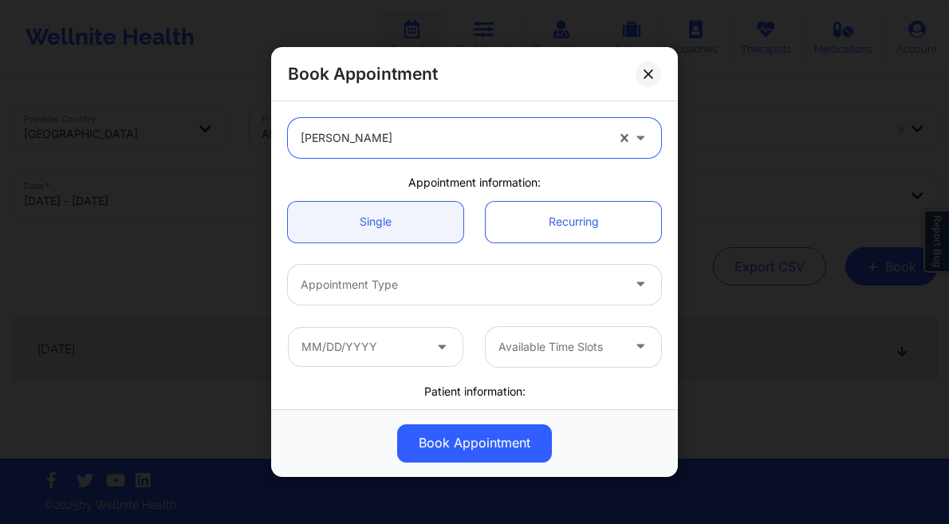
scroll to position [92, 0]
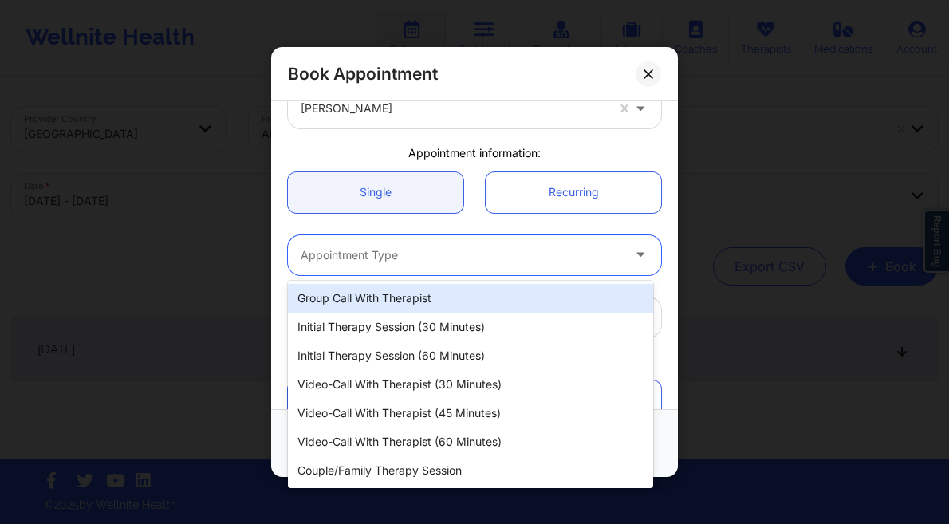
click at [439, 257] on div at bounding box center [461, 255] width 320 height 19
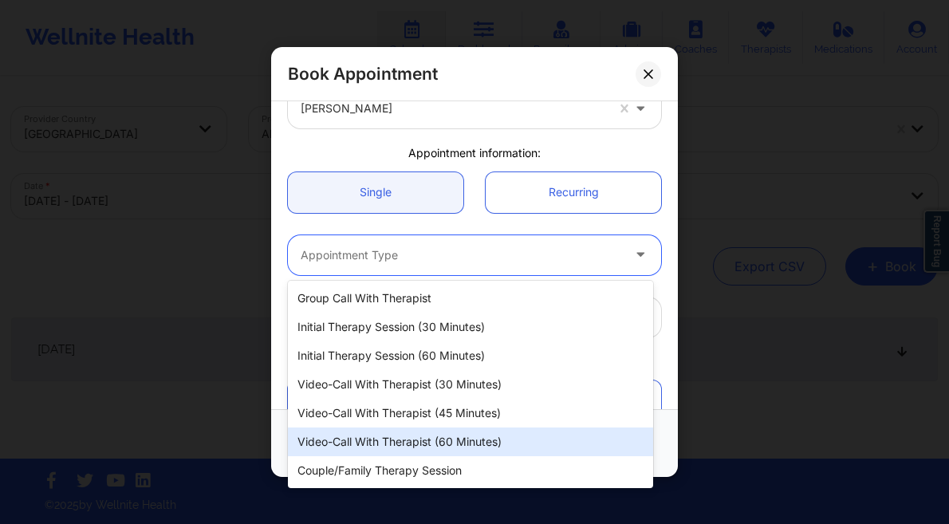
click at [479, 429] on div "Video-Call with Therapist (60 minutes)" at bounding box center [470, 441] width 365 height 29
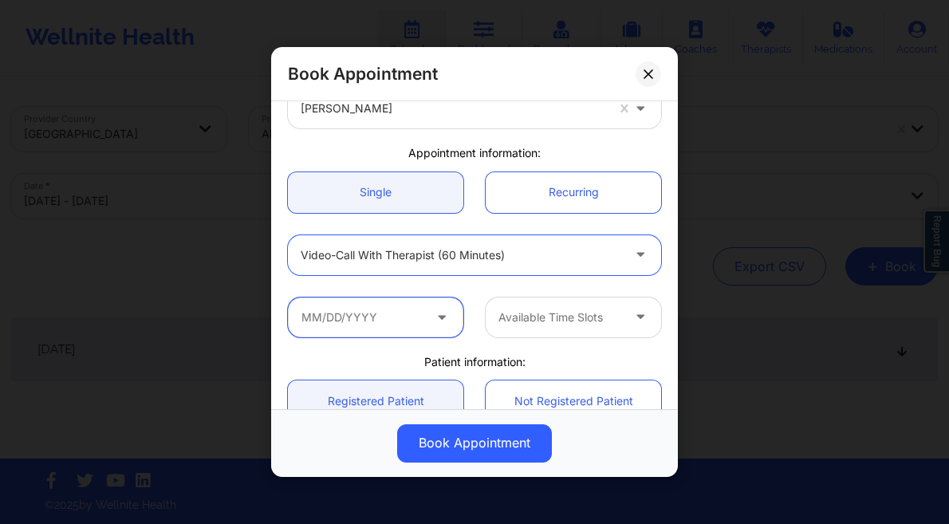
click at [360, 314] on input "text" at bounding box center [375, 317] width 175 height 40
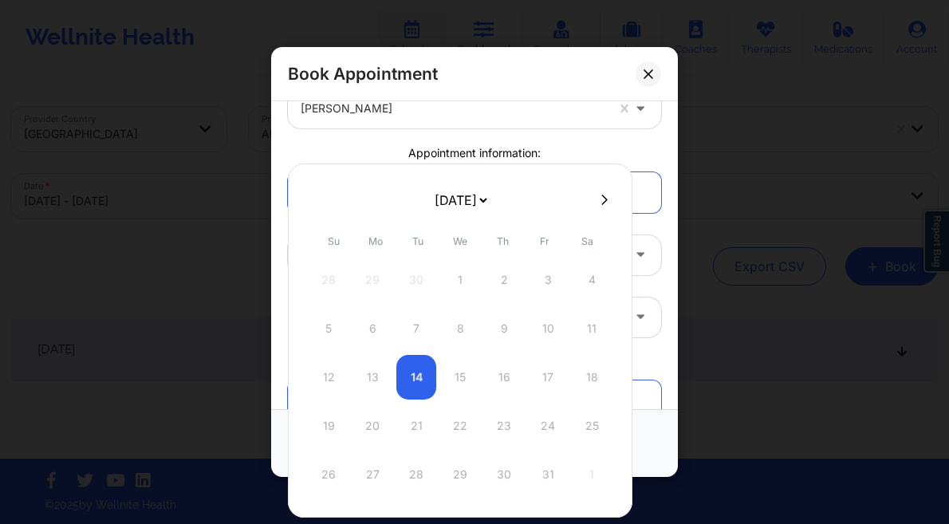
click at [489, 200] on select "October 2025 November 2025 December 2025 January 2026 February 2026 March 2026 …" at bounding box center [460, 200] width 58 height 32
drag, startPoint x: 371, startPoint y: 379, endPoint x: 395, endPoint y: 377, distance: 24.0
click at [371, 379] on div "12" at bounding box center [372, 377] width 40 height 45
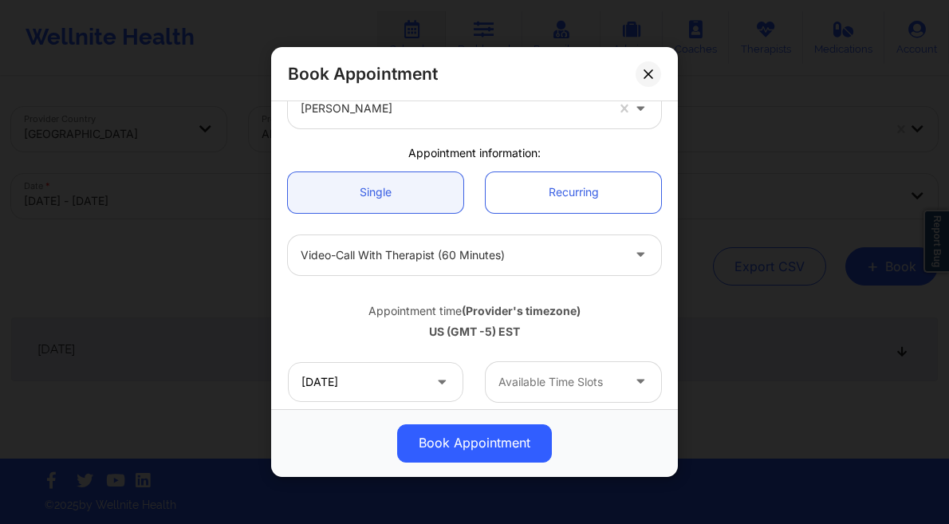
click at [570, 385] on div at bounding box center [559, 381] width 123 height 19
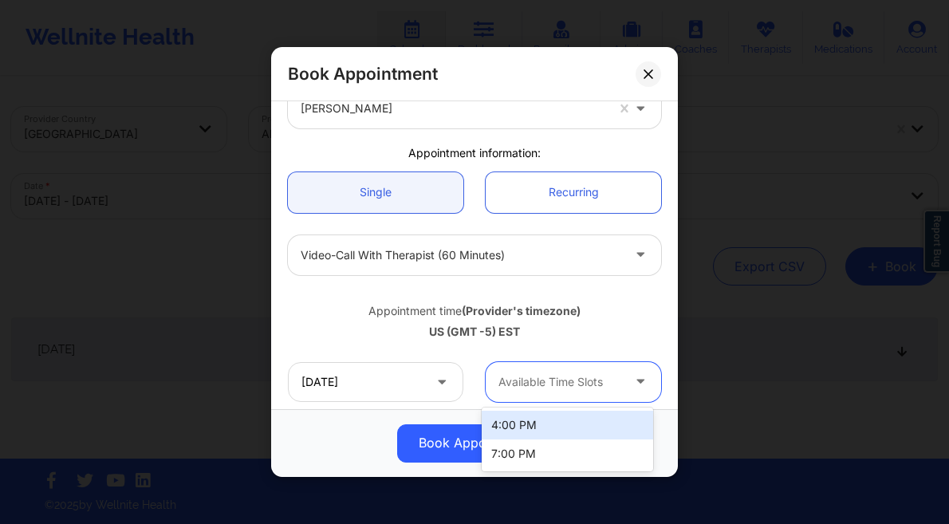
click at [523, 420] on div "4:00 PM" at bounding box center [566, 425] width 171 height 29
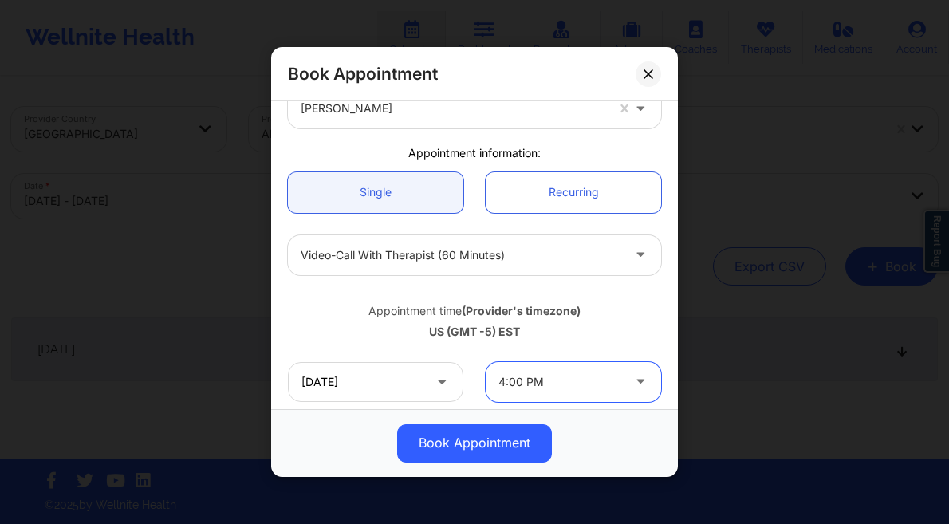
scroll to position [402, 0]
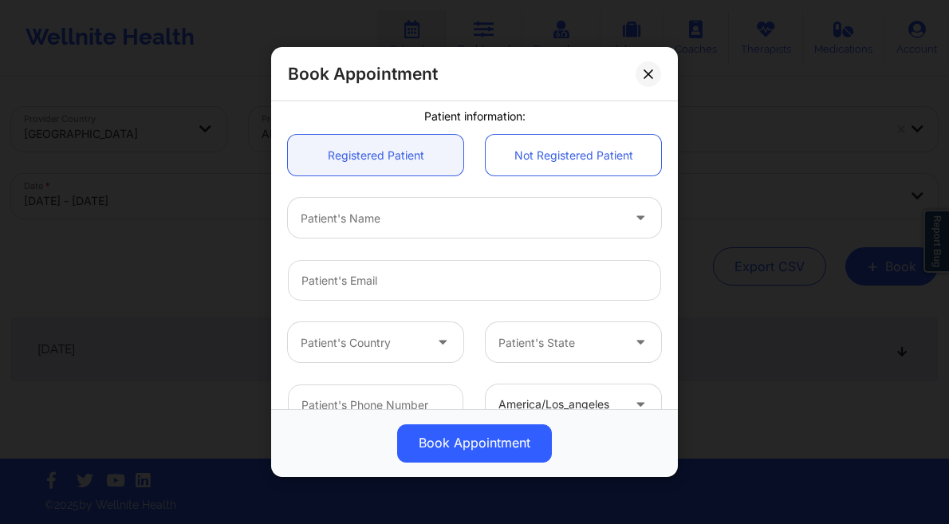
click at [402, 215] on div at bounding box center [461, 218] width 320 height 19
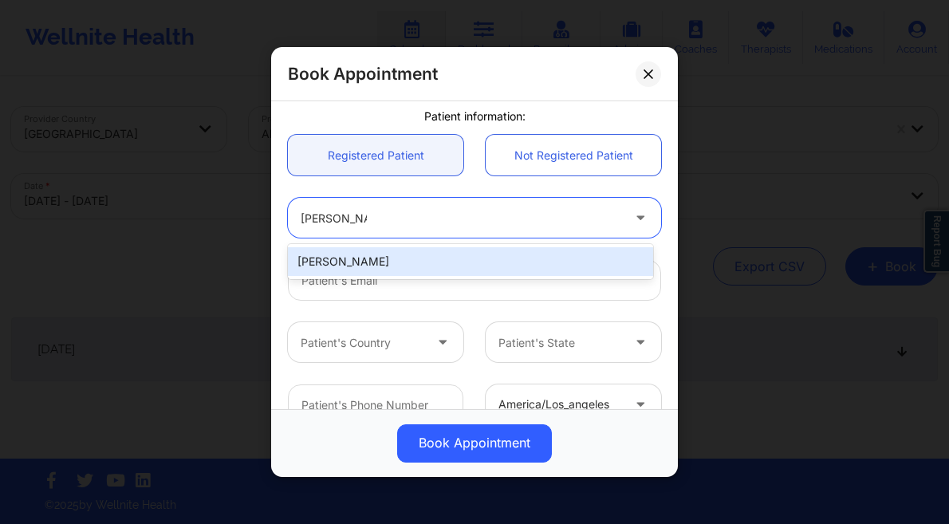
click at [426, 257] on div "[PERSON_NAME]" at bounding box center [470, 261] width 365 height 29
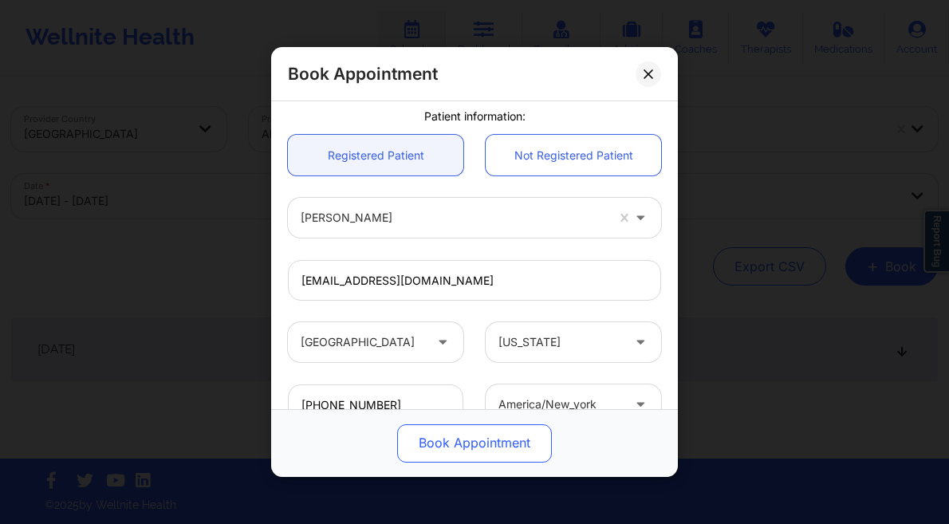
click at [478, 448] on button "Book Appointment" at bounding box center [474, 443] width 155 height 38
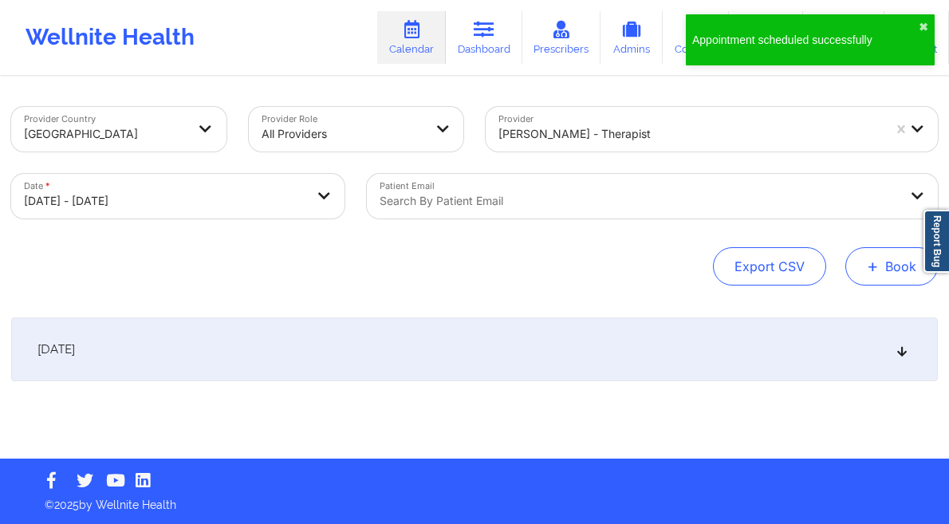
click at [894, 274] on button "+ Book" at bounding box center [891, 266] width 92 height 38
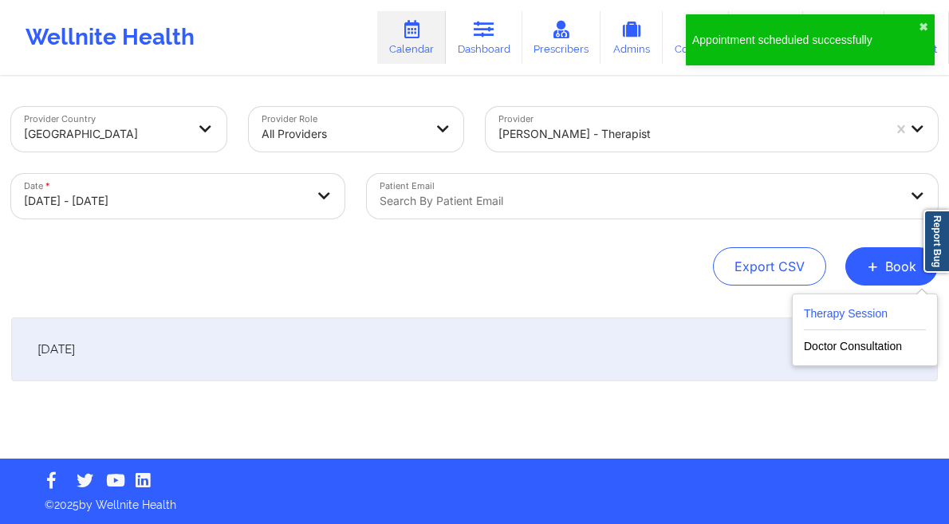
click at [829, 314] on button "Therapy Session" at bounding box center [865, 317] width 122 height 26
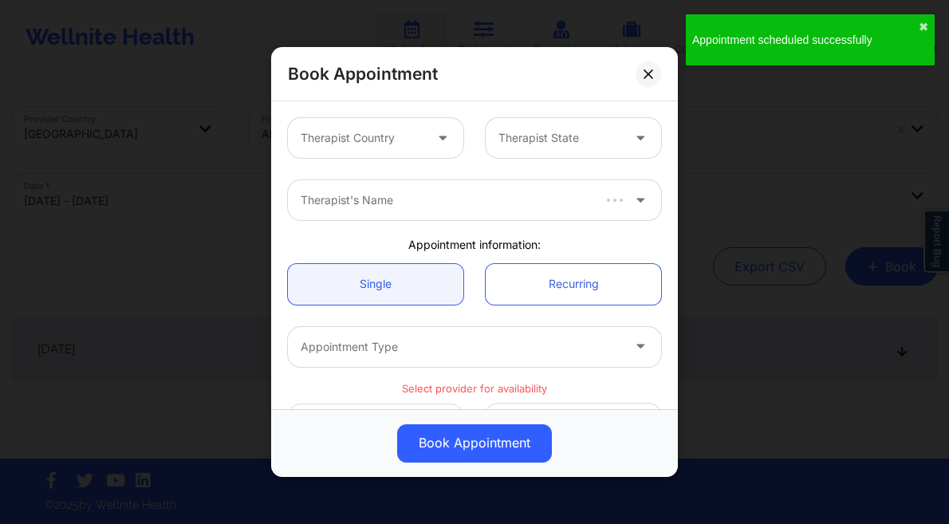
click at [437, 125] on div at bounding box center [444, 138] width 38 height 40
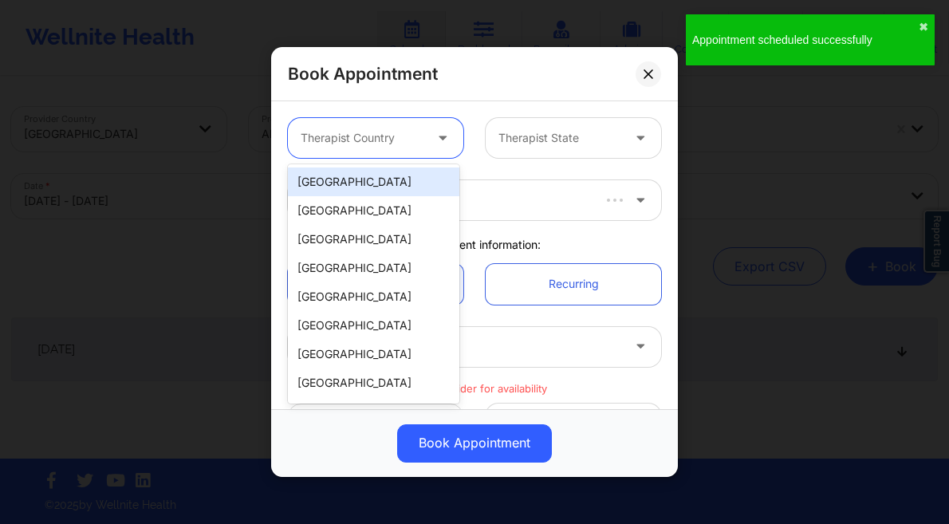
click at [375, 177] on div "[GEOGRAPHIC_DATA]" at bounding box center [373, 181] width 171 height 29
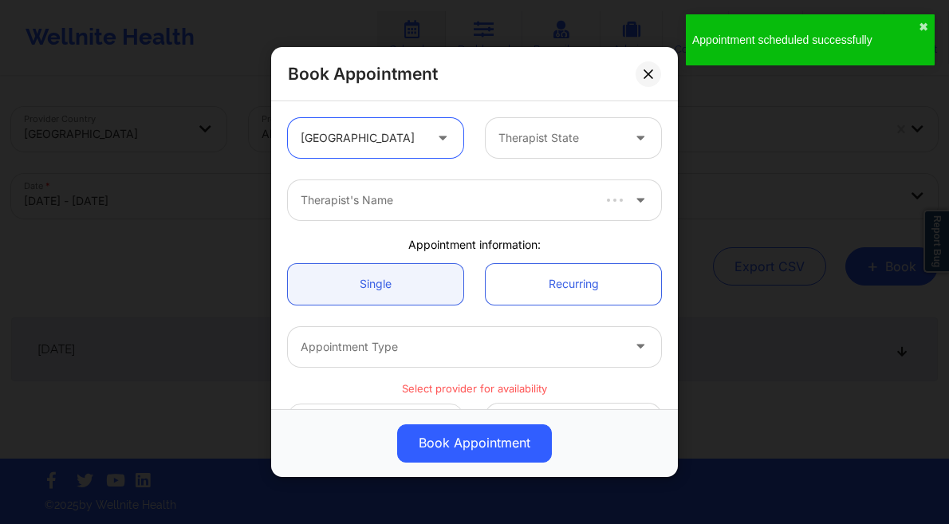
click at [556, 156] on div "Therapist State" at bounding box center [553, 138] width 137 height 40
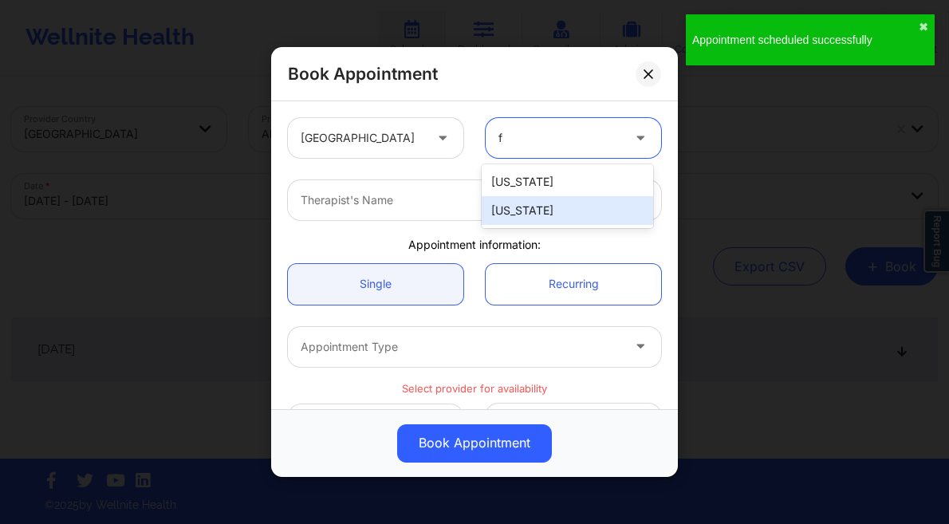
drag, startPoint x: 530, startPoint y: 212, endPoint x: 493, endPoint y: 211, distance: 36.7
click at [530, 212] on div "[US_STATE]" at bounding box center [566, 210] width 171 height 29
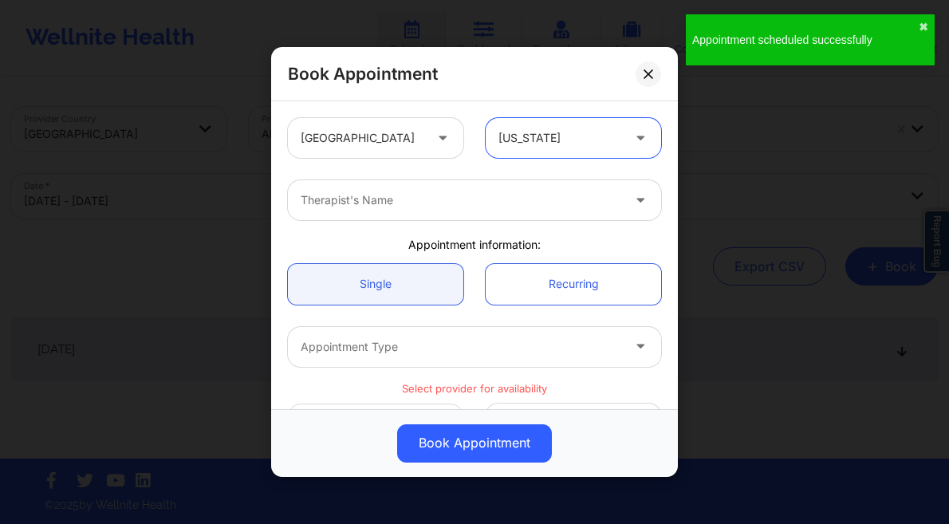
click at [396, 202] on div at bounding box center [461, 200] width 320 height 19
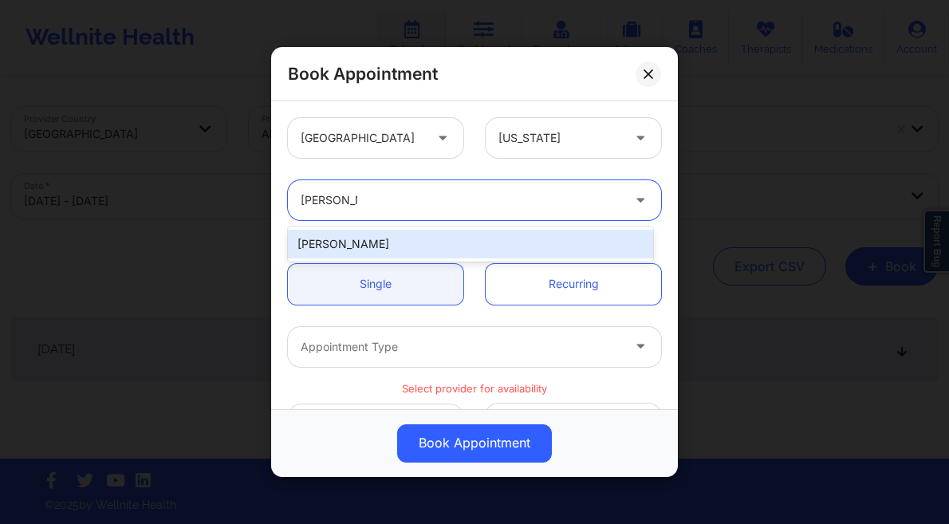
click at [405, 246] on div "[PERSON_NAME]" at bounding box center [470, 244] width 365 height 29
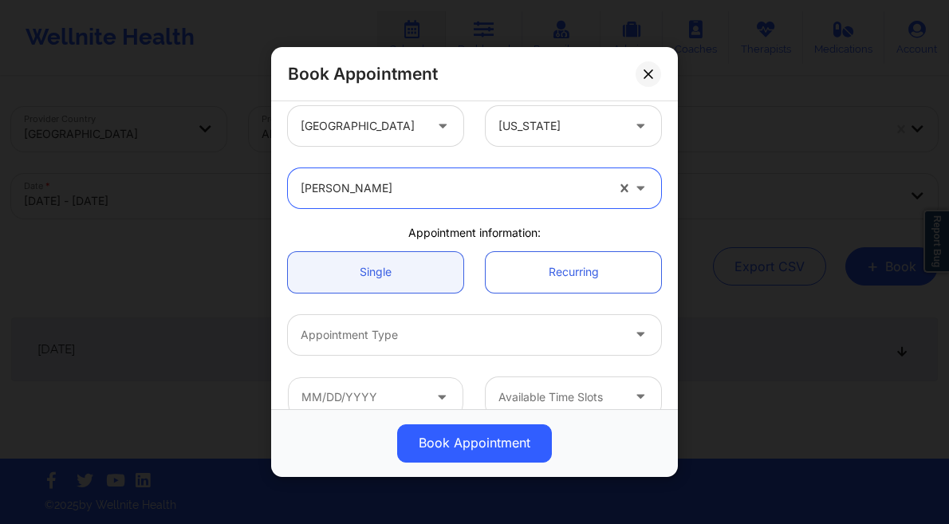
scroll to position [98, 0]
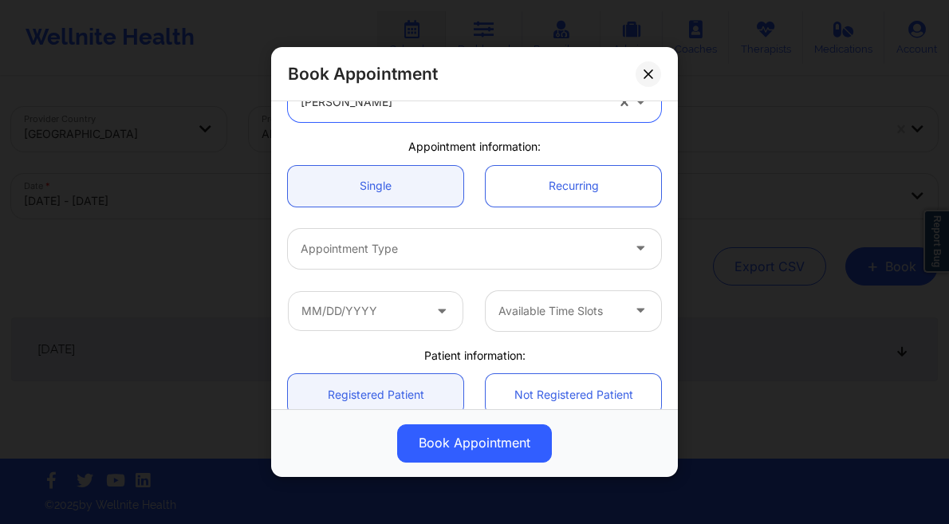
click at [419, 227] on div "Appointment Type" at bounding box center [474, 249] width 395 height 62
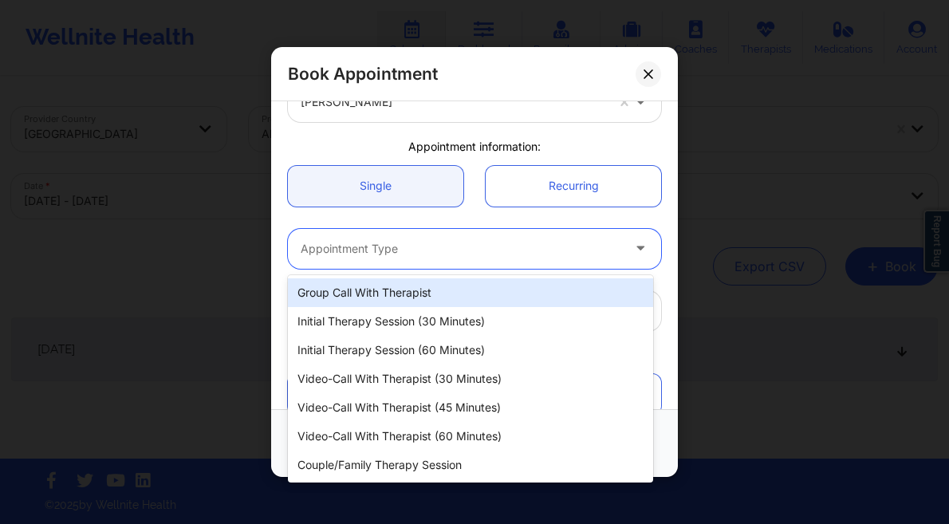
click at [417, 240] on div at bounding box center [461, 248] width 320 height 19
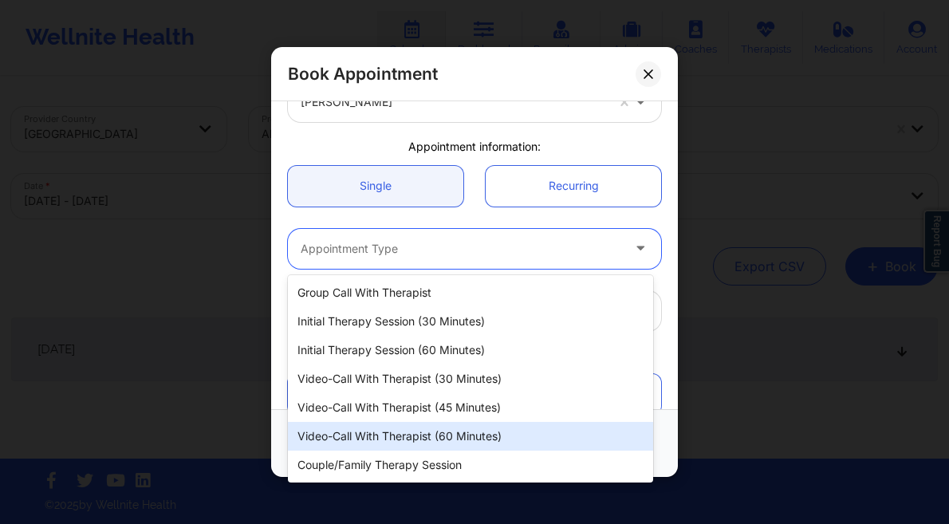
click at [482, 426] on div "Video-Call with Therapist (60 minutes)" at bounding box center [470, 436] width 365 height 29
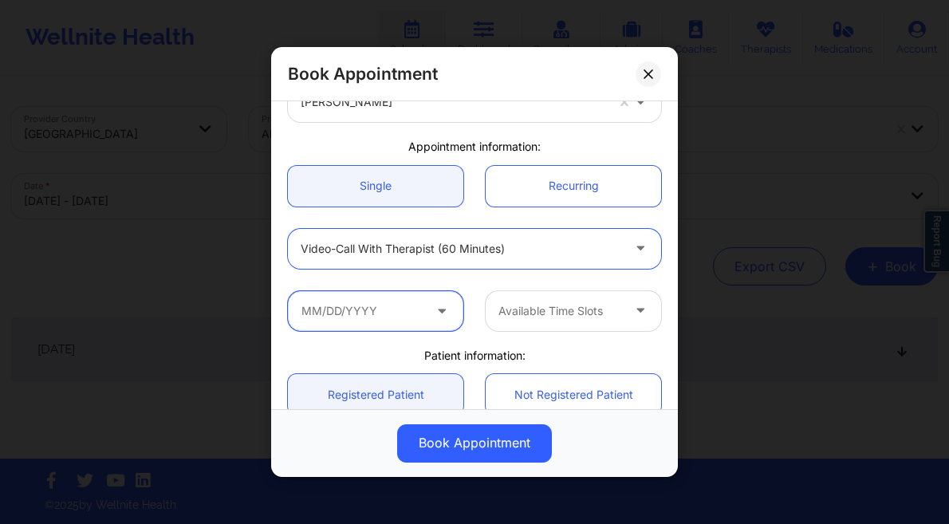
click at [391, 306] on input "text" at bounding box center [375, 311] width 175 height 40
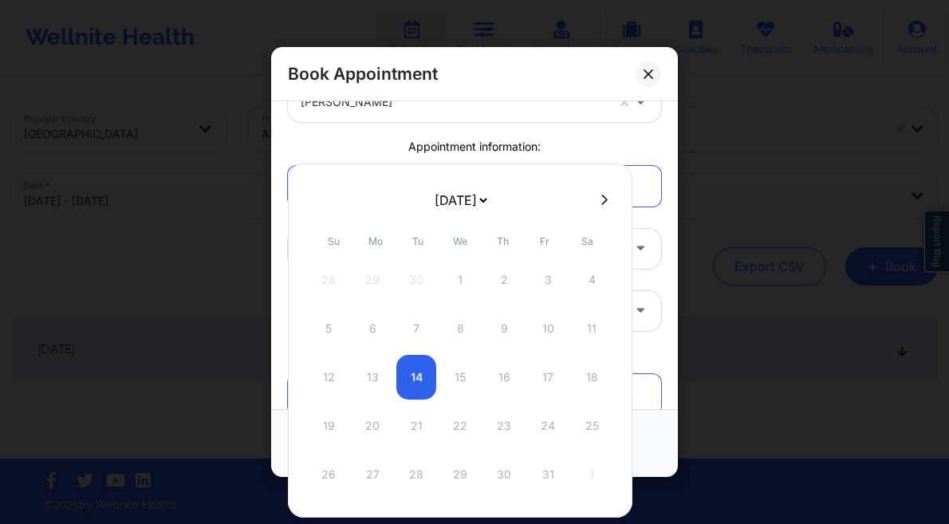
click at [485, 192] on select "October 2025 November 2025 December 2025 January 2026 February 2026 March 2026 …" at bounding box center [460, 200] width 58 height 32
click at [371, 427] on div "19" at bounding box center [372, 425] width 40 height 45
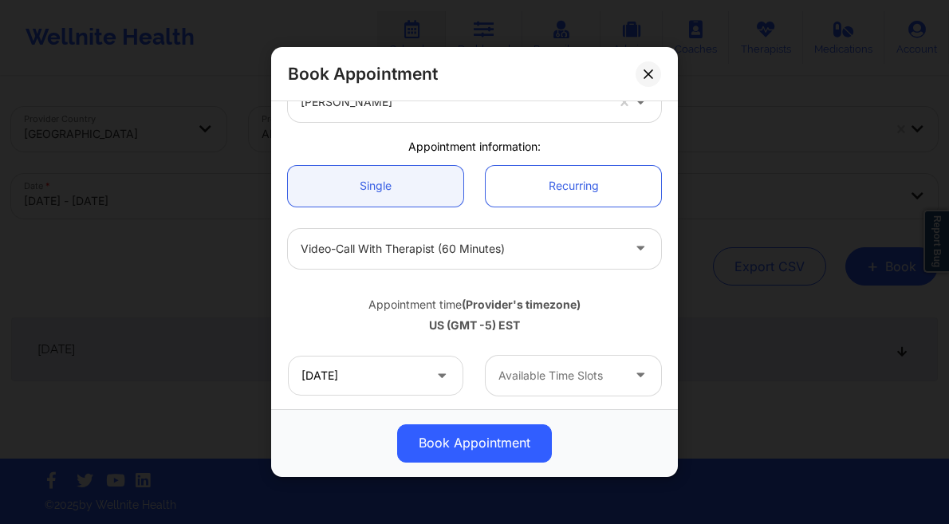
click at [585, 361] on div "Available Time Slots" at bounding box center [553, 376] width 137 height 40
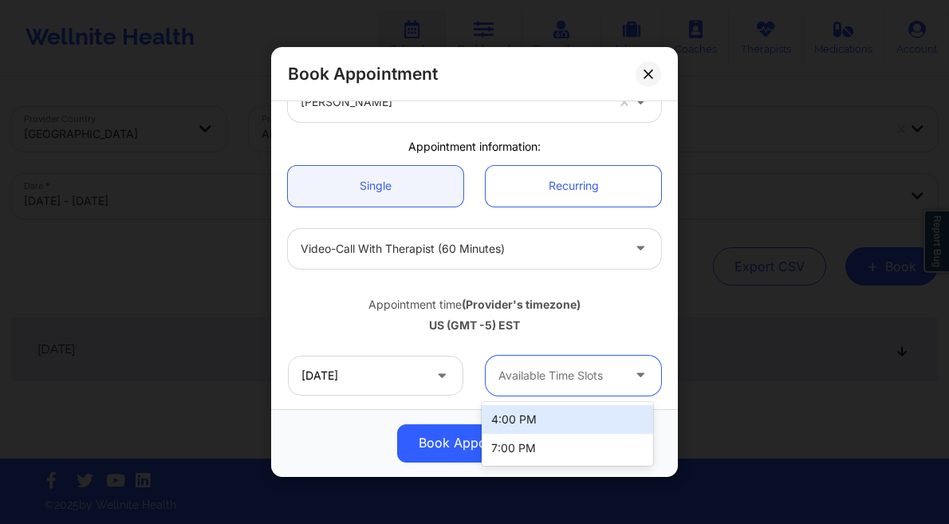
click at [521, 427] on div "4:00 PM" at bounding box center [566, 419] width 171 height 29
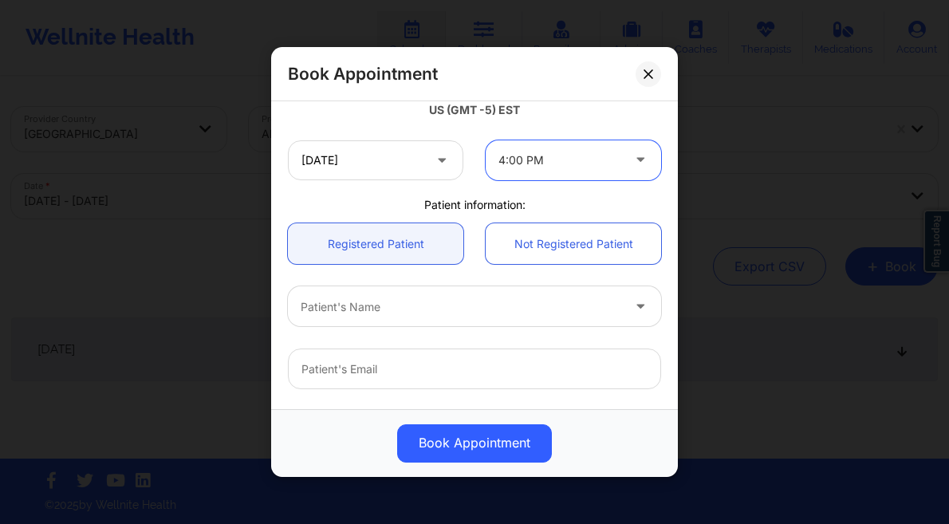
scroll to position [426, 0]
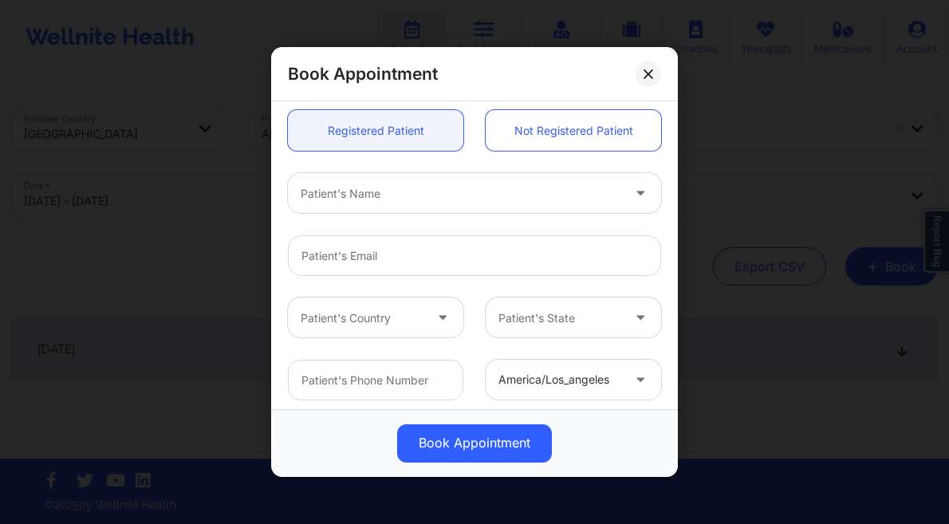
click at [394, 203] on div "Patient's Name" at bounding box center [455, 194] width 335 height 40
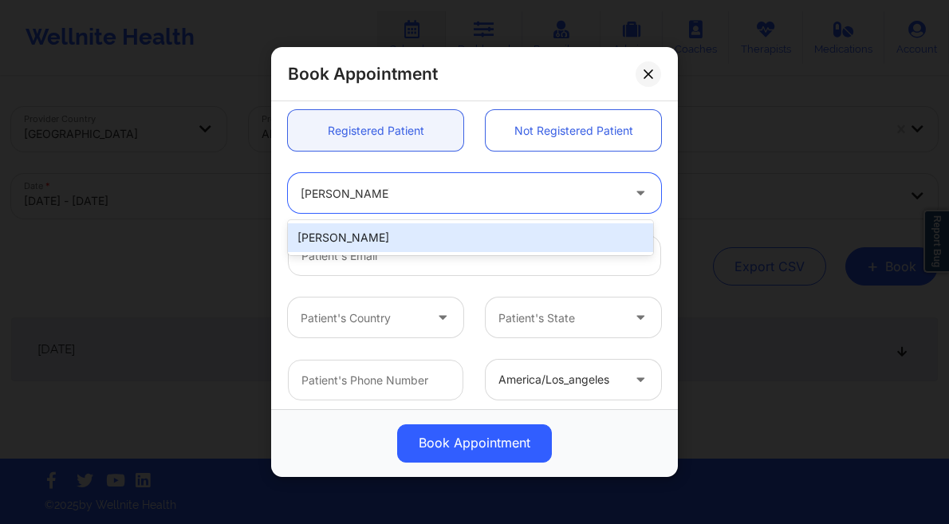
click at [450, 235] on div "[PERSON_NAME]" at bounding box center [470, 237] width 365 height 29
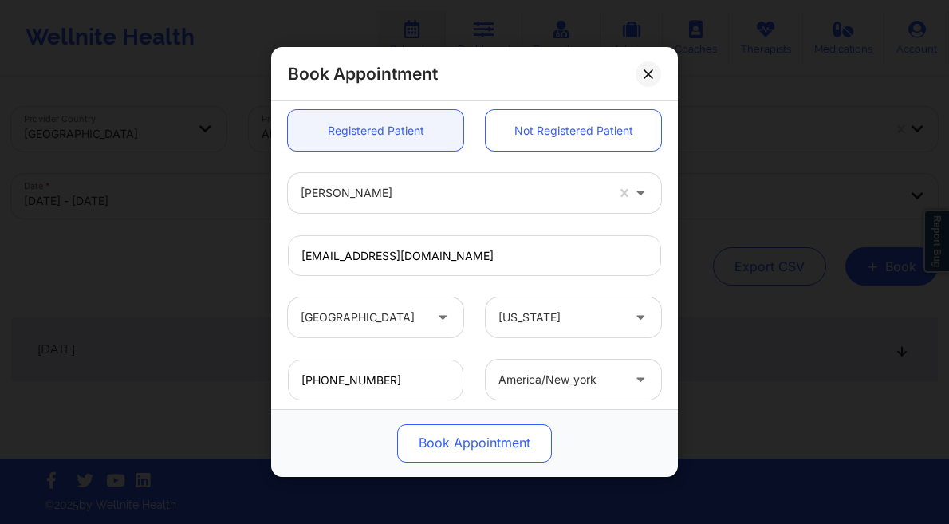
click at [478, 430] on button "Book Appointment" at bounding box center [474, 443] width 155 height 38
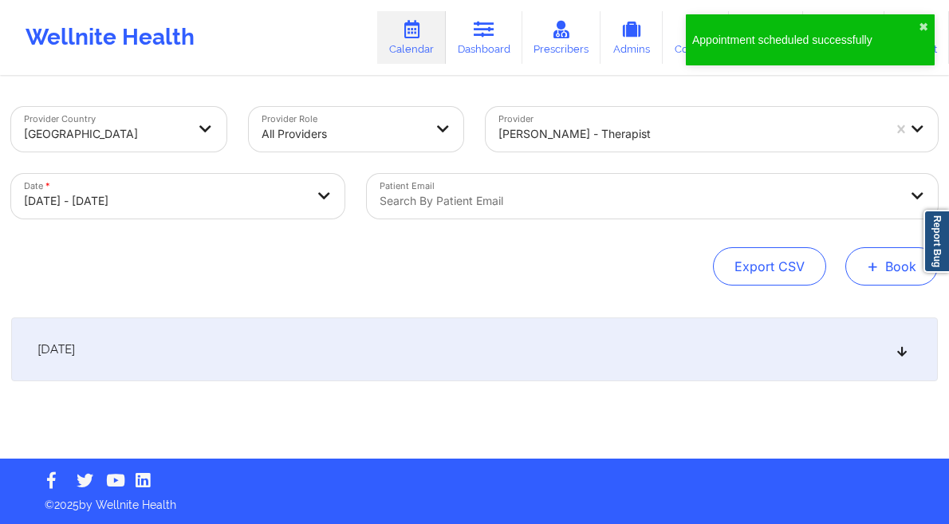
click at [882, 277] on button "+ Book" at bounding box center [891, 266] width 92 height 38
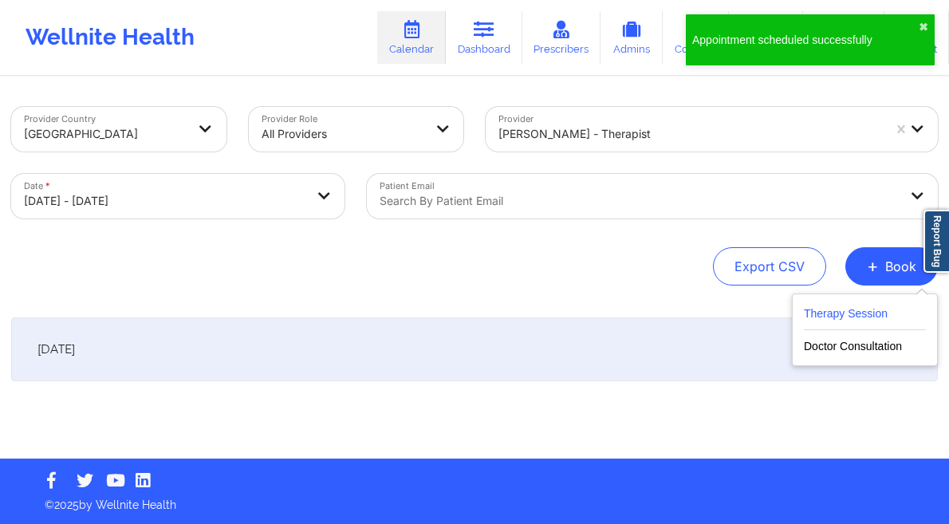
click at [847, 316] on button "Therapy Session" at bounding box center [865, 317] width 122 height 26
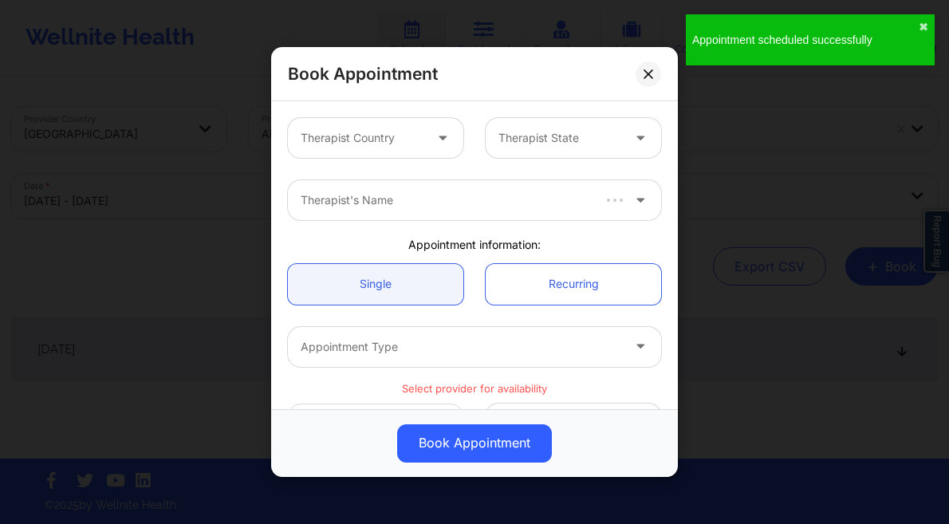
click at [391, 151] on div "Therapist Country" at bounding box center [356, 138] width 137 height 40
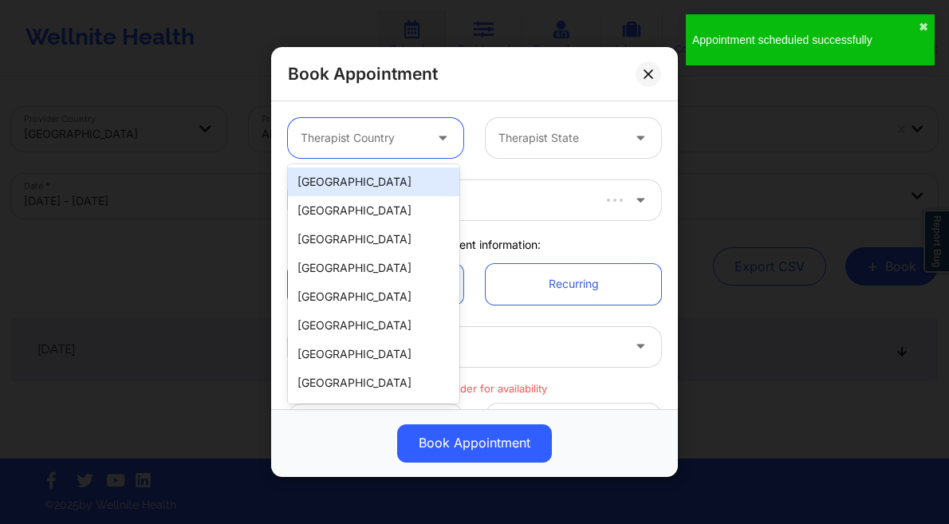
click at [379, 179] on div "[GEOGRAPHIC_DATA]" at bounding box center [373, 181] width 171 height 29
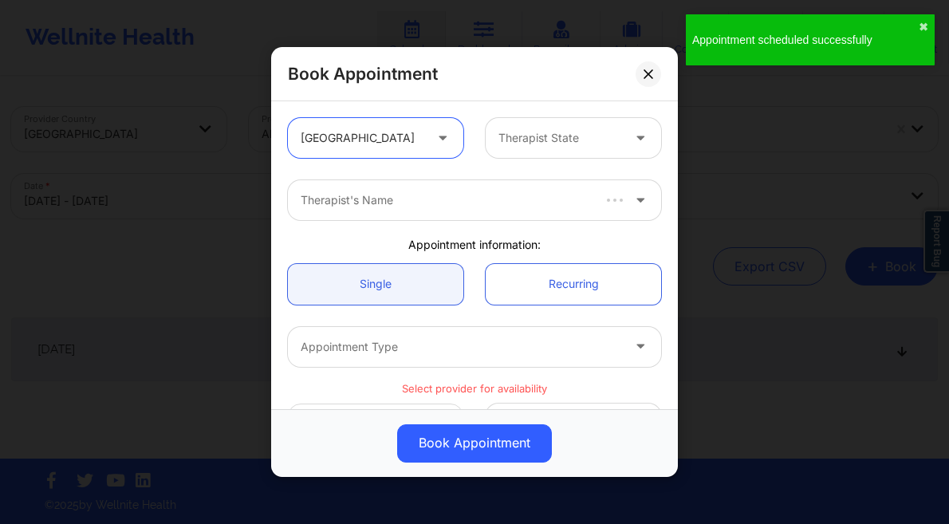
click at [571, 150] on div "Therapist State" at bounding box center [553, 138] width 137 height 40
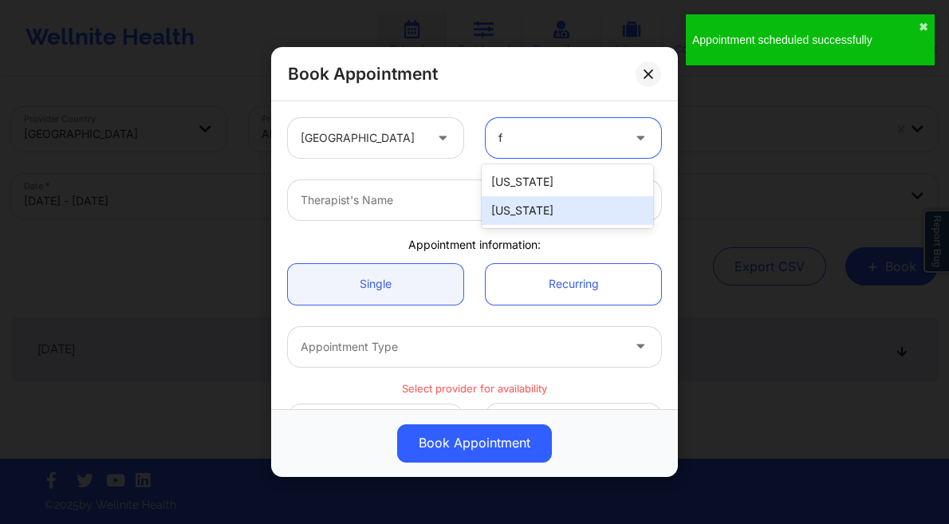
click at [548, 212] on div "[US_STATE]" at bounding box center [566, 210] width 171 height 29
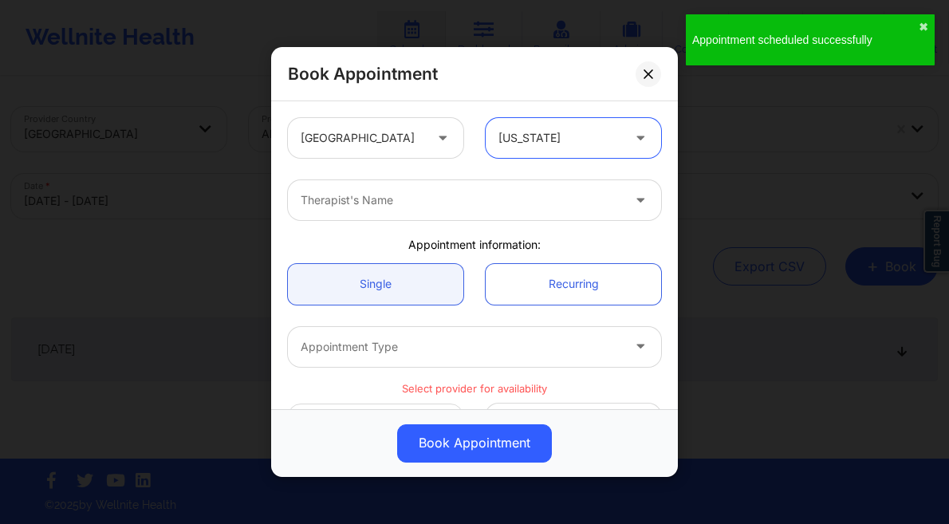
click at [391, 202] on div at bounding box center [461, 200] width 320 height 19
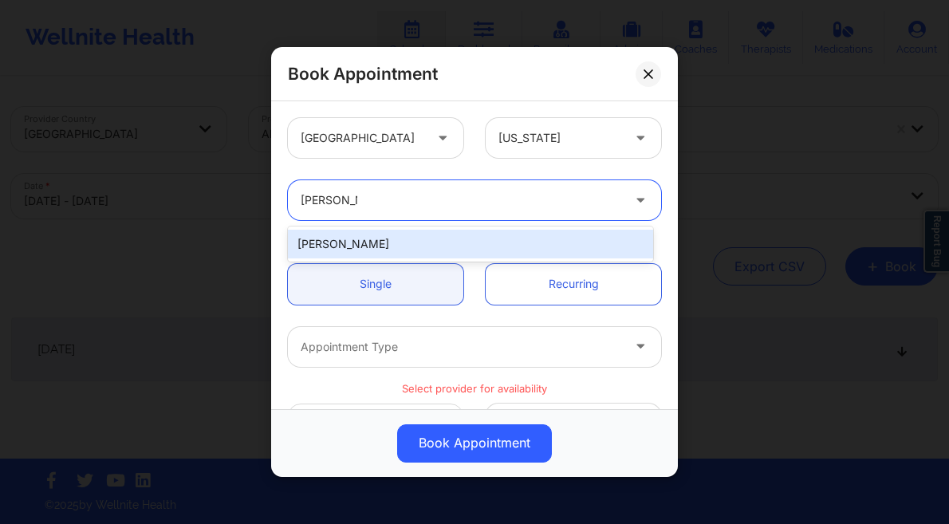
click at [407, 243] on div "[PERSON_NAME]" at bounding box center [470, 244] width 365 height 29
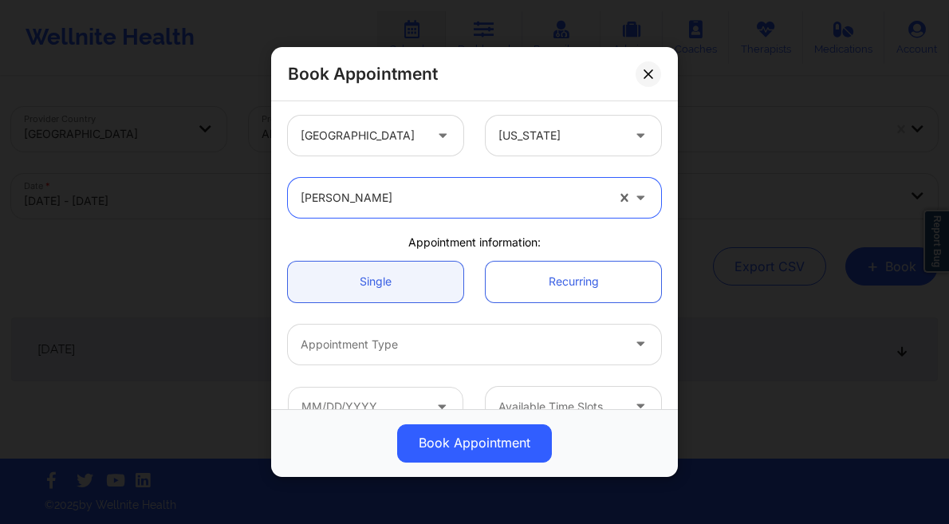
scroll to position [3, 0]
click at [442, 340] on div at bounding box center [461, 343] width 320 height 19
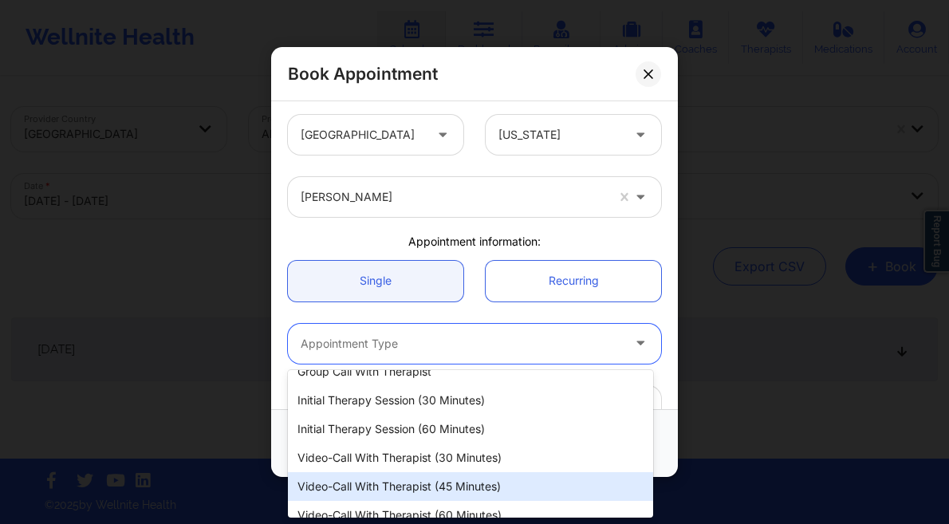
scroll to position [30, 0]
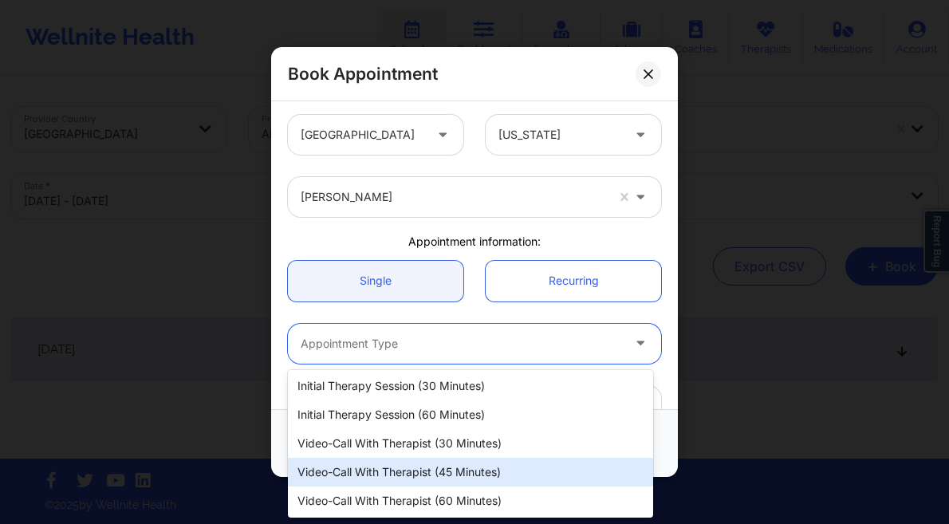
click at [465, 489] on div "Video-Call with Therapist (60 minutes)" at bounding box center [470, 500] width 365 height 29
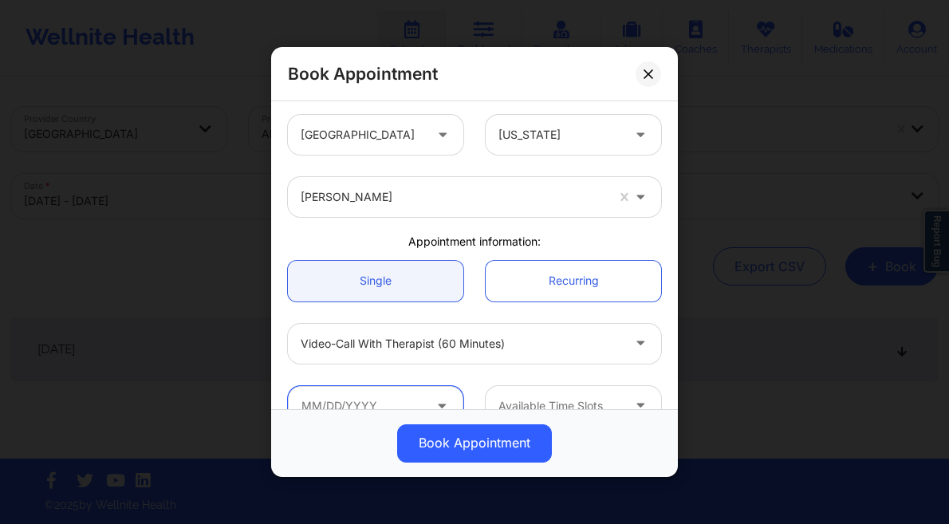
click at [389, 394] on input "text" at bounding box center [375, 406] width 175 height 40
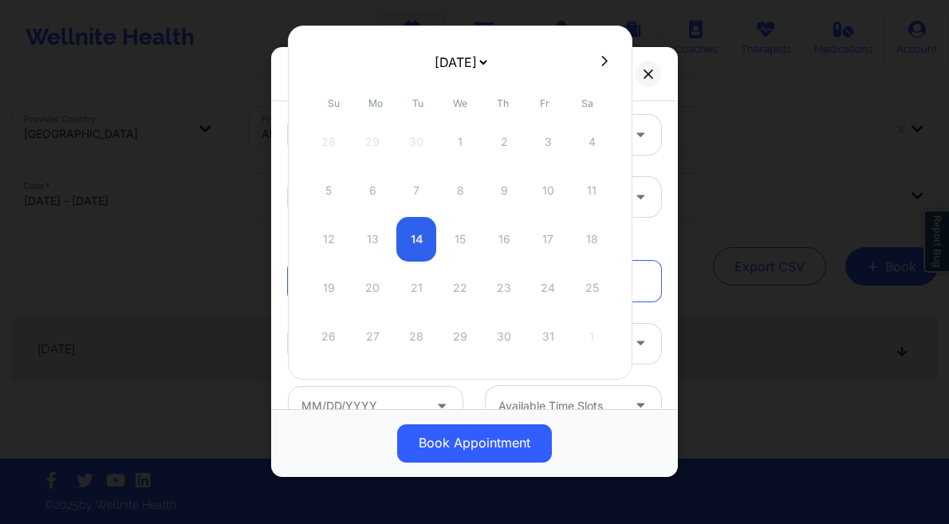
click at [489, 57] on select "October 2025 November 2025 December 2025 January 2026 February 2026 March 2026 …" at bounding box center [460, 62] width 58 height 32
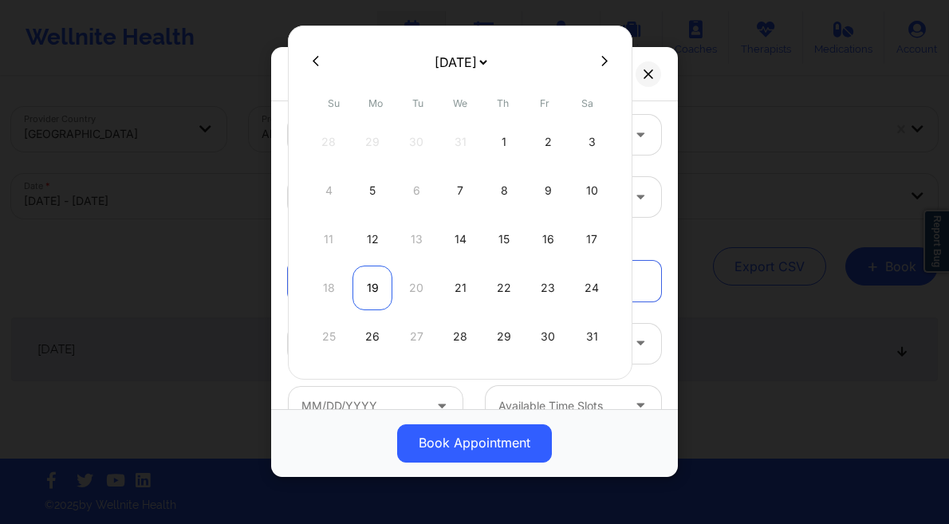
click at [376, 293] on div "19" at bounding box center [372, 287] width 40 height 45
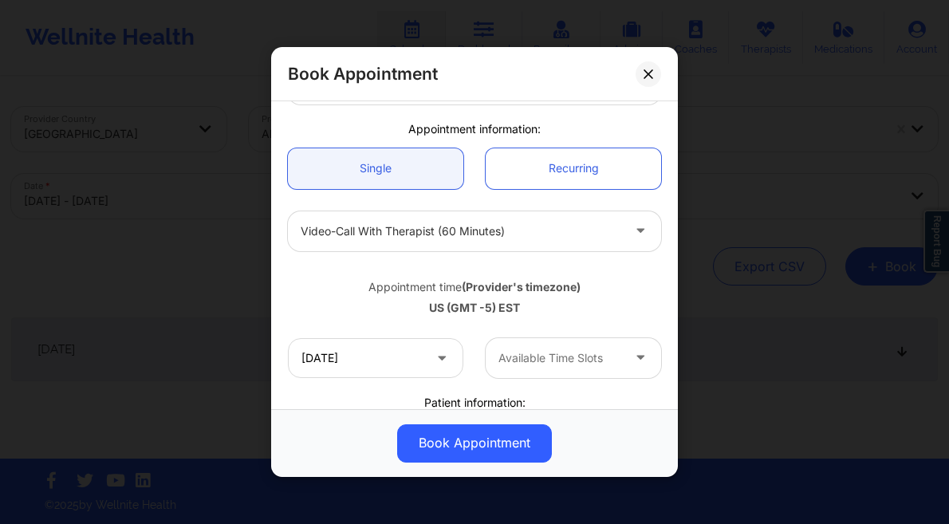
scroll to position [171, 0]
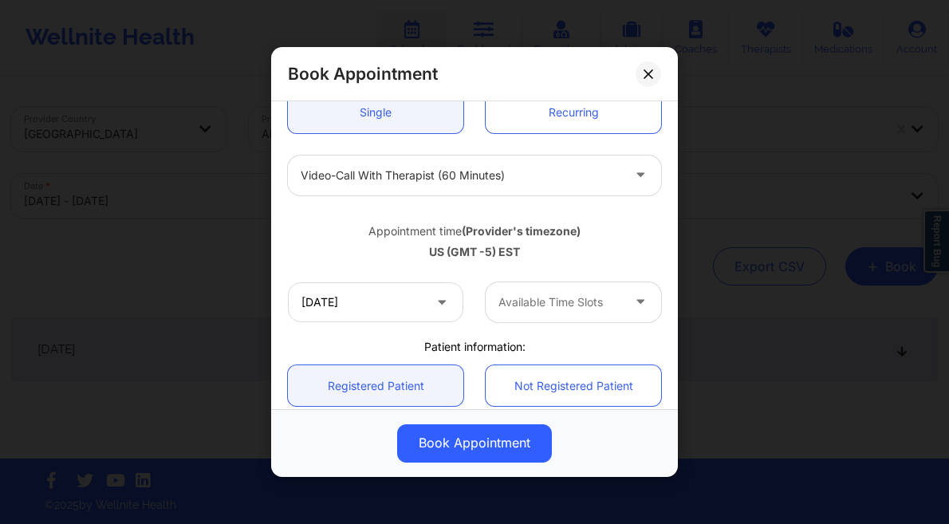
click at [557, 282] on div "Available Time Slots" at bounding box center [553, 302] width 137 height 40
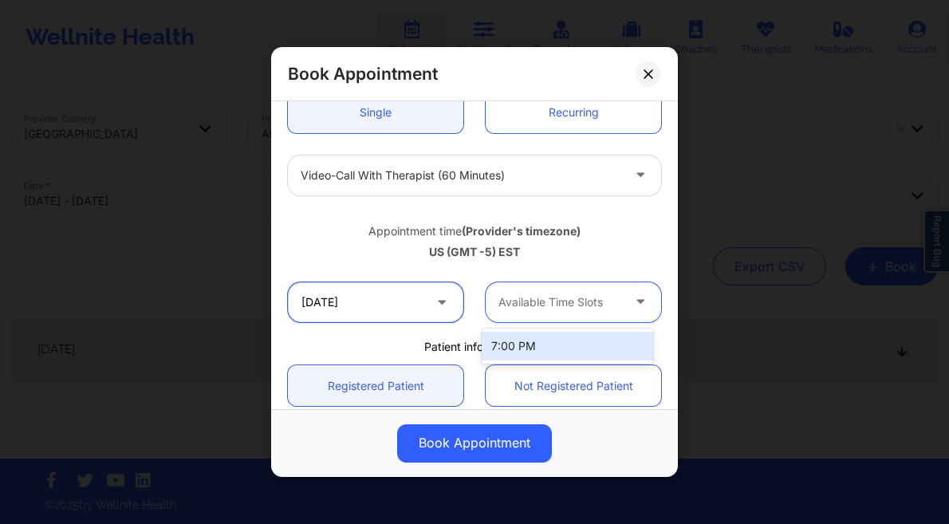
click at [374, 297] on input "01/19/2026" at bounding box center [375, 302] width 175 height 40
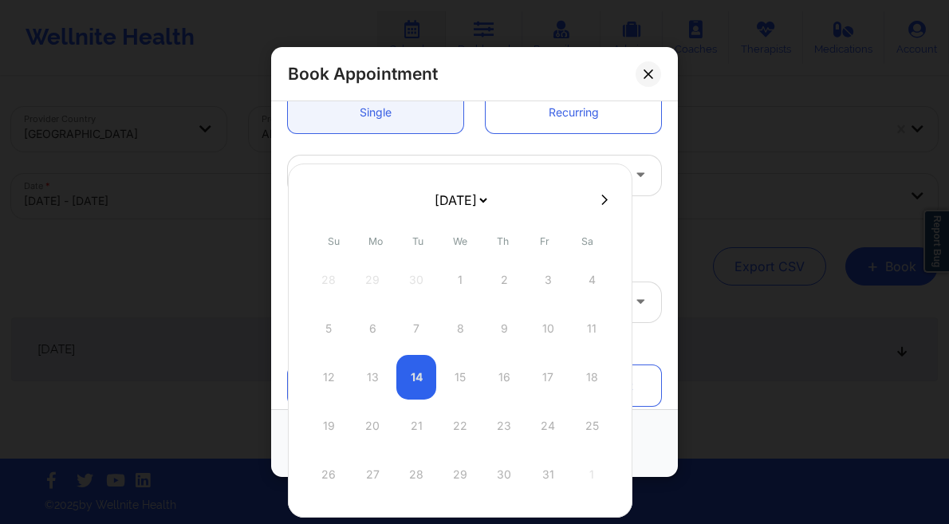
click at [457, 201] on select "October 2025 November 2025 December 2025 January 2026 February 2026 March 2026 …" at bounding box center [460, 200] width 58 height 32
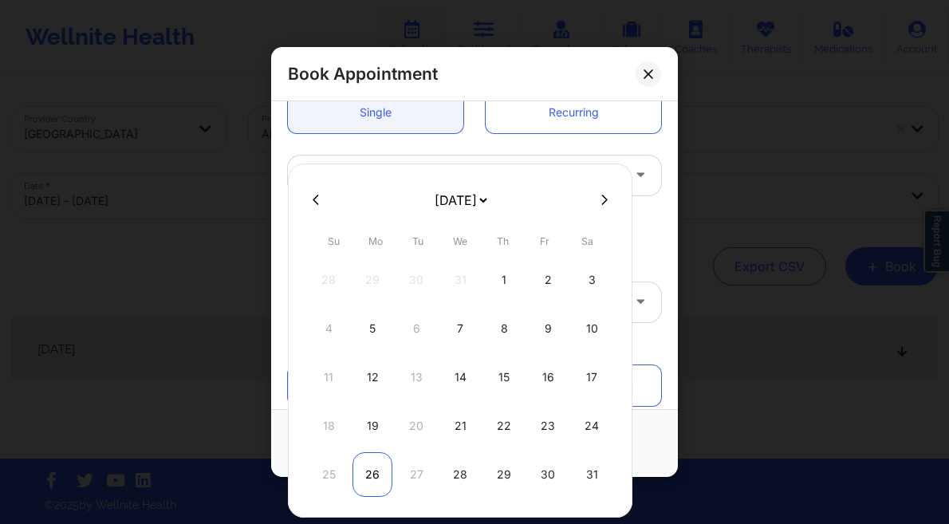
click at [371, 477] on div "26" at bounding box center [372, 474] width 40 height 45
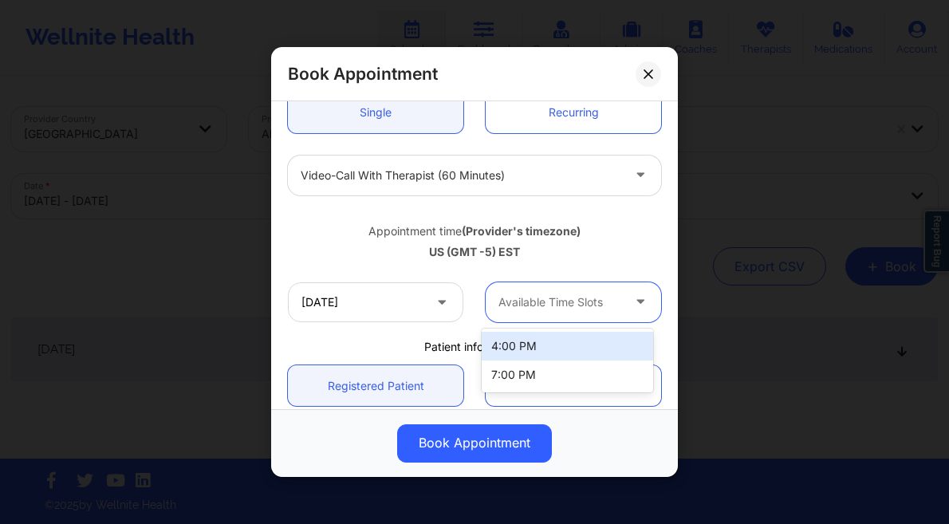
click at [572, 316] on div "Available Time Slots" at bounding box center [553, 302] width 137 height 40
click at [544, 347] on div "4:00 PM" at bounding box center [566, 346] width 171 height 29
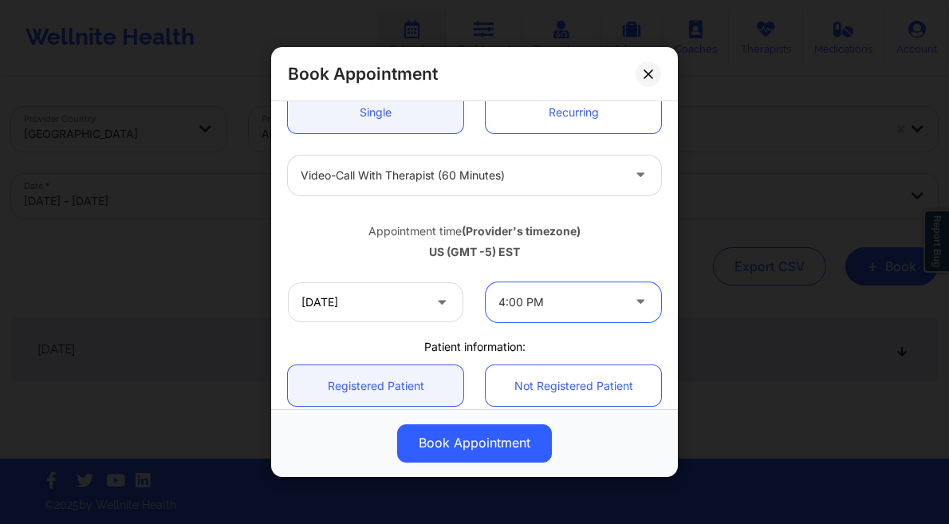
scroll to position [306, 0]
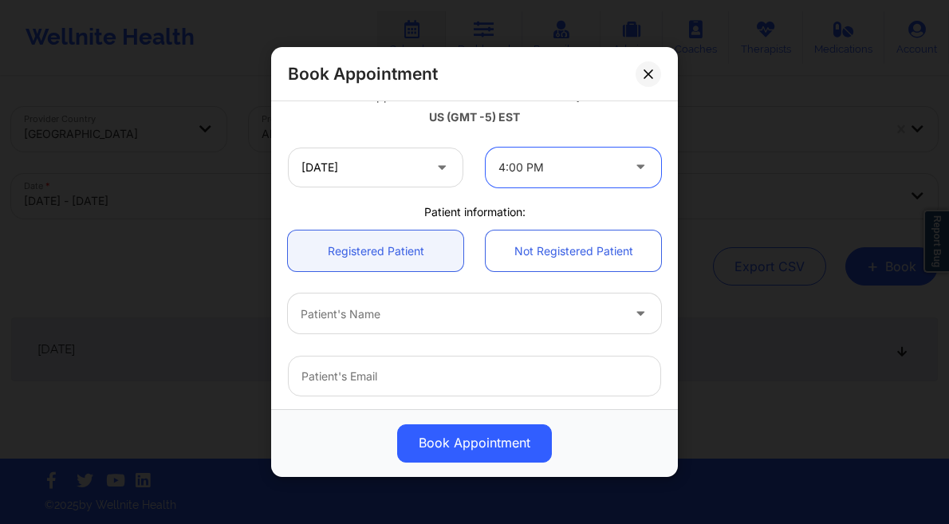
click at [379, 308] on div at bounding box center [461, 314] width 320 height 19
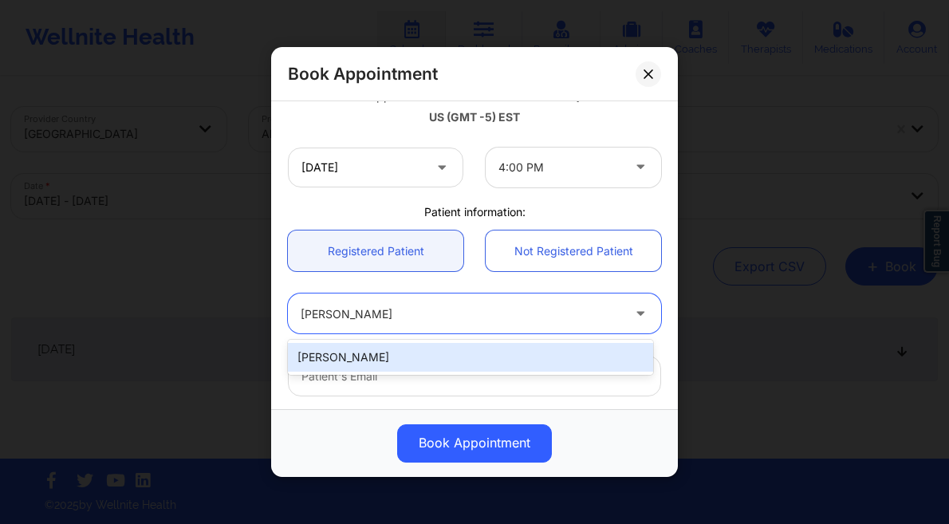
click at [428, 364] on div "[PERSON_NAME]" at bounding box center [470, 357] width 365 height 29
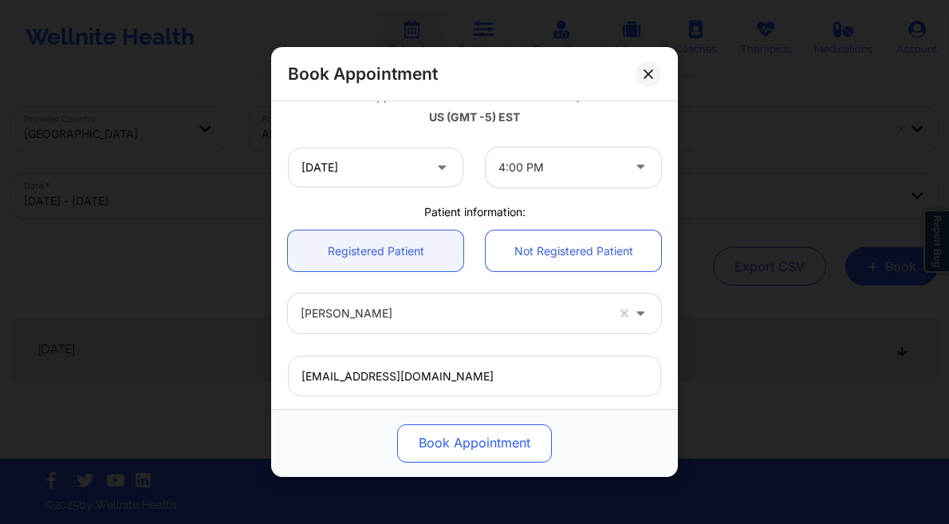
click at [507, 439] on button "Book Appointment" at bounding box center [474, 443] width 155 height 38
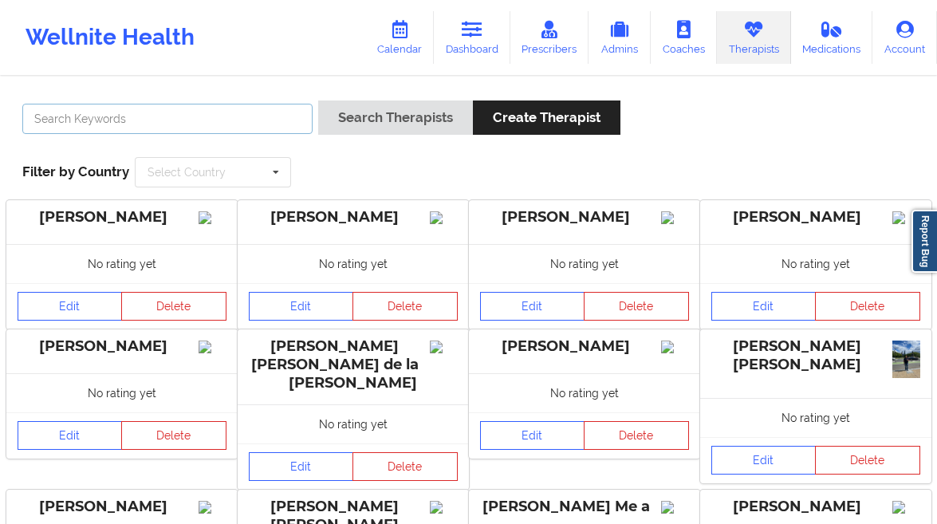
click at [239, 109] on input "text" at bounding box center [167, 119] width 290 height 30
type input "tanisha"
click at [448, 137] on div "Search Therapists Create Therapist" at bounding box center [469, 122] width 303 height 45
click at [444, 137] on div "Search Therapists Create Therapist" at bounding box center [469, 122] width 303 height 45
click at [441, 135] on div "Search Therapists Create Therapist" at bounding box center [469, 122] width 303 height 45
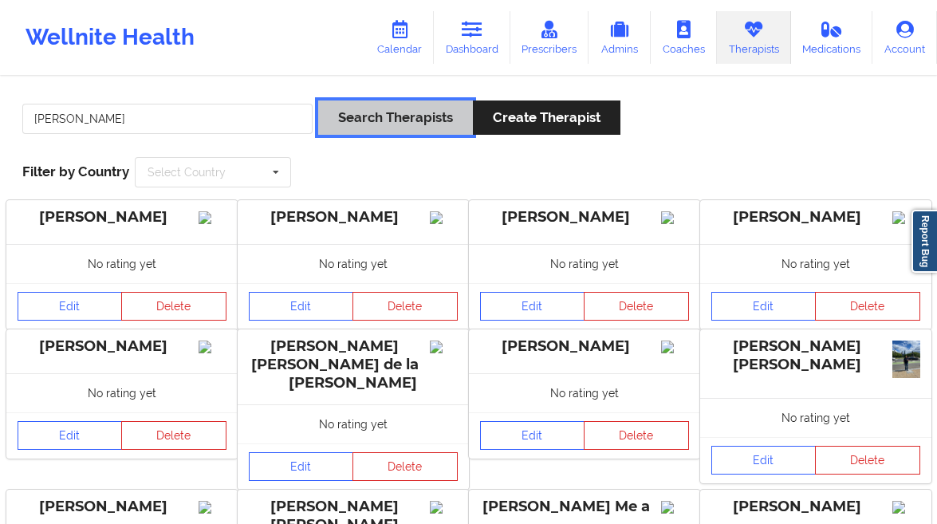
click at [438, 131] on button "Search Therapists" at bounding box center [395, 117] width 155 height 34
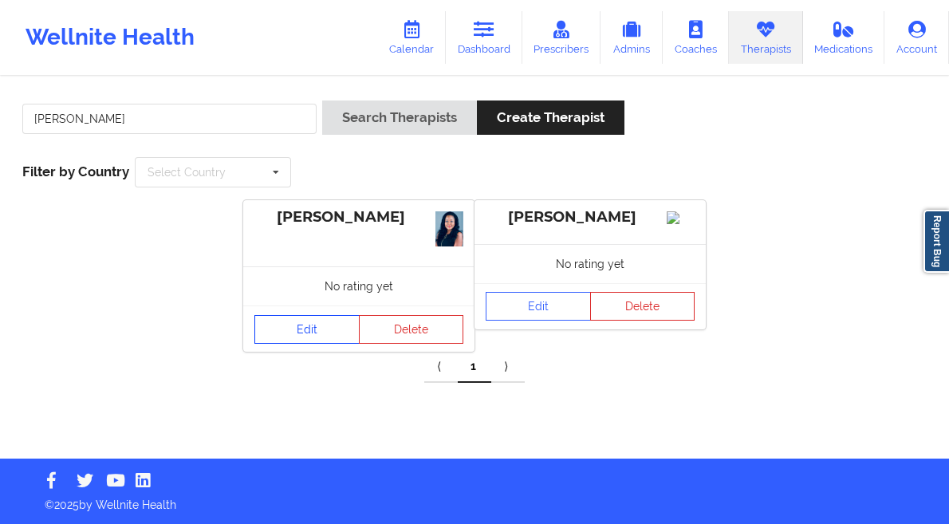
click at [299, 333] on link "Edit" at bounding box center [306, 329] width 105 height 29
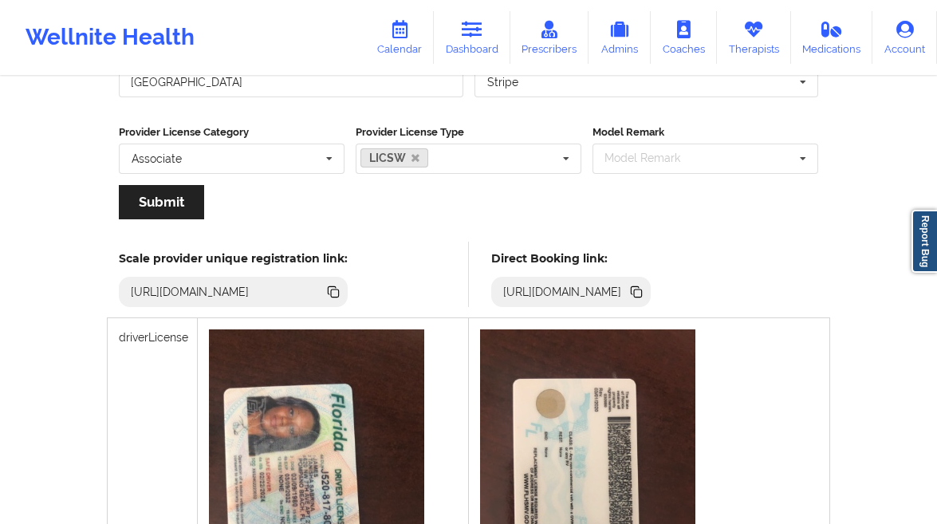
scroll to position [366, 0]
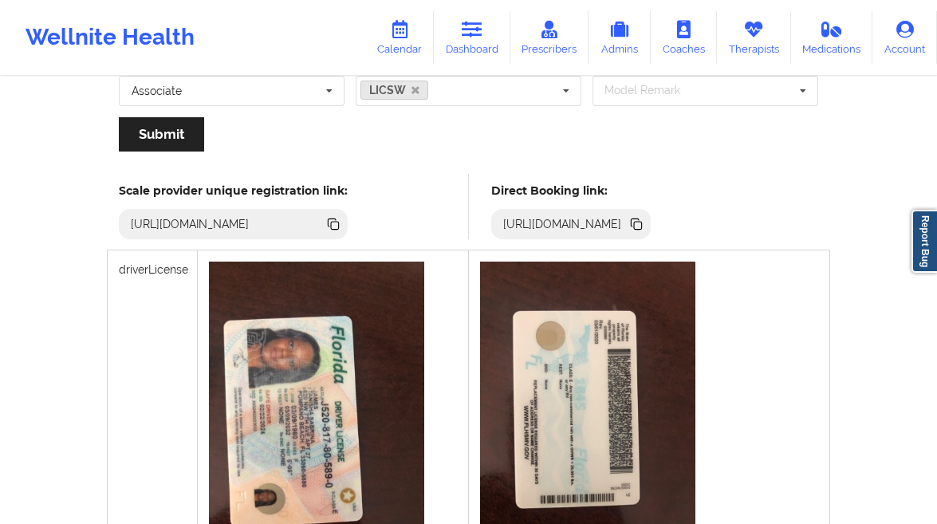
click at [628, 225] on div "https://www.wellnite.co/direct-booking/provider/678d68289597efb0f726c129" at bounding box center [563, 224] width 132 height 16
click at [642, 224] on icon at bounding box center [638, 226] width 8 height 8
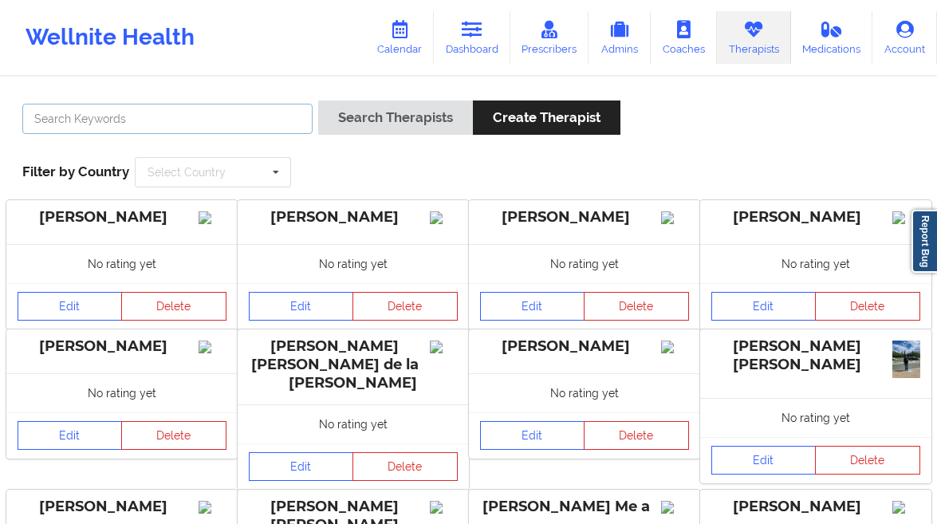
click at [198, 120] on input "text" at bounding box center [167, 119] width 290 height 30
paste input "Betty Brown Williams"
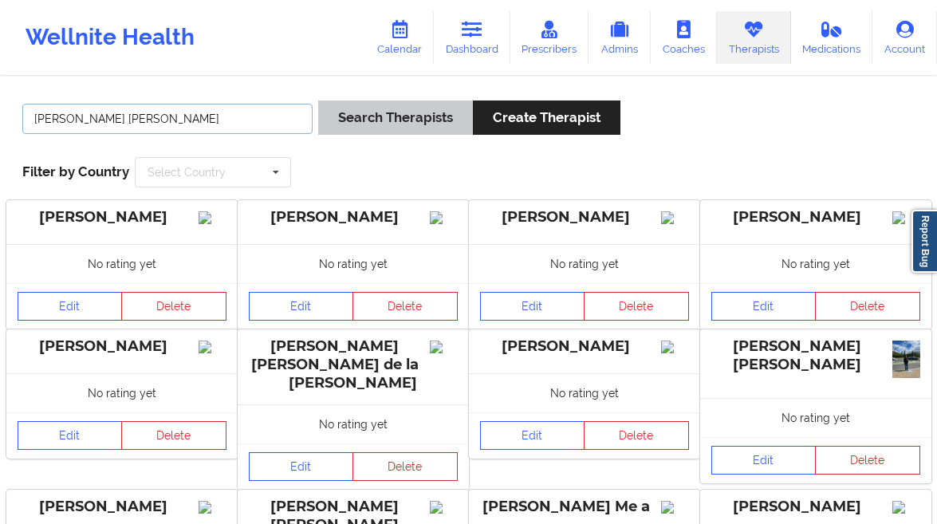
type input "Betty Brown Williams"
click at [366, 123] on button "Search Therapists" at bounding box center [395, 117] width 155 height 34
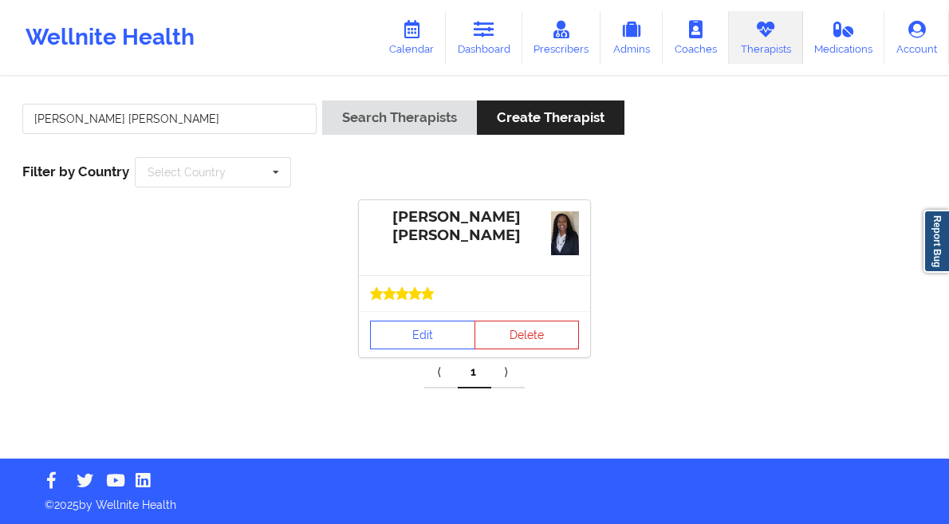
click at [436, 299] on div at bounding box center [474, 293] width 209 height 13
click at [431, 329] on link "Edit" at bounding box center [422, 334] width 105 height 29
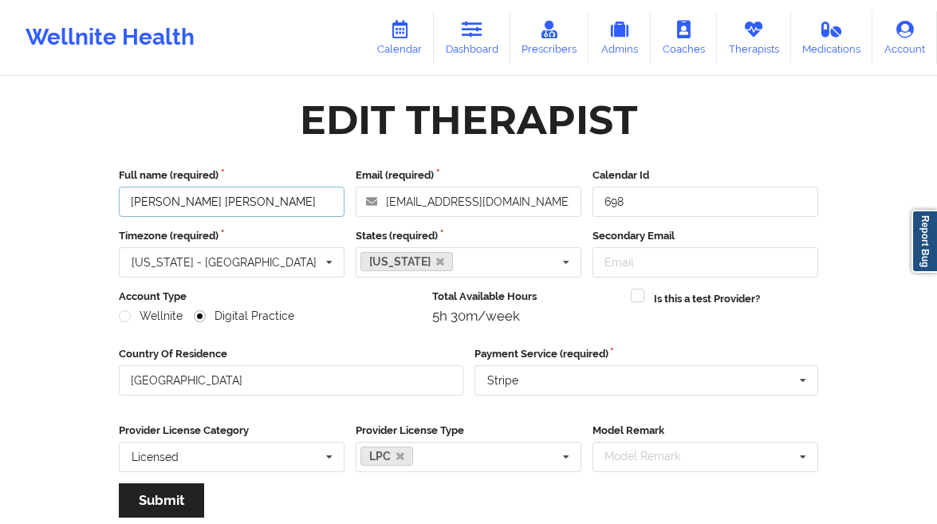
click at [208, 191] on input "Betty Brown Williams" at bounding box center [232, 202] width 226 height 30
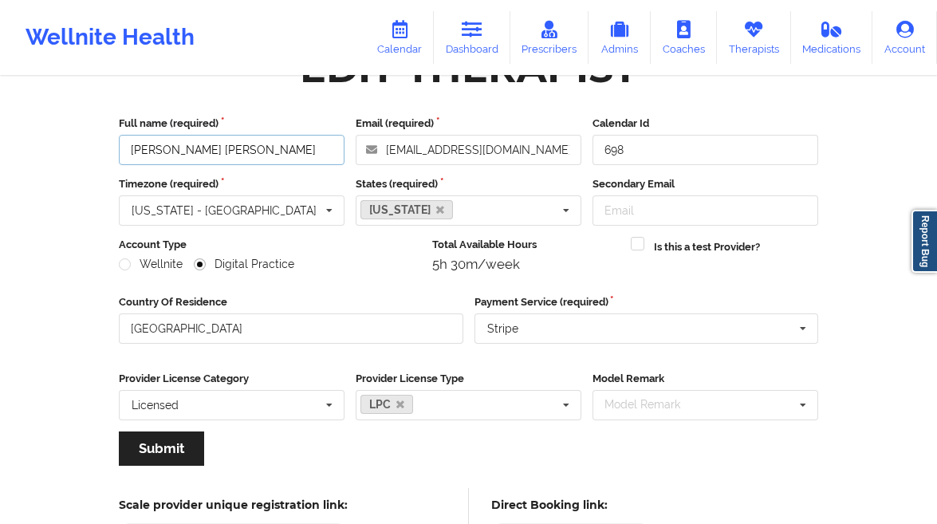
scroll to position [147, 0]
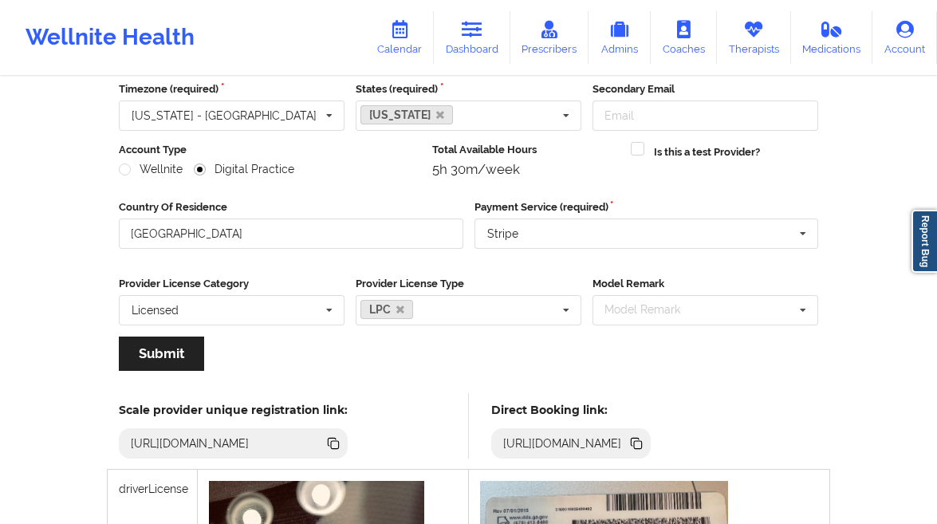
click at [642, 446] on icon at bounding box center [638, 445] width 8 height 8
click at [751, 45] on link "Therapists" at bounding box center [754, 37] width 74 height 53
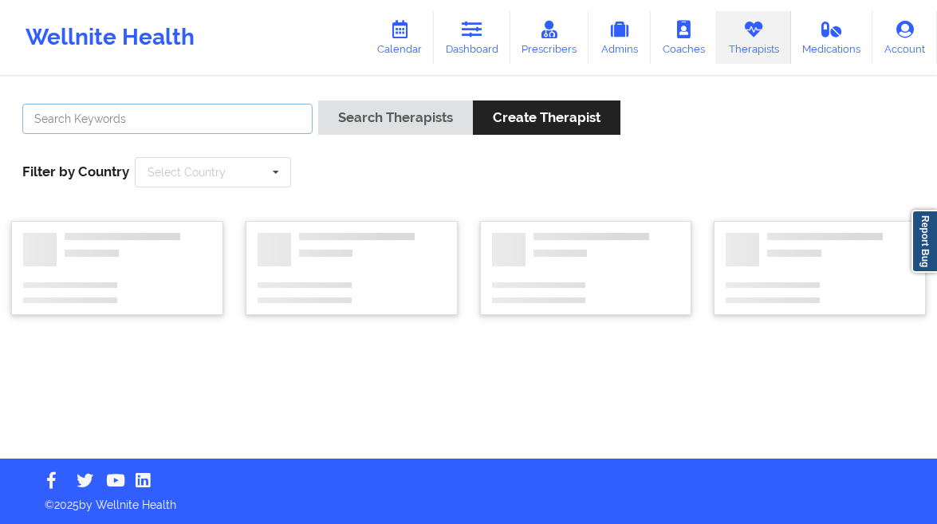
click at [234, 104] on input "text" at bounding box center [167, 119] width 290 height 30
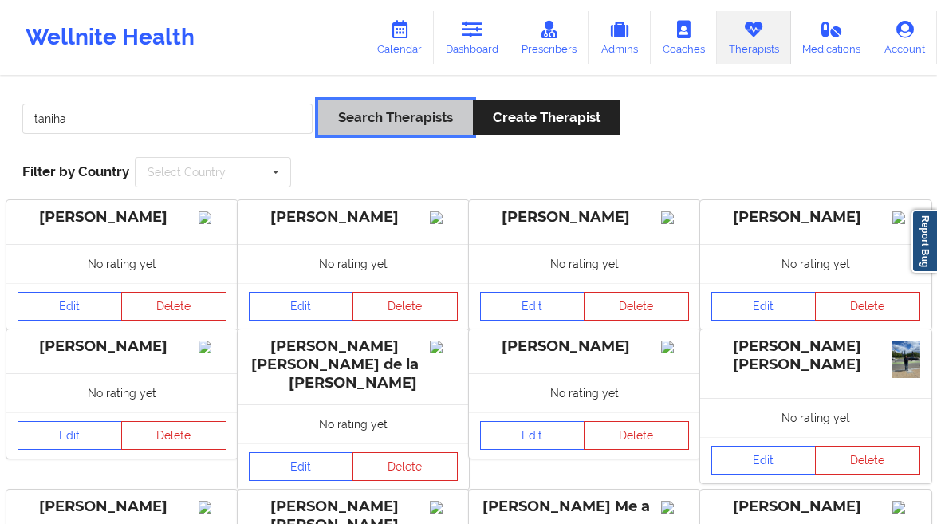
click at [349, 132] on button "Search Therapists" at bounding box center [395, 117] width 155 height 34
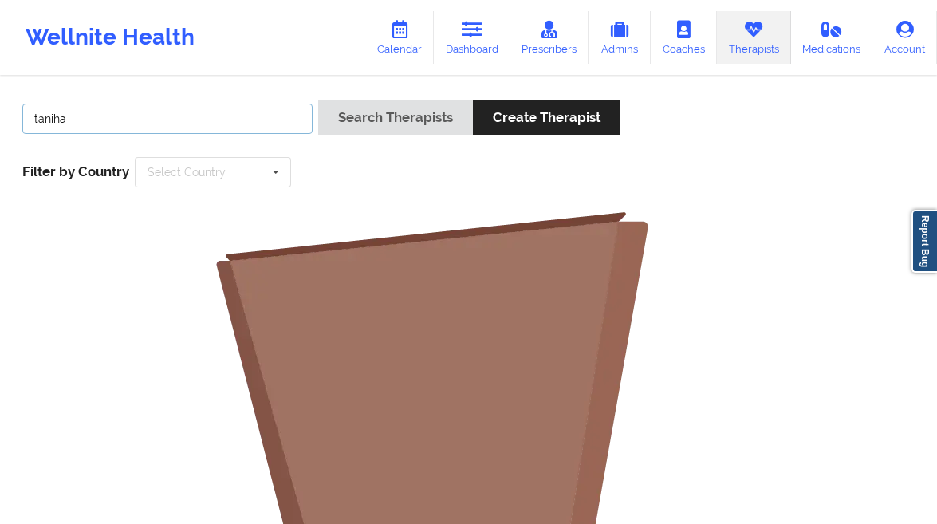
click at [51, 120] on input "taniha" at bounding box center [167, 119] width 290 height 30
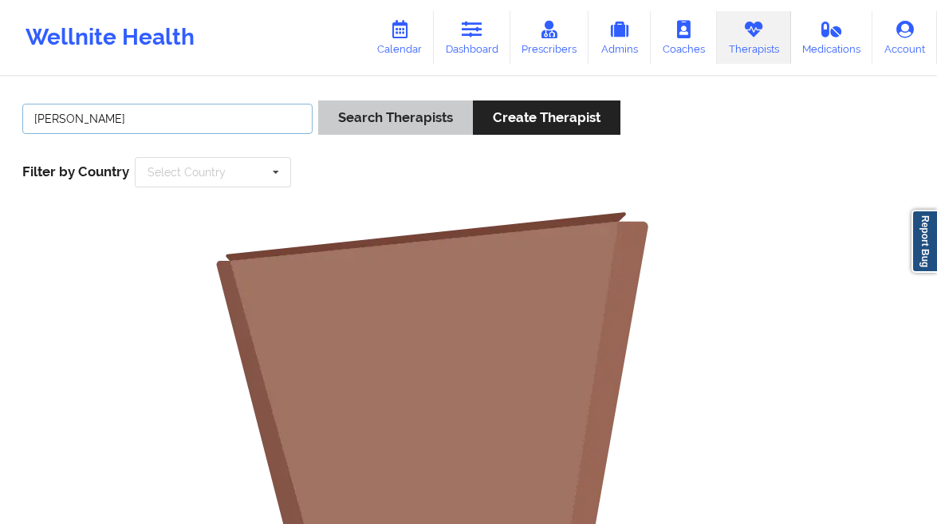
type input "tanisha"
click at [387, 116] on button "Search Therapists" at bounding box center [395, 117] width 155 height 34
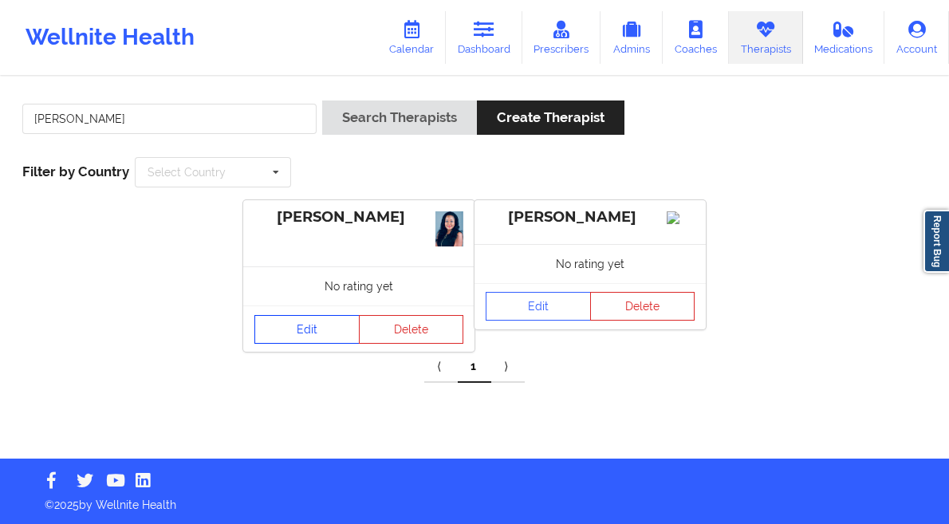
click at [312, 329] on link "Edit" at bounding box center [306, 329] width 105 height 29
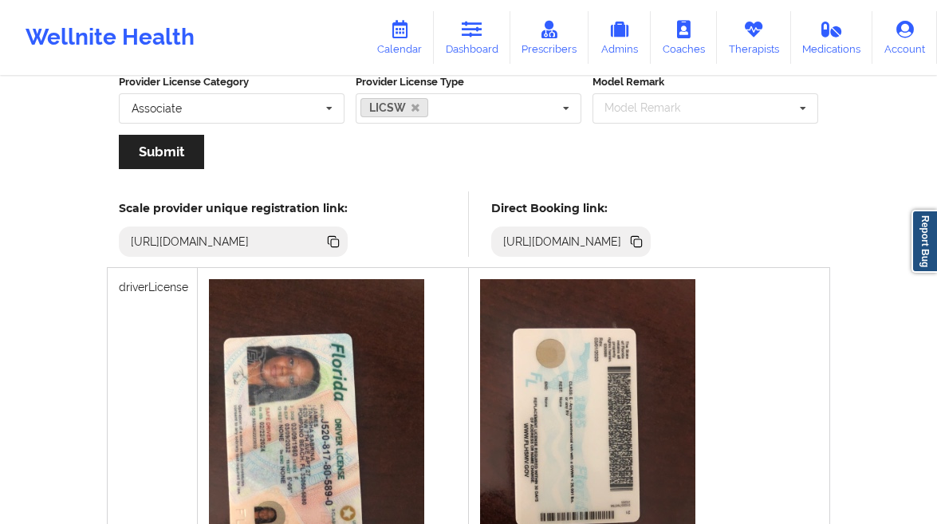
scroll to position [492, 0]
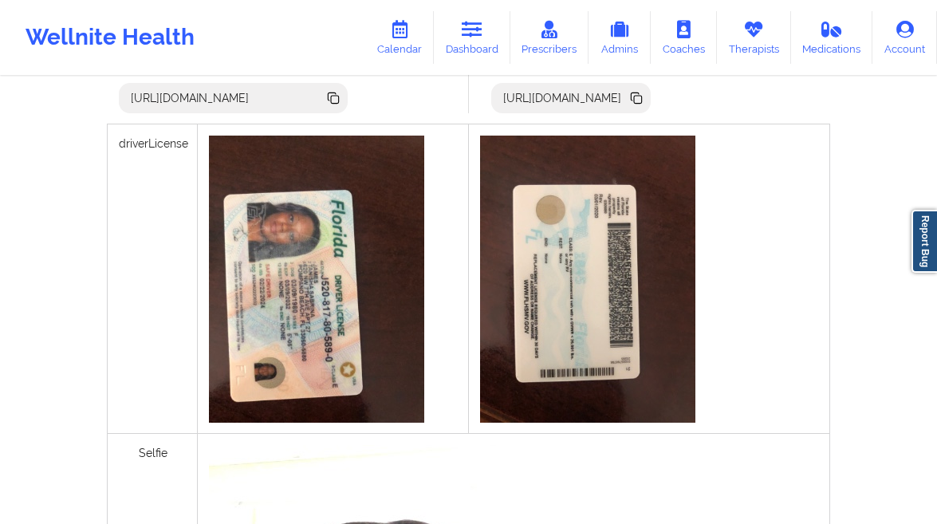
click at [651, 106] on div "https://www.wellnite.co/direct-booking/provider/678d68289597efb0f726c129" at bounding box center [571, 98] width 160 height 30
click at [645, 103] on icon at bounding box center [636, 98] width 18 height 18
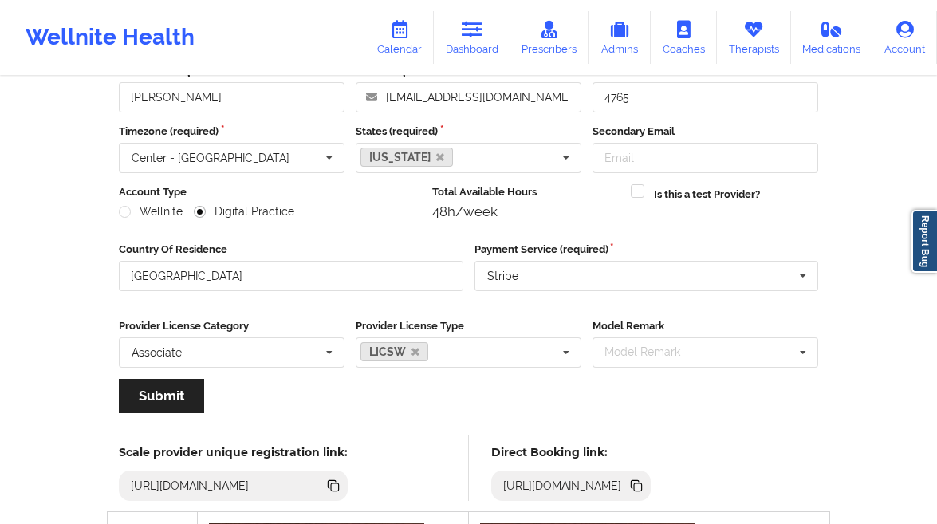
scroll to position [237, 0]
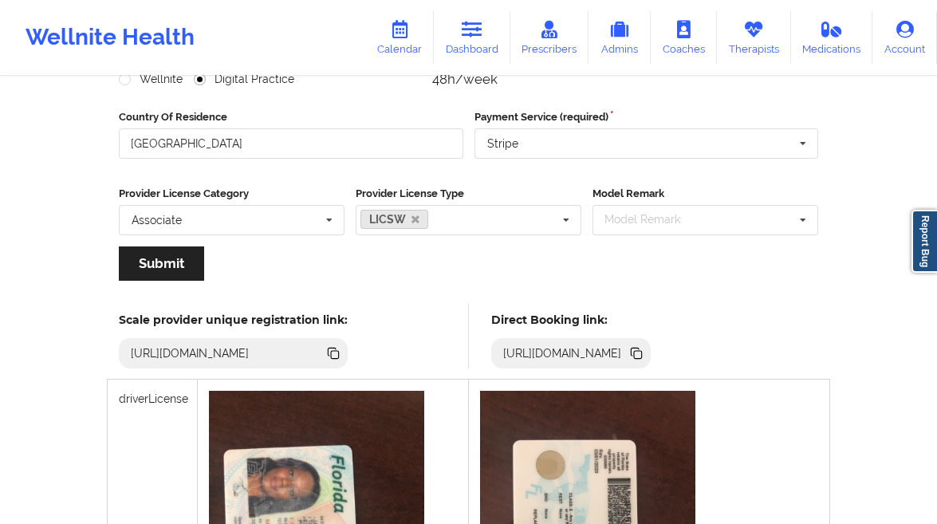
click at [645, 356] on icon at bounding box center [636, 353] width 18 height 18
